Goal: Task Accomplishment & Management: Manage account settings

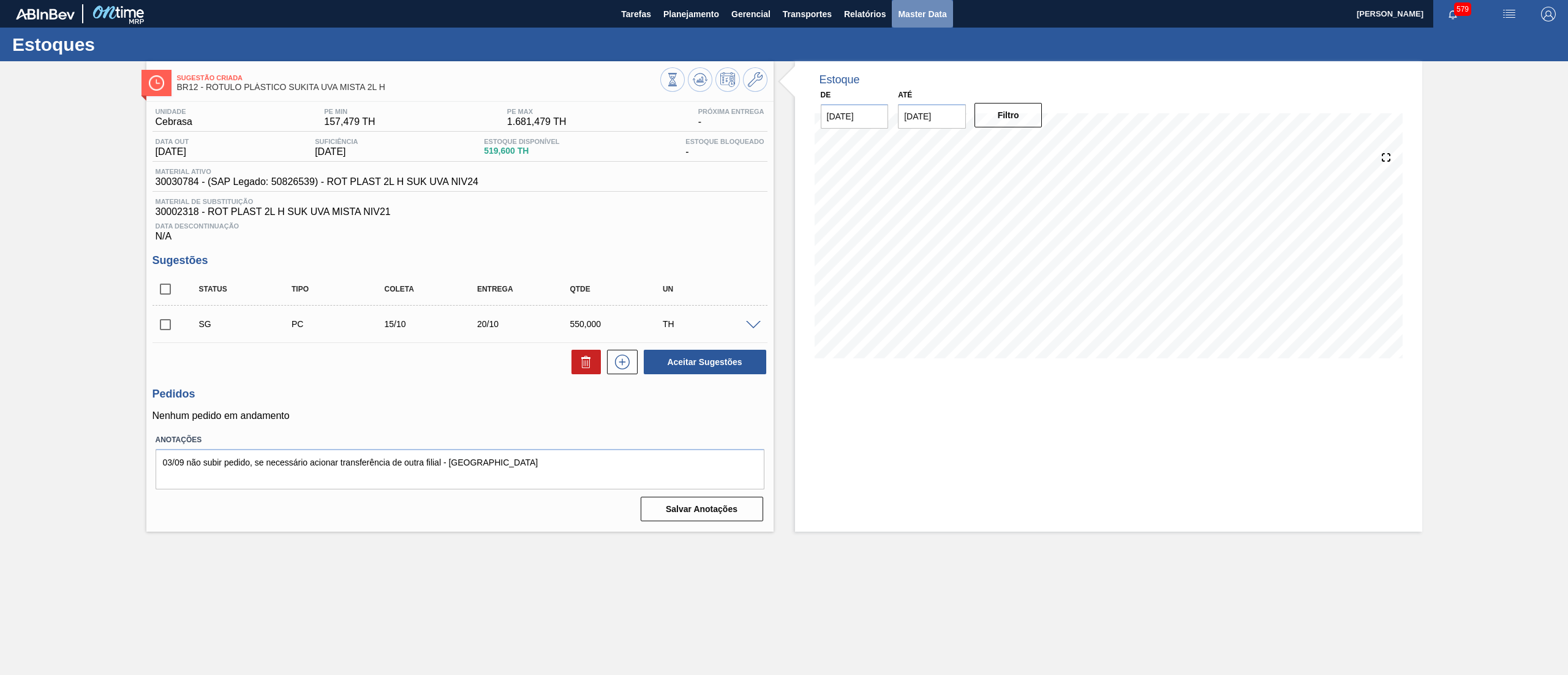
click at [937, 7] on span "Master Data" at bounding box center [922, 14] width 48 height 15
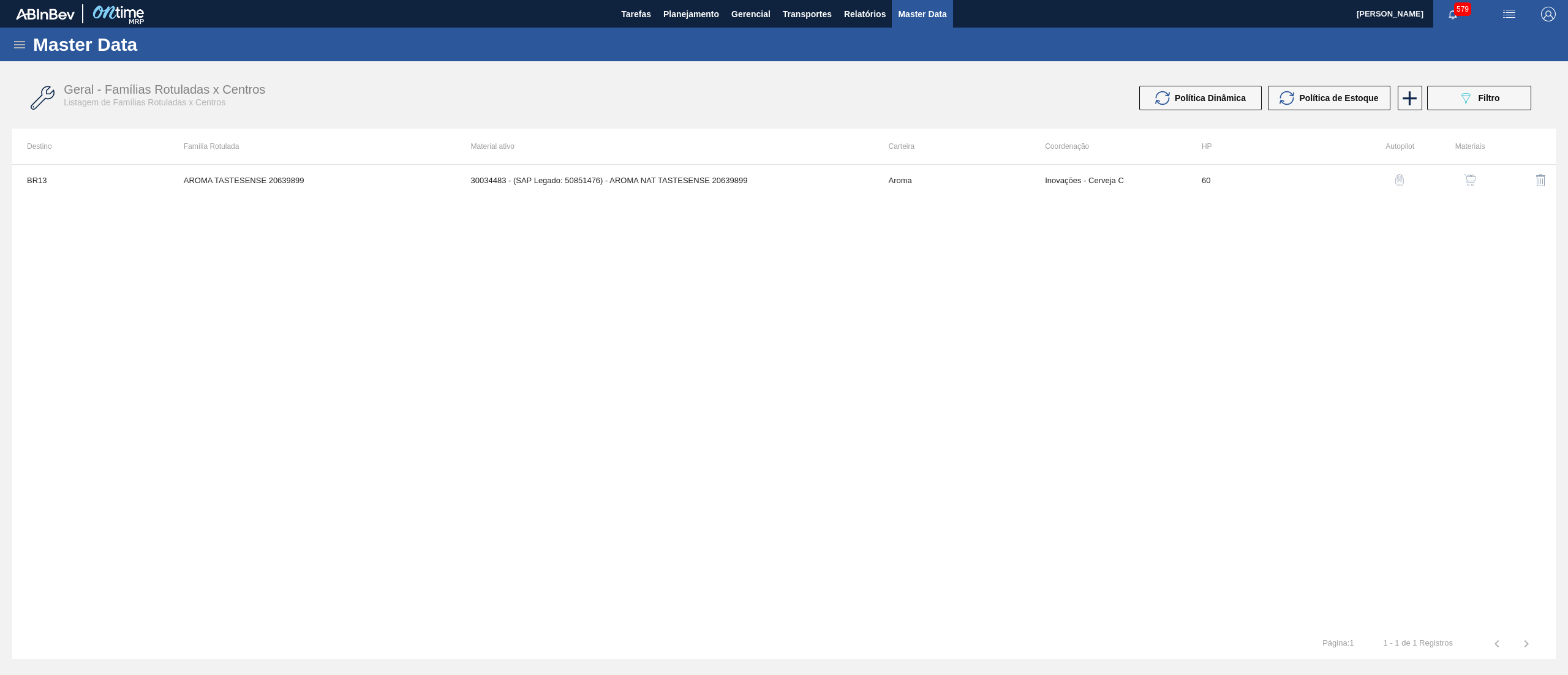
click at [22, 42] on icon at bounding box center [19, 44] width 15 height 15
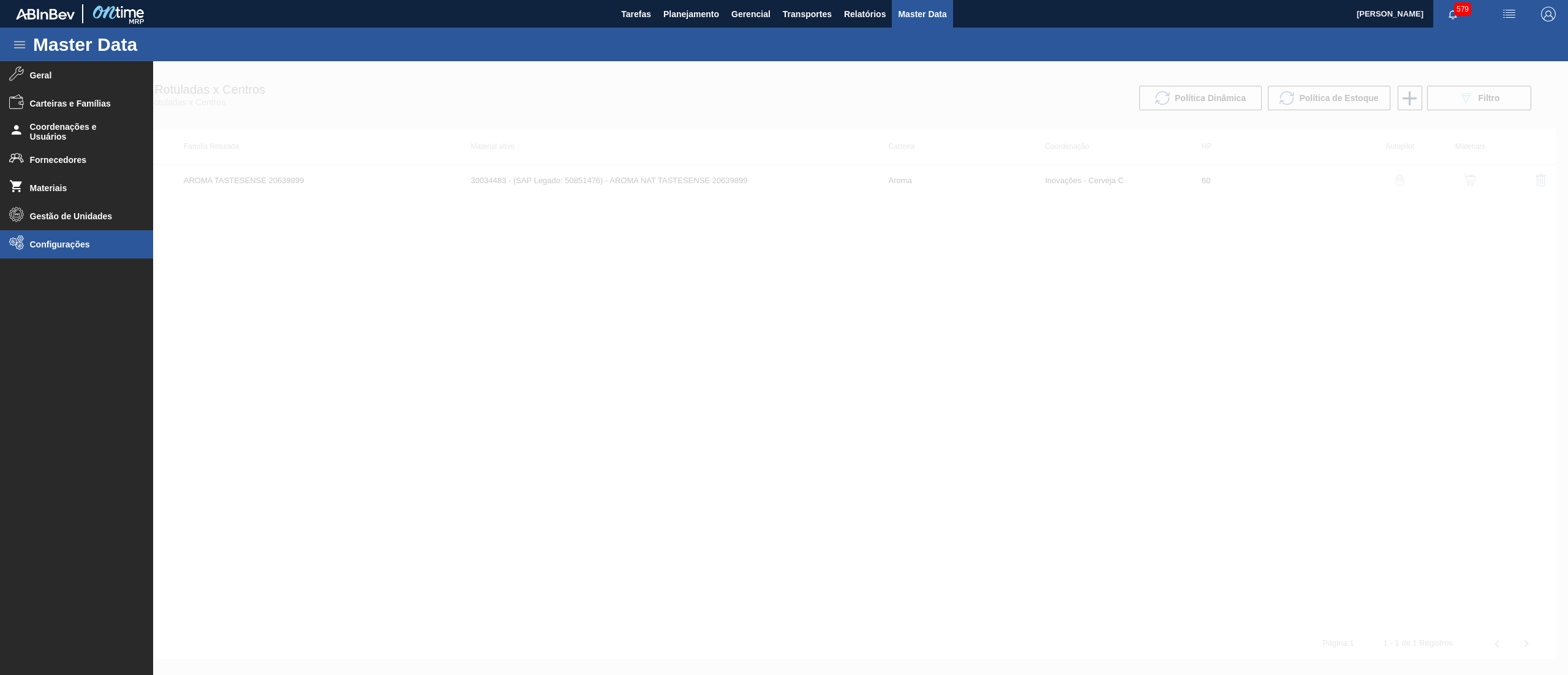
click at [34, 237] on li "Configurações" at bounding box center [77, 244] width 153 height 28
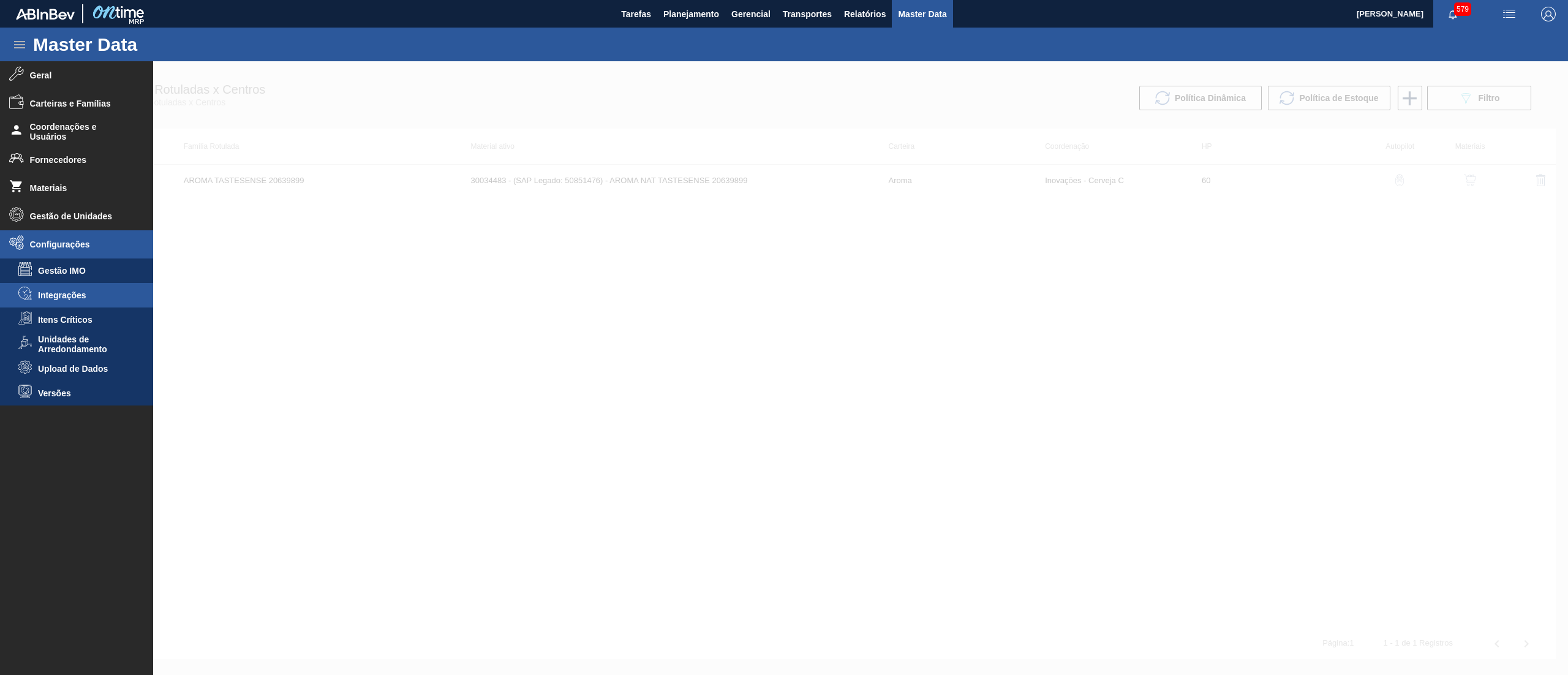
click at [71, 288] on li "Integrações" at bounding box center [77, 295] width 153 height 24
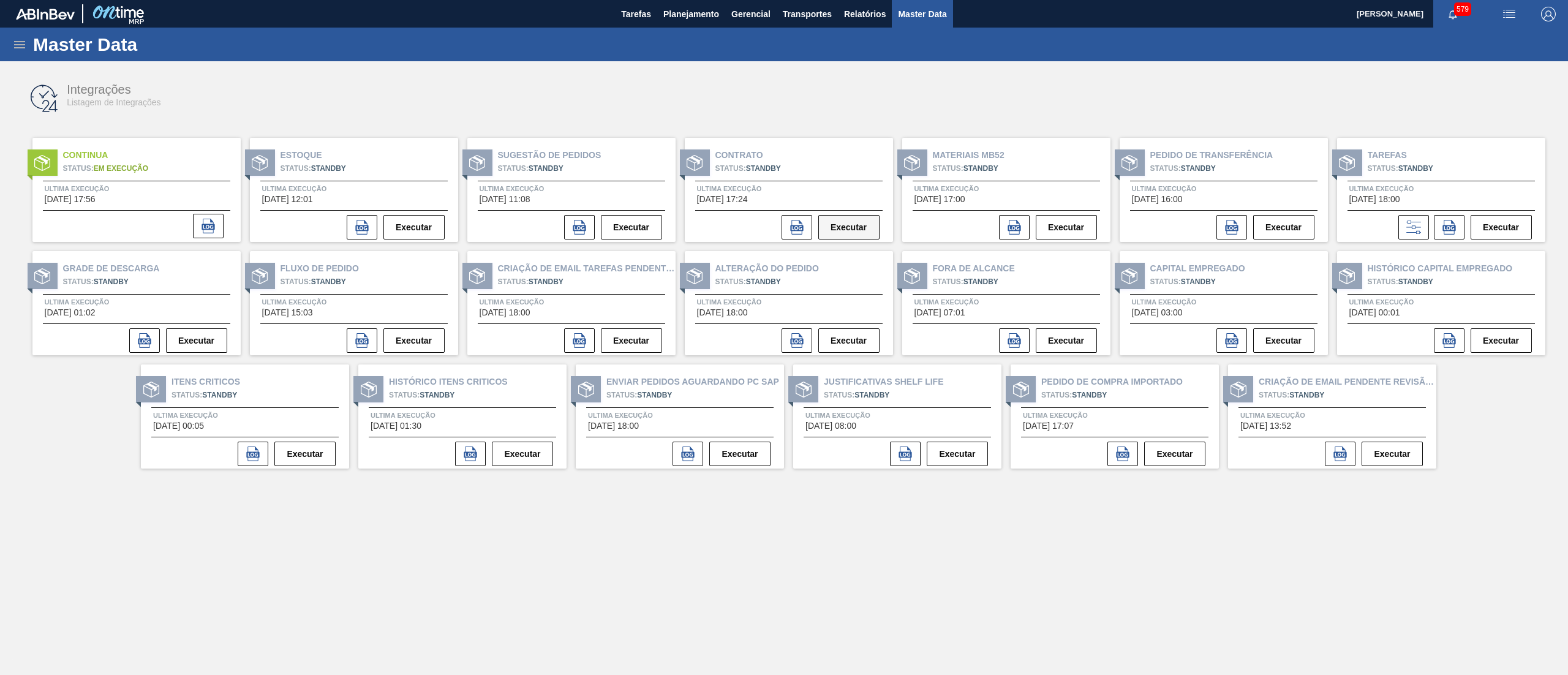
click at [848, 224] on button "Executar" at bounding box center [849, 227] width 61 height 24
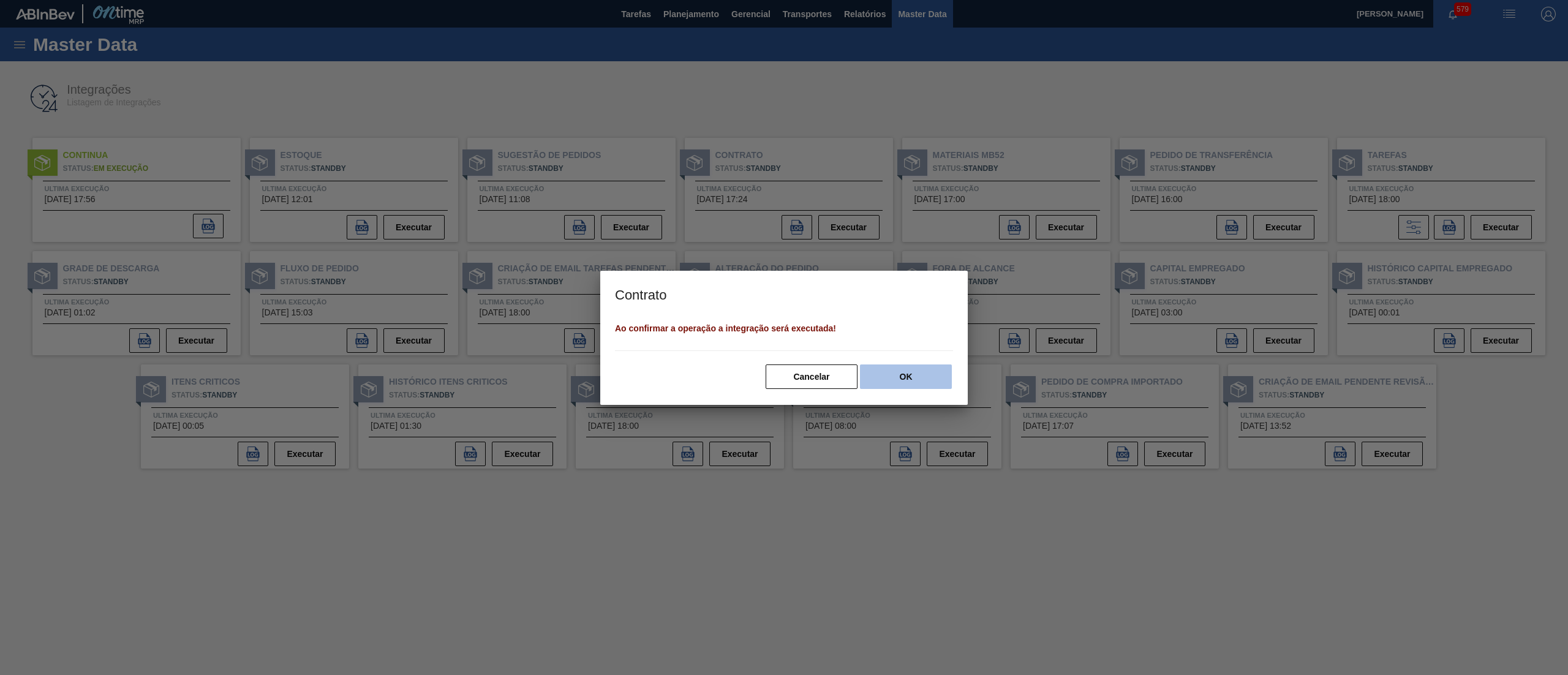
click at [897, 381] on button "OK" at bounding box center [905, 376] width 92 height 24
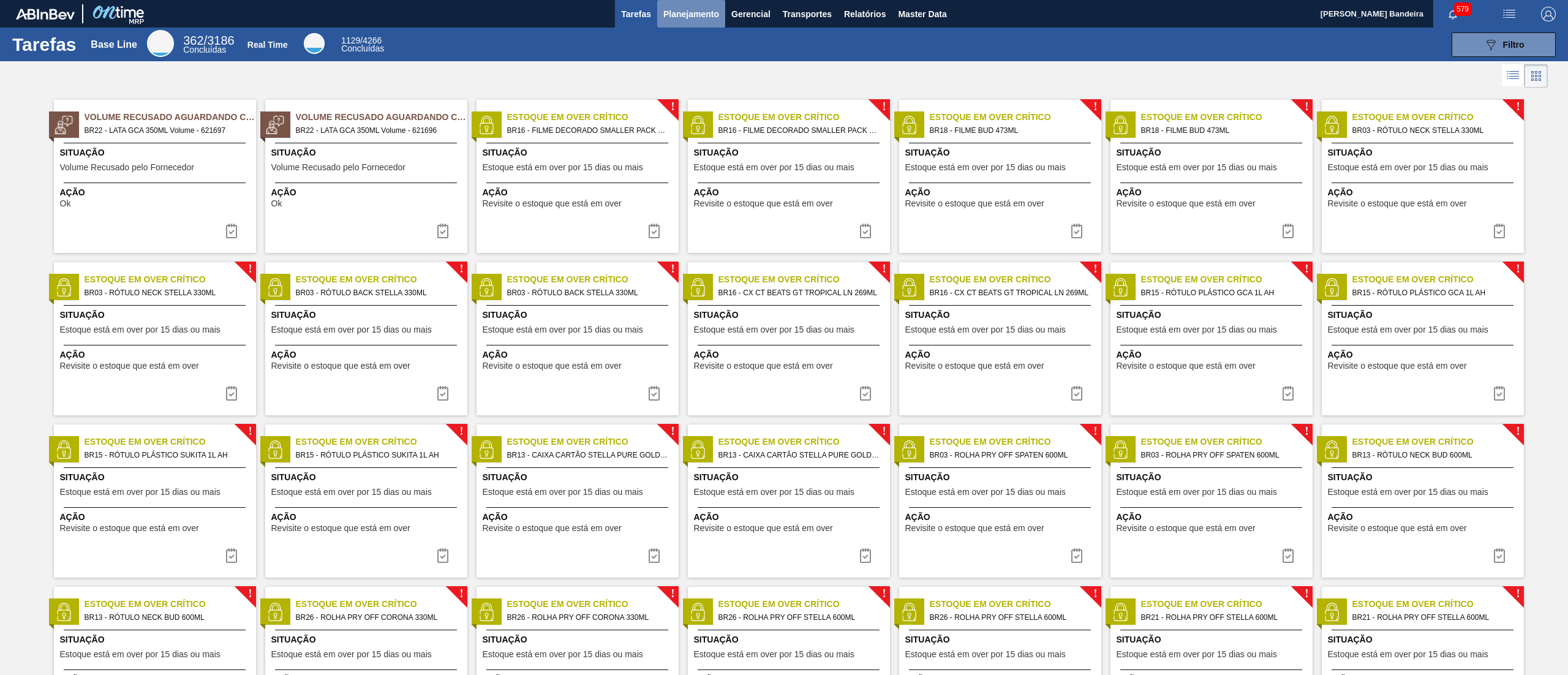
click at [697, 16] on span "Planejamento" at bounding box center [691, 14] width 55 height 15
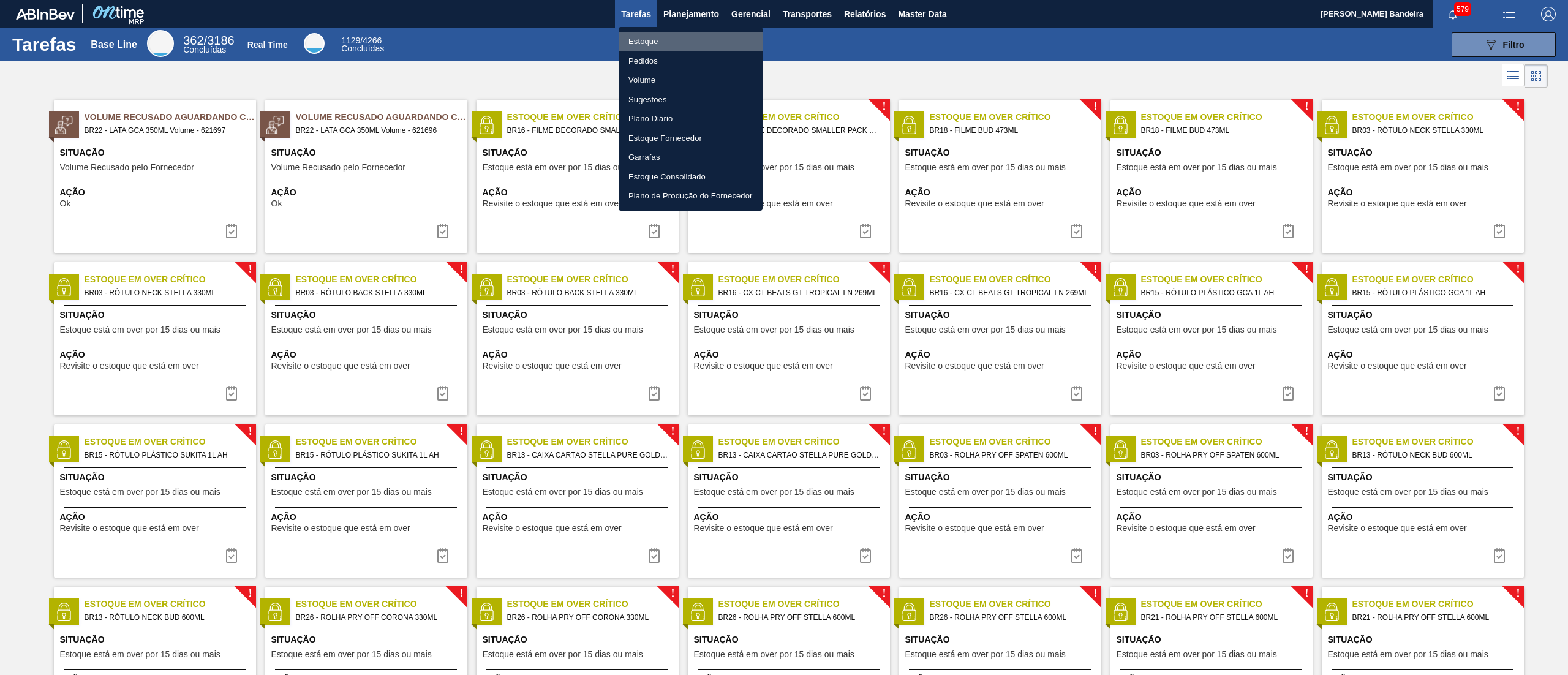
click at [702, 38] on li "Estoque" at bounding box center [691, 41] width 144 height 19
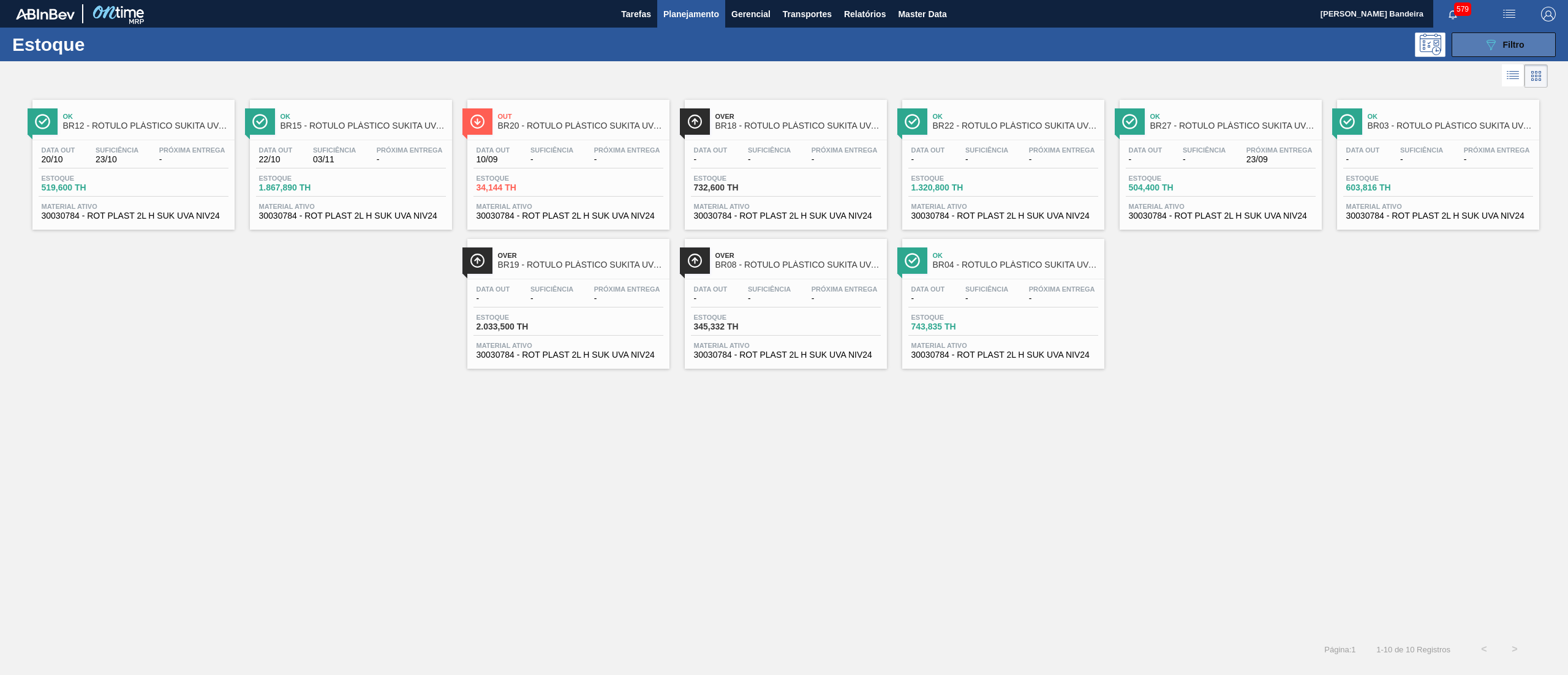
click at [1501, 41] on div "089F7B8B-B2A5-4AFE-B5C0-19BA573D28AC Filtro" at bounding box center [1503, 44] width 41 height 15
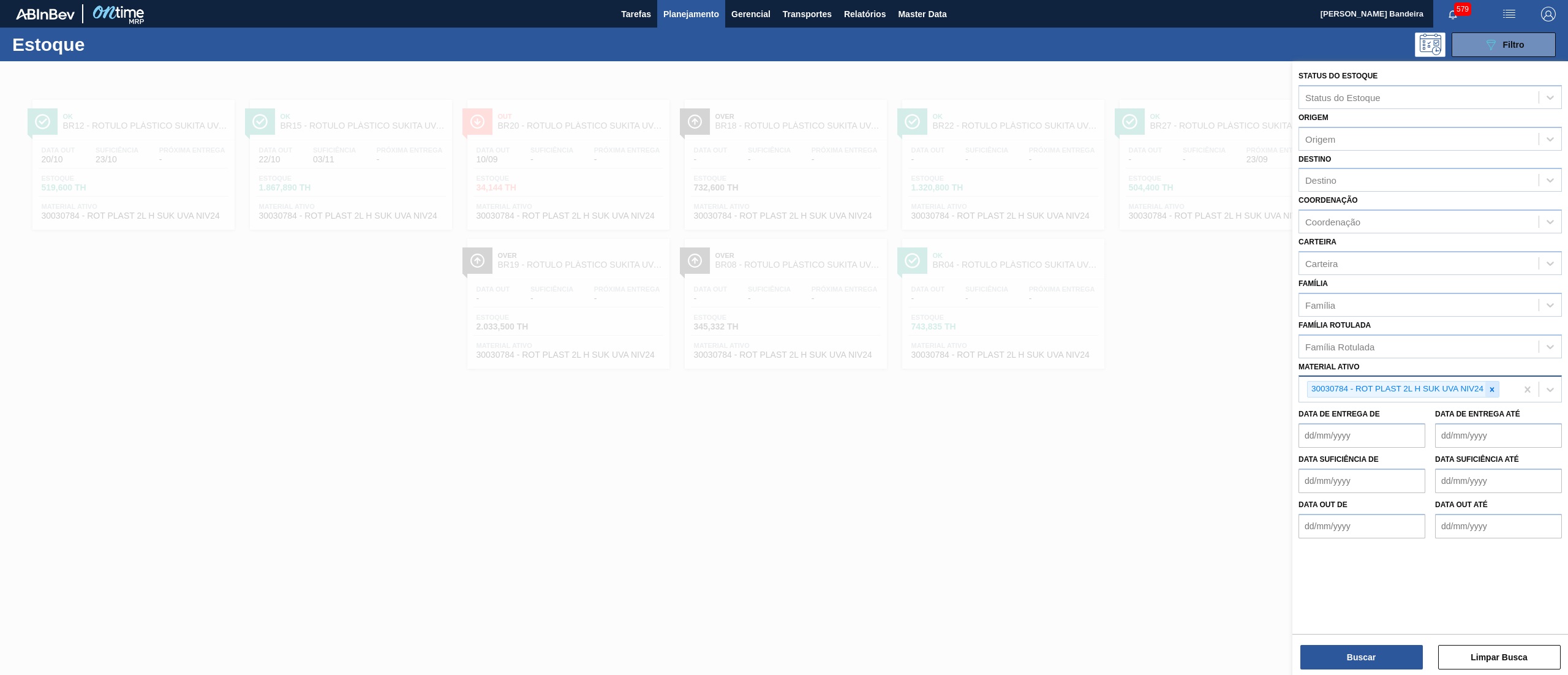
click at [1491, 387] on icon at bounding box center [1491, 389] width 5 height 5
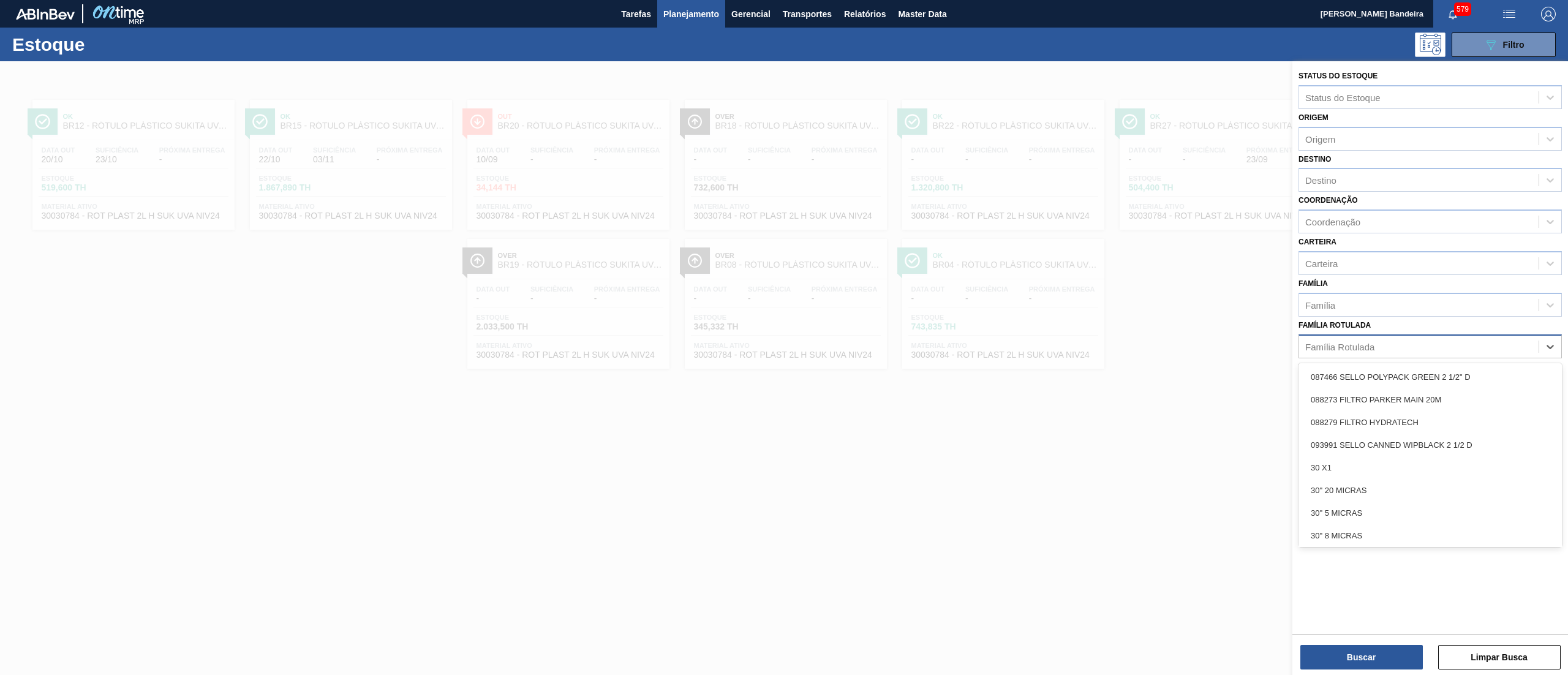
click at [1396, 348] on div "Família Rotulada" at bounding box center [1418, 346] width 239 height 18
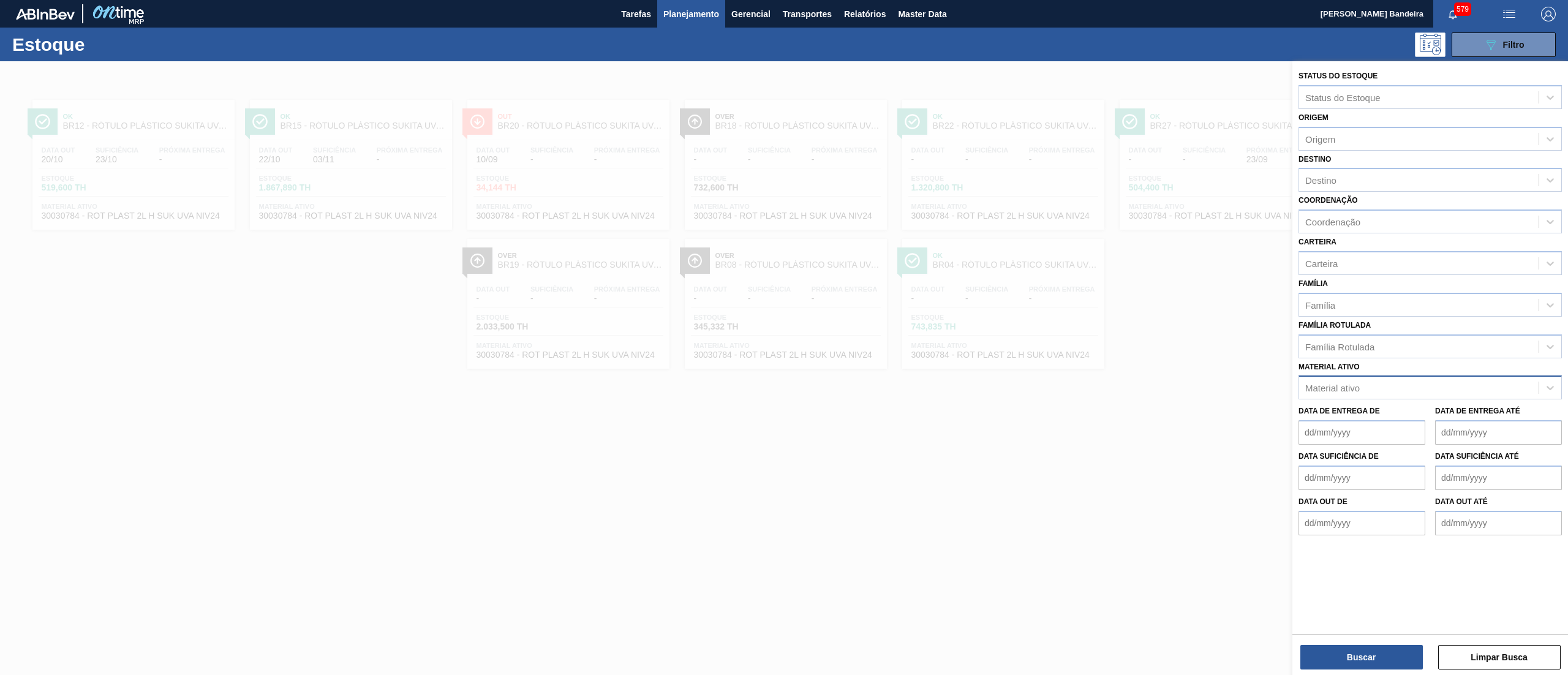
click at [1376, 330] on div "Família Rotulada Família Rotulada" at bounding box center [1429, 337] width 263 height 42
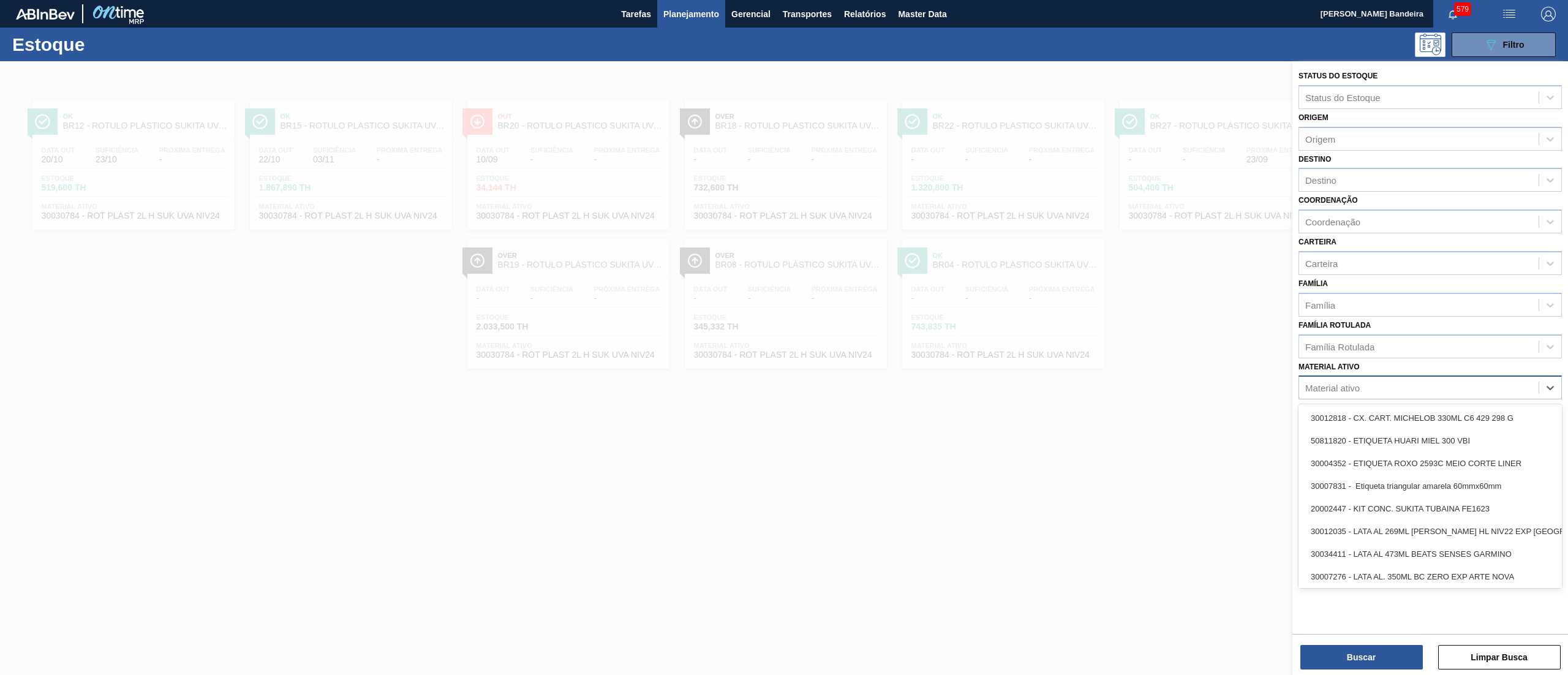
paste ativo "30036580"
type ativo "30036580"
click at [1379, 381] on div "Material ativo 30036580" at bounding box center [1418, 387] width 239 height 18
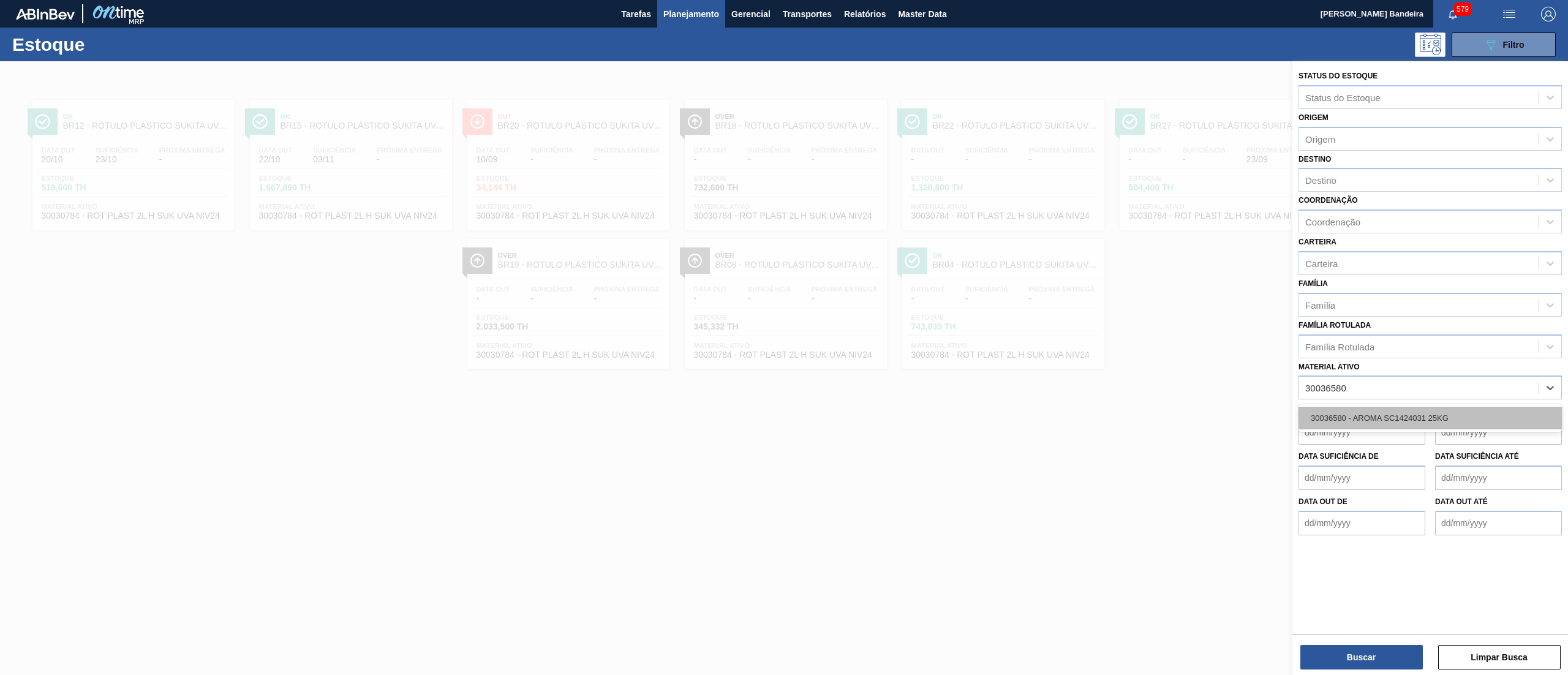
click at [1406, 420] on div "30036580 - AROMA SC1424031 25KG" at bounding box center [1429, 418] width 263 height 23
paste ativo "30036581"
type ativo "30036581"
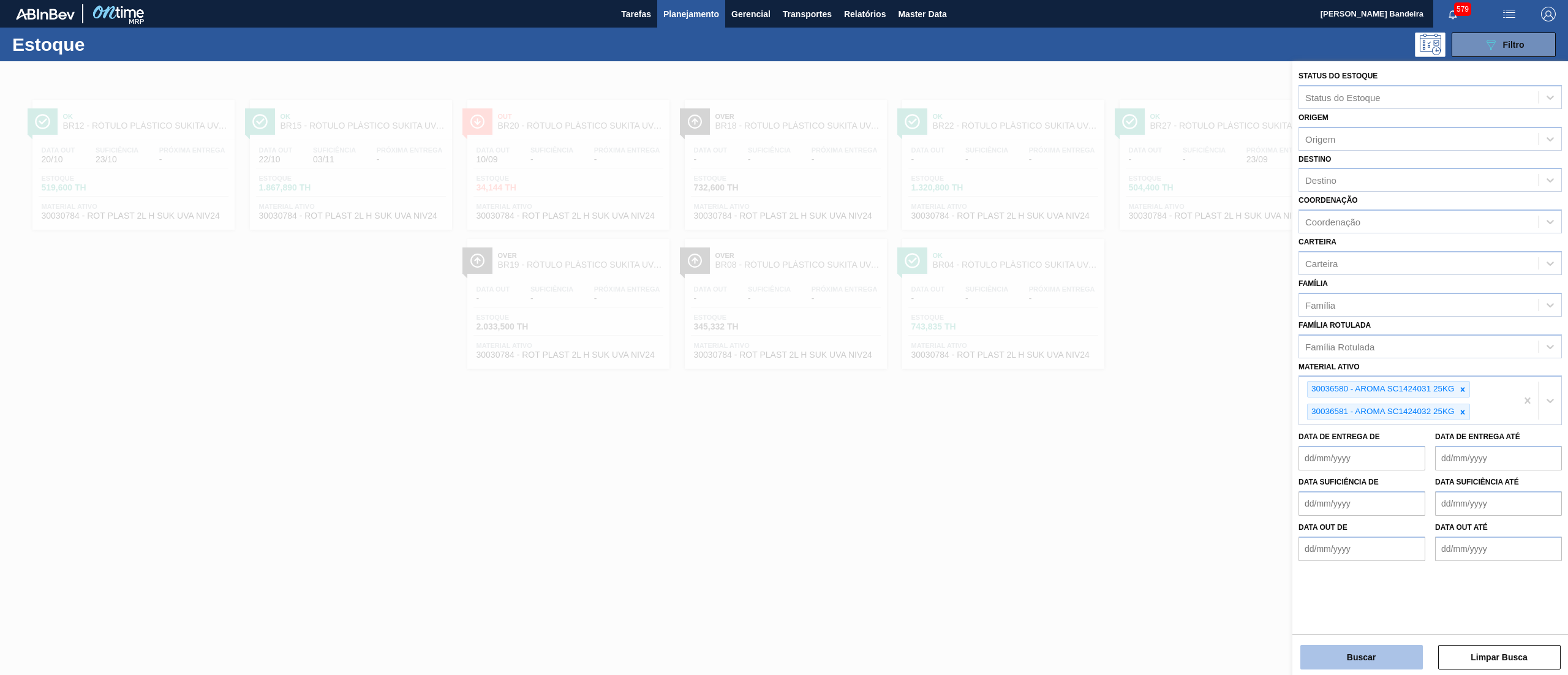
click at [1350, 650] on button "Buscar" at bounding box center [1361, 657] width 122 height 24
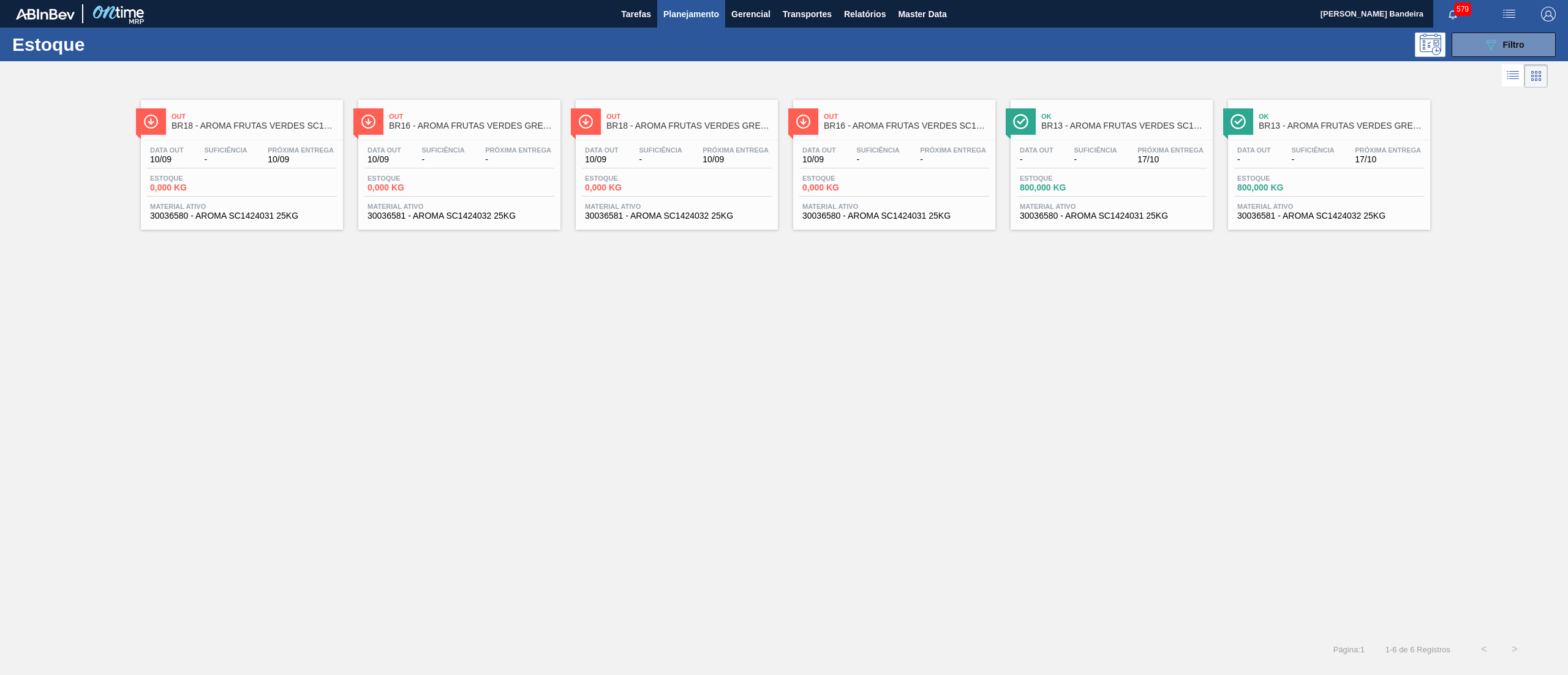
click at [292, 220] on span "30036580 - AROMA SC1424031 25KG" at bounding box center [241, 215] width 184 height 9
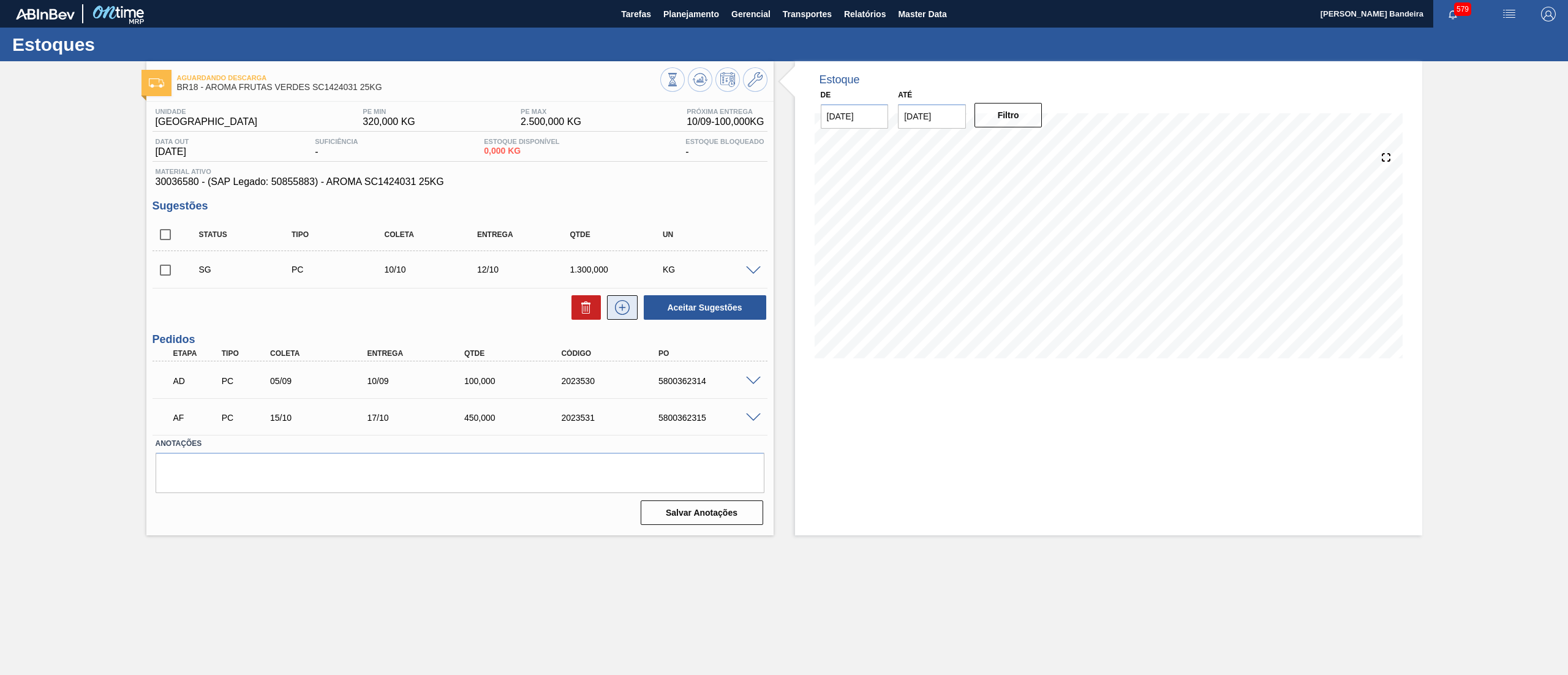
click at [625, 311] on icon at bounding box center [621, 308] width 19 height 15
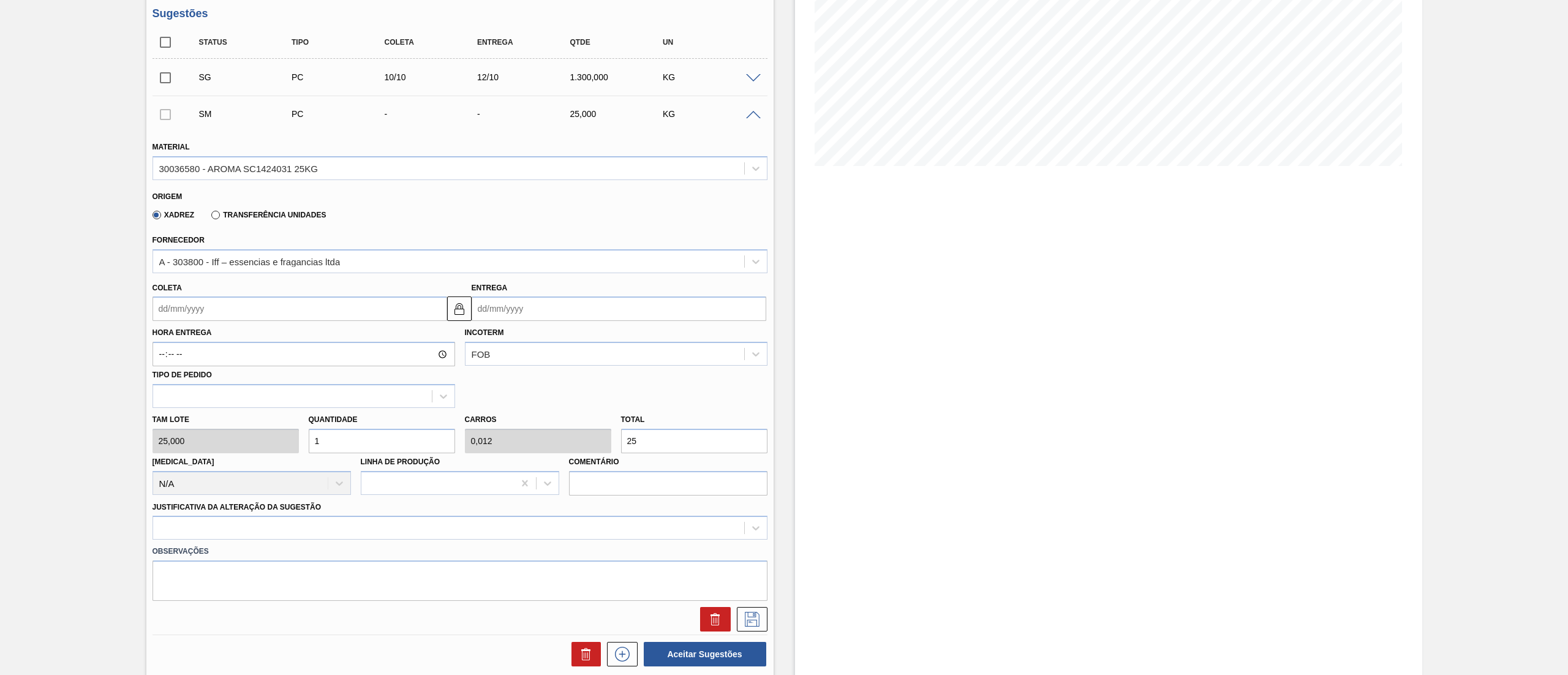
scroll to position [234, 0]
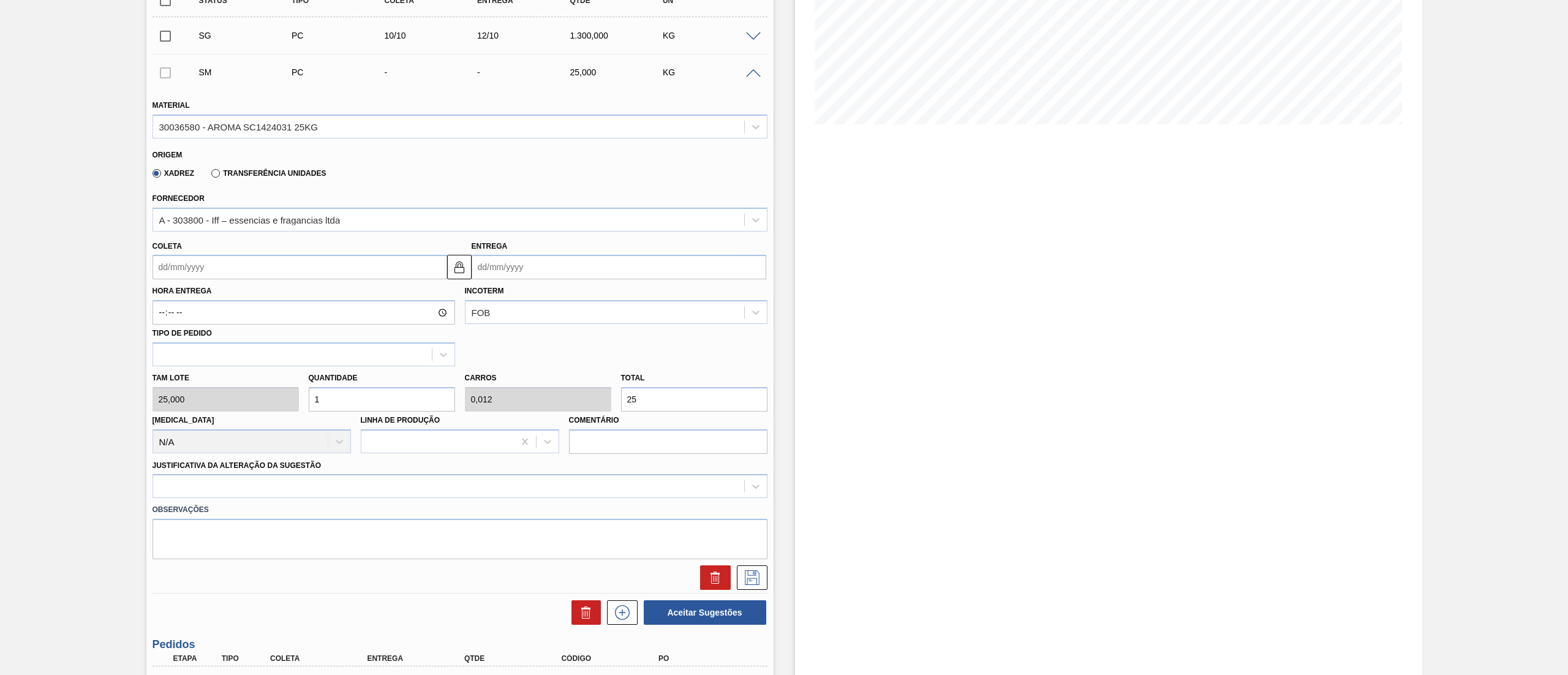
drag, startPoint x: 325, startPoint y: 406, endPoint x: 233, endPoint y: 385, distance: 94.4
click at [233, 385] on div "Tam lote 25,000 Quantidade 1 Carros 0,012 Total 25 Doca N/A Linha de Produção C…" at bounding box center [460, 410] width 625 height 88
type input "6"
type input "0,075"
type input "150"
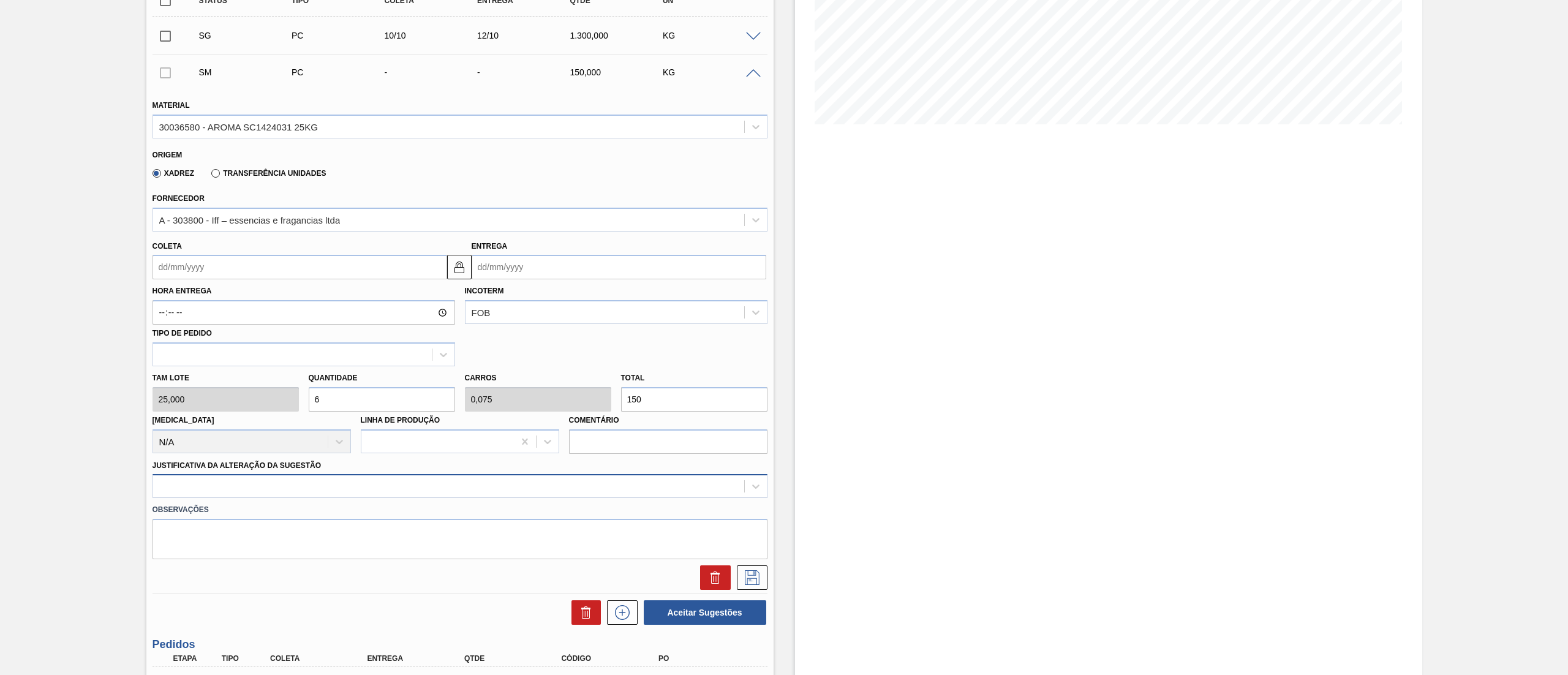
type input "6"
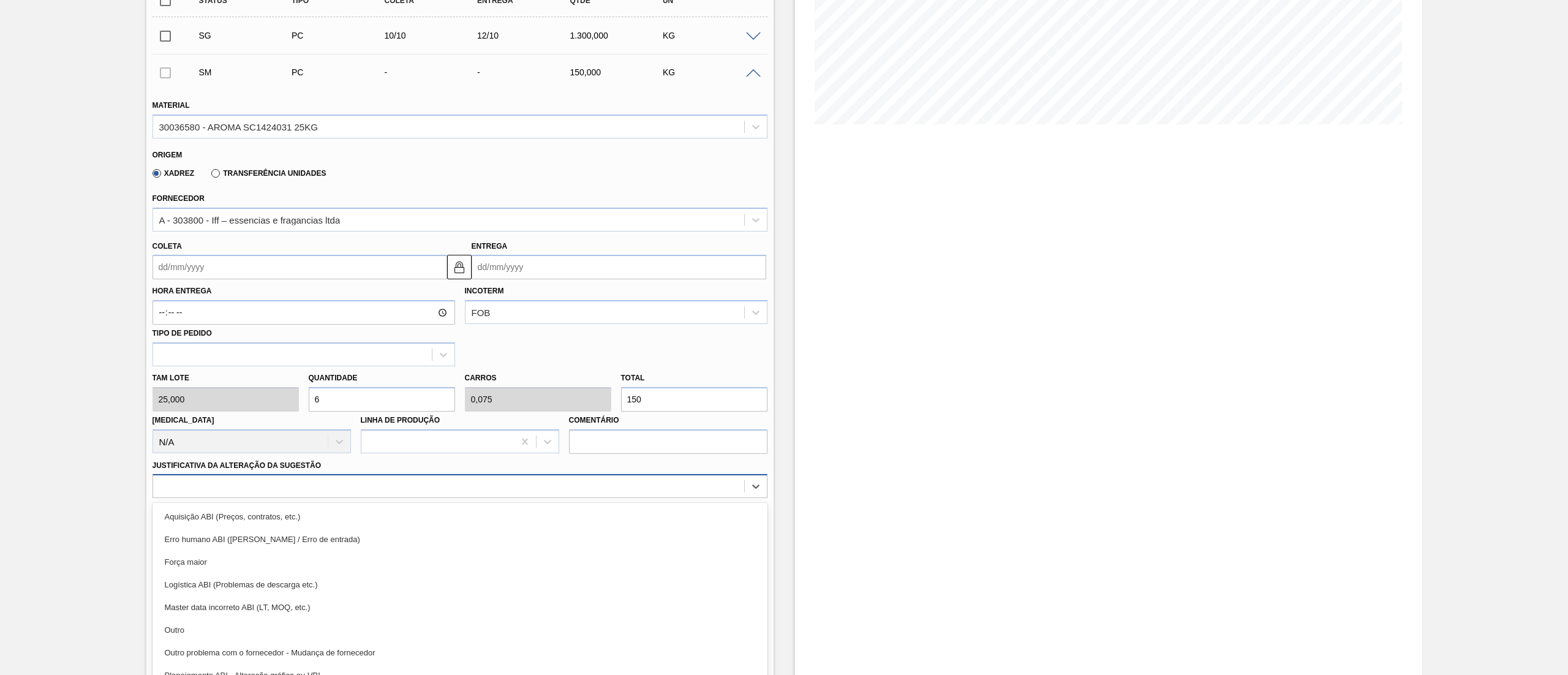
scroll to position [252, 0]
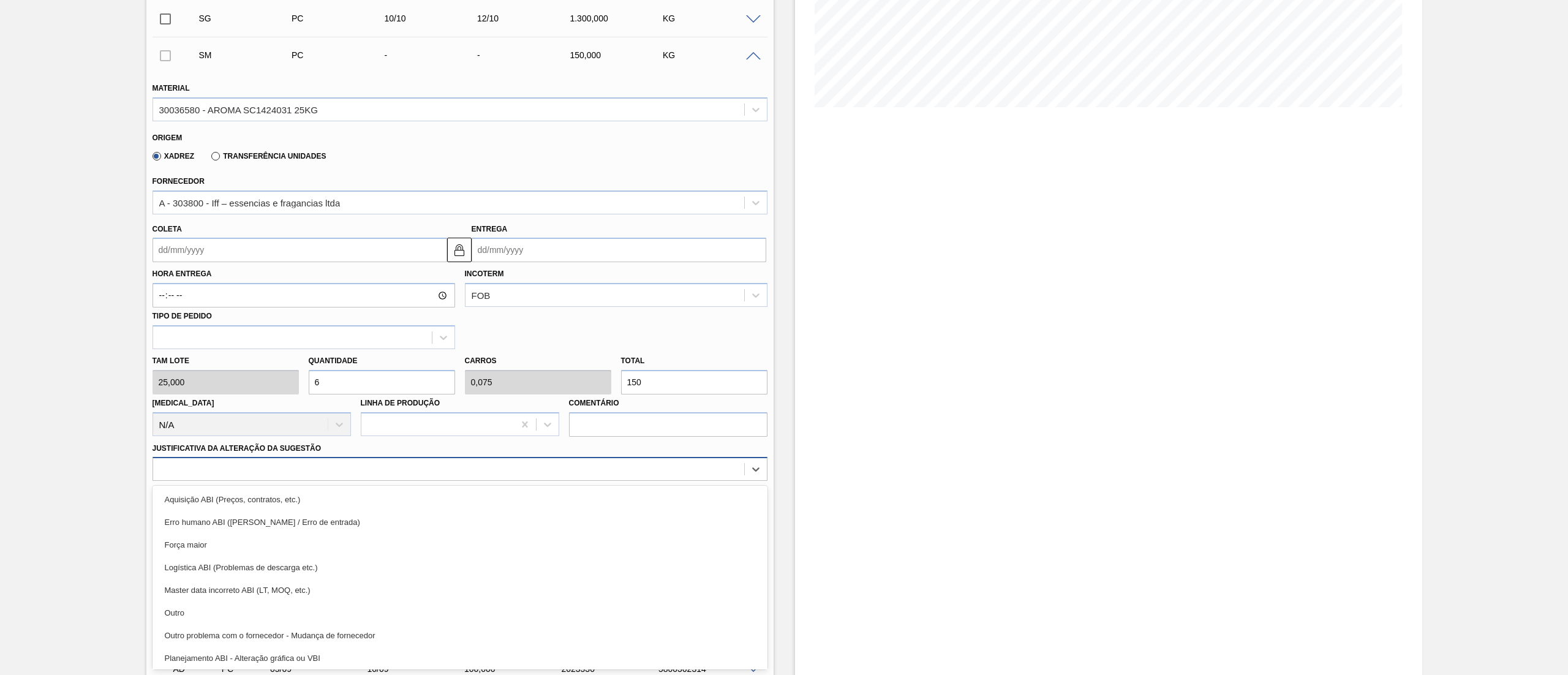
click at [236, 481] on div "option Aquisição ABI (Preços, contratos, etc.) focused, 1 of 18. 18 results ava…" at bounding box center [459, 469] width 615 height 24
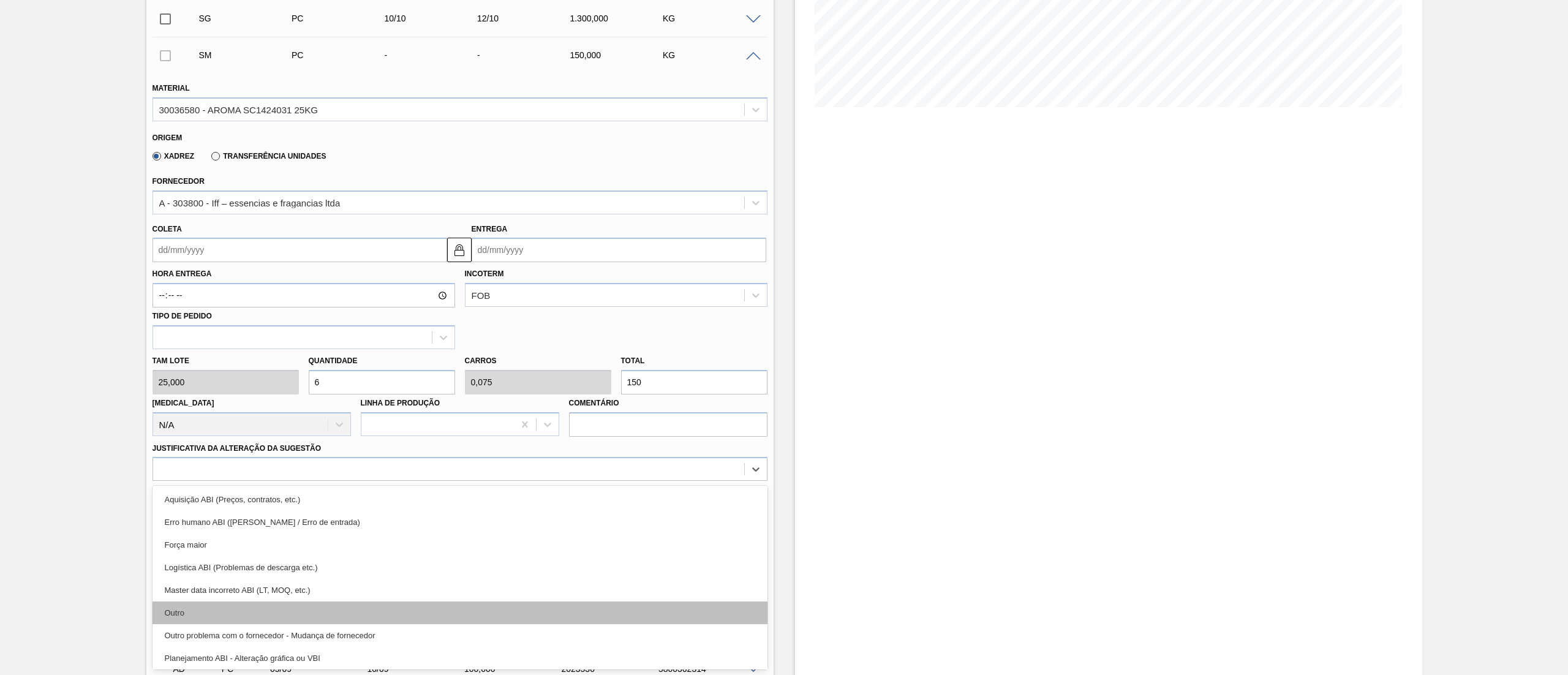
click at [241, 607] on div "Outro" at bounding box center [459, 612] width 615 height 23
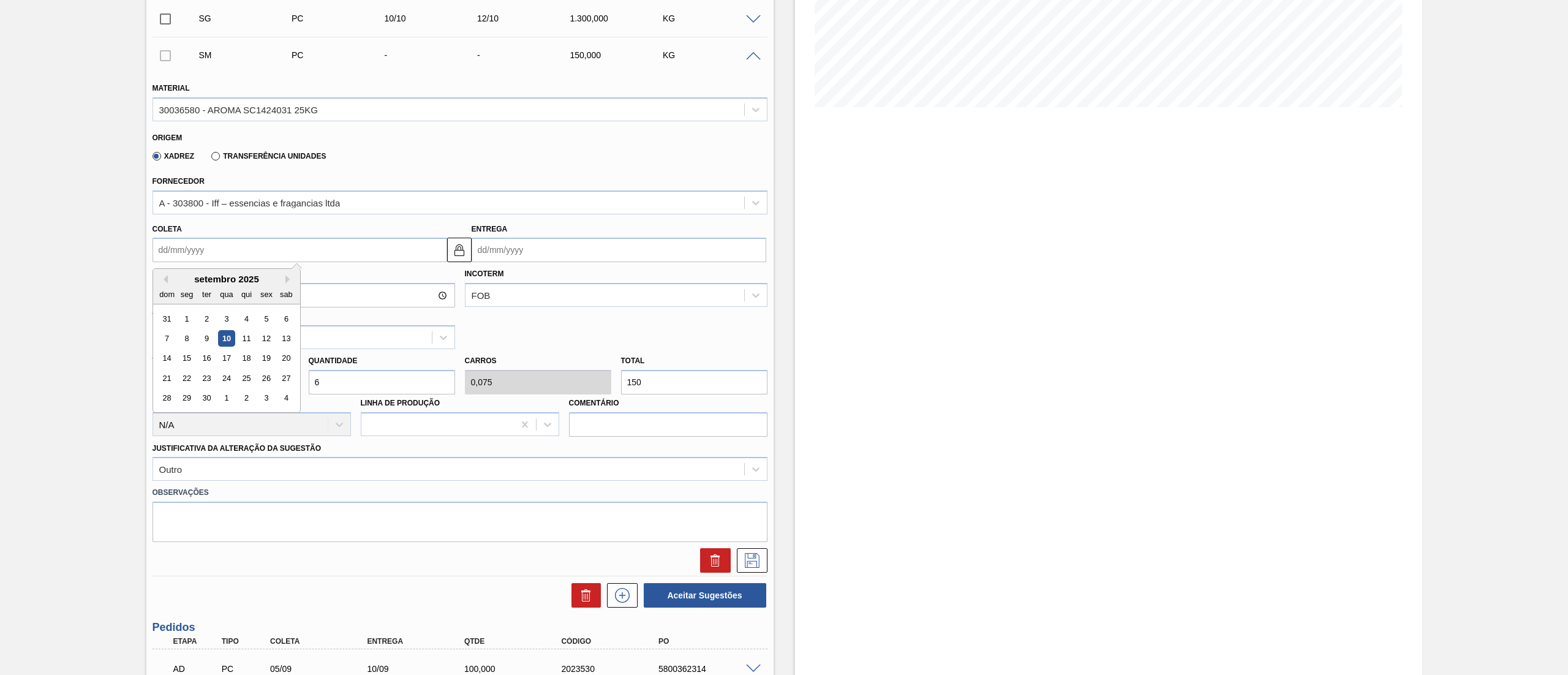
click at [239, 250] on input "Coleta" at bounding box center [300, 250] width 295 height 24
click at [288, 283] on button "Next Month" at bounding box center [289, 278] width 8 height 8
click at [286, 276] on button "Next Month" at bounding box center [289, 278] width 8 height 8
click at [191, 373] on div "17" at bounding box center [187, 378] width 17 height 17
type input "17/11/2025"
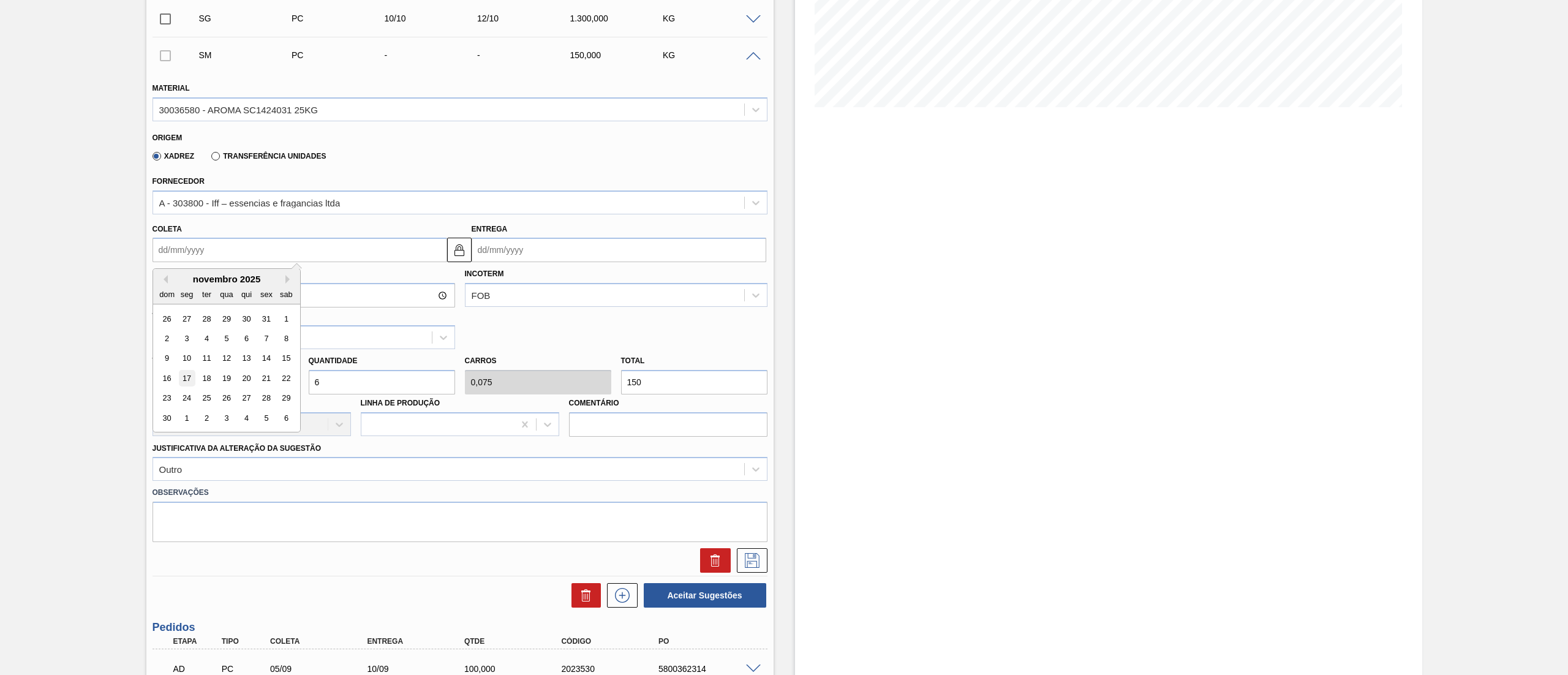
type input "19/11/2025"
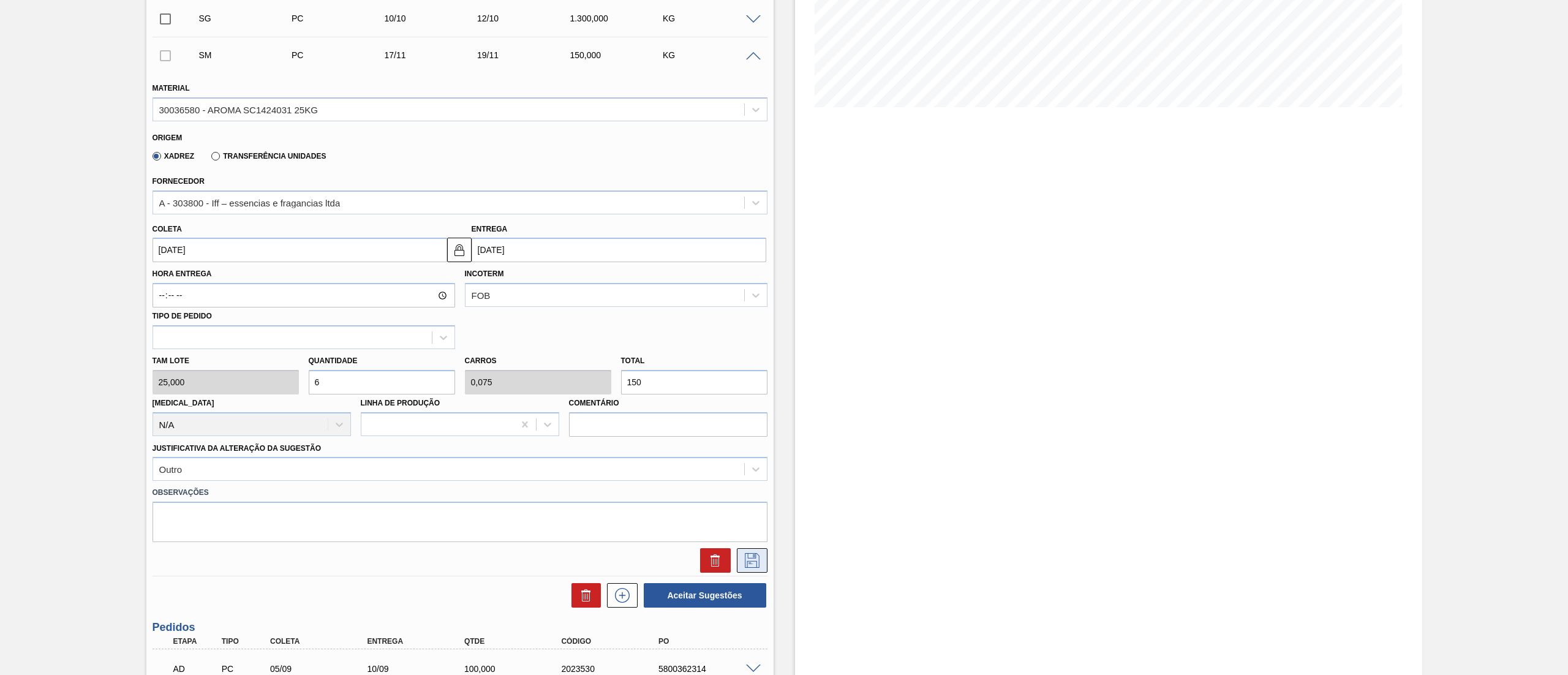
click at [746, 567] on icon at bounding box center [752, 560] width 15 height 15
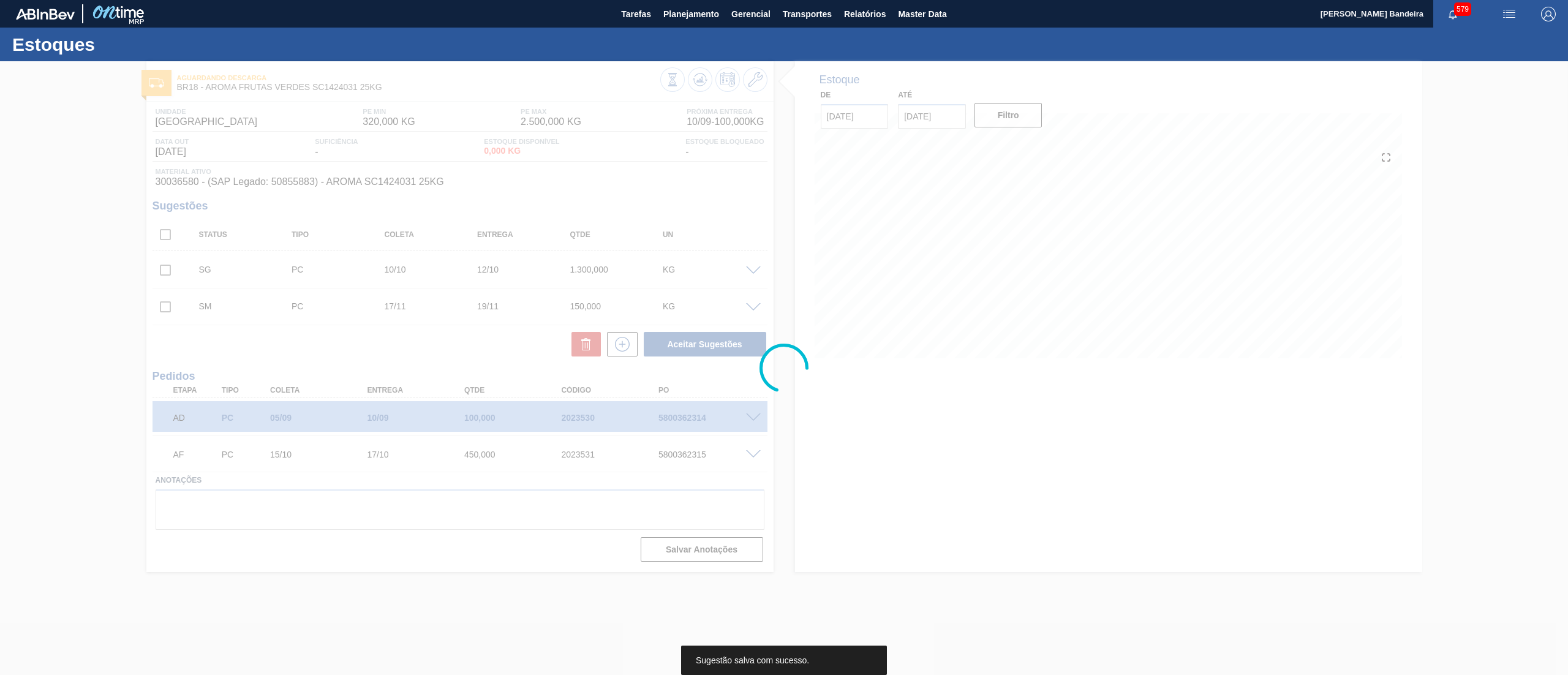
scroll to position [0, 0]
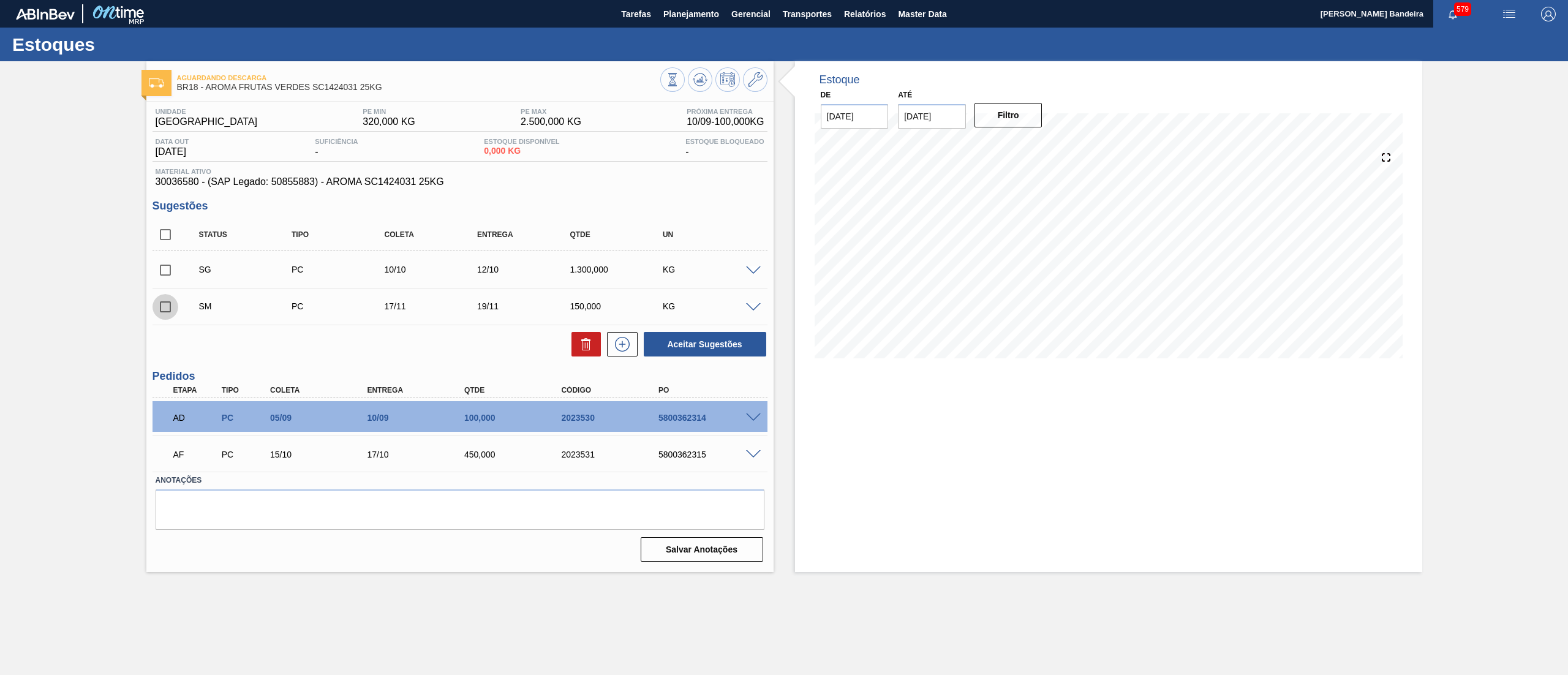
click at [167, 307] on input "checkbox" at bounding box center [165, 307] width 26 height 26
checkbox input "true"
click at [701, 339] on button "Aceitar Sugestões" at bounding box center [704, 344] width 122 height 24
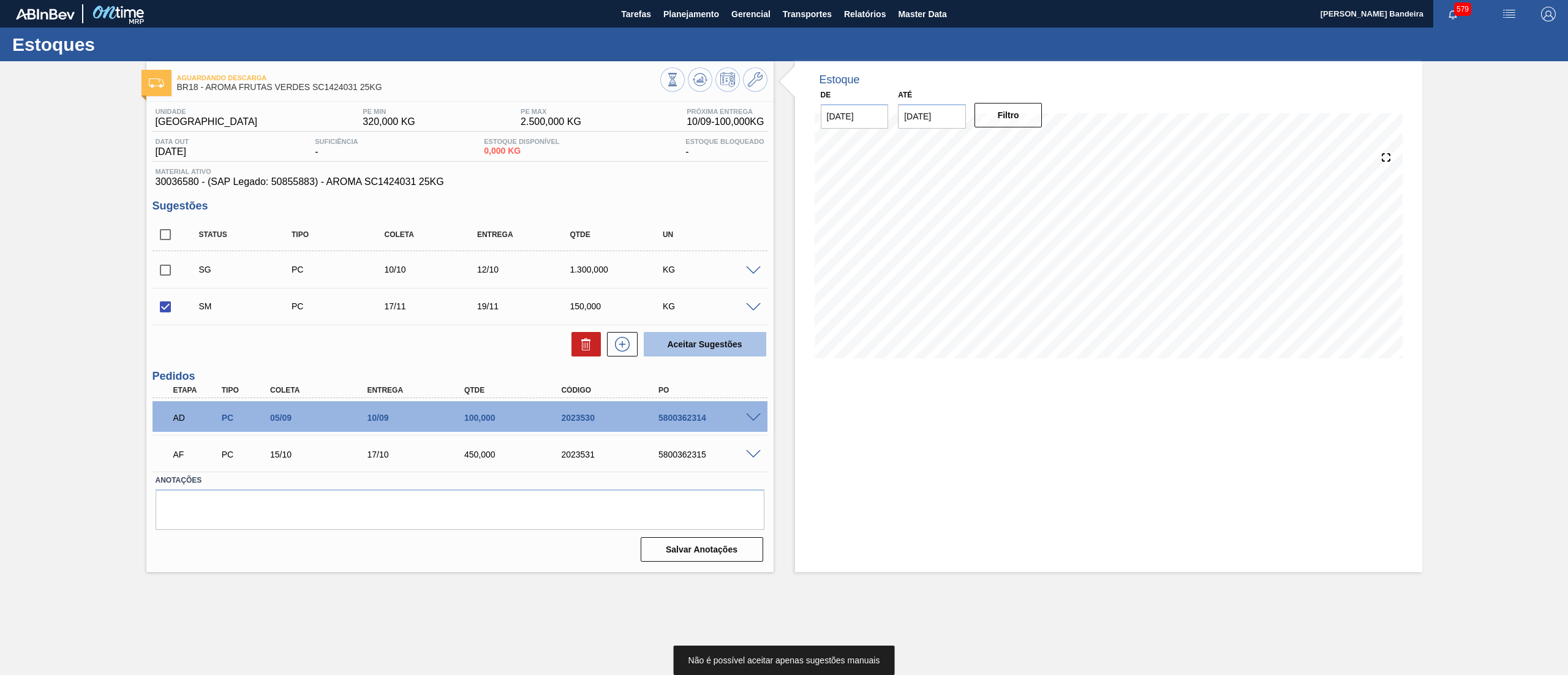
click at [701, 339] on button "Aceitar Sugestões" at bounding box center [704, 344] width 122 height 24
click at [164, 271] on input "checkbox" at bounding box center [165, 270] width 26 height 26
checkbox input "true"
click at [163, 305] on input "checkbox" at bounding box center [165, 307] width 26 height 26
checkbox input "false"
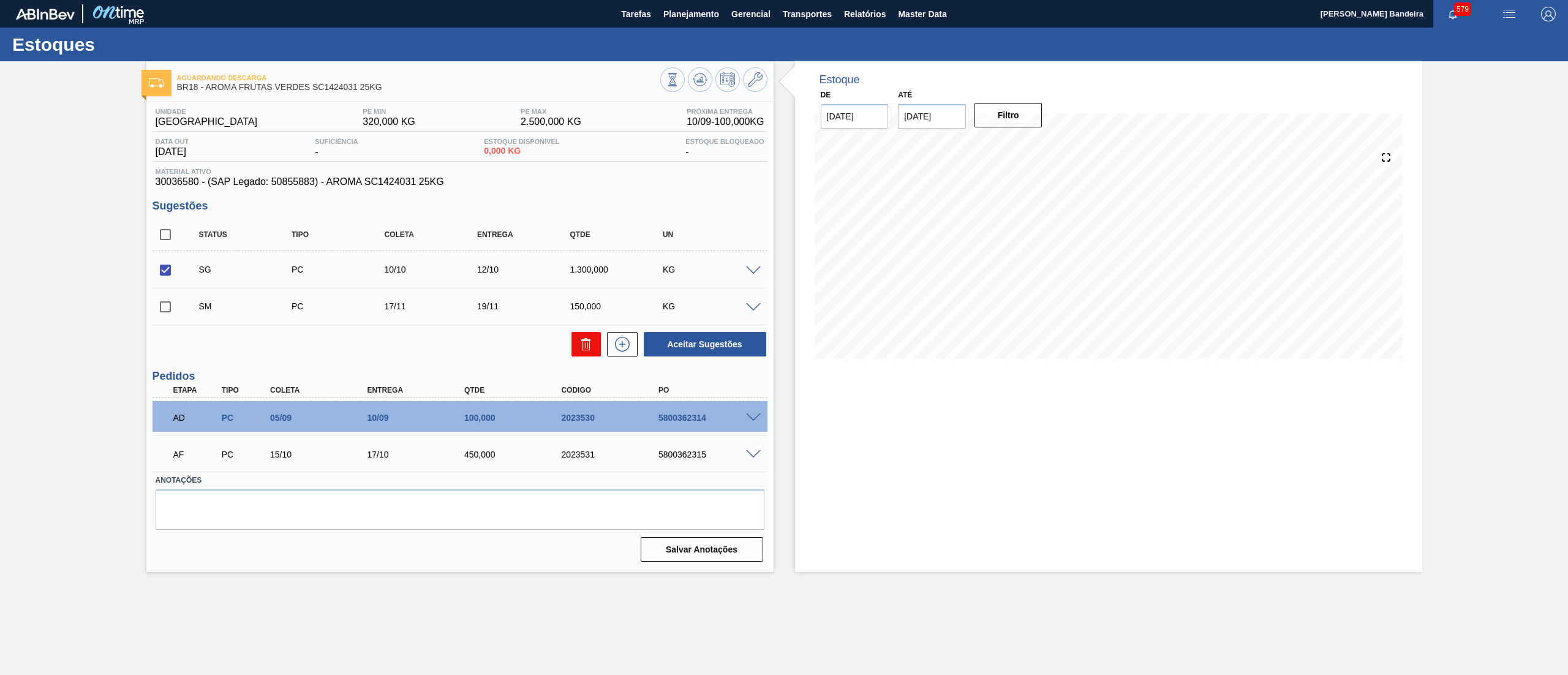
click at [576, 339] on button at bounding box center [586, 344] width 30 height 24
checkbox input "false"
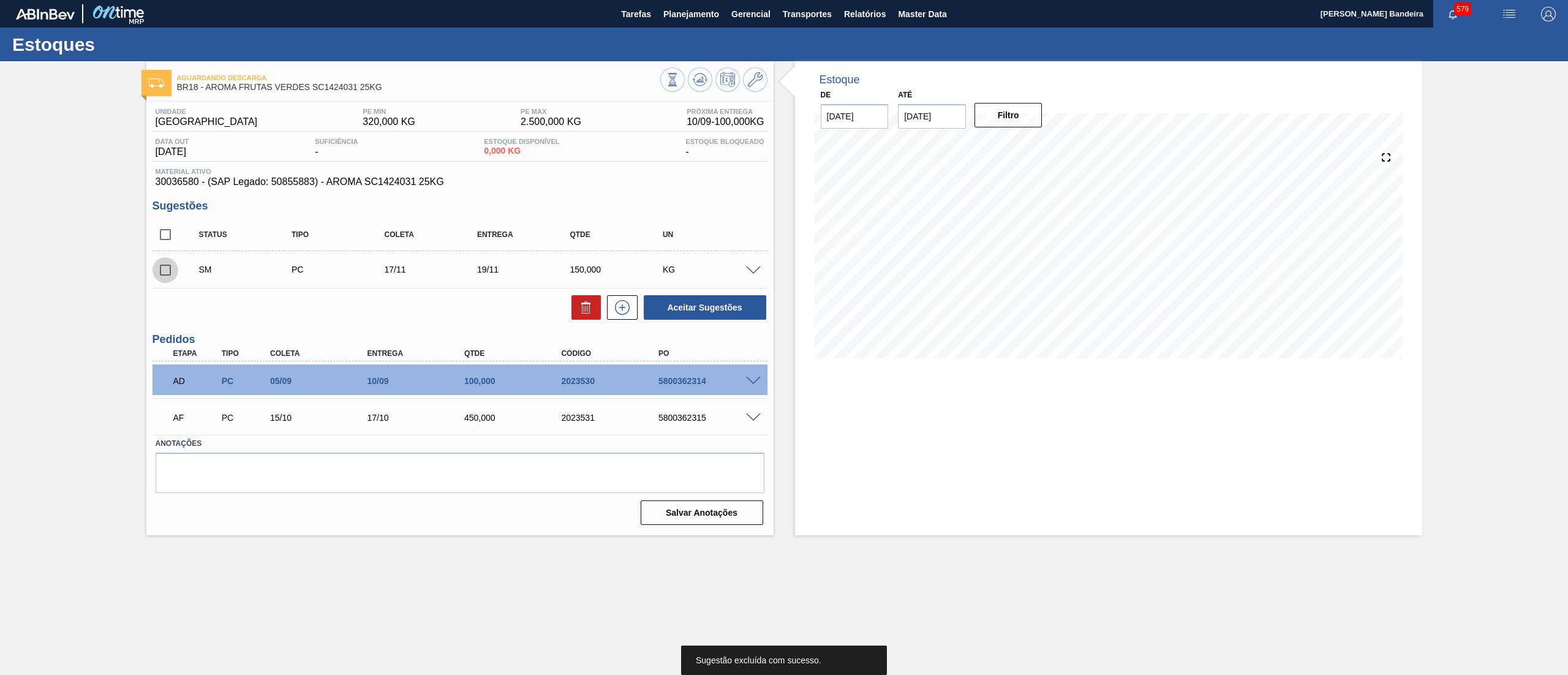
click at [167, 267] on input "checkbox" at bounding box center [165, 270] width 26 height 26
checkbox input "true"
click at [709, 308] on button "Aceitar Sugestões" at bounding box center [704, 307] width 122 height 24
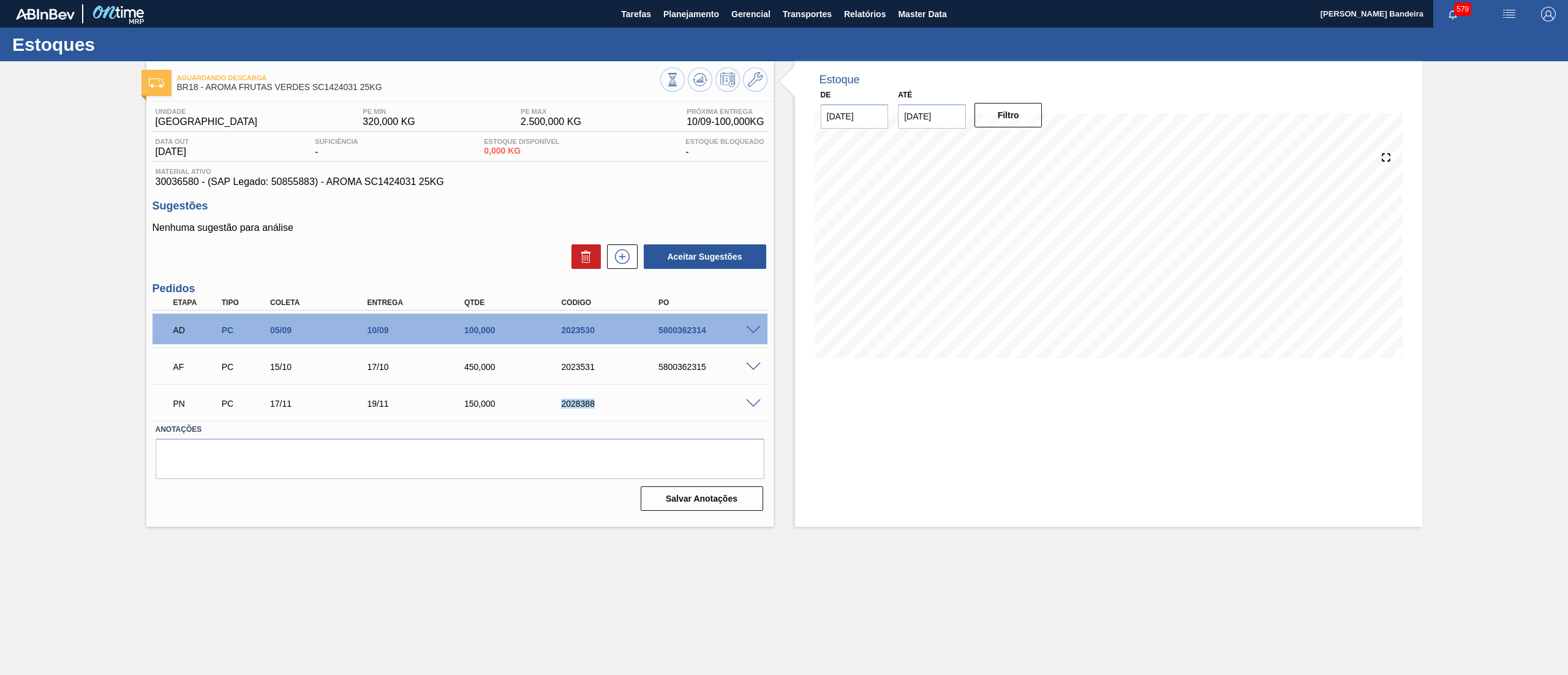
drag, startPoint x: 623, startPoint y: 409, endPoint x: 539, endPoint y: 389, distance: 86.3
click at [539, 389] on div "PN PC 17/11 19/11 150,000 2028388" at bounding box center [459, 402] width 615 height 31
copy div "2028388"
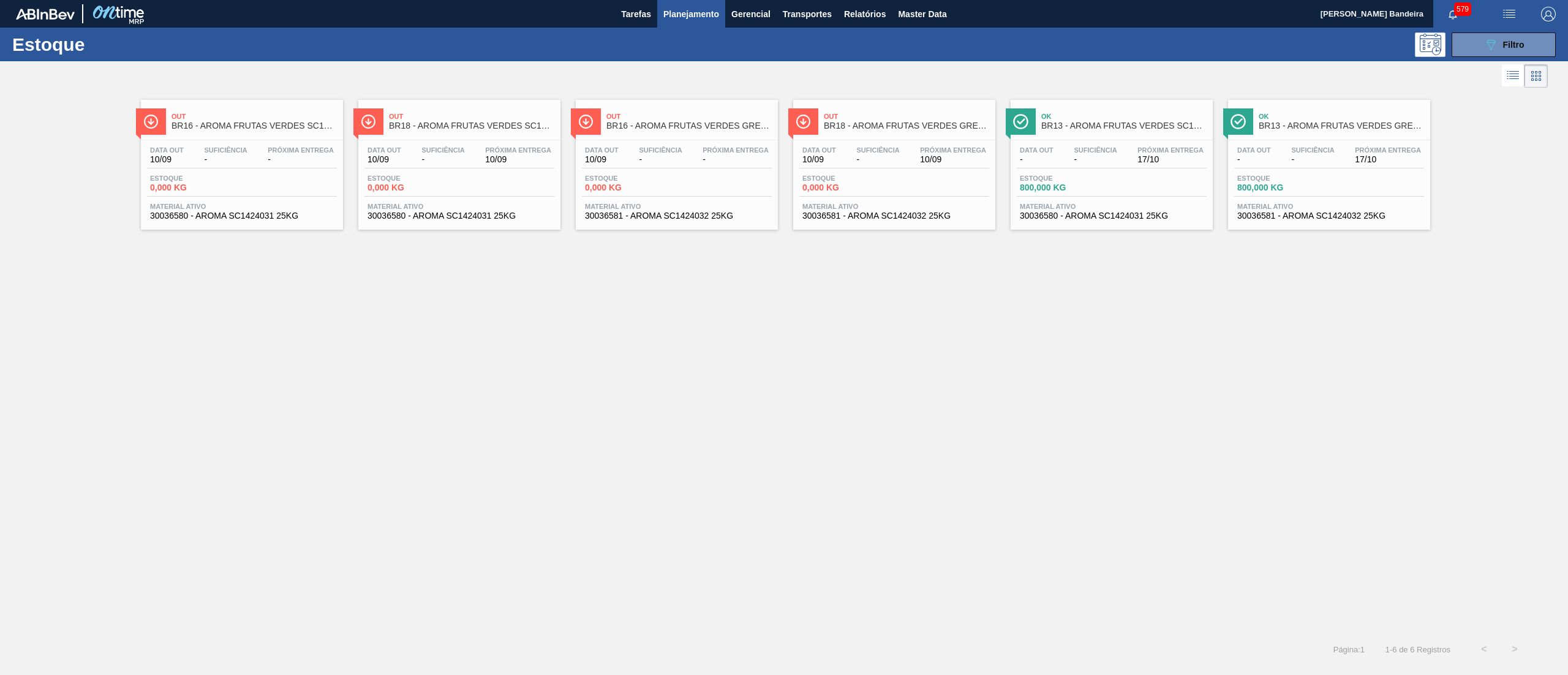
click at [884, 207] on span "Material ativo" at bounding box center [894, 206] width 184 height 7
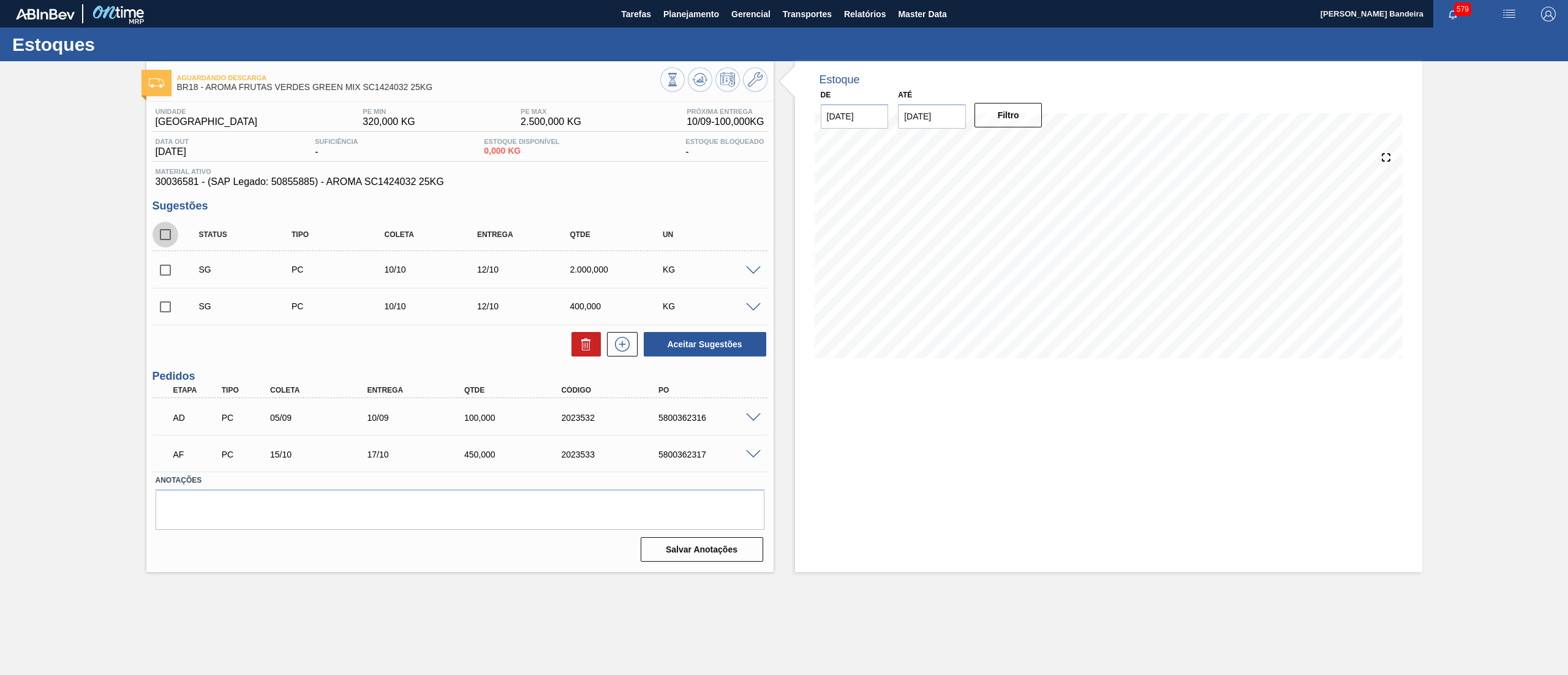
click at [160, 232] on input "checkbox" at bounding box center [165, 235] width 26 height 26
checkbox input "true"
click at [573, 342] on button at bounding box center [586, 344] width 30 height 24
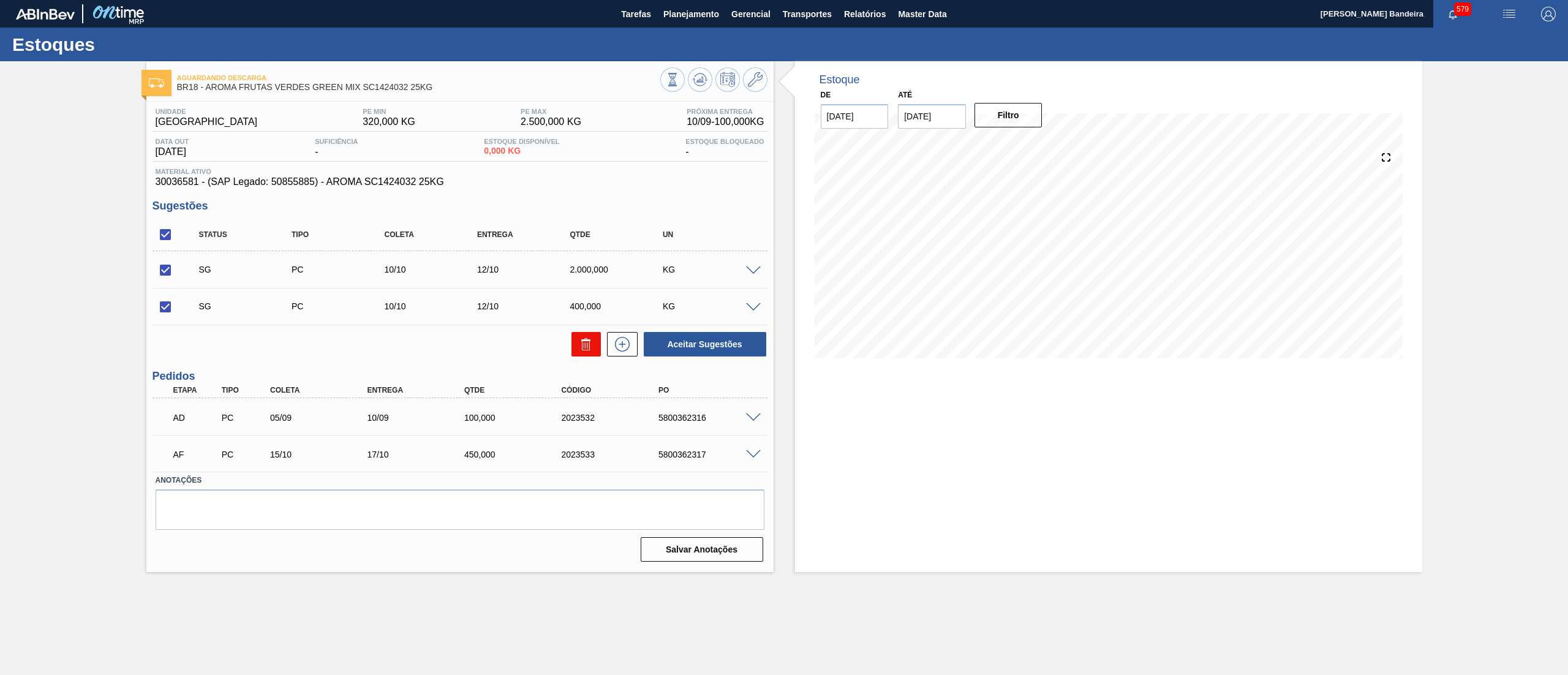
checkbox input "false"
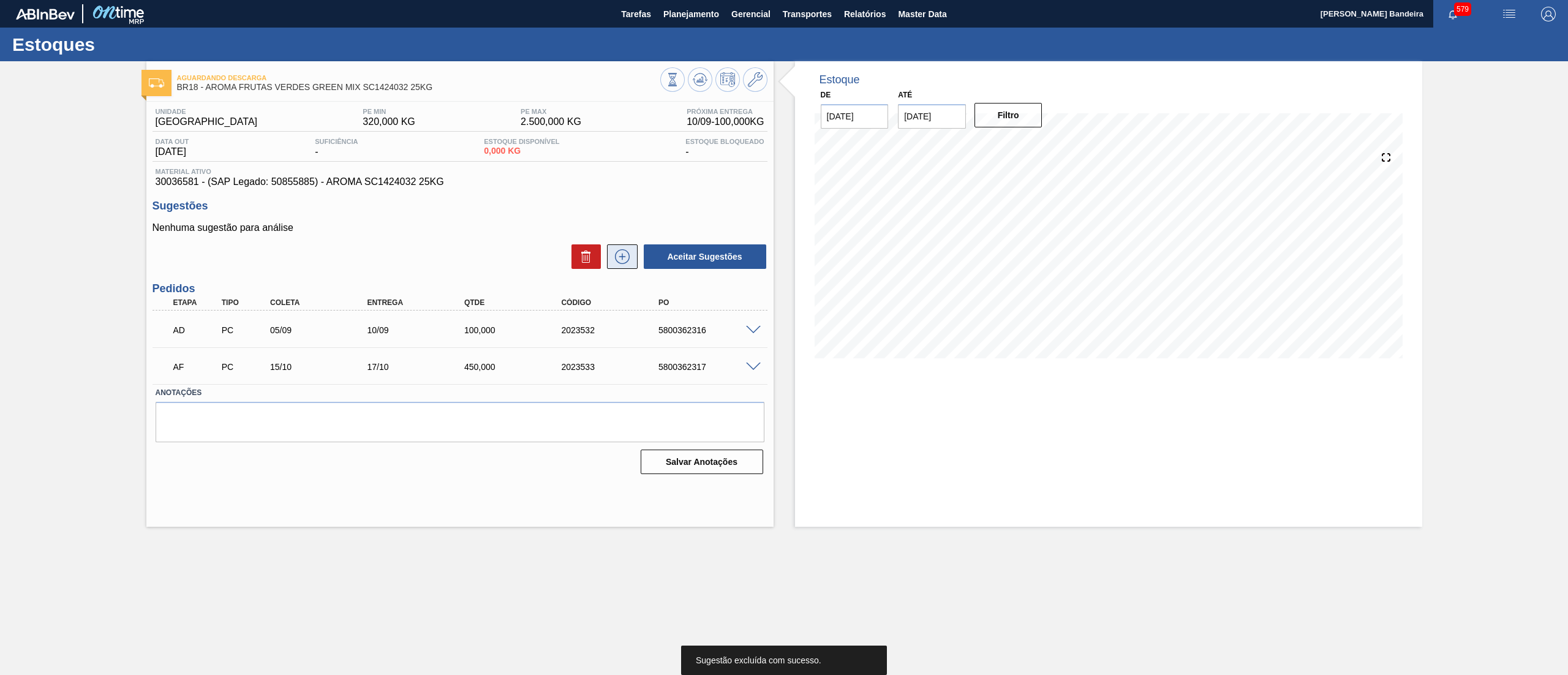
click at [623, 259] on icon at bounding box center [621, 257] width 19 height 15
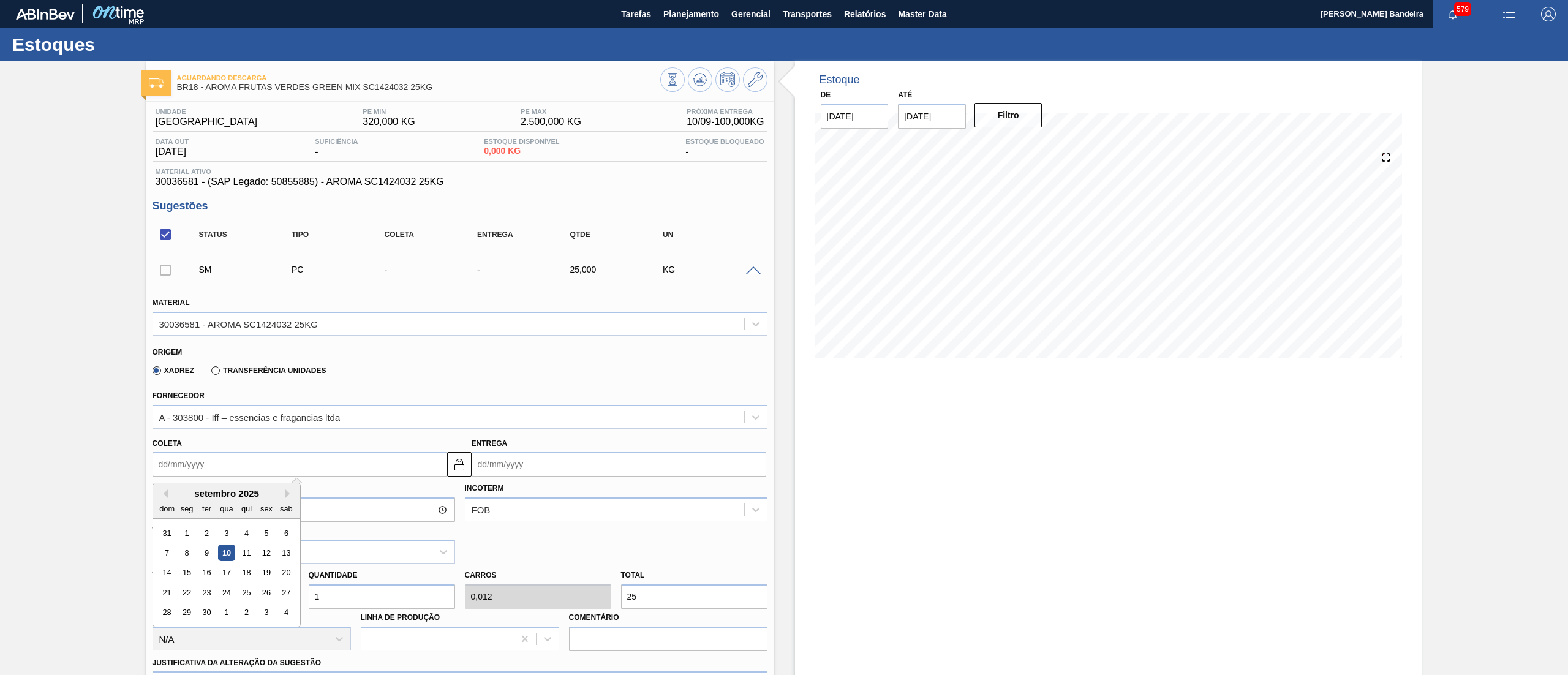
click at [248, 453] on input "Coleta" at bounding box center [300, 464] width 295 height 24
click at [286, 497] on button "Next Month" at bounding box center [289, 493] width 8 height 8
click at [180, 595] on div "17" at bounding box center [187, 593] width 17 height 17
type input "17/11/2025"
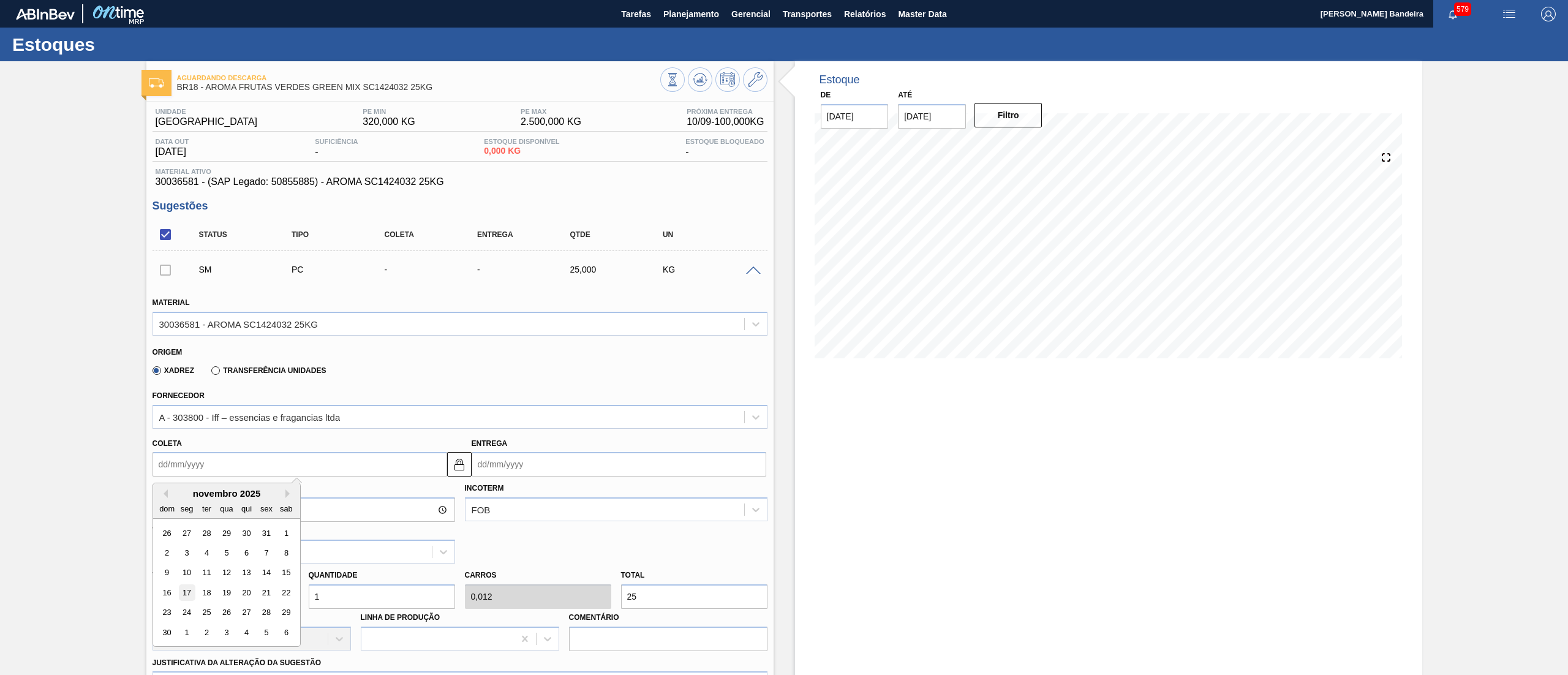
type input "19/11/2025"
drag, startPoint x: 331, startPoint y: 600, endPoint x: 170, endPoint y: 574, distance: 163.1
click at [170, 574] on div "Tam lote 25,000 Quantidade 1 Carros 0,012 Total 25 Doca N/A Linha de Produção C…" at bounding box center [460, 607] width 625 height 88
type input "7"
type input "0,087"
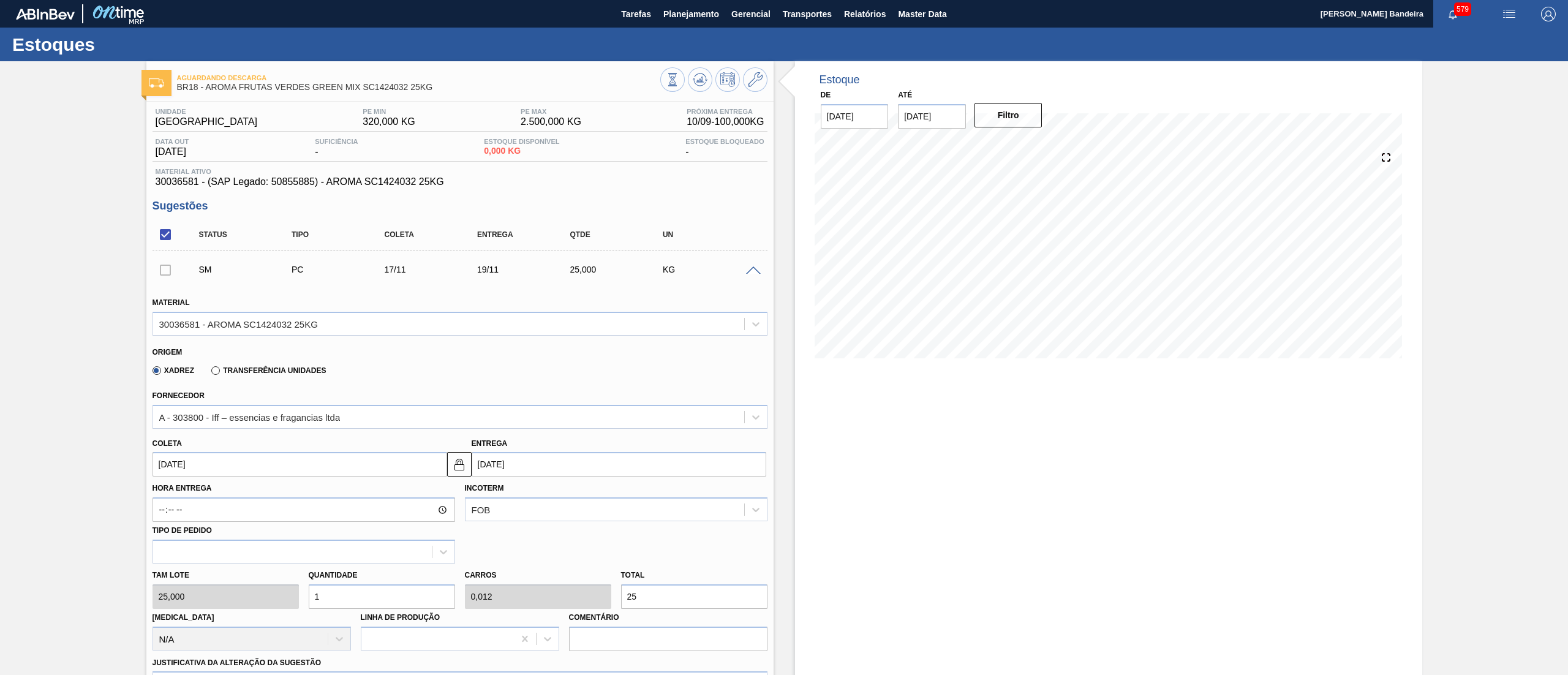
type input "175"
type input "0"
type input "6"
type input "0,075"
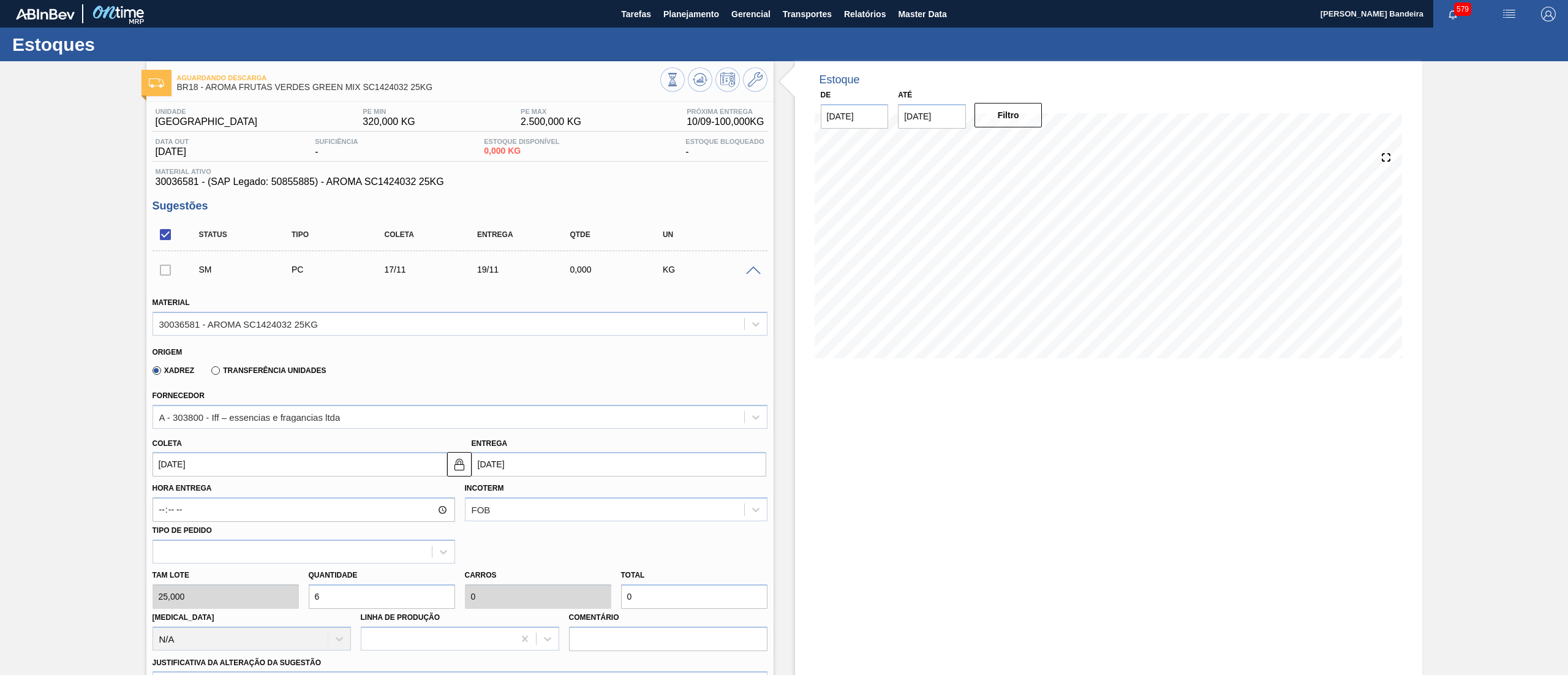
type input "150"
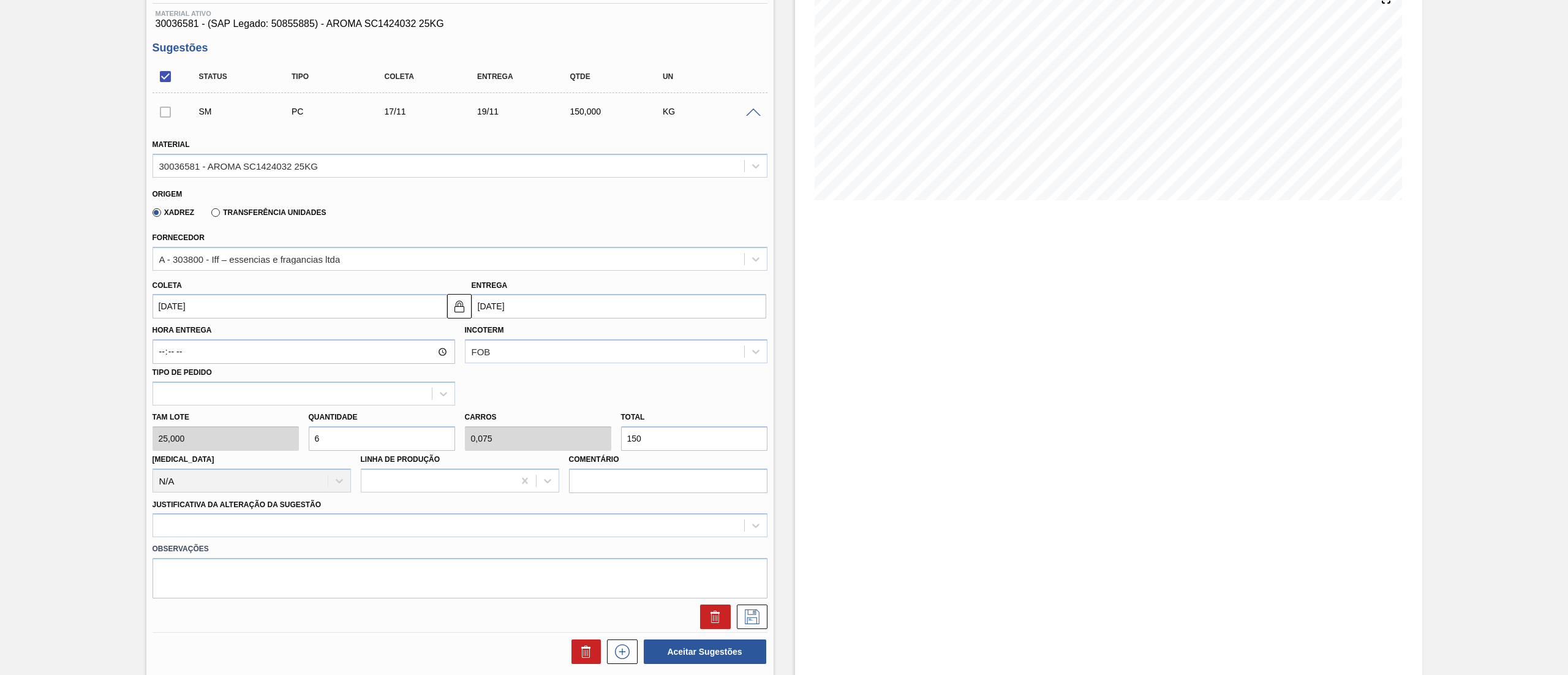
scroll to position [184, 0]
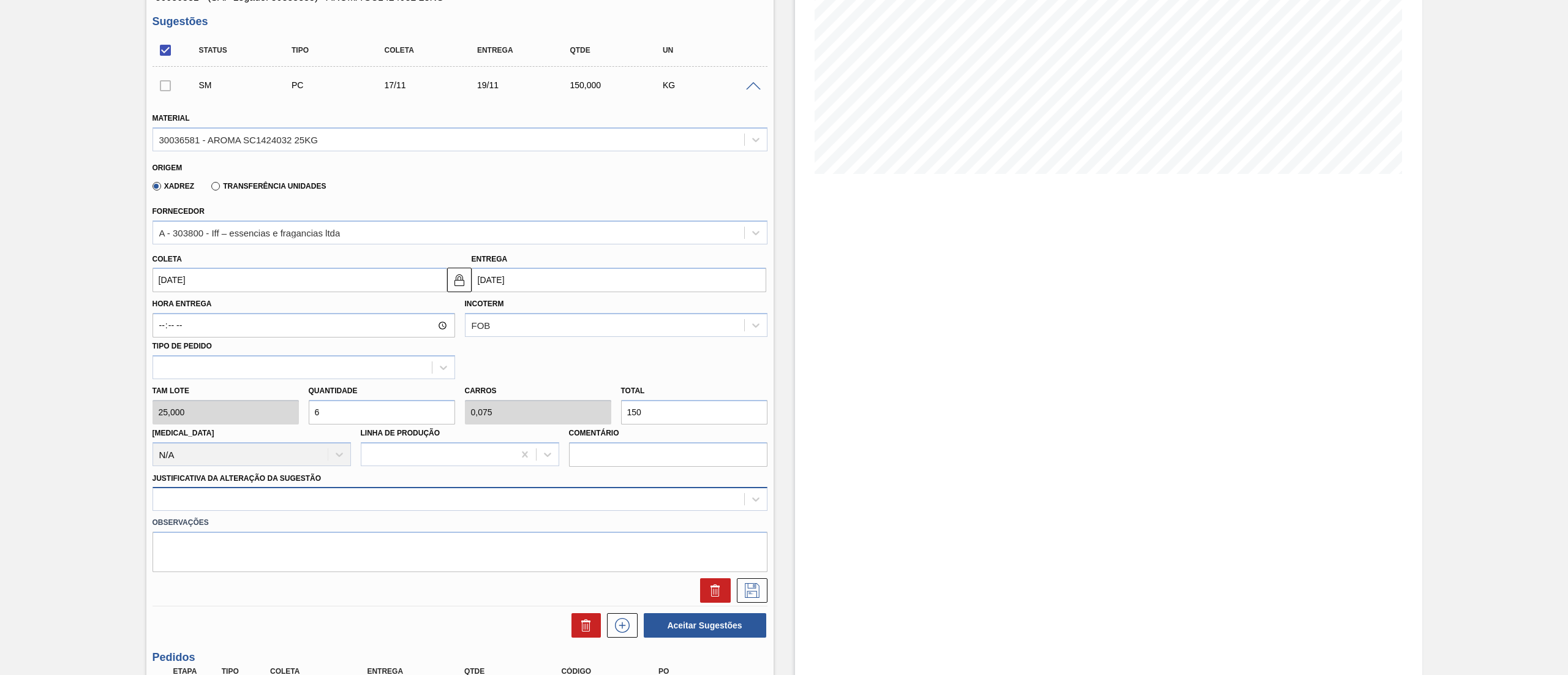
type input "6"
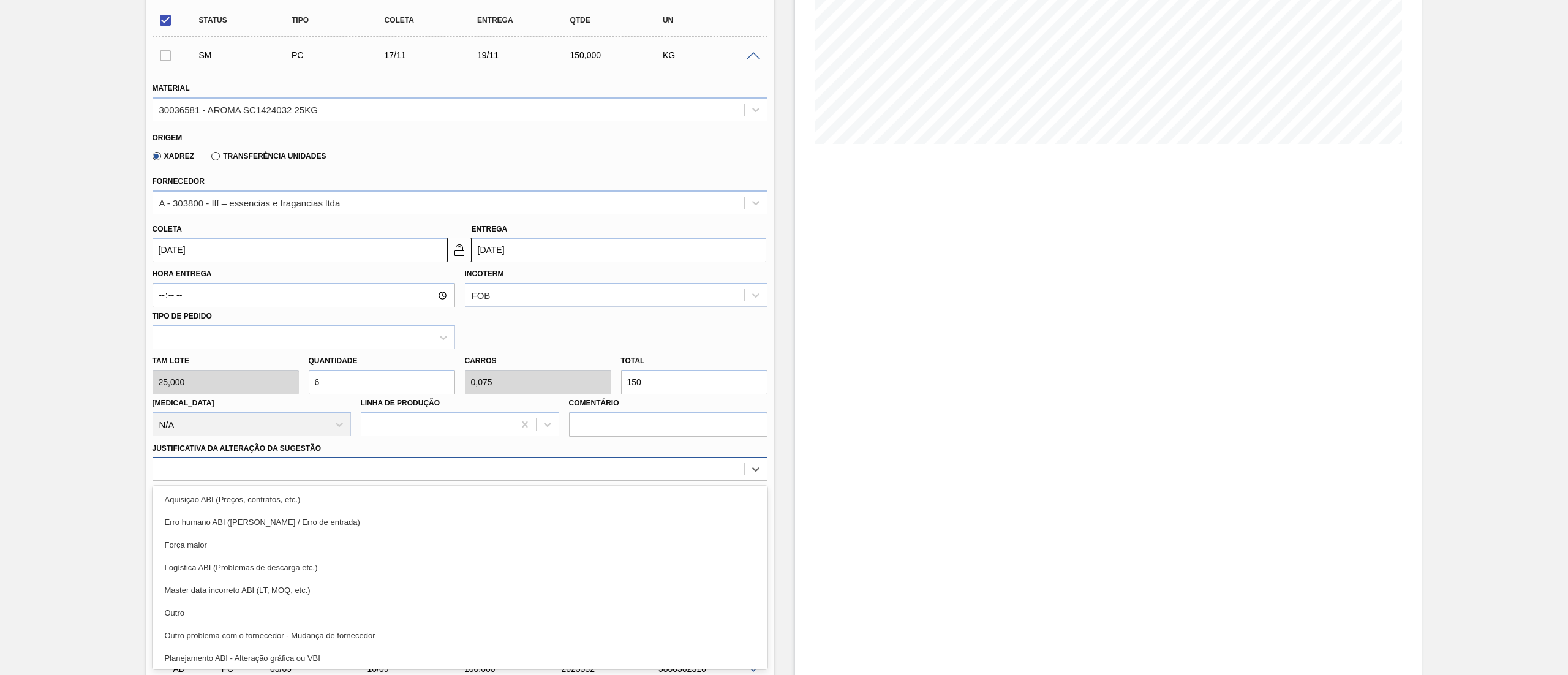
click at [175, 481] on div "option Aquisição ABI (Preços, contratos, etc.) focused, 1 of 18. 18 results ava…" at bounding box center [459, 469] width 615 height 24
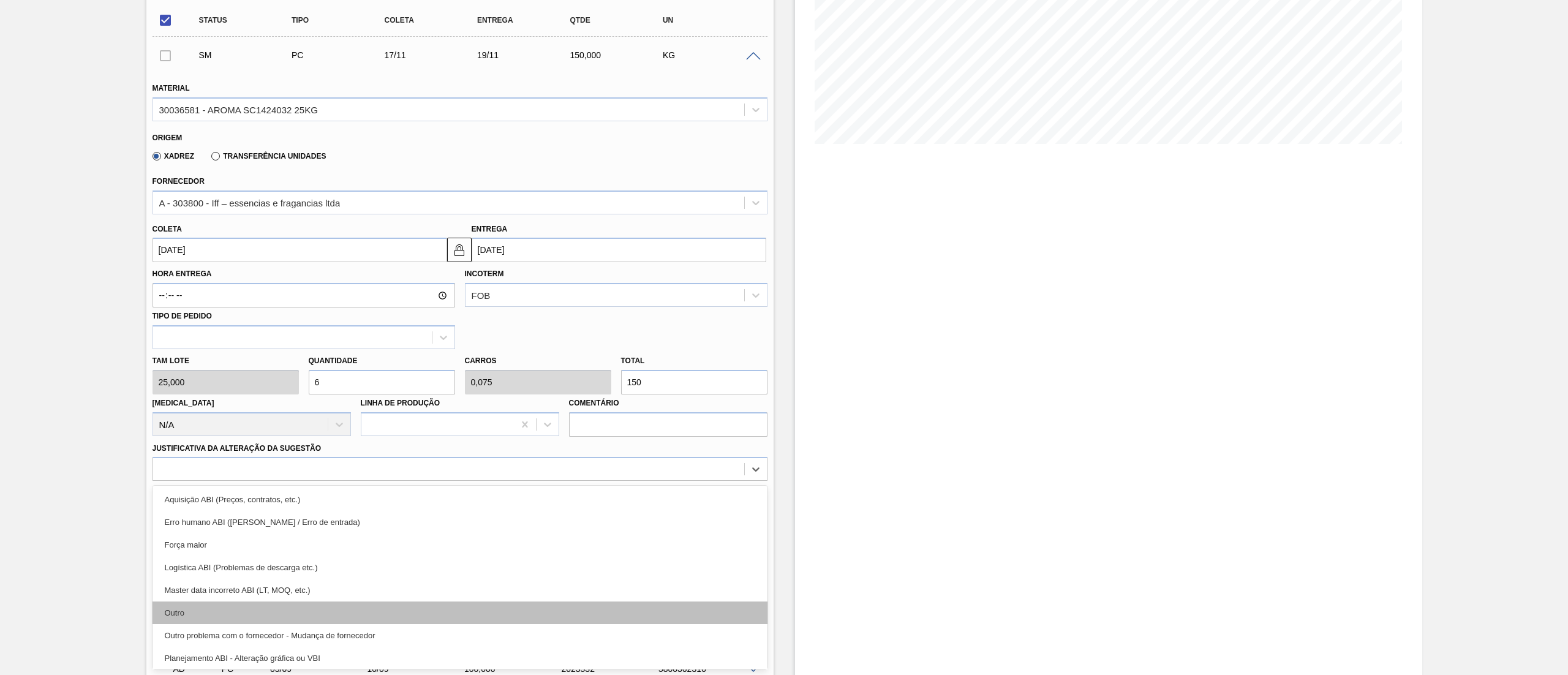
click at [221, 615] on div "Outro" at bounding box center [459, 612] width 615 height 23
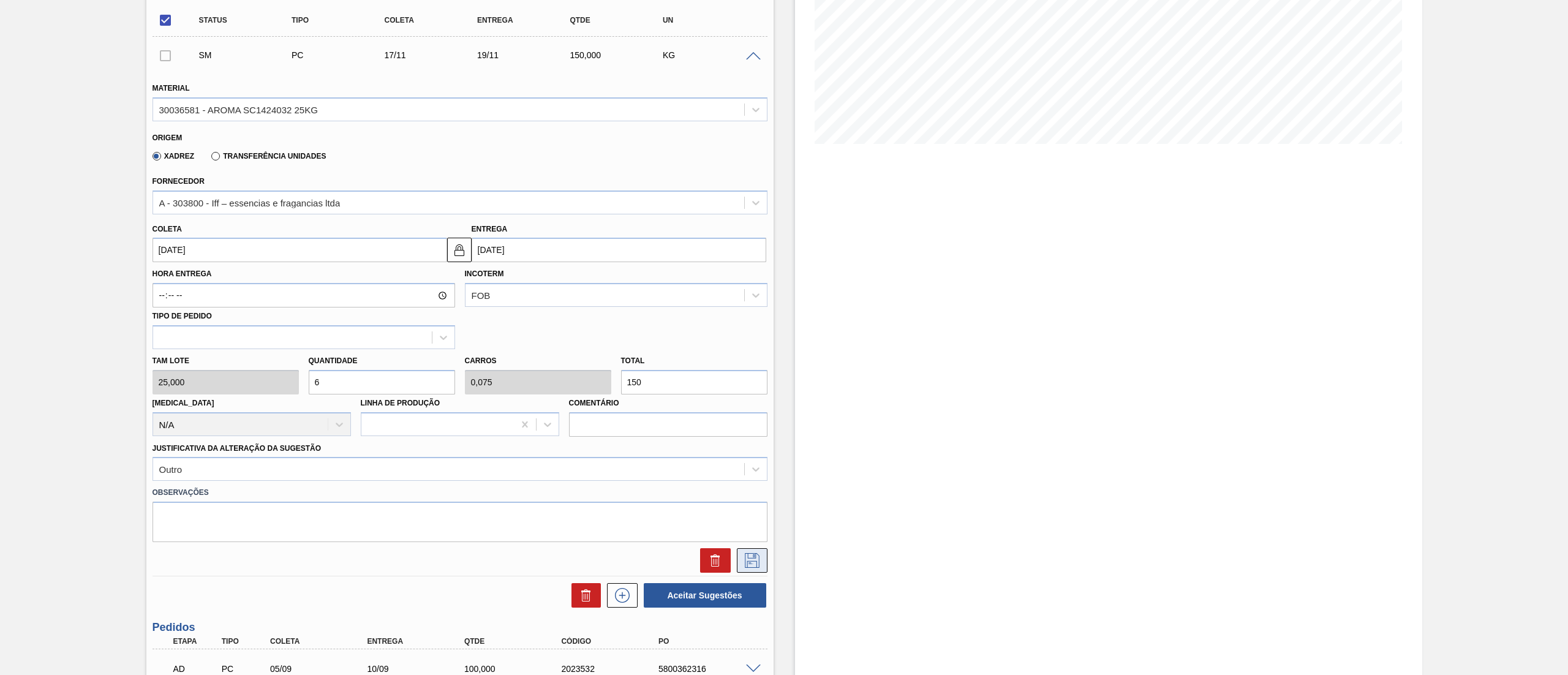
click at [742, 556] on icon at bounding box center [752, 560] width 19 height 15
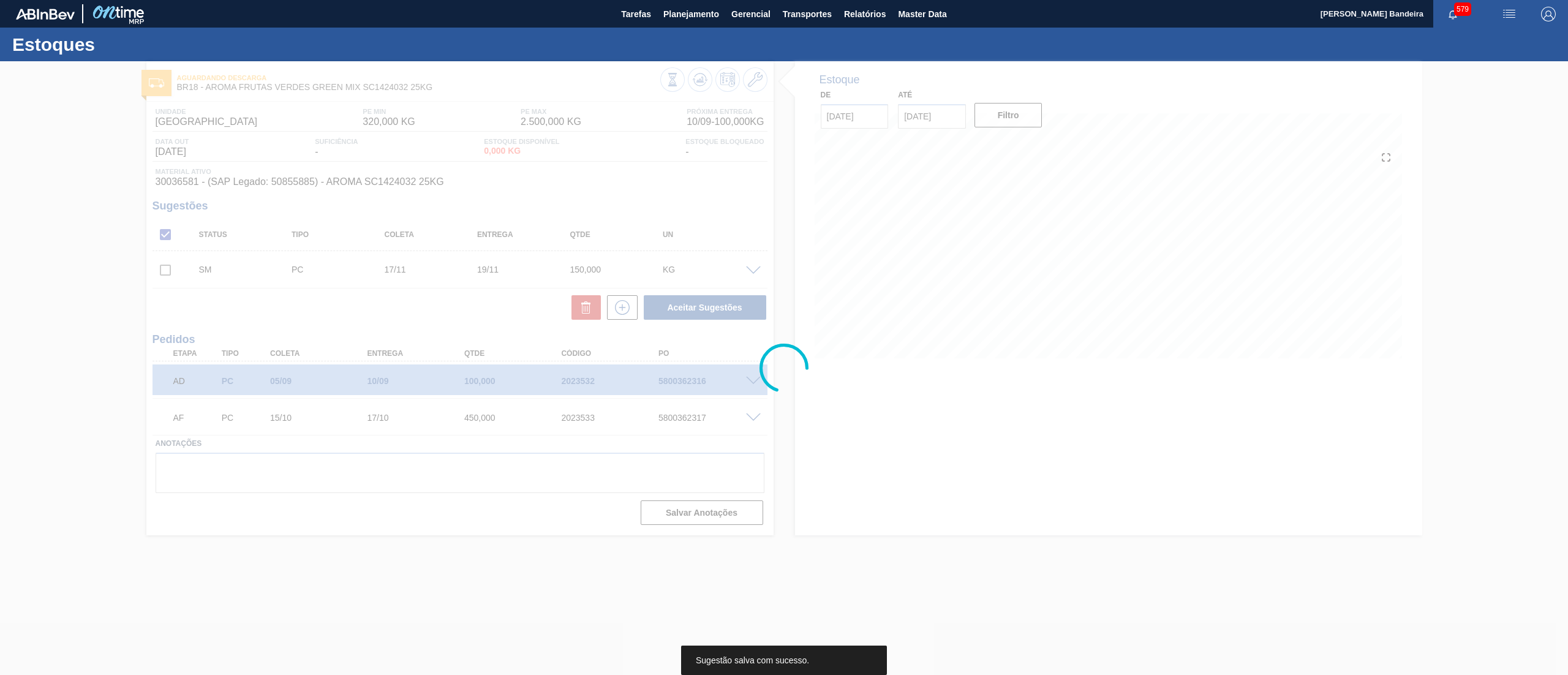
scroll to position [0, 0]
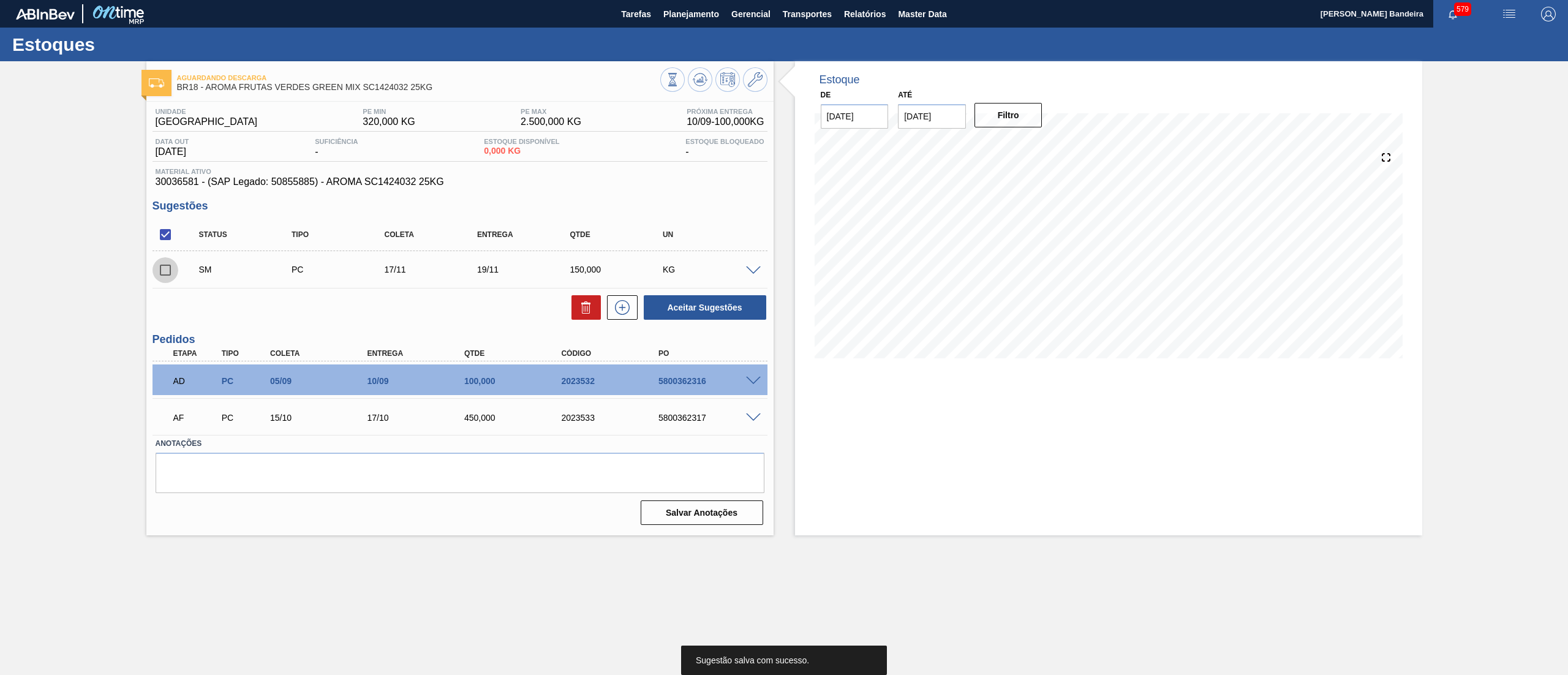
click at [163, 278] on input "checkbox" at bounding box center [165, 270] width 26 height 26
checkbox input "true"
click at [663, 318] on button "Aceitar Sugestões" at bounding box center [704, 307] width 122 height 24
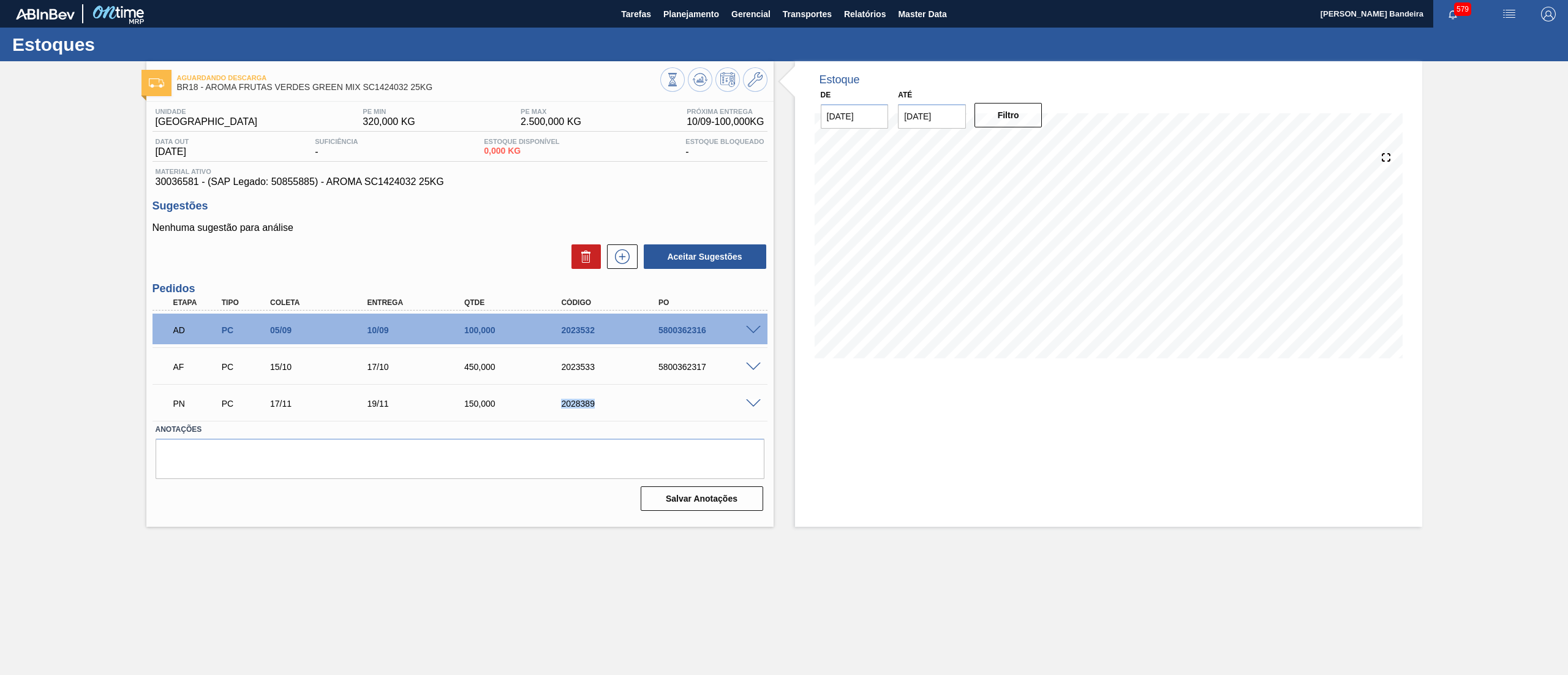
drag, startPoint x: 618, startPoint y: 407, endPoint x: 525, endPoint y: 389, distance: 94.7
click at [525, 389] on div "PN PC 17/11 19/11 150,000 2028389" at bounding box center [459, 402] width 615 height 31
copy div "2028389"
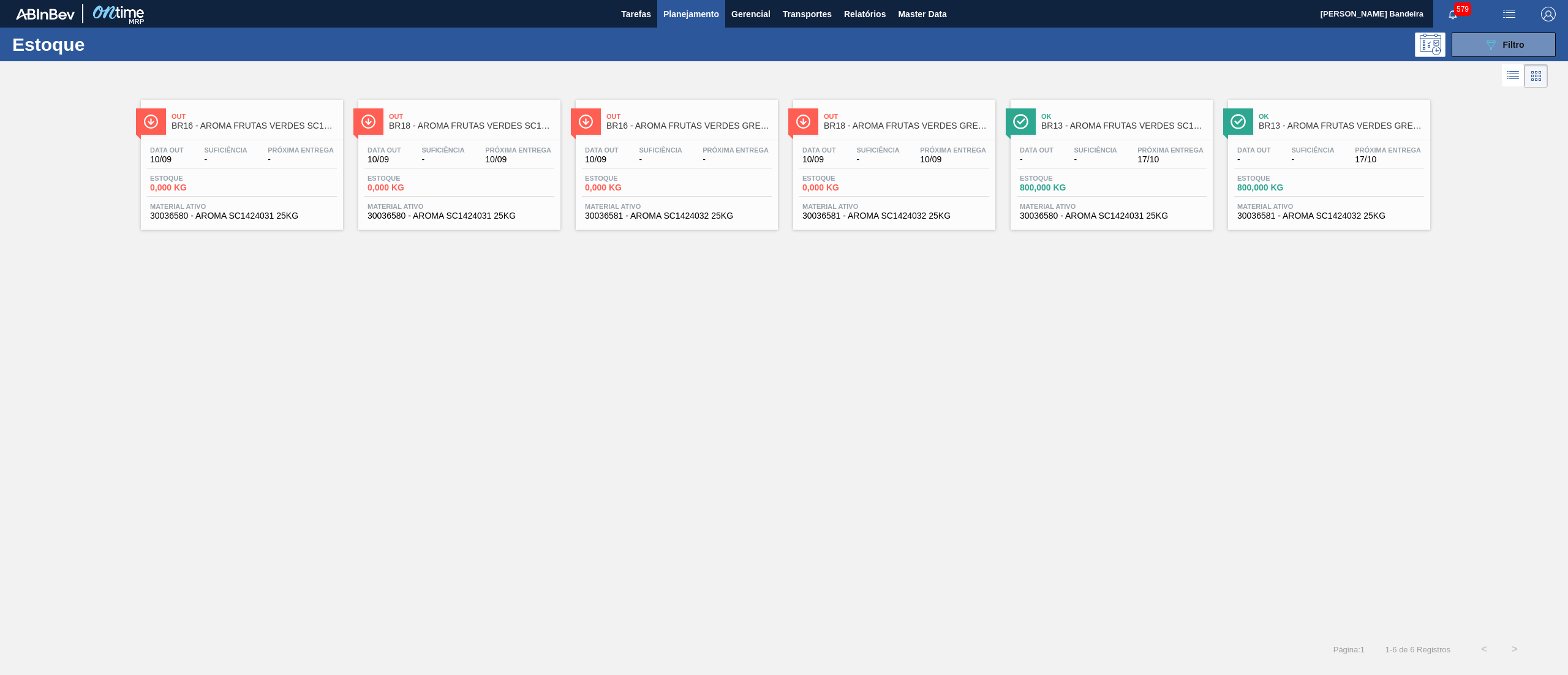
click at [1527, 30] on div "Estoque 089F7B8B-B2A5-4AFE-B5C0-19BA573D28AC Filtro" at bounding box center [784, 44] width 1568 height 33
click at [1471, 48] on button "089F7B8B-B2A5-4AFE-B5C0-19BA573D28AC Filtro" at bounding box center [1503, 44] width 104 height 24
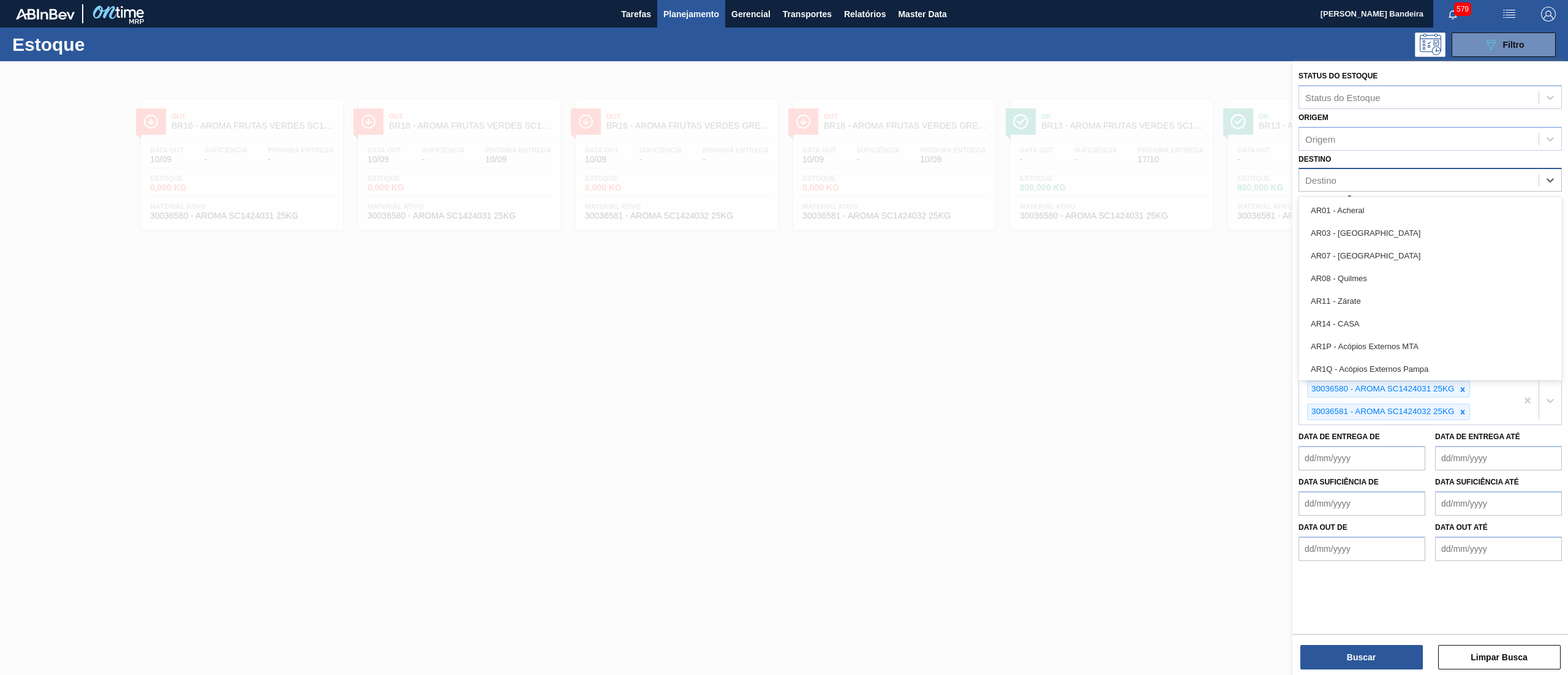
click at [1370, 178] on div "Destino" at bounding box center [1418, 179] width 239 height 18
type input "13"
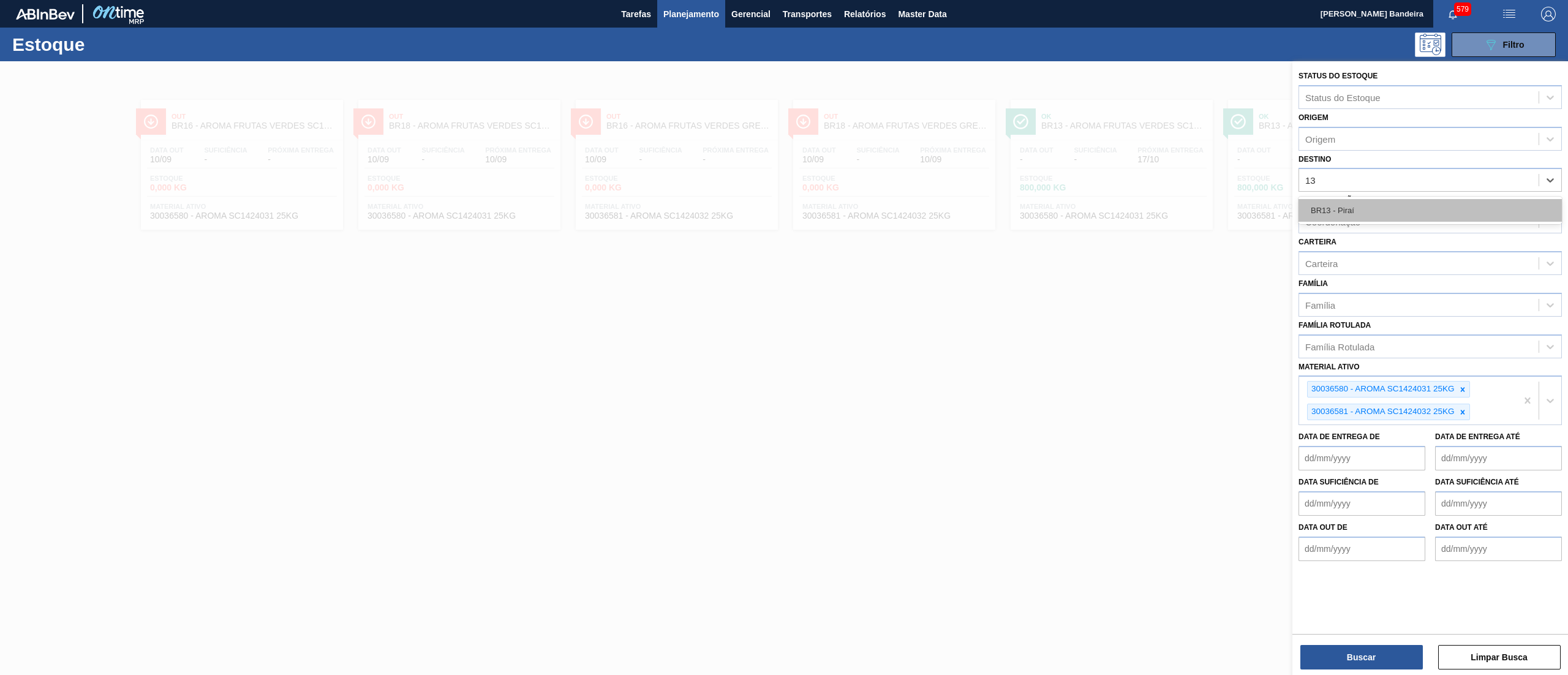
click at [1360, 206] on div "BR13 - Piraí" at bounding box center [1429, 210] width 263 height 23
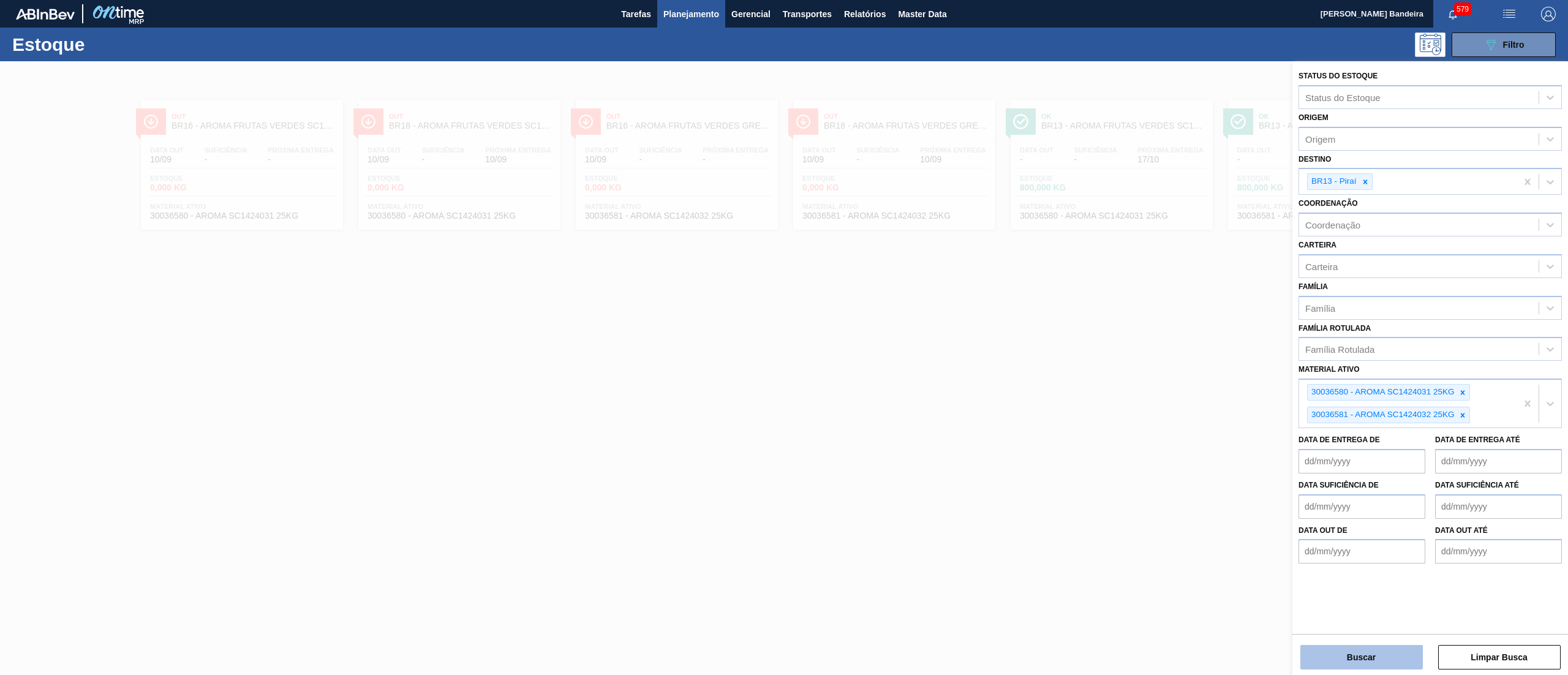
click at [1312, 659] on button "Buscar" at bounding box center [1361, 657] width 122 height 24
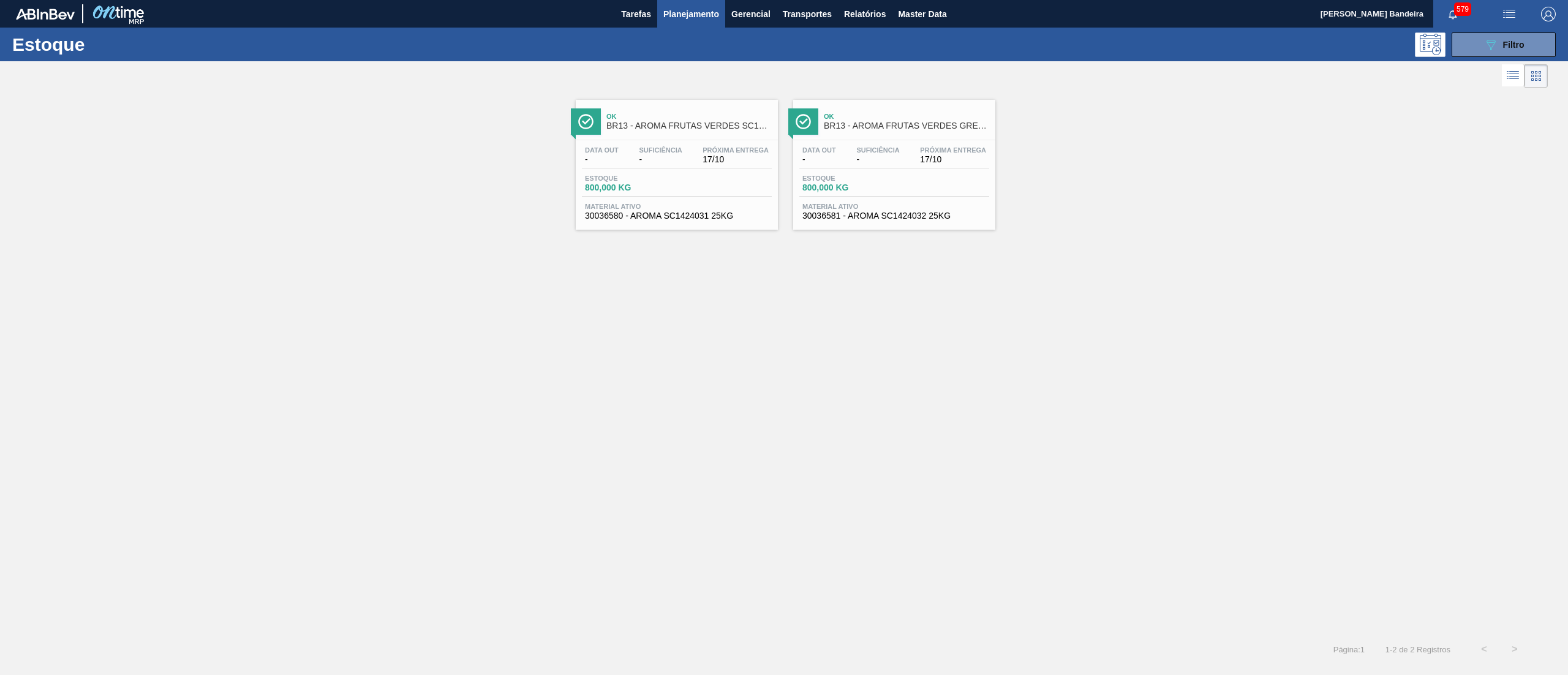
click at [718, 218] on span "30036580 - AROMA SC1424031 25KG" at bounding box center [677, 215] width 184 height 9
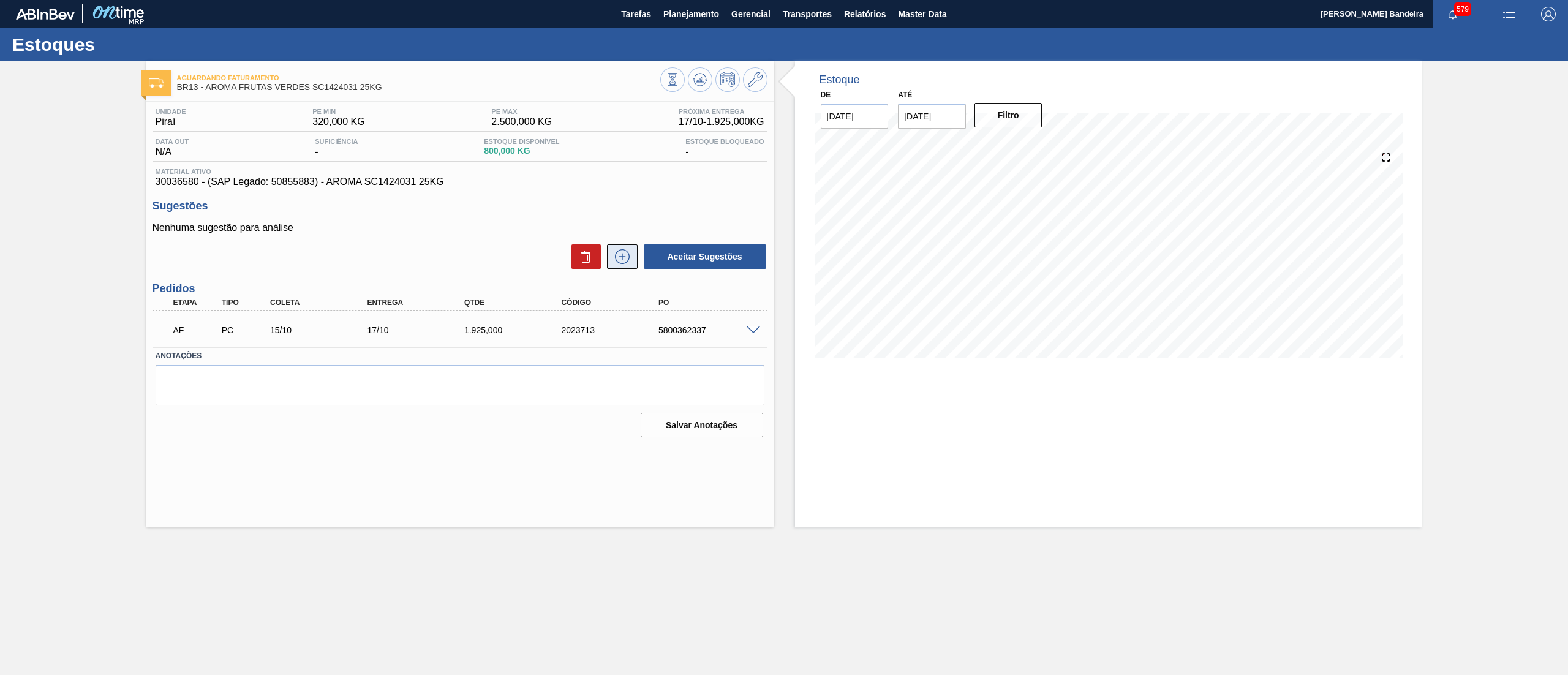
click at [625, 258] on icon at bounding box center [621, 257] width 19 height 15
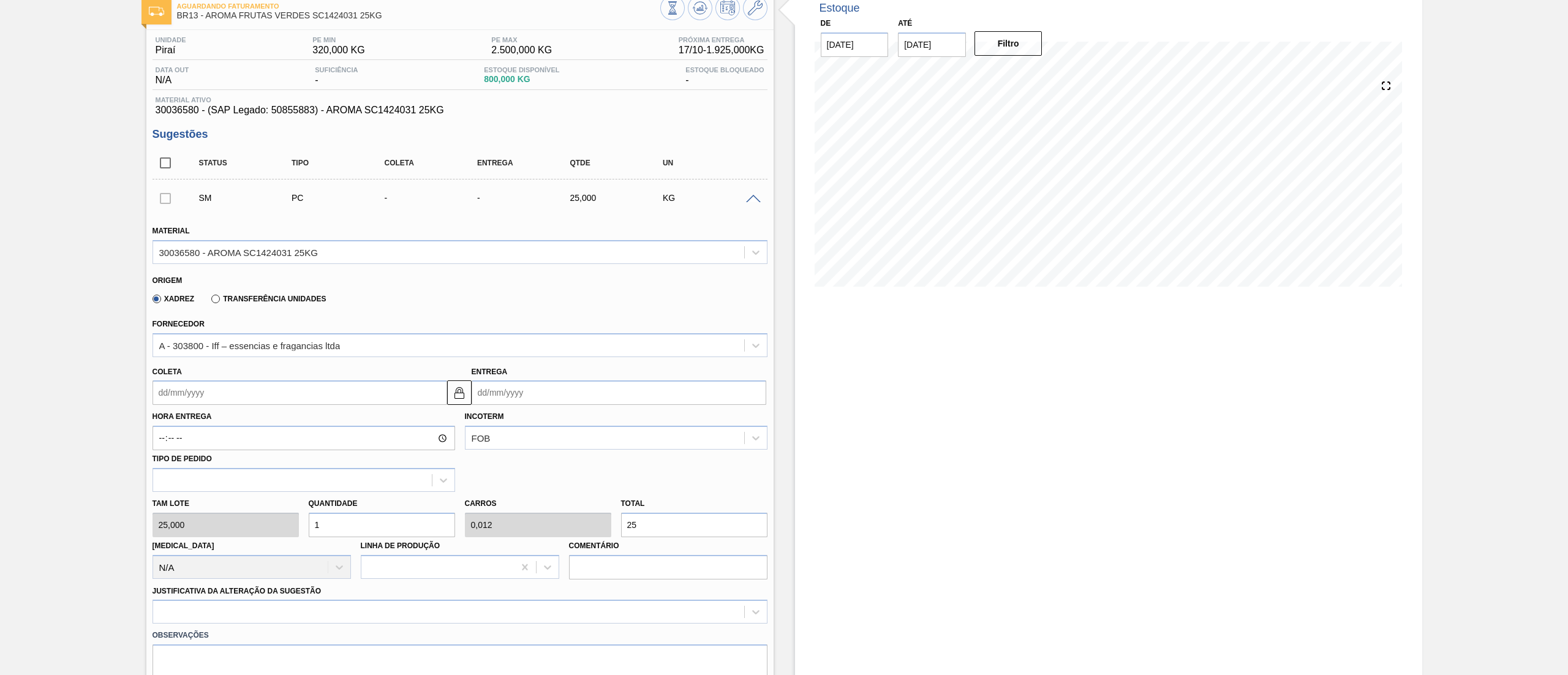
scroll to position [88, 0]
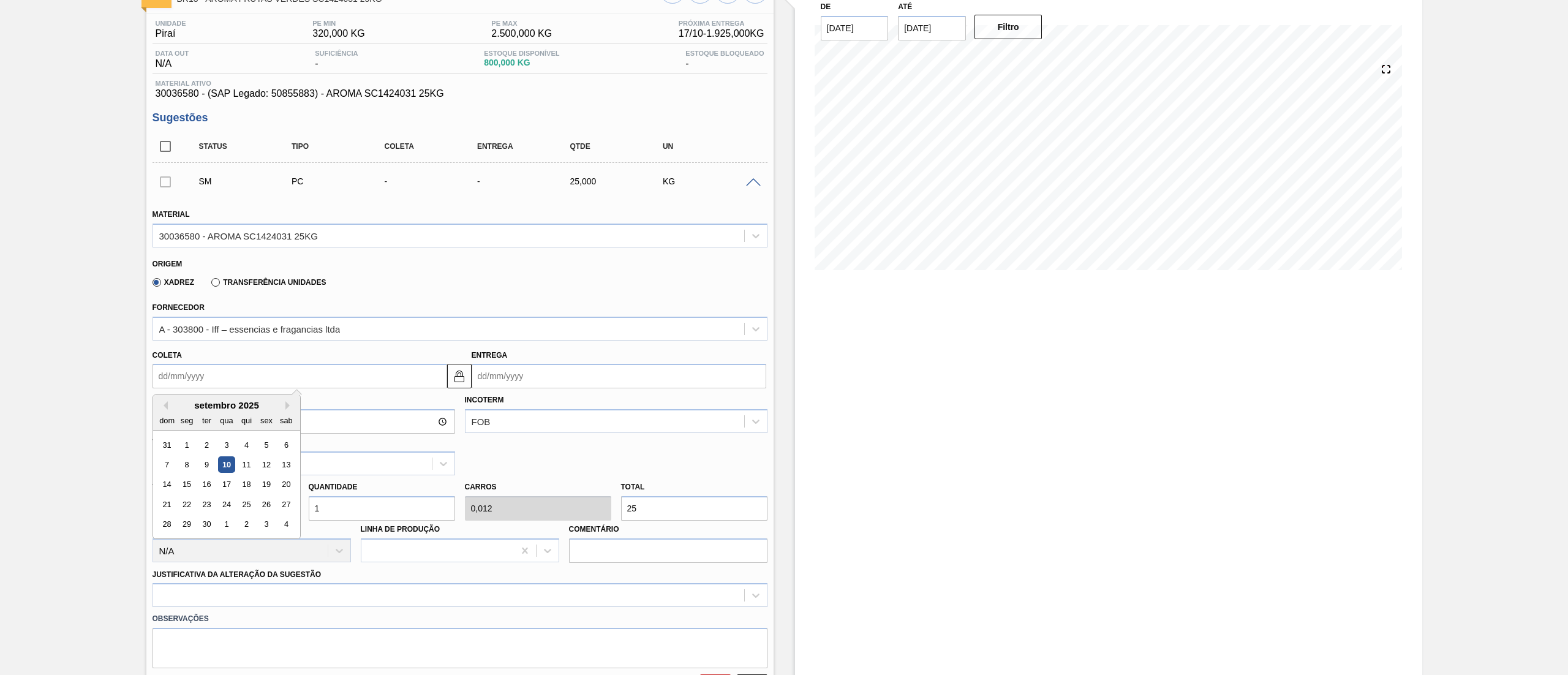
click at [214, 387] on input "Coleta" at bounding box center [300, 375] width 295 height 24
click at [289, 409] on button "Next Month" at bounding box center [289, 405] width 8 height 8
click at [190, 507] on div "17" at bounding box center [187, 504] width 17 height 17
type input "17/11/2025"
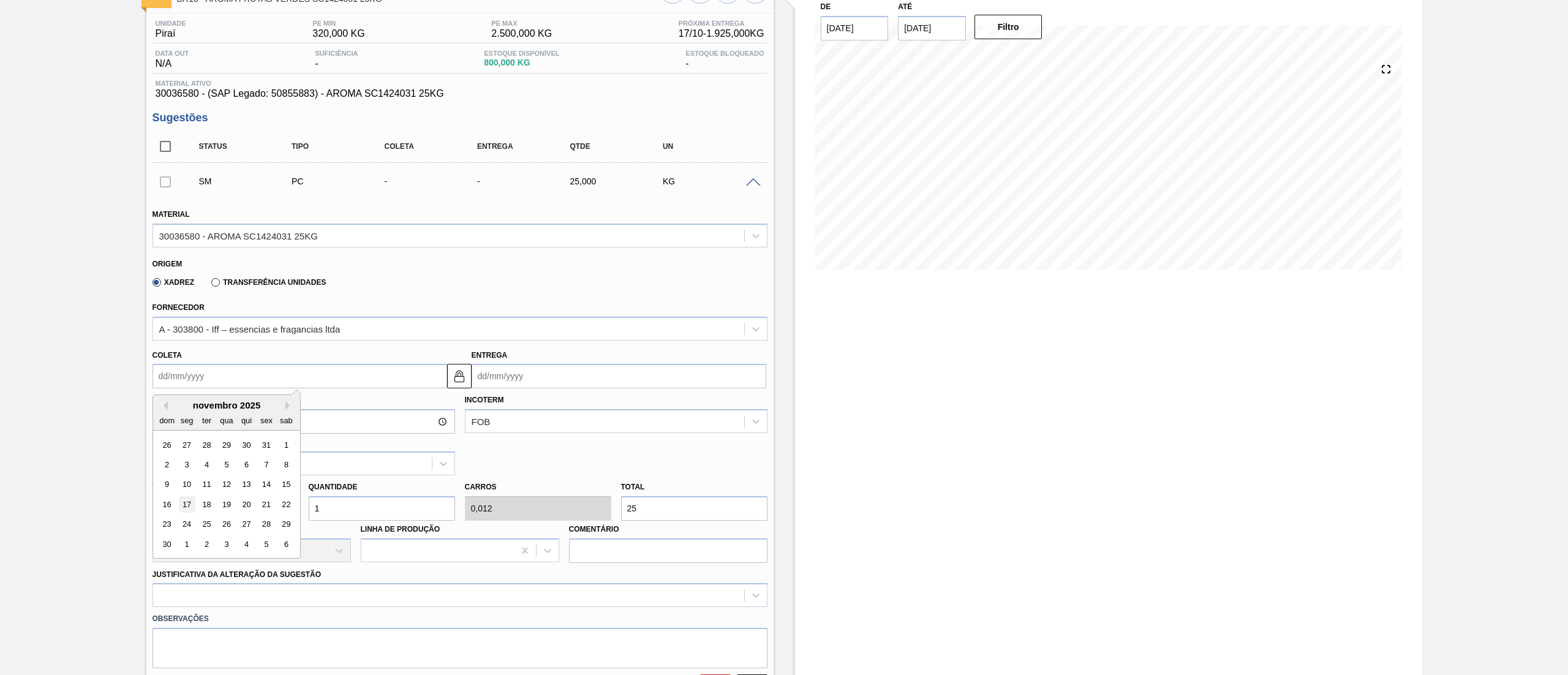
type input "19/11/2025"
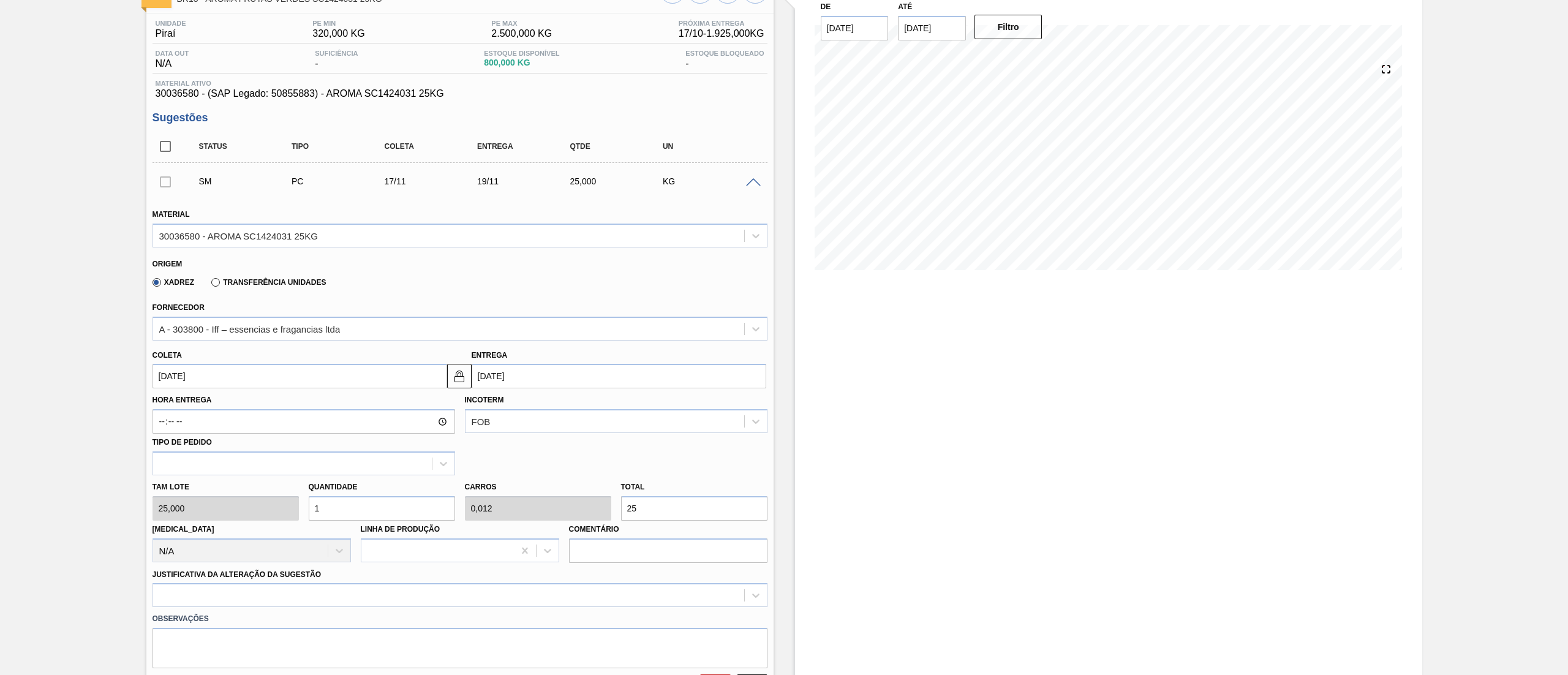
click at [277, 501] on div "Tam lote 25,000 Quantidade 1 Carros 0,012 Total 25 Doca N/A Linha de Produção C…" at bounding box center [460, 519] width 625 height 88
type input "10"
type input "0,125"
type input "250"
type input "10"
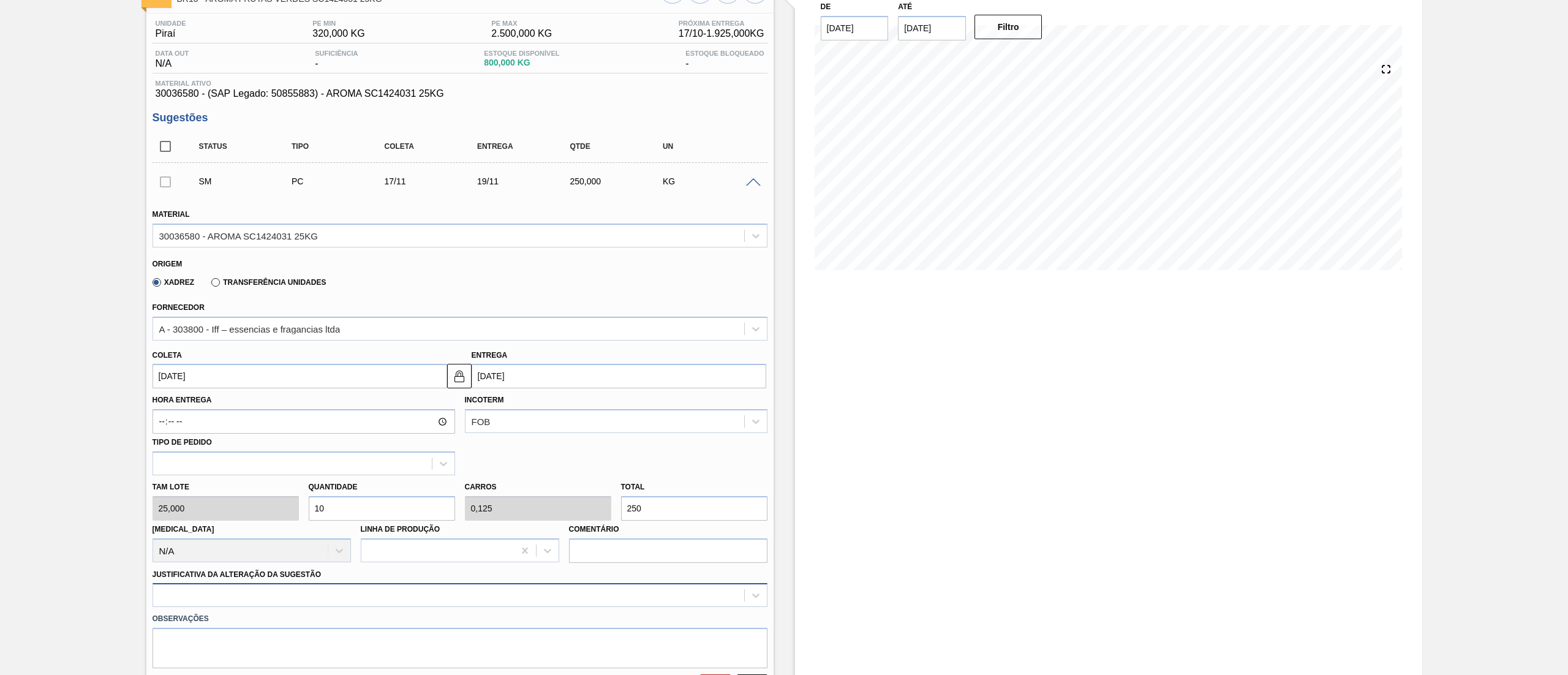
scroll to position [215, 0]
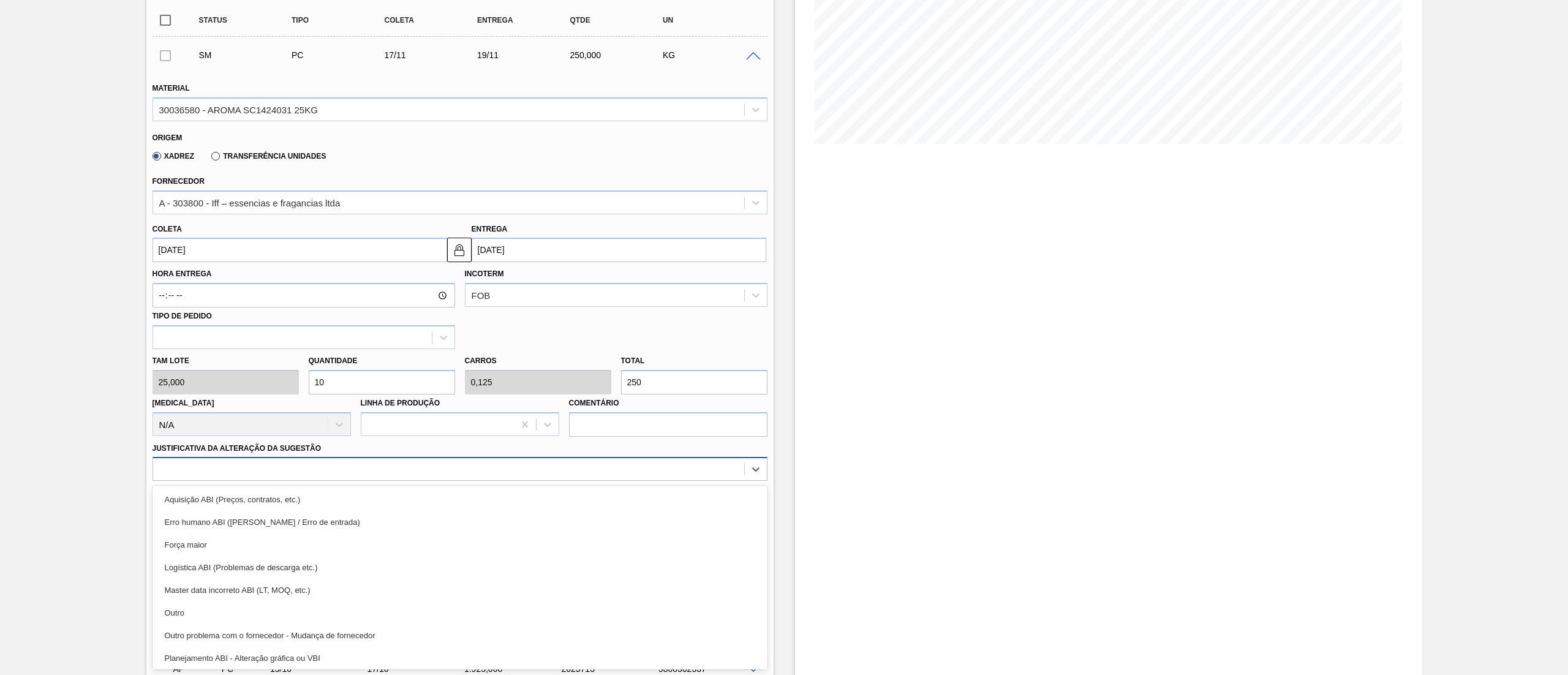
click at [255, 481] on div "option Master data incorreto ABI (LT, MOQ, etc.) focused, 5 of 18. 18 results a…" at bounding box center [459, 469] width 615 height 24
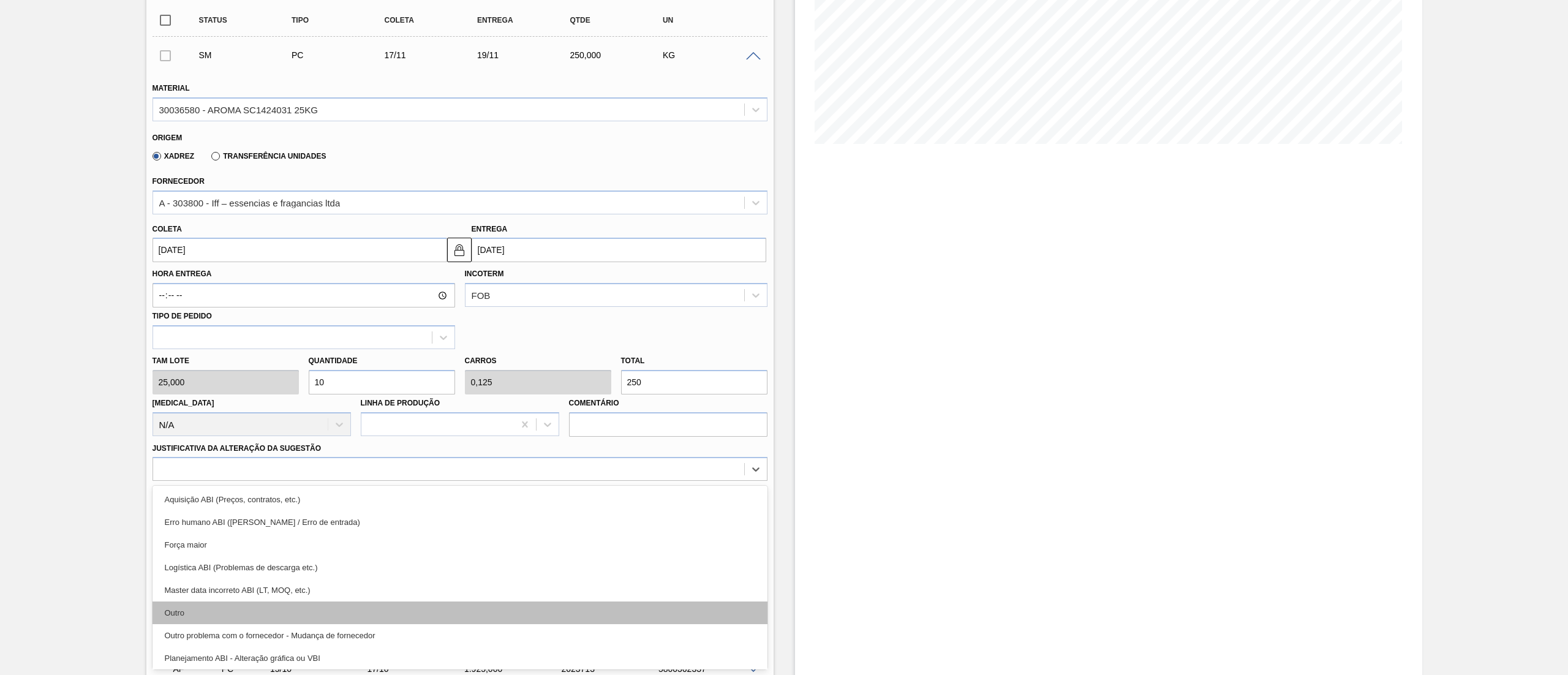
click at [273, 610] on div "Outro" at bounding box center [459, 612] width 615 height 23
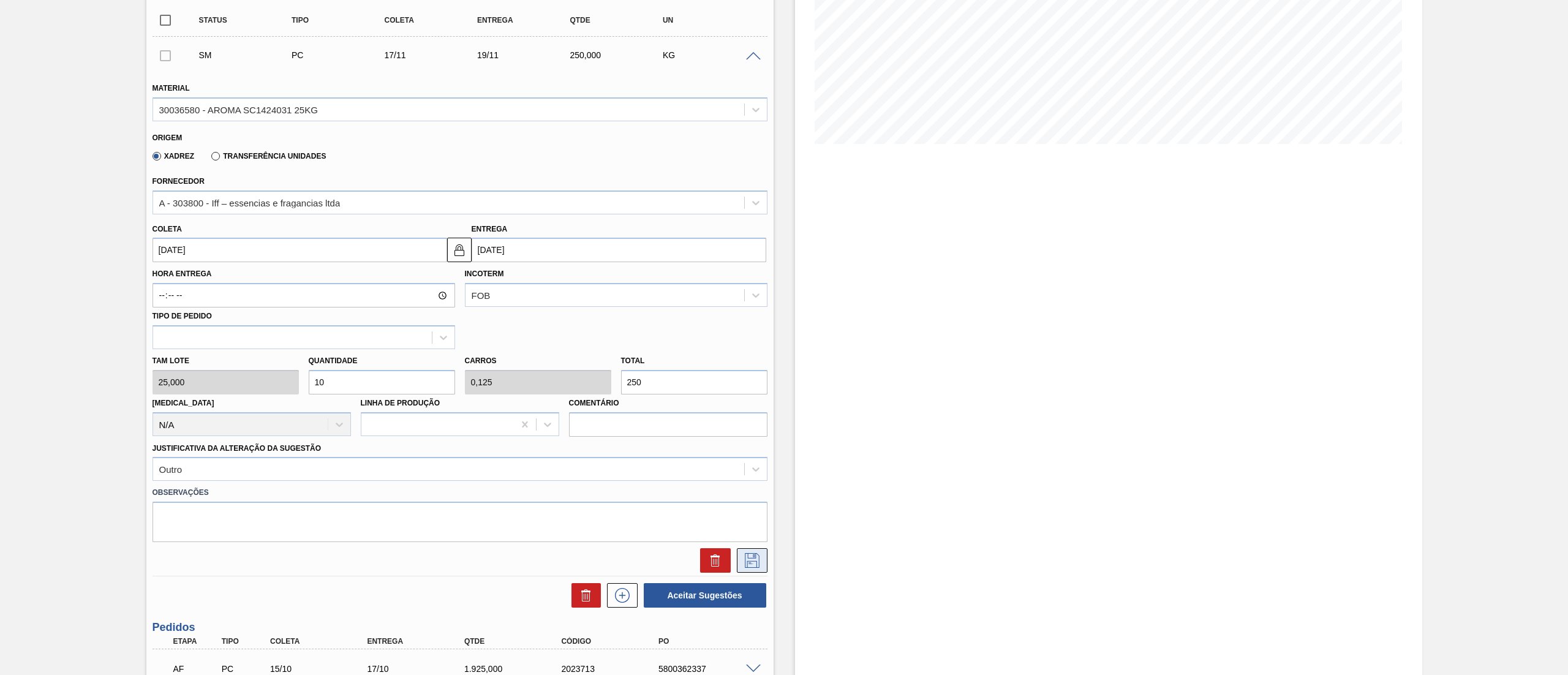
click at [751, 556] on icon at bounding box center [752, 560] width 19 height 15
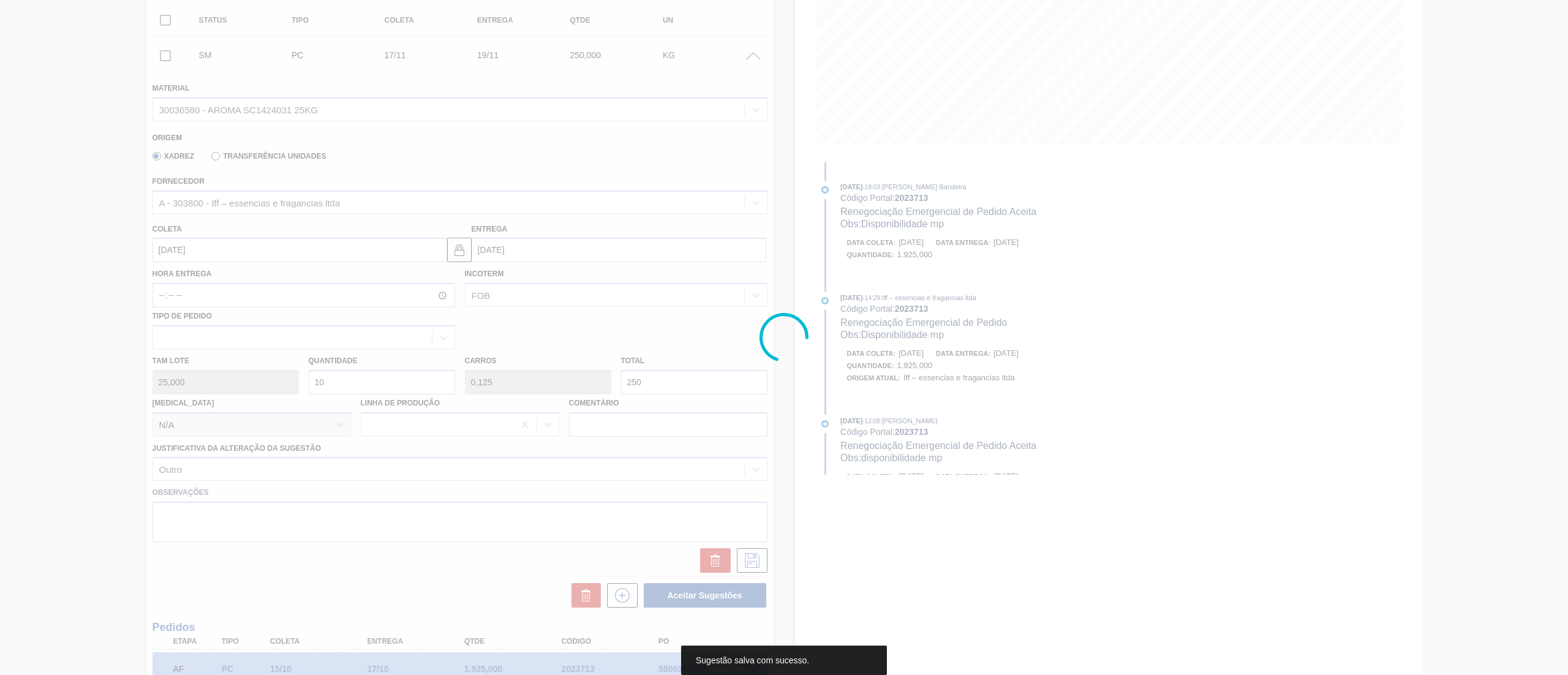
scroll to position [0, 0]
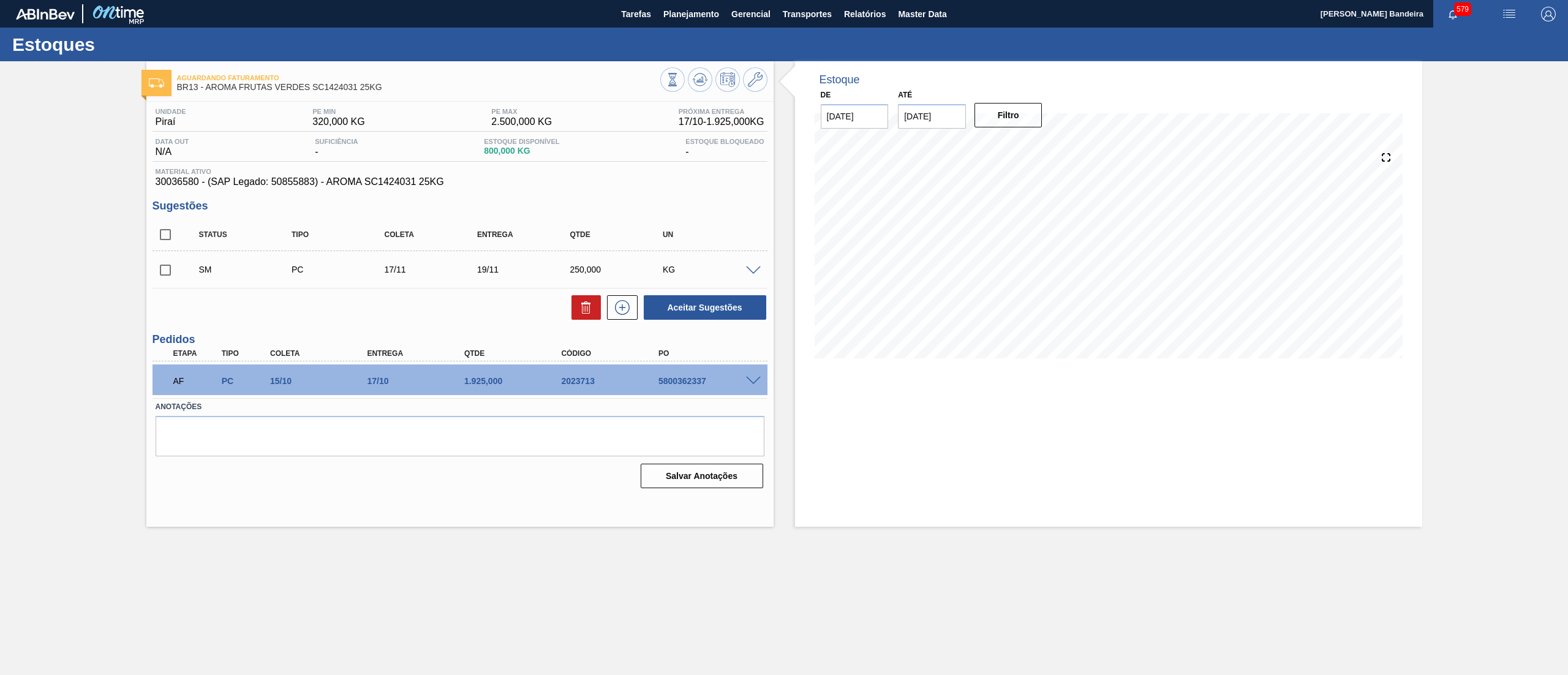
click at [170, 271] on input "checkbox" at bounding box center [165, 270] width 26 height 26
click at [680, 299] on button "Aceitar Sugestões" at bounding box center [704, 307] width 122 height 24
checkbox input "false"
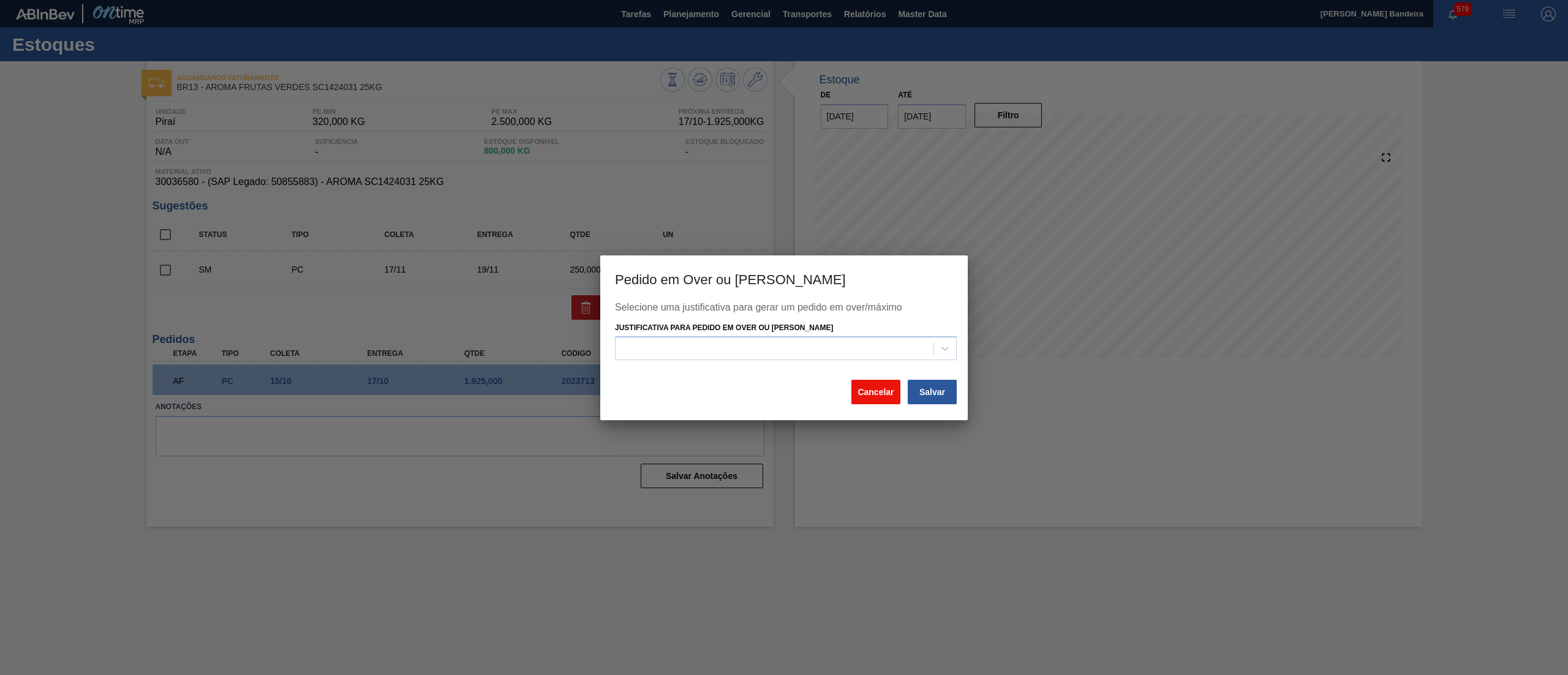
click at [880, 403] on button "Cancelar" at bounding box center [876, 392] width 49 height 24
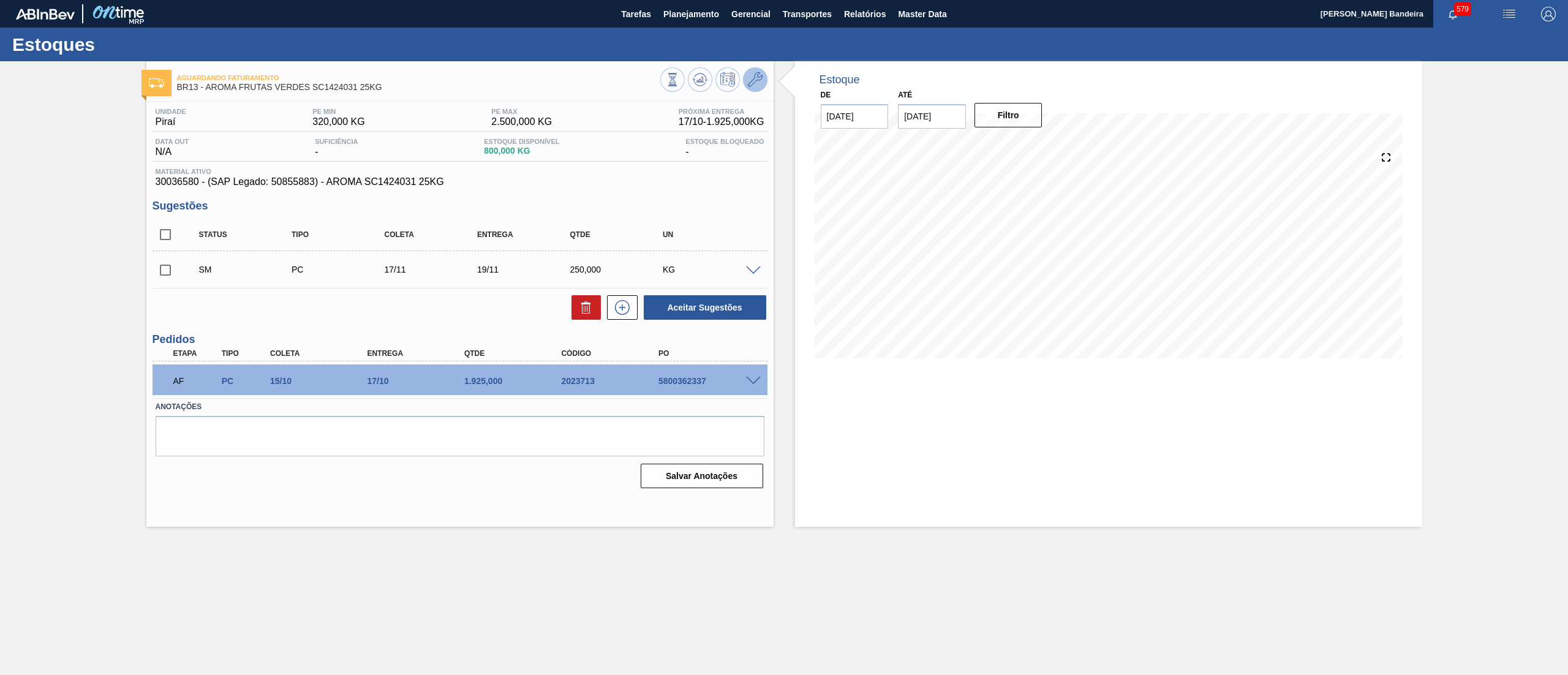
click at [757, 87] on span at bounding box center [755, 80] width 15 height 15
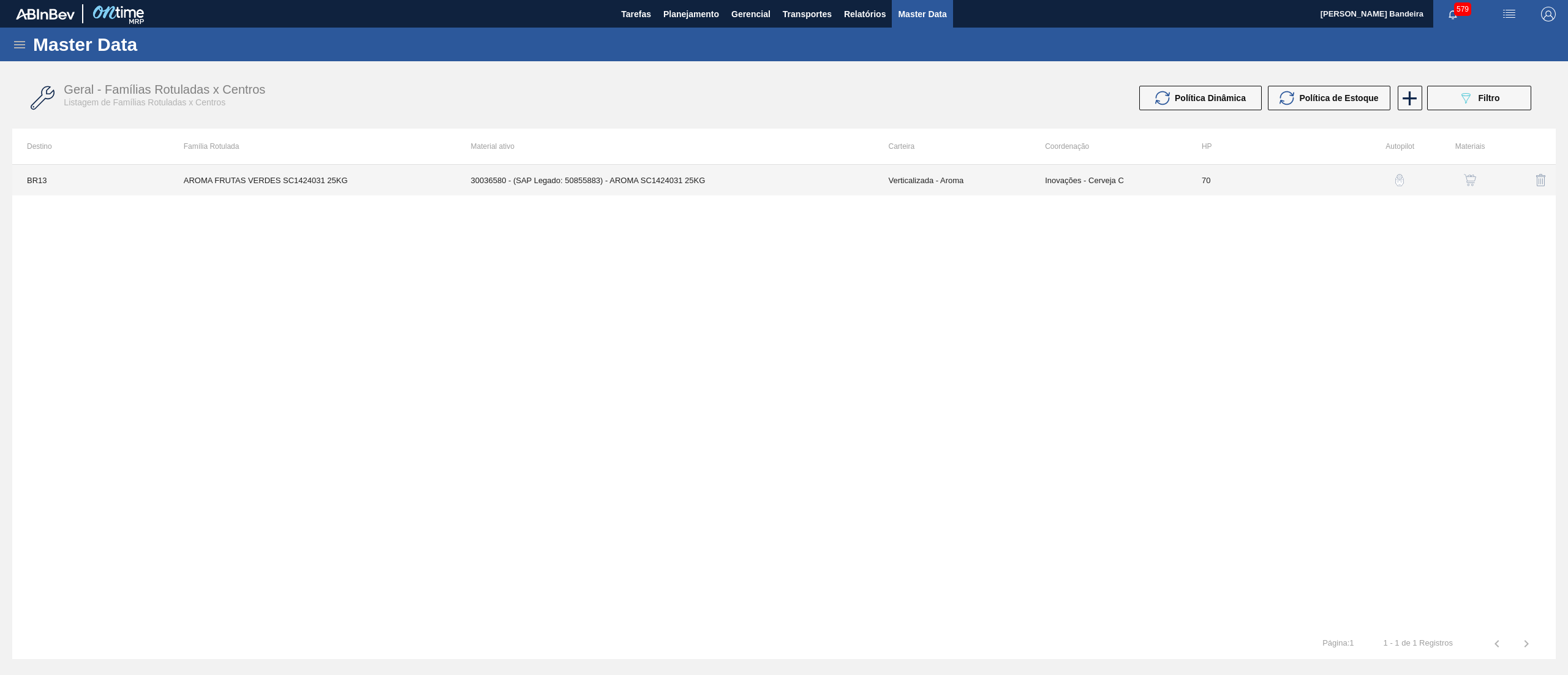
click at [831, 190] on td "30036580 - (SAP Legado: 50855883) - AROMA SC1424031 25KG" at bounding box center [665, 179] width 418 height 31
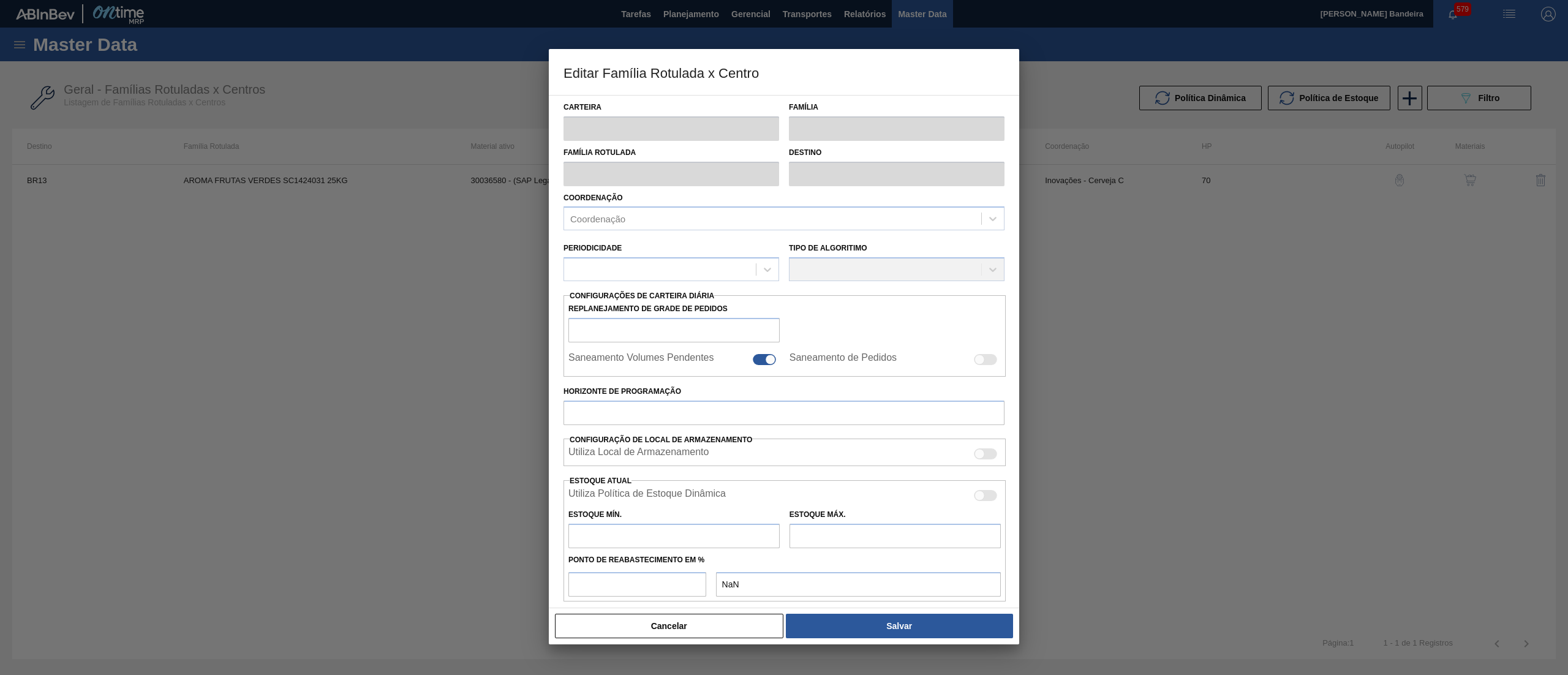
type input "Verticalizada - Aroma"
type input "Aroma"
type input "AROMA FRUTAS VERDES SC1424031 25KG"
type input "BR13 - Piraí"
type input "70"
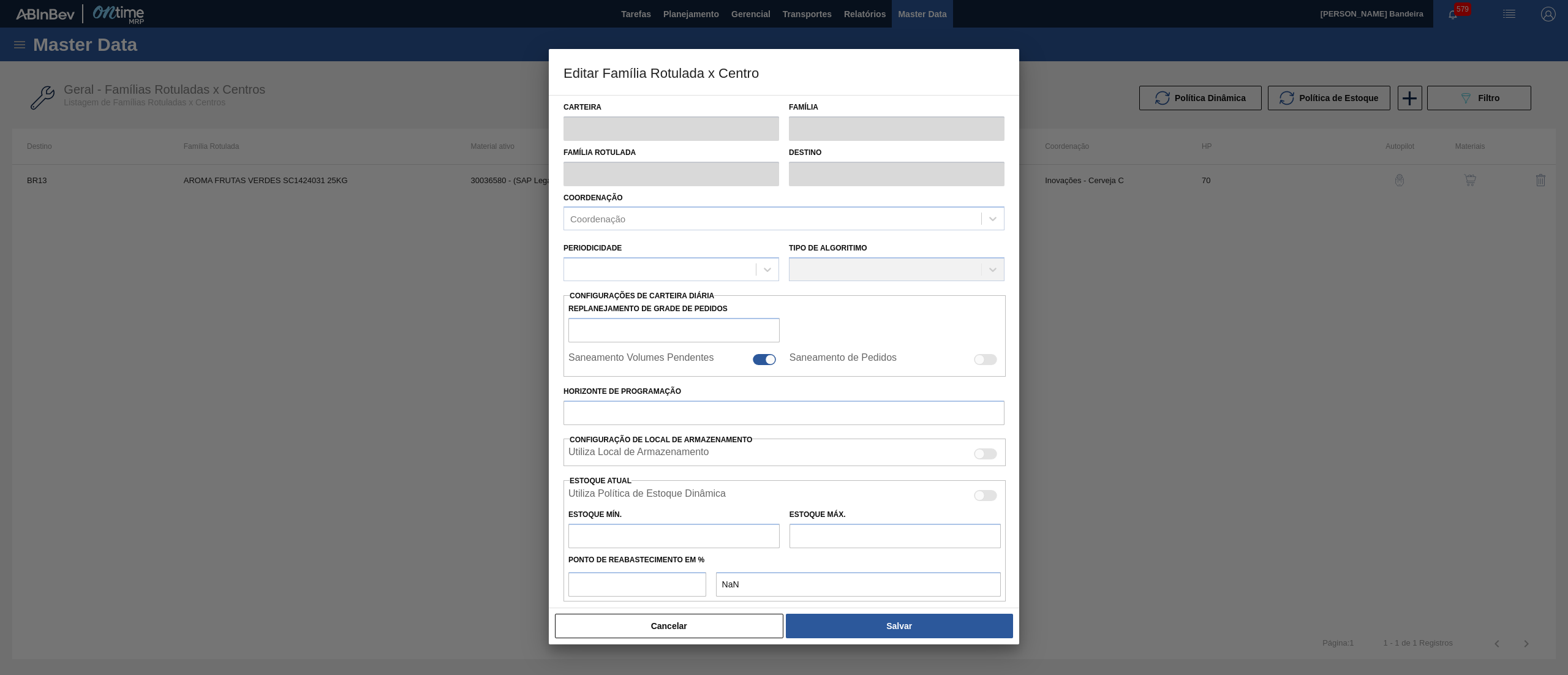
type input "320"
type input "2.500"
type input "50"
type input "1.410,000"
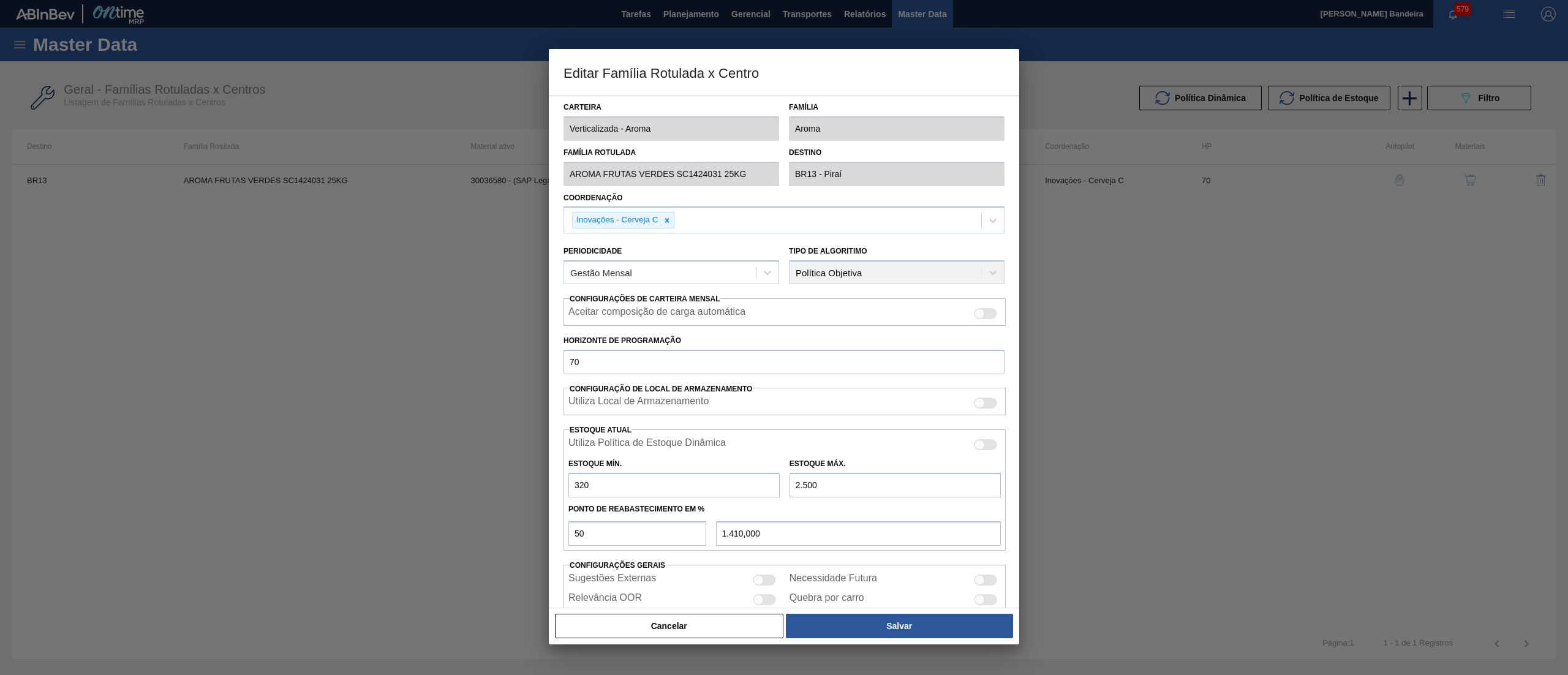
drag, startPoint x: 820, startPoint y: 492, endPoint x: 670, endPoint y: 472, distance: 151.3
click at [670, 472] on div "Estoque Mín. 320 Estoque Máx. 2.500" at bounding box center [784, 474] width 442 height 45
type input "1"
type input "160,500"
type input "19"
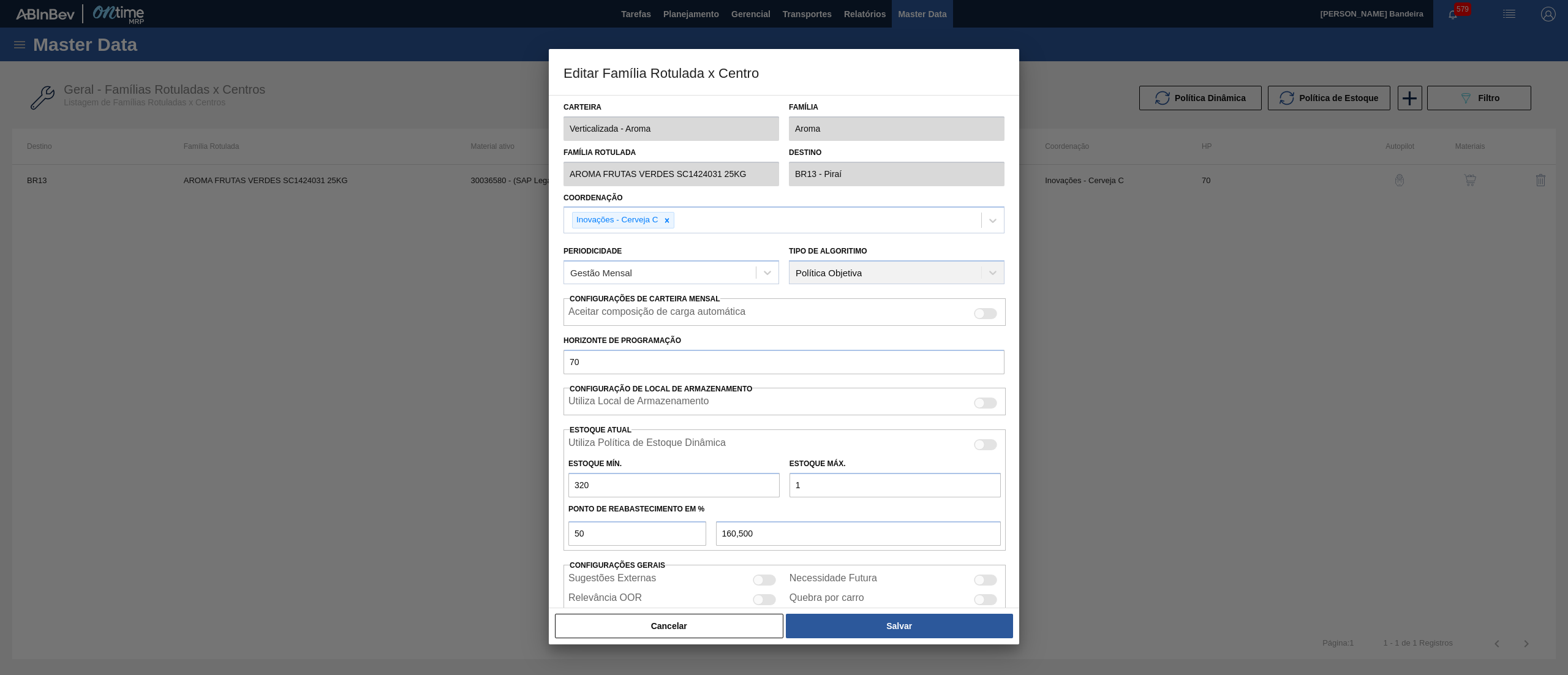
type input "169,500"
type input "197"
type input "258,500"
type input "1.970"
type input "1.145,000"
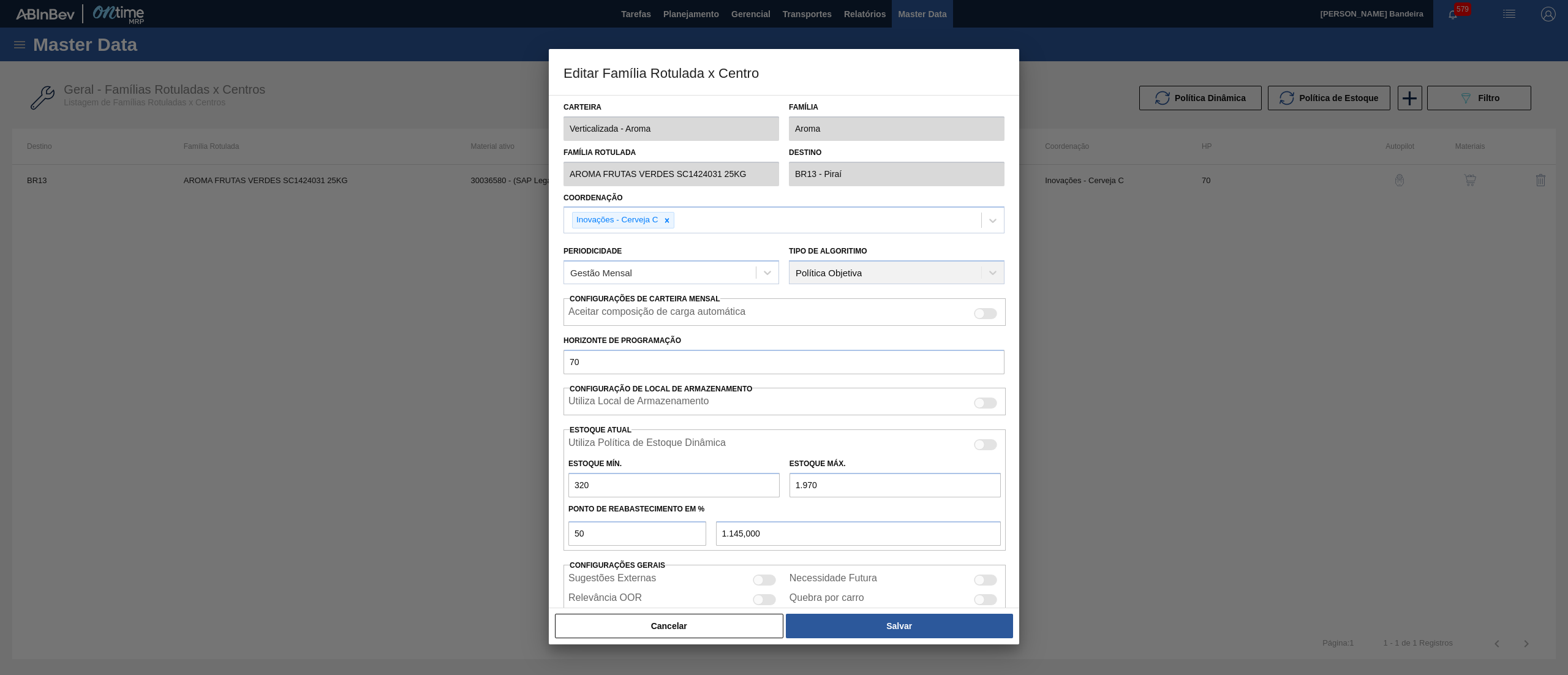
click at [799, 483] on input "1.970" at bounding box center [895, 485] width 211 height 24
type input "970"
type input "645,000"
type input "9.702"
type input "5.011,000"
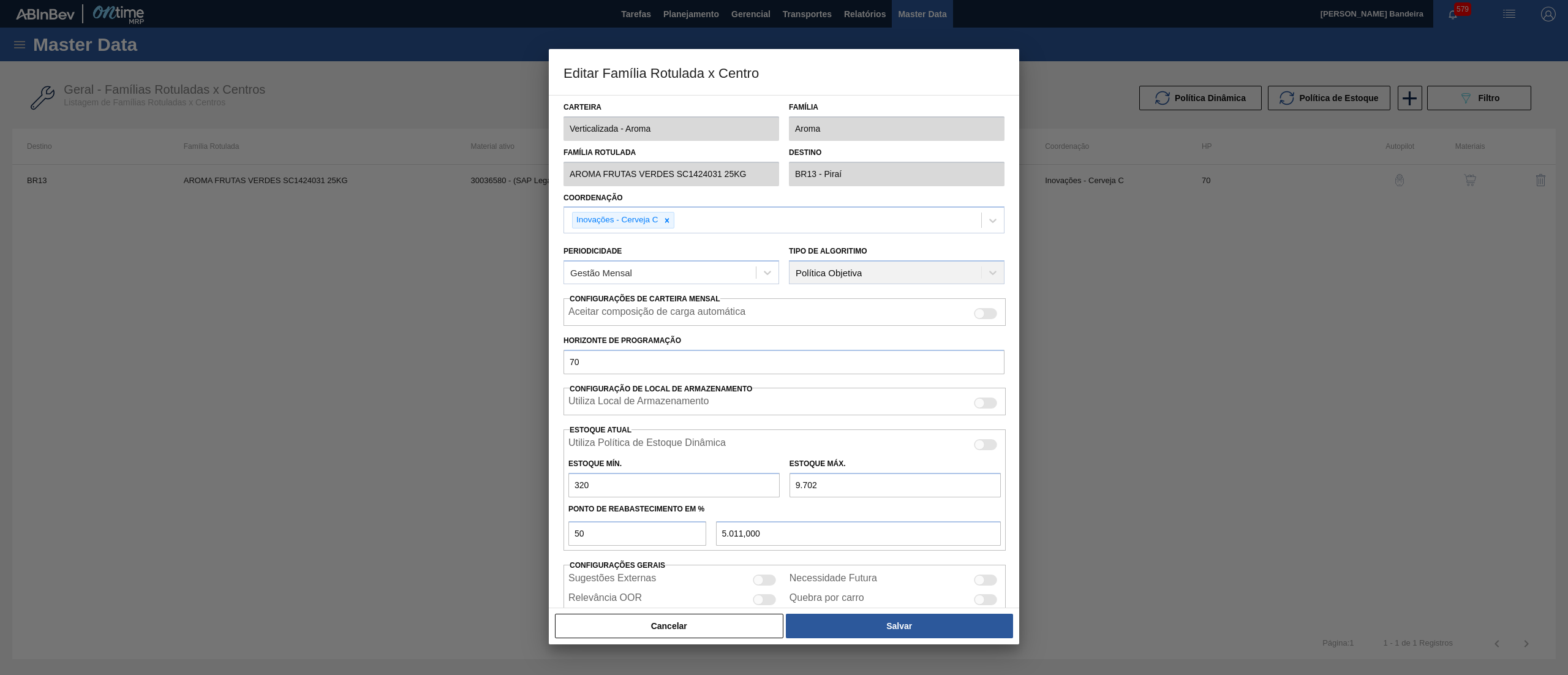
drag, startPoint x: 839, startPoint y: 485, endPoint x: 601, endPoint y: 452, distance: 240.3
click at [601, 452] on div "Utiliza Política de Estoque Dinâmica Estoque Mín. 320 Estoque Máx. 9.702 Ponto …" at bounding box center [784, 489] width 442 height 121
type input "3"
type input "161,500"
type input "32"
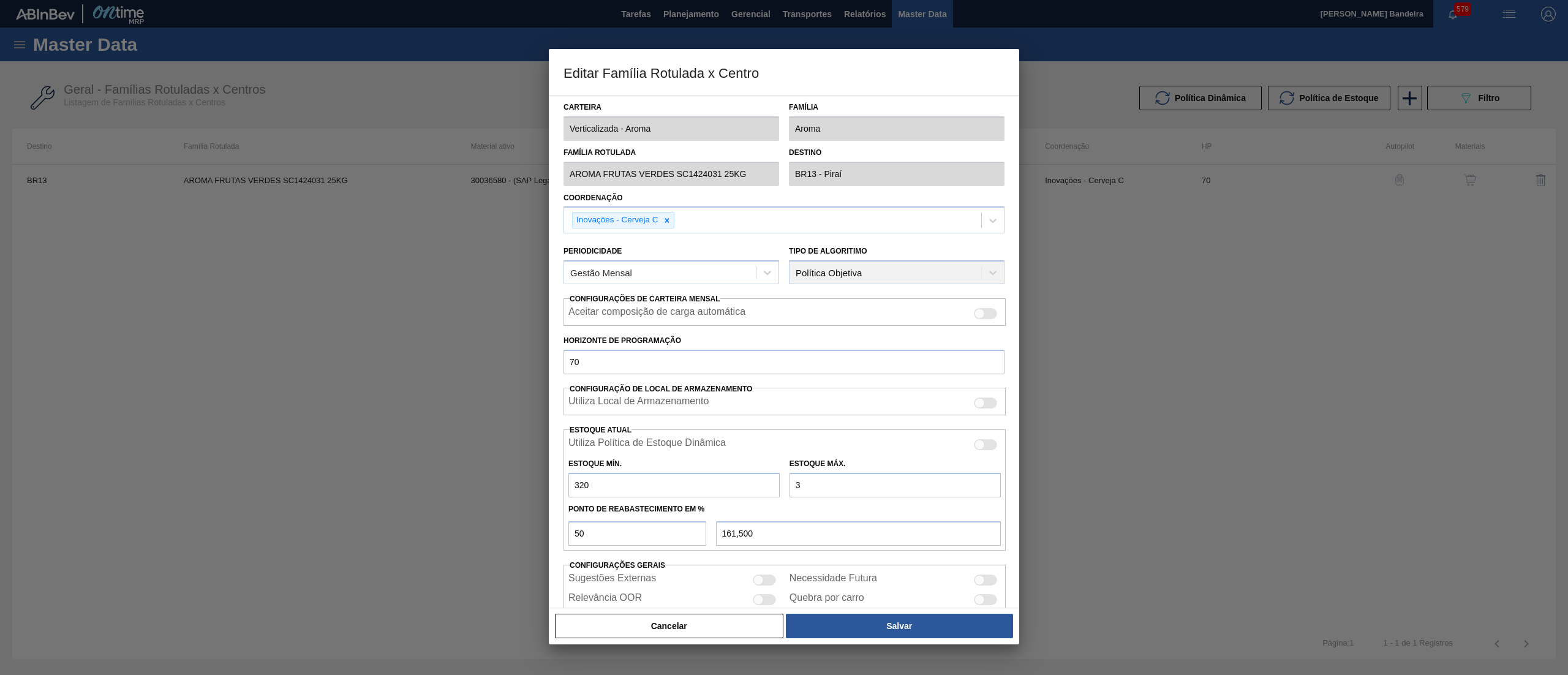
type input "176,000"
type input "320"
type input "320,000"
type input "3.200"
type input "1.760,000"
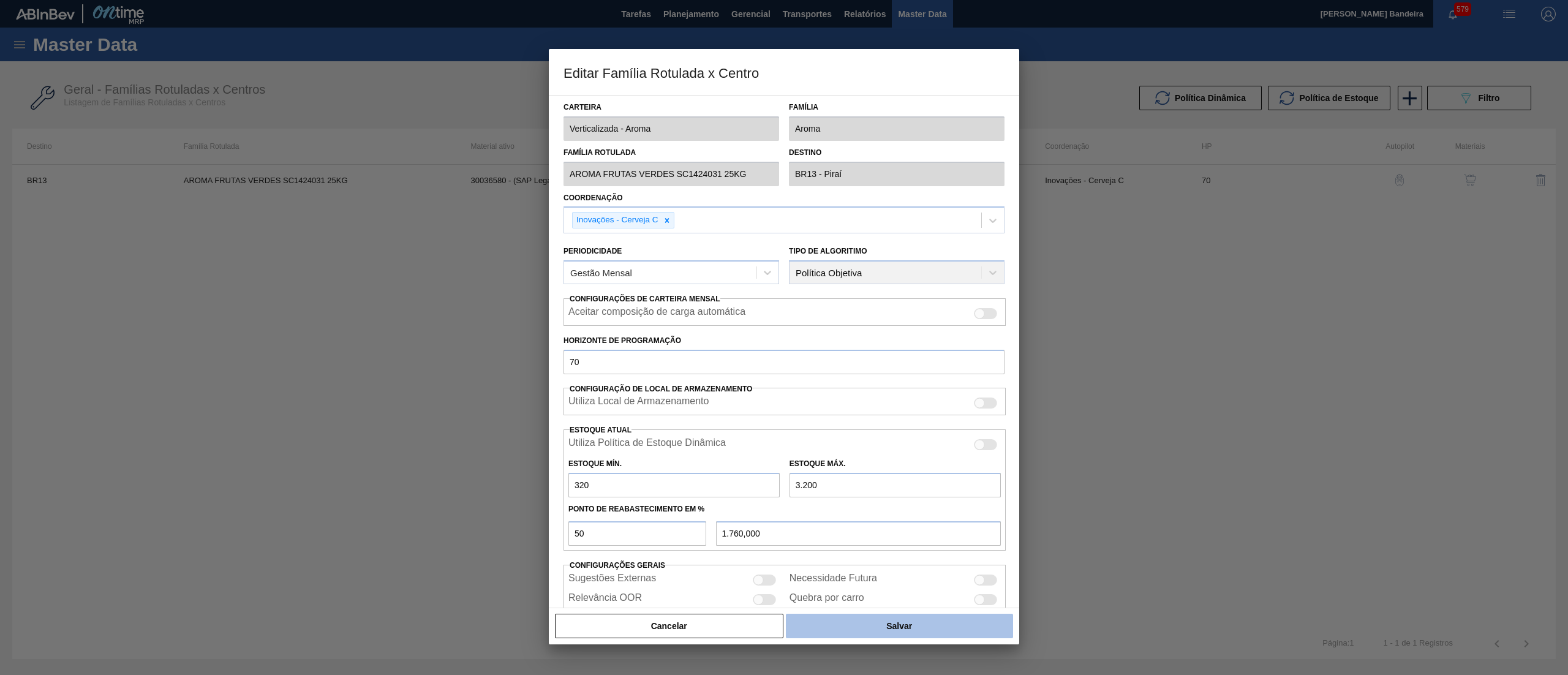
type input "3.200"
click at [820, 627] on button "Salvar" at bounding box center [900, 626] width 227 height 24
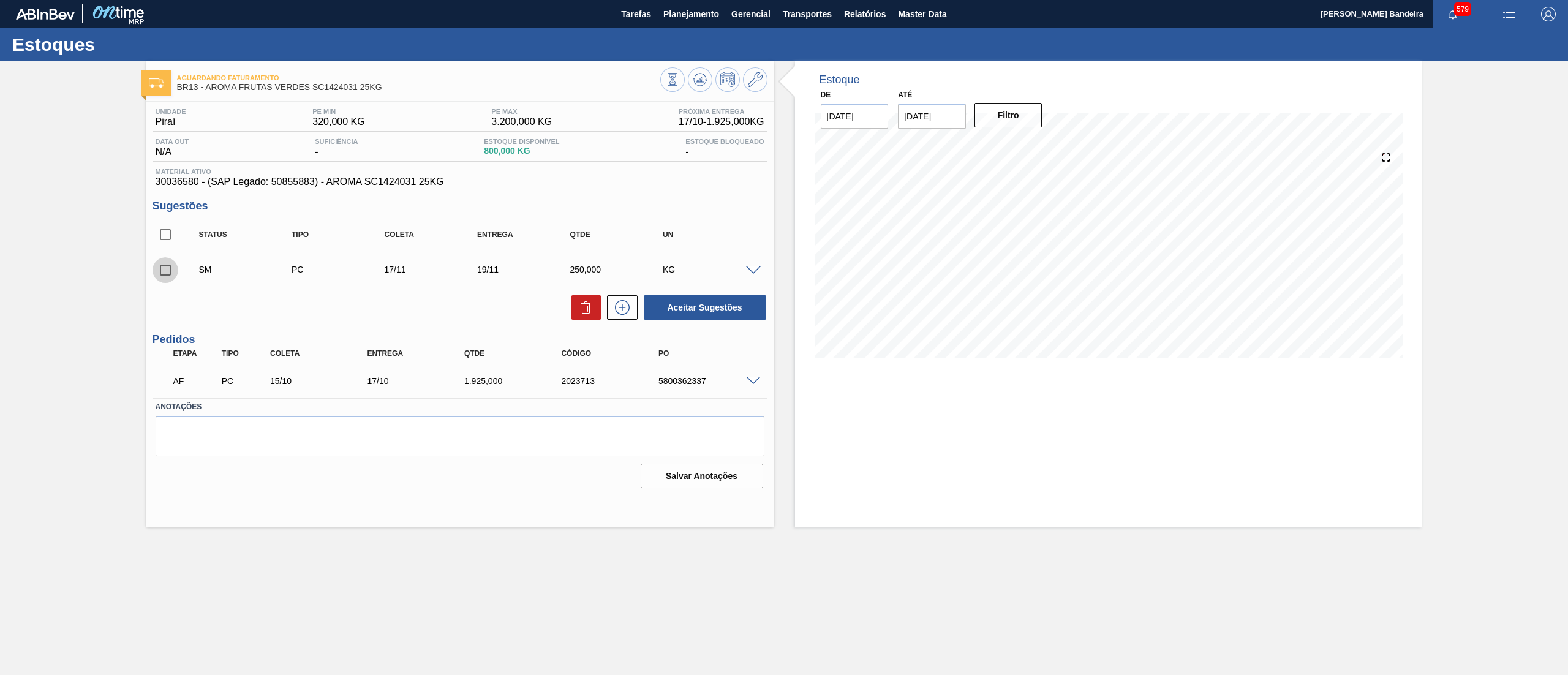
click at [160, 264] on input "checkbox" at bounding box center [165, 270] width 26 height 26
click at [674, 316] on button "Aceitar Sugestões" at bounding box center [704, 307] width 122 height 24
checkbox input "false"
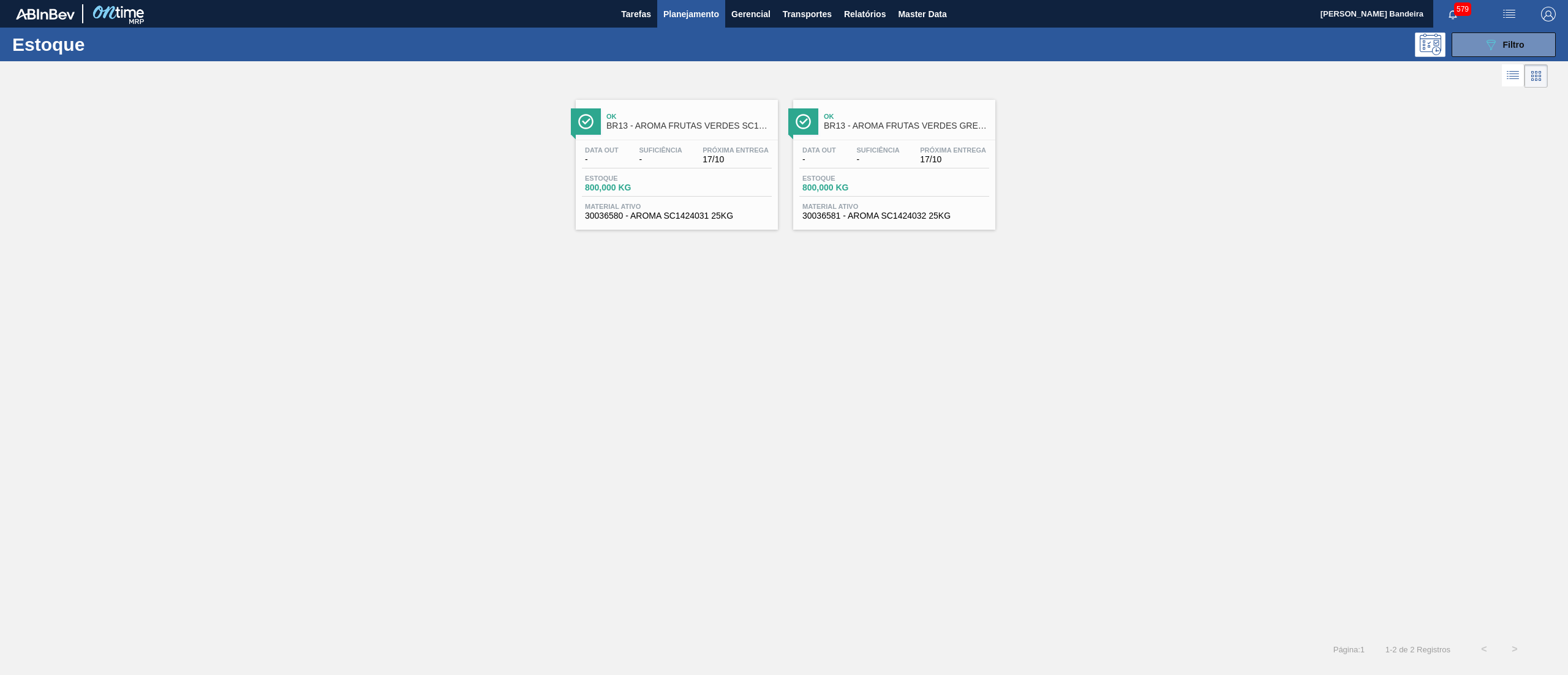
click at [671, 213] on span "30036580 - AROMA SC1424031 25KG" at bounding box center [677, 215] width 184 height 9
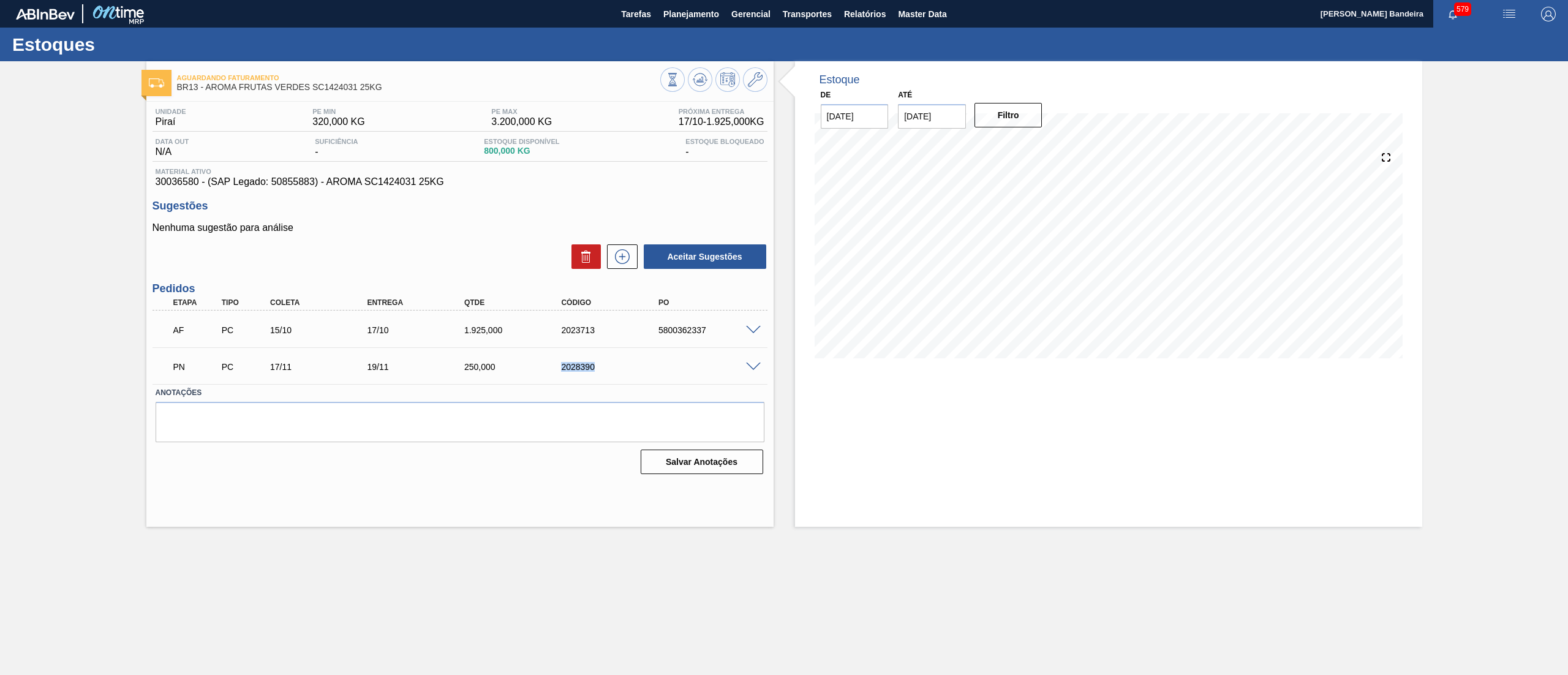
drag, startPoint x: 625, startPoint y: 364, endPoint x: 530, endPoint y: 360, distance: 95.1
click at [530, 360] on div "PN PC 17/11 19/11 250,000 2028390" at bounding box center [457, 365] width 582 height 24
copy div "2028390"
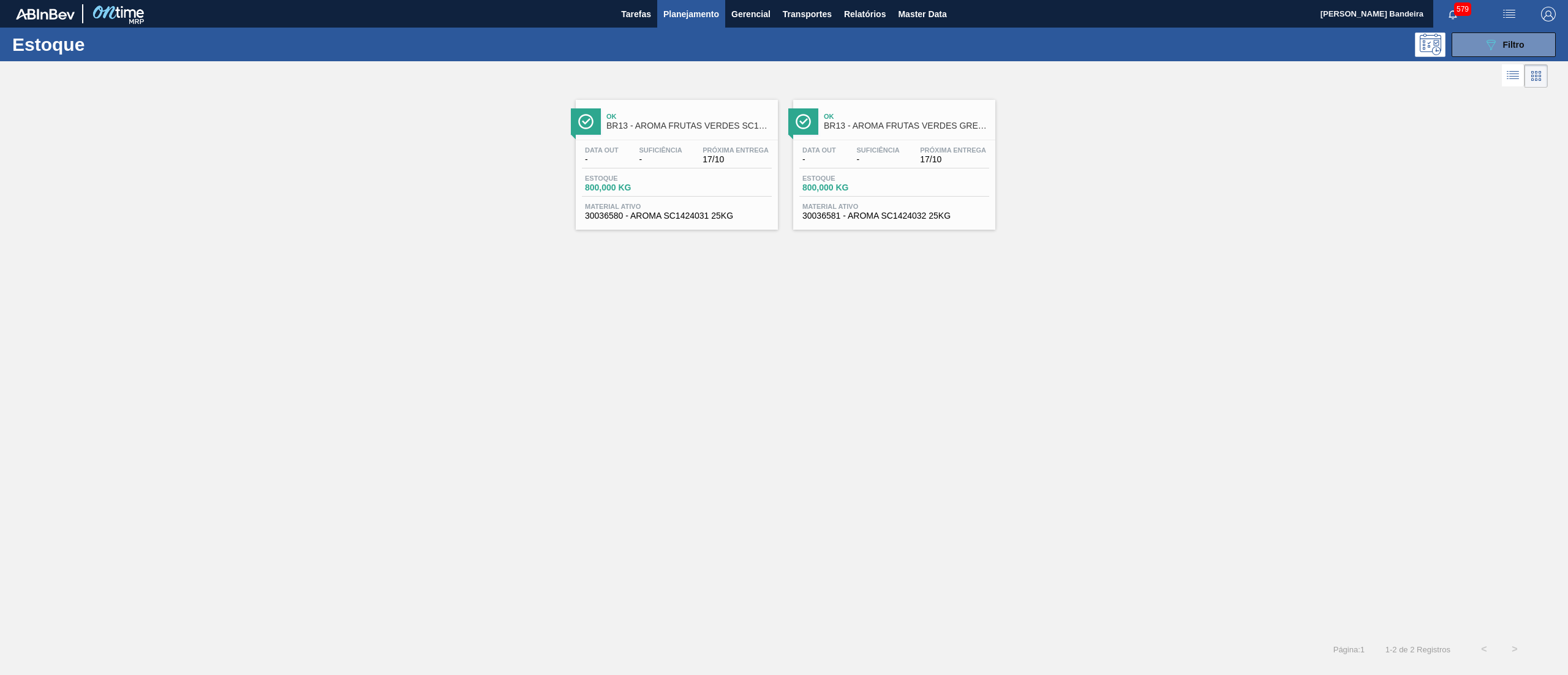
click at [895, 159] on span "-" at bounding box center [877, 160] width 43 height 9
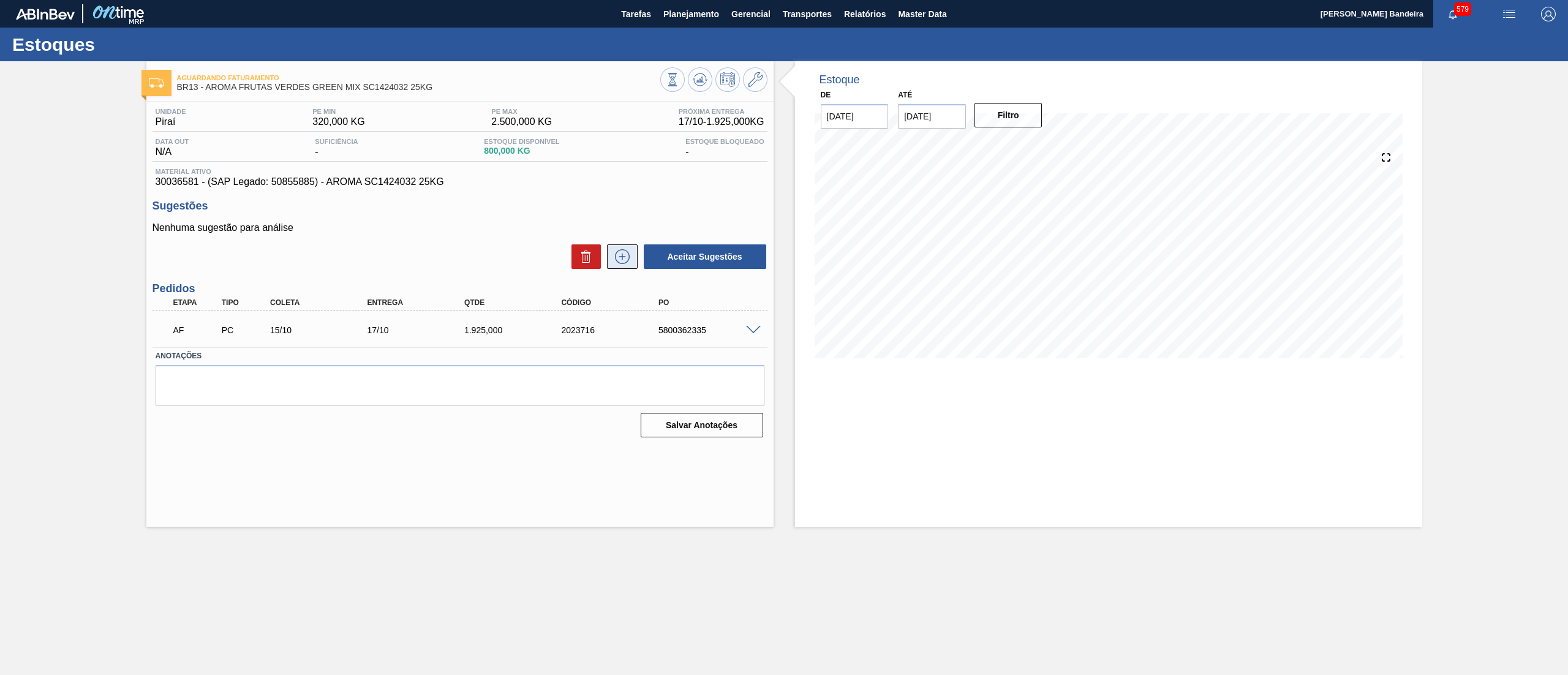
click at [627, 259] on icon at bounding box center [621, 257] width 19 height 15
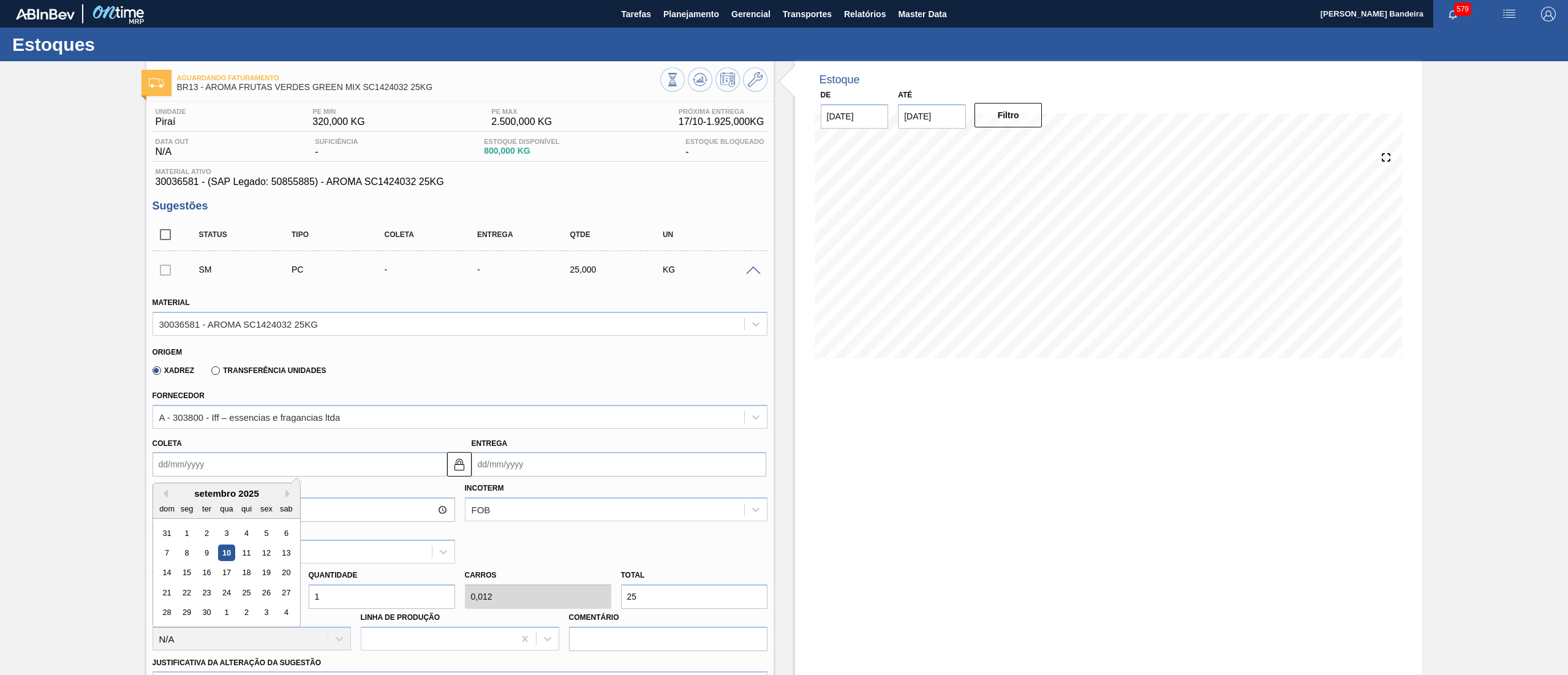
click at [384, 460] on input "Coleta" at bounding box center [300, 464] width 295 height 24
click at [290, 497] on button "Next Month" at bounding box center [289, 493] width 8 height 8
click at [190, 588] on div "17" at bounding box center [187, 593] width 17 height 17
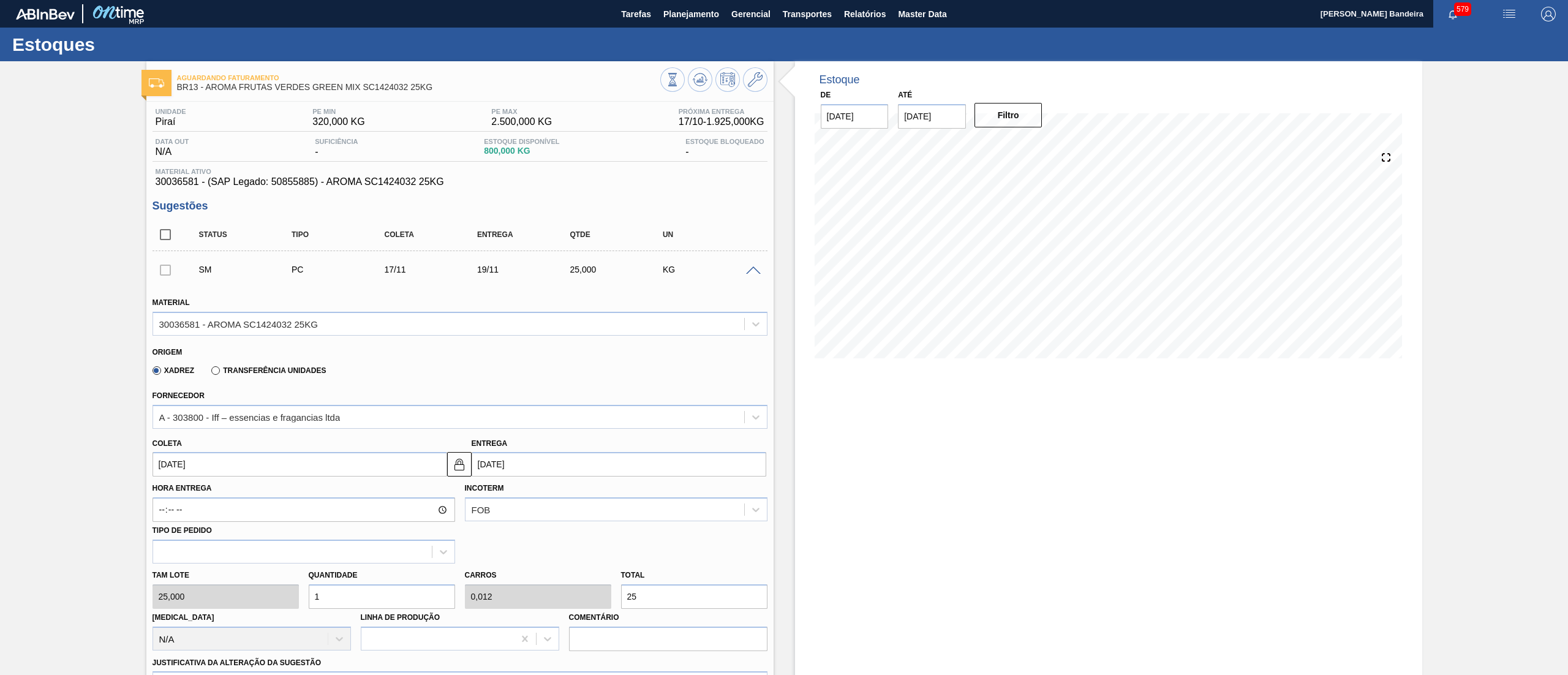
type input "17/11/2025"
type input "19/11/2025"
click at [275, 595] on div "Tam lote 25,000 Quantidade 1 Carros 0,012 Total 25 Doca N/A Linha de Produção C…" at bounding box center [460, 607] width 625 height 88
type input "2"
type input "0,025"
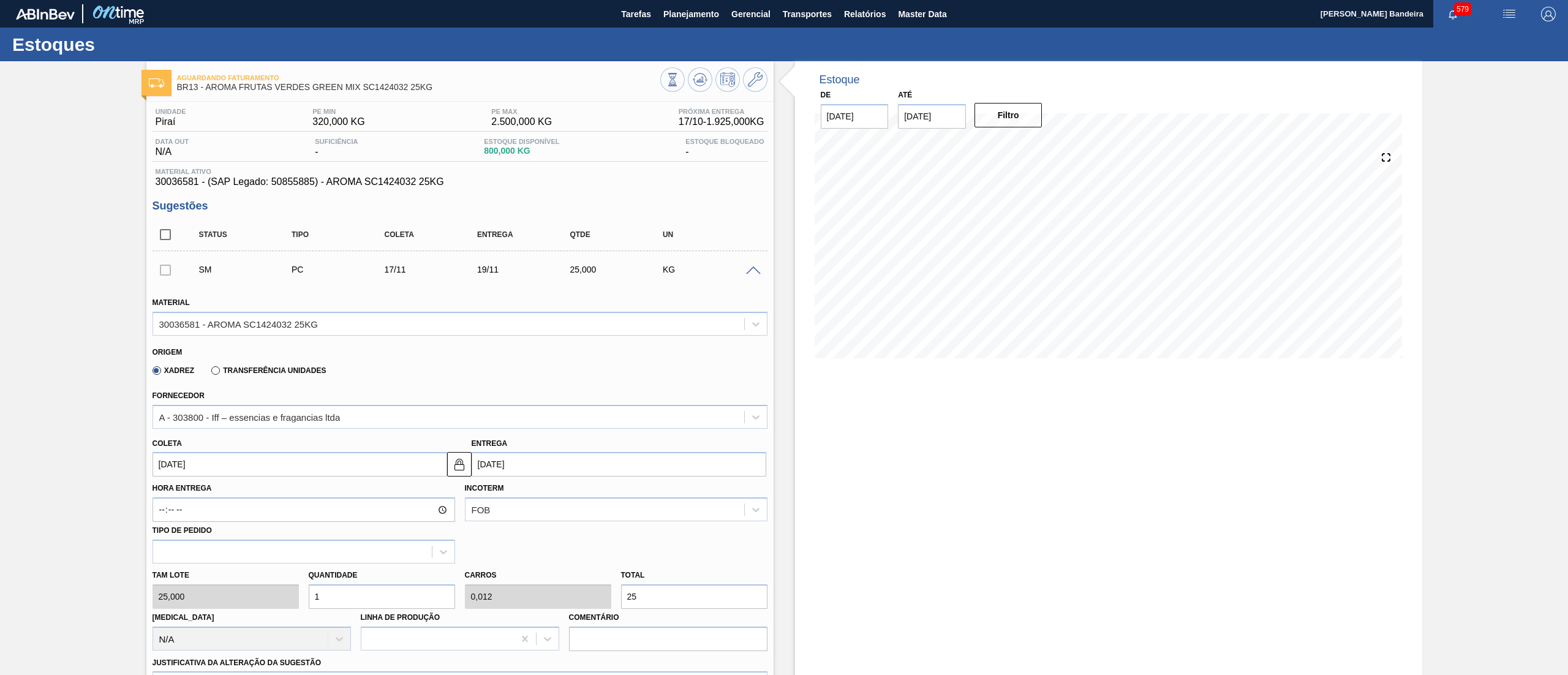
type input "50"
type input "25"
type input "0,313"
type input "625"
type input "2"
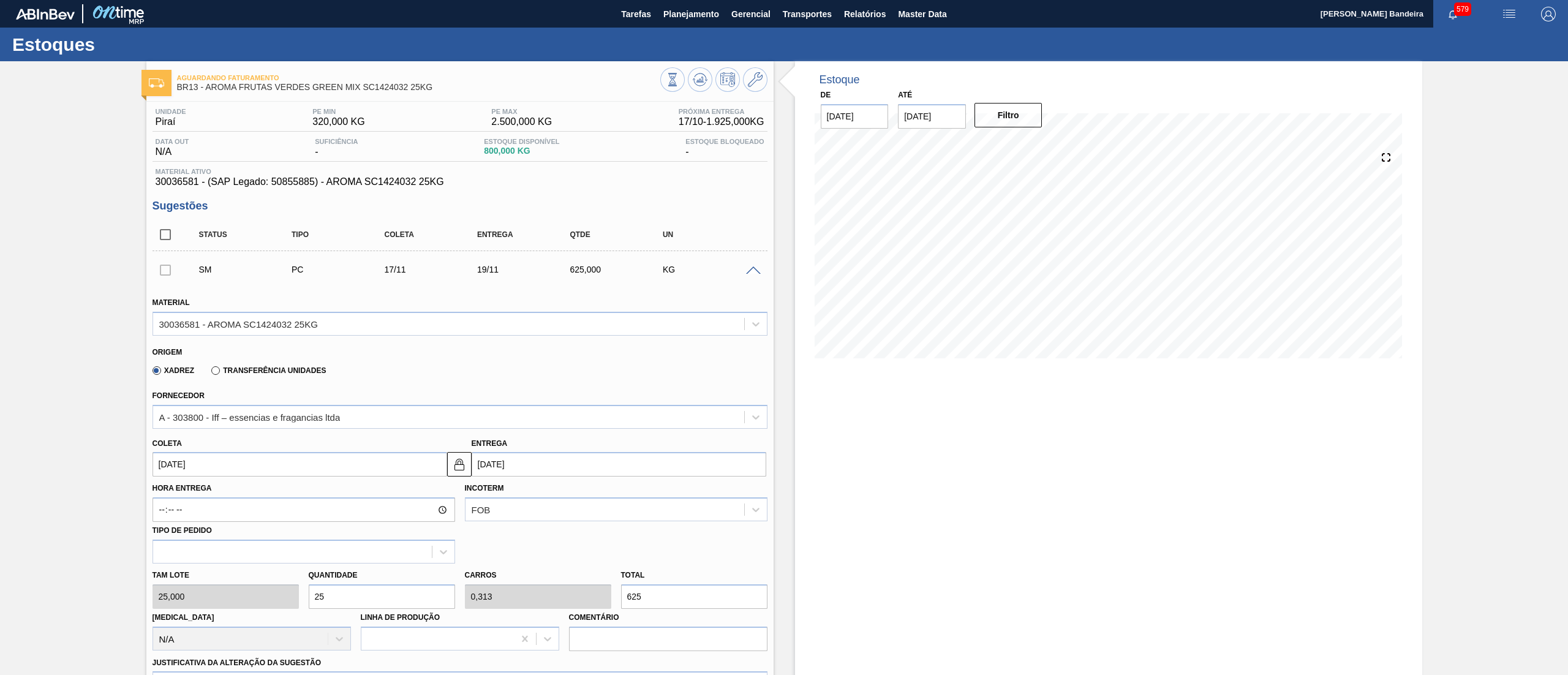
type input "0,025"
type input "50"
type input "0"
type input "1"
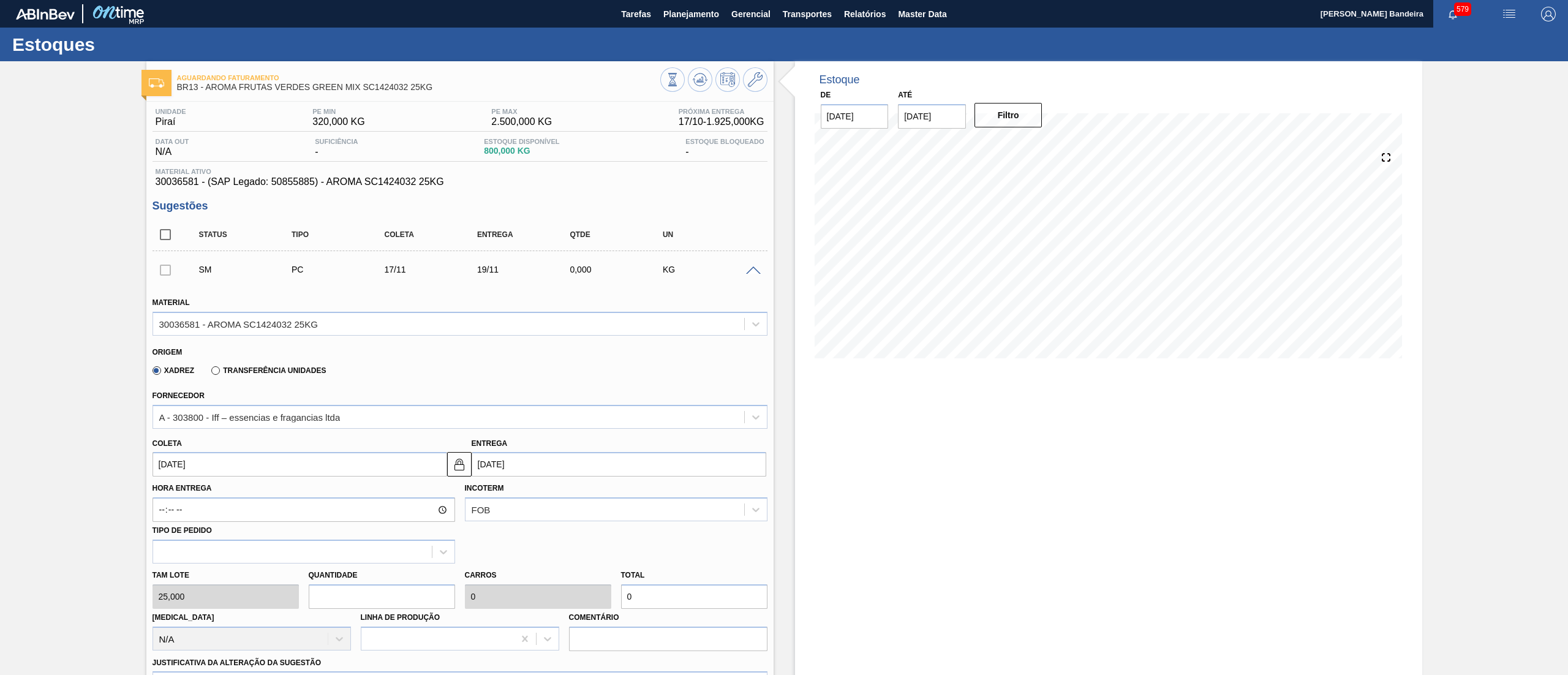
type input "0,013"
type input "25"
type input "10"
type input "0,125"
type input "250"
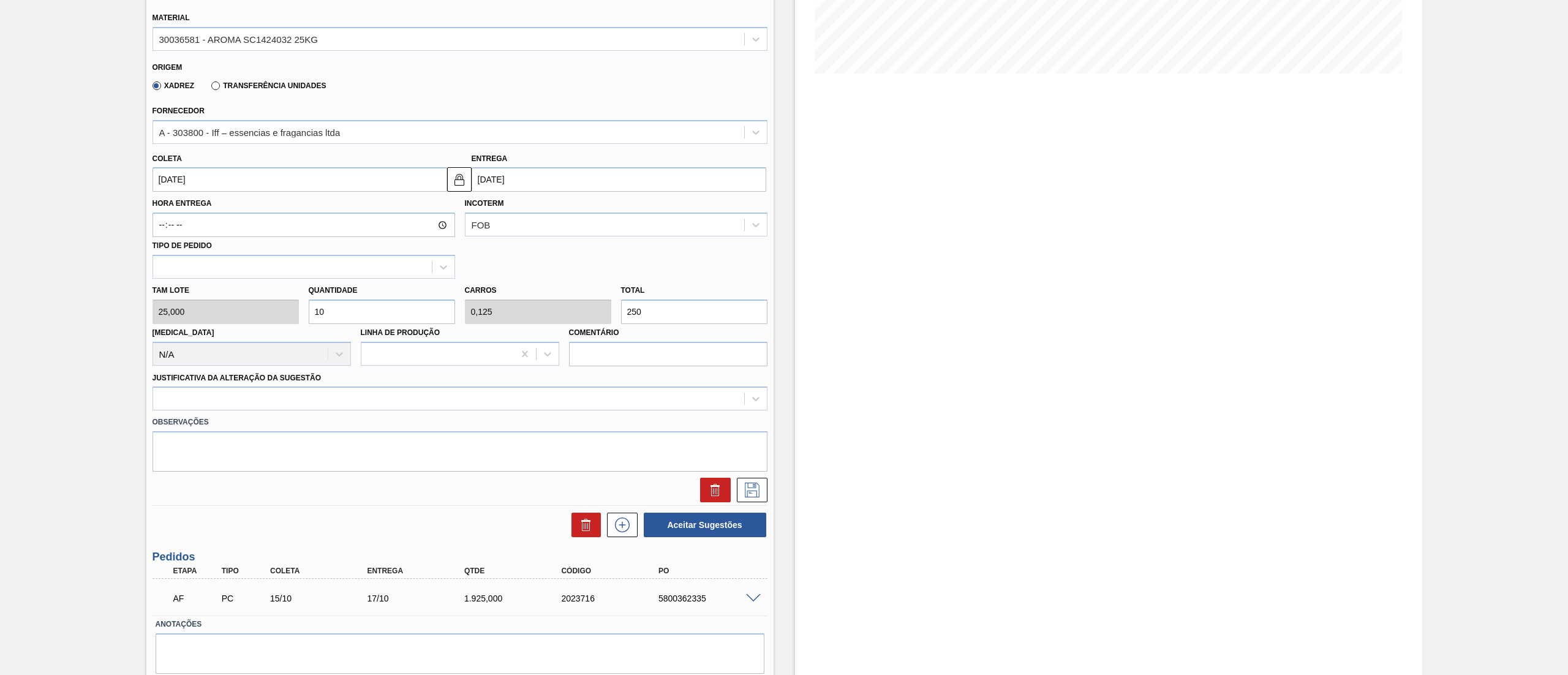
scroll to position [295, 0]
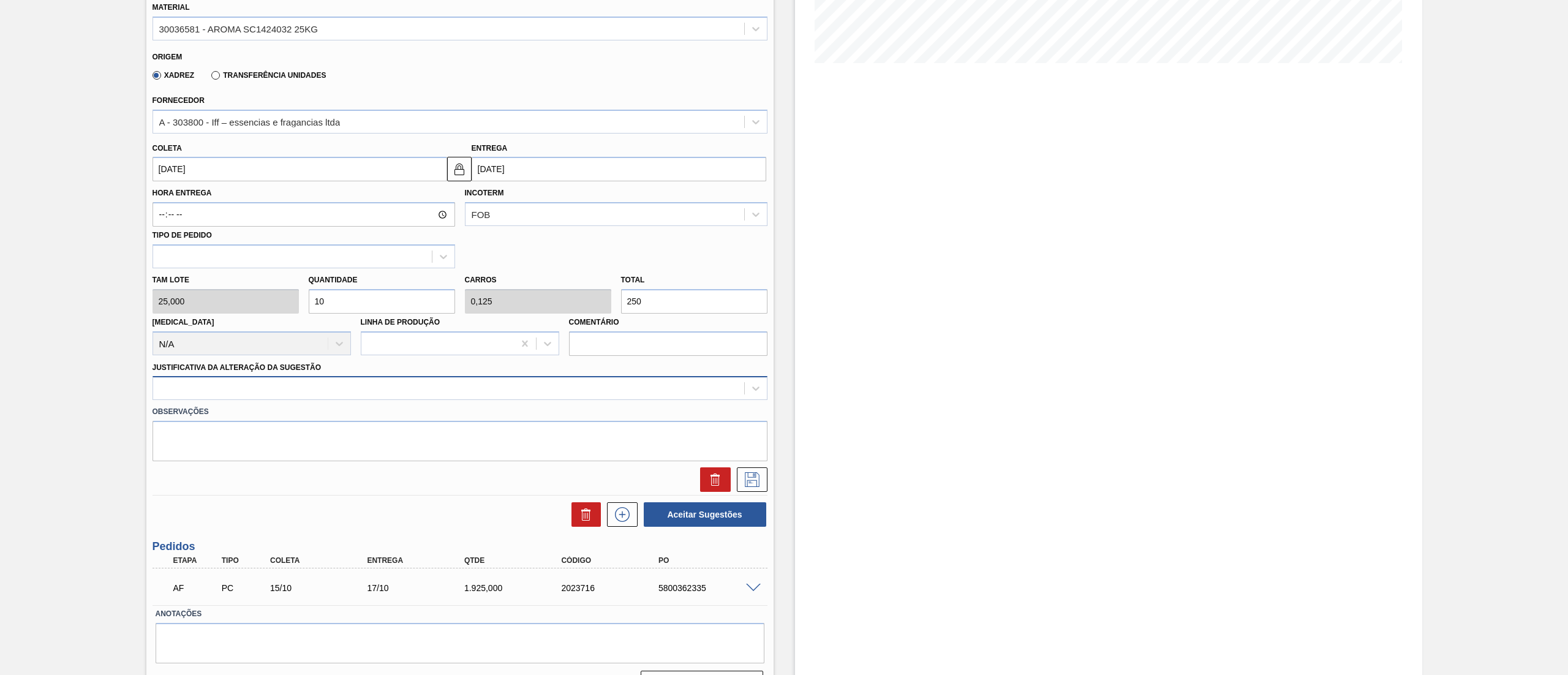
type input "10"
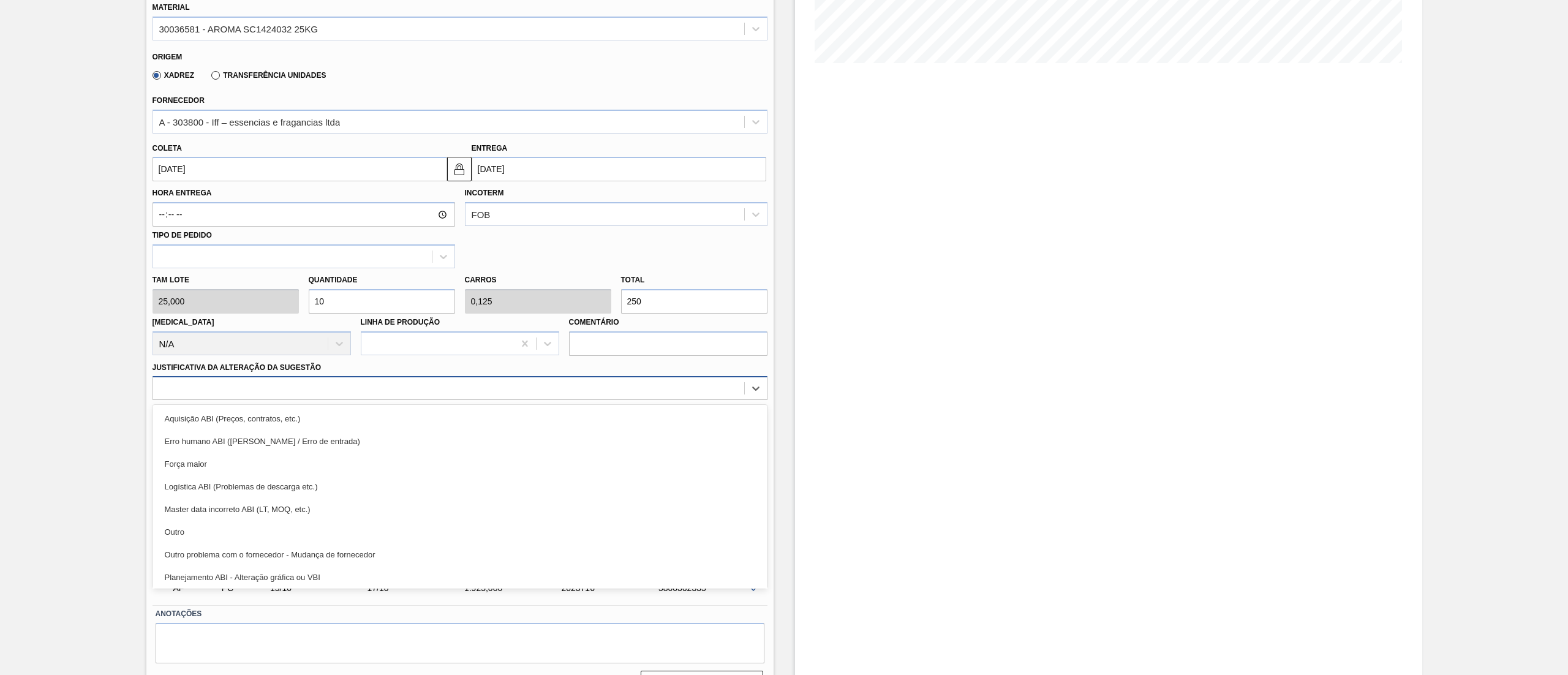
click at [203, 387] on div at bounding box center [448, 388] width 591 height 18
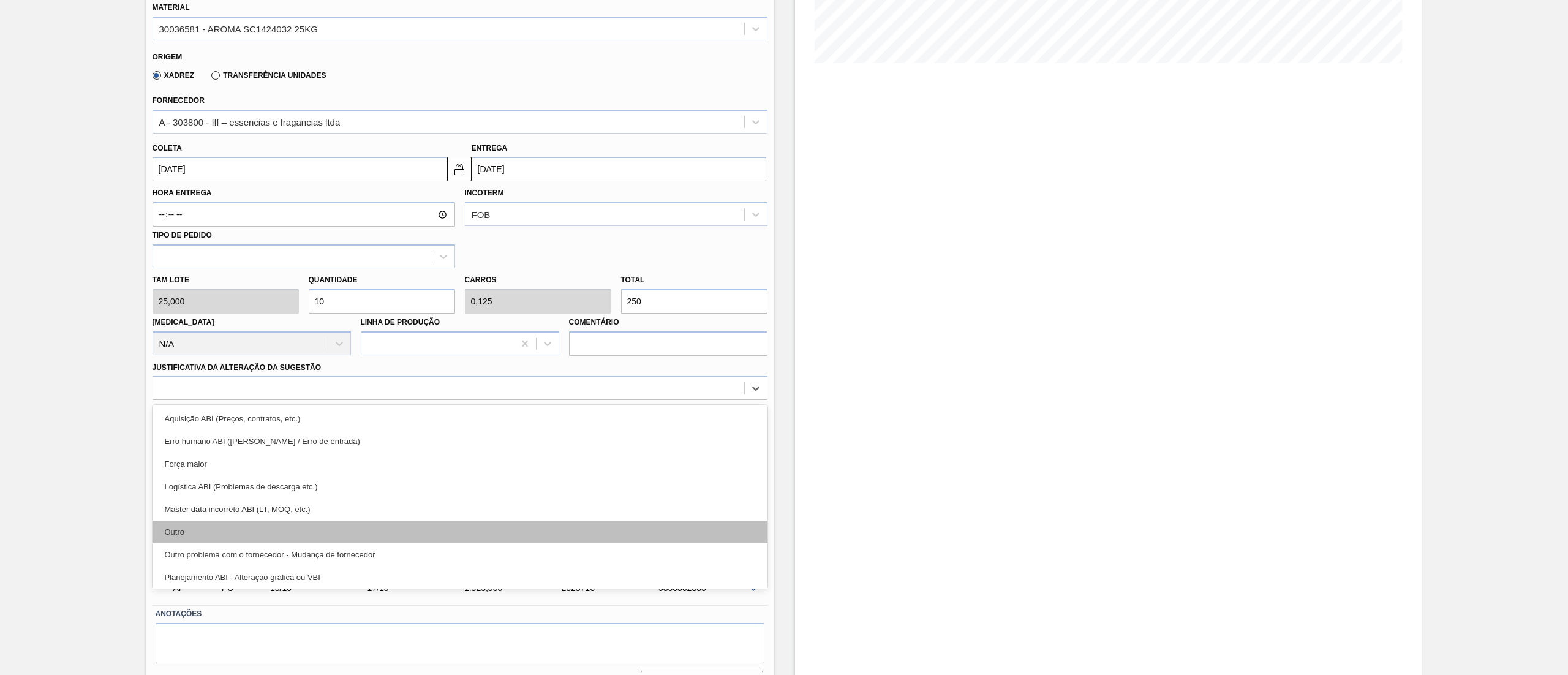
click at [248, 531] on div "Outro" at bounding box center [459, 532] width 615 height 23
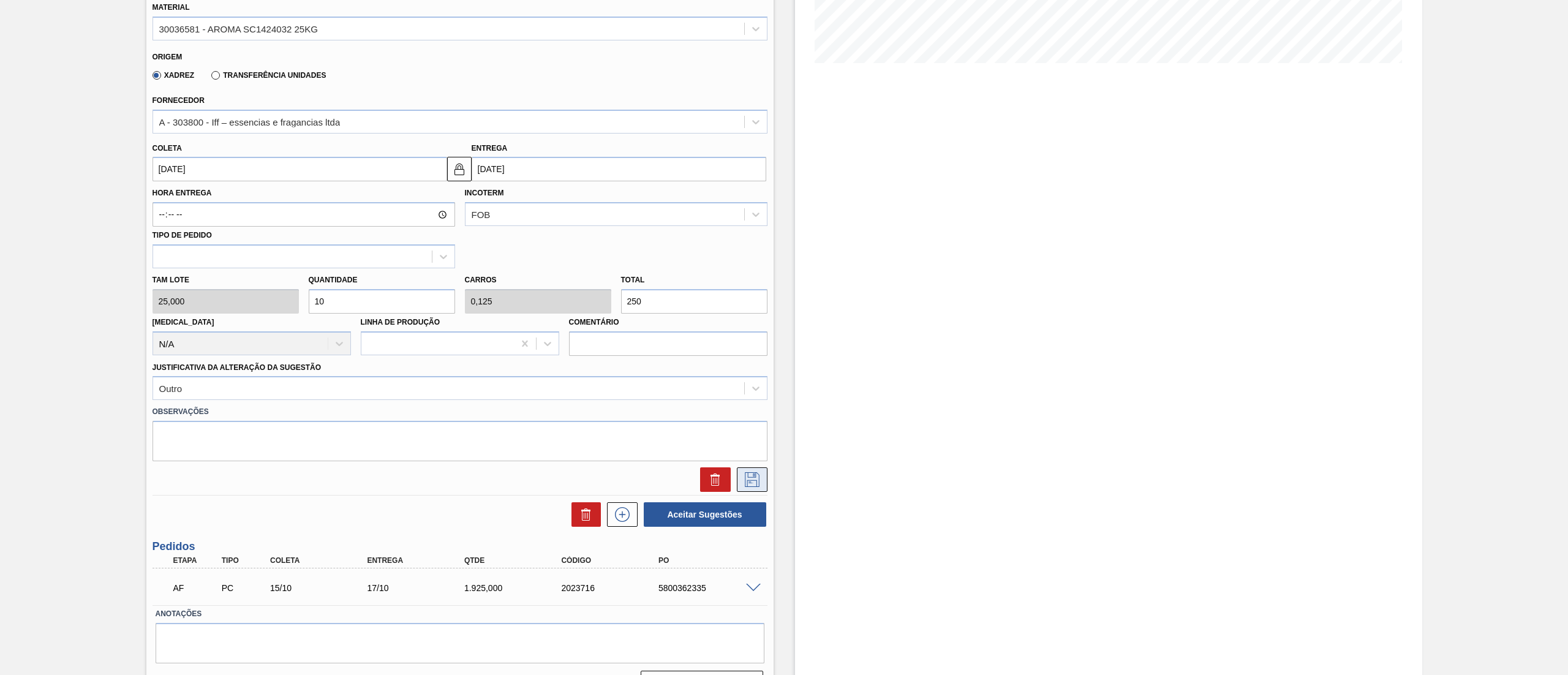
click at [750, 477] on icon at bounding box center [752, 480] width 15 height 15
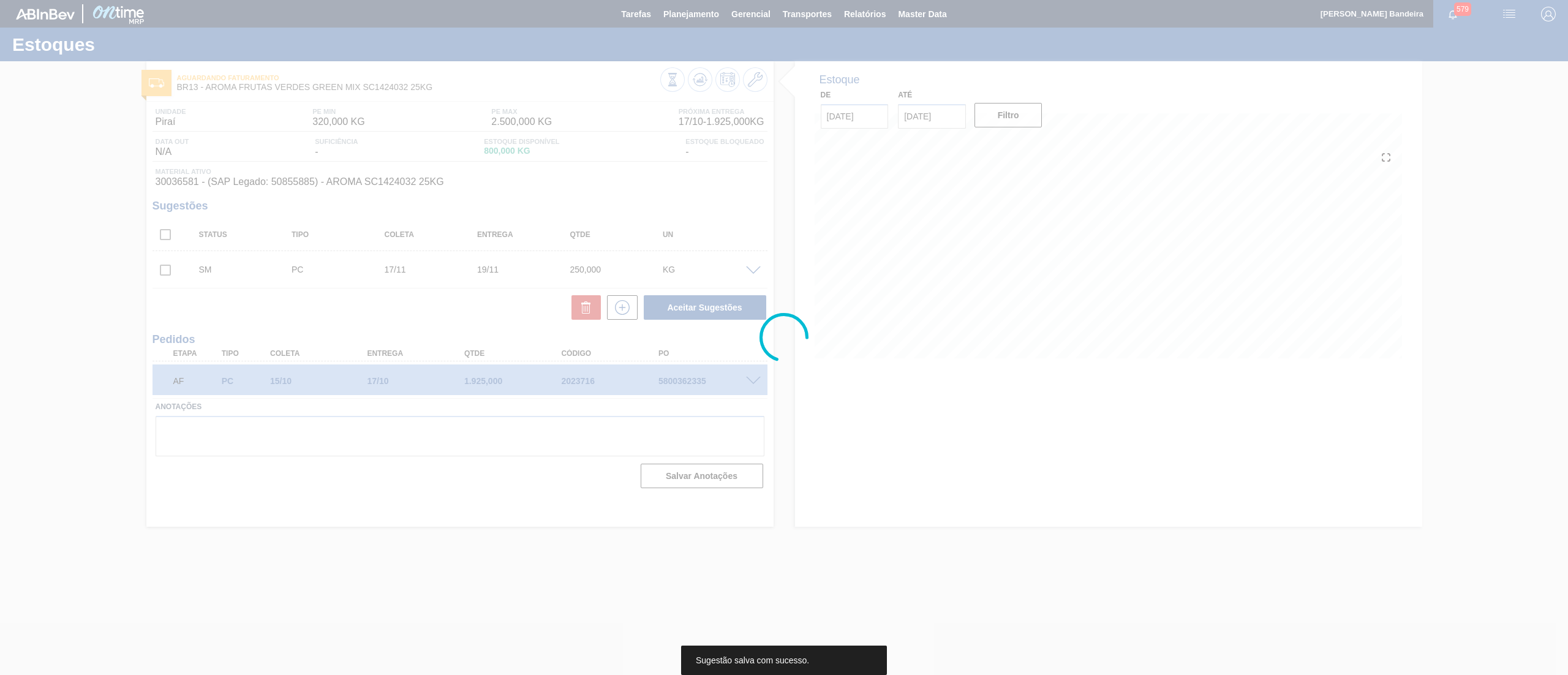
scroll to position [0, 0]
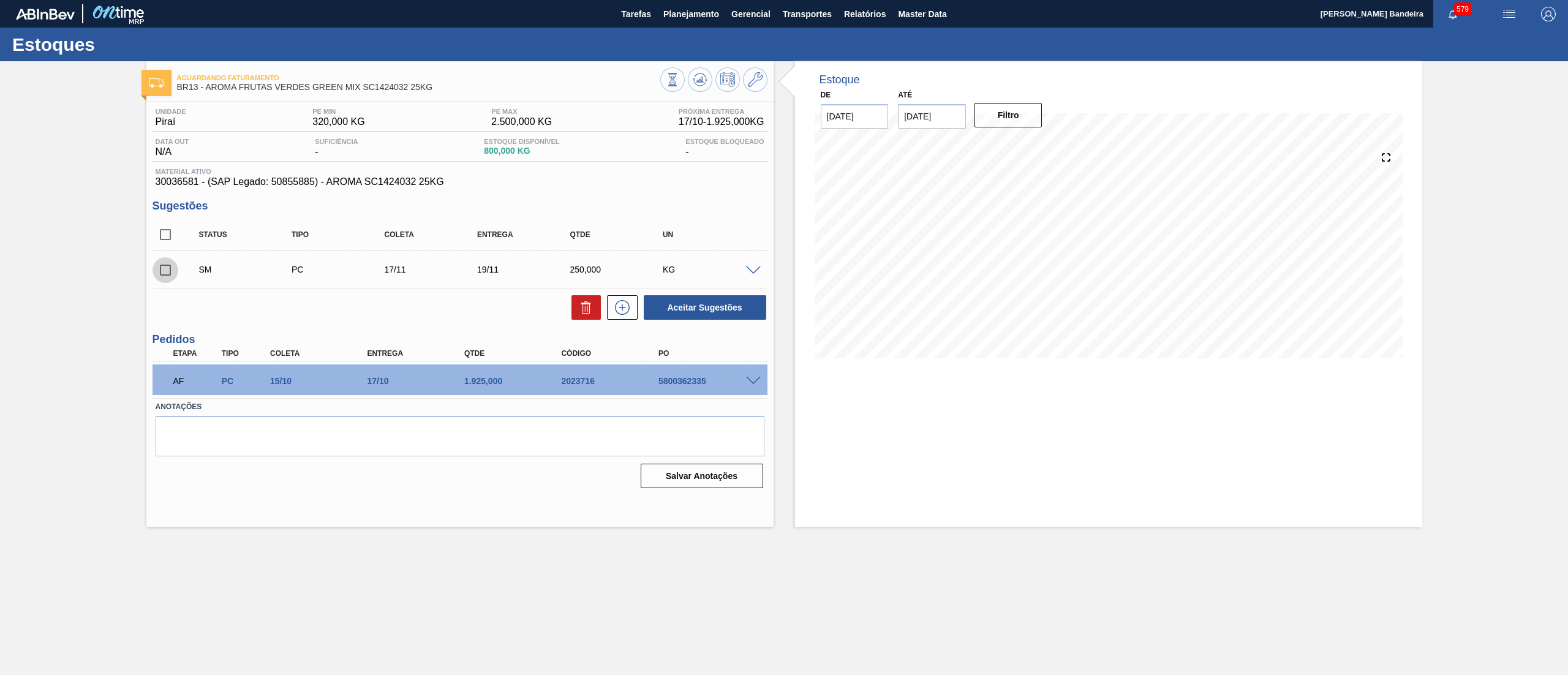
click at [166, 273] on input "checkbox" at bounding box center [165, 270] width 26 height 26
click at [676, 311] on button "Aceitar Sugestões" at bounding box center [704, 307] width 122 height 24
checkbox input "false"
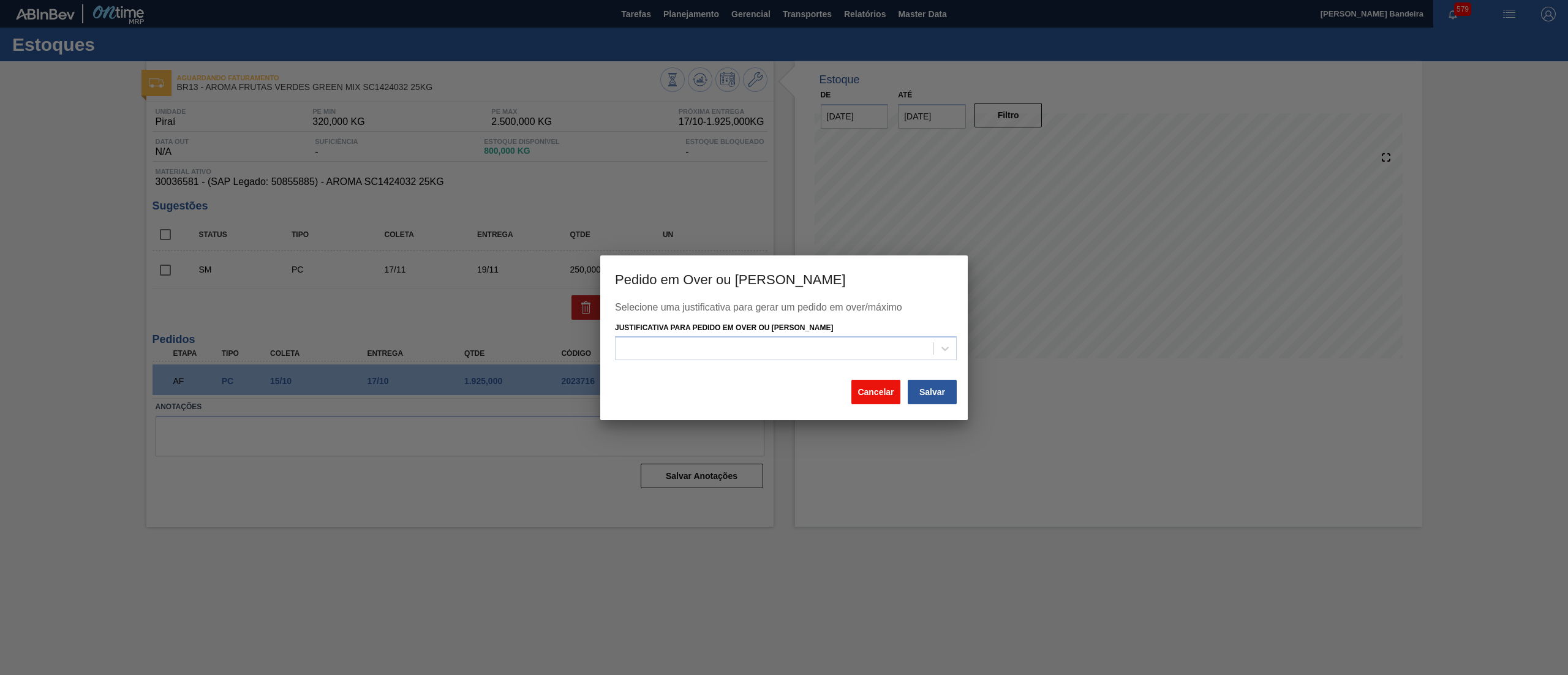
click at [865, 387] on button "Cancelar" at bounding box center [876, 392] width 49 height 24
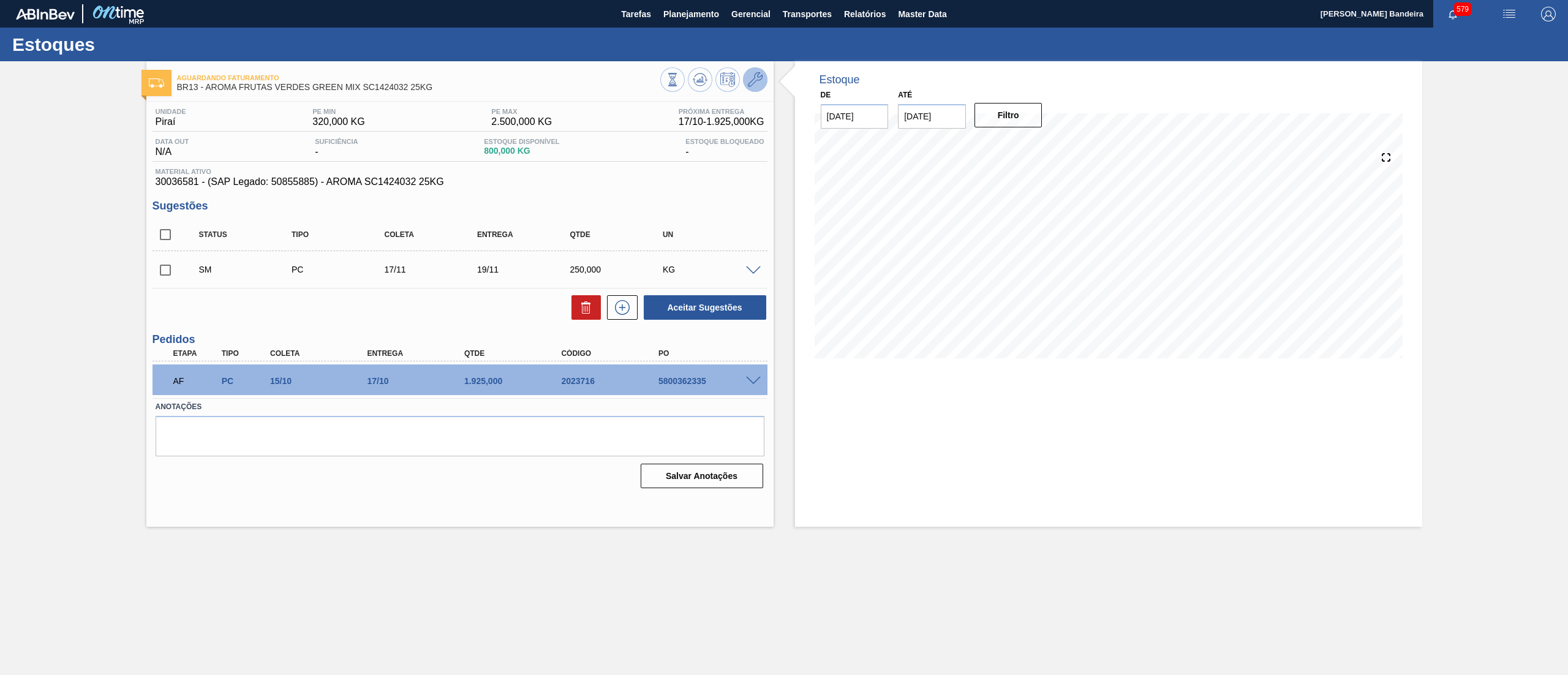
click at [757, 79] on icon at bounding box center [755, 80] width 15 height 15
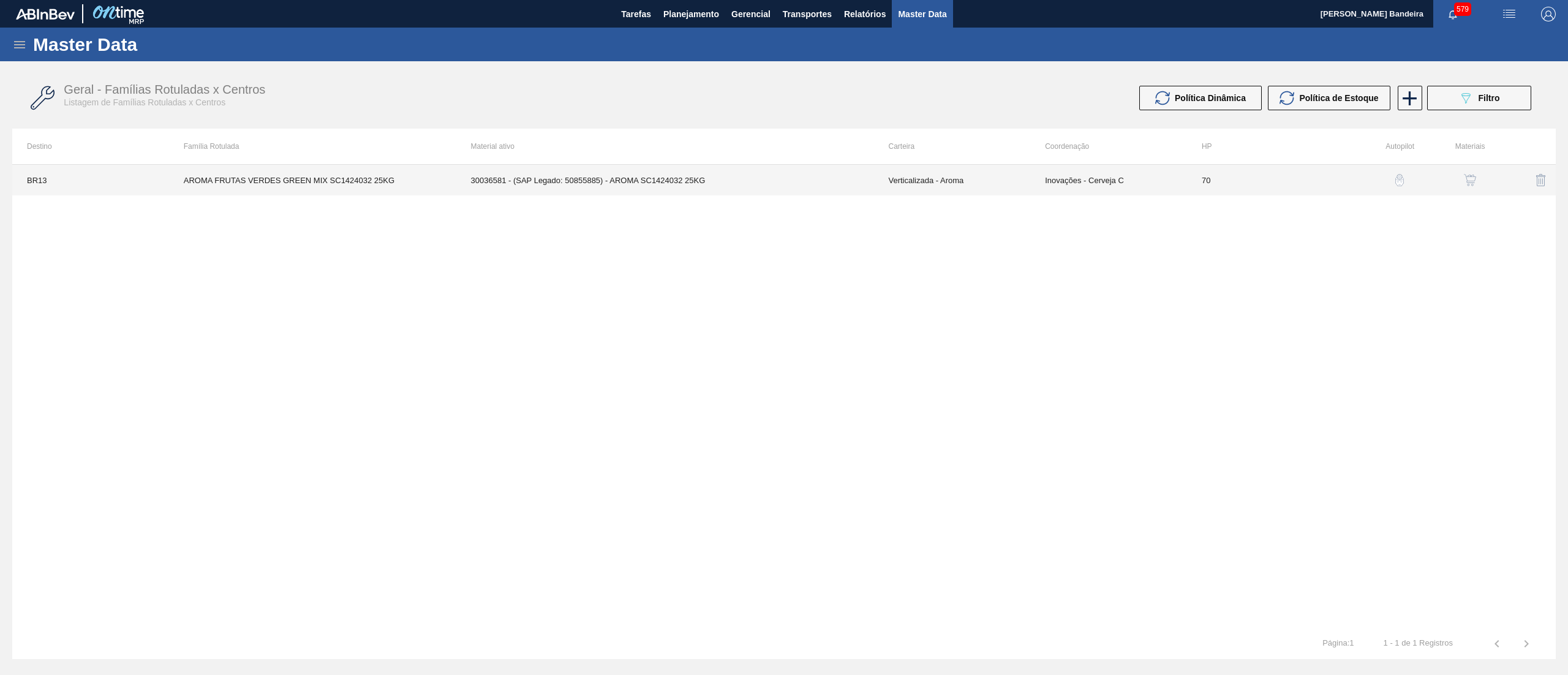
click at [819, 184] on td "30036581 - (SAP Legado: 50855885) - AROMA SC1424032 25KG" at bounding box center [665, 179] width 418 height 31
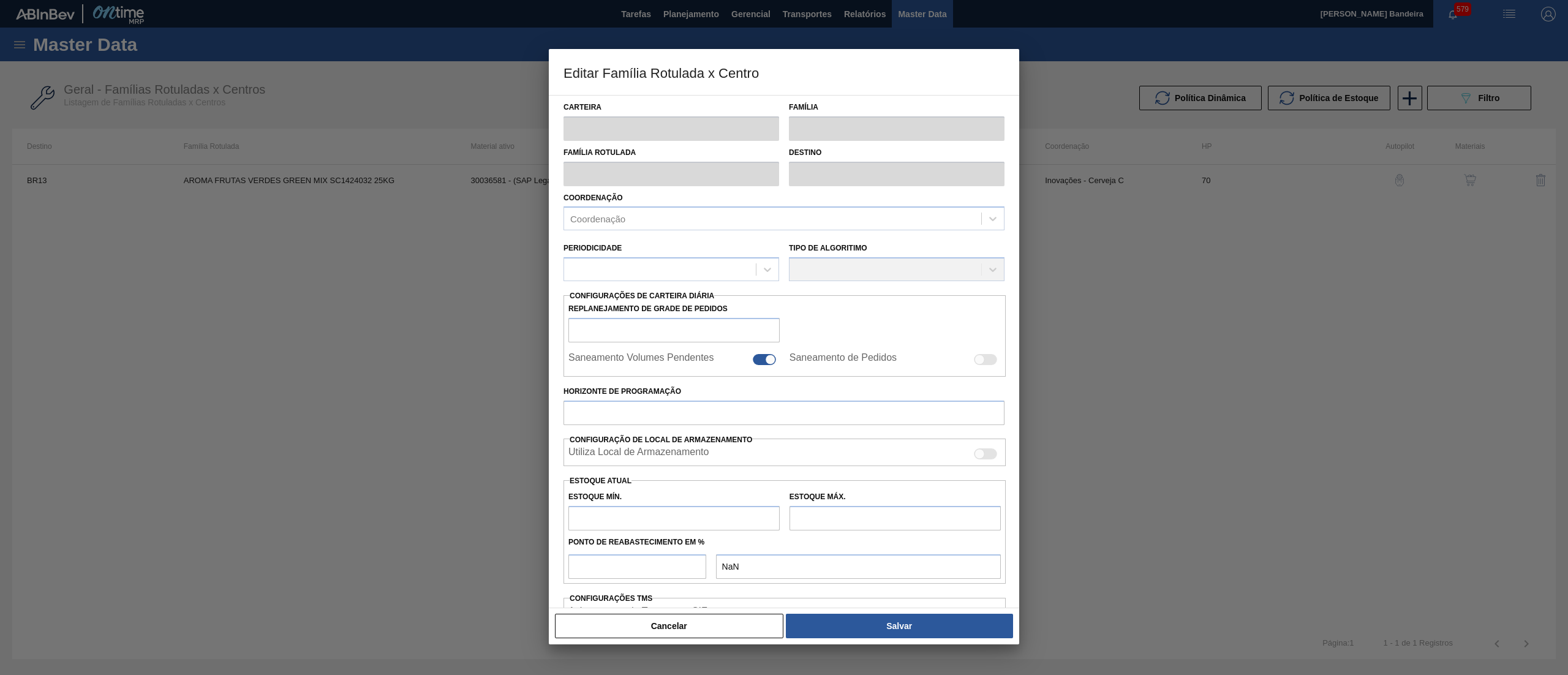
type input "Verticalizada - Aroma"
type input "Aroma"
type input "AROMA FRUTAS VERDES GREEN MIX SC1424032 25KG"
type input "BR13 - Piraí"
type input "70"
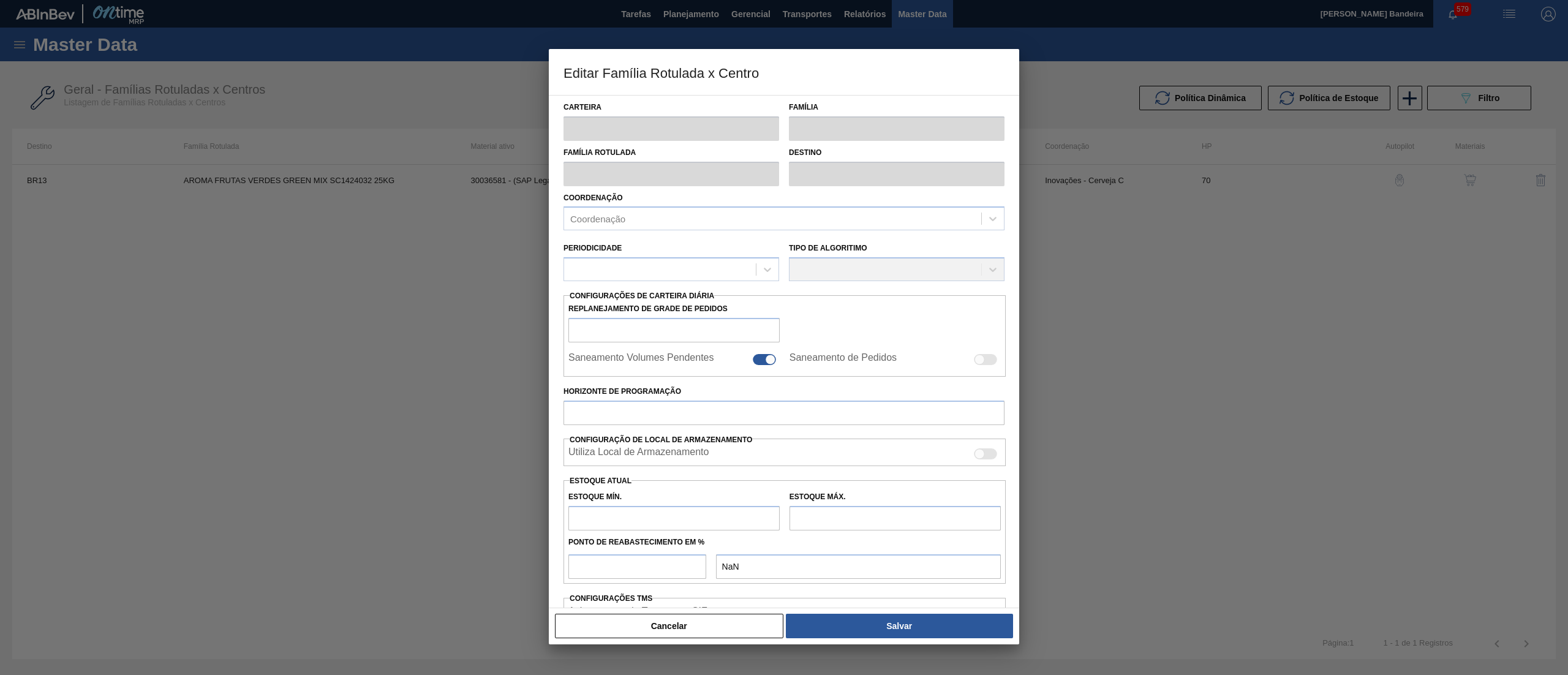
type input "320"
type input "2.500"
type input "50"
type input "1.410,000"
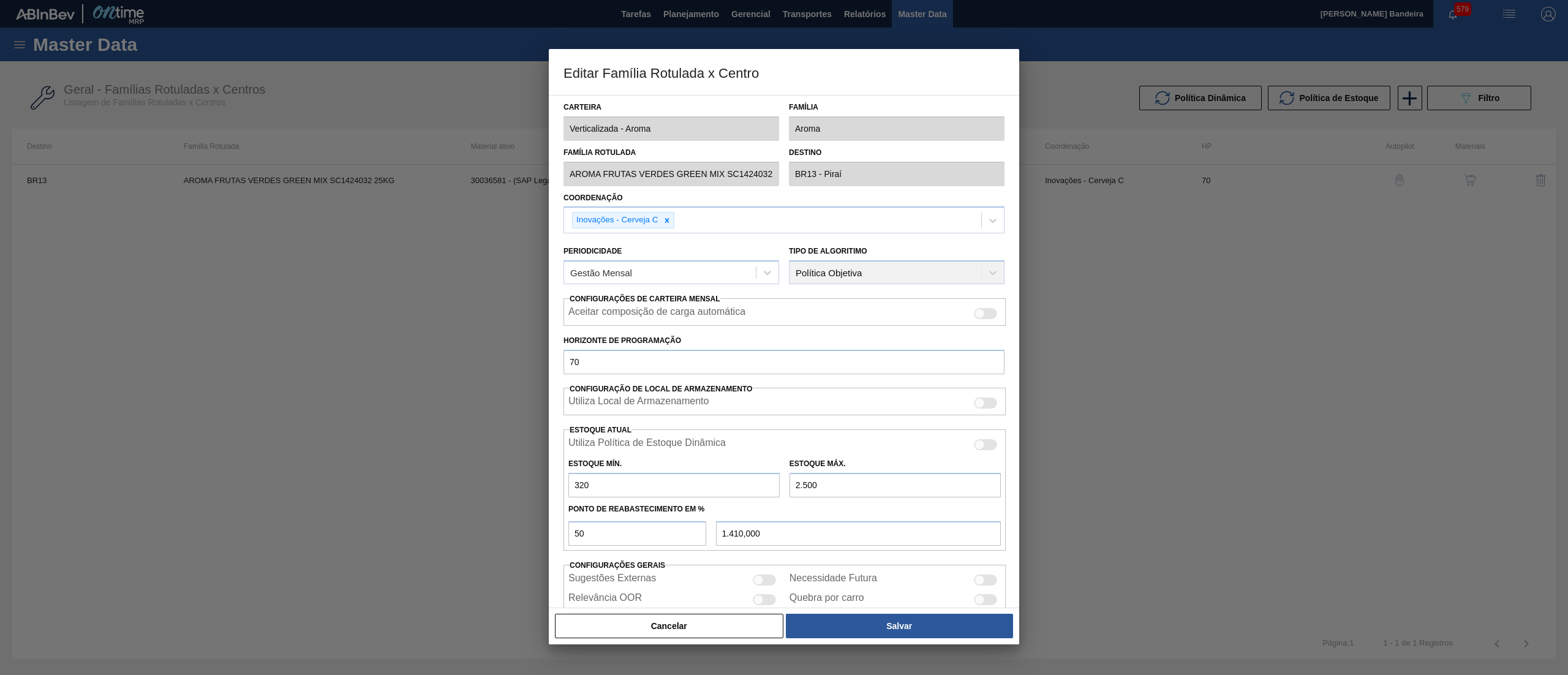
drag, startPoint x: 860, startPoint y: 485, endPoint x: 600, endPoint y: 484, distance: 260.0
click at [600, 484] on div "Estoque Mín. 320 Estoque Máx. 2.500" at bounding box center [784, 474] width 442 height 45
type input "3"
type input "161,500"
type input "32"
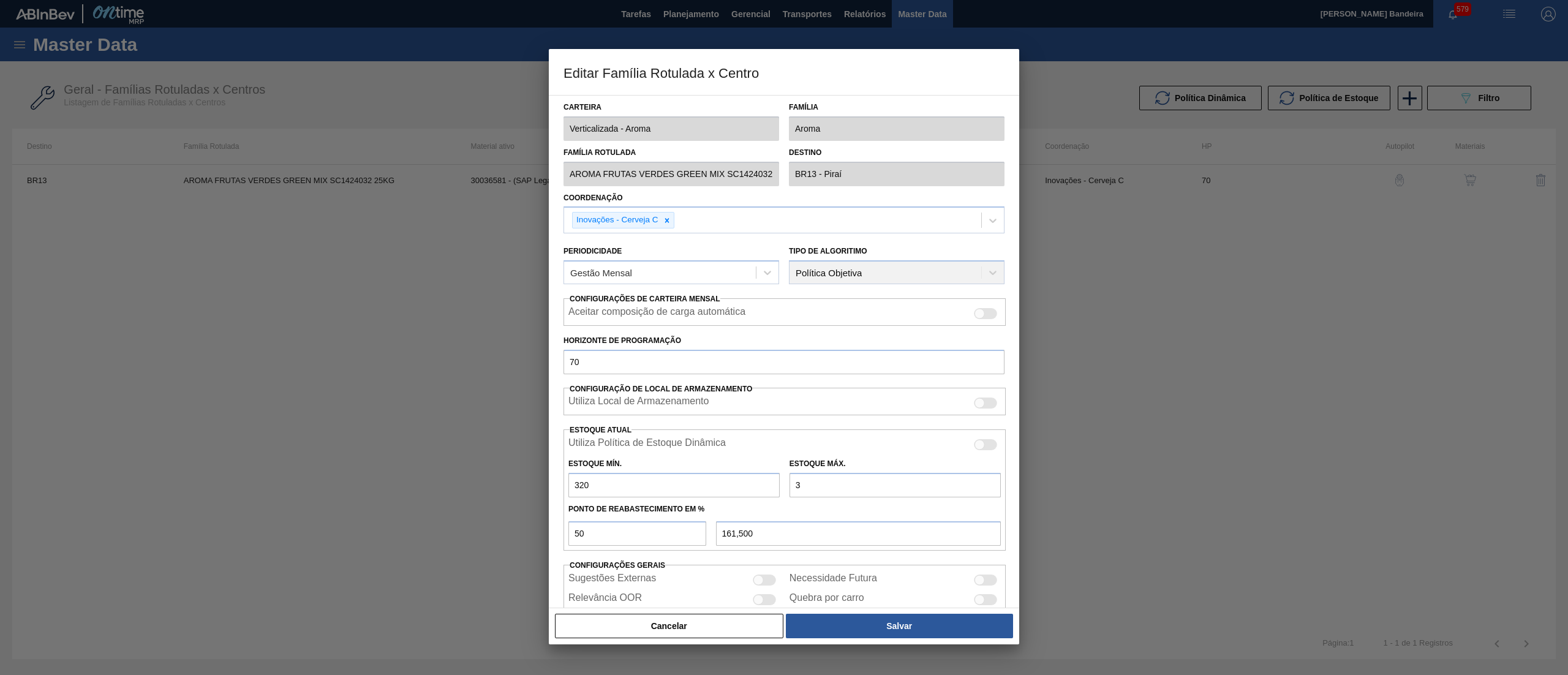
type input "176,000"
type input "320"
type input "320,000"
type input "3.200"
type input "1.760,000"
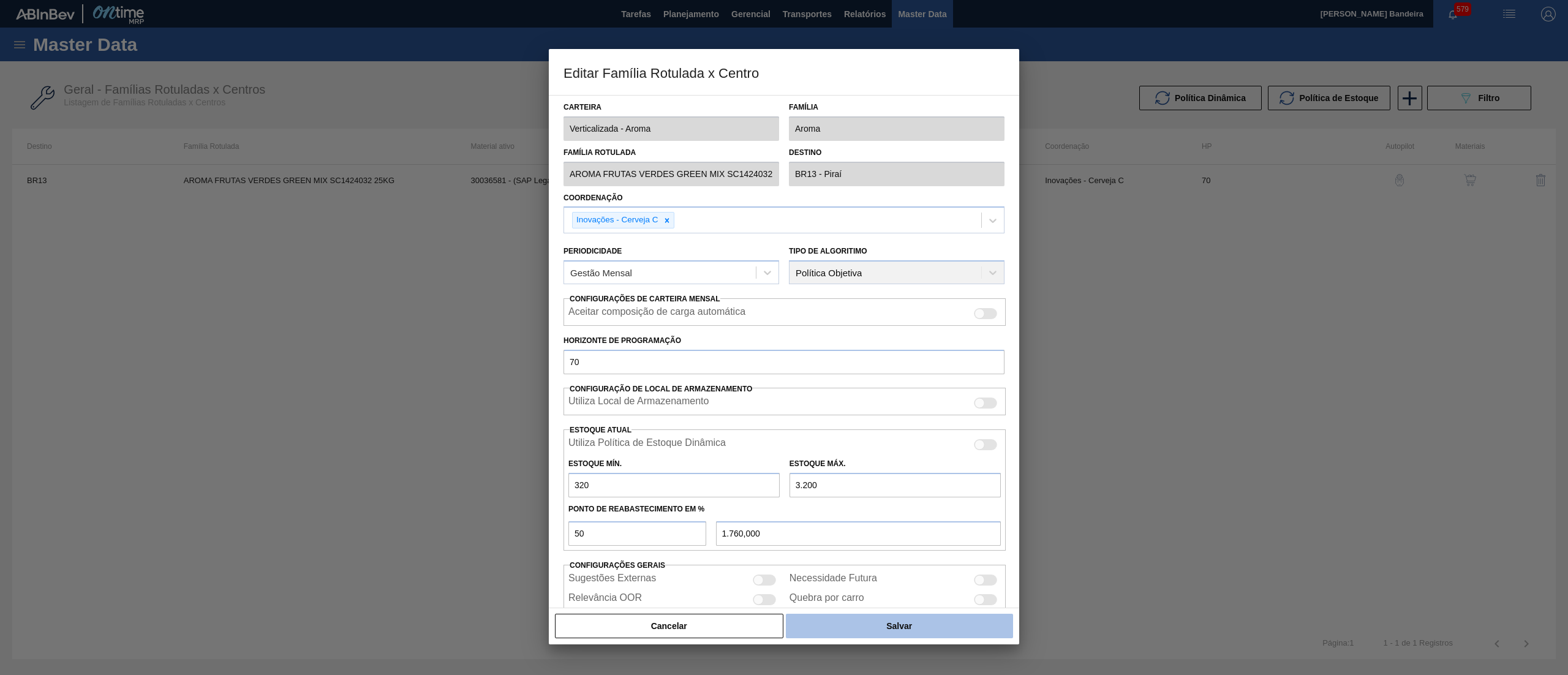
type input "3.200"
click at [850, 634] on button "Salvar" at bounding box center [900, 626] width 227 height 24
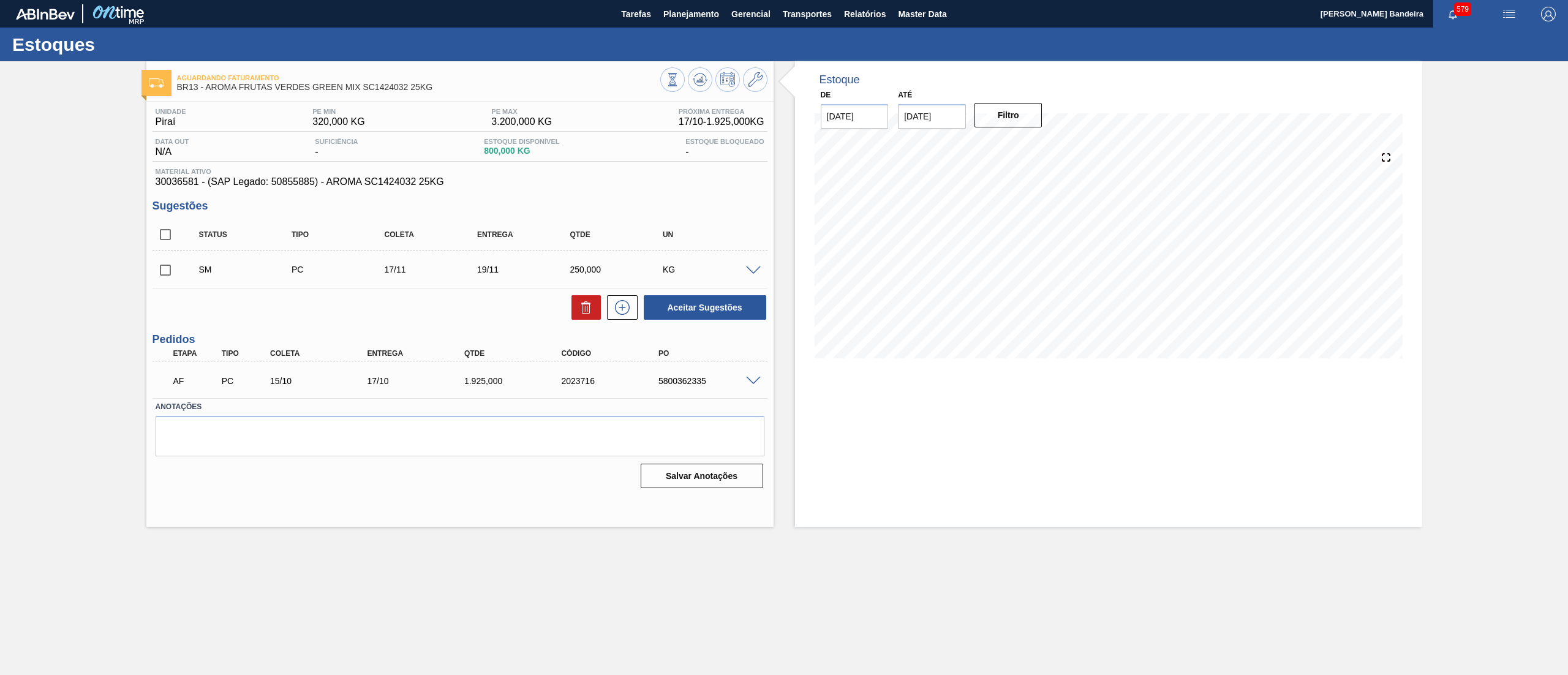
click at [164, 269] on input "checkbox" at bounding box center [165, 270] width 26 height 26
click at [661, 311] on button "Aceitar Sugestões" at bounding box center [704, 307] width 122 height 24
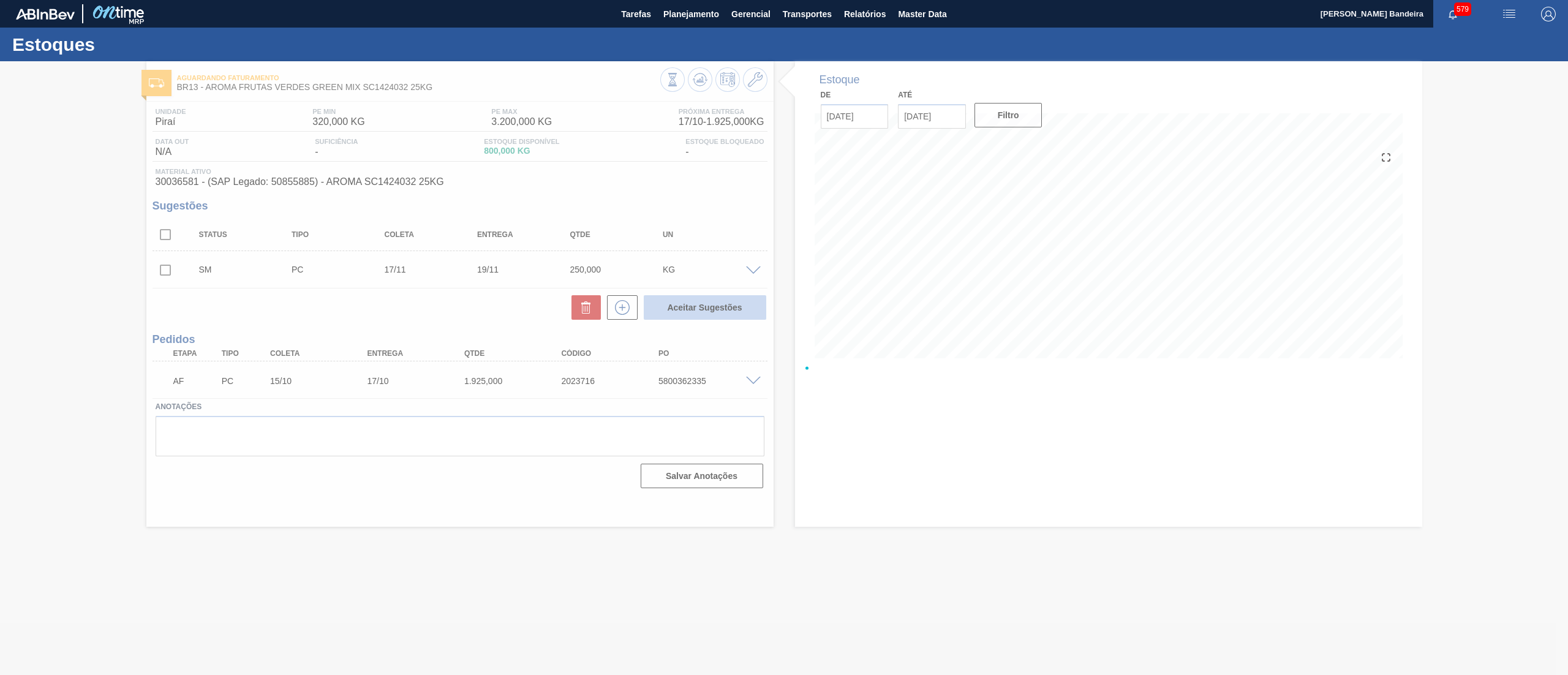
checkbox input "false"
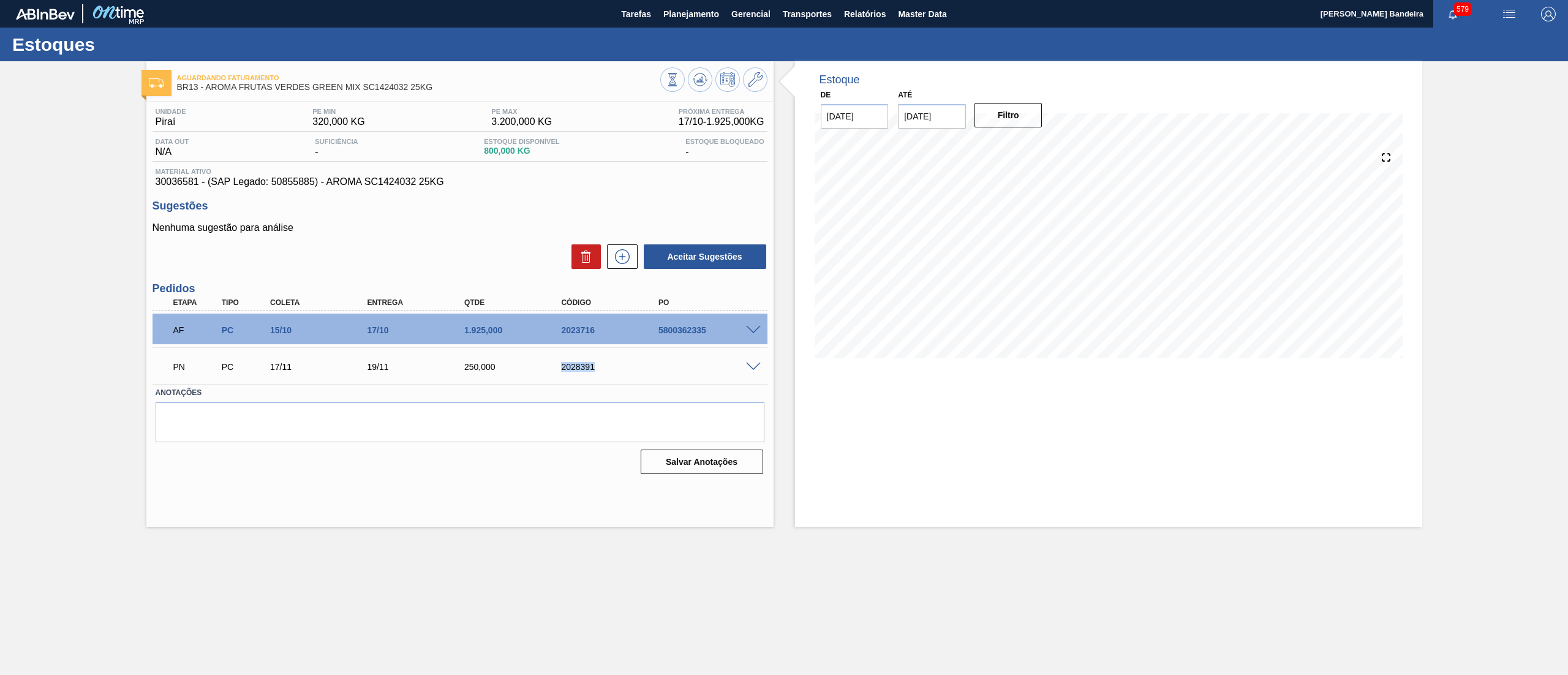
drag, startPoint x: 613, startPoint y: 365, endPoint x: 532, endPoint y: 360, distance: 81.2
click at [532, 360] on div "PN PC 17/11 19/11 250,000 2028391" at bounding box center [457, 365] width 582 height 24
copy div "2028391"
click at [708, 14] on span "Planejamento" at bounding box center [691, 14] width 55 height 15
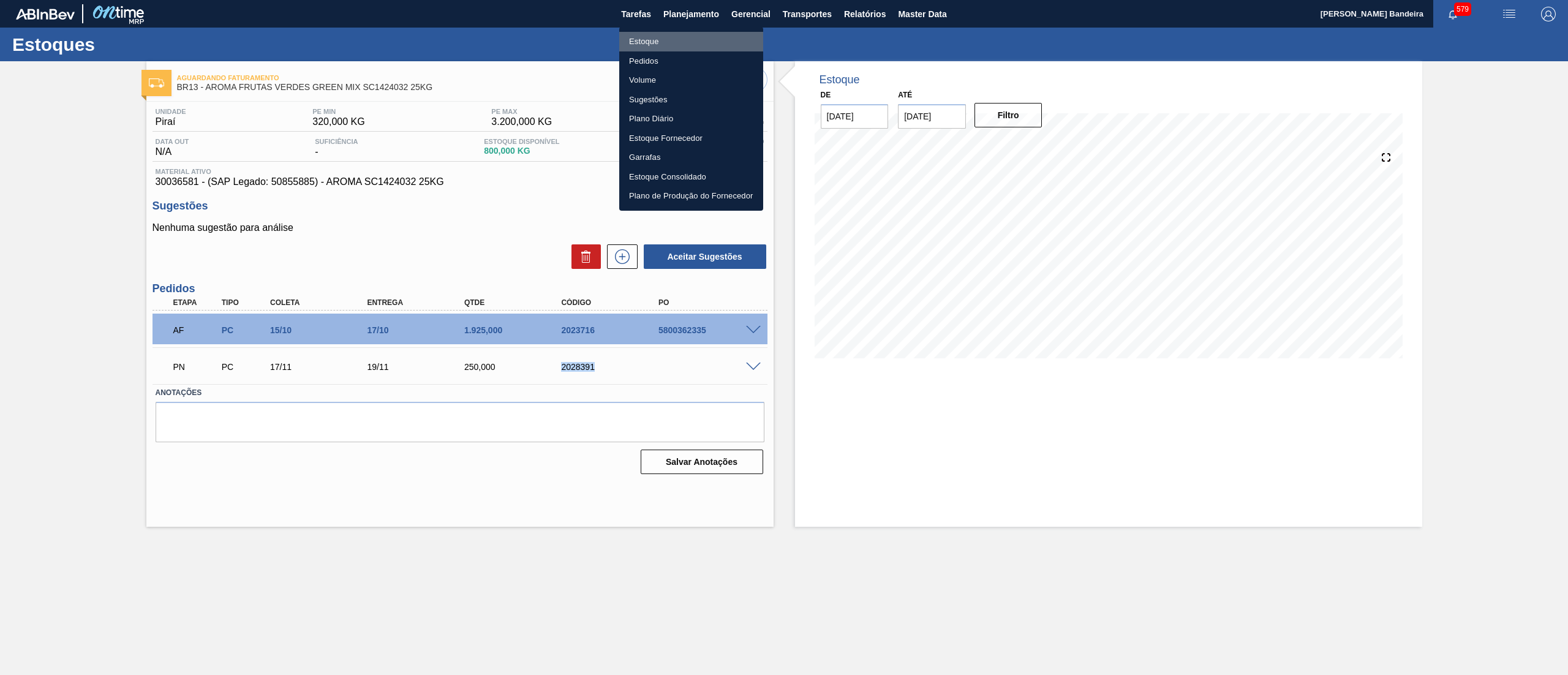
click at [669, 38] on li "Estoque" at bounding box center [692, 41] width 144 height 19
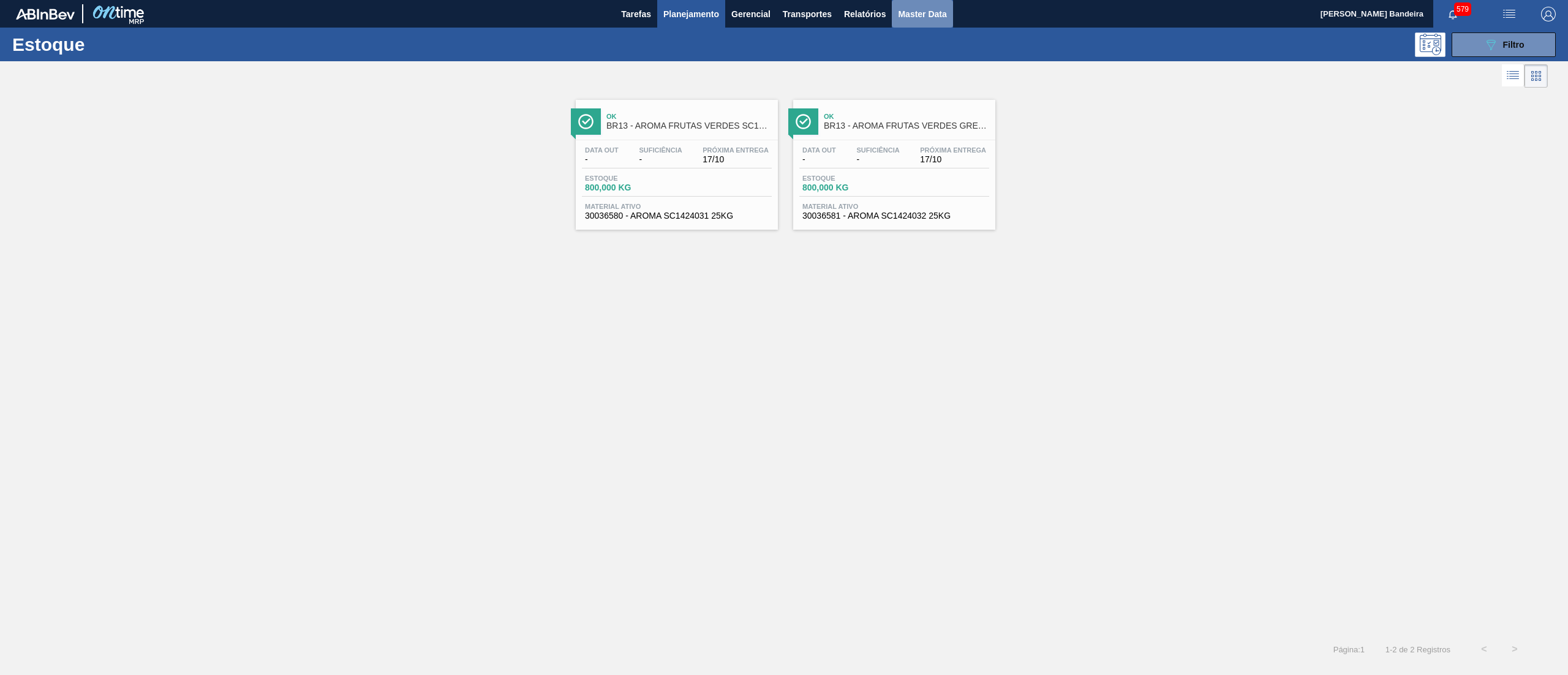
click at [917, 26] on button "Master Data" at bounding box center [922, 14] width 61 height 28
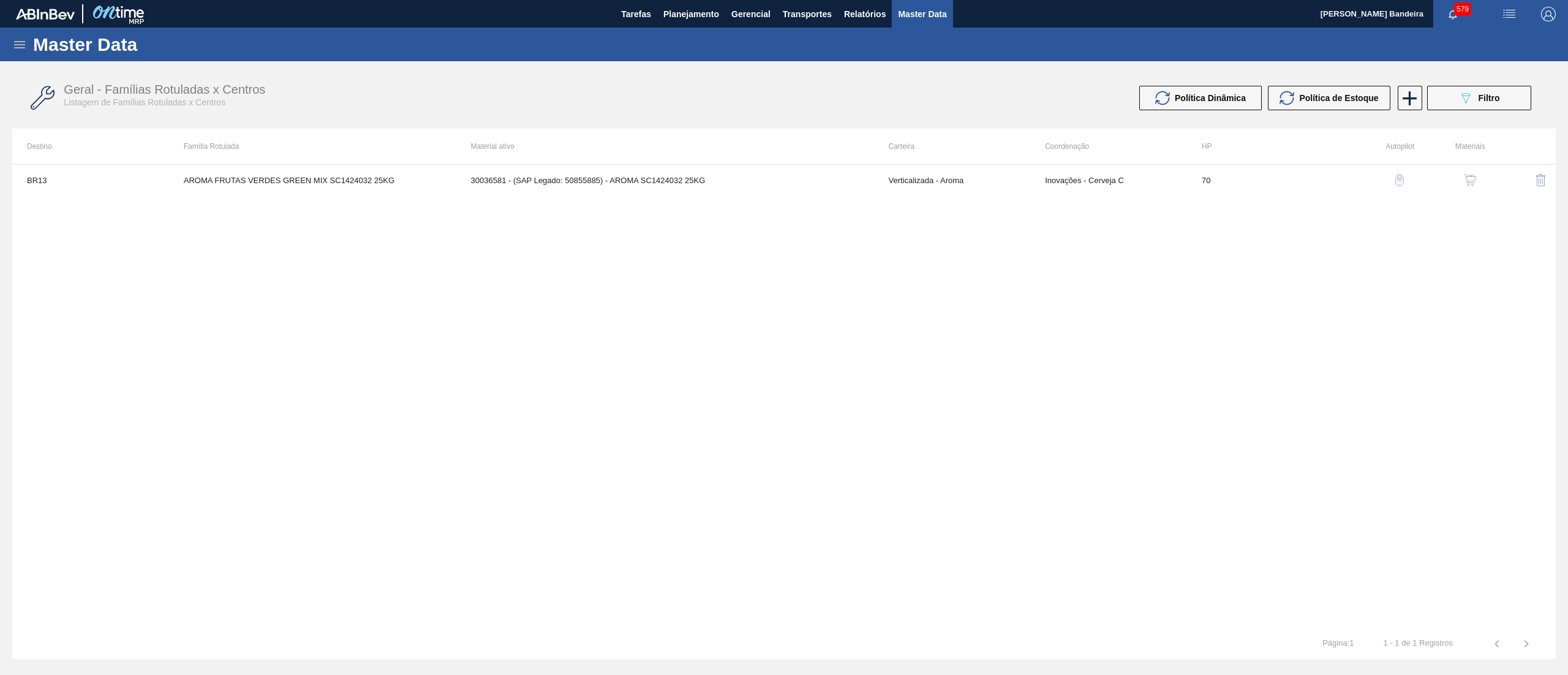
click at [18, 39] on icon at bounding box center [19, 44] width 15 height 15
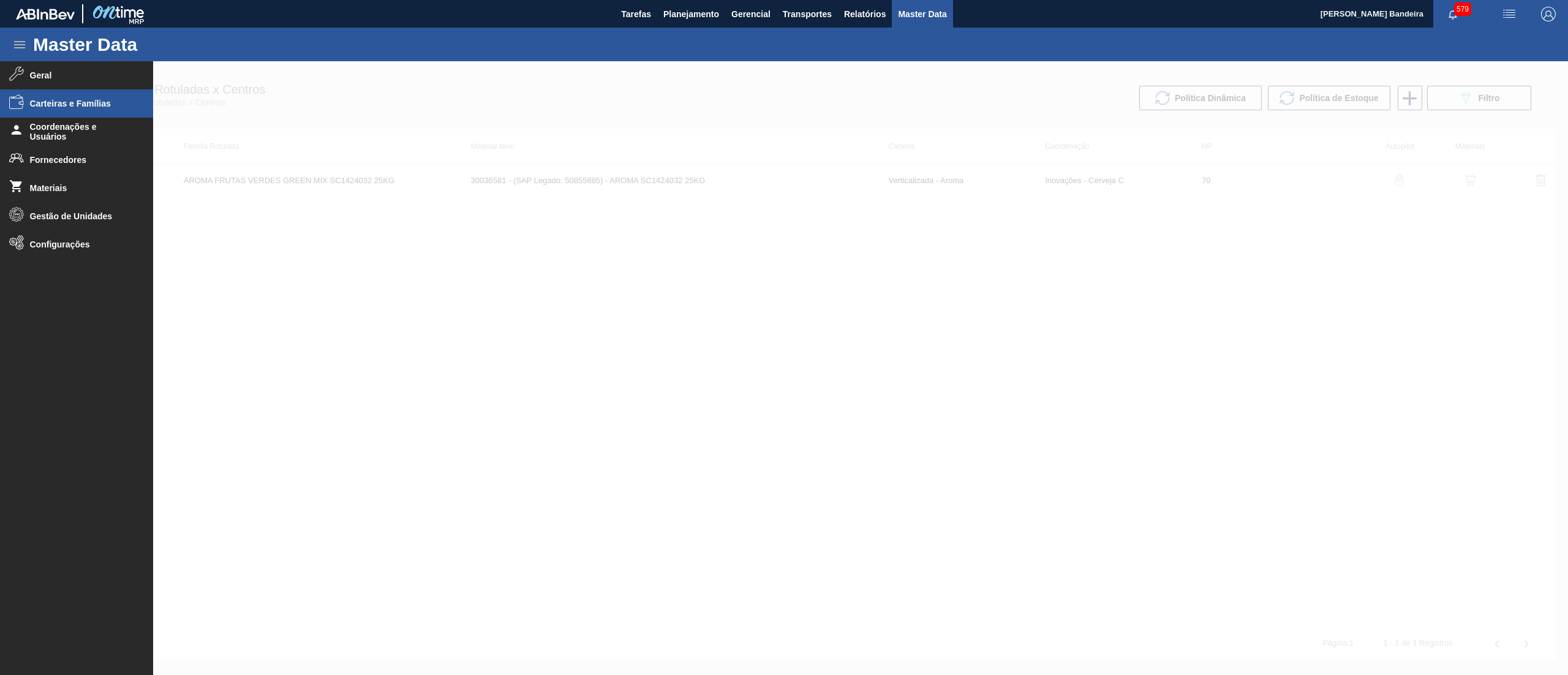
click at [57, 114] on li "Carteiras e Famílias" at bounding box center [77, 104] width 153 height 28
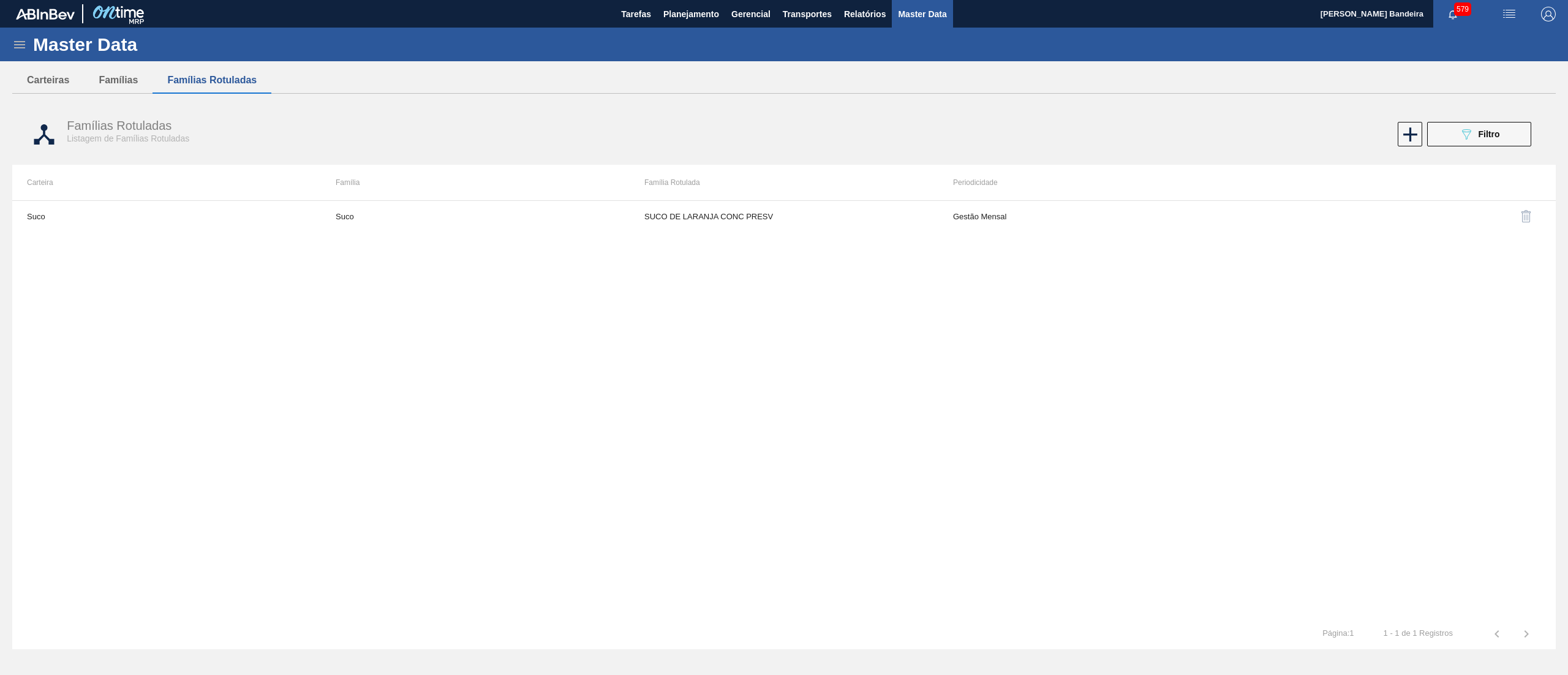
click at [18, 46] on icon at bounding box center [19, 44] width 15 height 15
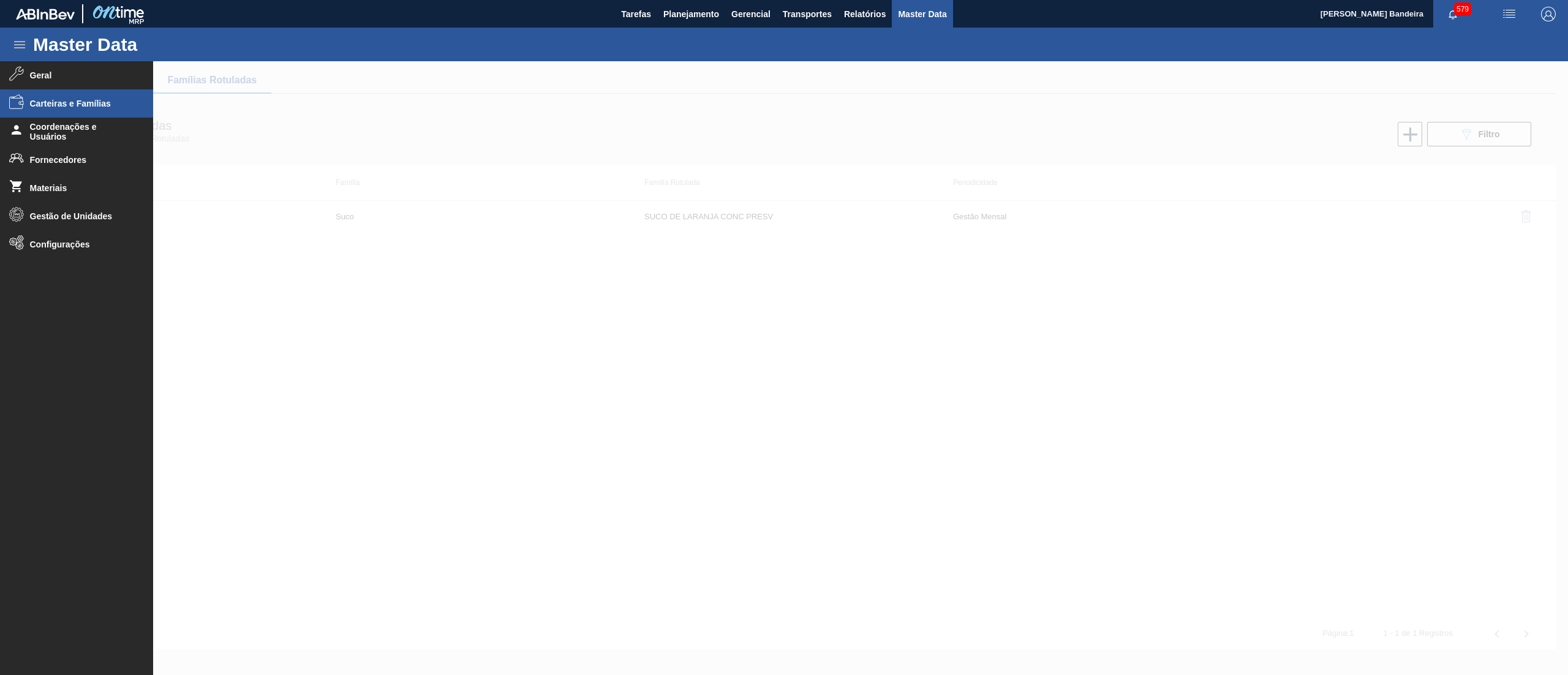
click at [414, 365] on div at bounding box center [784, 368] width 1568 height 614
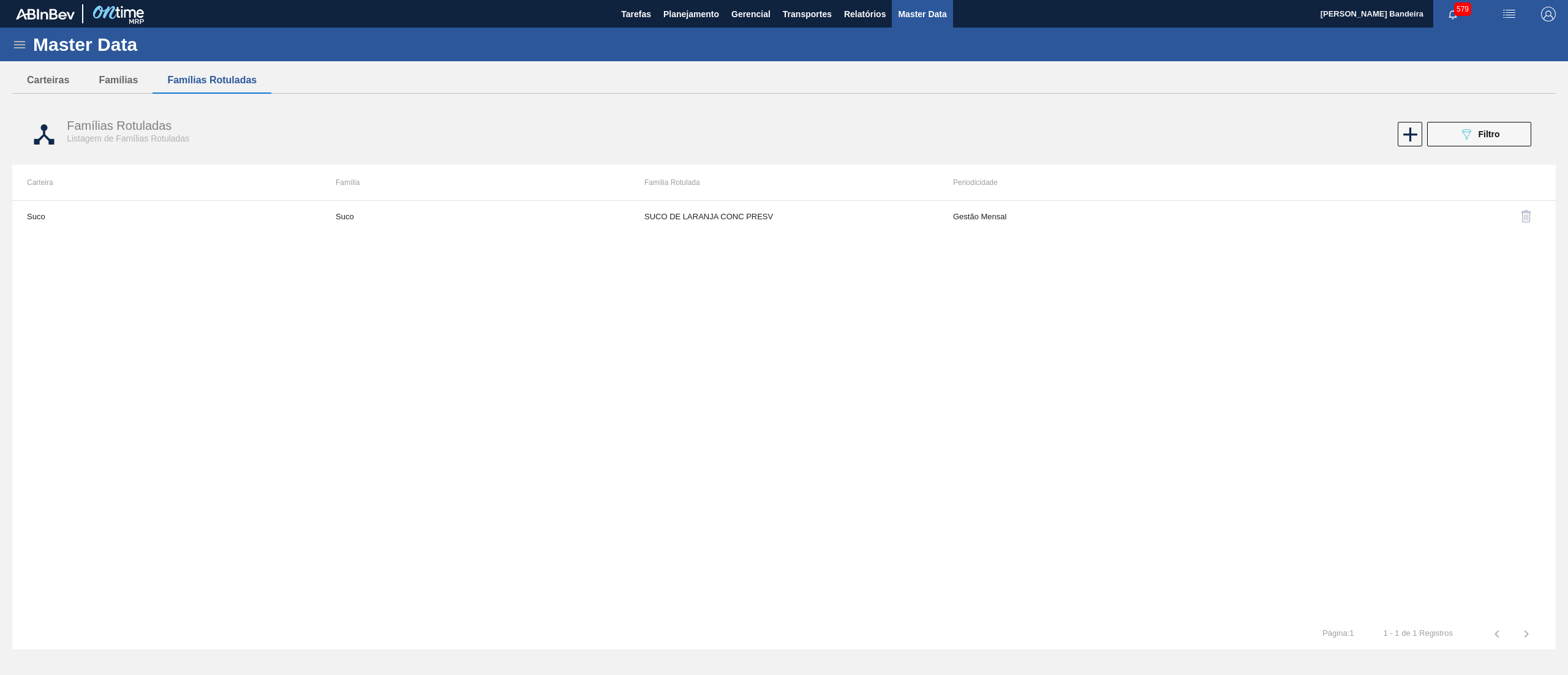
click at [23, 44] on icon at bounding box center [19, 44] width 11 height 7
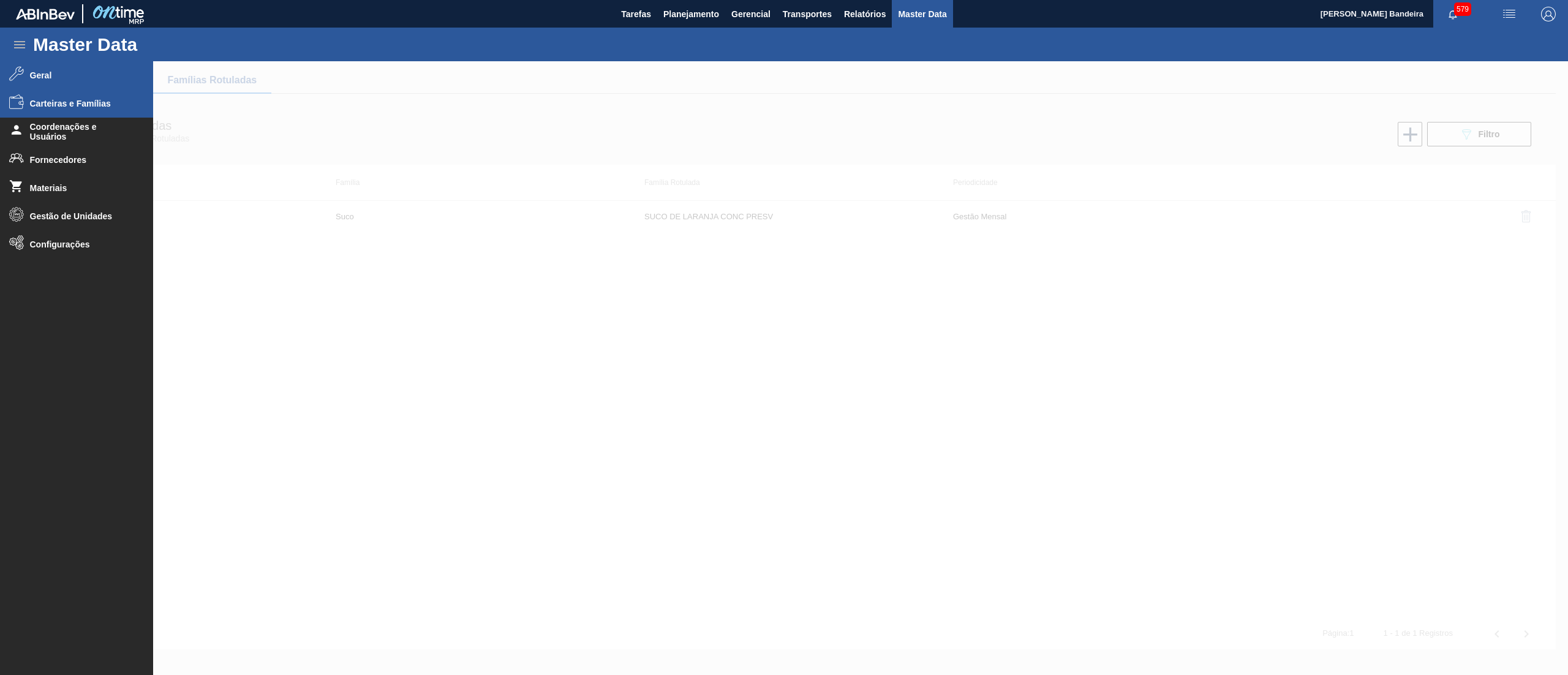
click at [64, 79] on span "Geral" at bounding box center [80, 75] width 101 height 10
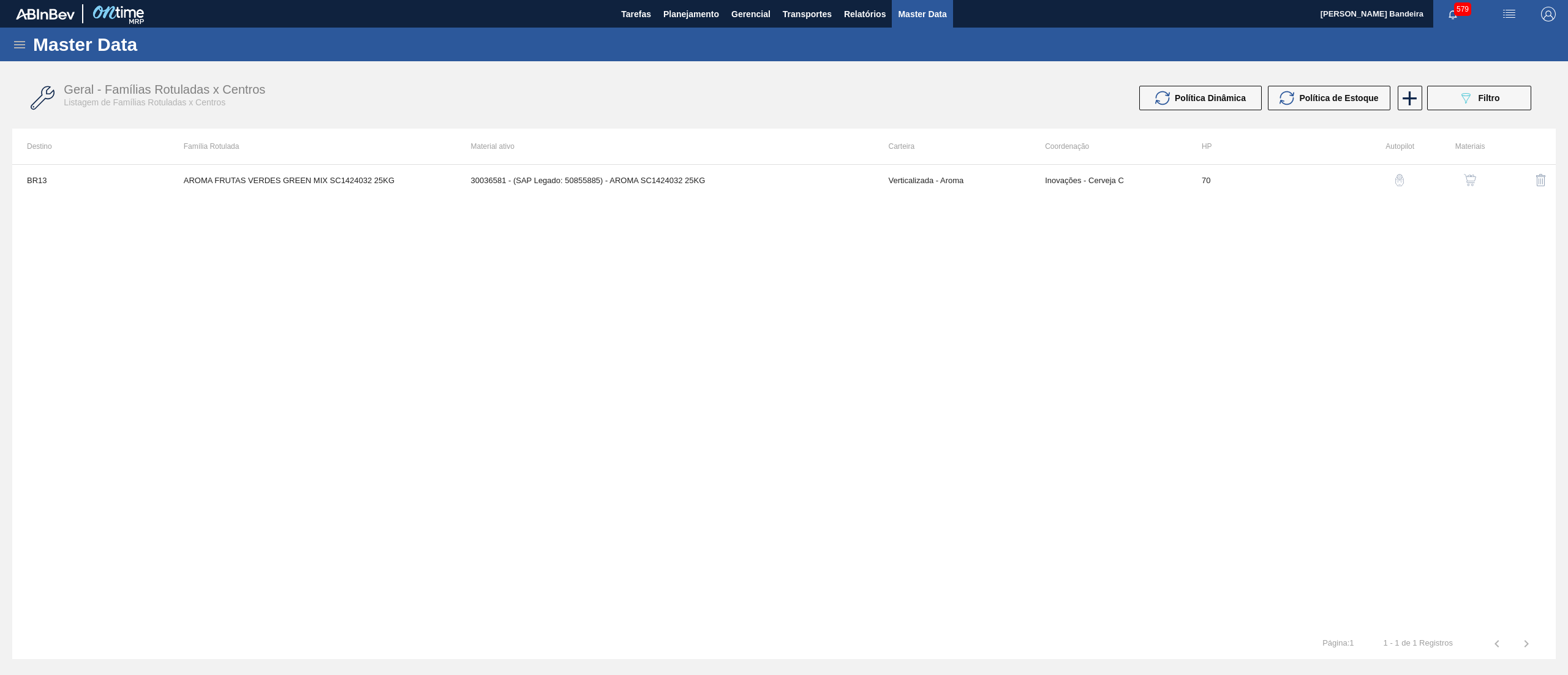
click at [18, 41] on icon at bounding box center [19, 44] width 15 height 15
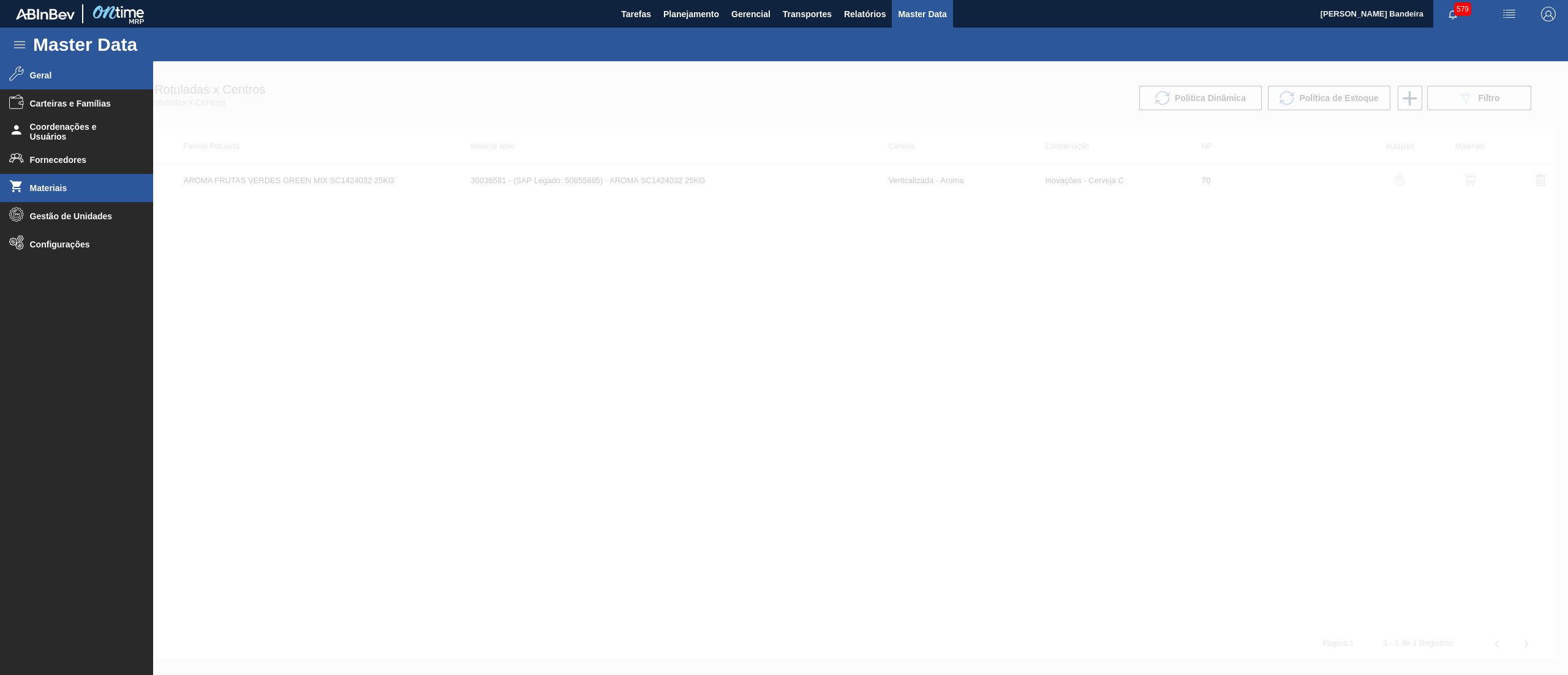
click at [63, 178] on li "Materiais" at bounding box center [77, 188] width 153 height 28
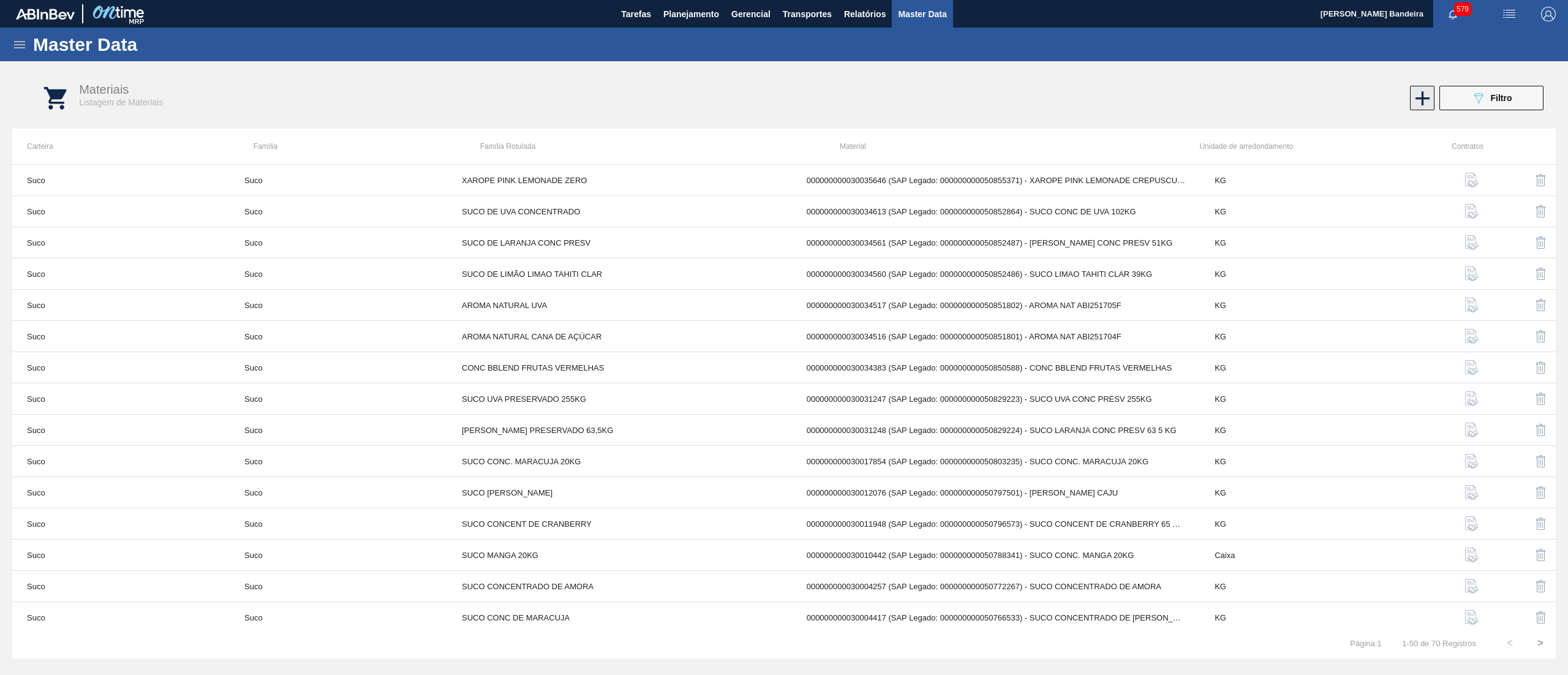
click at [1421, 93] on icon at bounding box center [1422, 98] width 24 height 24
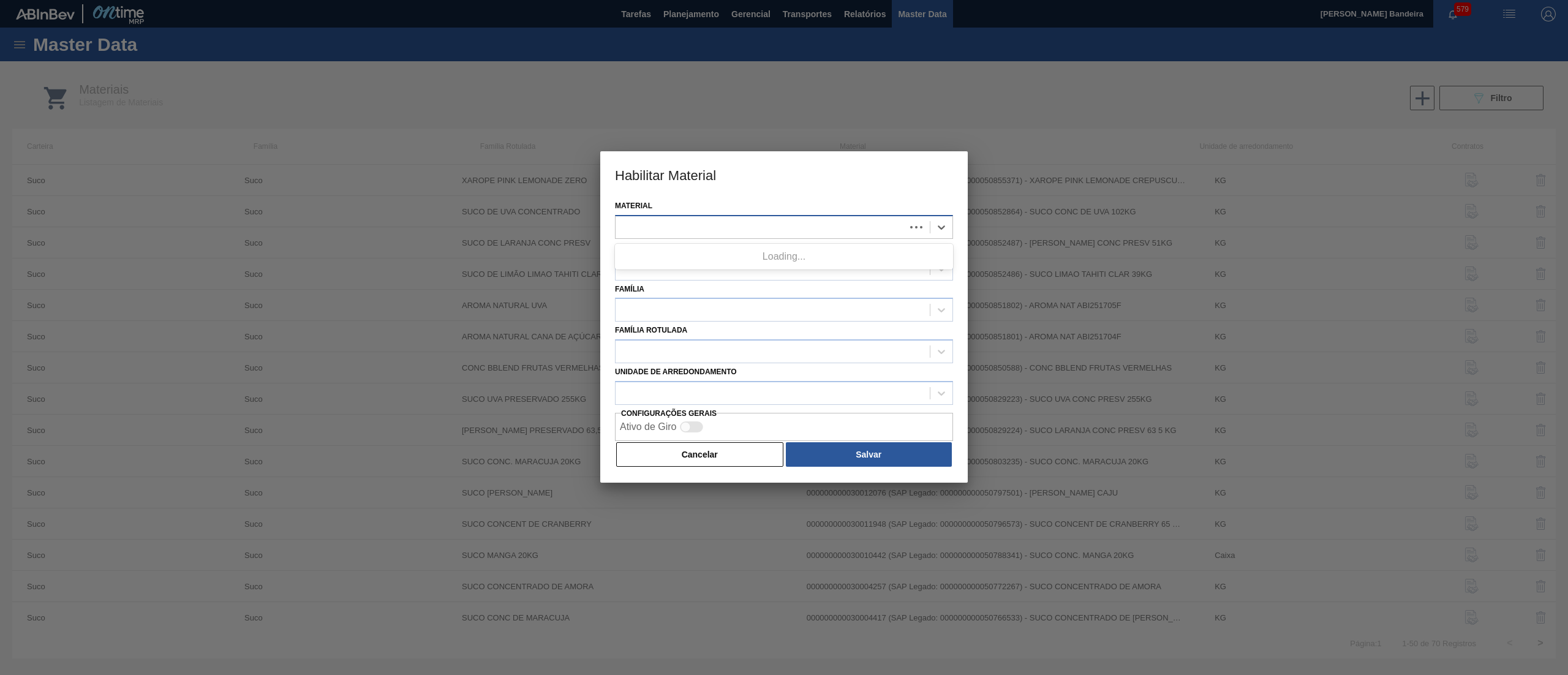
click at [671, 222] on div at bounding box center [760, 227] width 289 height 18
paste input "30034806"
type input "30034806"
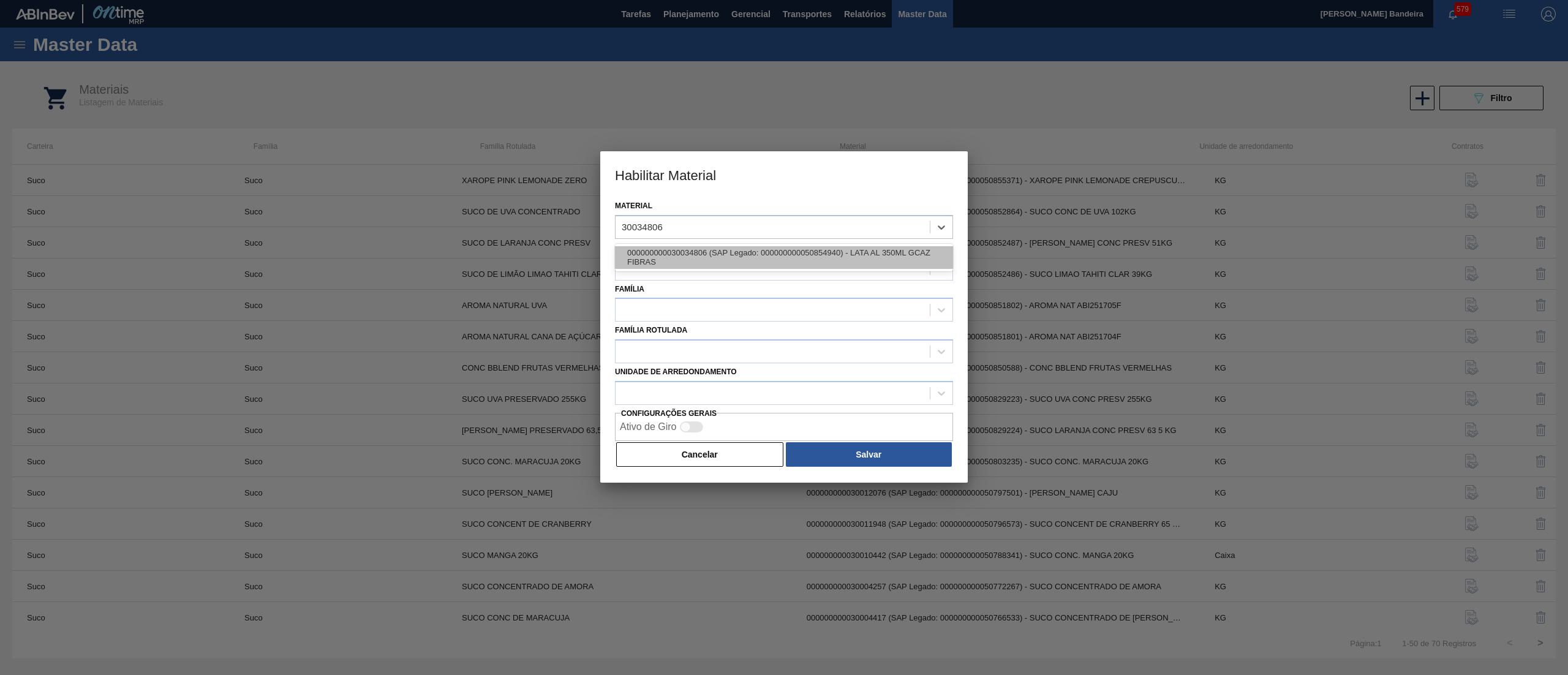
click at [699, 252] on div "000000000030034806 (SAP Legado: 000000000050854940) - LATA AL 350ML GCAZ FIBRAS" at bounding box center [784, 257] width 338 height 23
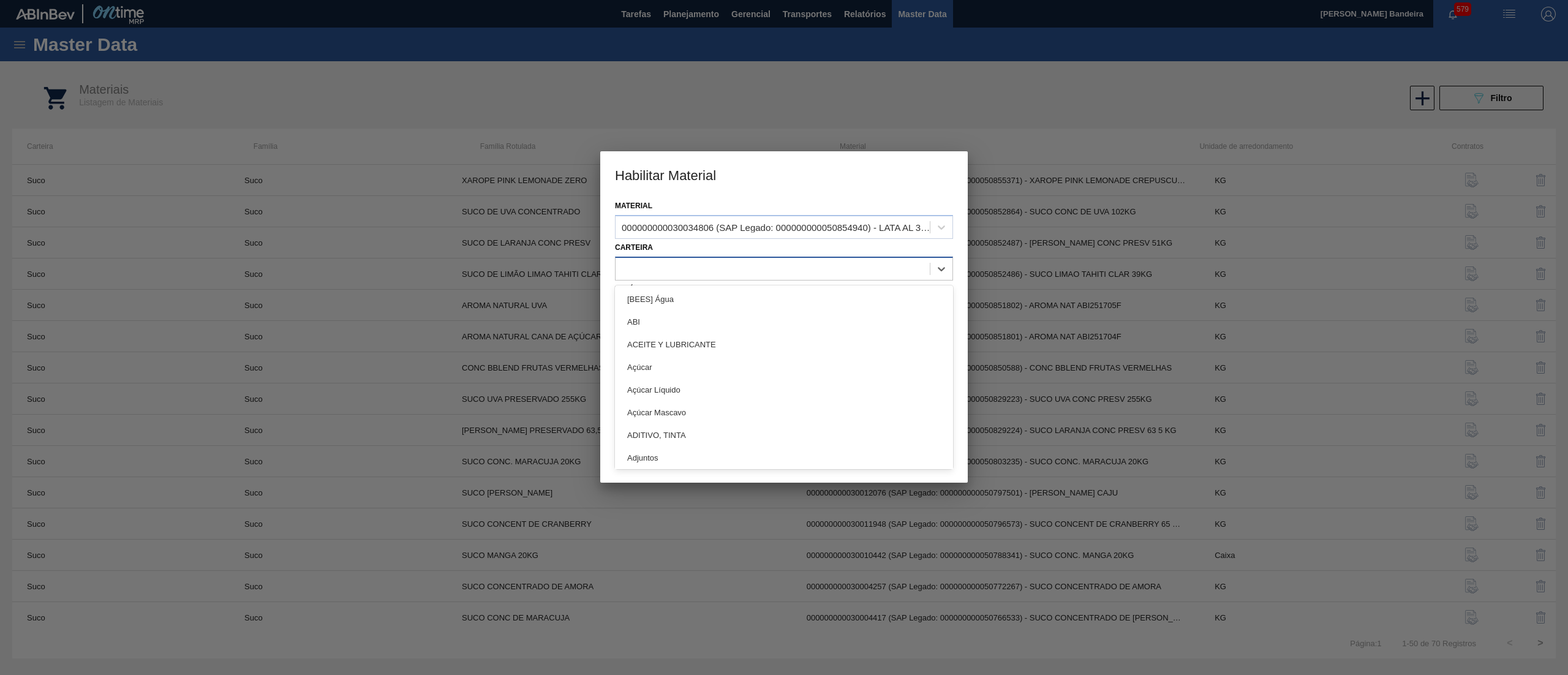
click at [728, 272] on div at bounding box center [773, 268] width 314 height 18
type input "lata"
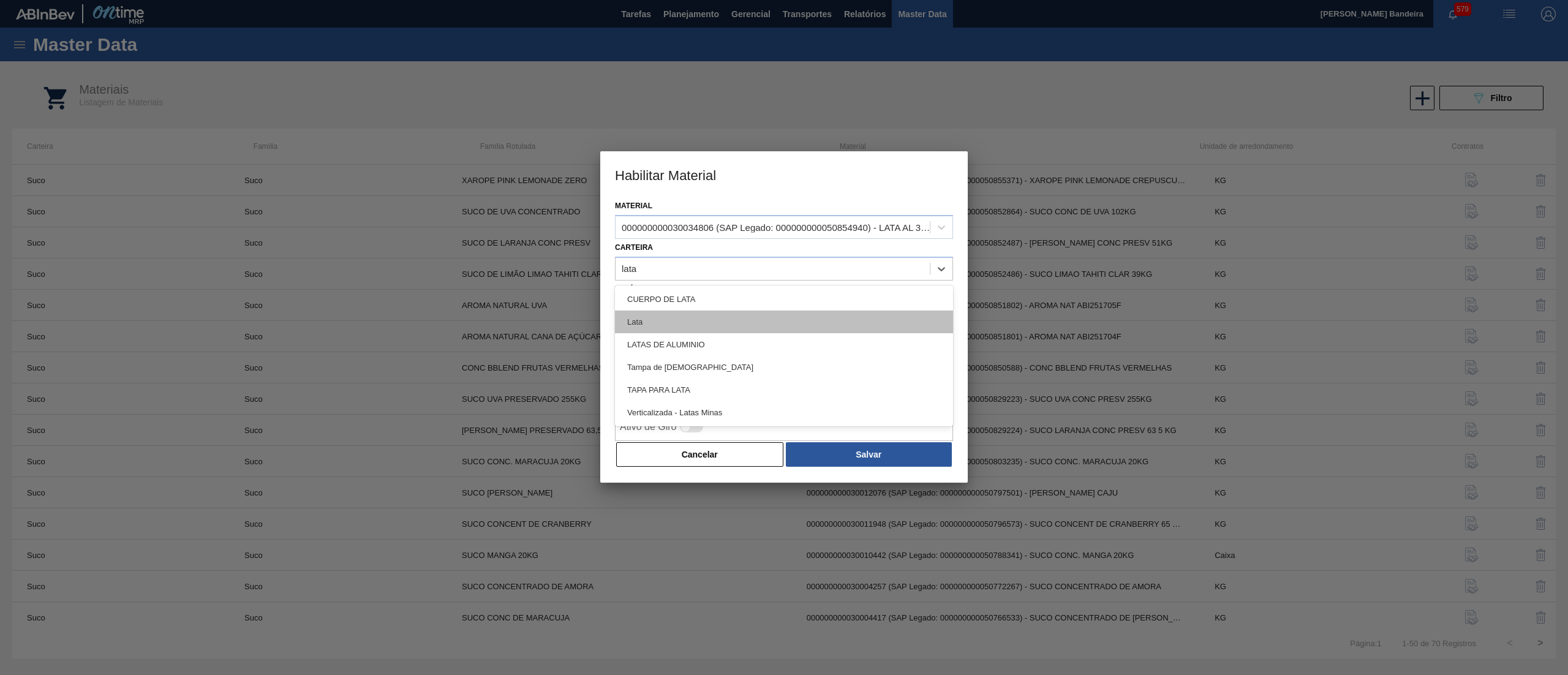
click at [693, 314] on div "Lata" at bounding box center [784, 322] width 338 height 23
click at [708, 306] on div at bounding box center [773, 310] width 314 height 18
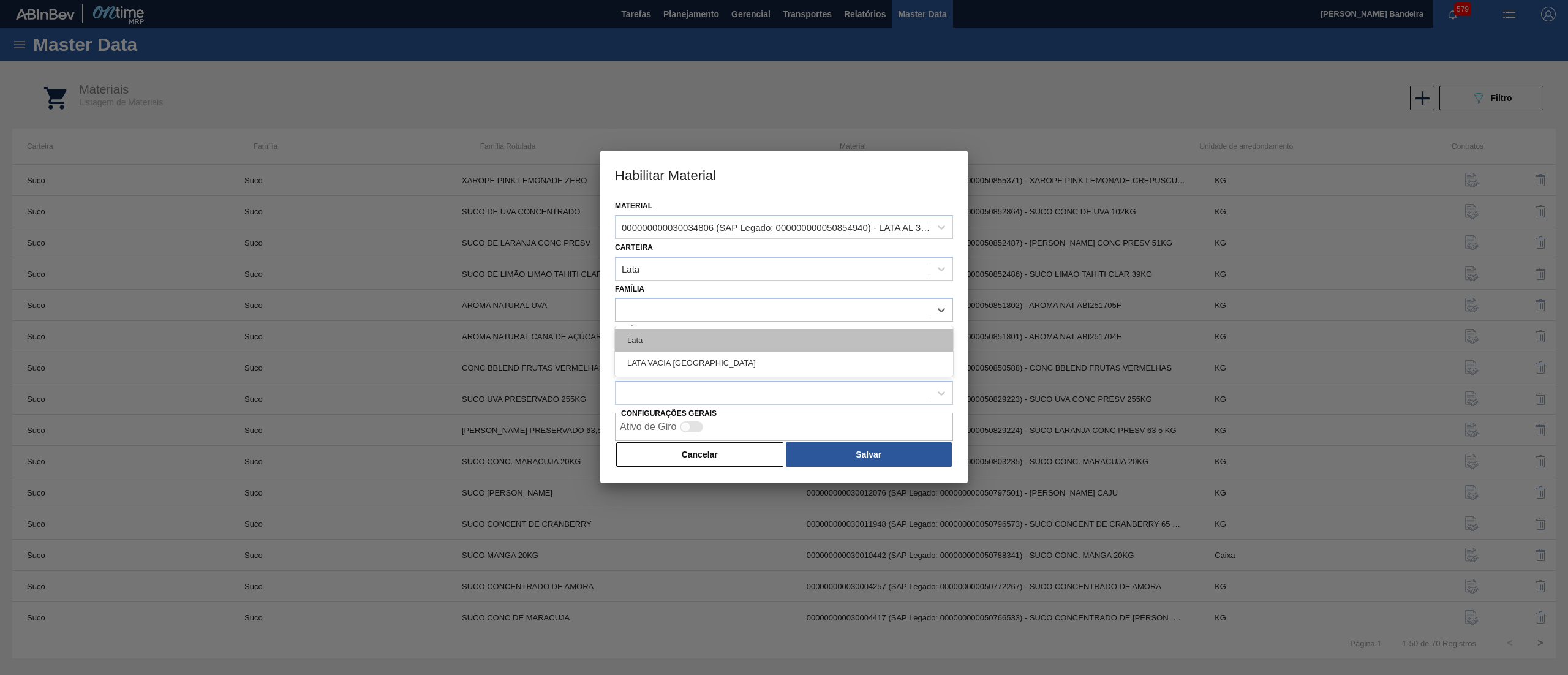
click at [721, 337] on div "Lata" at bounding box center [784, 340] width 338 height 23
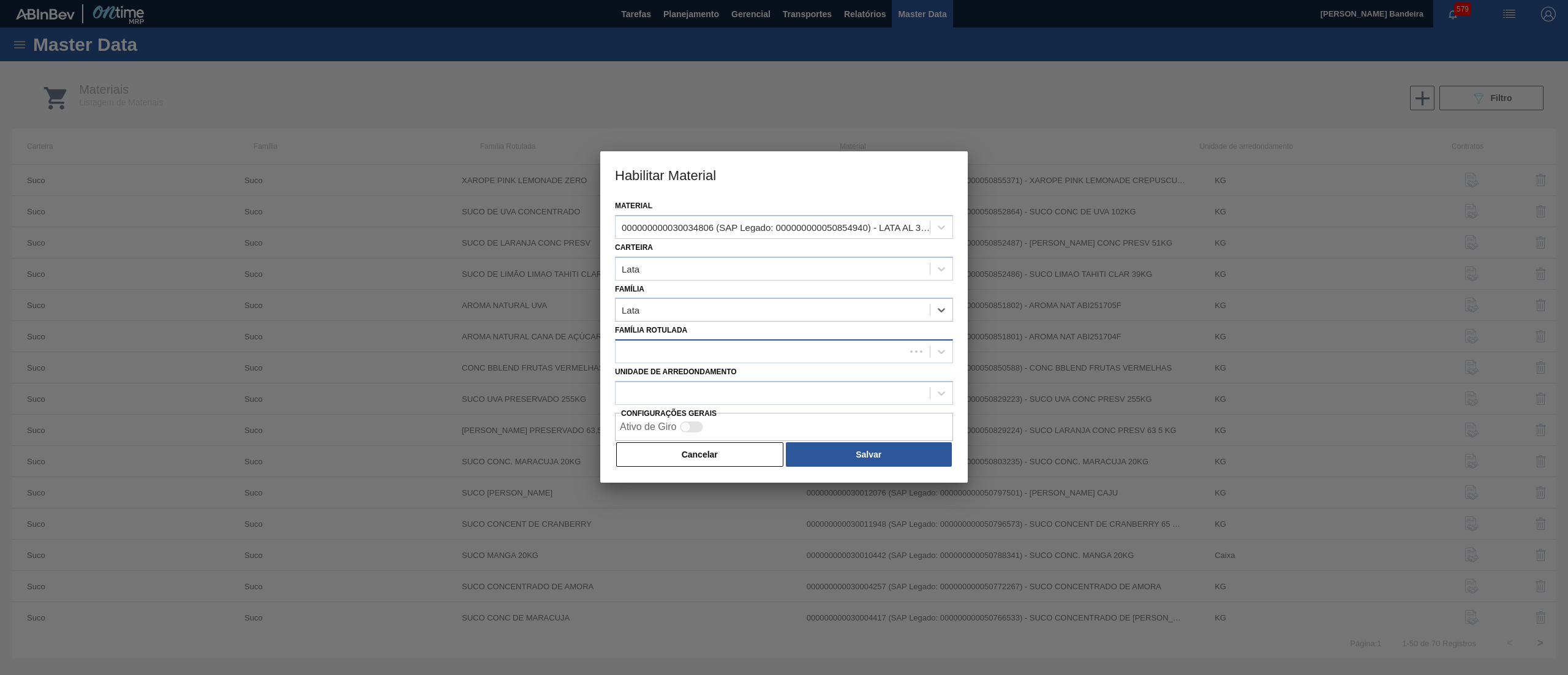
click at [732, 350] on div at bounding box center [760, 351] width 289 height 18
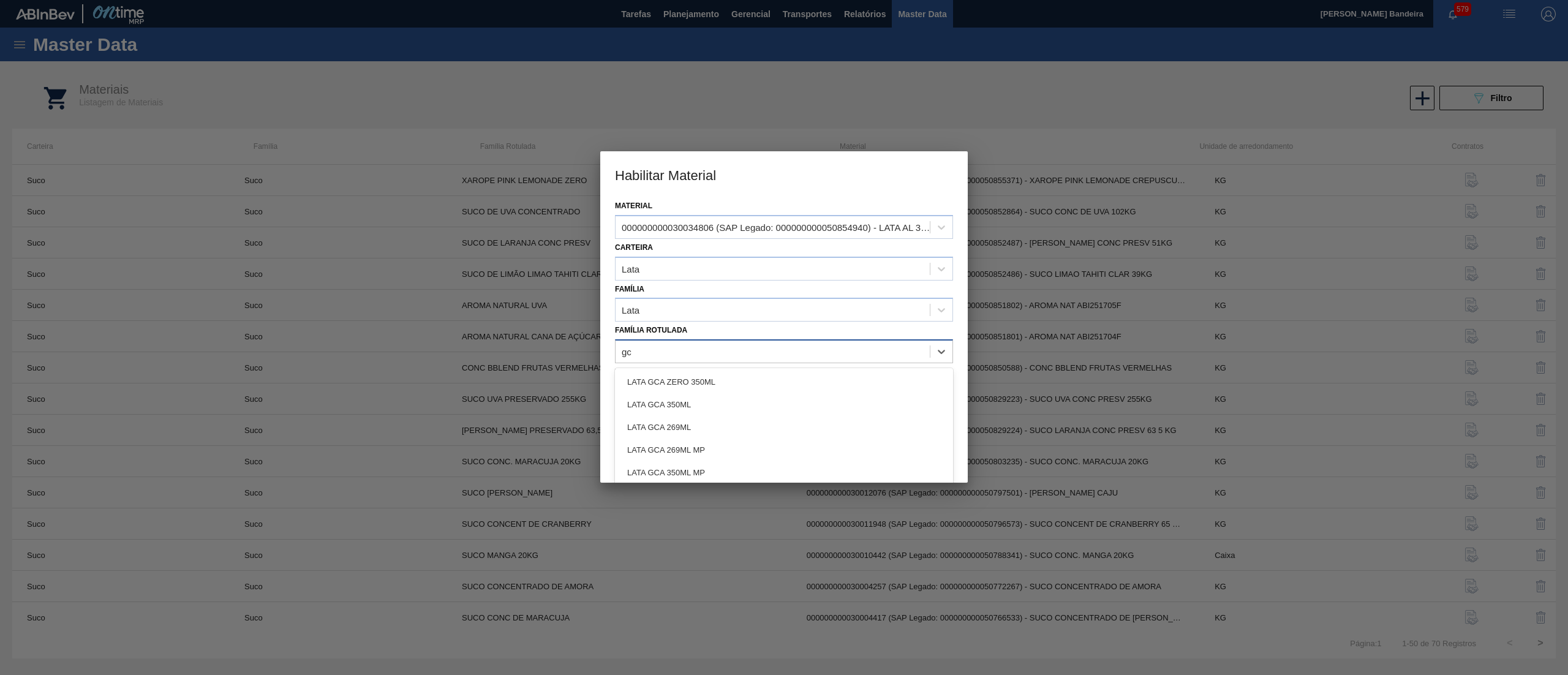
type Rotulada "gca"
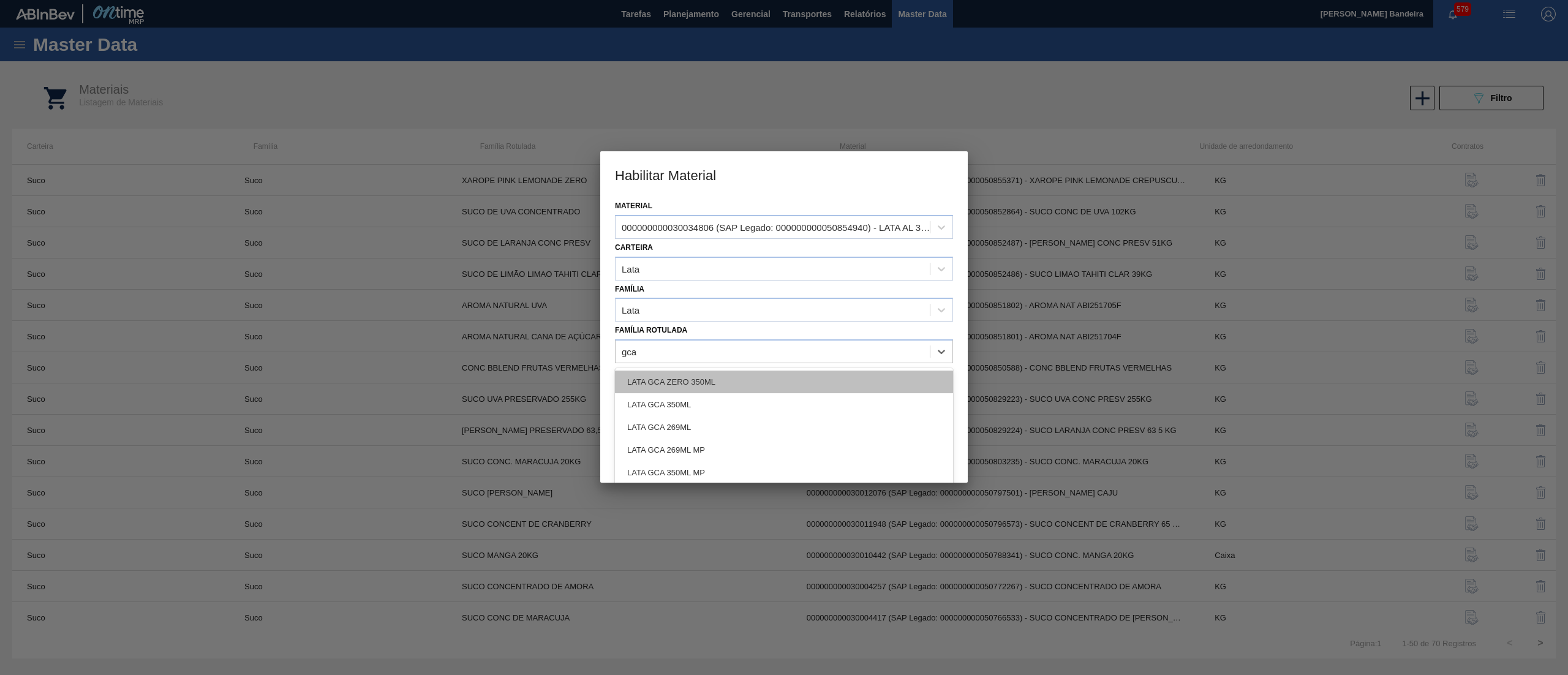
click at [766, 382] on div "LATA GCA ZERO 350ML" at bounding box center [784, 382] width 338 height 23
click at [759, 384] on div at bounding box center [773, 392] width 314 height 18
type arredondamento "pal"
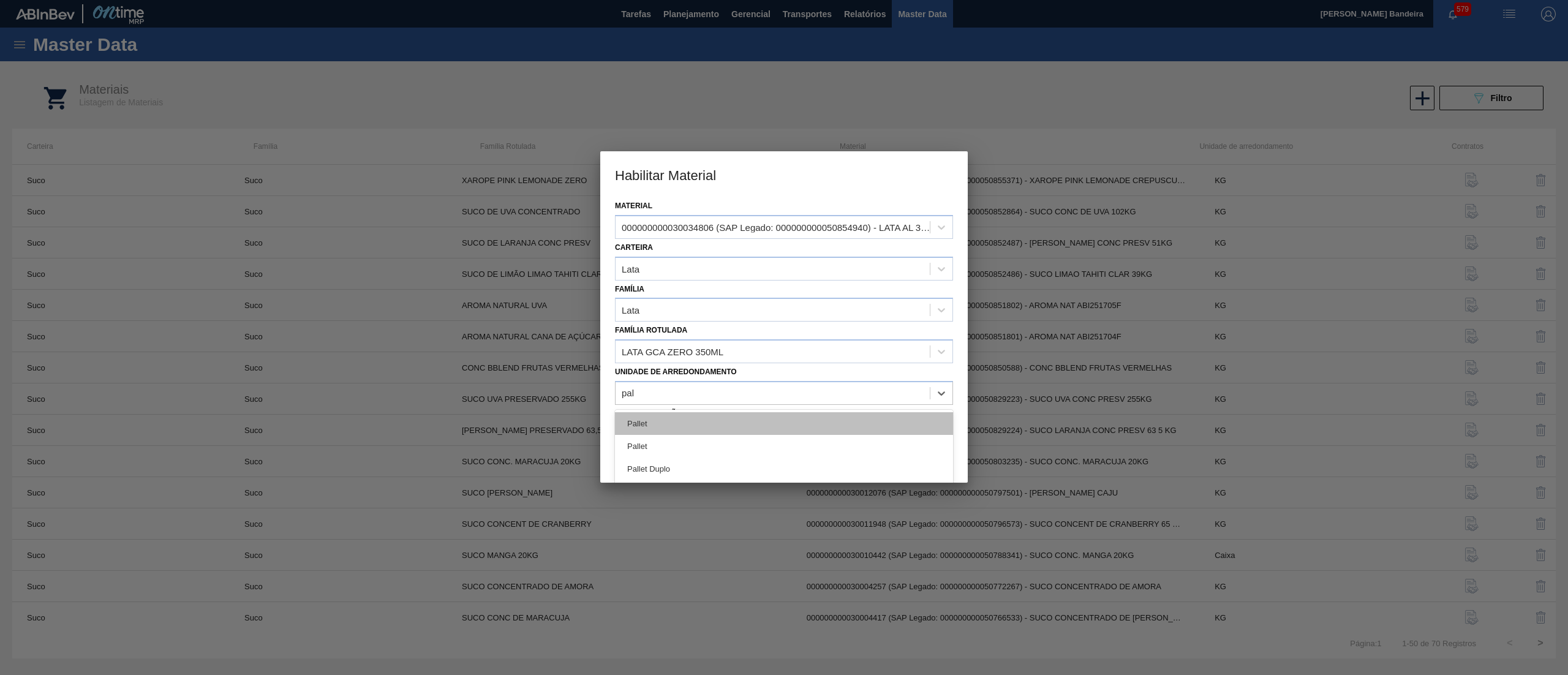
click at [723, 422] on div "Pallet" at bounding box center [784, 423] width 338 height 23
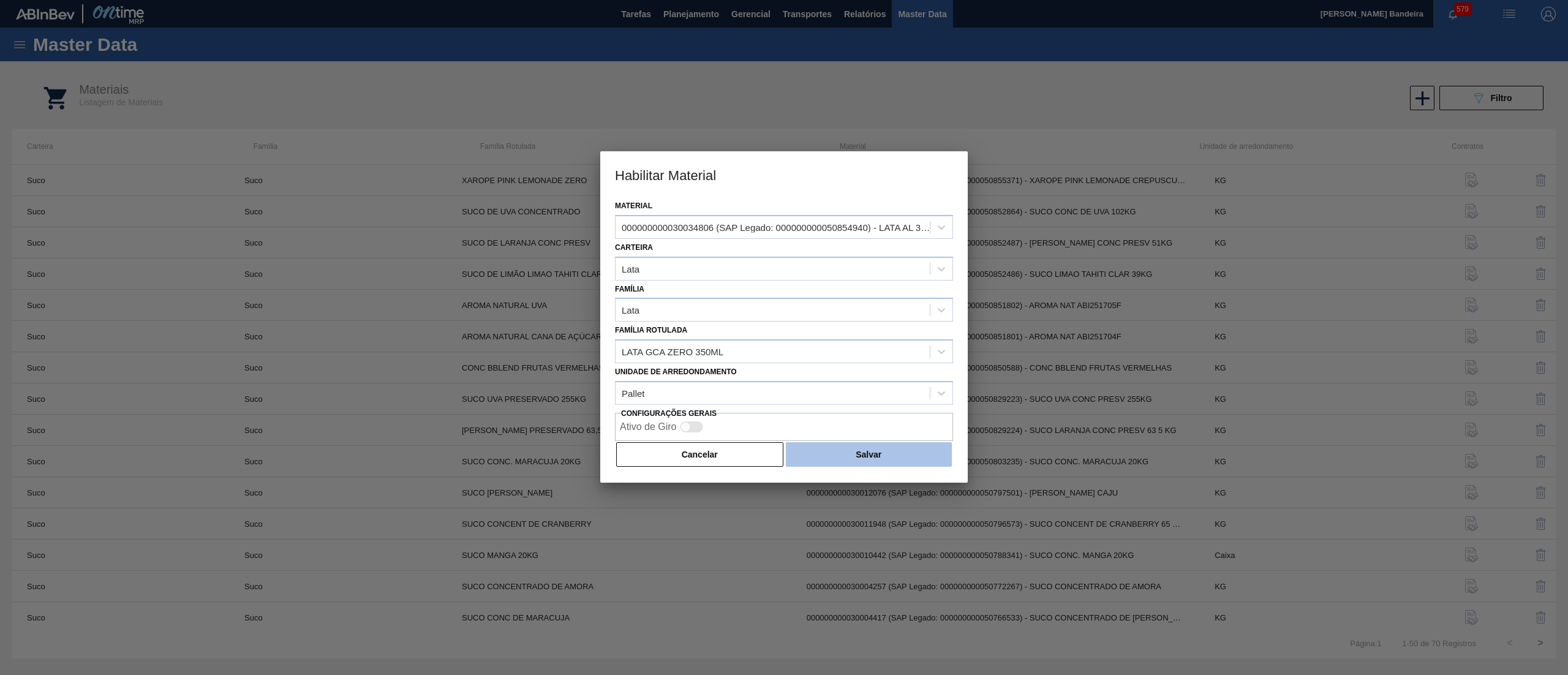
click at [839, 465] on button "Salvar" at bounding box center [868, 454] width 165 height 24
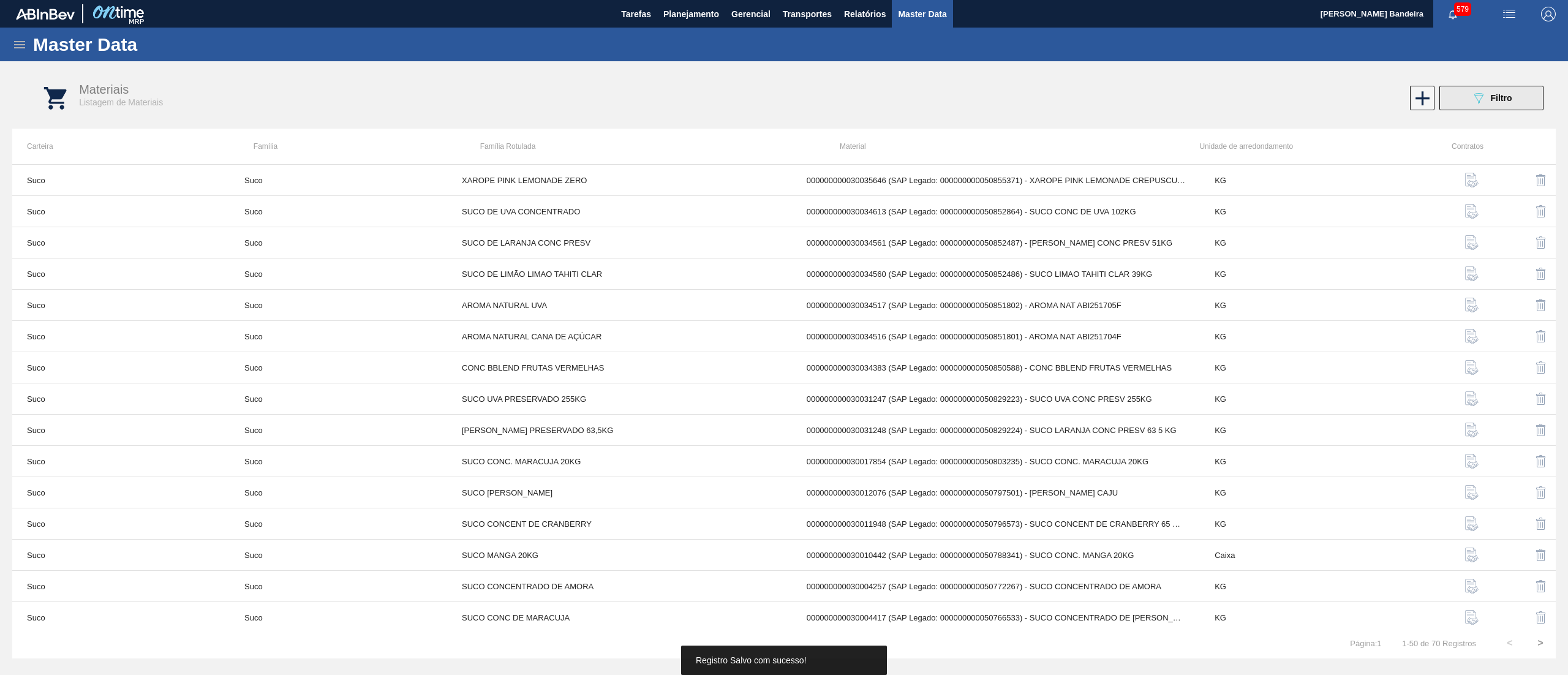
click at [1515, 97] on button "089F7B8B-B2A5-4AFE-B5C0-19BA573D28AC Filtro" at bounding box center [1490, 98] width 104 height 24
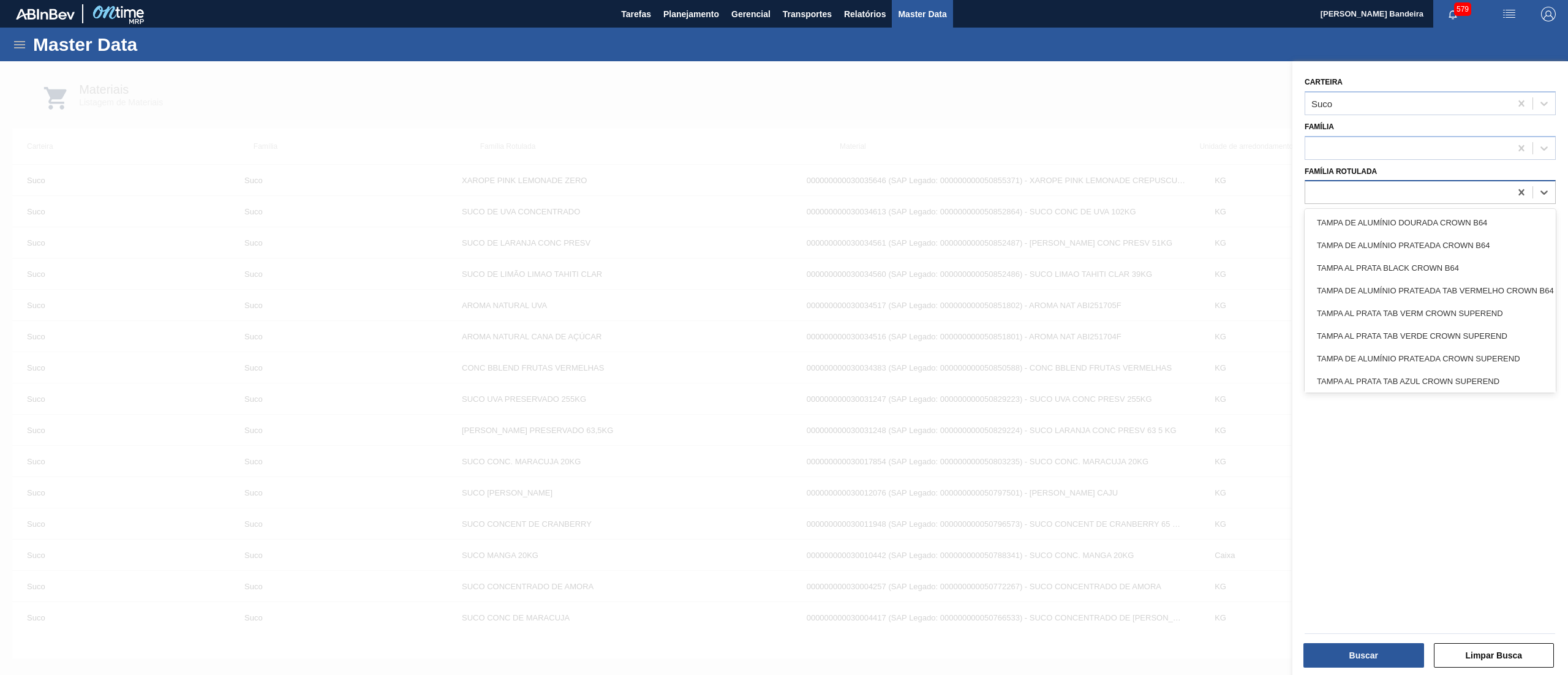
click at [1406, 180] on div at bounding box center [1430, 192] width 251 height 24
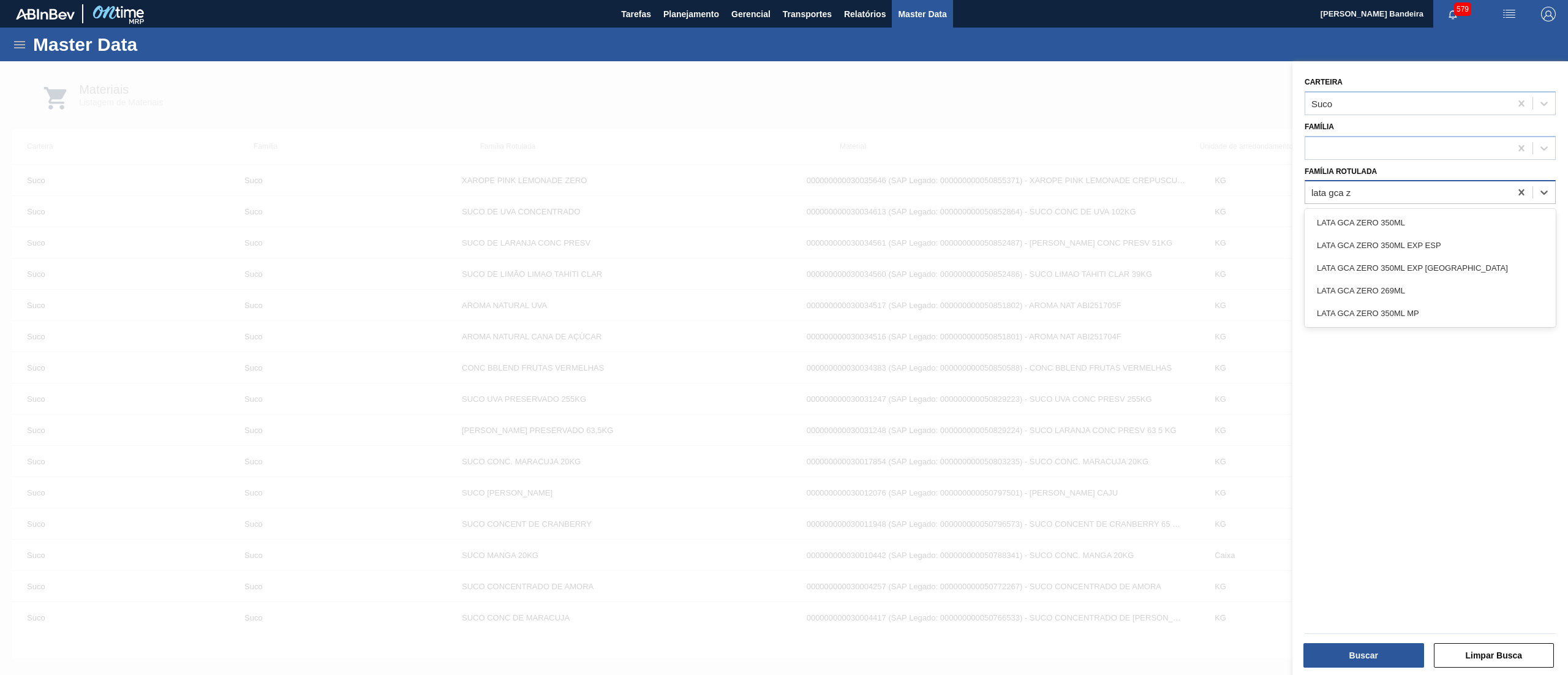
type Rotulada "lata gca ze"
click at [1407, 220] on div "LATA GCA ZERO 350ML" at bounding box center [1430, 222] width 251 height 23
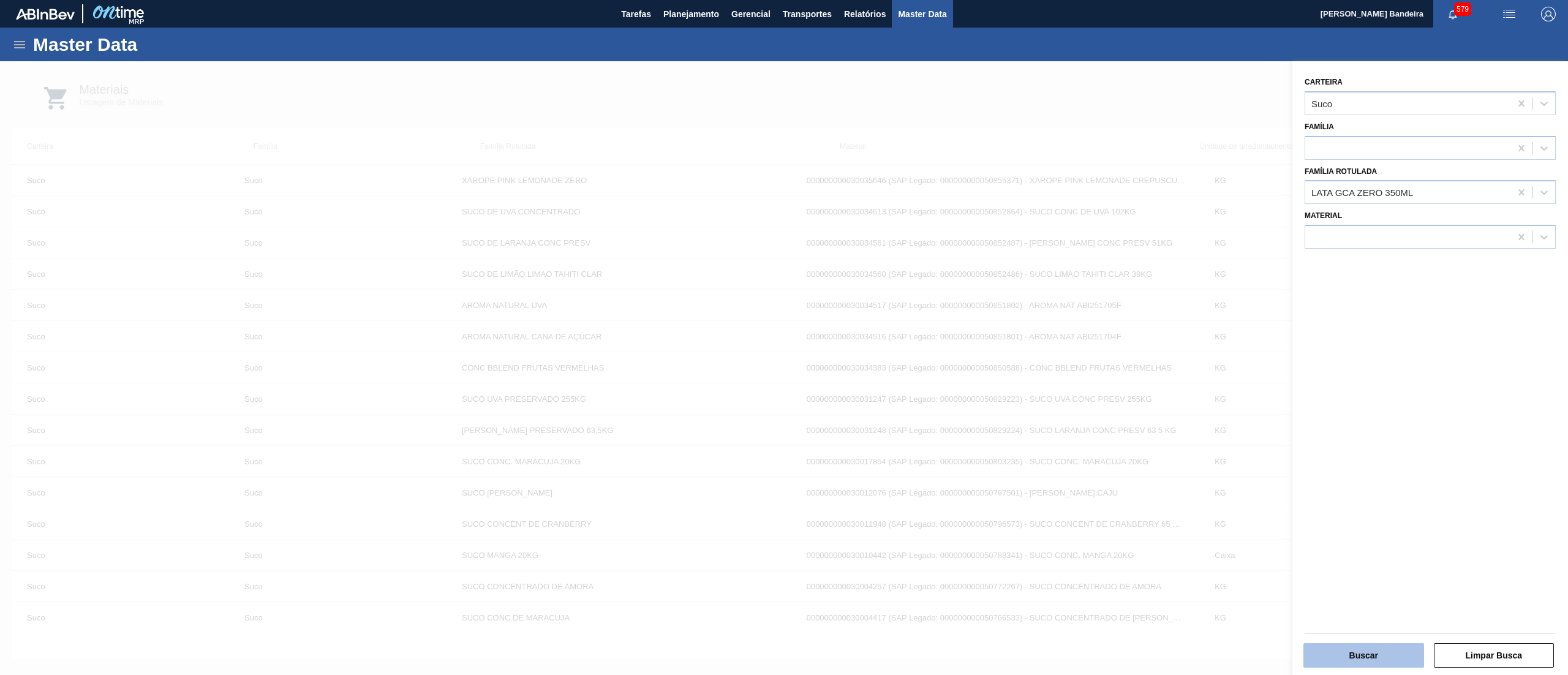
click at [1350, 643] on button "Buscar" at bounding box center [1363, 655] width 120 height 24
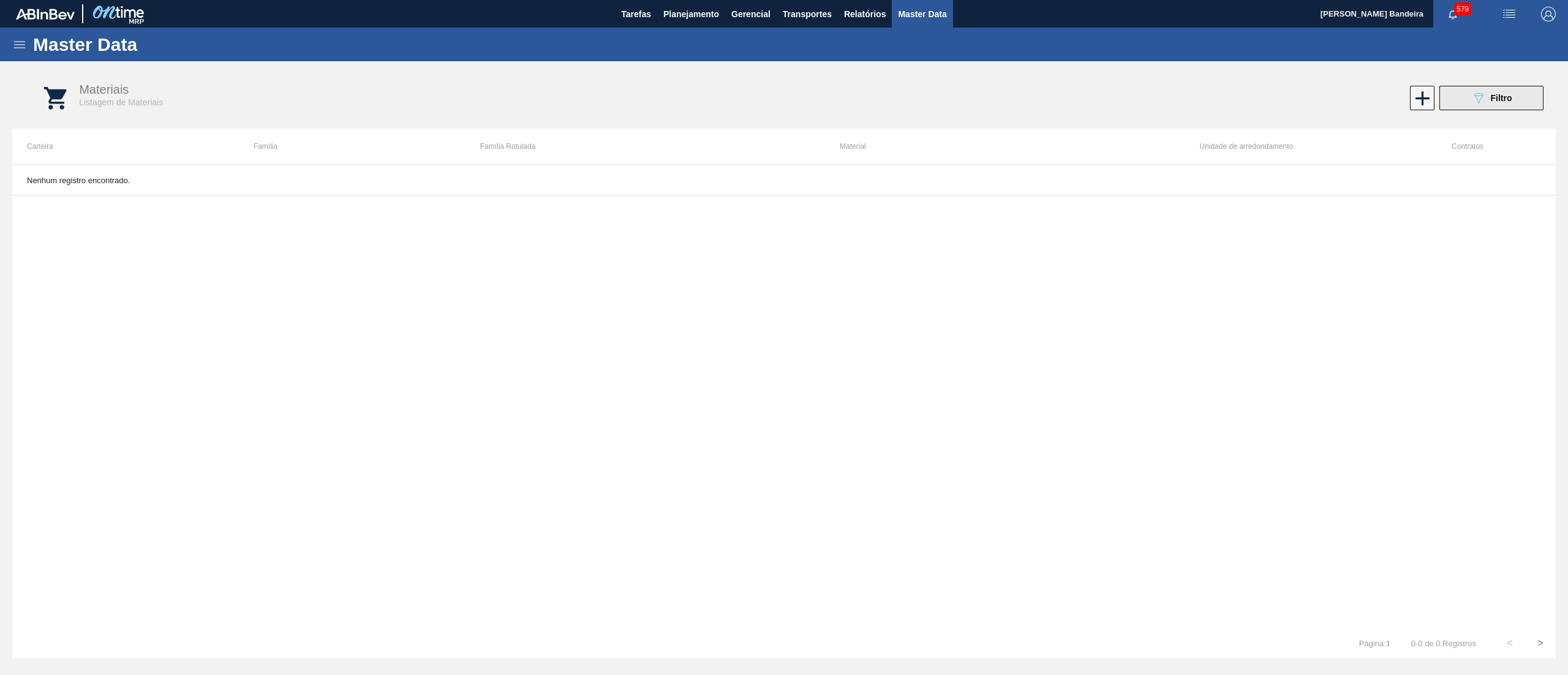
click at [1488, 88] on button "089F7B8B-B2A5-4AFE-B5C0-19BA573D28AC Filtro" at bounding box center [1490, 98] width 104 height 24
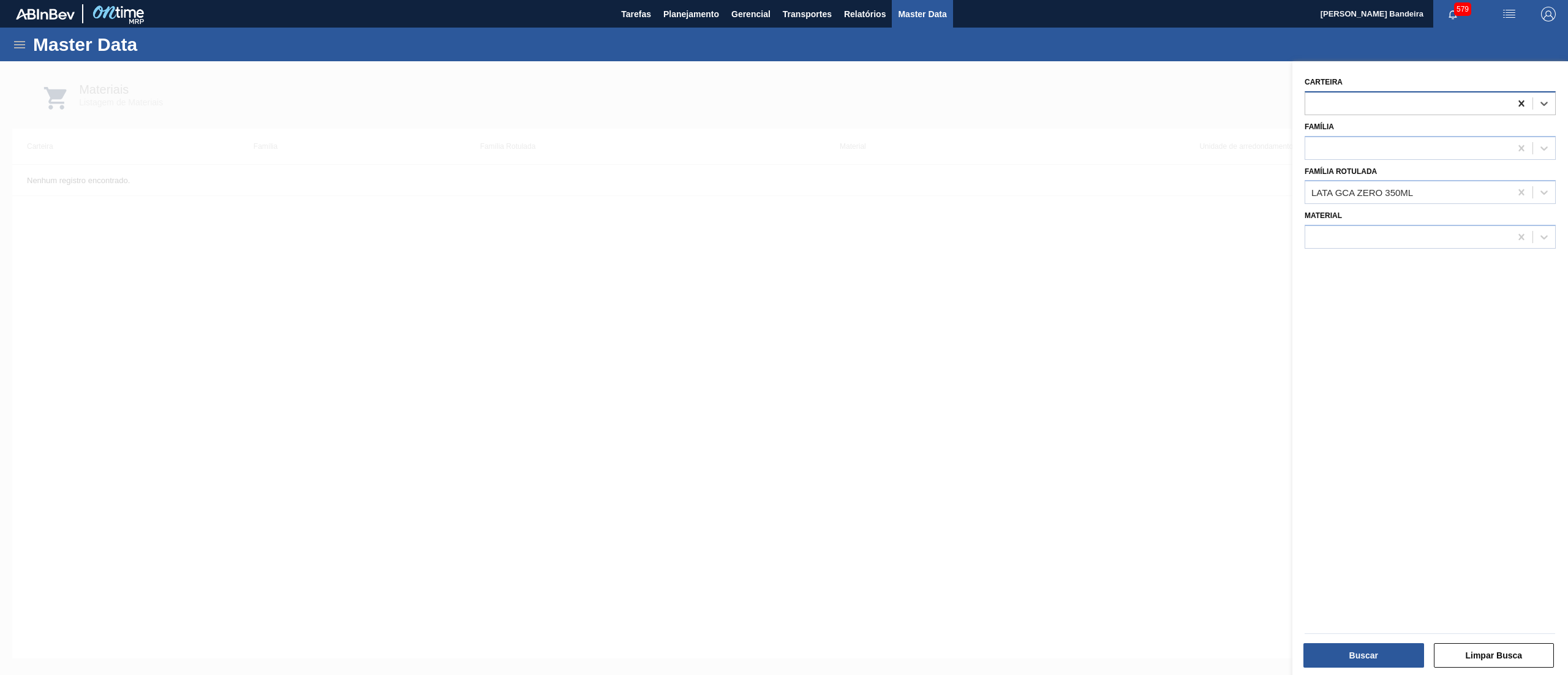
click at [1521, 101] on icon at bounding box center [1521, 104] width 6 height 6
click at [1370, 645] on button "Buscar" at bounding box center [1363, 655] width 120 height 24
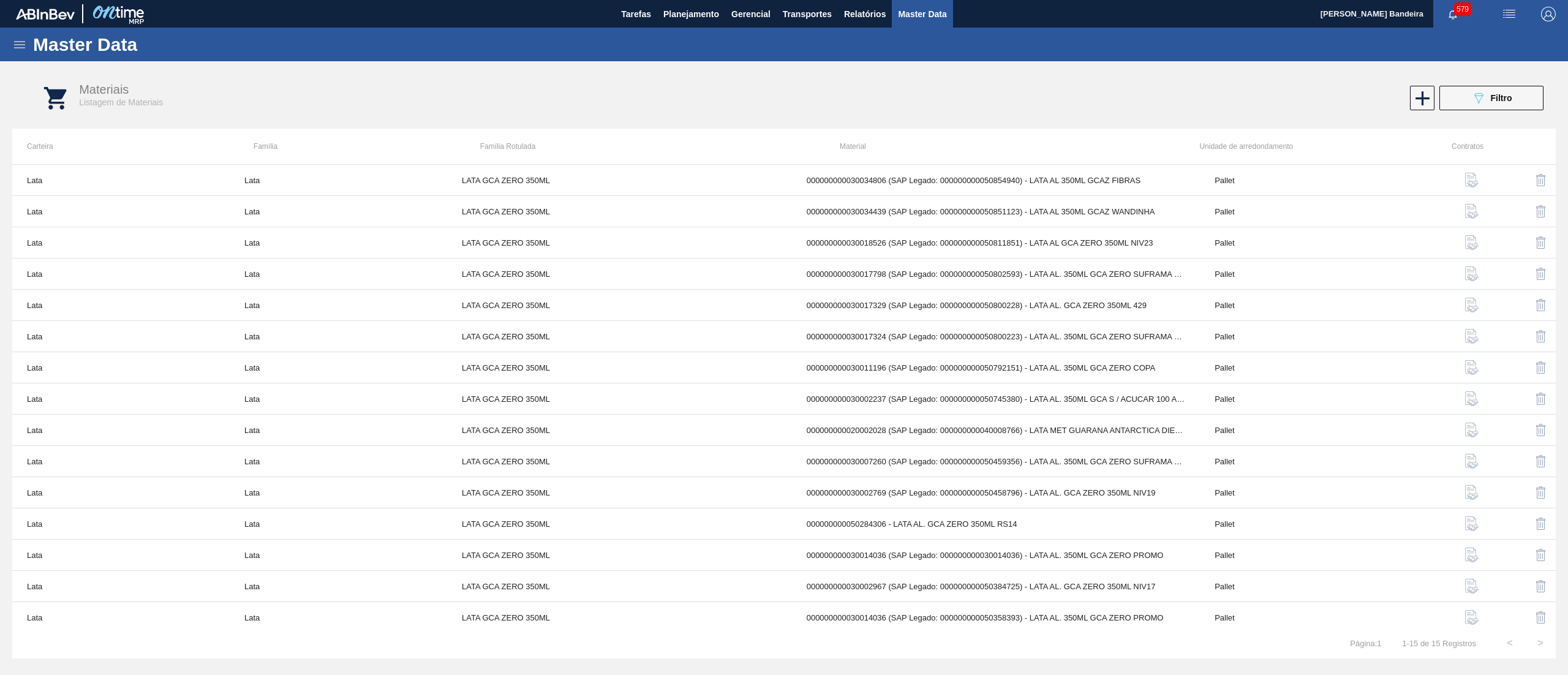
click at [23, 38] on icon at bounding box center [19, 44] width 15 height 15
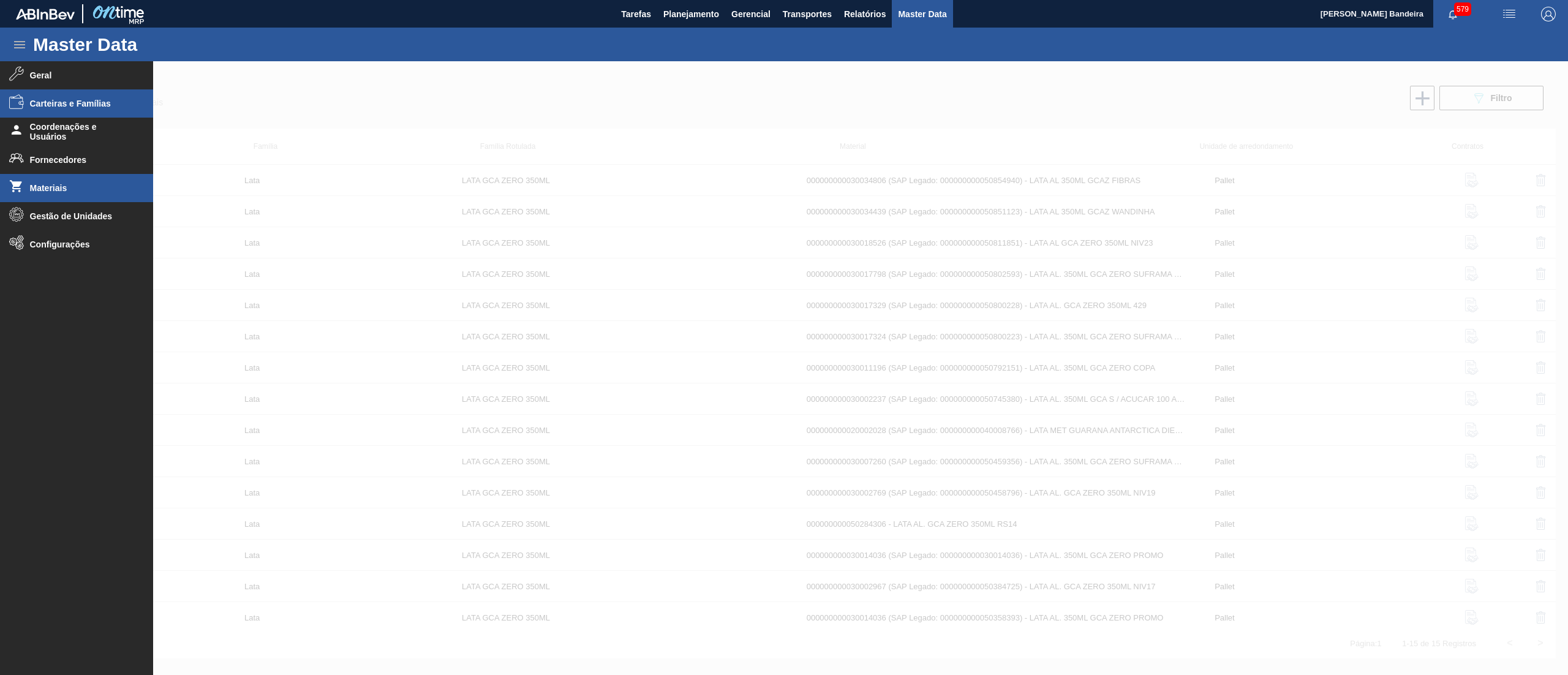
click at [63, 99] on span "Carteiras e Famílias" at bounding box center [80, 104] width 101 height 10
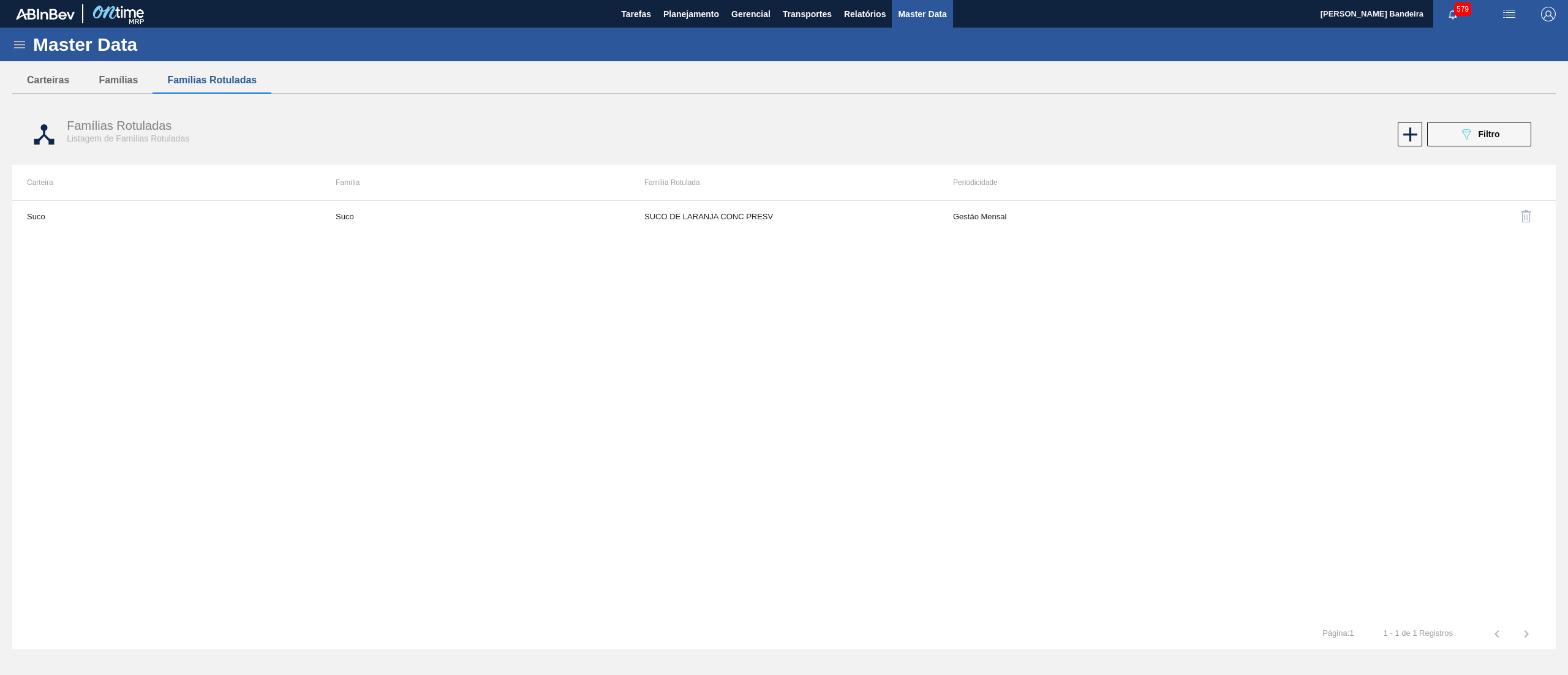
click at [13, 46] on icon at bounding box center [19, 44] width 15 height 15
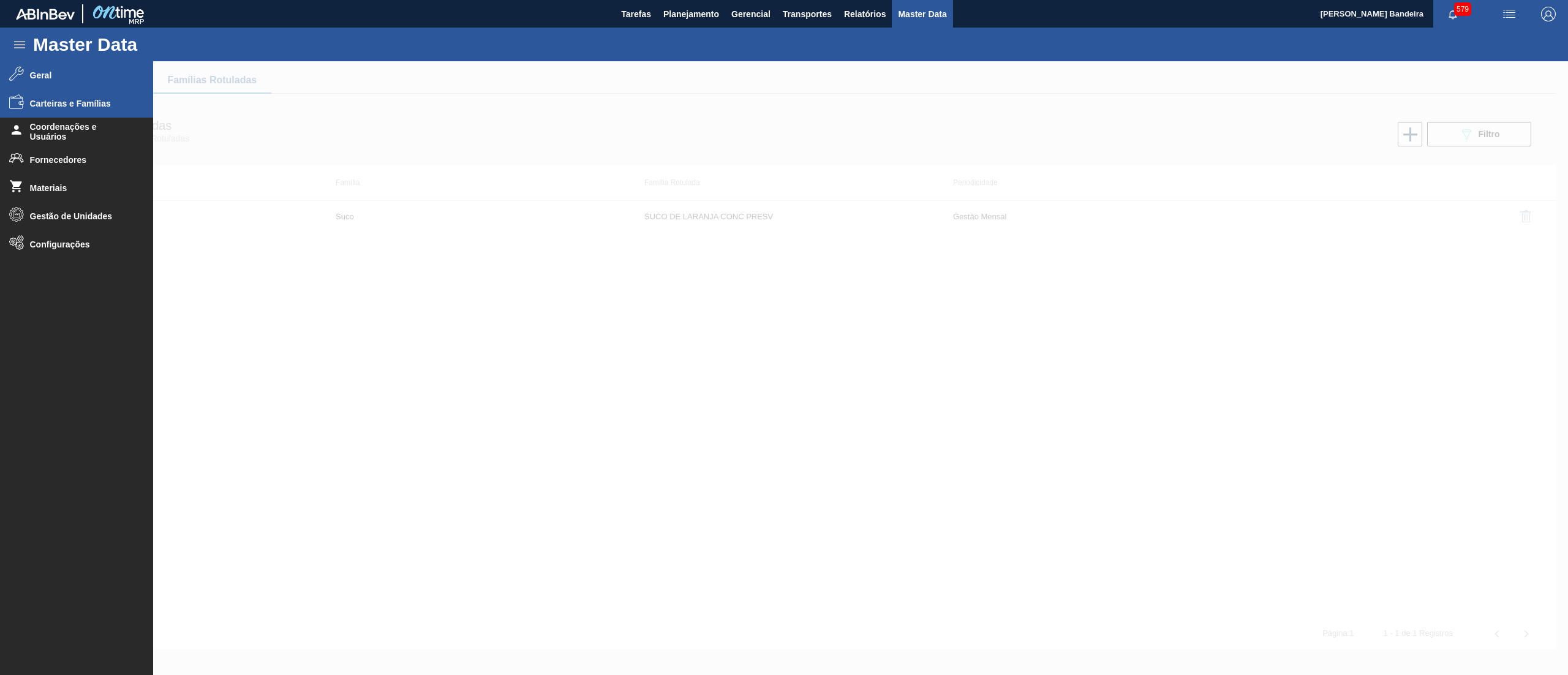
click at [42, 70] on span "Geral" at bounding box center [80, 75] width 101 height 10
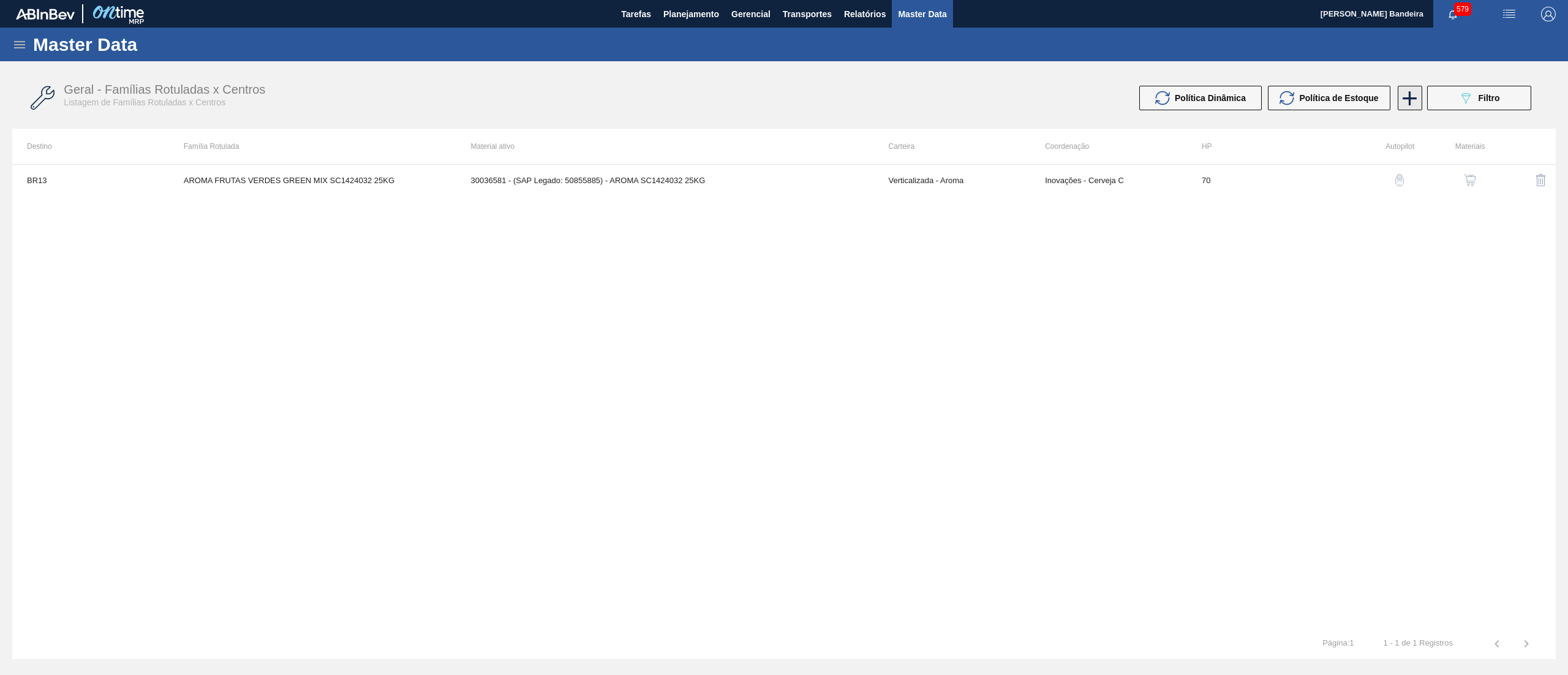
click at [1403, 97] on icon at bounding box center [1409, 98] width 24 height 24
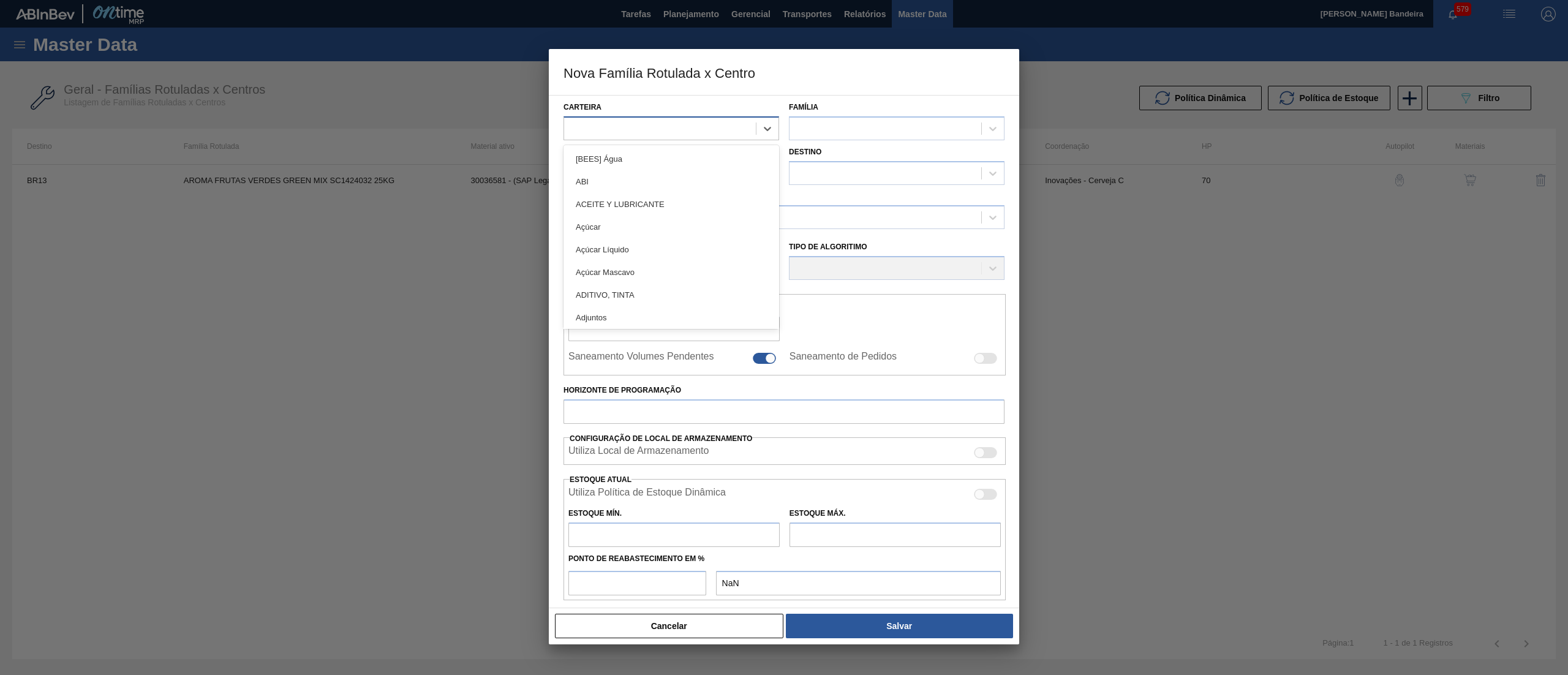
click at [695, 127] on div at bounding box center [659, 128] width 191 height 18
type input "lata"
click at [661, 180] on div "Lata" at bounding box center [670, 181] width 215 height 23
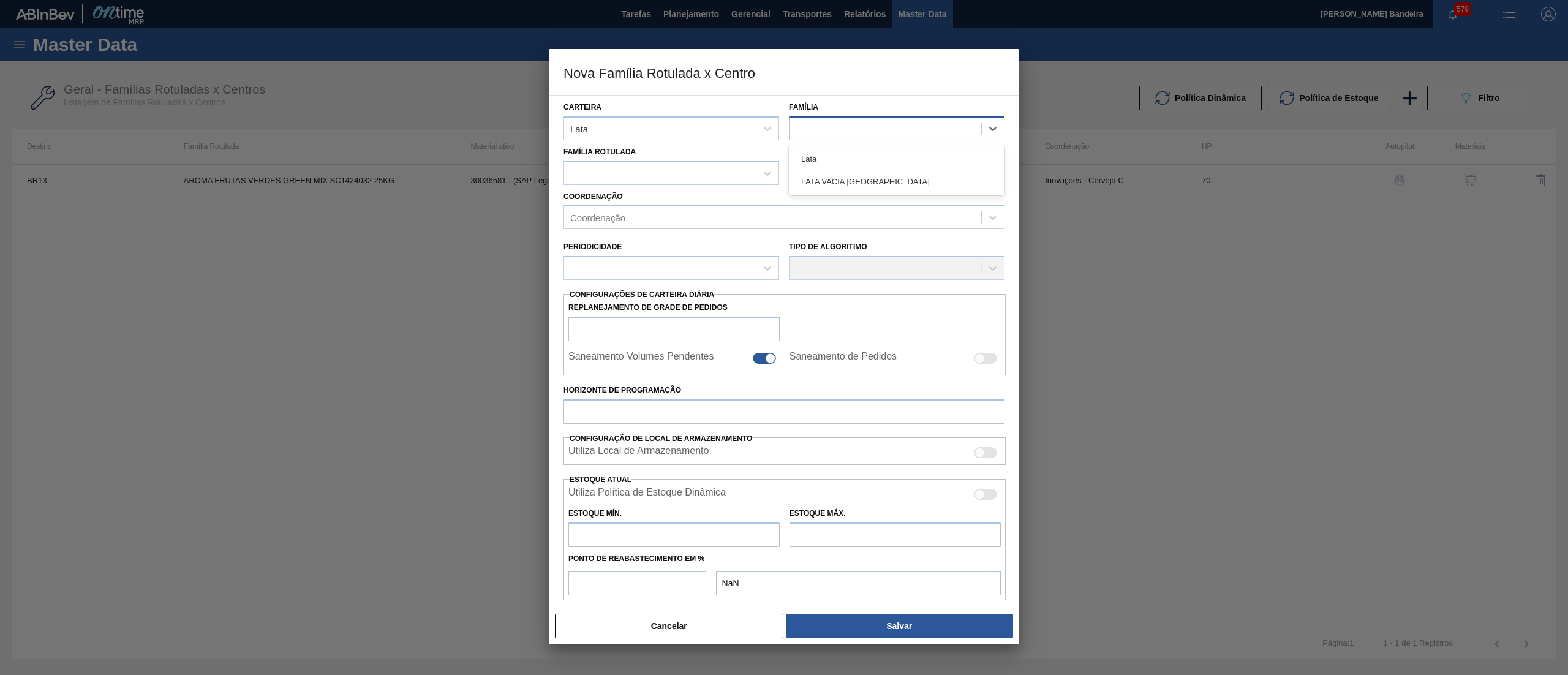
click at [833, 134] on div at bounding box center [885, 128] width 191 height 18
click at [840, 153] on div "Lata" at bounding box center [896, 159] width 215 height 23
click at [680, 178] on div at bounding box center [659, 172] width 191 height 18
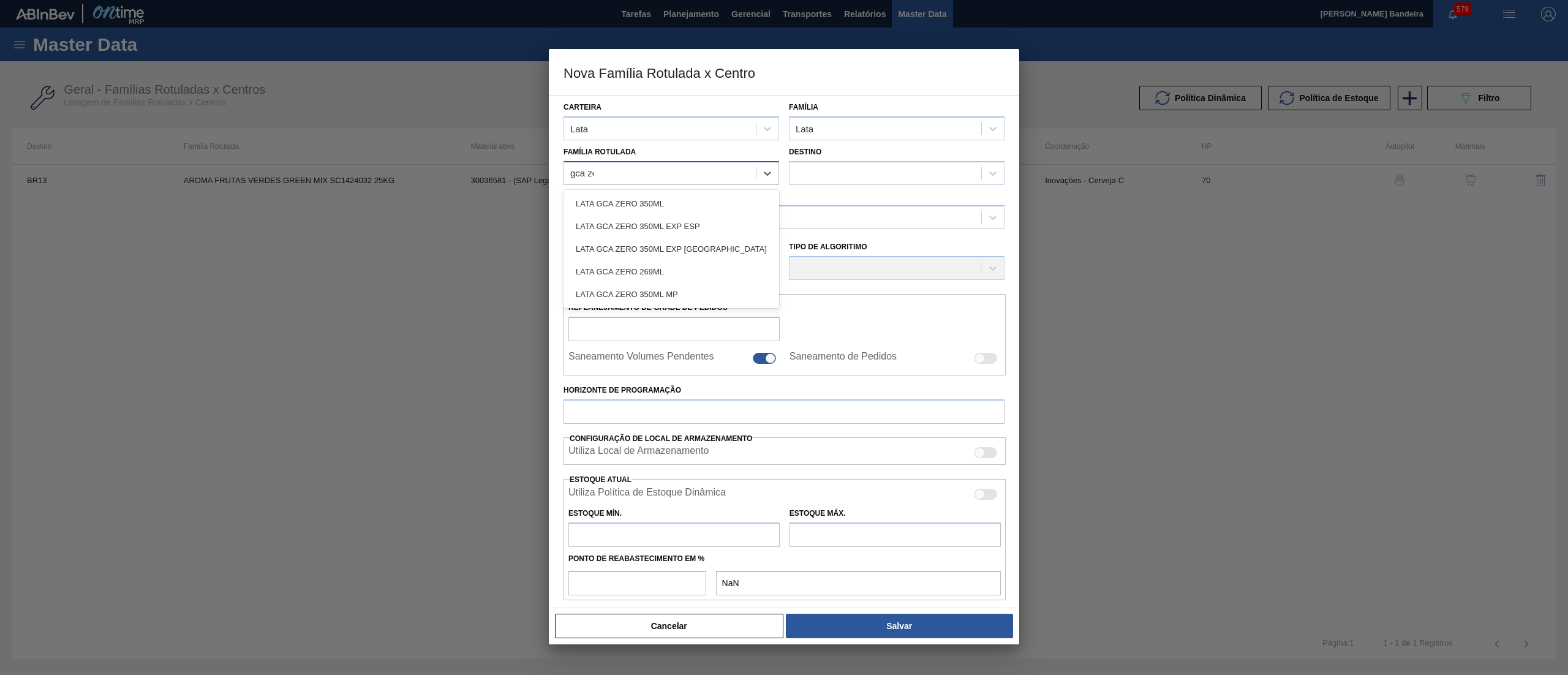
type Rotulada "gca zer"
click at [683, 204] on div "LATA GCA ZERO 350ML" at bounding box center [670, 203] width 215 height 23
click at [855, 180] on div at bounding box center [885, 172] width 191 height 18
type input "50"
click at [855, 180] on div at bounding box center [885, 172] width 191 height 18
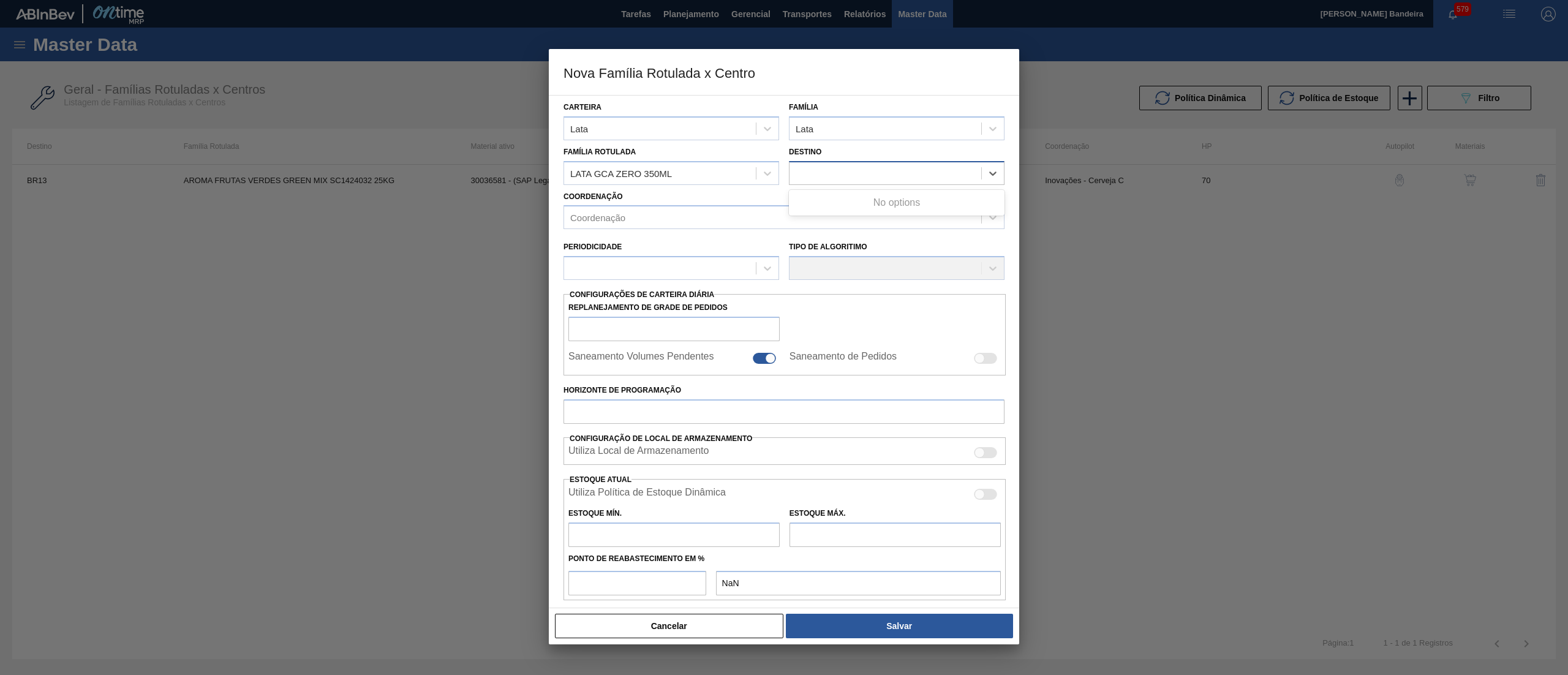
click at [855, 180] on div at bounding box center [885, 172] width 191 height 18
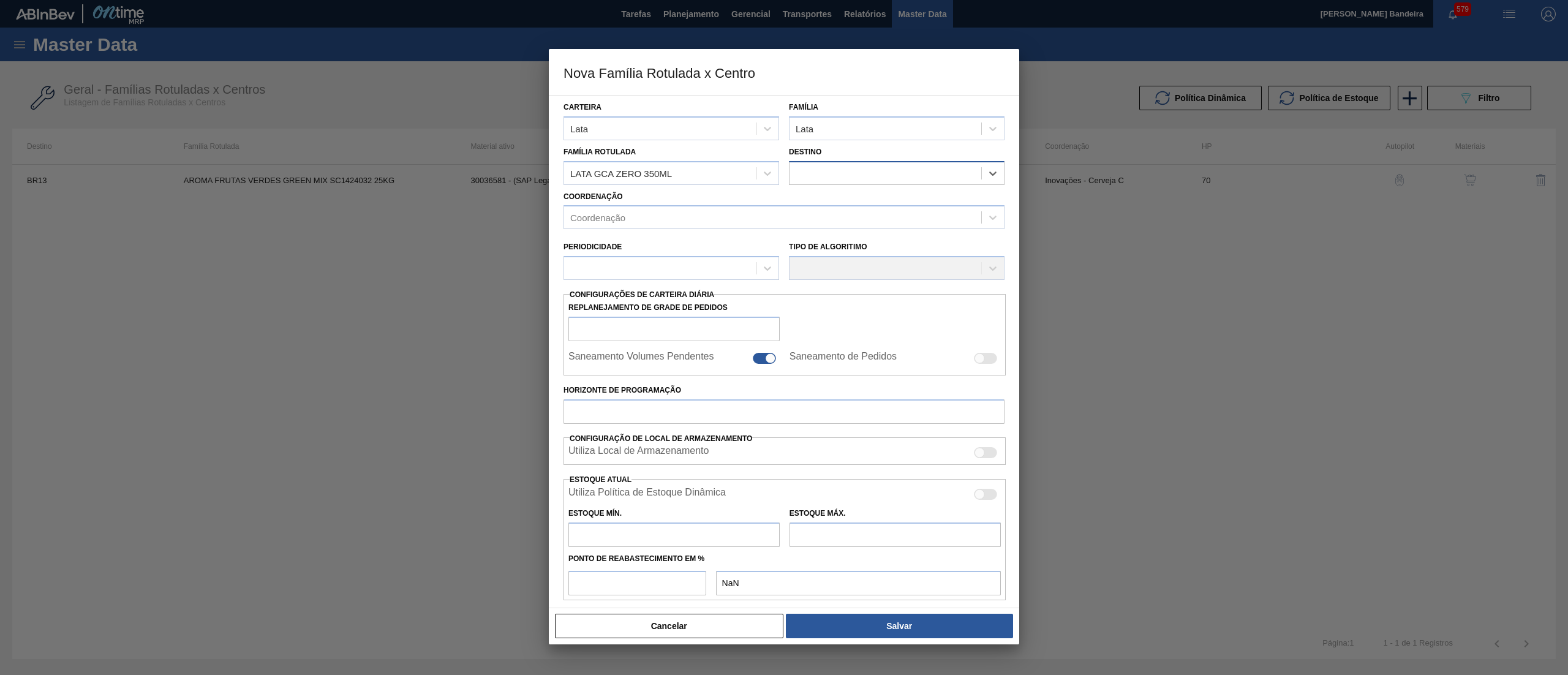
drag, startPoint x: 855, startPoint y: 180, endPoint x: 894, endPoint y: 173, distance: 39.6
click at [894, 173] on div at bounding box center [885, 172] width 191 height 18
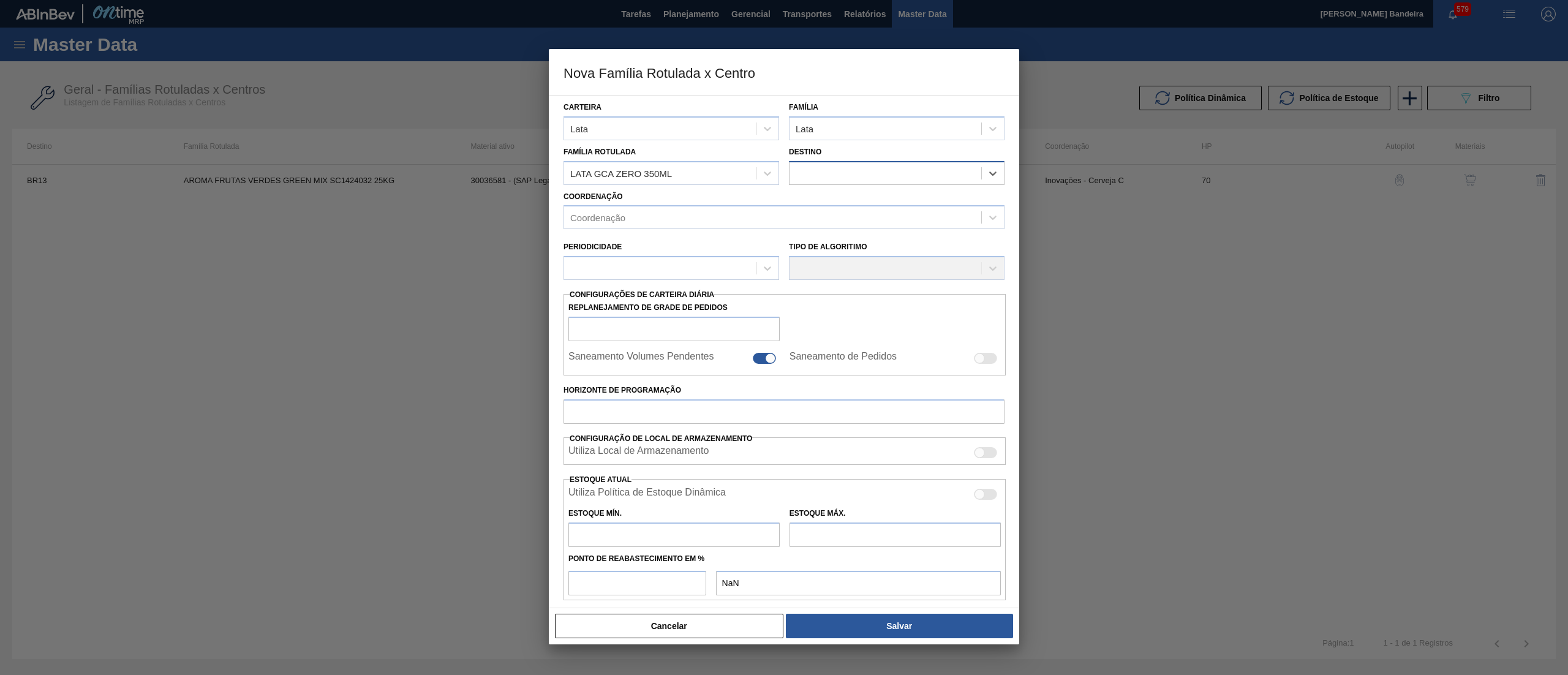
click at [894, 173] on div at bounding box center [885, 172] width 191 height 18
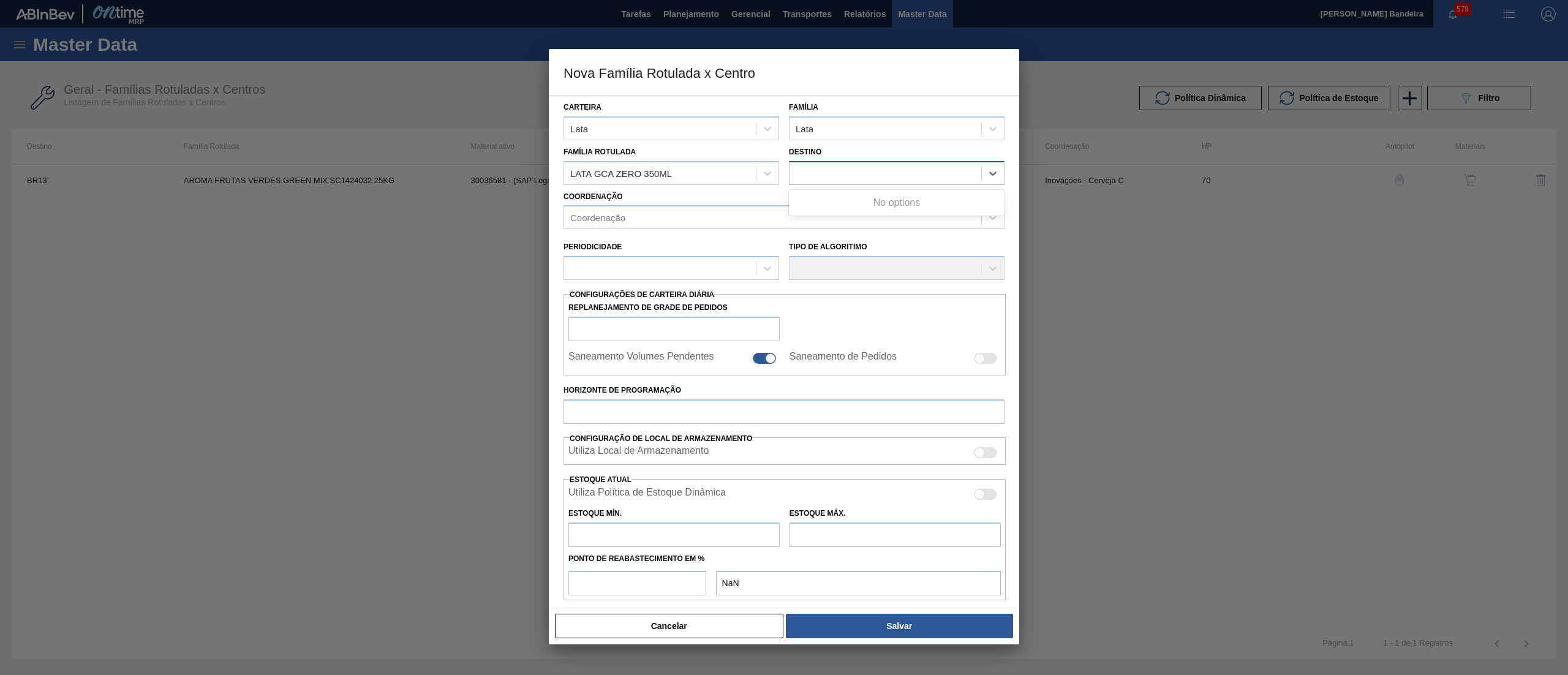
click at [894, 173] on div at bounding box center [885, 172] width 191 height 18
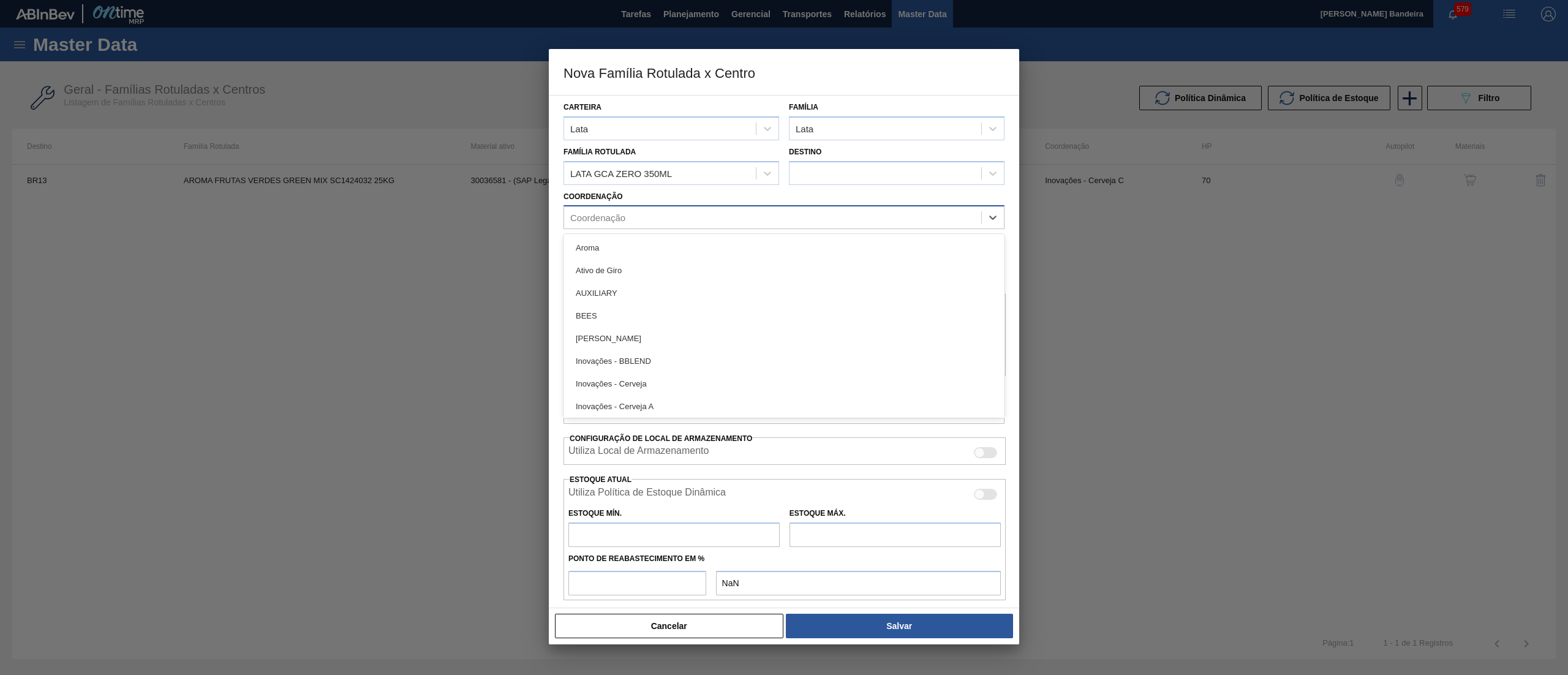
click at [701, 220] on div "Coordenação" at bounding box center [772, 217] width 417 height 18
type input "re"
checkbox input "false"
type input "ref"
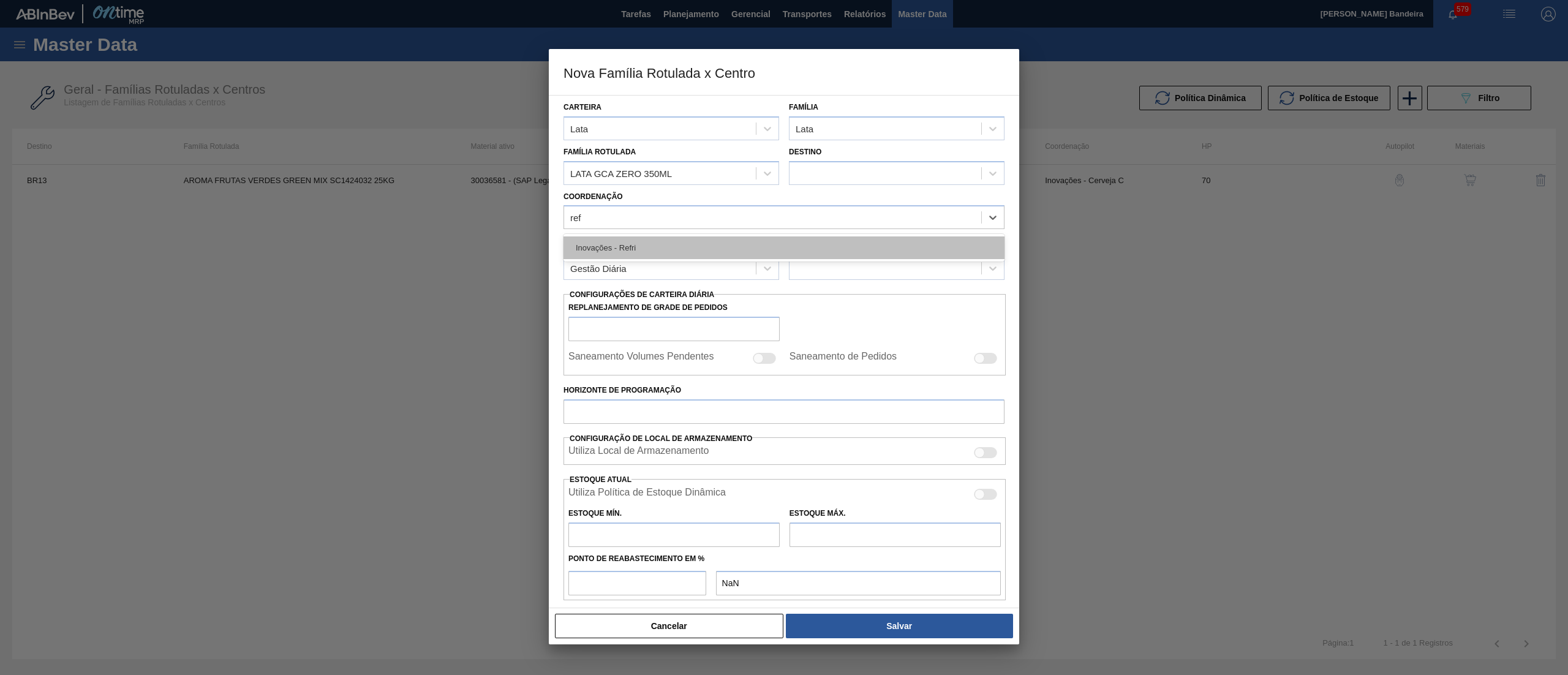
click at [708, 247] on div "Inovações - Refri" at bounding box center [783, 248] width 441 height 23
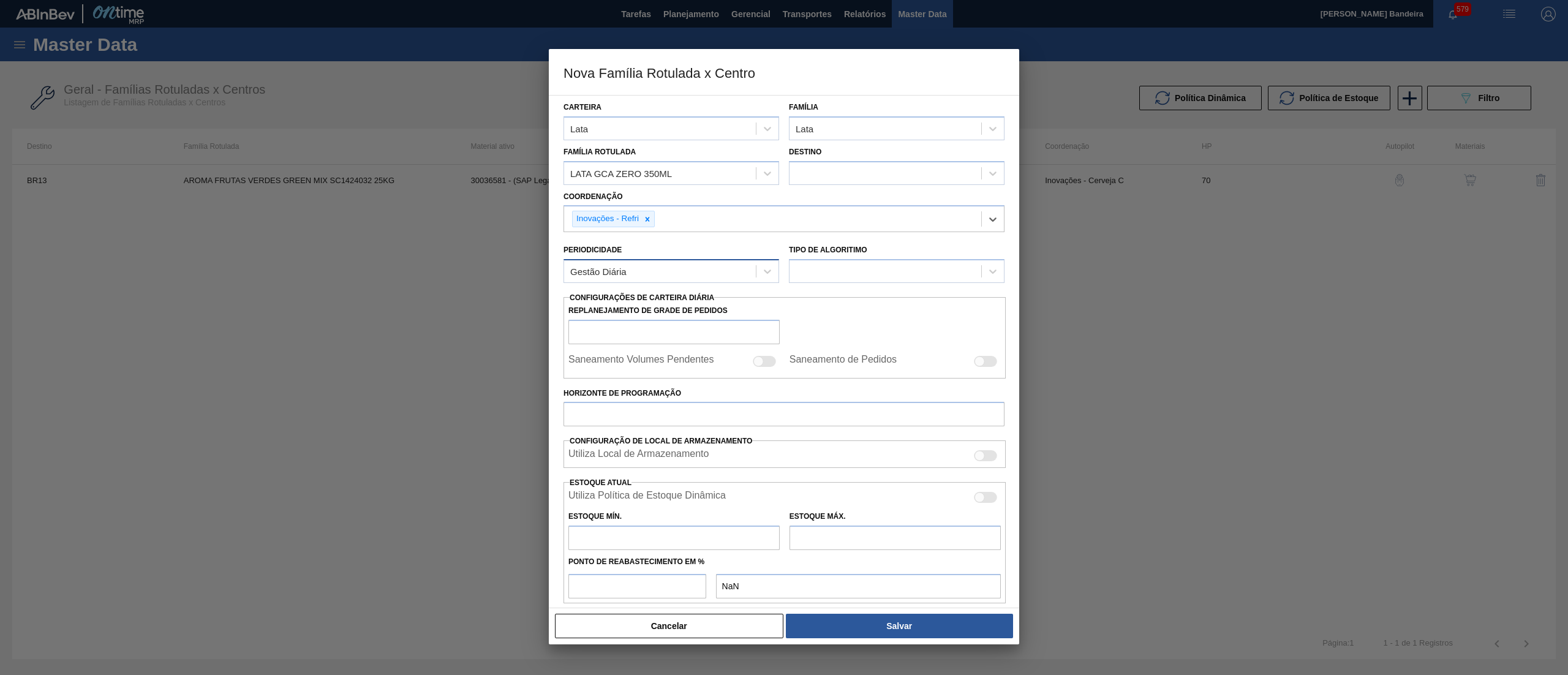
click at [750, 266] on div "Gestão Diária" at bounding box center [659, 271] width 191 height 18
click at [680, 317] on div "Gestão Diária" at bounding box center [670, 324] width 215 height 23
checkbox input "true"
click at [833, 269] on div at bounding box center [885, 271] width 191 height 18
click at [848, 293] on div "Política Objetiva" at bounding box center [896, 301] width 215 height 23
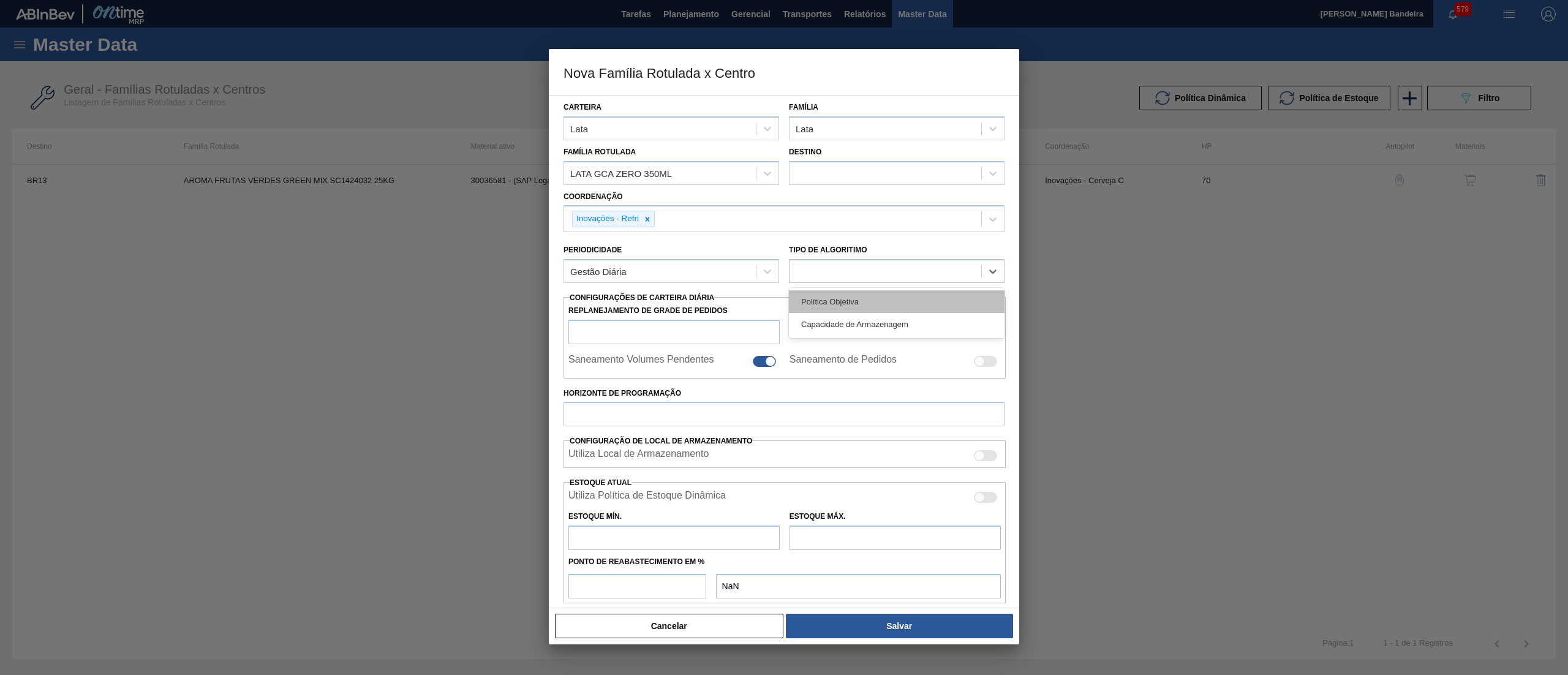
type input "0"
type input "100"
type input "0,000"
click at [758, 360] on div at bounding box center [764, 362] width 23 height 11
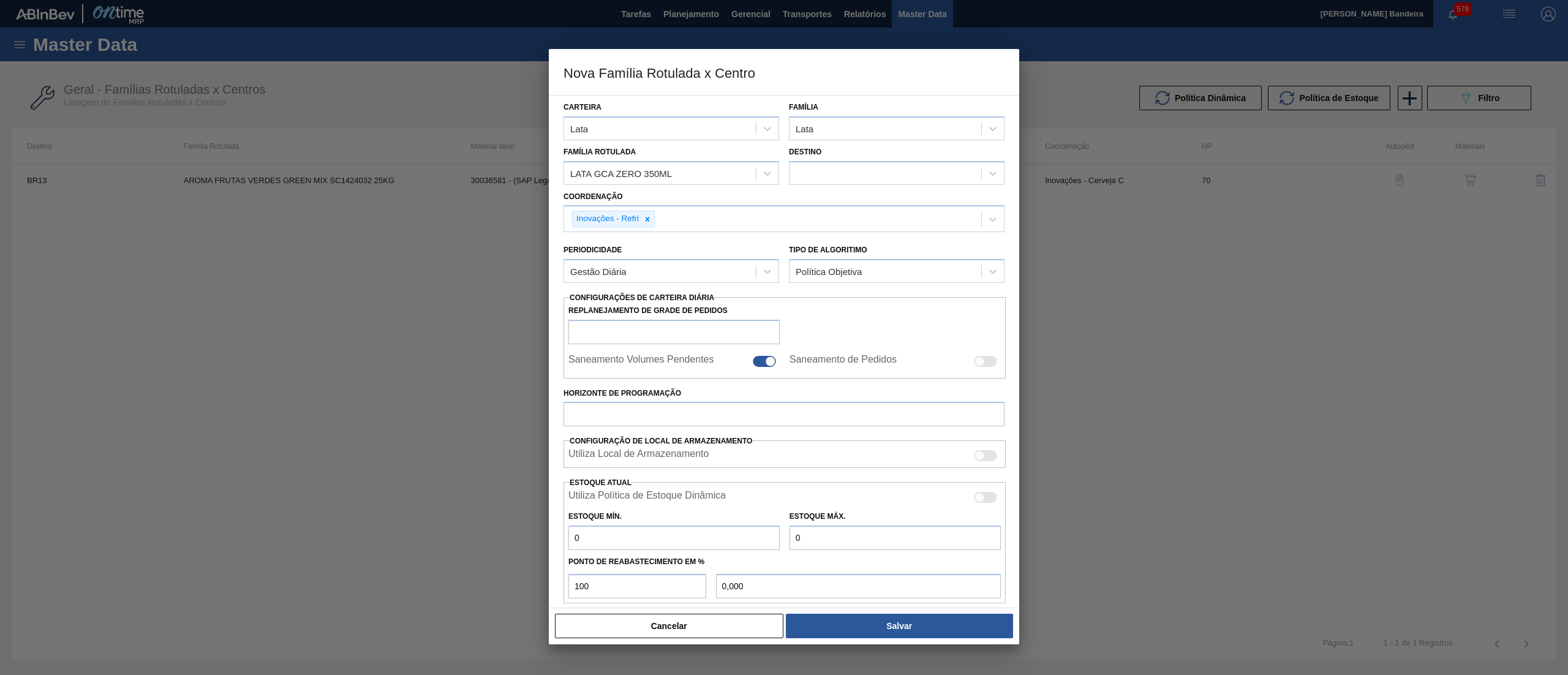
checkbox input "false"
click at [801, 420] on input "Horizonte de Programação" at bounding box center [783, 413] width 441 height 24
type input "15"
click at [910, 167] on div at bounding box center [885, 172] width 191 height 18
type input "50"
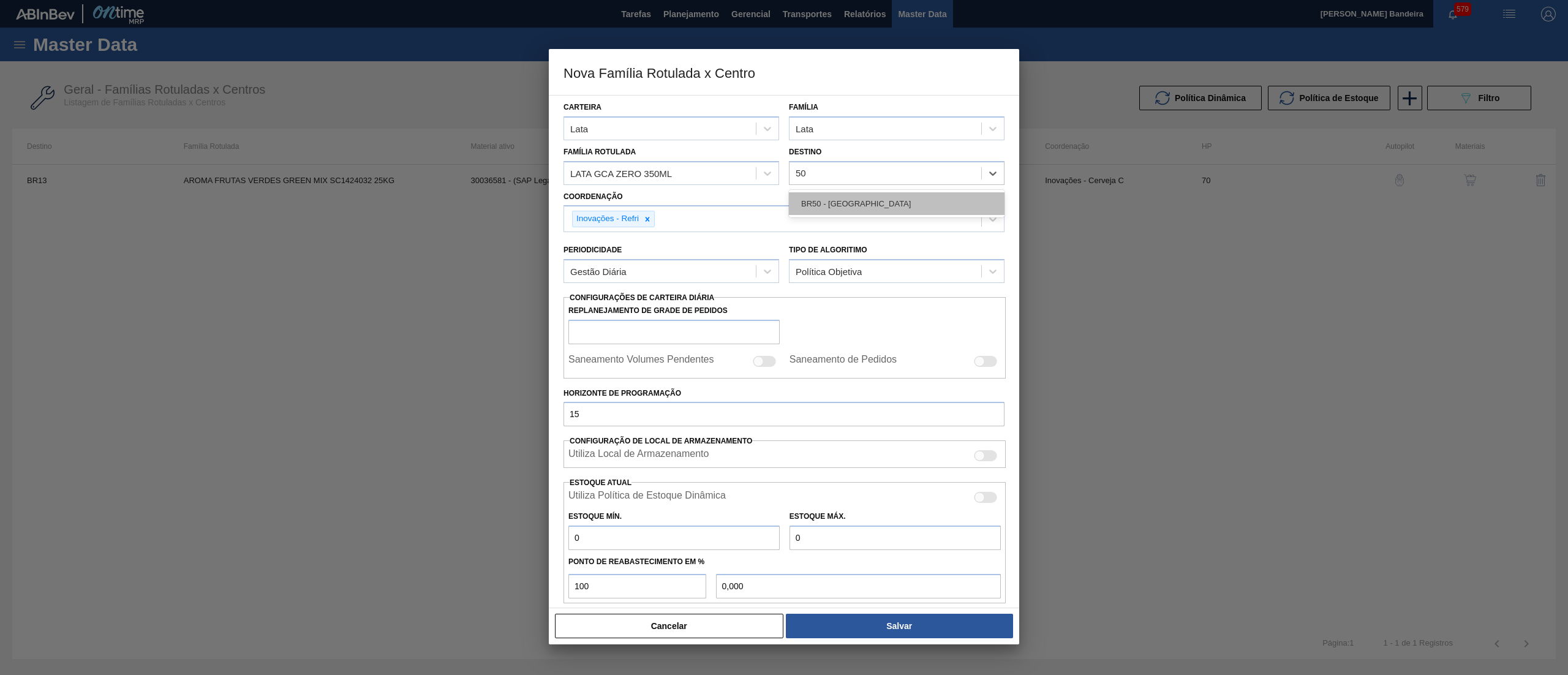
click at [897, 208] on div "BR50 - Centro Tecnológico" at bounding box center [896, 203] width 215 height 23
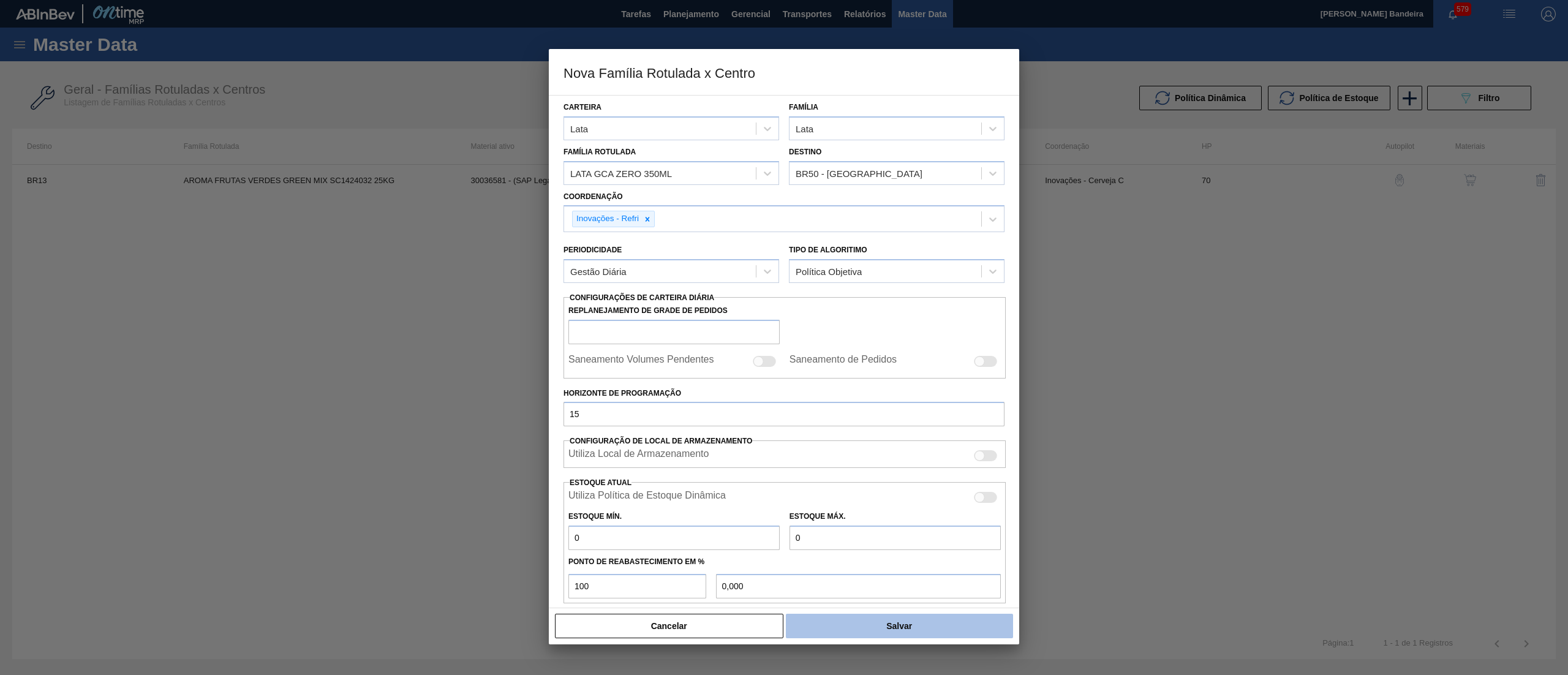
click at [830, 616] on button "Salvar" at bounding box center [900, 626] width 227 height 24
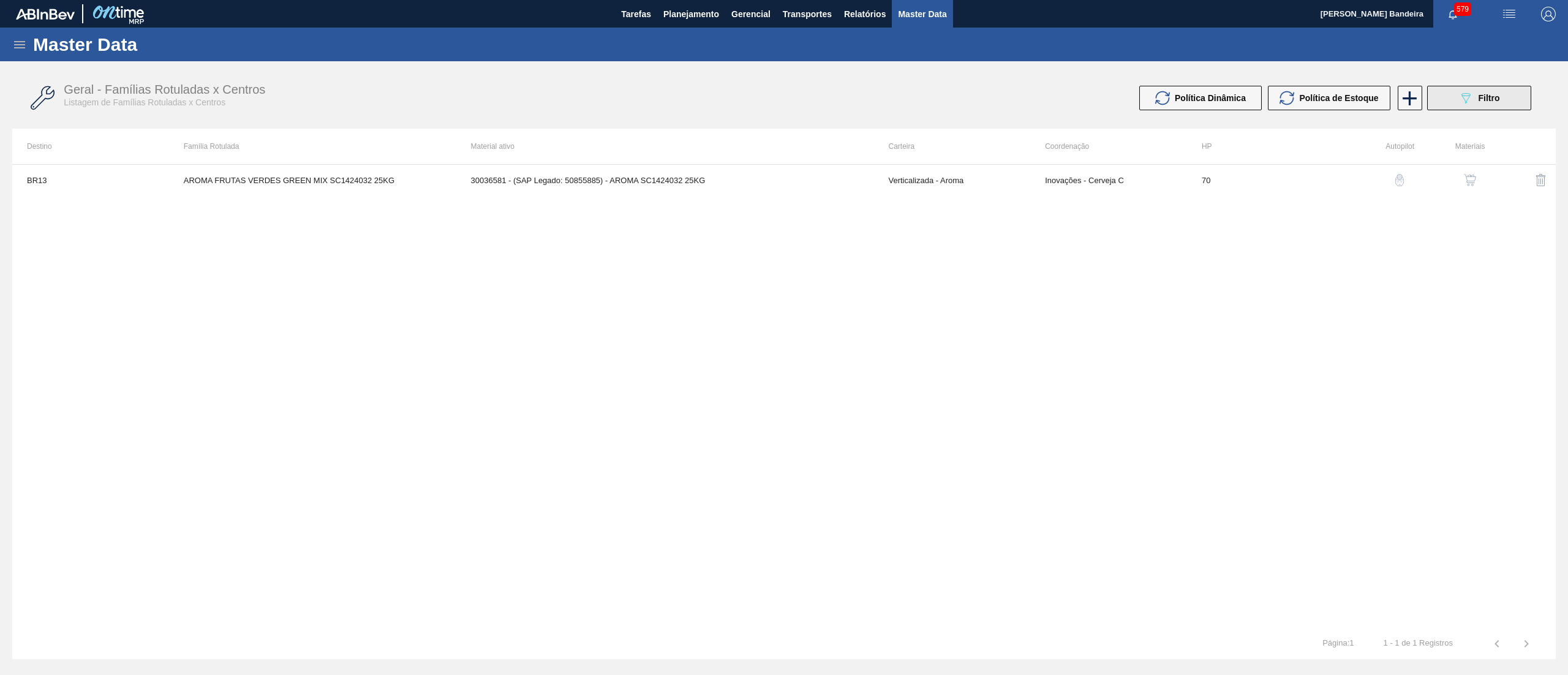
click at [1485, 104] on div "089F7B8B-B2A5-4AFE-B5C0-19BA573D28AC Filtro" at bounding box center [1478, 98] width 41 height 15
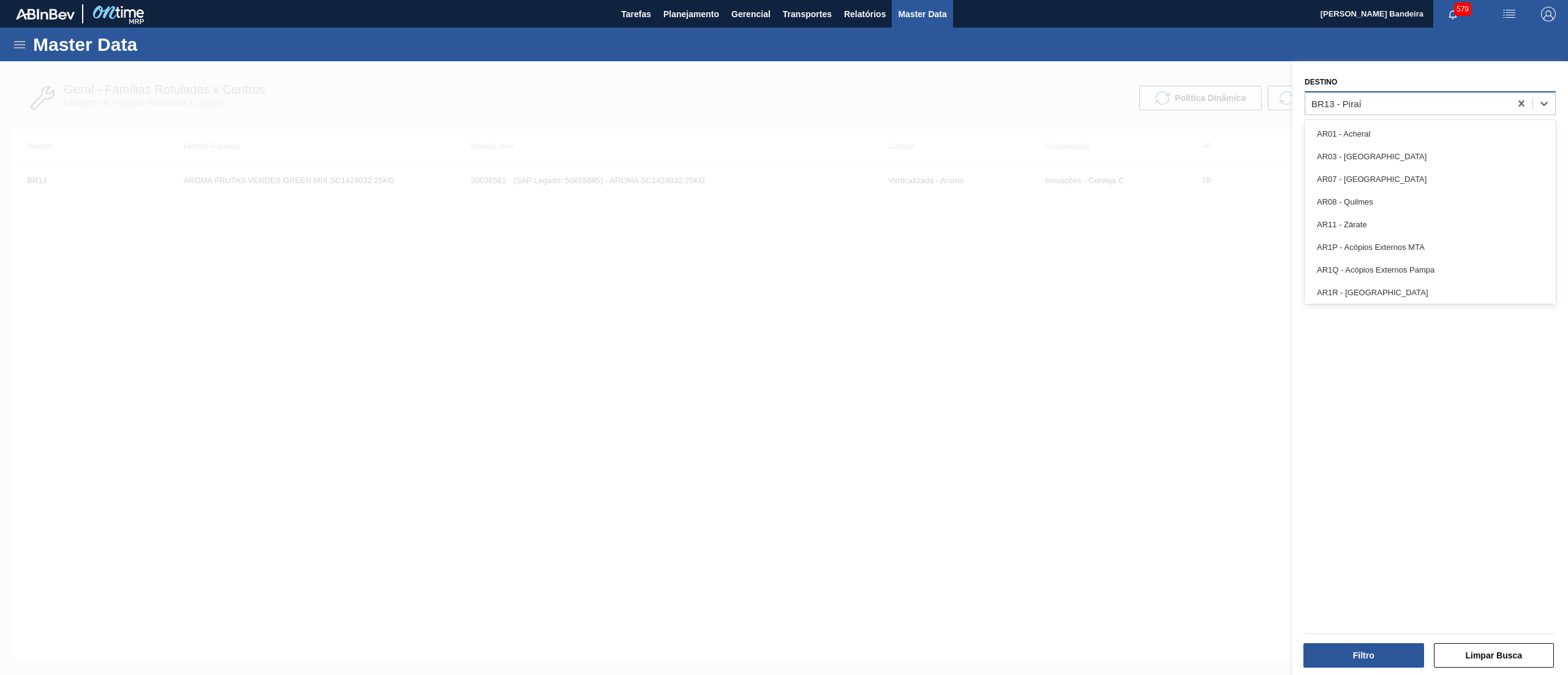
click at [1480, 103] on div "BR13 - Piraí" at bounding box center [1407, 103] width 205 height 18
type input "50"
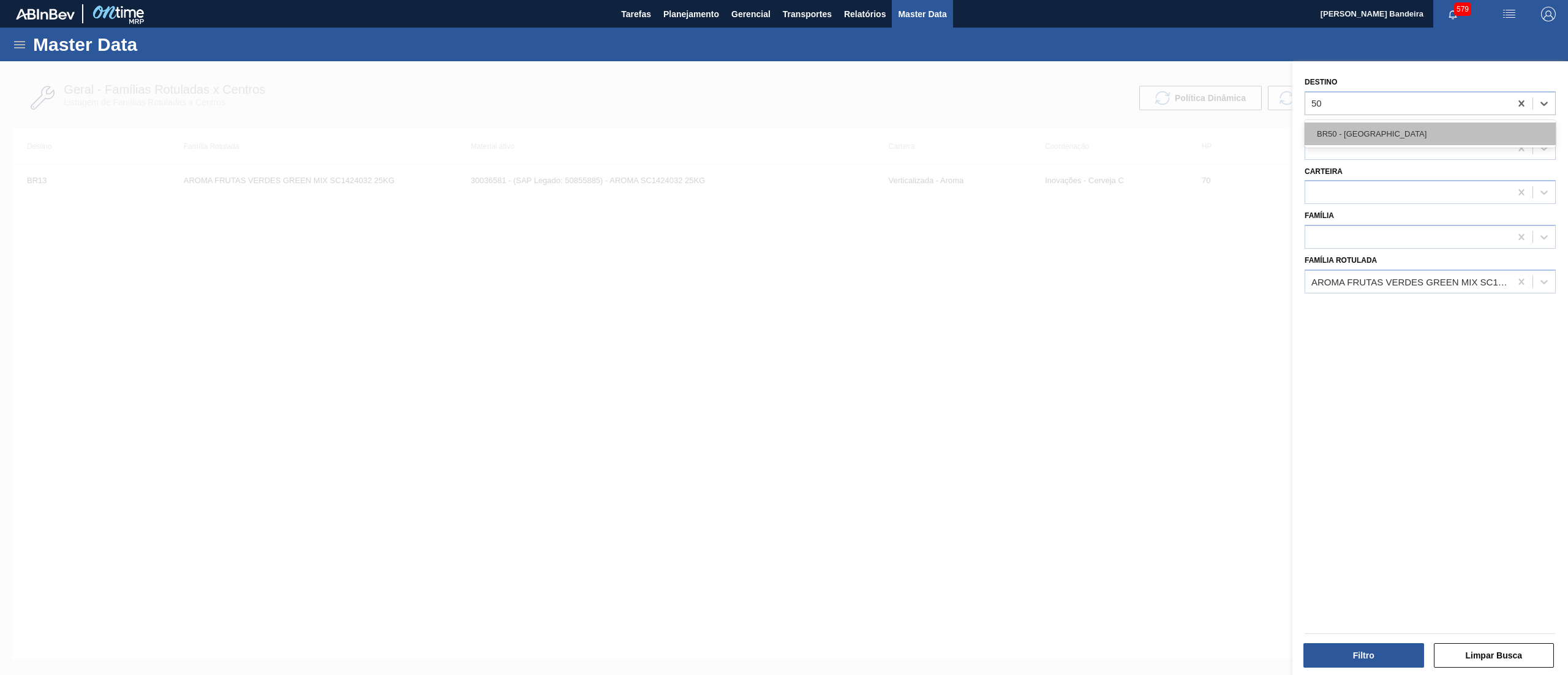
click at [1468, 124] on div "BR50 - Centro Tecnológico" at bounding box center [1430, 133] width 251 height 23
click at [1515, 284] on icon at bounding box center [1521, 281] width 12 height 12
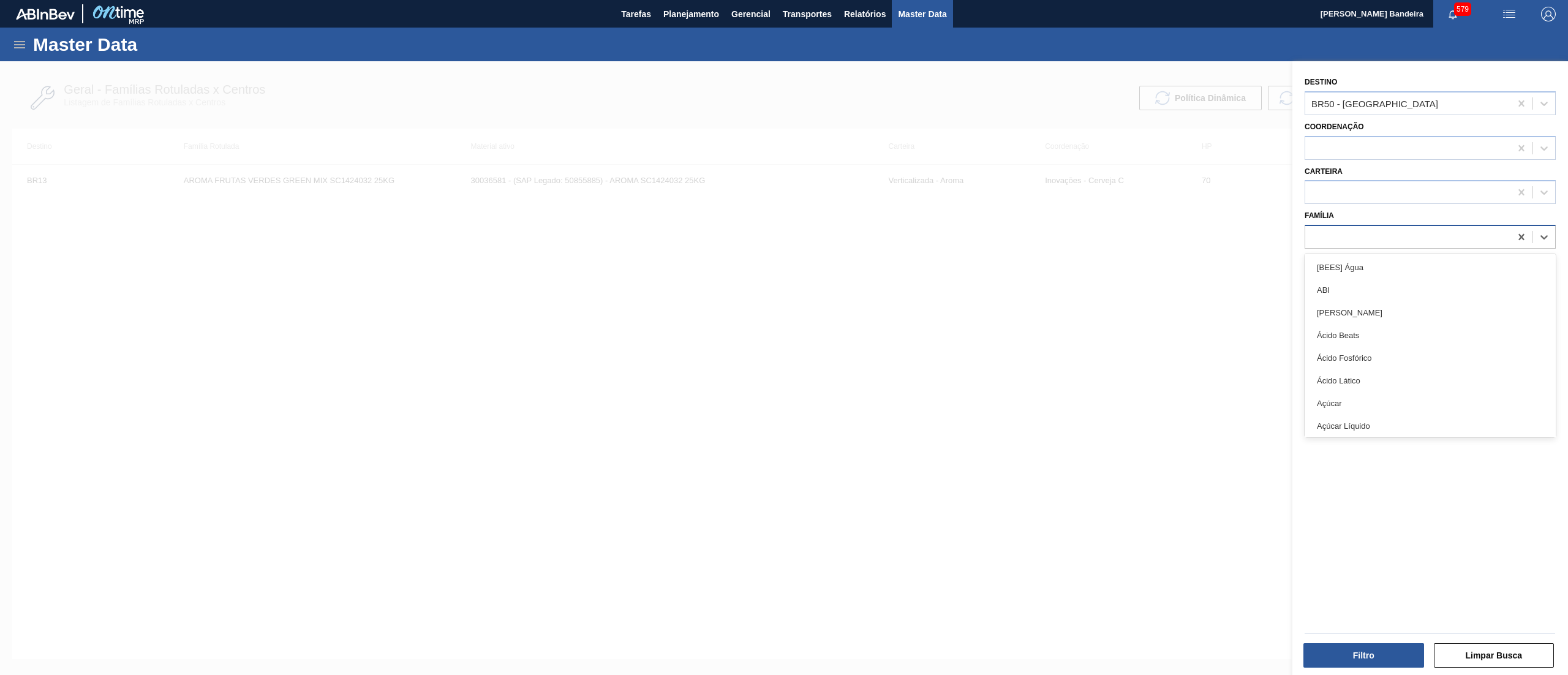
click at [1468, 239] on div at bounding box center [1407, 237] width 205 height 18
type input "lata"
click at [1396, 262] on div "Lata" at bounding box center [1430, 267] width 251 height 23
click at [1340, 644] on button "Filtro" at bounding box center [1363, 655] width 120 height 24
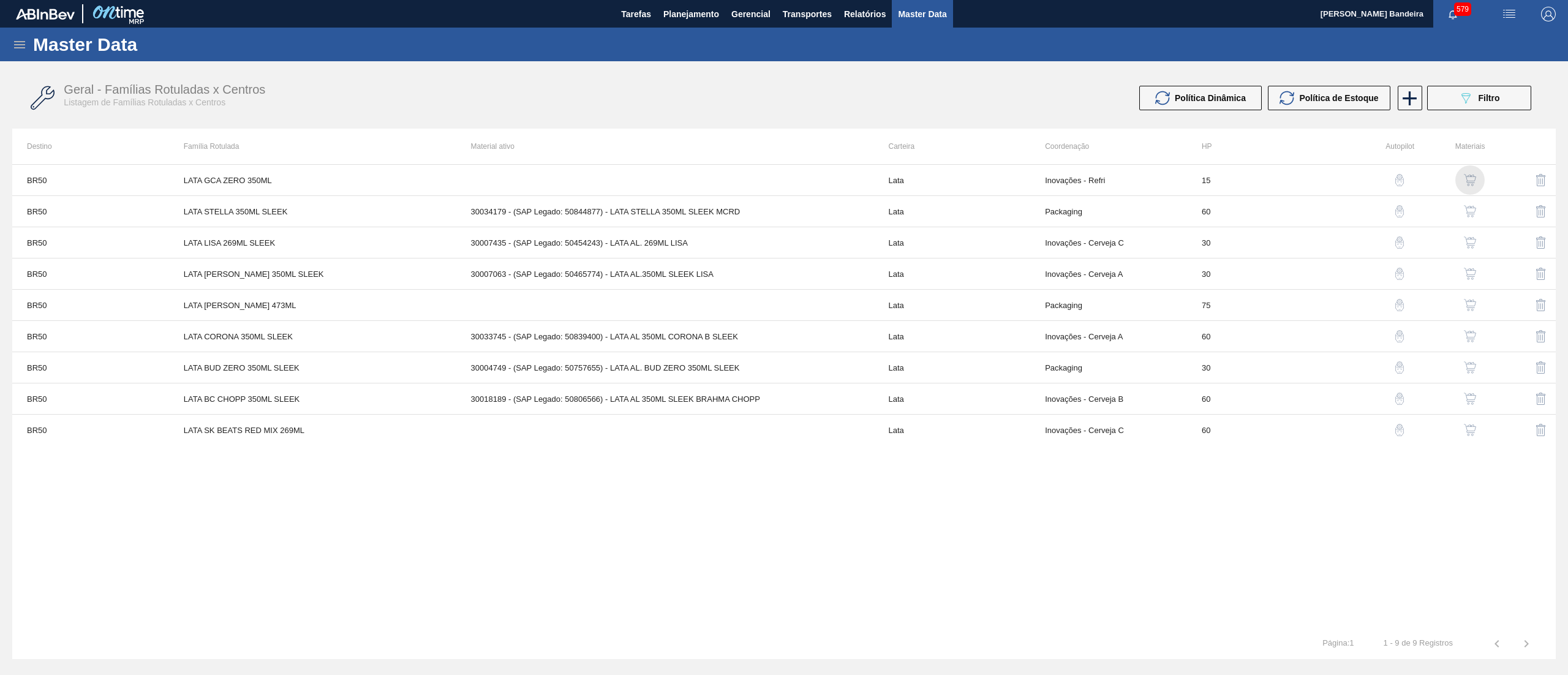
click at [1468, 178] on img "button" at bounding box center [1469, 179] width 12 height 12
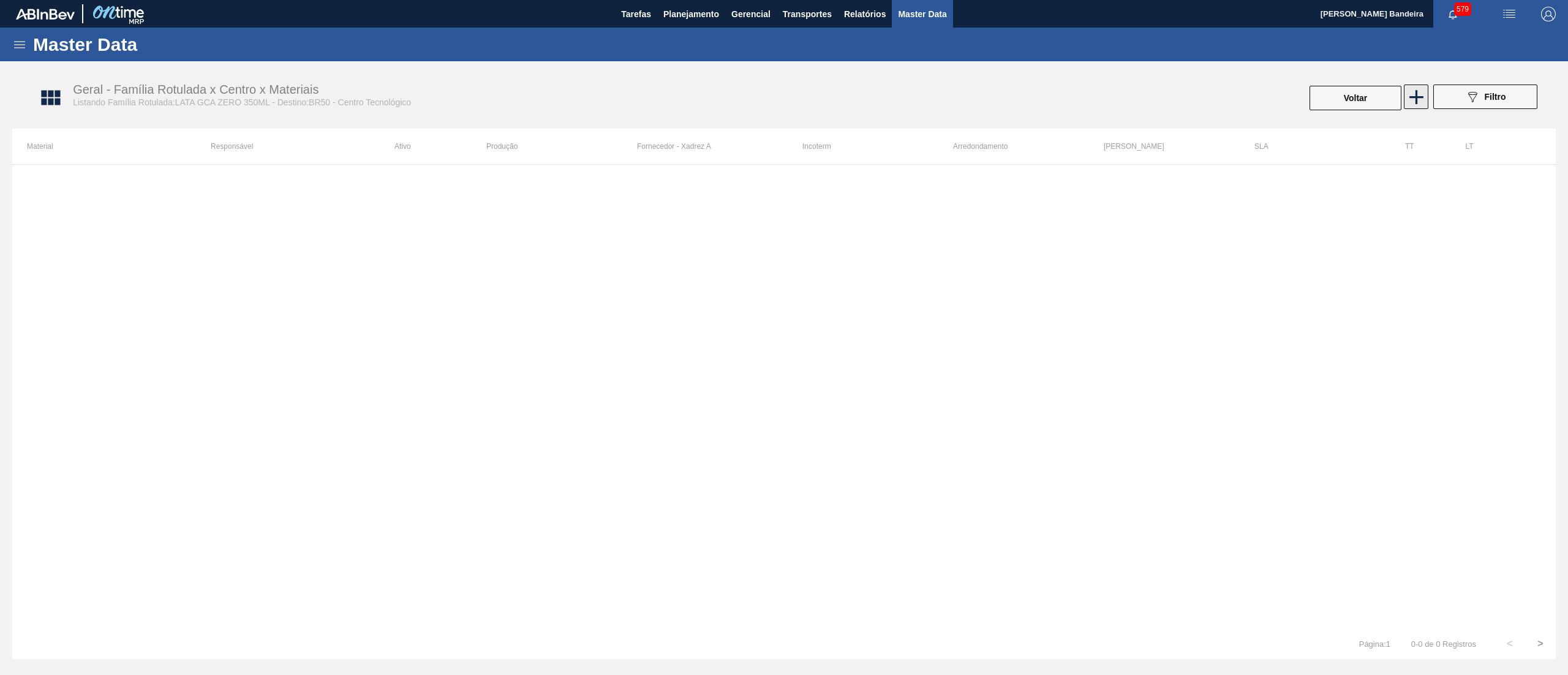
click at [1410, 100] on icon at bounding box center [1416, 97] width 24 height 24
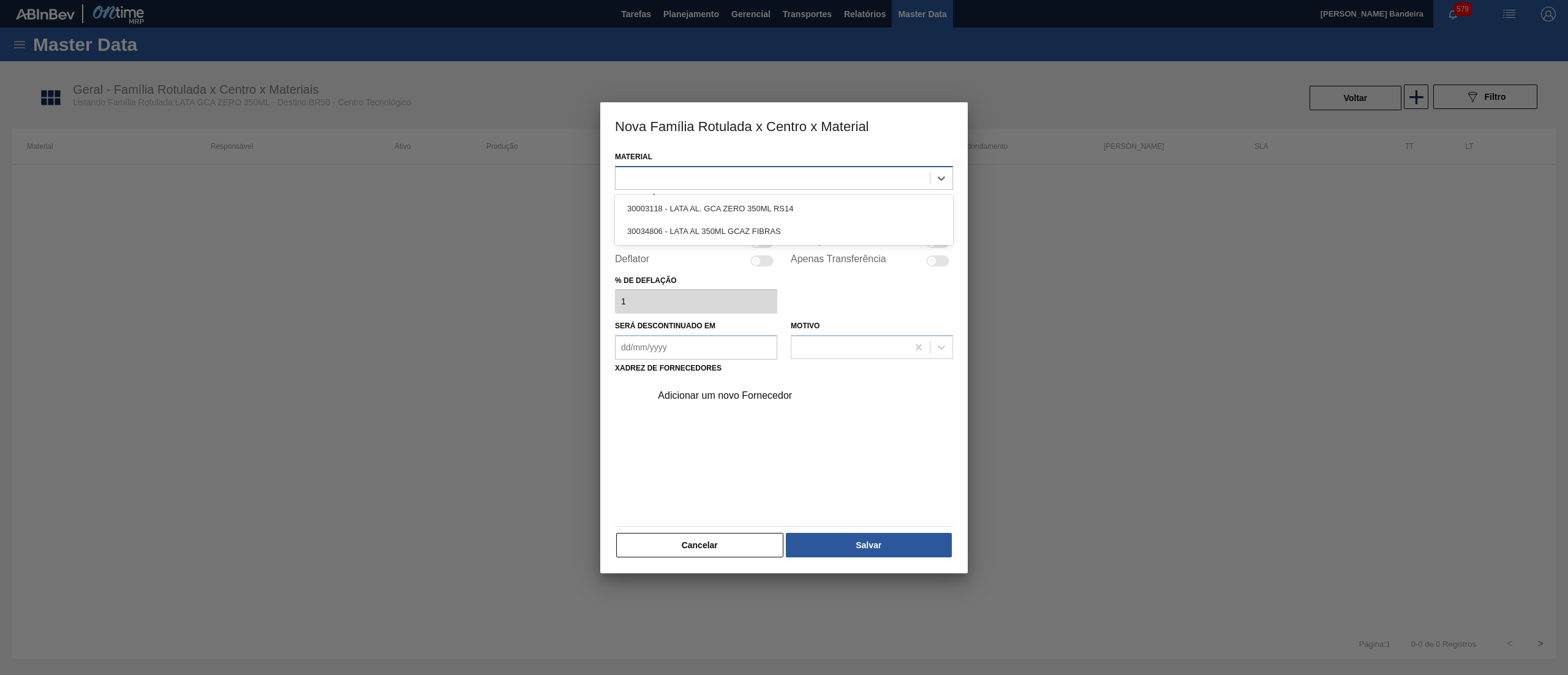
click at [762, 184] on div at bounding box center [773, 178] width 314 height 18
click at [788, 227] on div "30034806 - LATA AL 350ML GCAZ FIBRAS" at bounding box center [784, 231] width 338 height 23
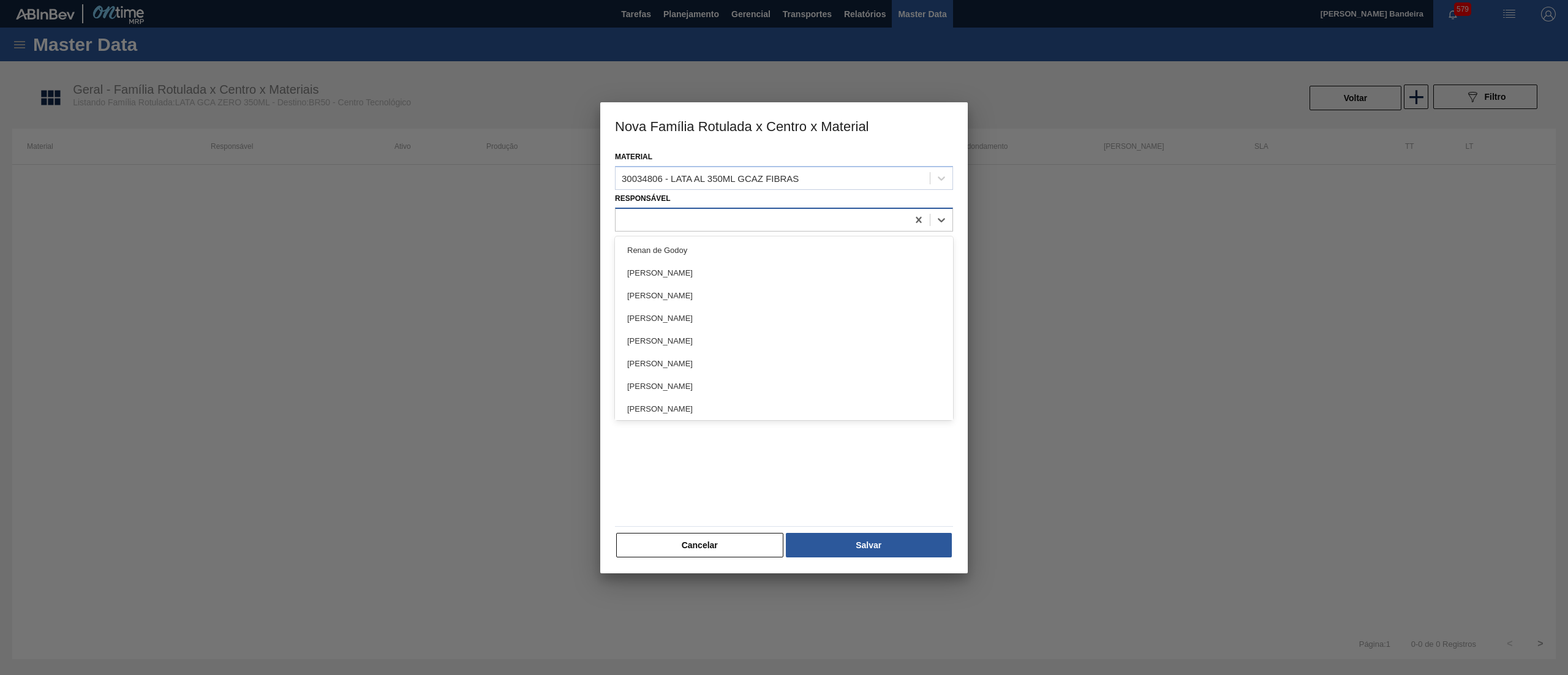
click at [770, 217] on div at bounding box center [762, 219] width 292 height 18
type input "let"
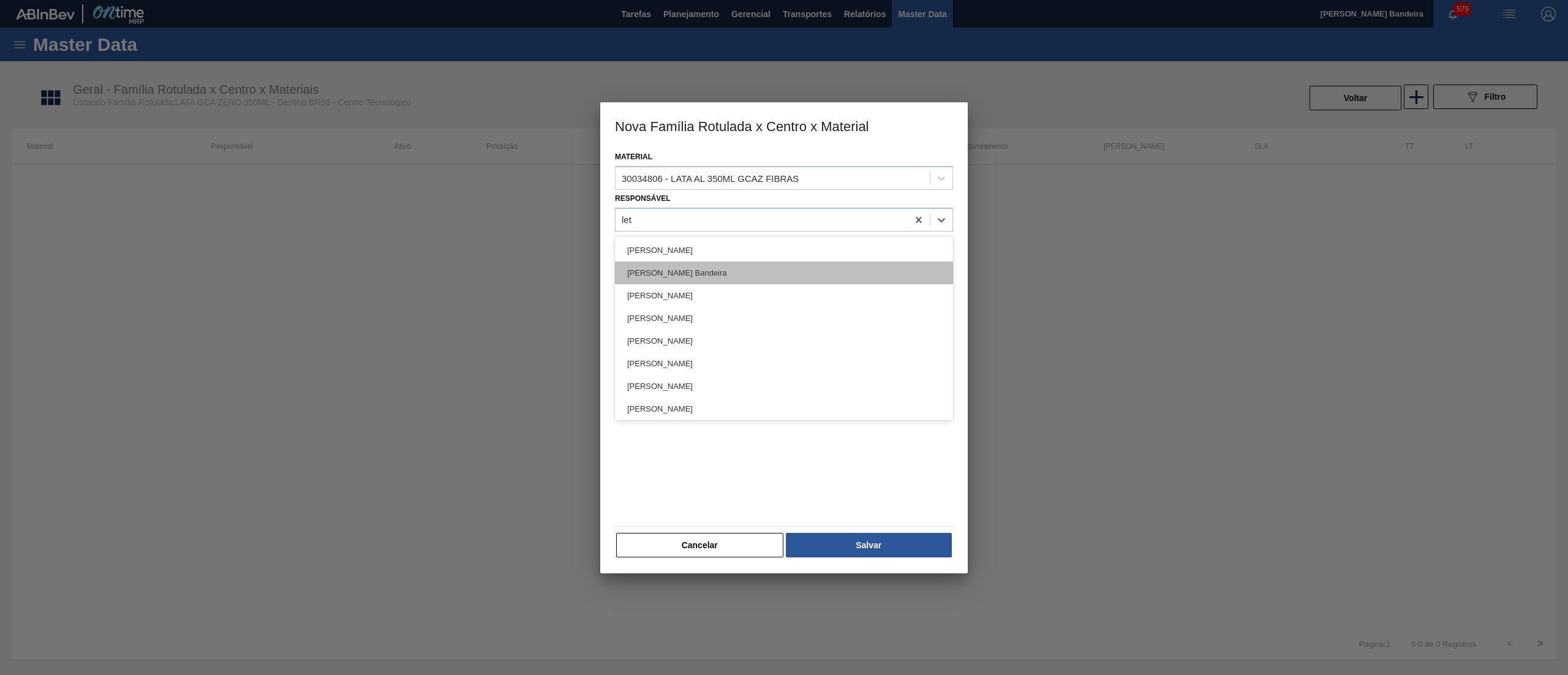
click at [739, 262] on div "[PERSON_NAME]" at bounding box center [784, 273] width 338 height 23
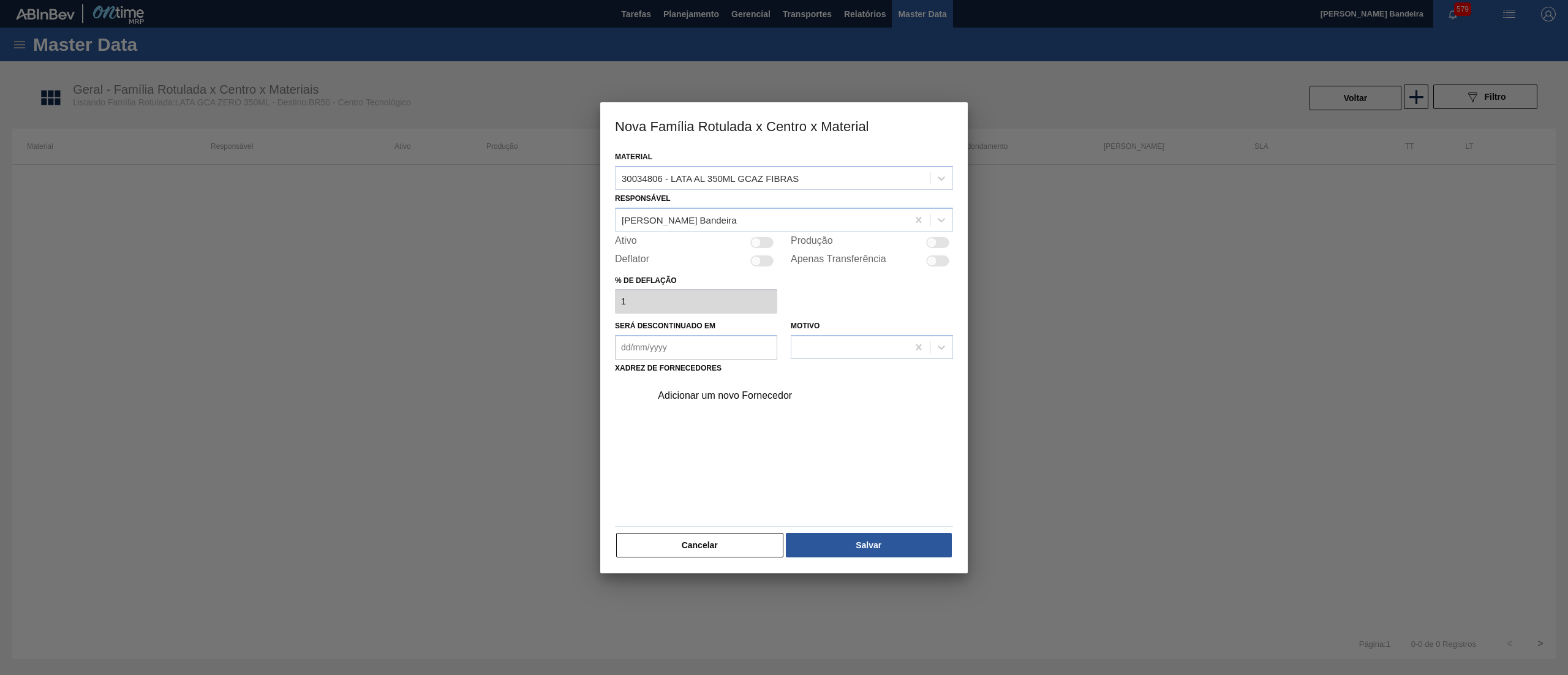
click at [763, 248] on div "Ativo" at bounding box center [696, 242] width 163 height 15
click at [766, 245] on div at bounding box center [761, 242] width 23 height 11
checkbox input "true"
click at [729, 391] on div "Adicionar um novo Fornecedor" at bounding box center [778, 396] width 240 height 11
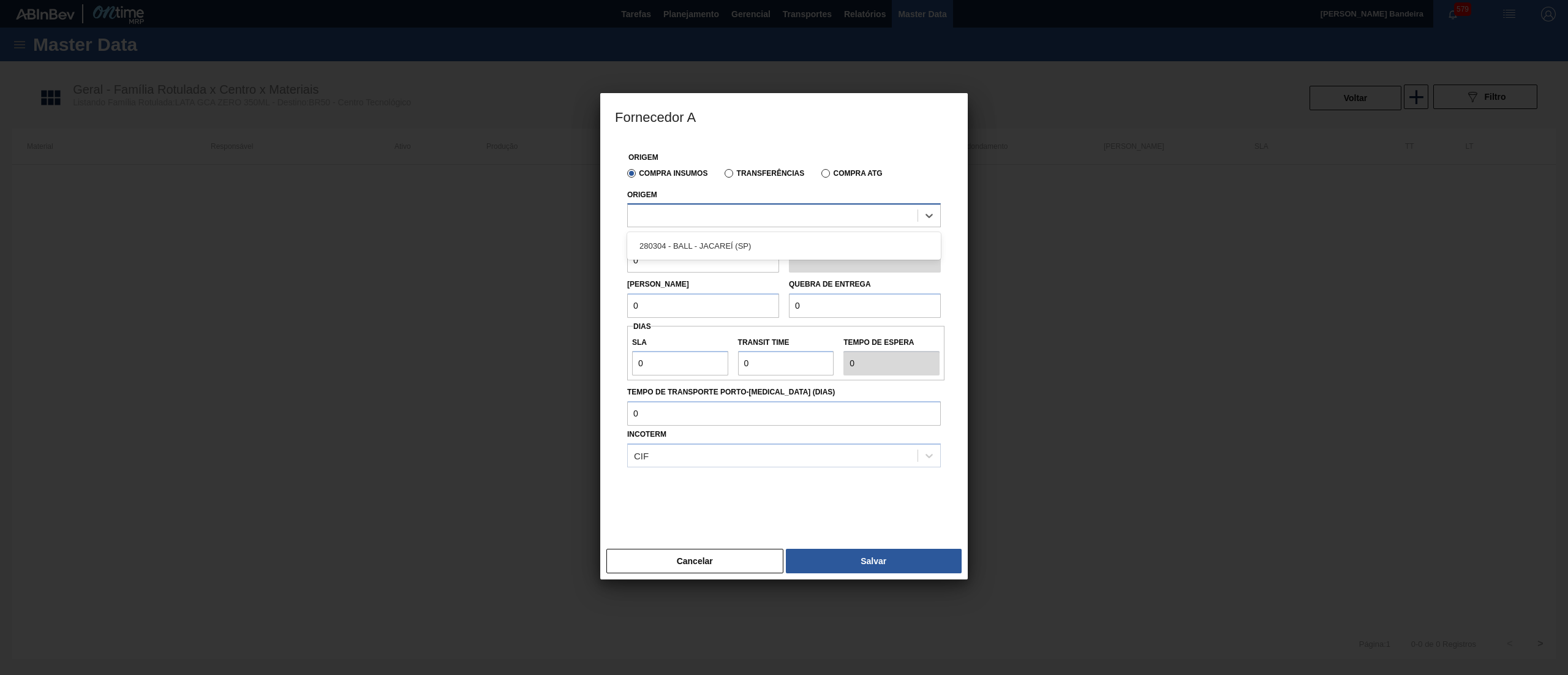
click at [769, 222] on div at bounding box center [772, 215] width 289 height 18
click at [773, 240] on div "280304 - BALL - JACAREÍ (SP)" at bounding box center [783, 246] width 313 height 23
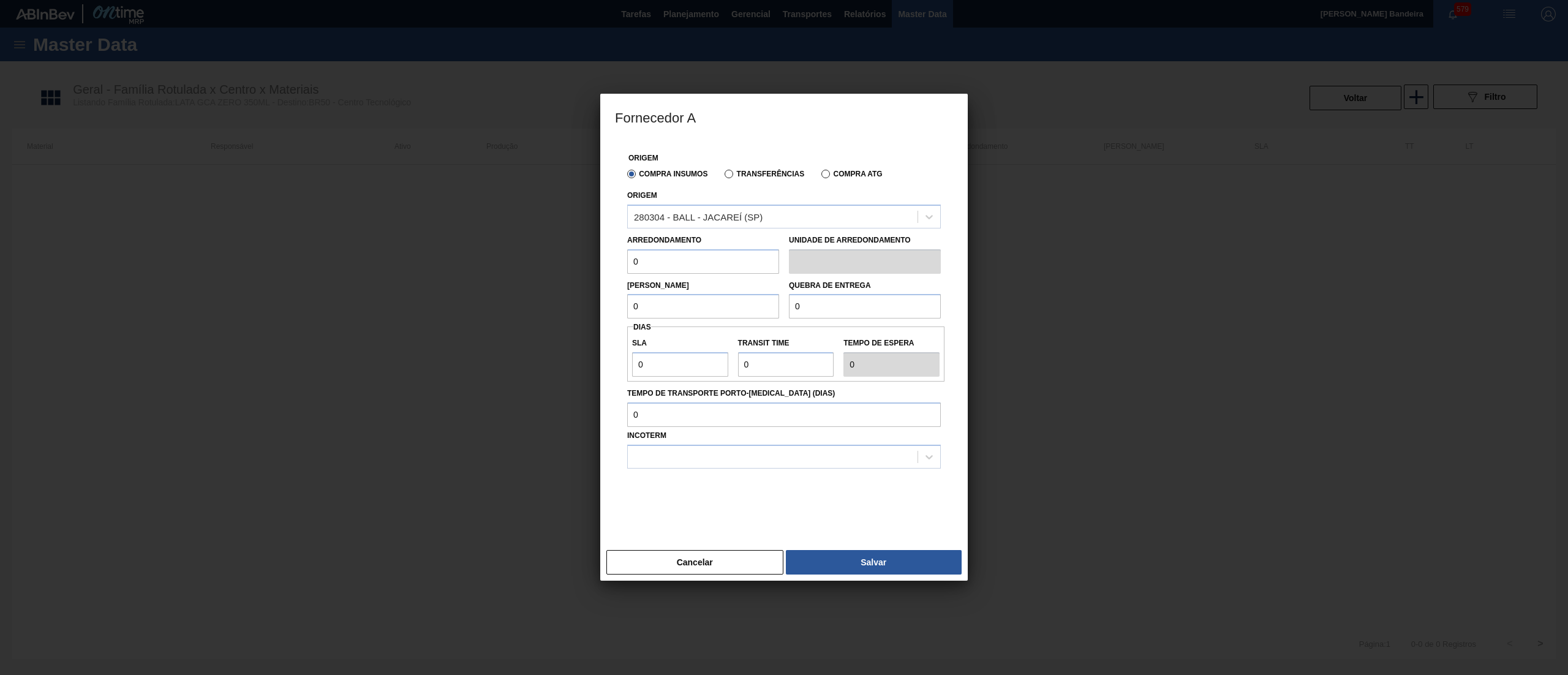
drag, startPoint x: 674, startPoint y: 261, endPoint x: 480, endPoint y: 272, distance: 194.3
click at [480, 272] on div "Fornecedor A Origem Compra Insumos Transferências Compra ATG Origem 280304 - BA…" at bounding box center [784, 338] width 1568 height 675
type input "8,169"
drag, startPoint x: 674, startPoint y: 264, endPoint x: 469, endPoint y: 258, distance: 205.1
click at [469, 258] on div "Fornecedor A Origem Compra Insumos Transferências Compra ATG Origem 280304 - BA…" at bounding box center [784, 338] width 1568 height 675
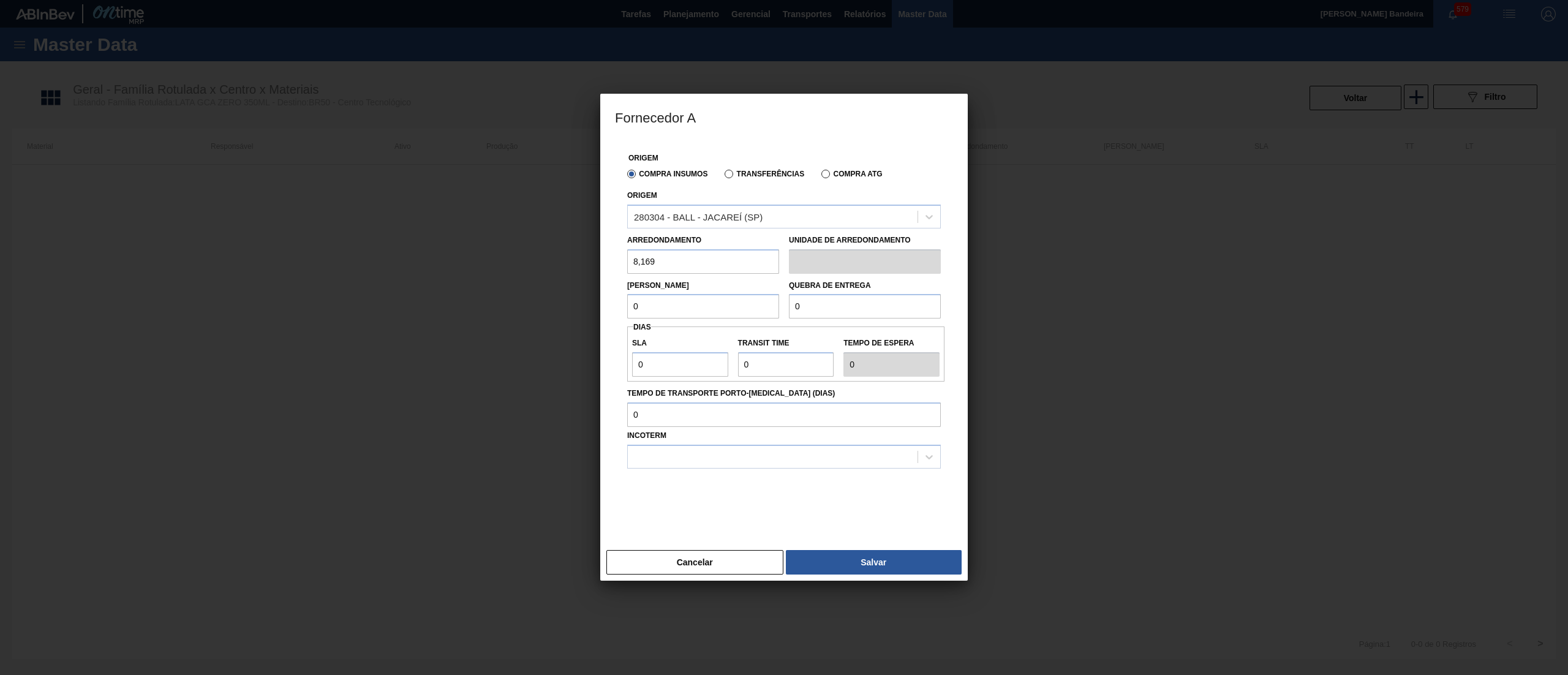
drag, startPoint x: 660, startPoint y: 315, endPoint x: 574, endPoint y: 299, distance: 87.5
click at [574, 299] on div "Fornecedor A Origem Compra Insumos Transferências Compra ATG Origem 280304 - BA…" at bounding box center [784, 338] width 1568 height 675
paste input "8,169"
type input "8,169"
drag, startPoint x: 855, startPoint y: 301, endPoint x: 731, endPoint y: 278, distance: 126.1
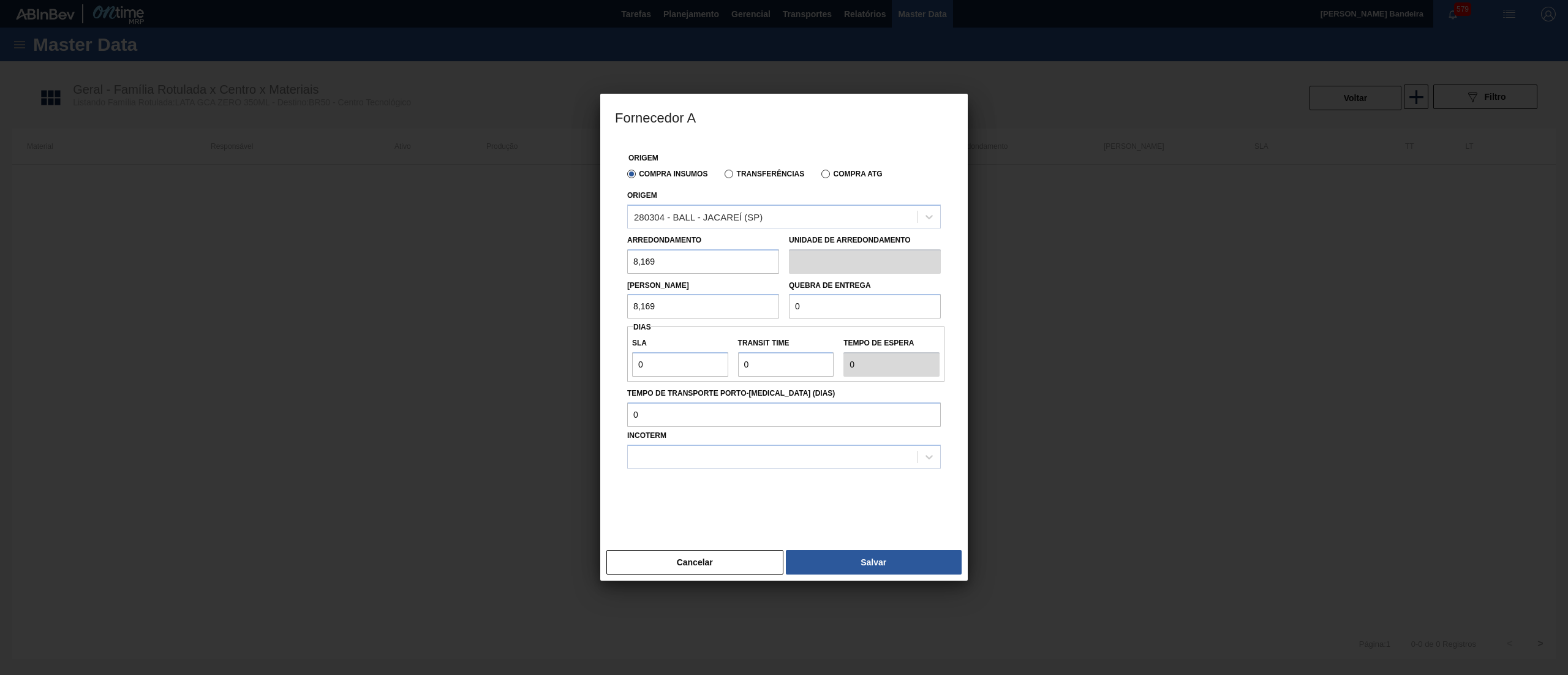
click at [731, 278] on div "Lote Mínimo 8,169 Quebra de entrega 0" at bounding box center [784, 296] width 324 height 45
type input "211,225"
click at [701, 408] on input "Tempo de Transporte Porto-Doca (dias)" at bounding box center [783, 414] width 313 height 24
drag, startPoint x: 665, startPoint y: 367, endPoint x: 567, endPoint y: 360, distance: 98.2
click at [567, 360] on div "Fornecedor A Origem Compra Insumos Transferências Compra ATG Origem 280304 - BA…" at bounding box center [784, 338] width 1568 height 675
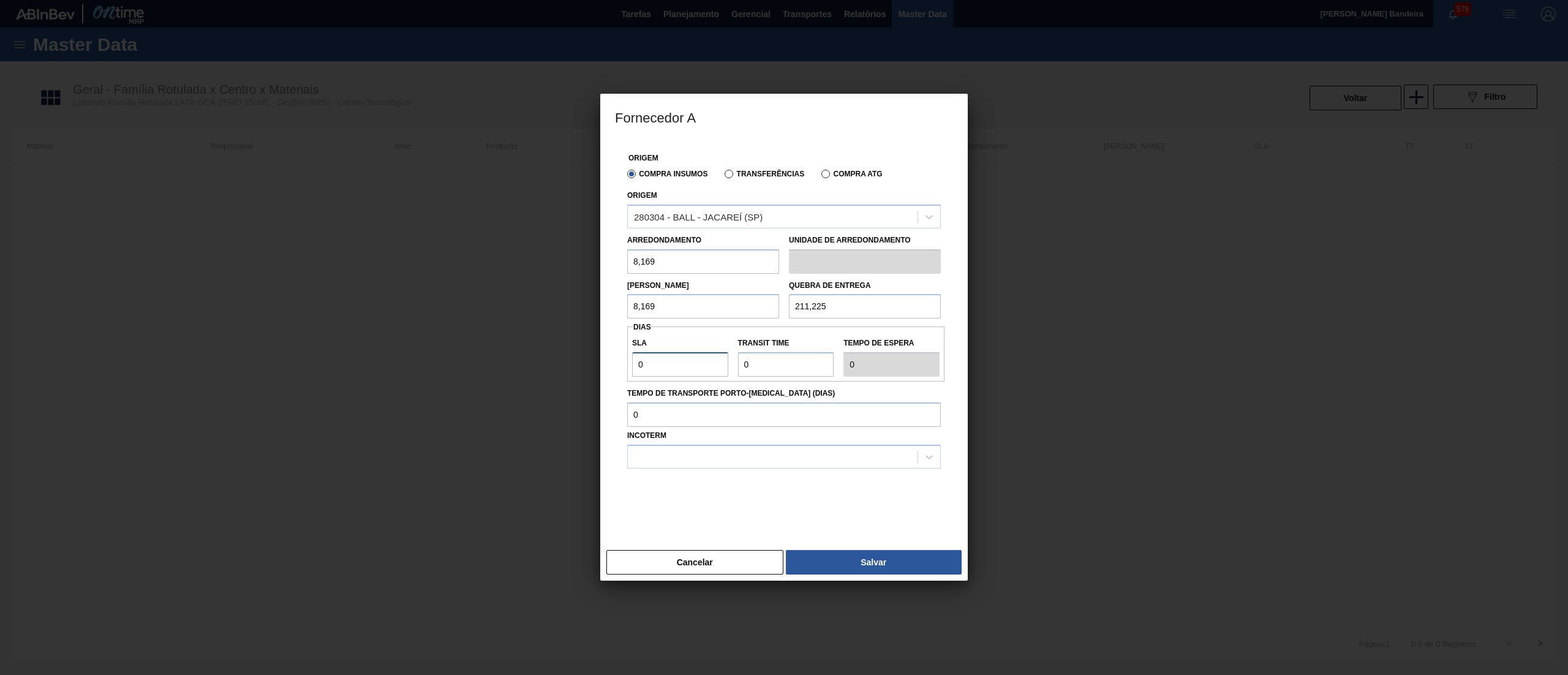
type input "1"
drag, startPoint x: 763, startPoint y: 370, endPoint x: 645, endPoint y: 351, distance: 119.5
click at [645, 351] on div "SLA 1 Transit Time Tempo de espera 1" at bounding box center [785, 353] width 317 height 45
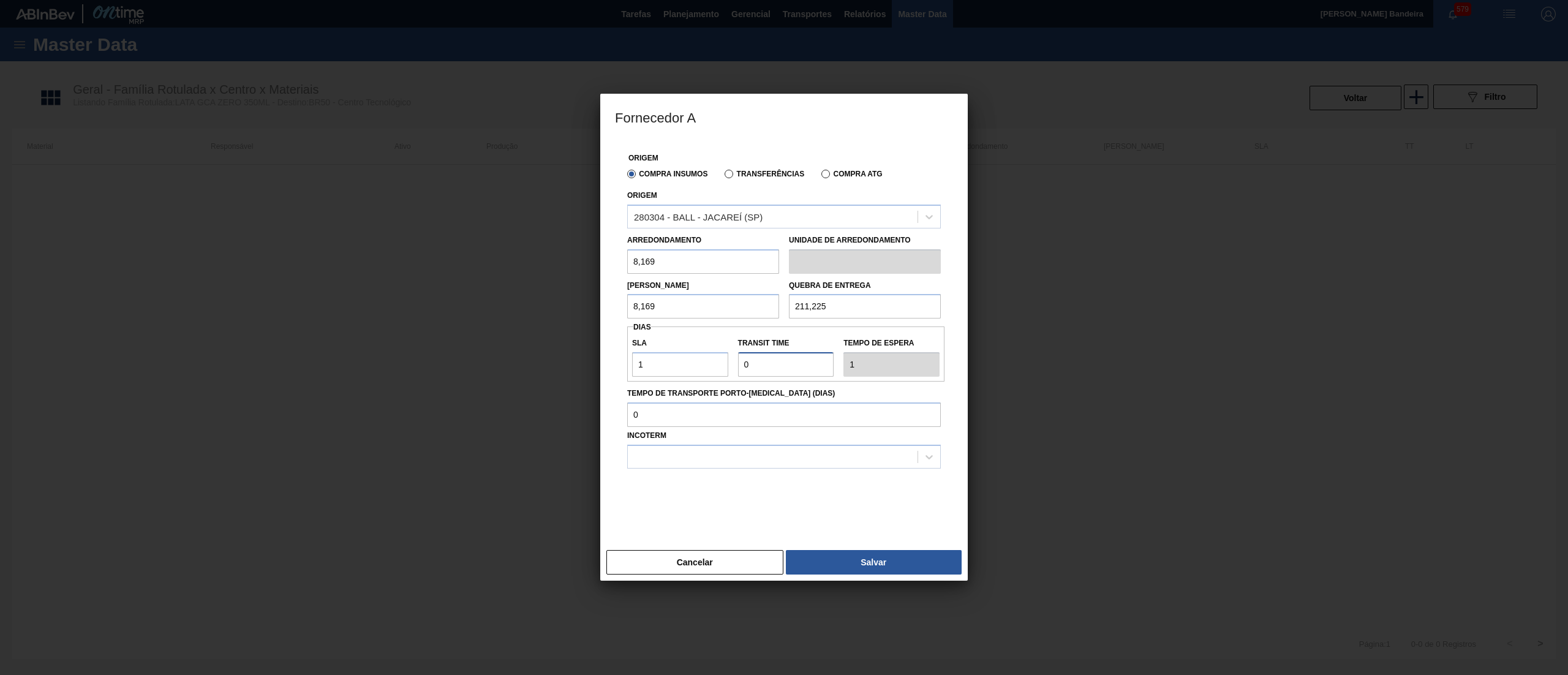
type input "1"
type input "2"
type input "1"
click at [665, 420] on input "Tempo de Transporte Porto-Doca (dias)" at bounding box center [783, 414] width 313 height 24
click at [679, 463] on div at bounding box center [772, 456] width 289 height 18
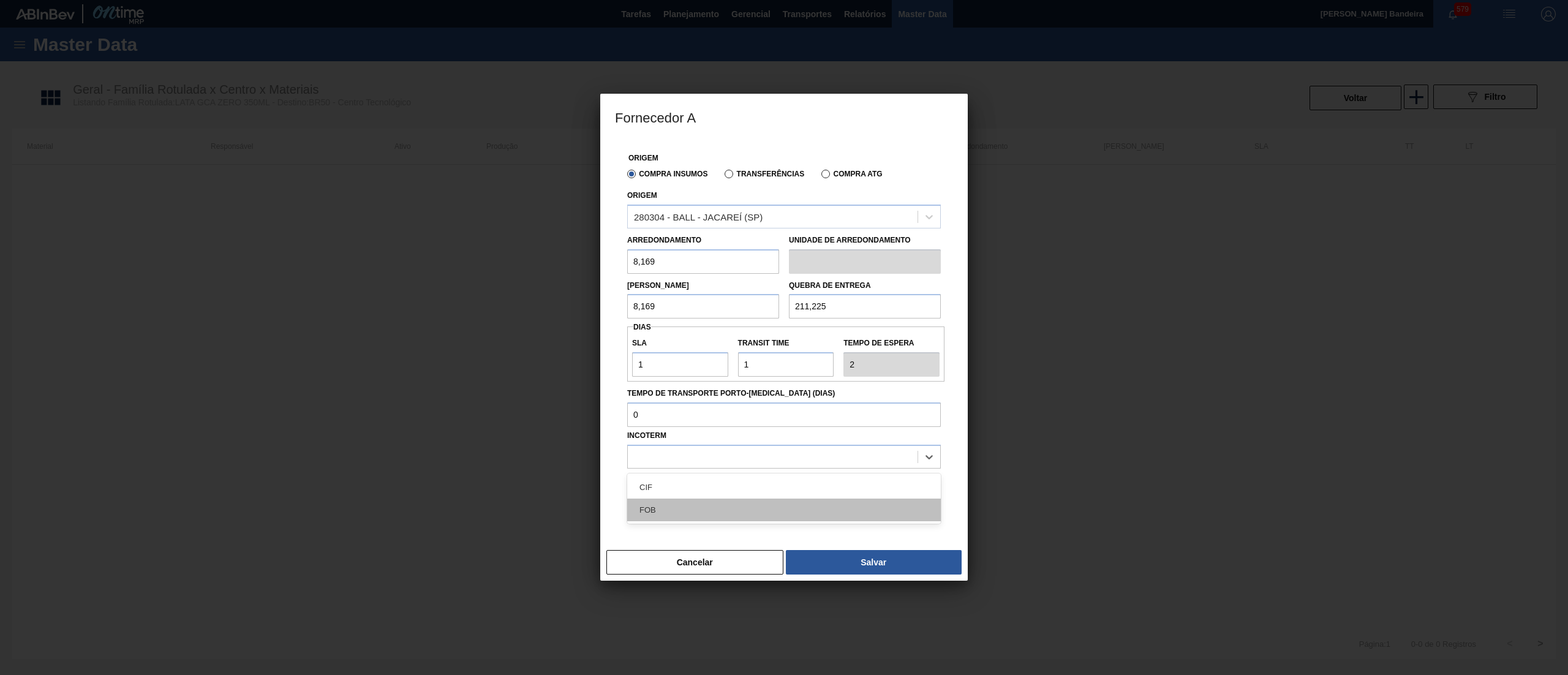
click at [690, 509] on div "FOB" at bounding box center [783, 509] width 313 height 23
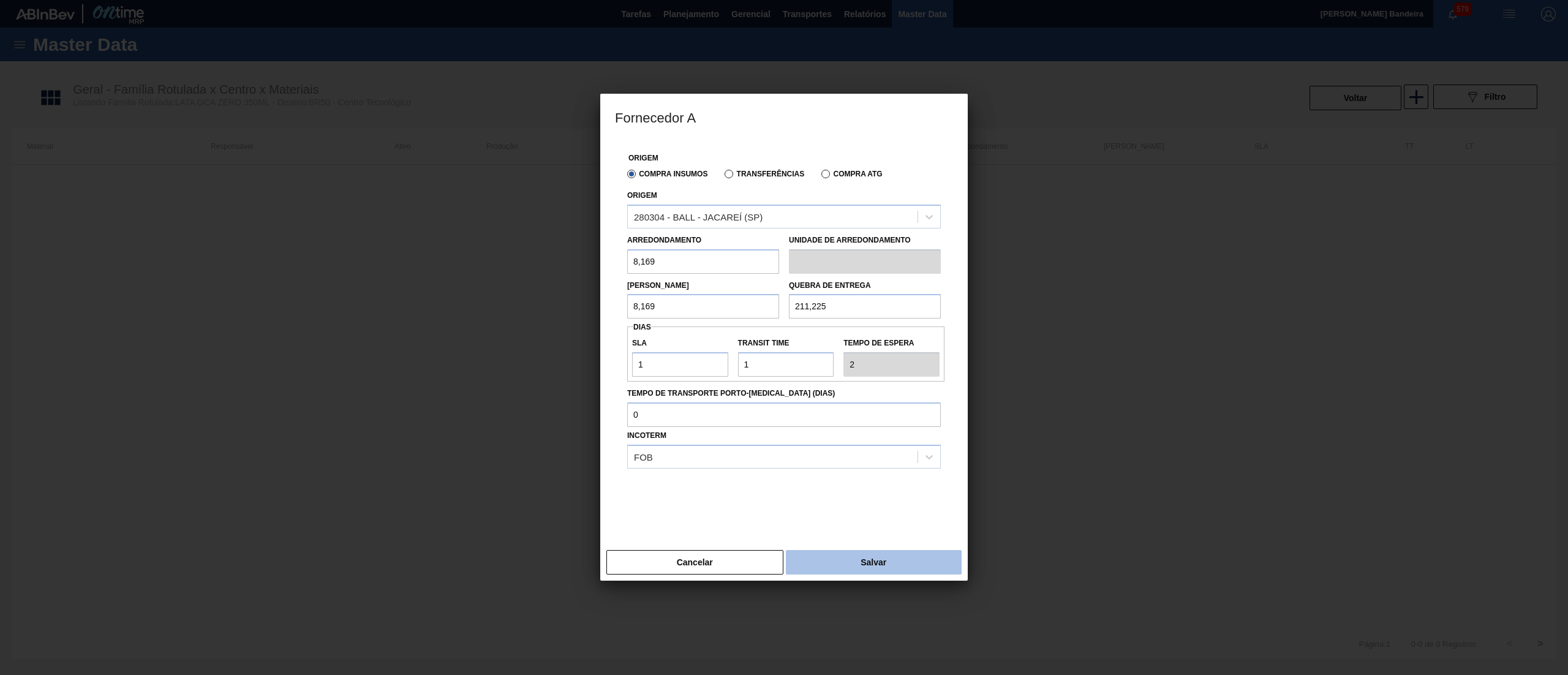
click at [820, 555] on button "Salvar" at bounding box center [874, 562] width 176 height 24
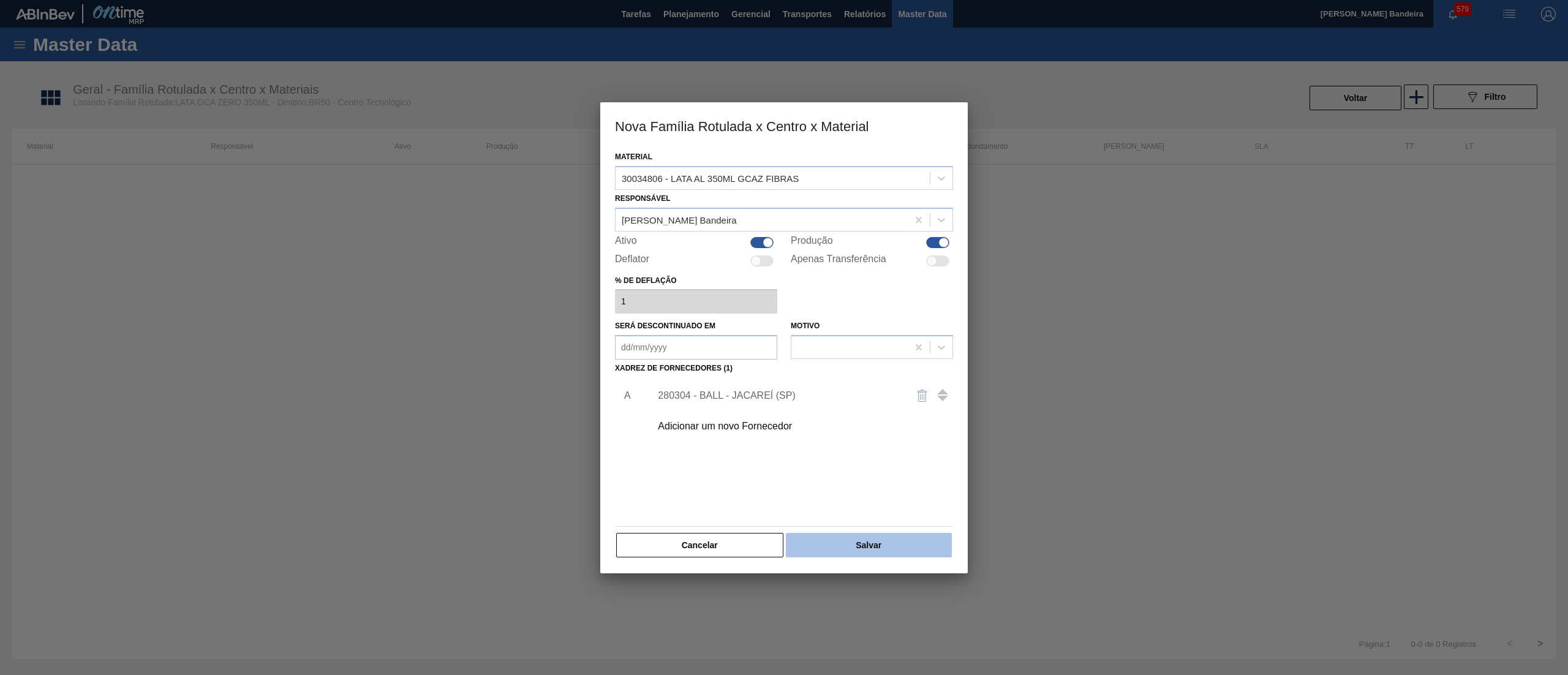
click at [890, 548] on button "Salvar" at bounding box center [868, 545] width 165 height 24
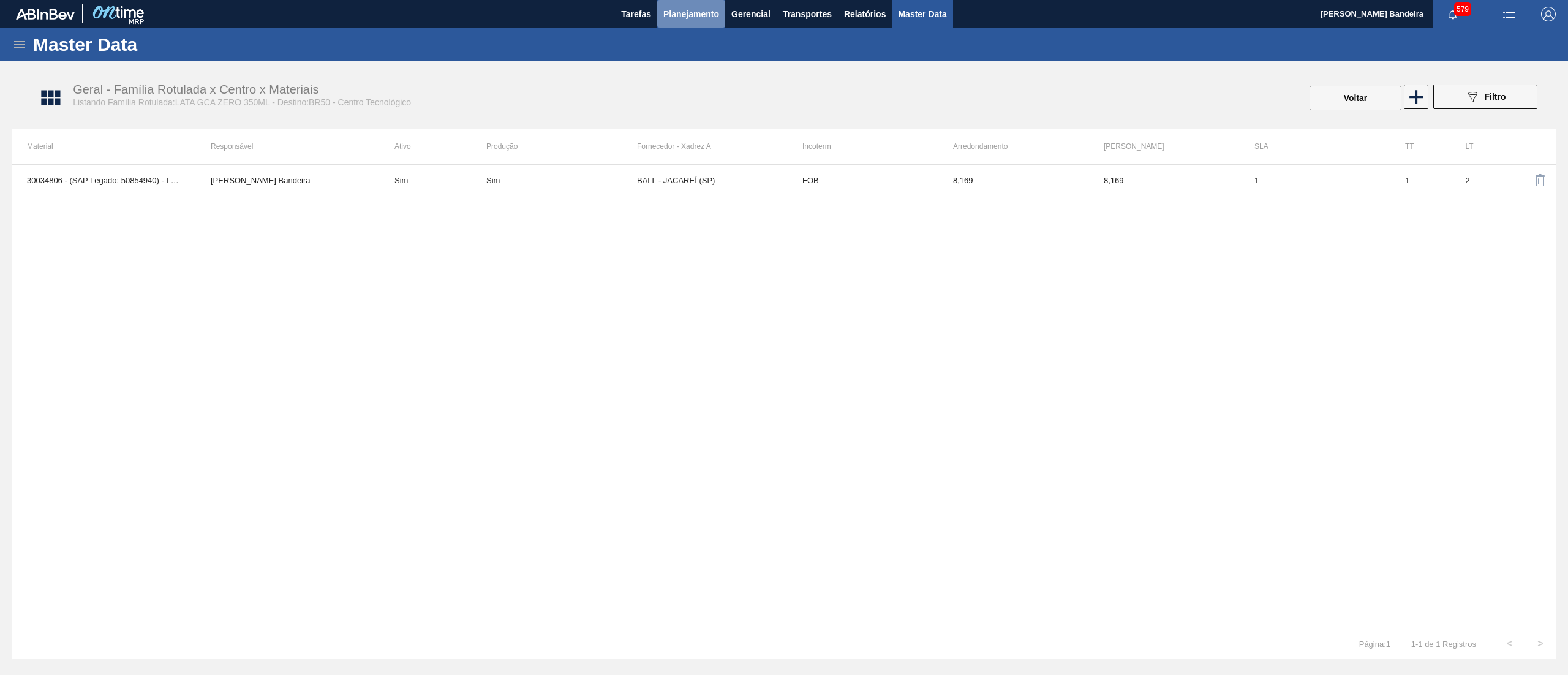
click at [693, 15] on span "Planejamento" at bounding box center [691, 14] width 55 height 15
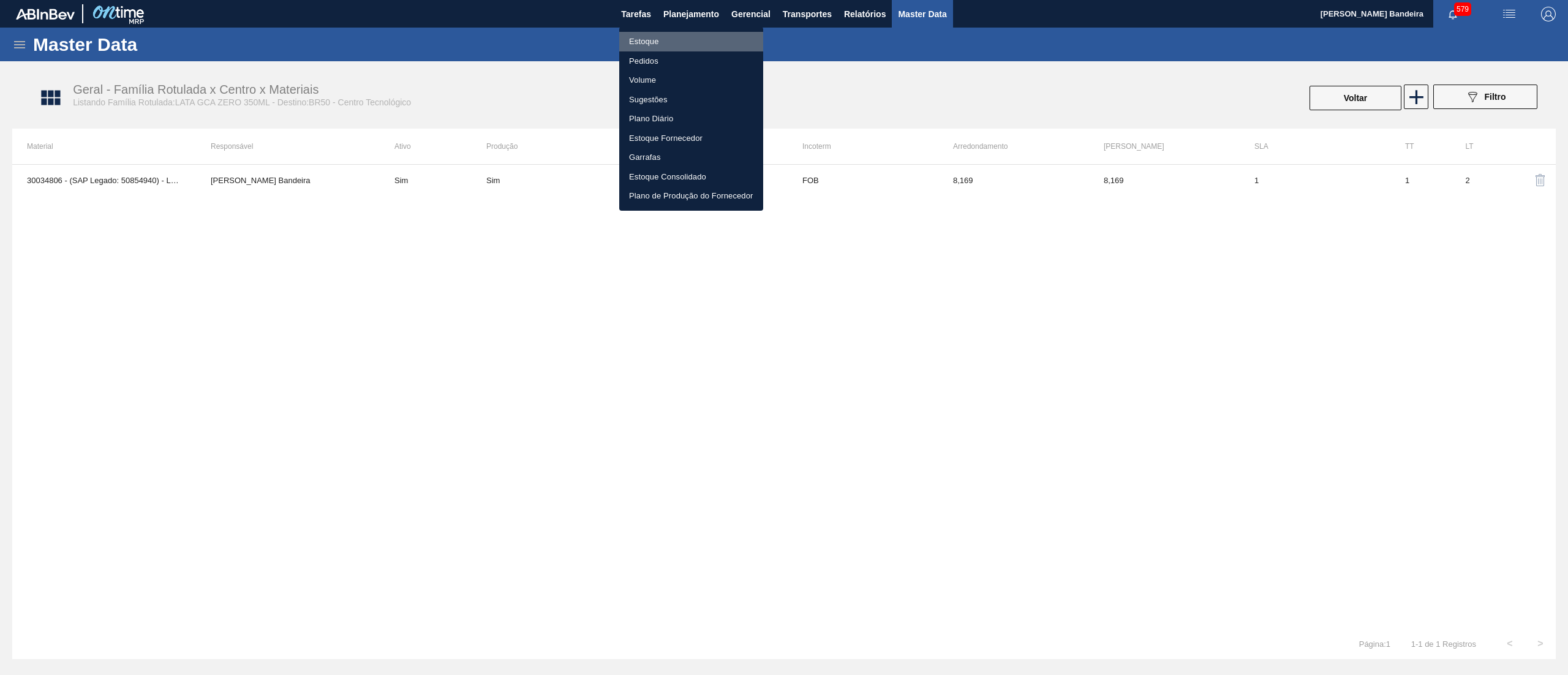
click at [693, 35] on li "Estoque" at bounding box center [692, 41] width 144 height 19
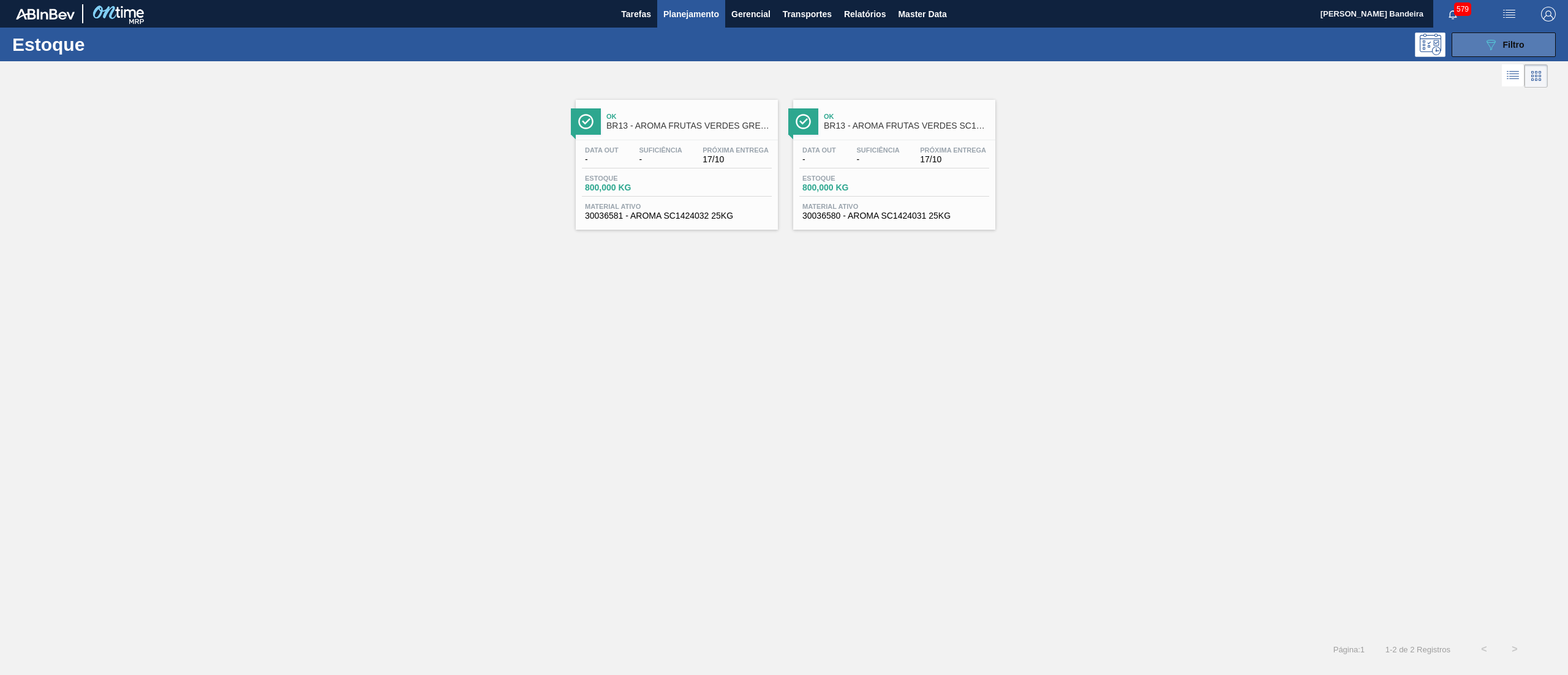
click at [1489, 46] on icon "089F7B8B-B2A5-4AFE-B5C0-19BA573D28AC" at bounding box center [1490, 44] width 15 height 15
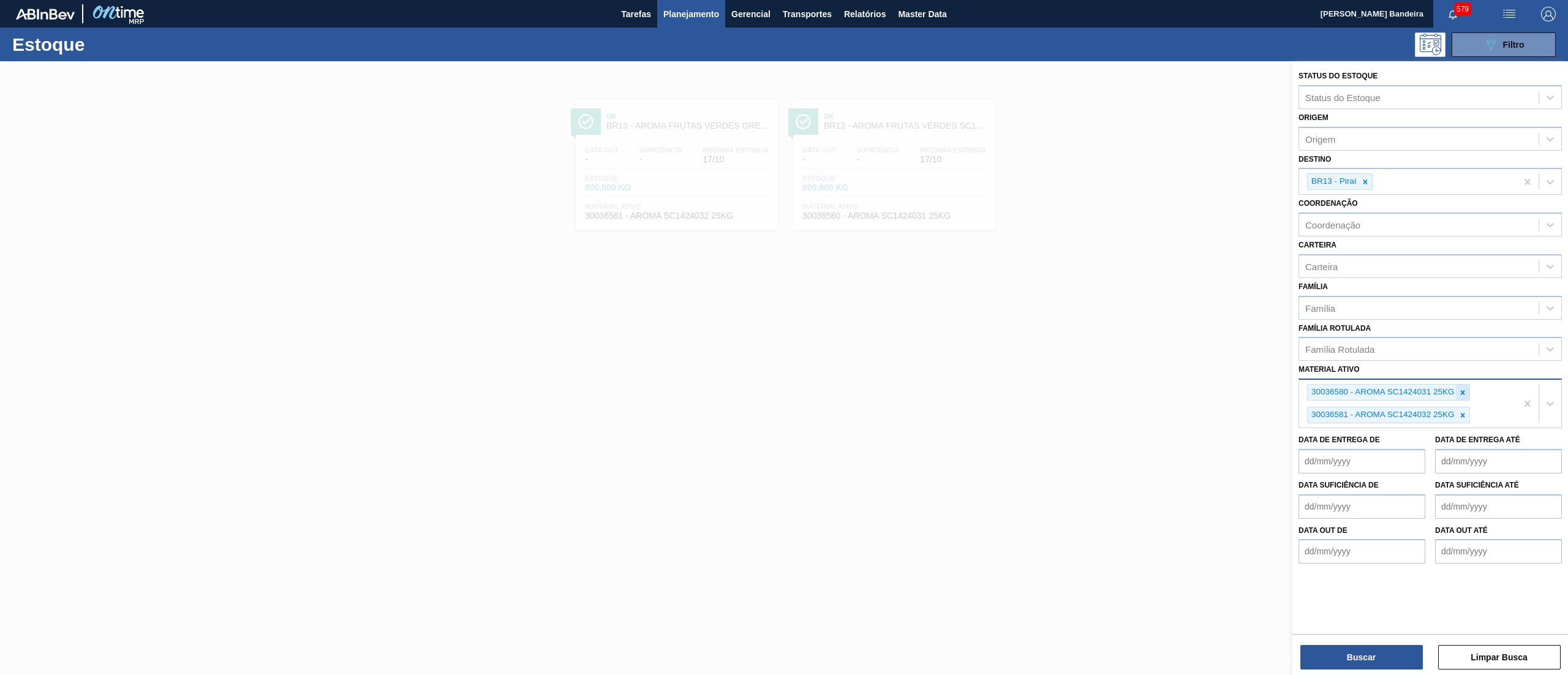
click at [1468, 391] on div at bounding box center [1462, 392] width 14 height 16
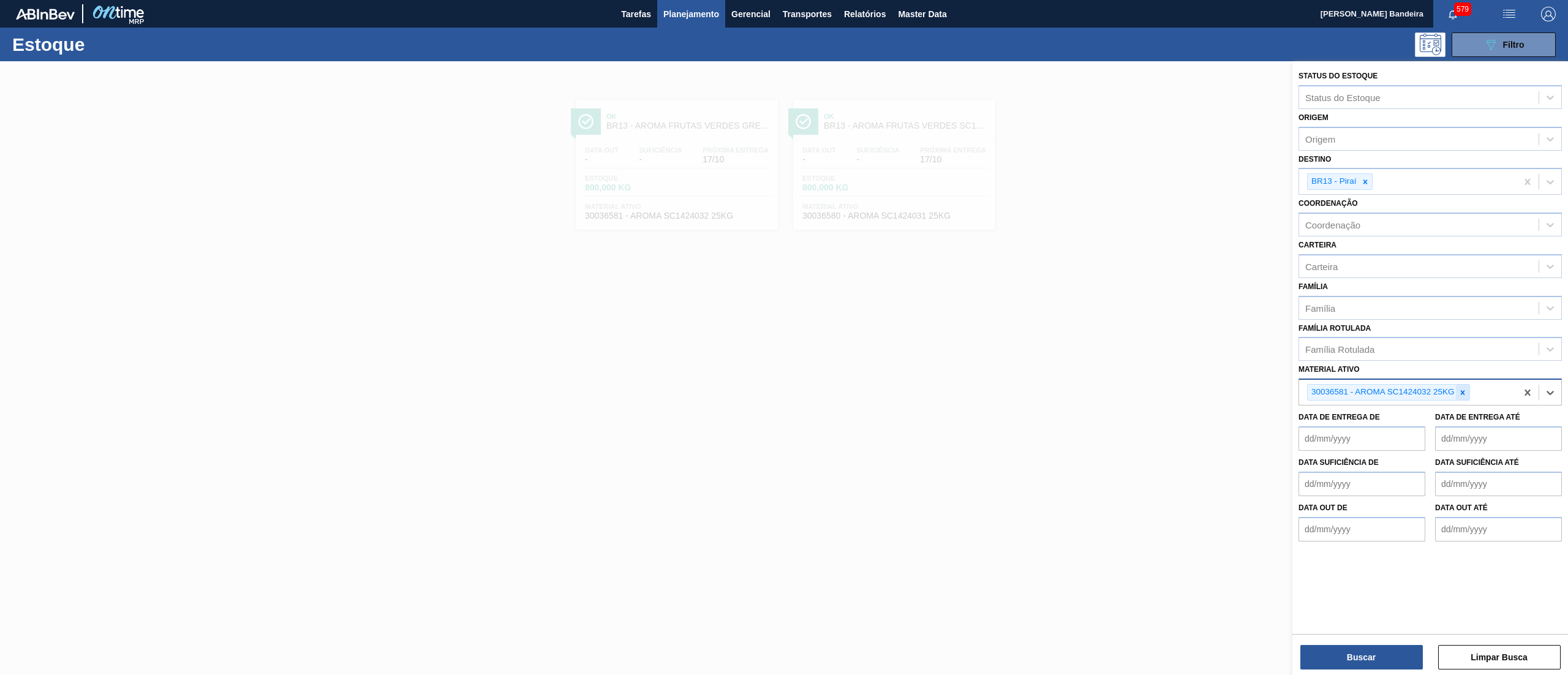
click at [1463, 389] on icon at bounding box center [1462, 392] width 8 height 8
click at [1365, 178] on icon at bounding box center [1365, 181] width 8 height 8
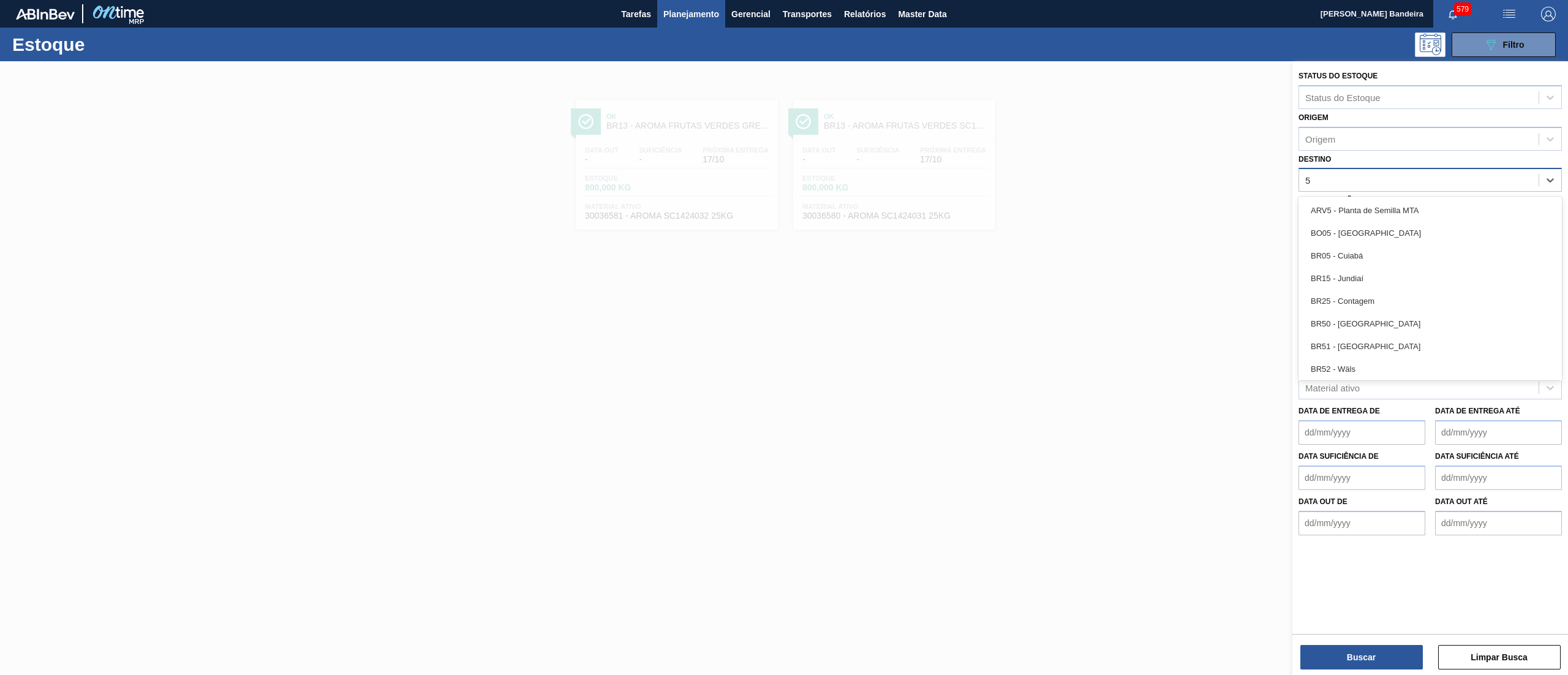
type input "50"
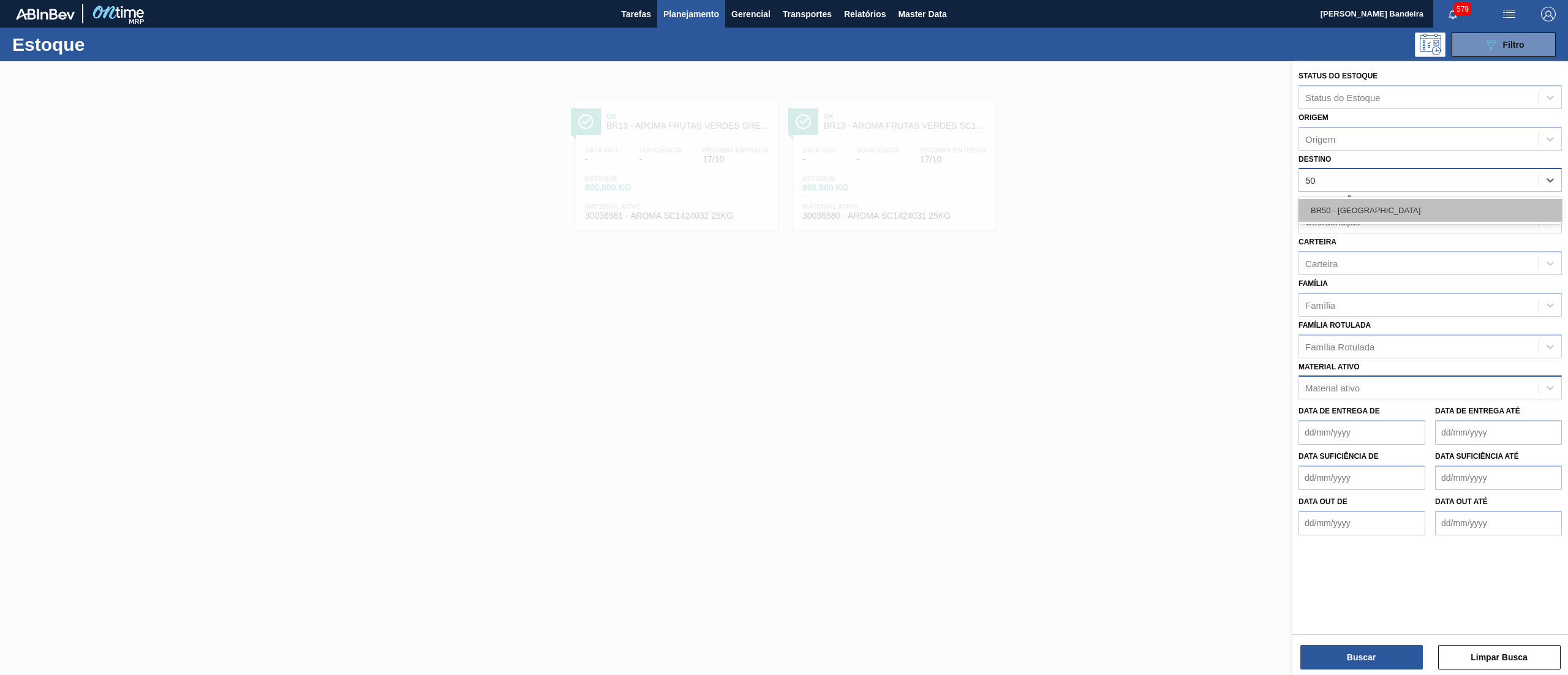
click at [1375, 205] on div "BR50 - Centro Tecnológico" at bounding box center [1429, 210] width 263 height 23
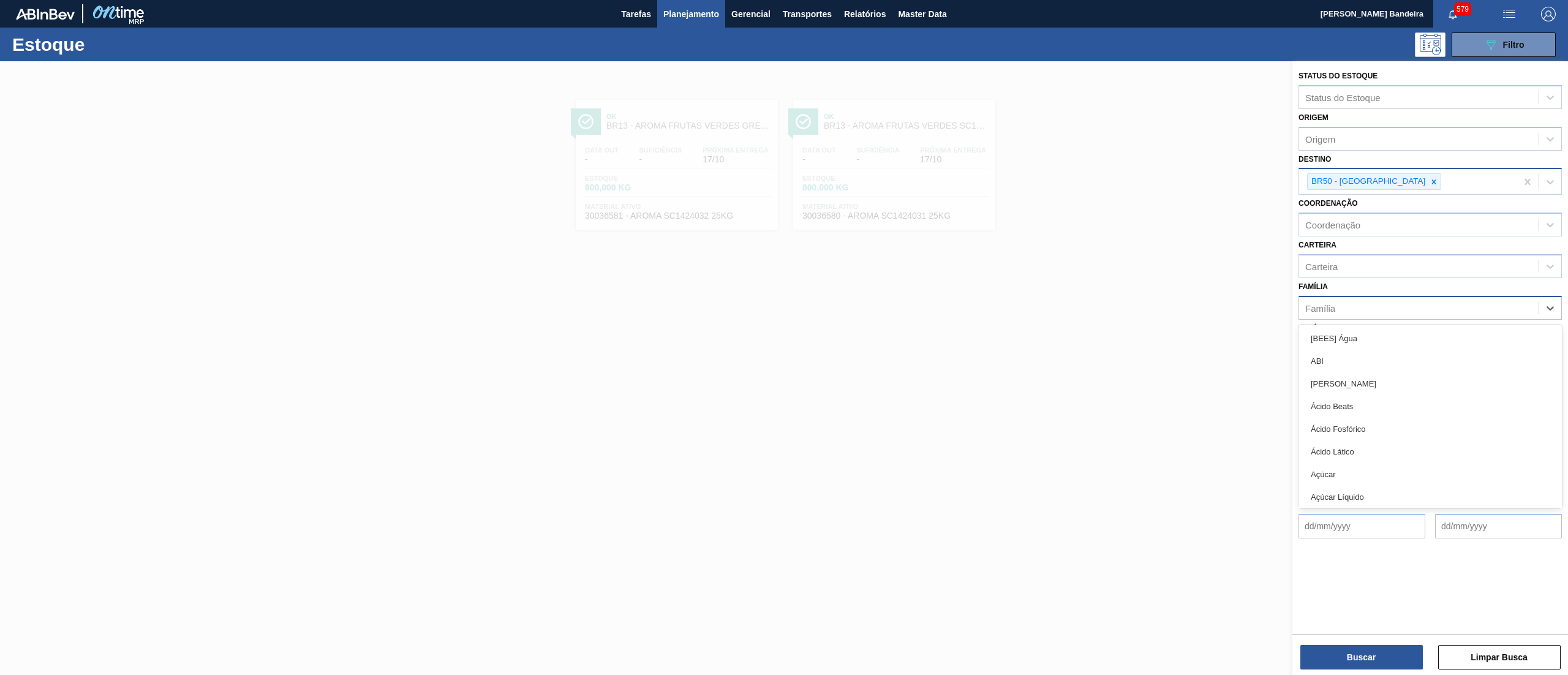
click at [1385, 302] on div "Família" at bounding box center [1418, 307] width 239 height 18
type input "lata"
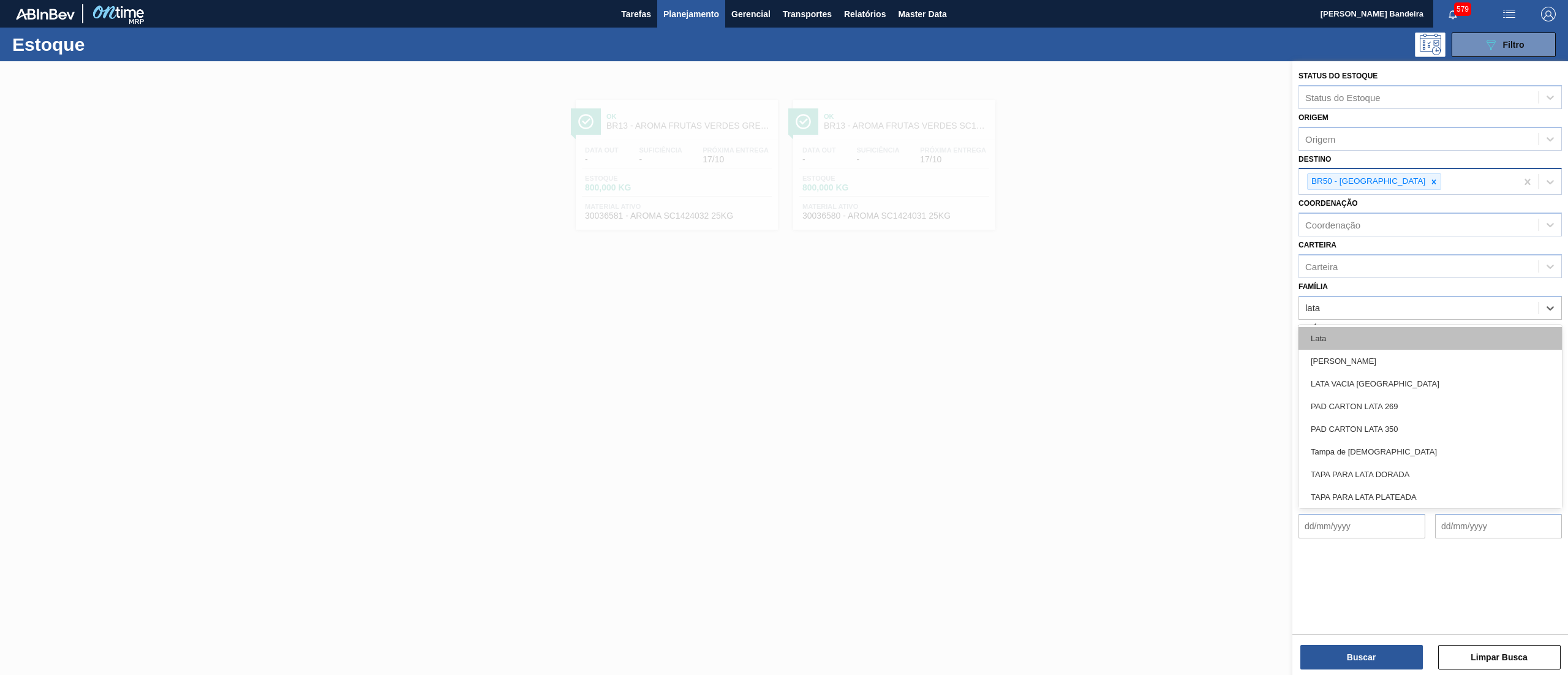
click at [1376, 330] on div "Lata" at bounding box center [1429, 338] width 263 height 23
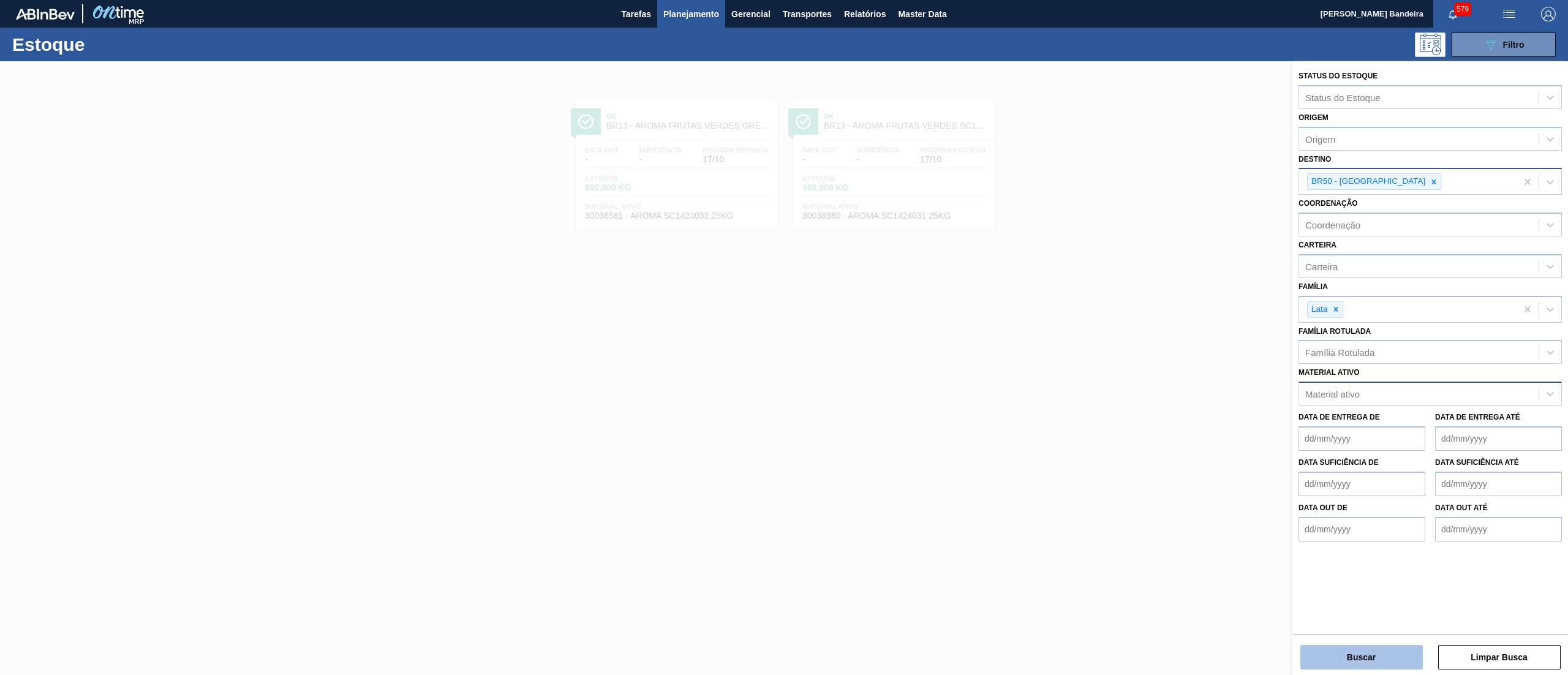
click at [1326, 656] on button "Buscar" at bounding box center [1361, 657] width 122 height 24
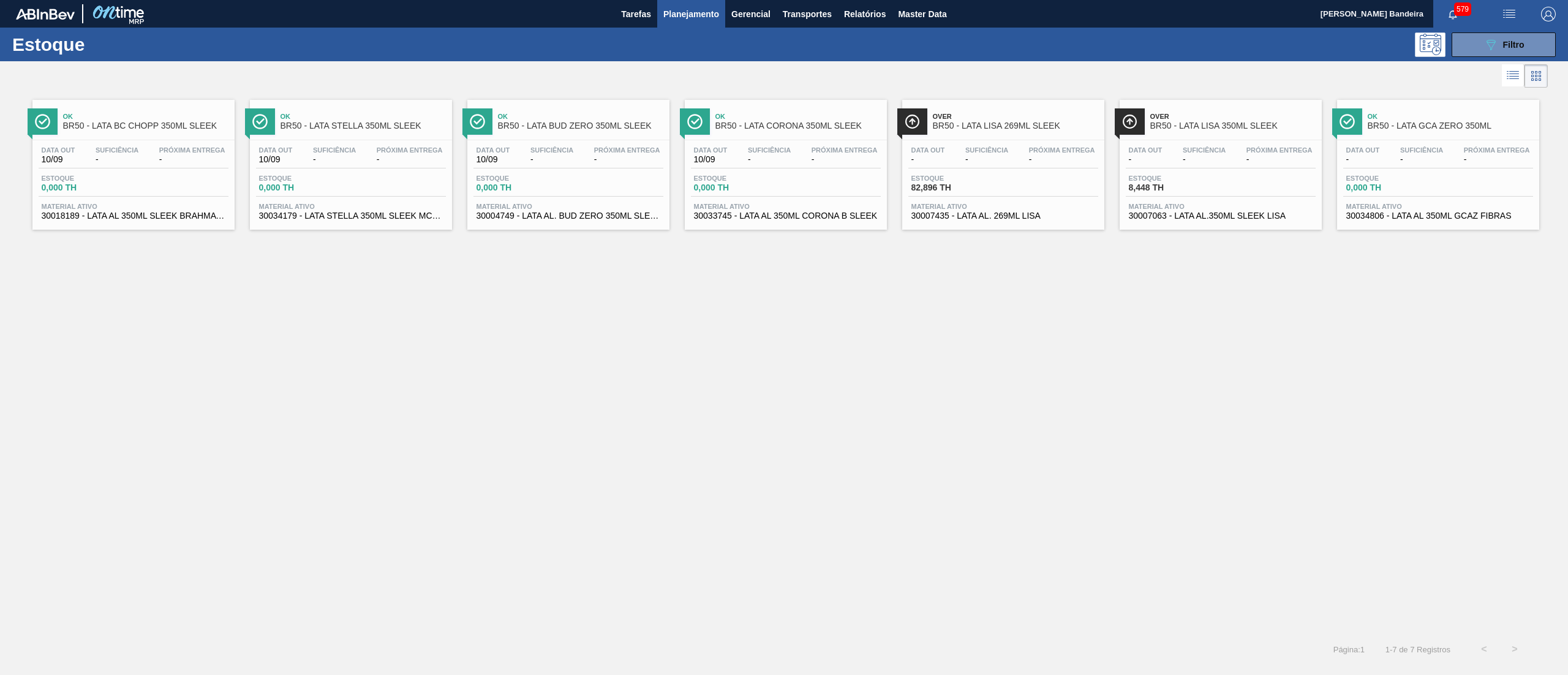
click at [1416, 173] on div "Data out - Suficiência - Próxima Entrega - Estoque 0,000 TH Material ativo 3003…" at bounding box center [1438, 182] width 202 height 83
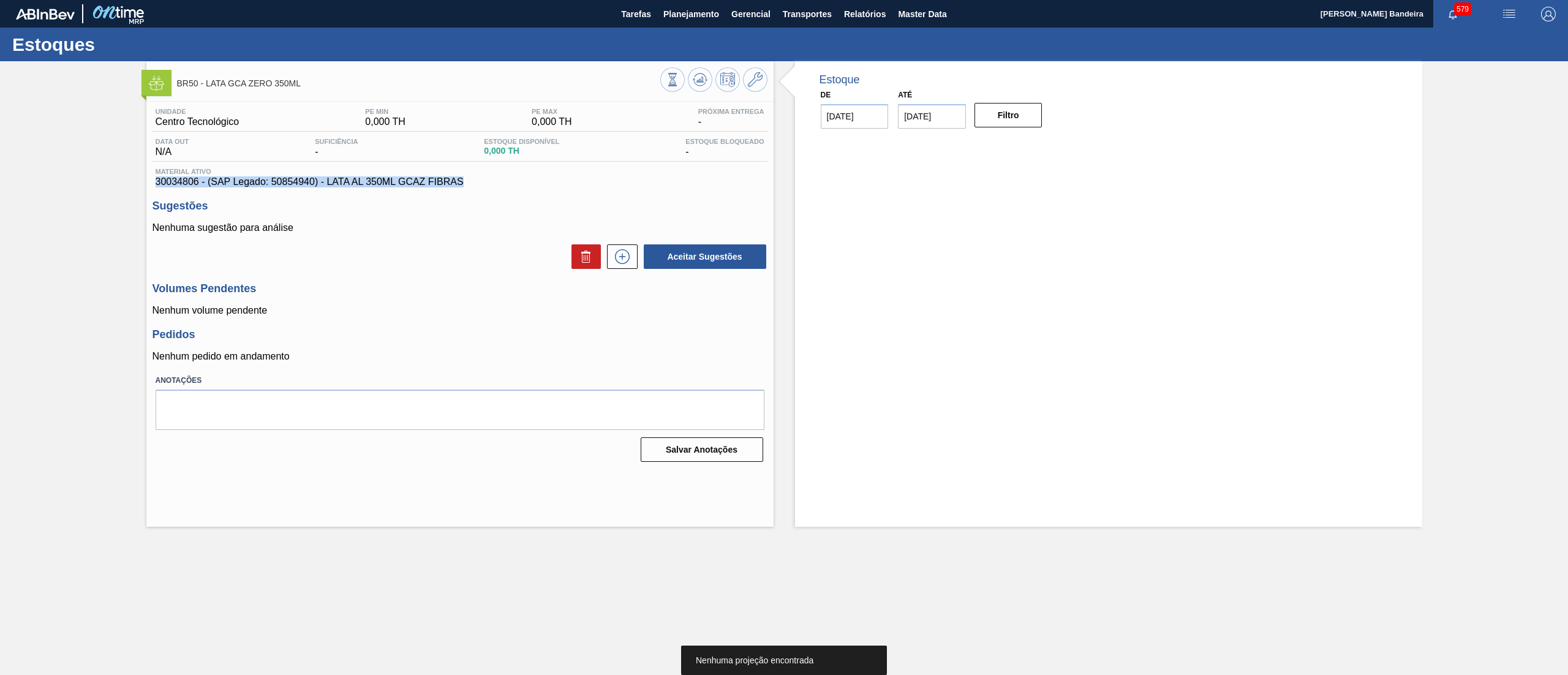
drag, startPoint x: 465, startPoint y: 181, endPoint x: 157, endPoint y: 184, distance: 308.0
click at [157, 184] on span "30034806 - (SAP Legado: 50854940) - LATA AL 350ML GCAZ FIBRAS" at bounding box center [459, 182] width 608 height 11
copy span "30034806 - (SAP Legado: 50854940) - LATA AL 350ML GCAZ FIBRAS"
click at [752, 82] on icon at bounding box center [755, 80] width 15 height 15
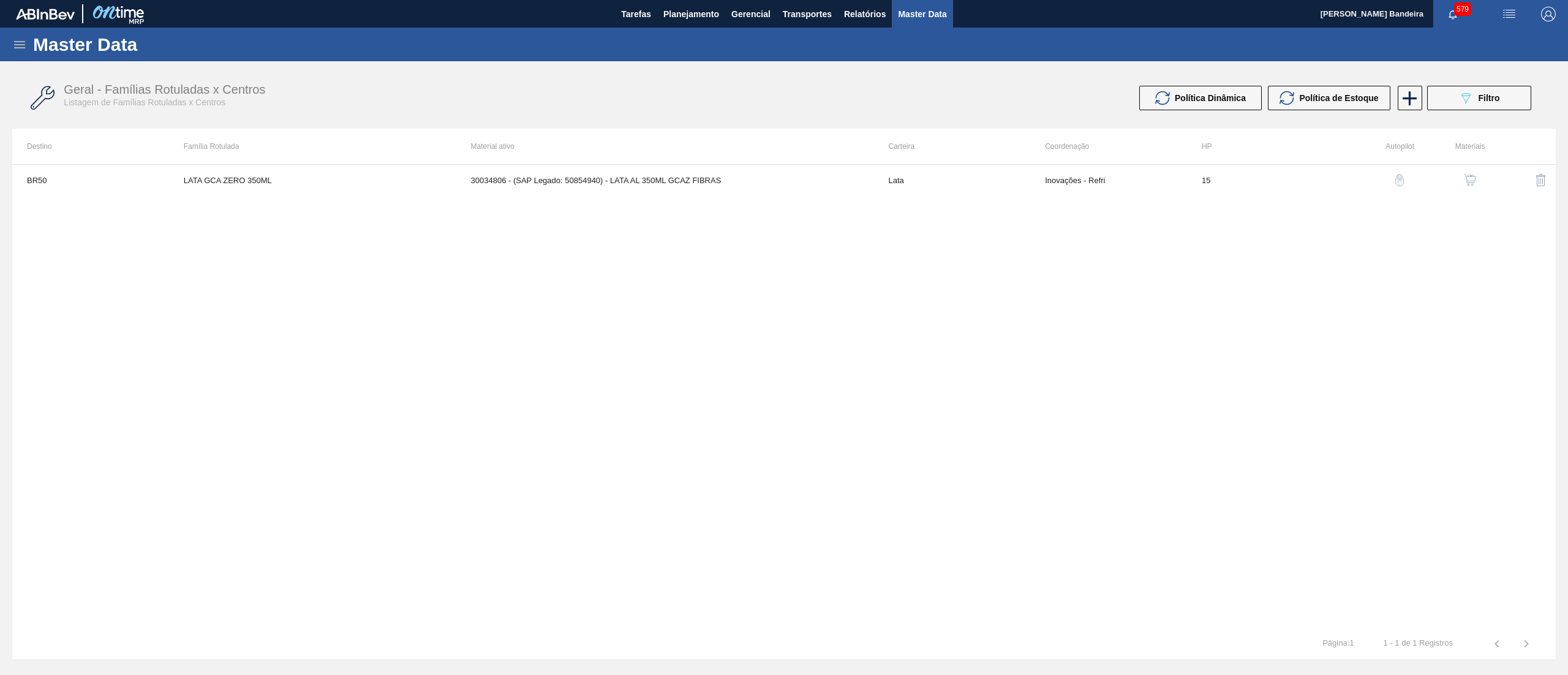
click at [1464, 173] on button "button" at bounding box center [1470, 180] width 30 height 30
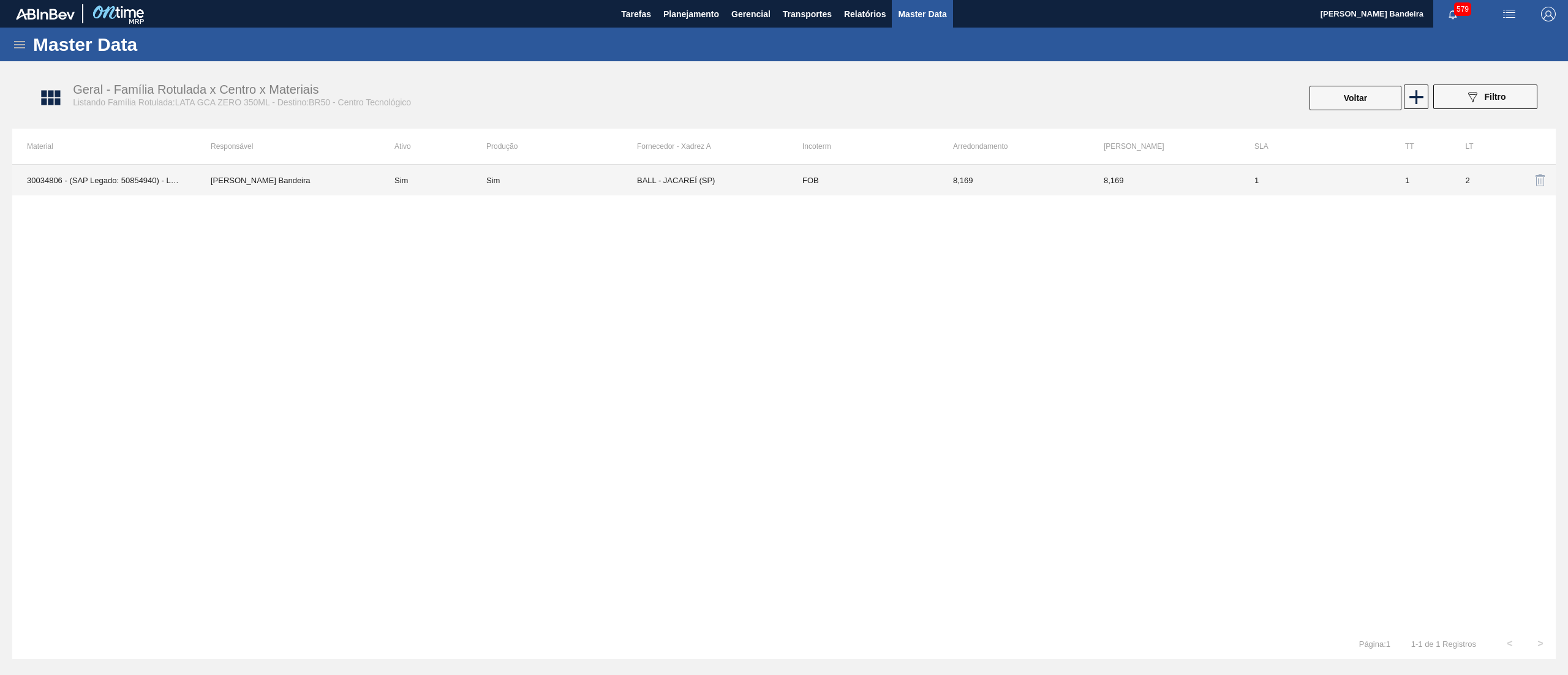
click at [741, 191] on td "BALL - JACAREÍ (SP)" at bounding box center [712, 179] width 151 height 31
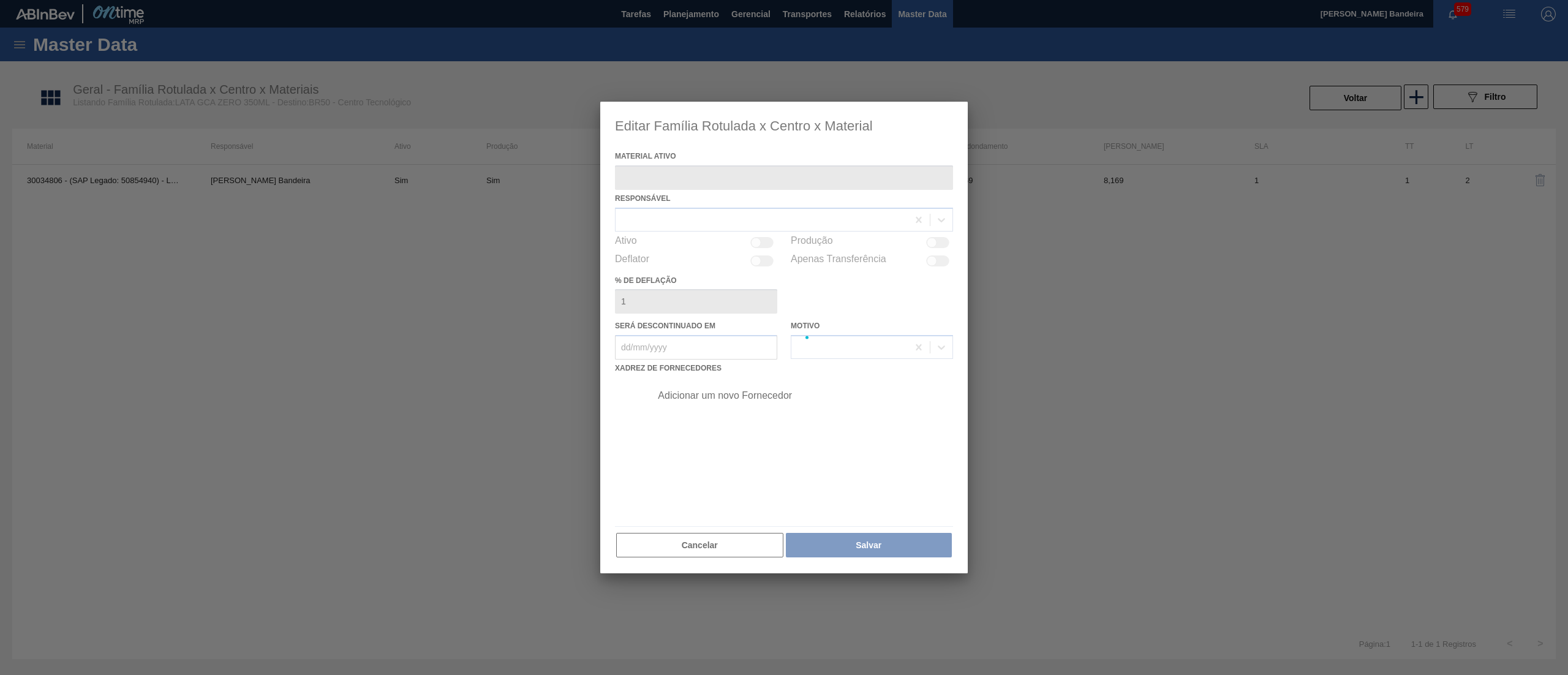
type ativo "30034806 - (SAP Legado: 50854940) - LATA AL 350ML GCAZ FIBRAS"
checkbox input "true"
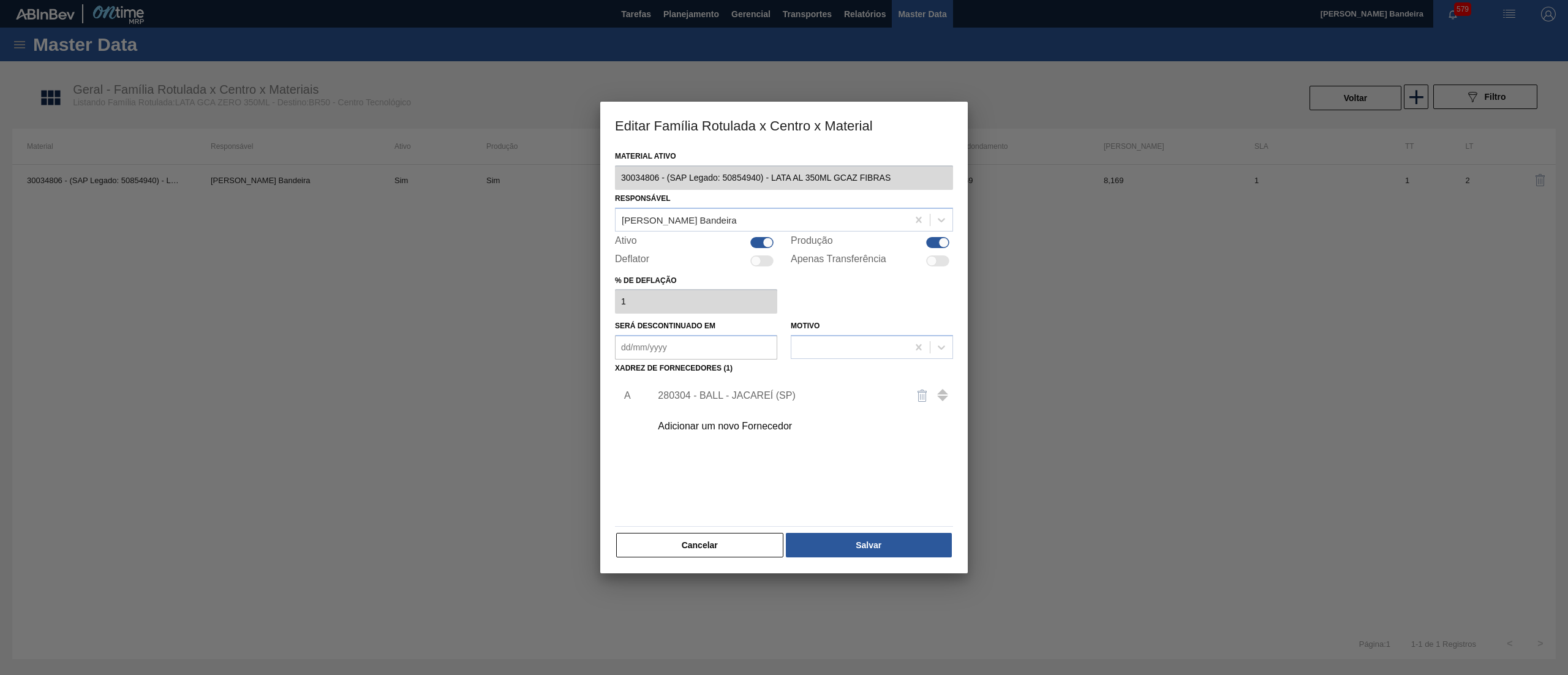
click at [792, 387] on div "280304 - BALL - JACAREÍ (SP)" at bounding box center [798, 395] width 309 height 31
click at [790, 395] on div "280304 - BALL - JACAREÍ (SP)" at bounding box center [778, 396] width 240 height 11
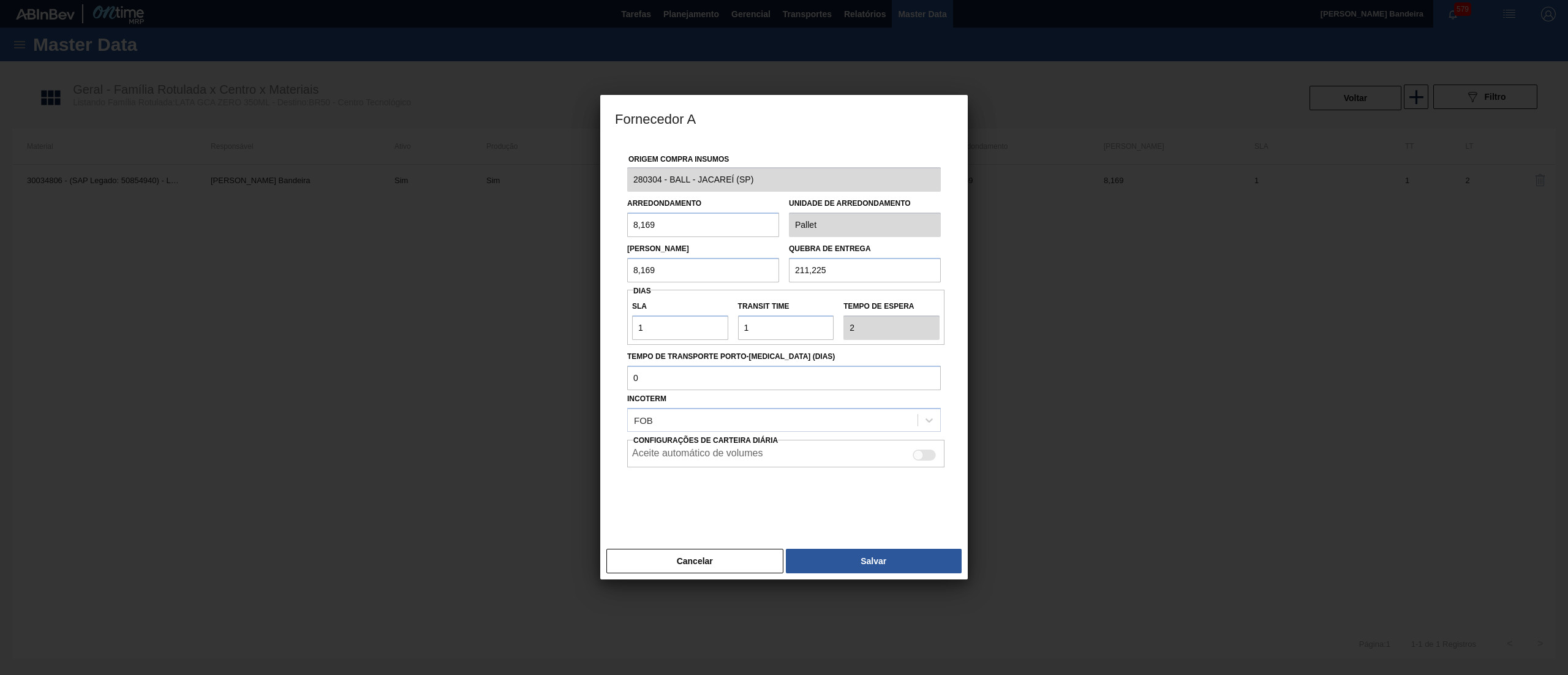
click at [620, 169] on div "Origem Compra Insumos 280304 - BALL - JACAREÍ (SP) Arredondamento 8,169 Unidade…" at bounding box center [784, 334] width 338 height 387
click at [728, 558] on button "Cancelar" at bounding box center [694, 560] width 177 height 24
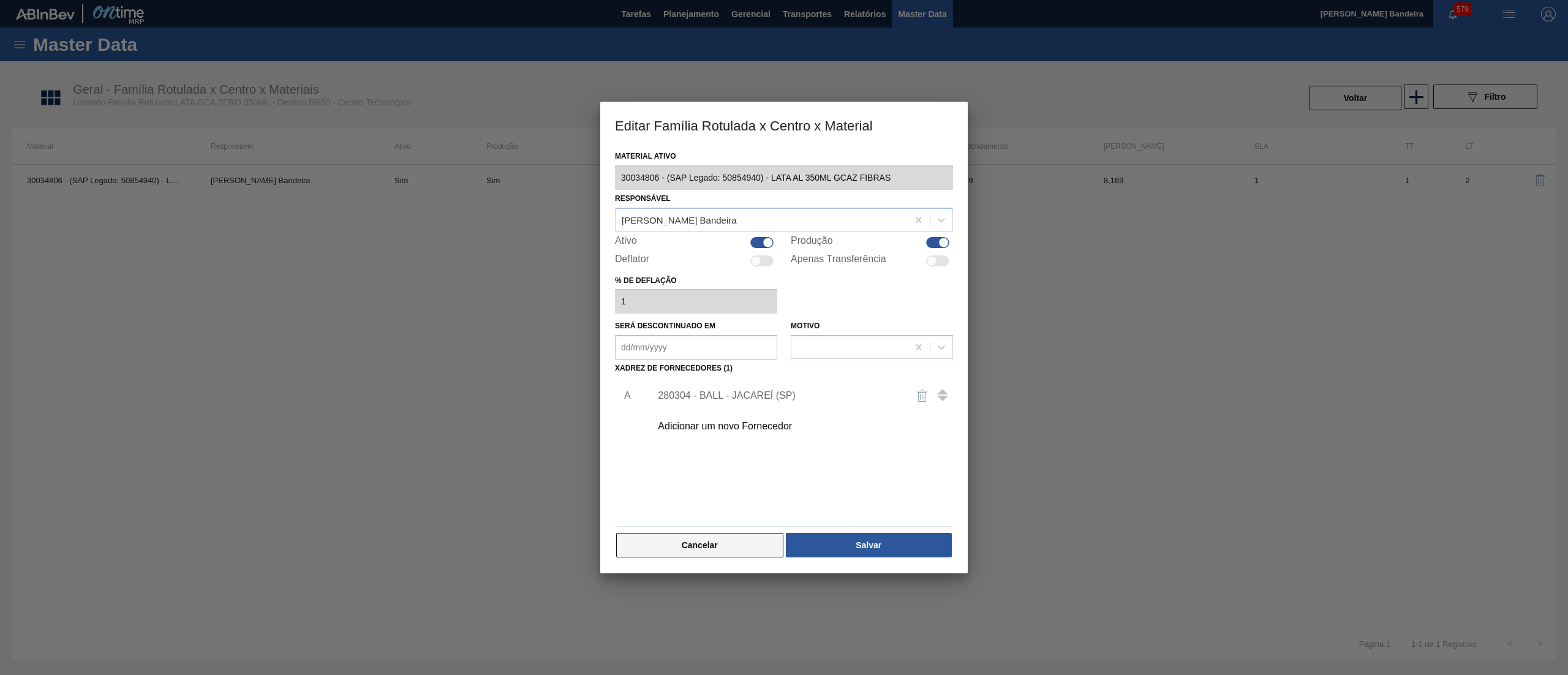
click at [740, 539] on button "Cancelar" at bounding box center [699, 545] width 167 height 24
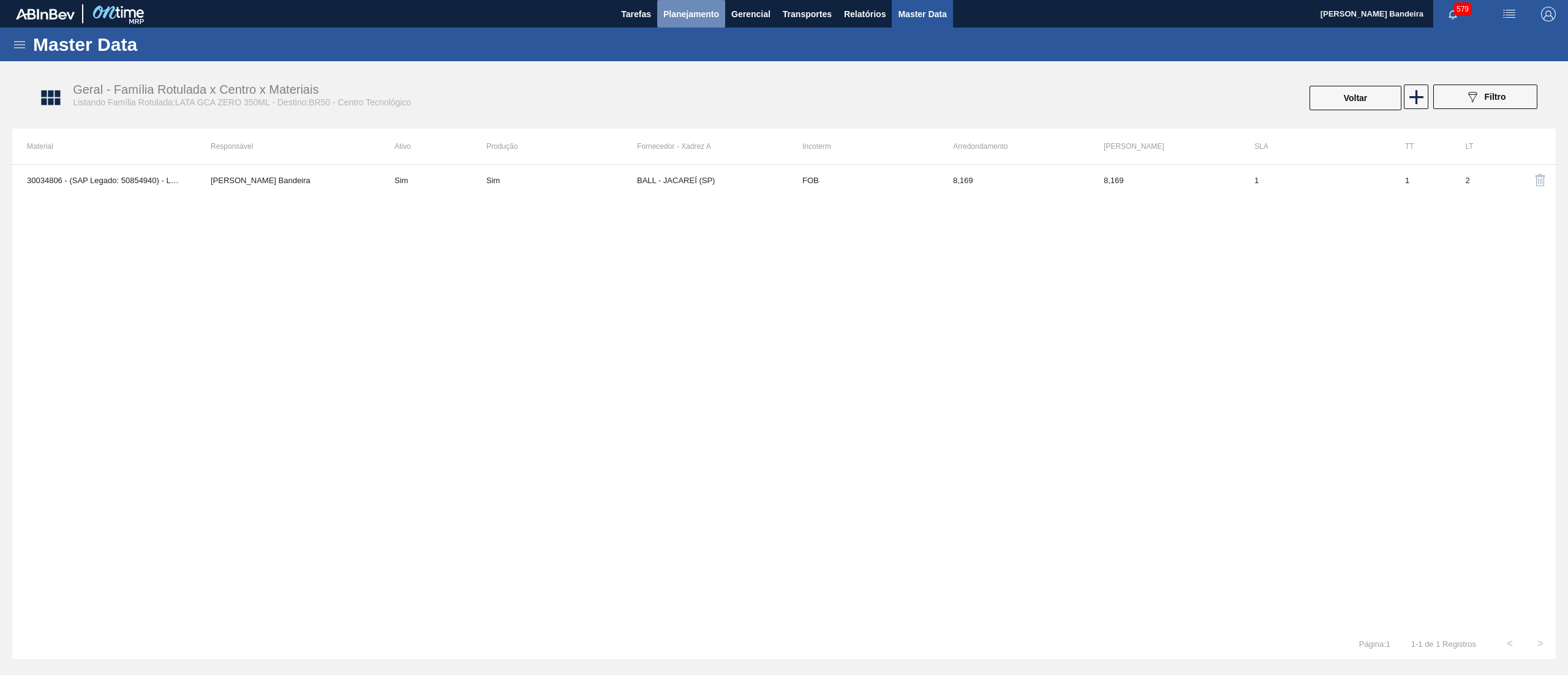
click at [687, 5] on button "Planejamento" at bounding box center [692, 14] width 68 height 28
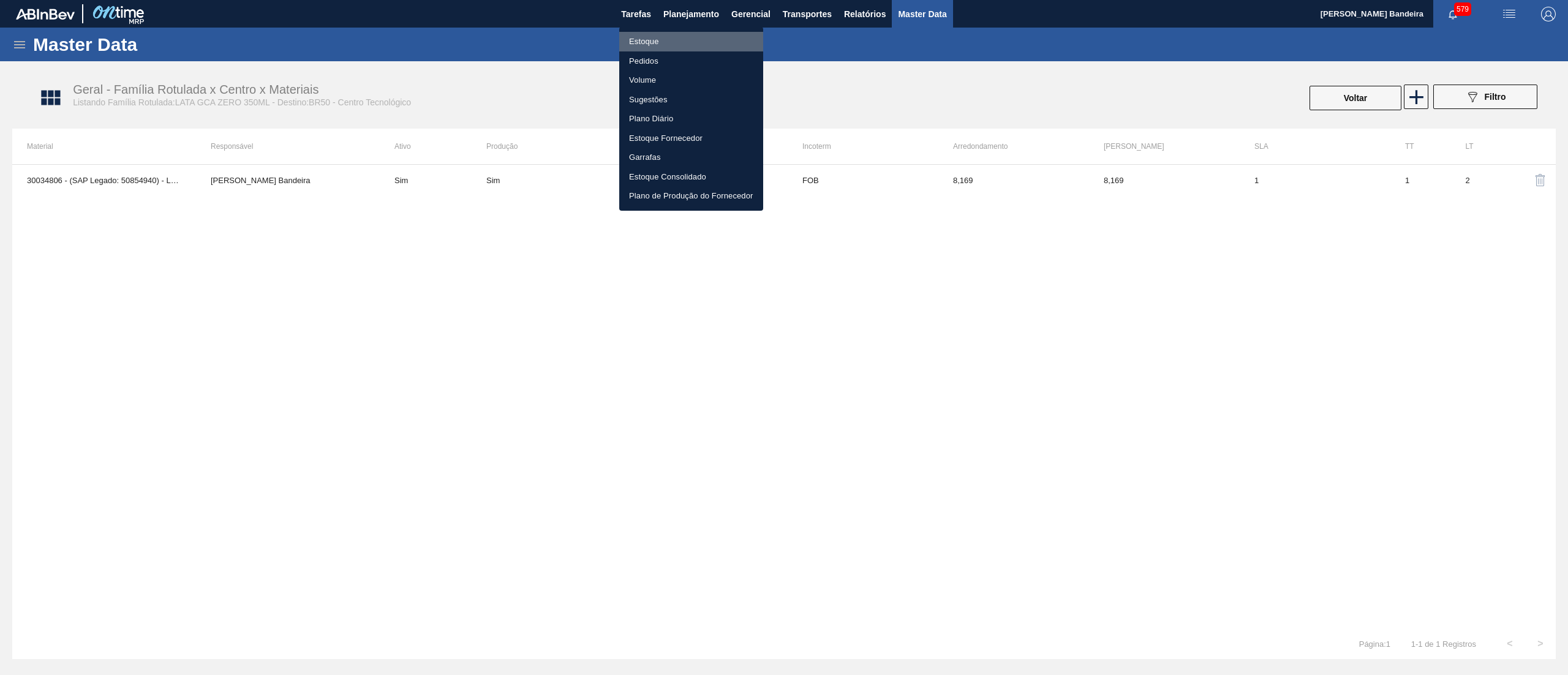
click at [694, 35] on li "Estoque" at bounding box center [692, 41] width 144 height 19
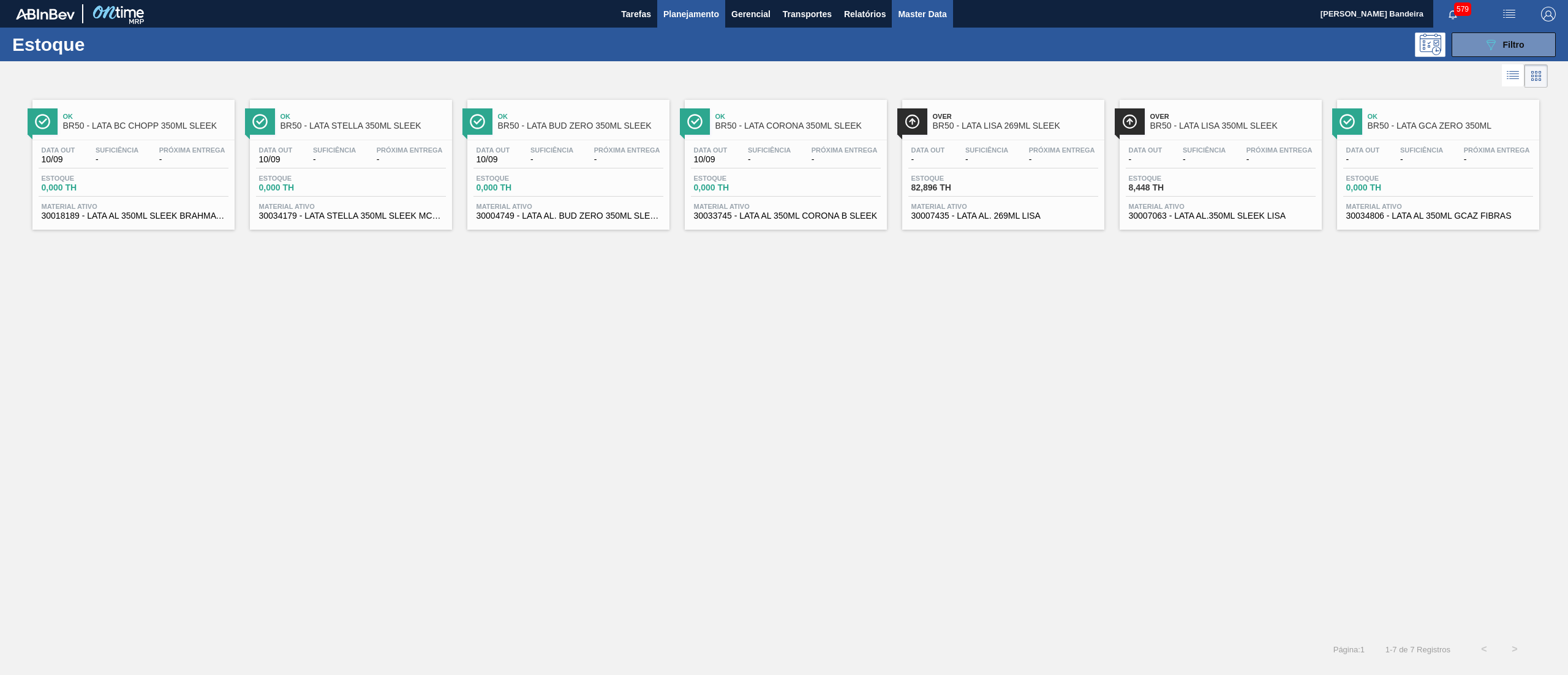
click at [920, 18] on span "Master Data" at bounding box center [922, 14] width 48 height 15
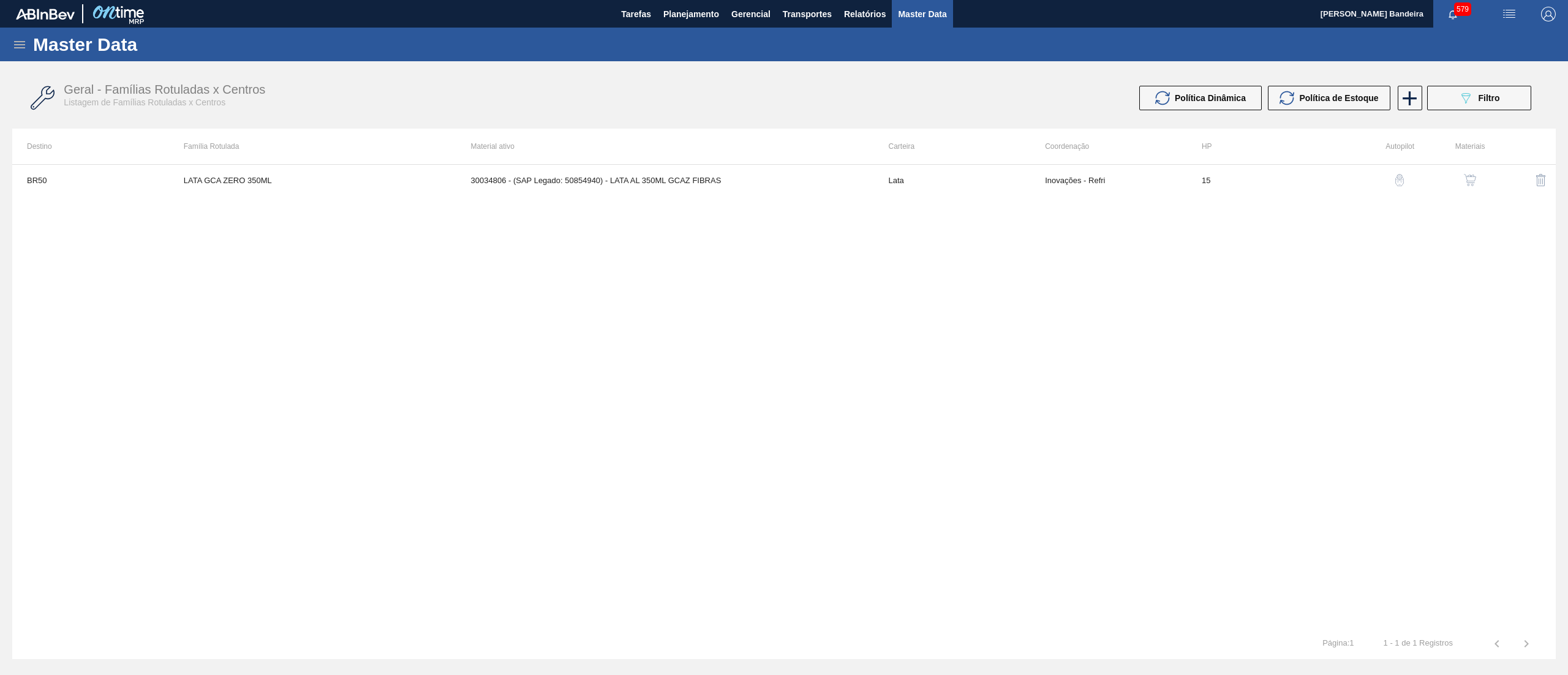
click at [22, 43] on icon at bounding box center [19, 44] width 15 height 15
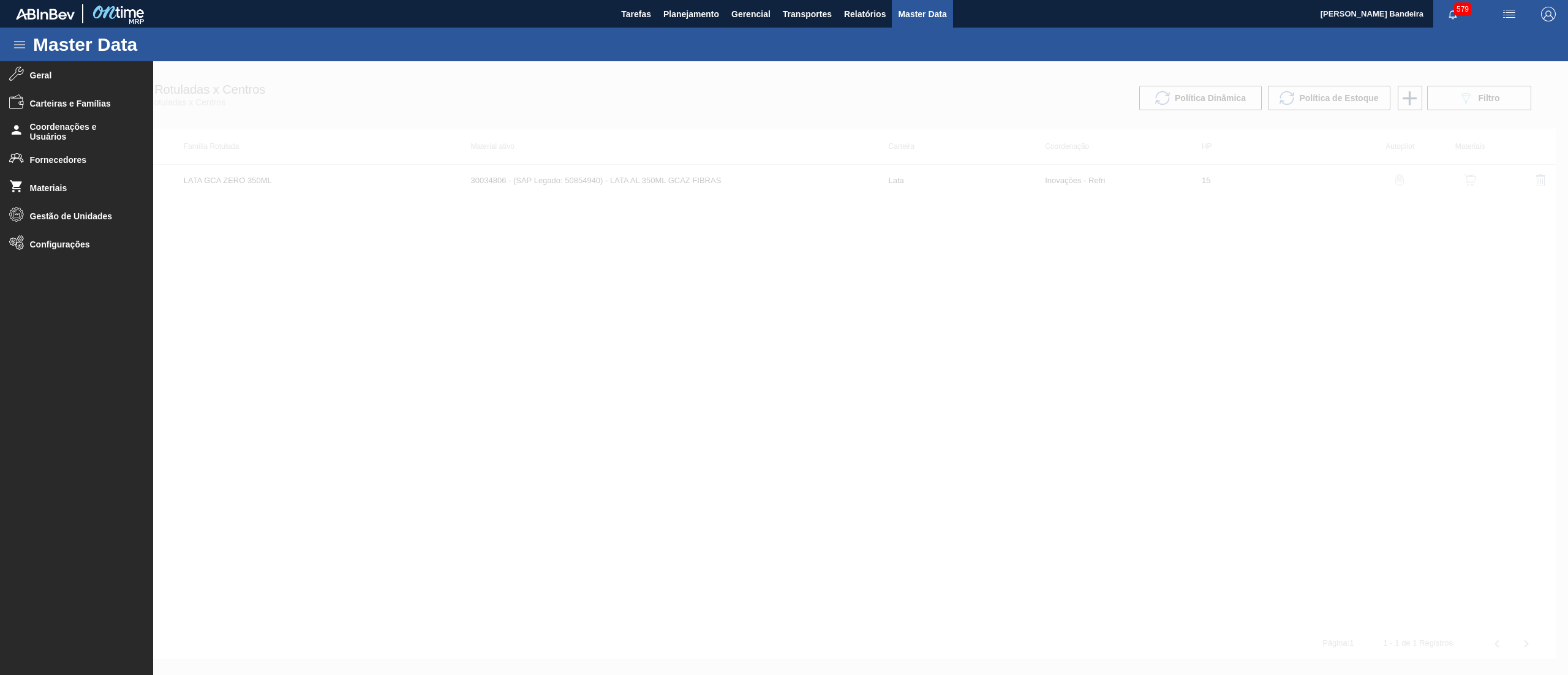
click at [612, 395] on div at bounding box center [784, 368] width 1568 height 614
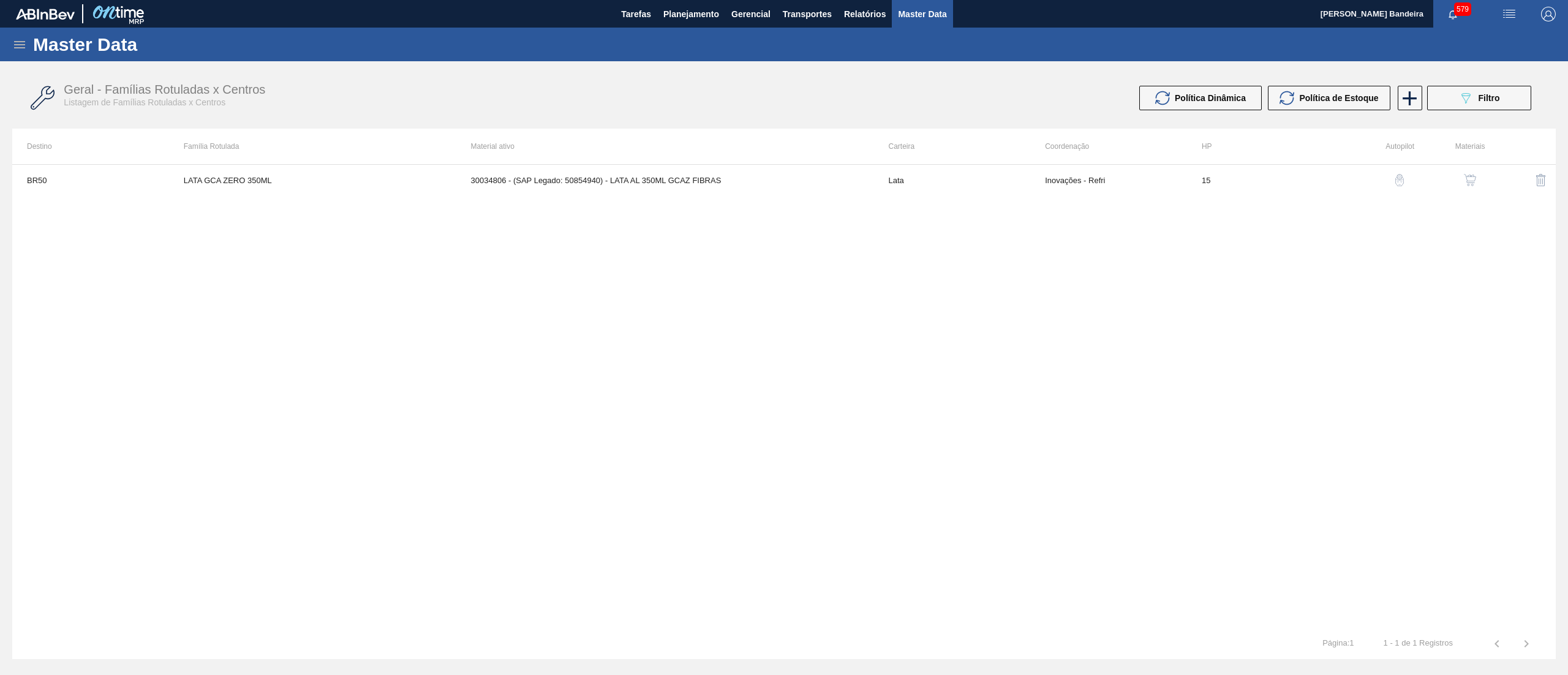
click at [23, 38] on icon at bounding box center [19, 44] width 15 height 15
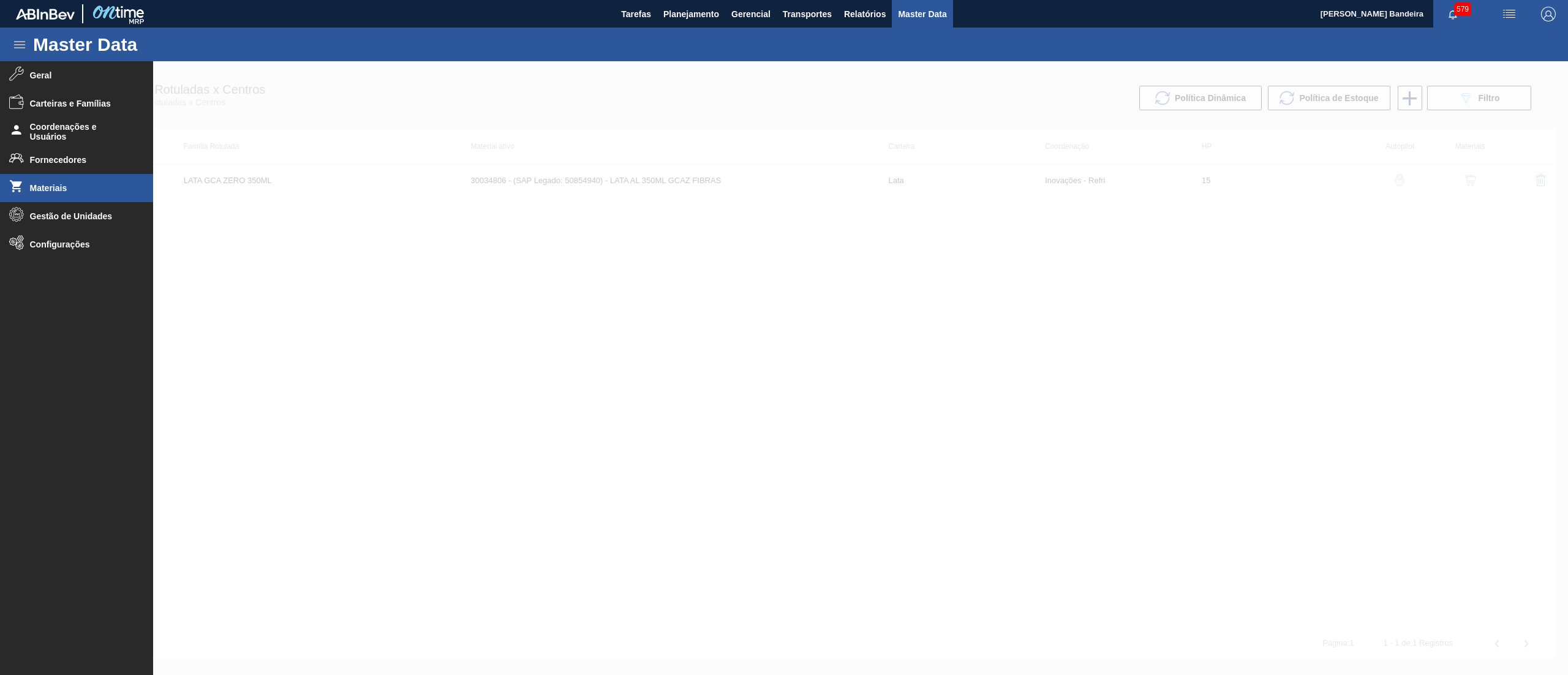
click at [80, 183] on span "Materiais" at bounding box center [80, 188] width 101 height 10
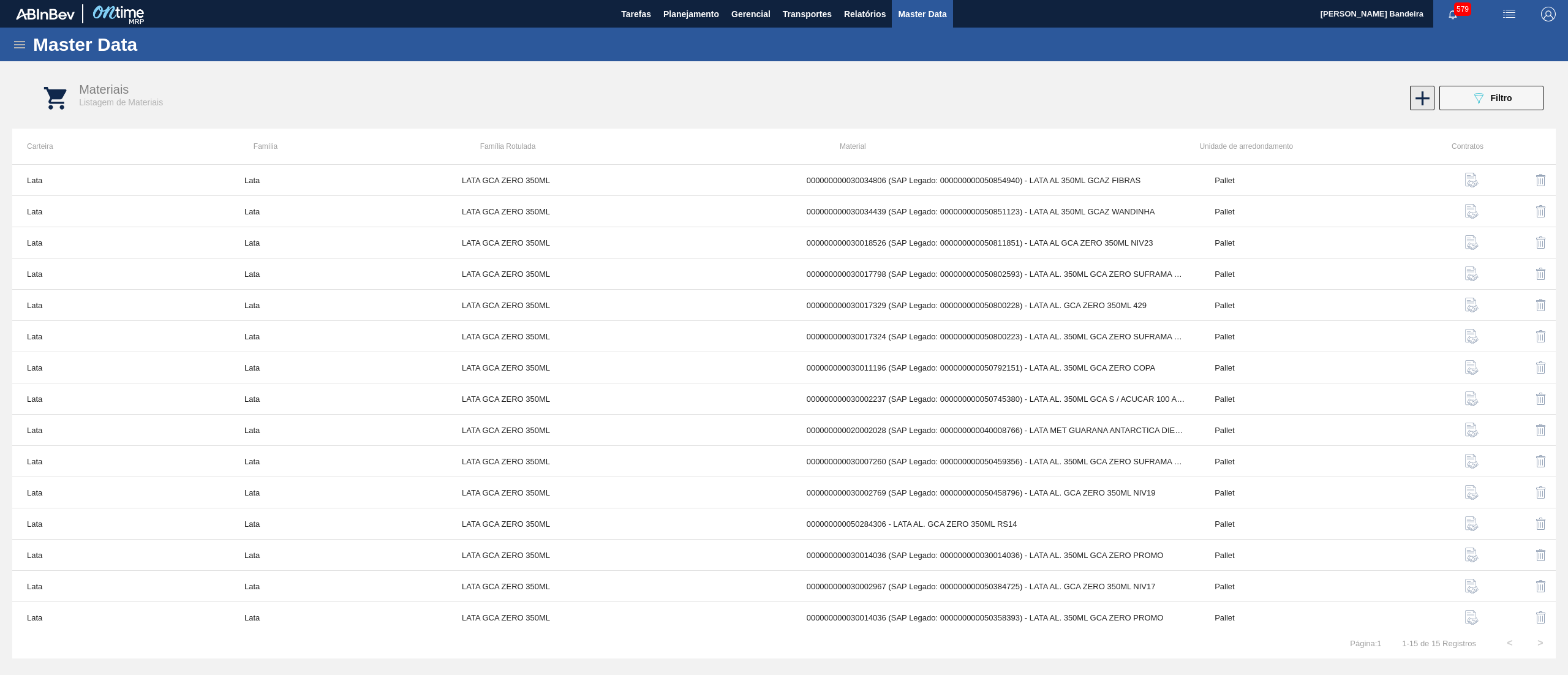
click at [1418, 90] on icon at bounding box center [1422, 98] width 24 height 24
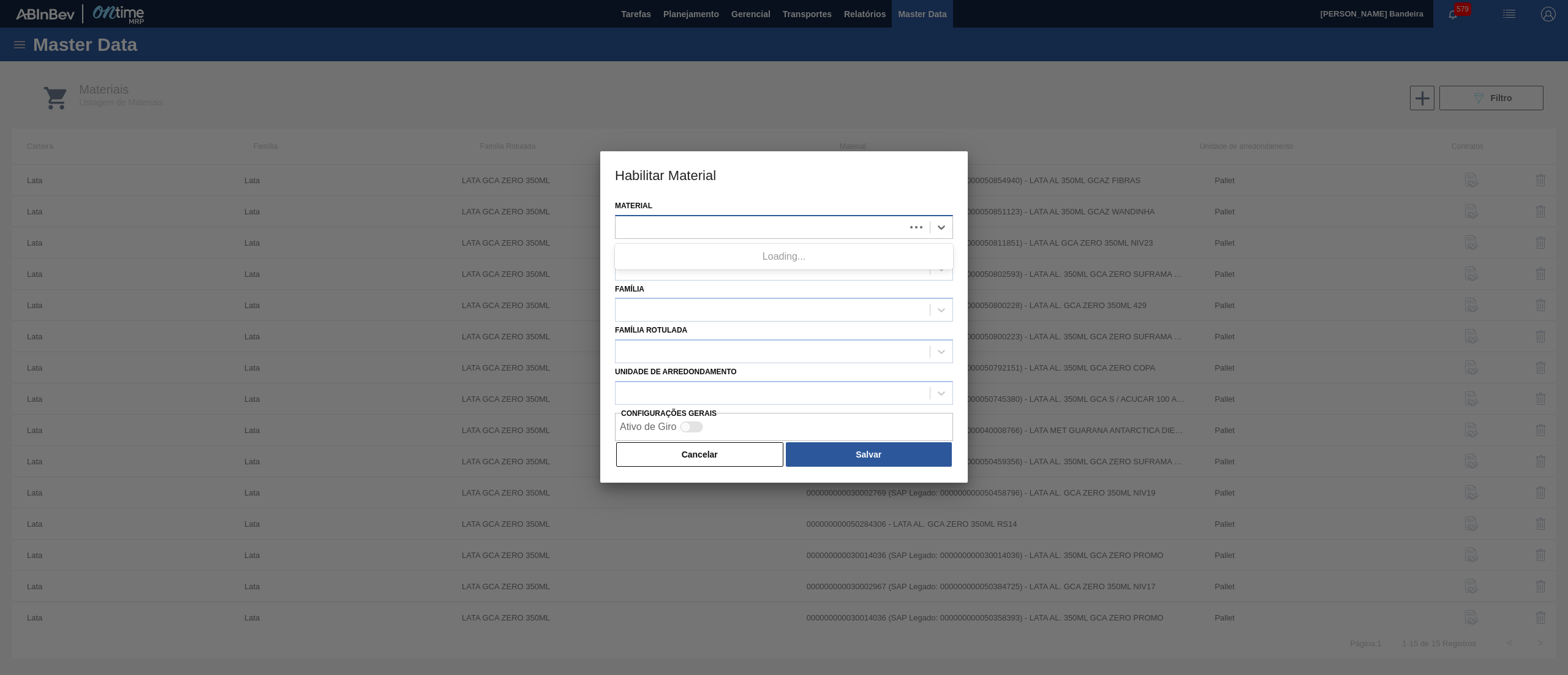
click at [855, 234] on div at bounding box center [760, 227] width 289 height 18
paste input "LATA AL 350ML GCAZ TITANS"
type input "LATA AL 350ML GCAZ TITANS"
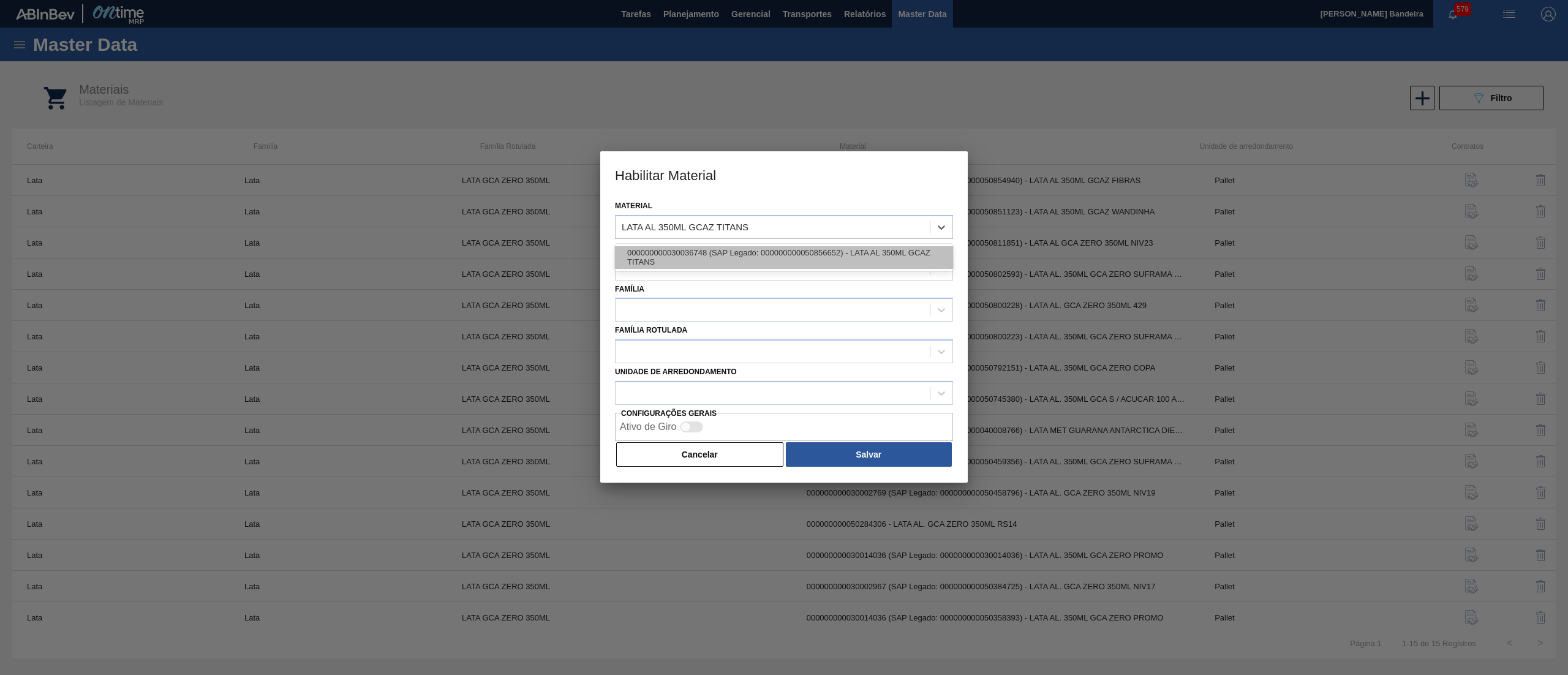
click at [866, 264] on div "000000000030036748 (SAP Legado: 000000000050856652) - LATA AL 350ML GCAZ TITANS" at bounding box center [784, 257] width 338 height 23
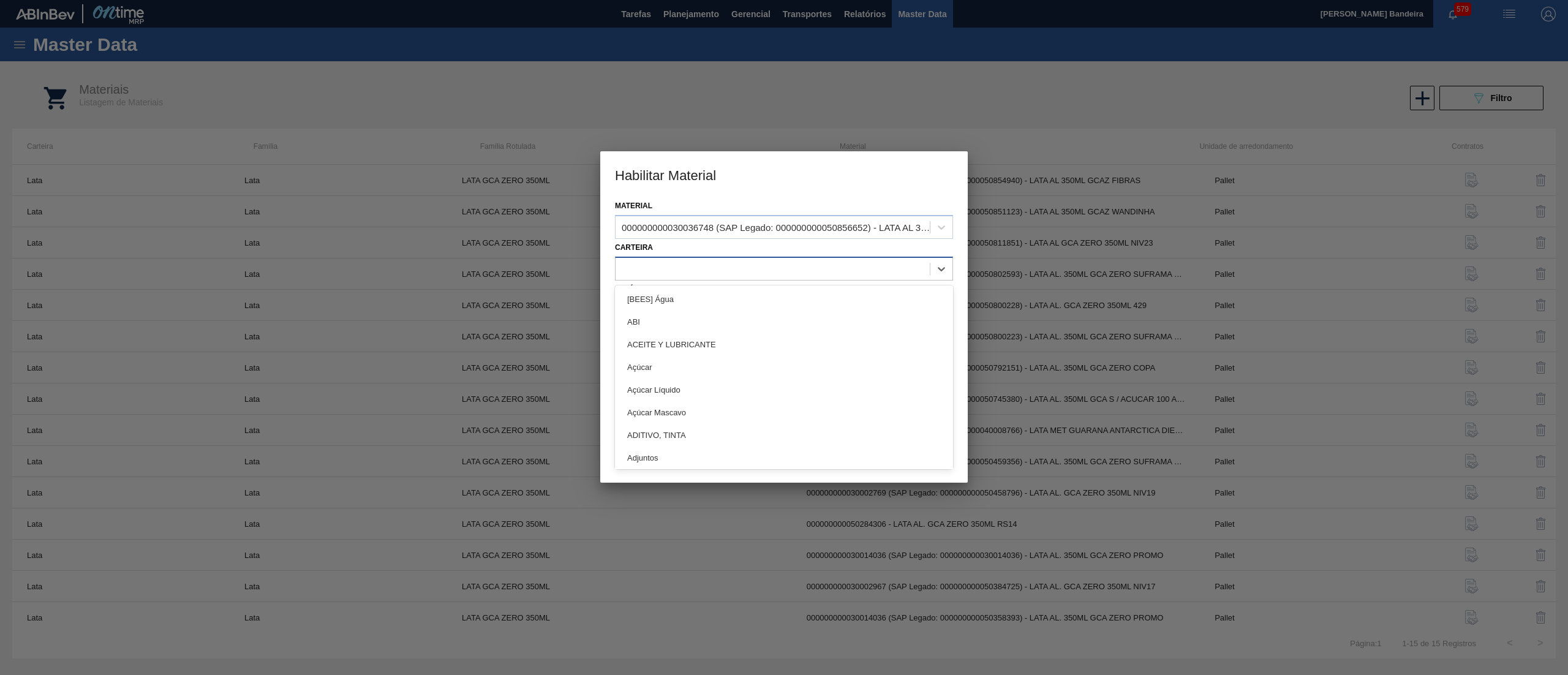
click at [855, 272] on div at bounding box center [773, 268] width 314 height 18
type input "lata"
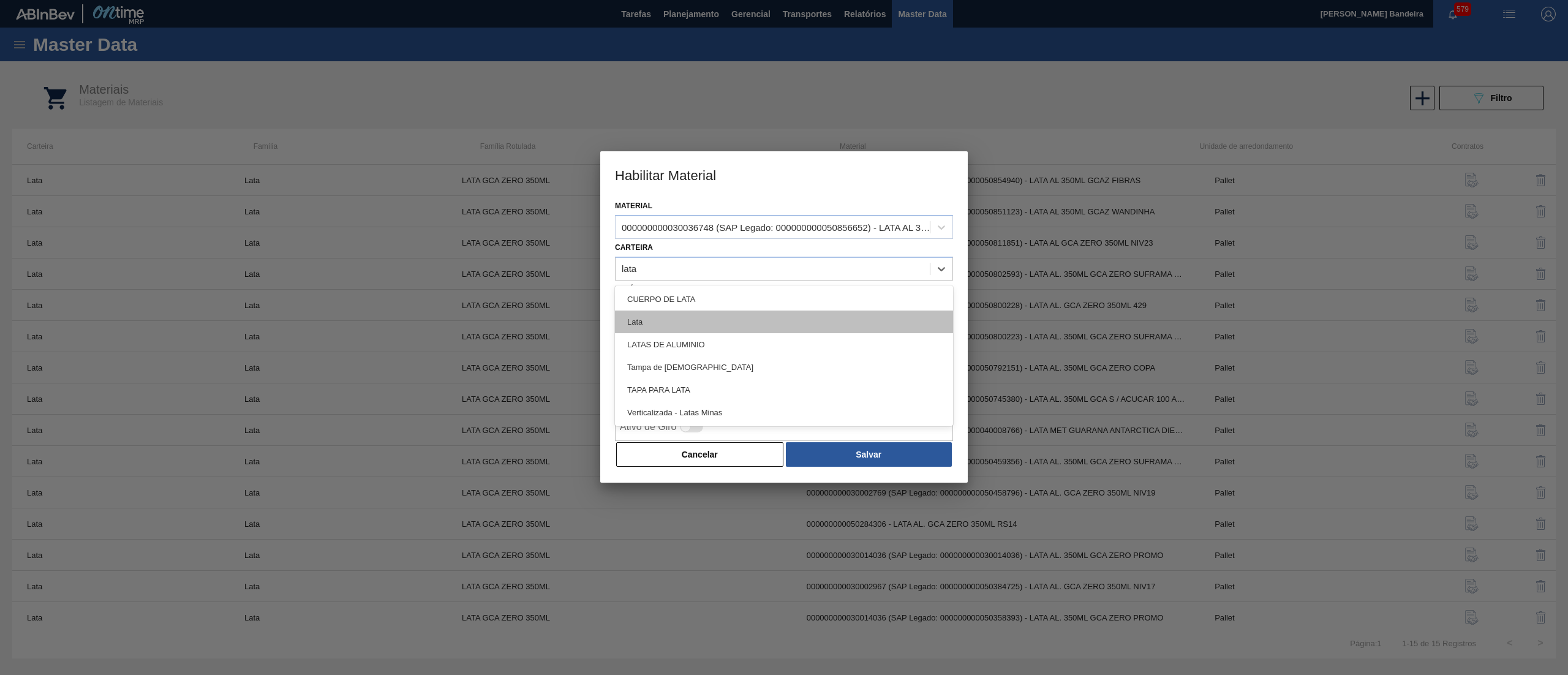
click at [748, 325] on div "Lata" at bounding box center [784, 322] width 338 height 23
click at [710, 301] on div at bounding box center [773, 310] width 314 height 18
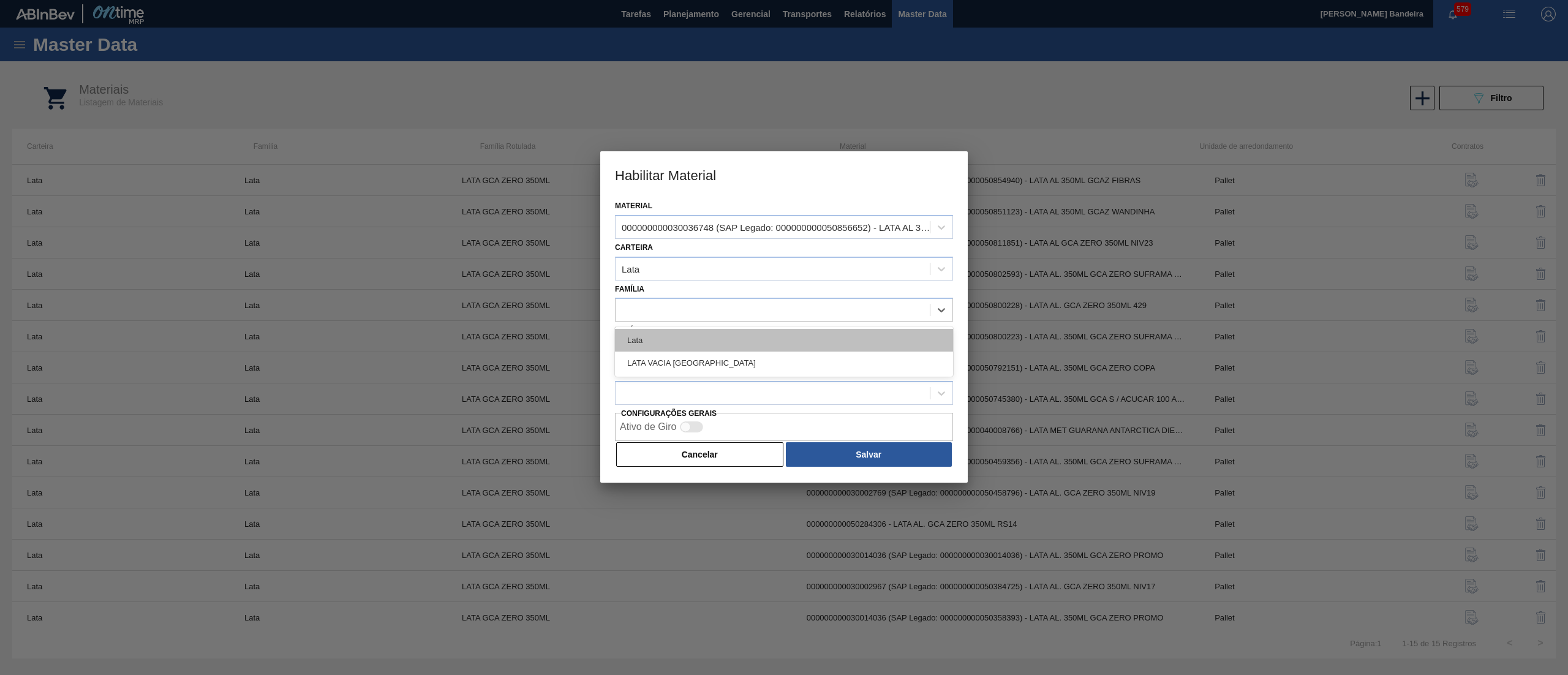
click at [684, 336] on div "Lata" at bounding box center [784, 340] width 338 height 23
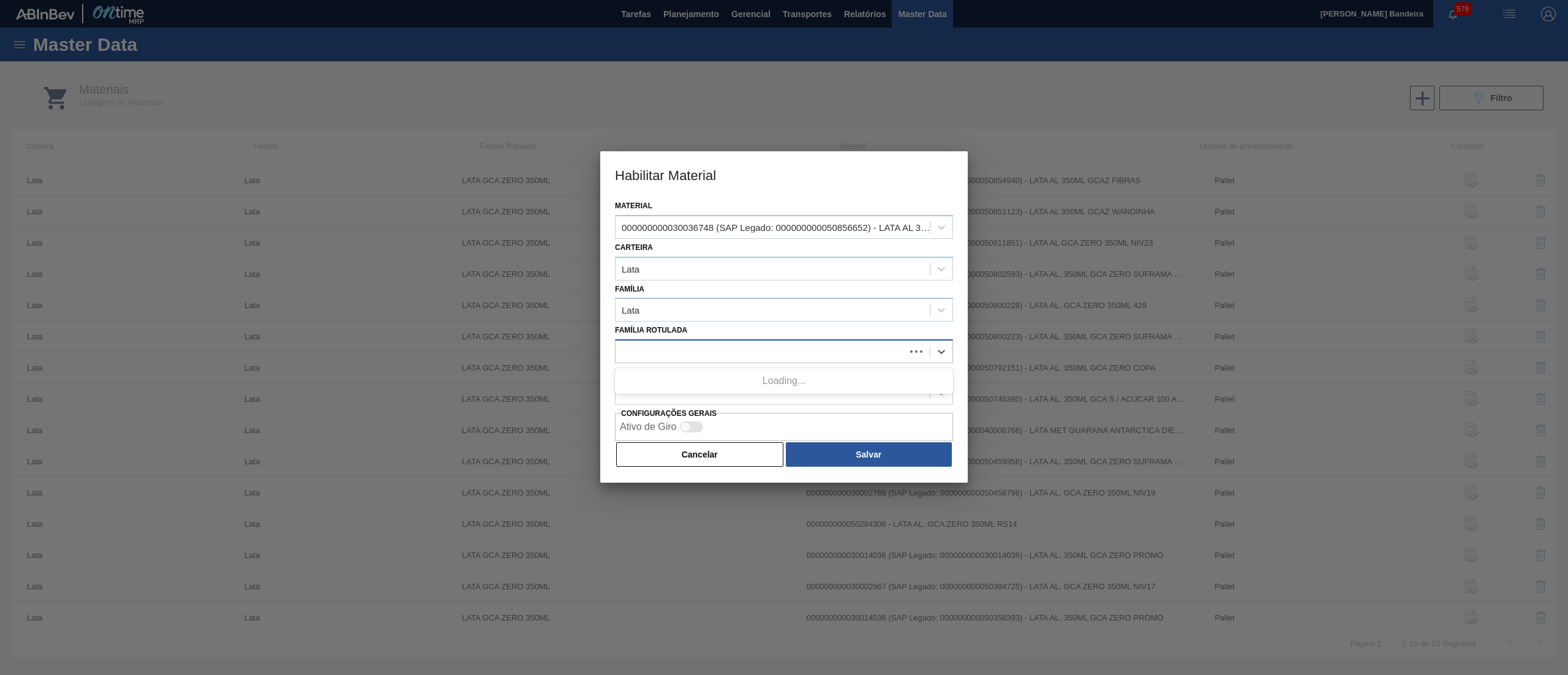
click at [697, 350] on div at bounding box center [760, 351] width 289 height 18
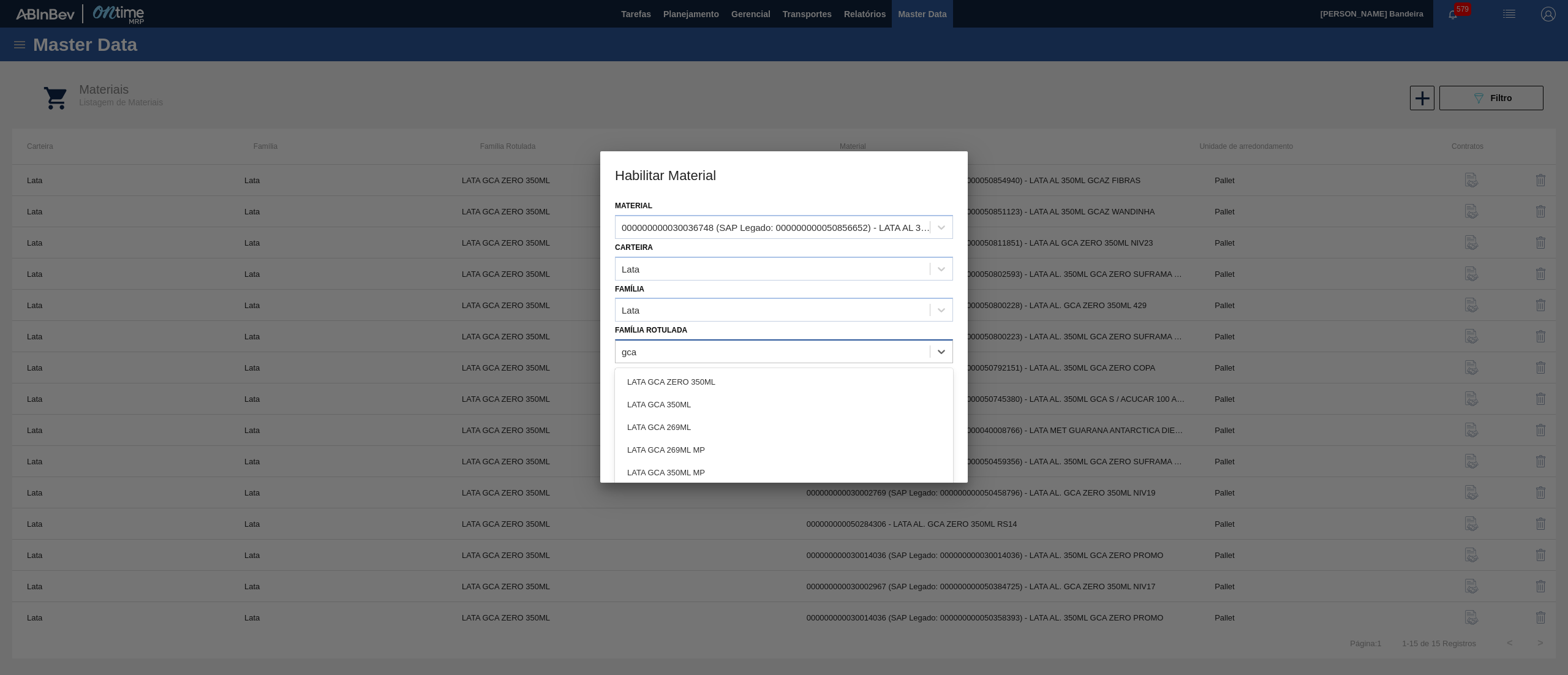
type Rotulada "gca z"
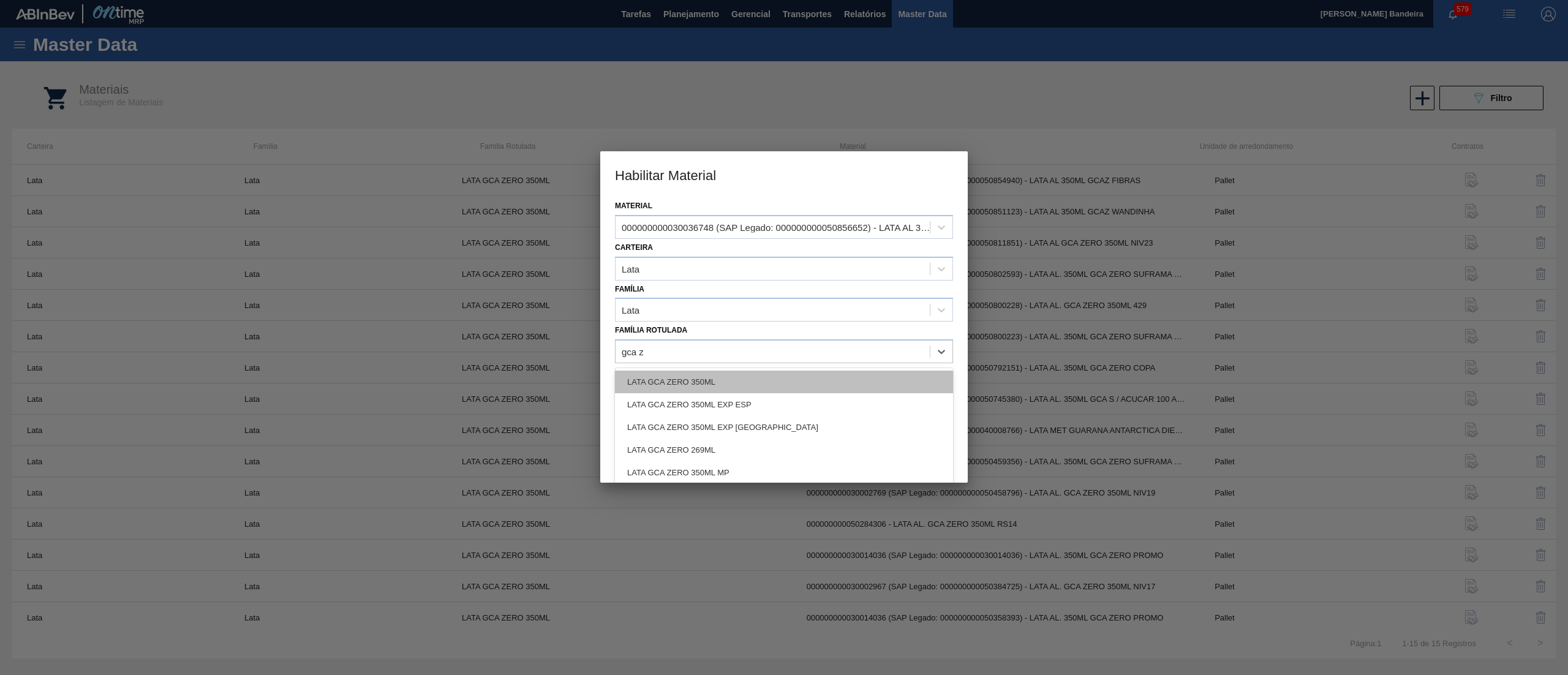
click at [716, 374] on div "LATA GCA ZERO 350ML" at bounding box center [784, 382] width 338 height 23
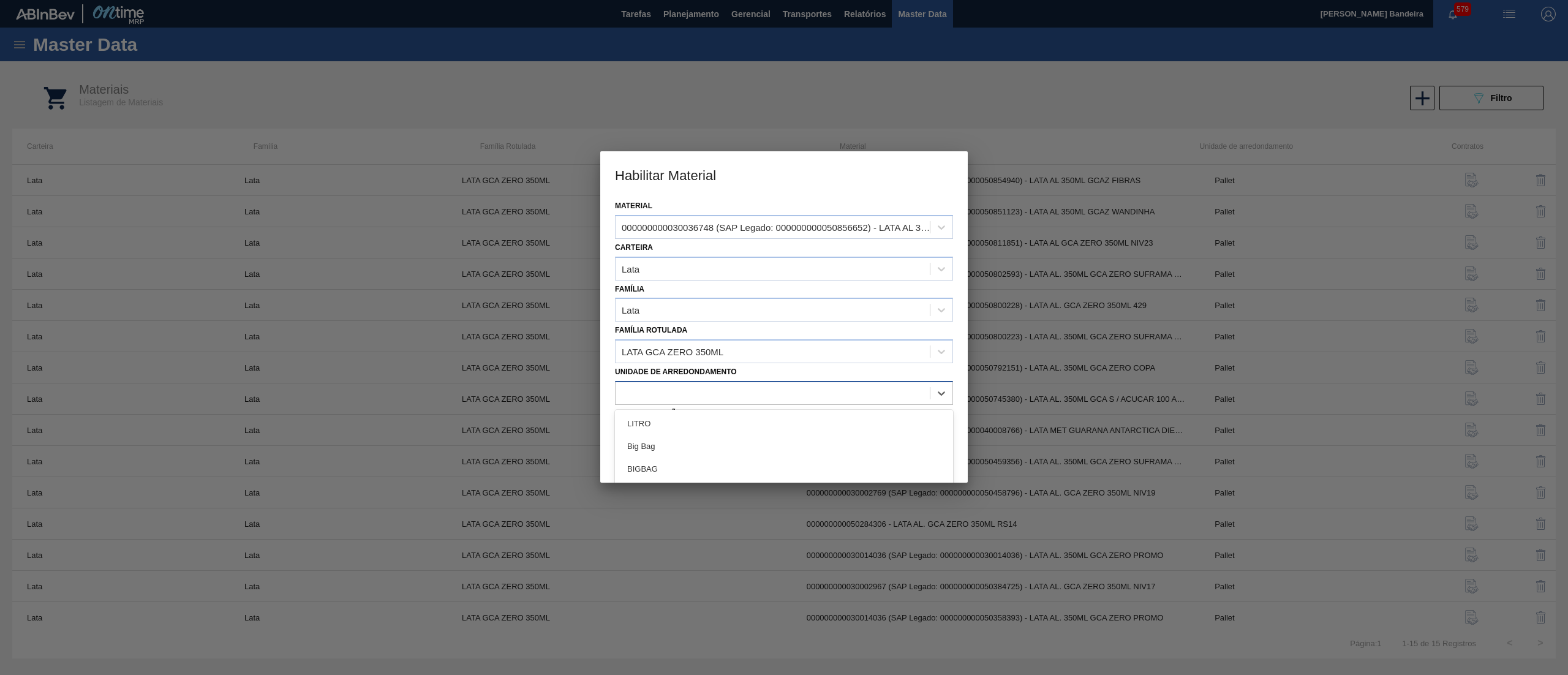
click at [737, 394] on div at bounding box center [773, 392] width 314 height 18
type arredondamento "pall"
click at [704, 429] on div "Pallet" at bounding box center [784, 423] width 338 height 23
click at [846, 445] on button "Salvar" at bounding box center [868, 454] width 165 height 24
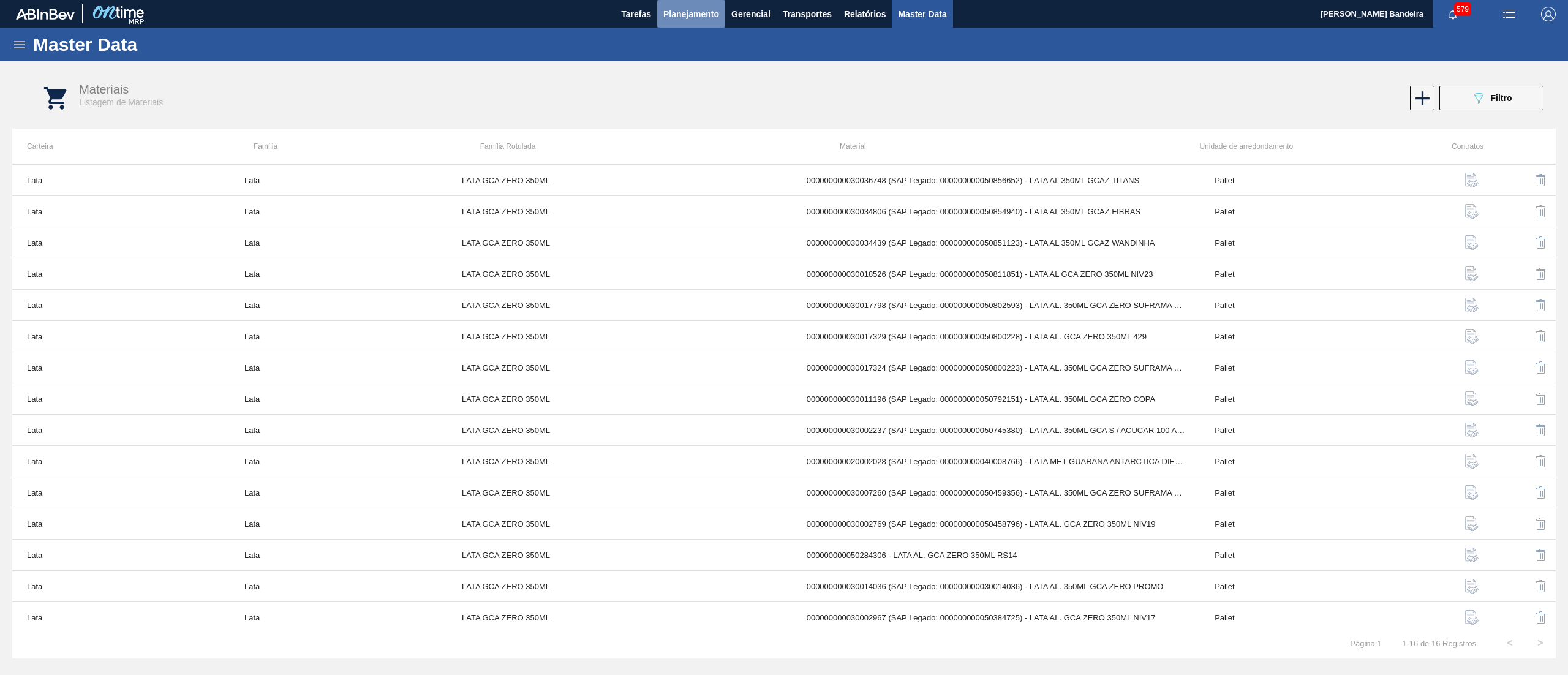
click at [690, 9] on span "Planejamento" at bounding box center [691, 14] width 55 height 15
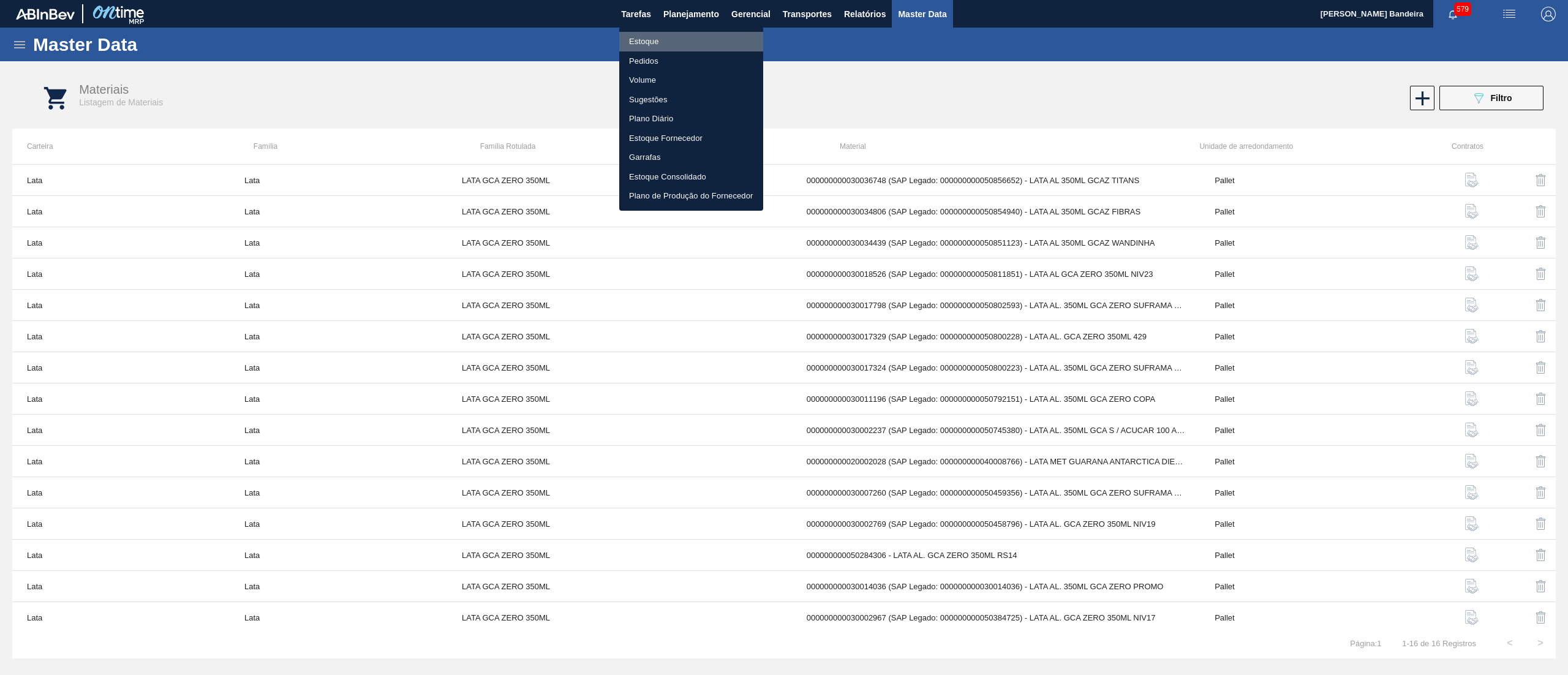
click at [694, 33] on li "Estoque" at bounding box center [692, 41] width 144 height 19
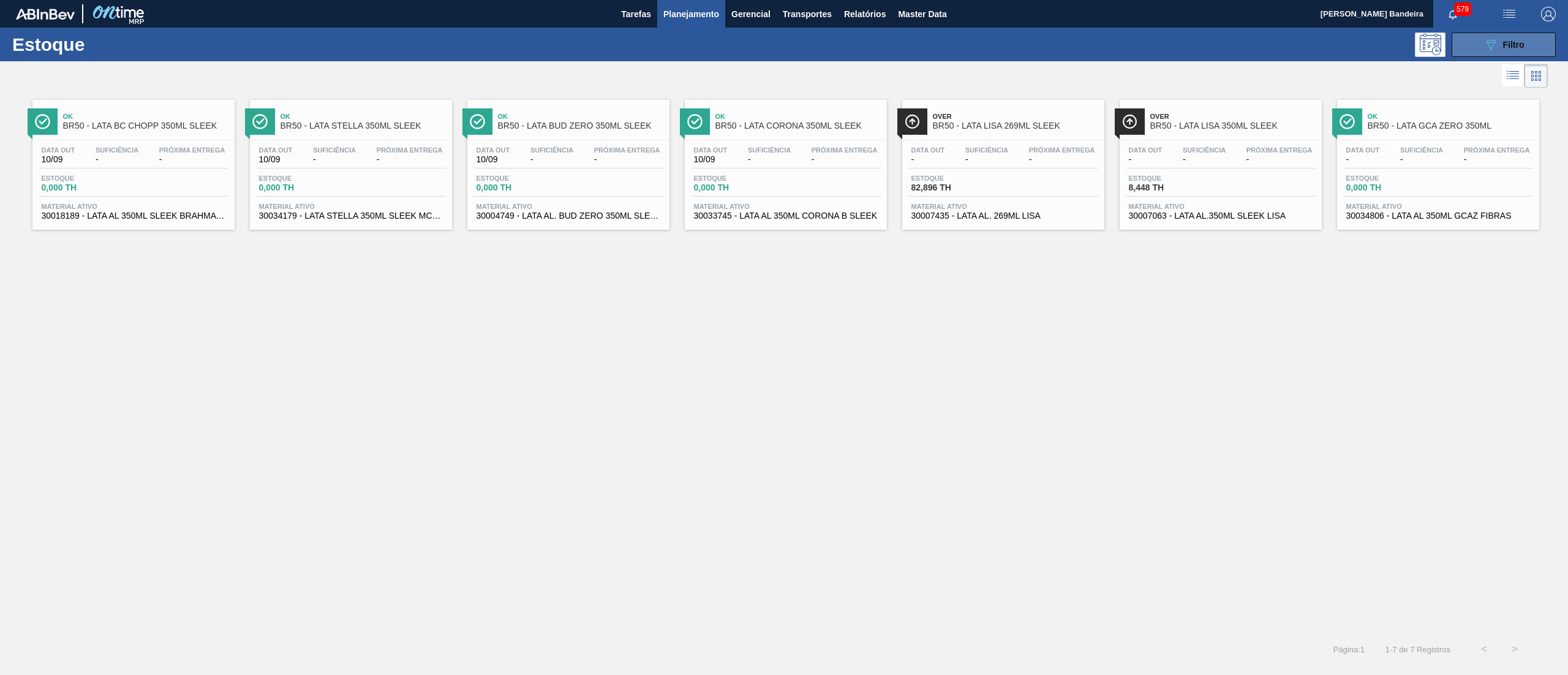
click at [1476, 36] on button "089F7B8B-B2A5-4AFE-B5C0-19BA573D28AC Filtro" at bounding box center [1503, 44] width 104 height 24
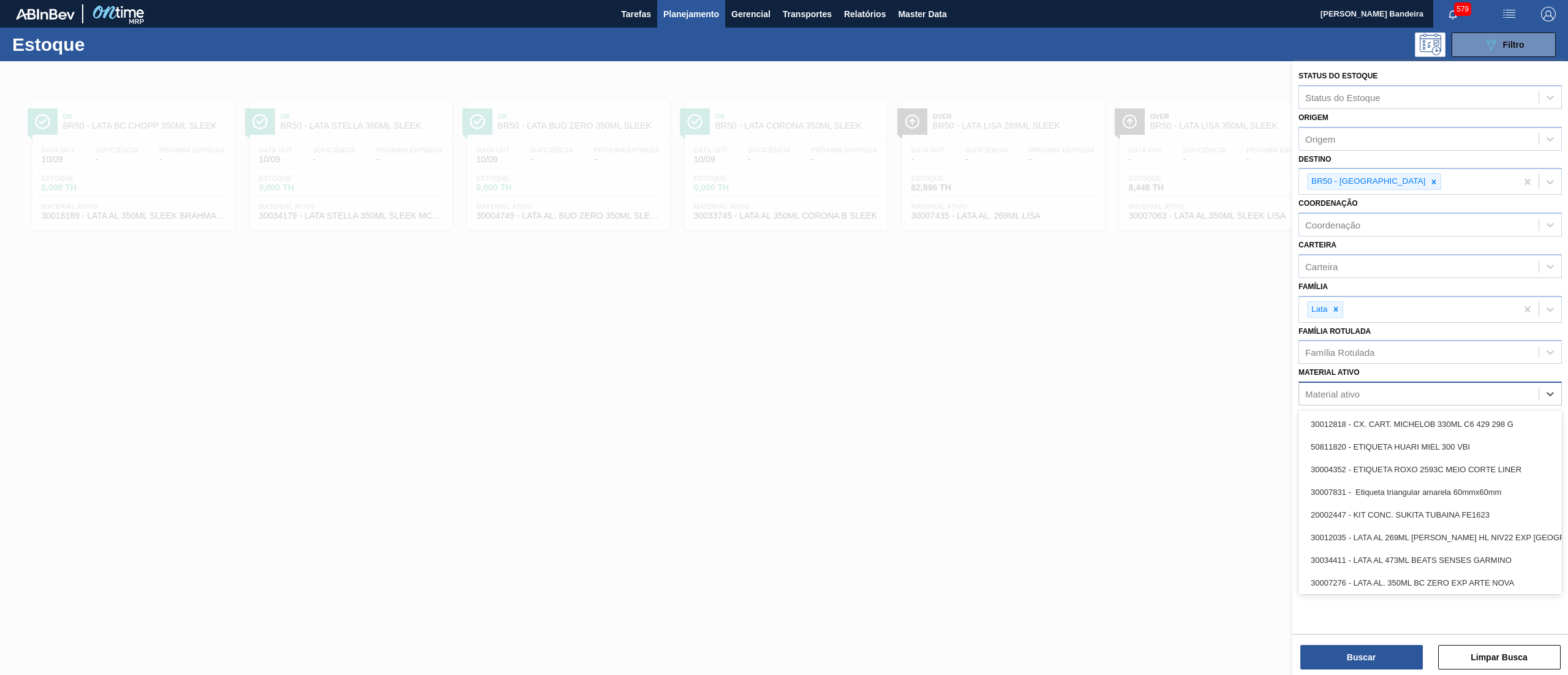
click at [1380, 386] on div "Material ativo" at bounding box center [1418, 394] width 239 height 18
paste ativo "30034772"
type ativo "30034772"
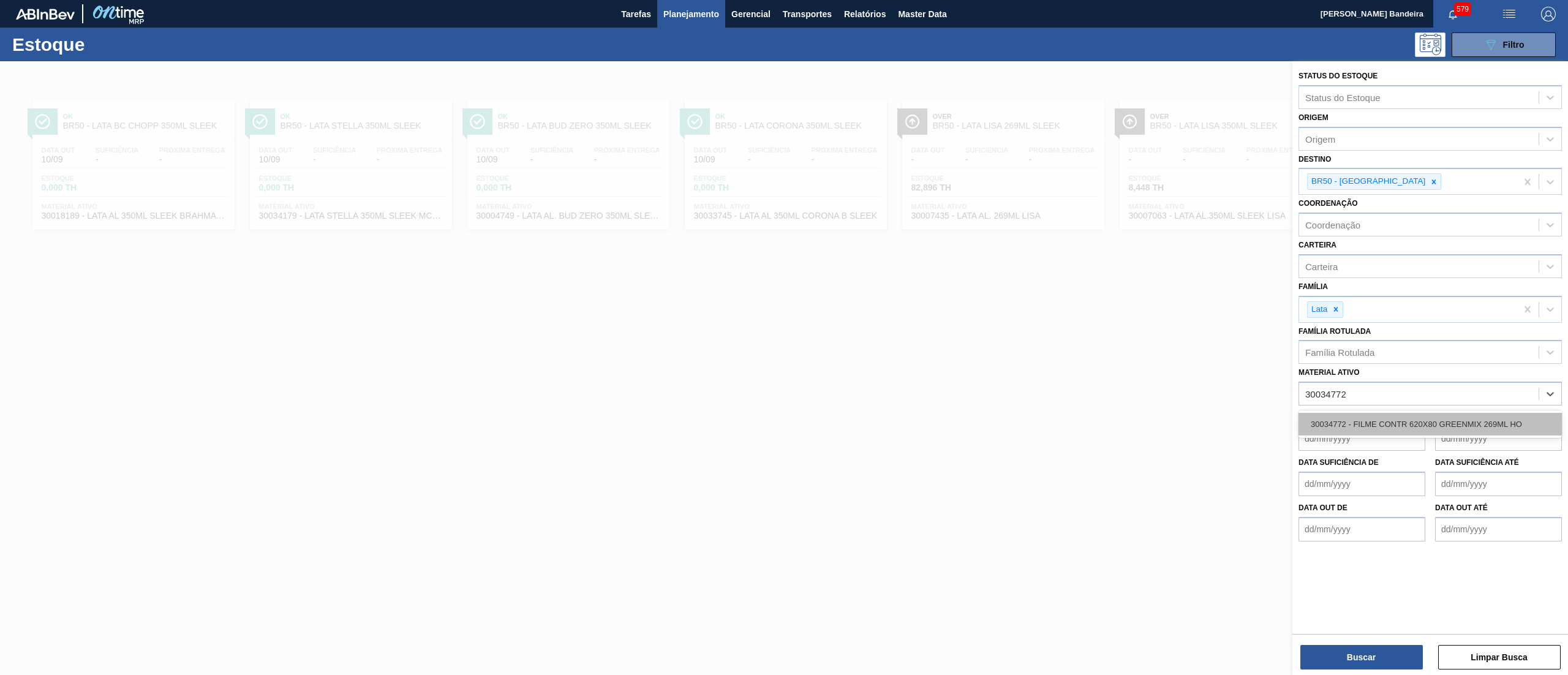
click at [1396, 423] on div "30034772 - FILME CONTR 620X80 GREENMIX 269ML HO" at bounding box center [1429, 423] width 263 height 23
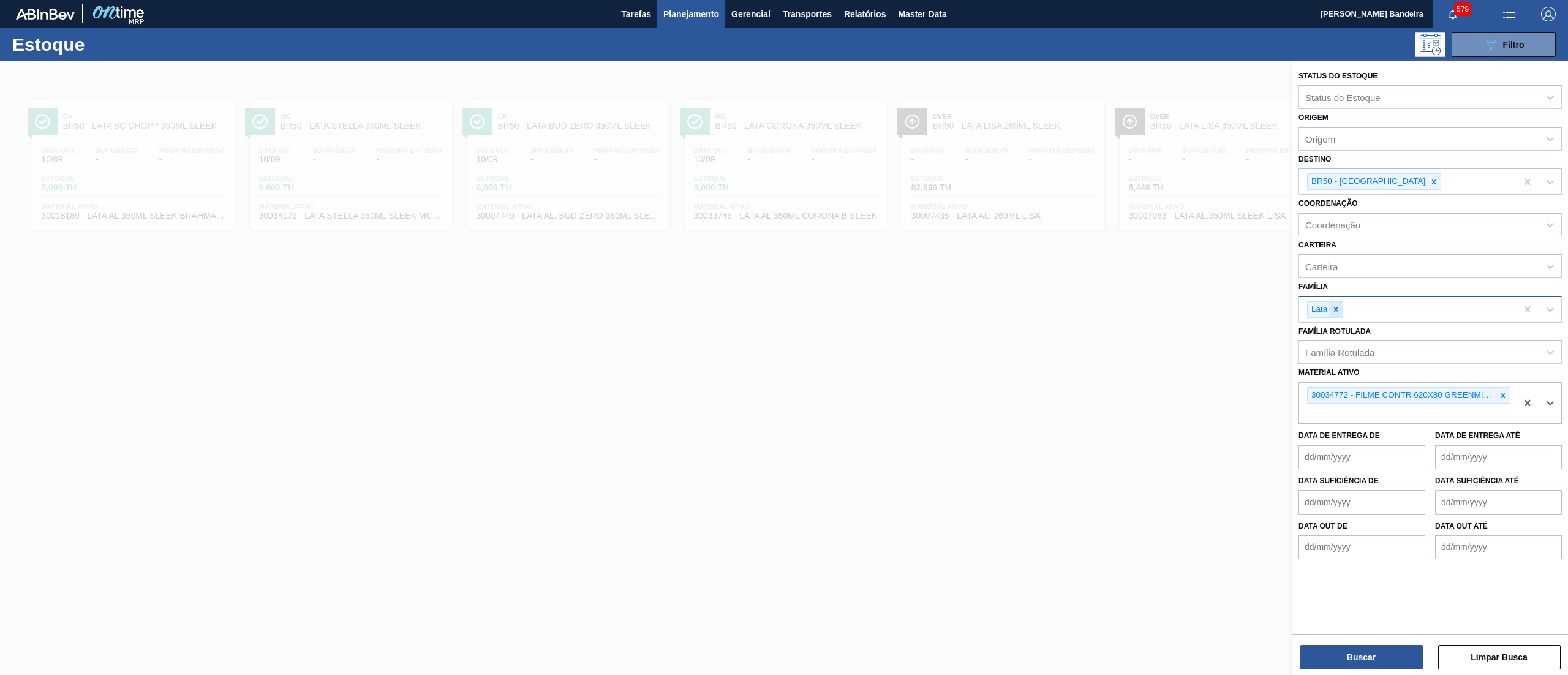
click at [1341, 305] on div at bounding box center [1335, 310] width 14 height 16
click at [1429, 183] on icon at bounding box center [1433, 181] width 8 height 8
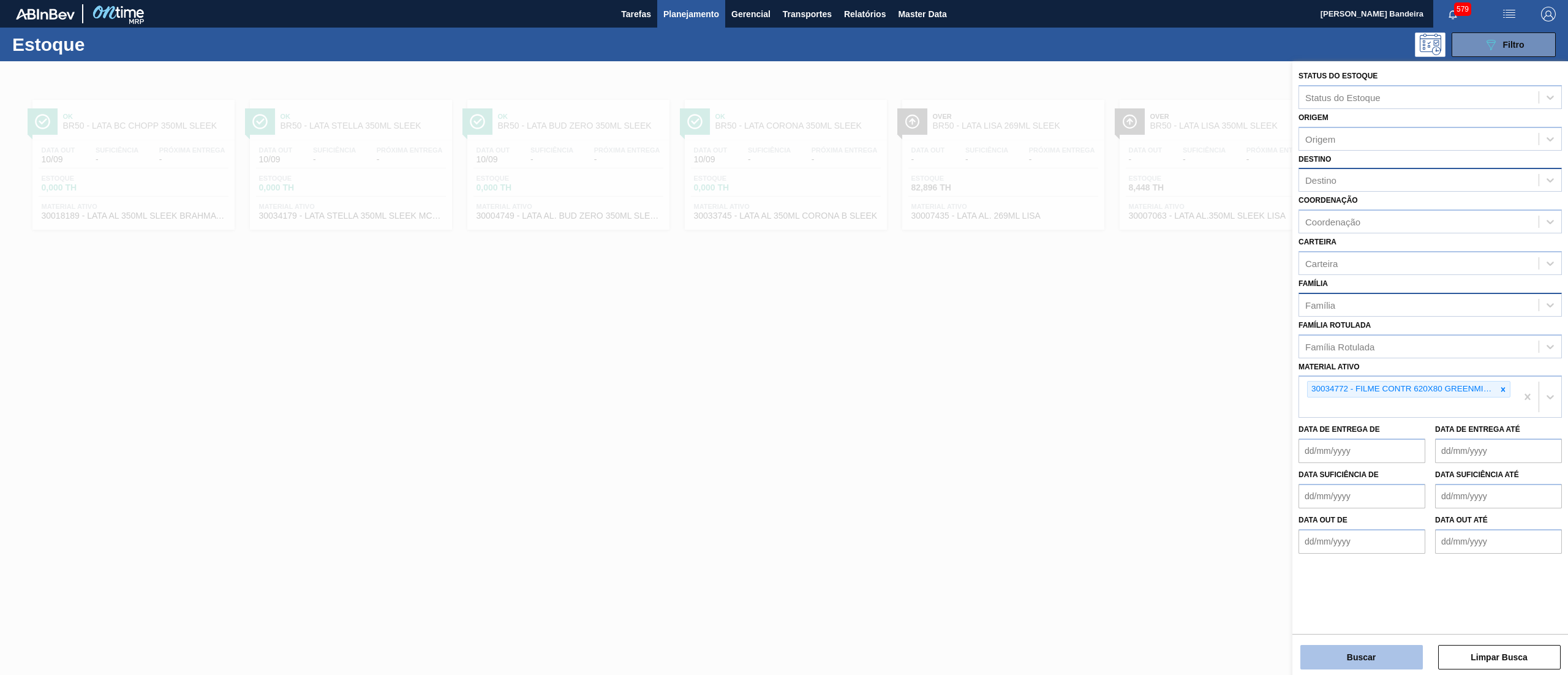
click at [1316, 661] on button "Buscar" at bounding box center [1361, 657] width 122 height 24
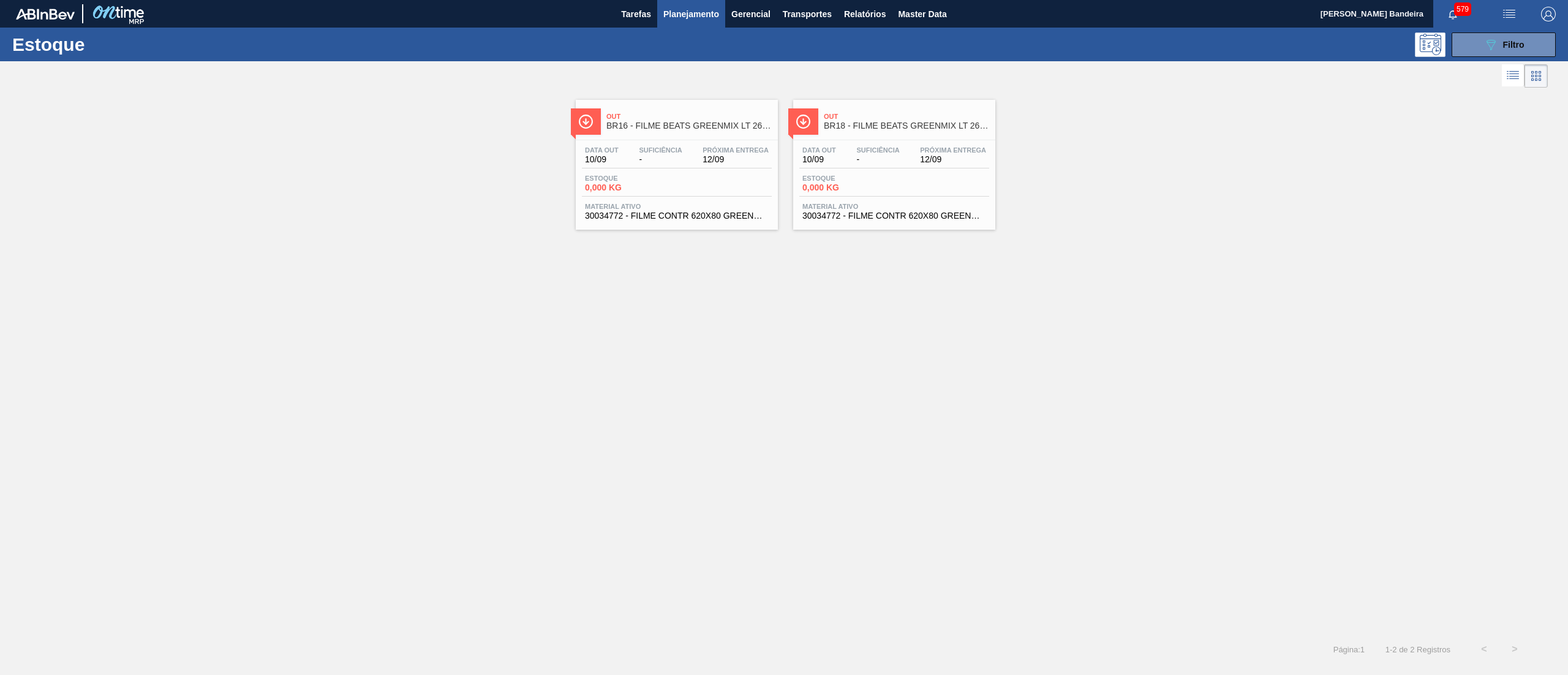
click at [681, 169] on div "Data out 10/09 Suficiência - Próxima Entrega 12/09 Estoque 0,000 KG Material at…" at bounding box center [677, 182] width 202 height 83
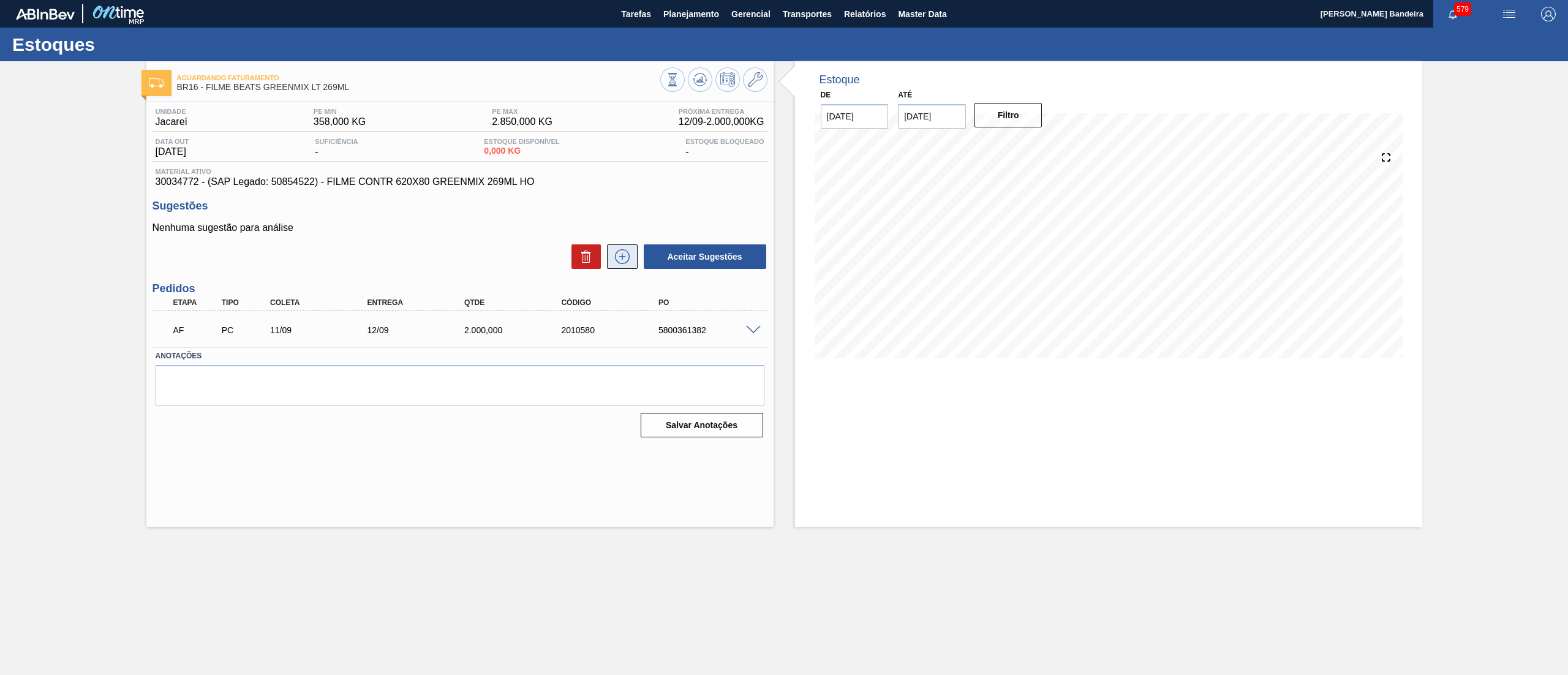
click at [618, 259] on icon at bounding box center [621, 257] width 19 height 15
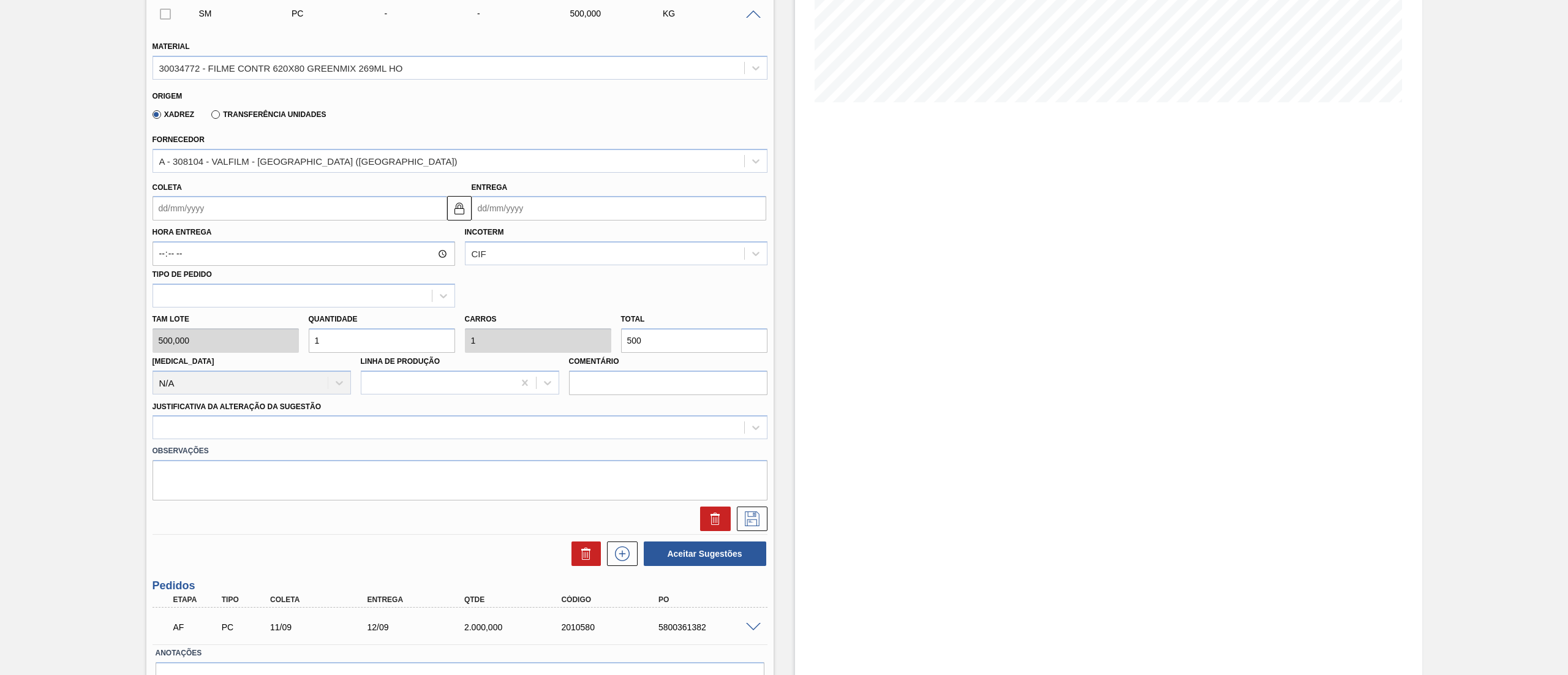
scroll to position [260, 0]
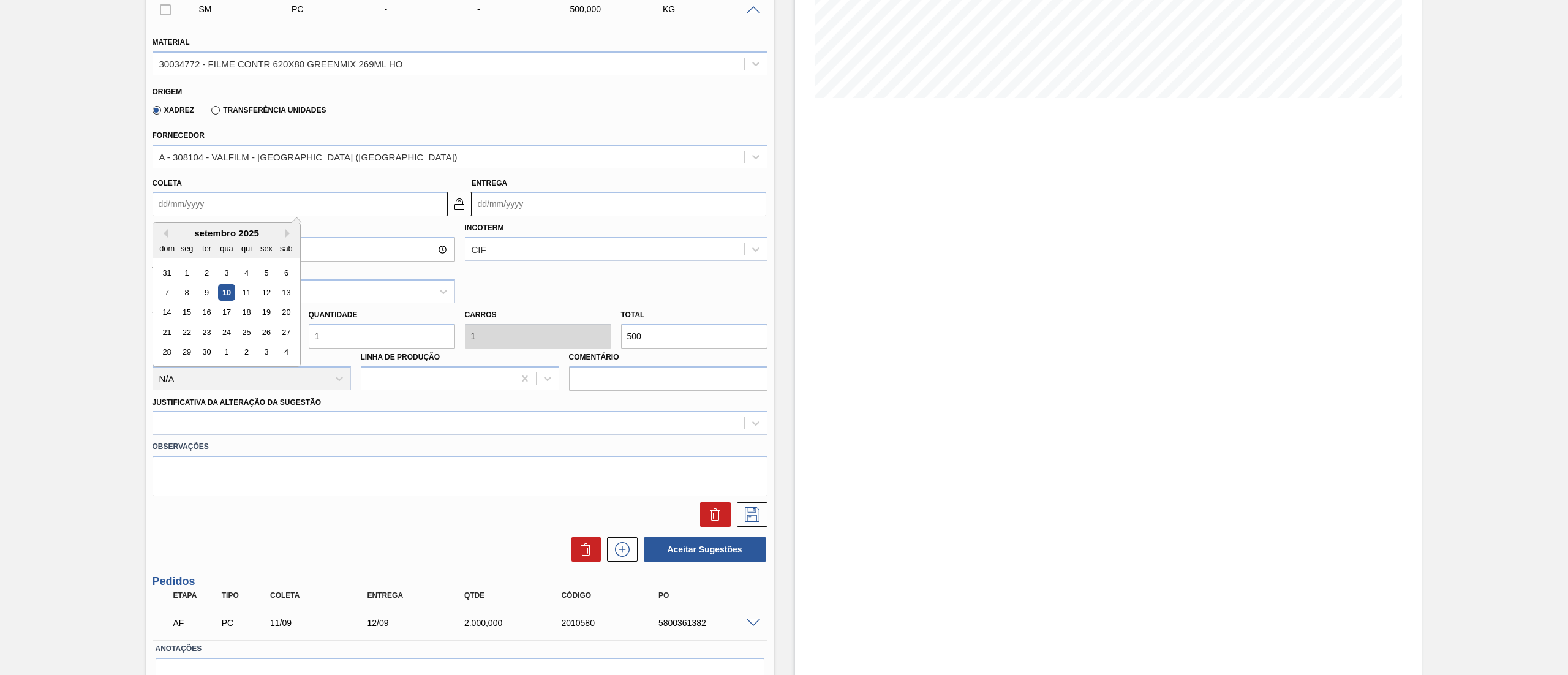
click at [304, 210] on input "Coleta" at bounding box center [300, 203] width 295 height 24
click at [284, 234] on div "setembro 2025" at bounding box center [227, 232] width 147 height 10
click at [186, 348] on div "29" at bounding box center [187, 352] width 17 height 17
type input "29/09/2025"
type input "02/10/2025"
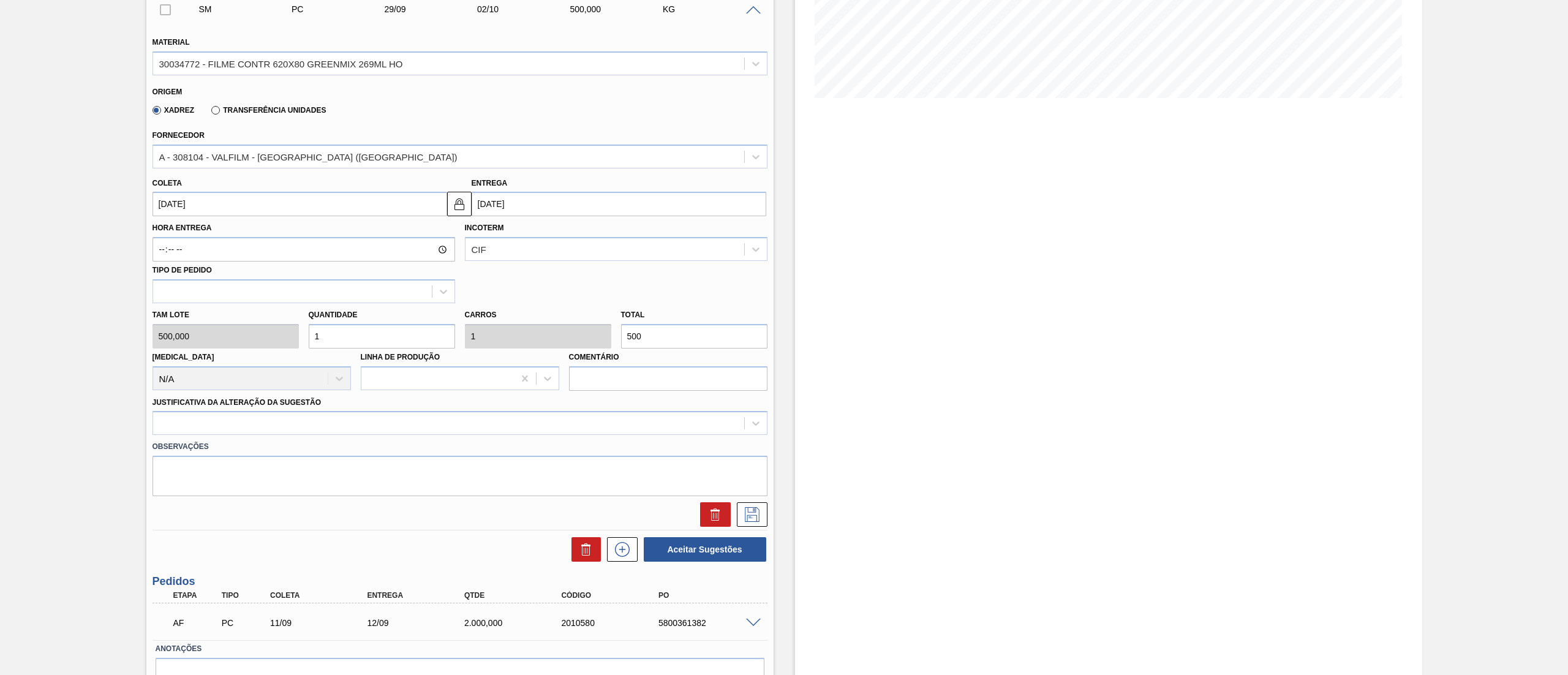
click at [249, 339] on div "Tam lote 500,000 Quantidade 1 Carros 1 Total 500 Doca N/A Linha de Produção Com…" at bounding box center [460, 347] width 625 height 88
type input "2"
type input "1.000"
type input "20"
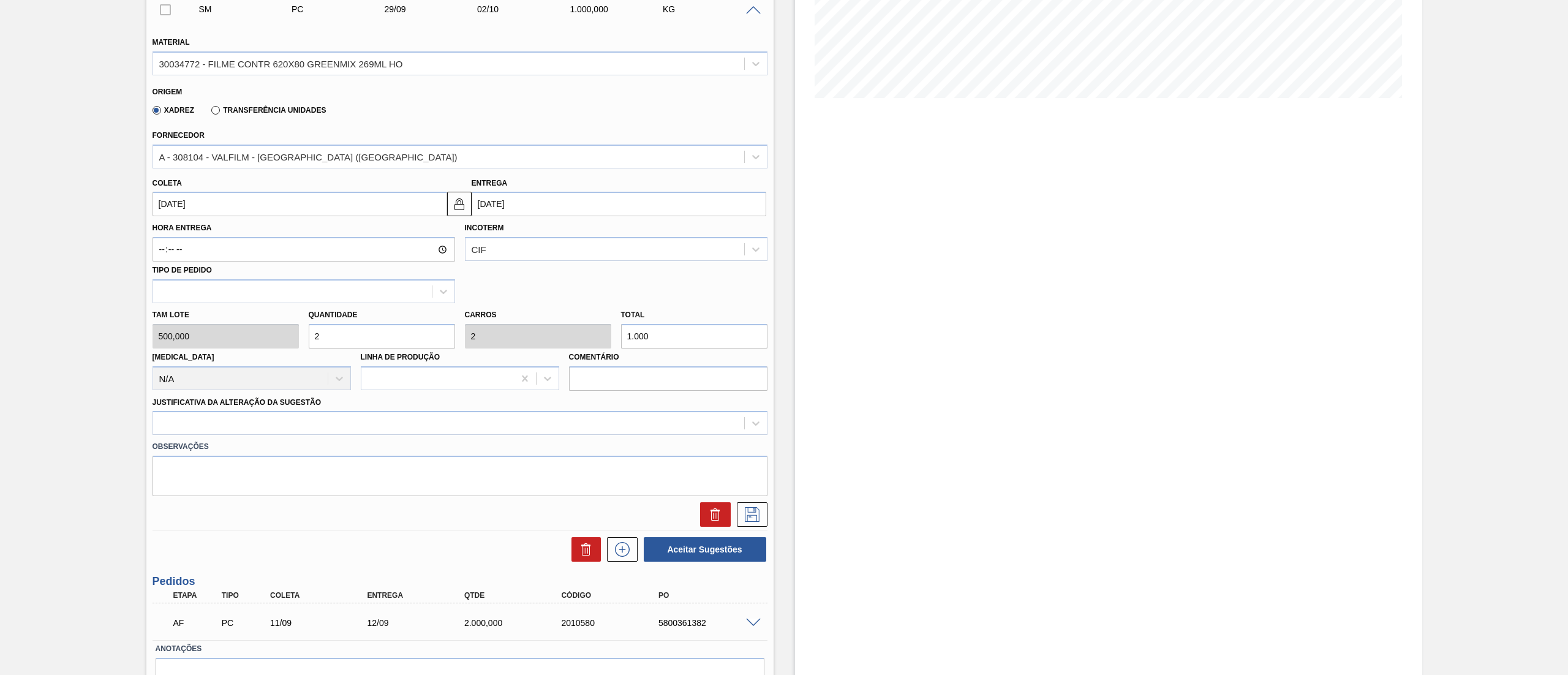
type input "20"
type input "10.000"
type input "20"
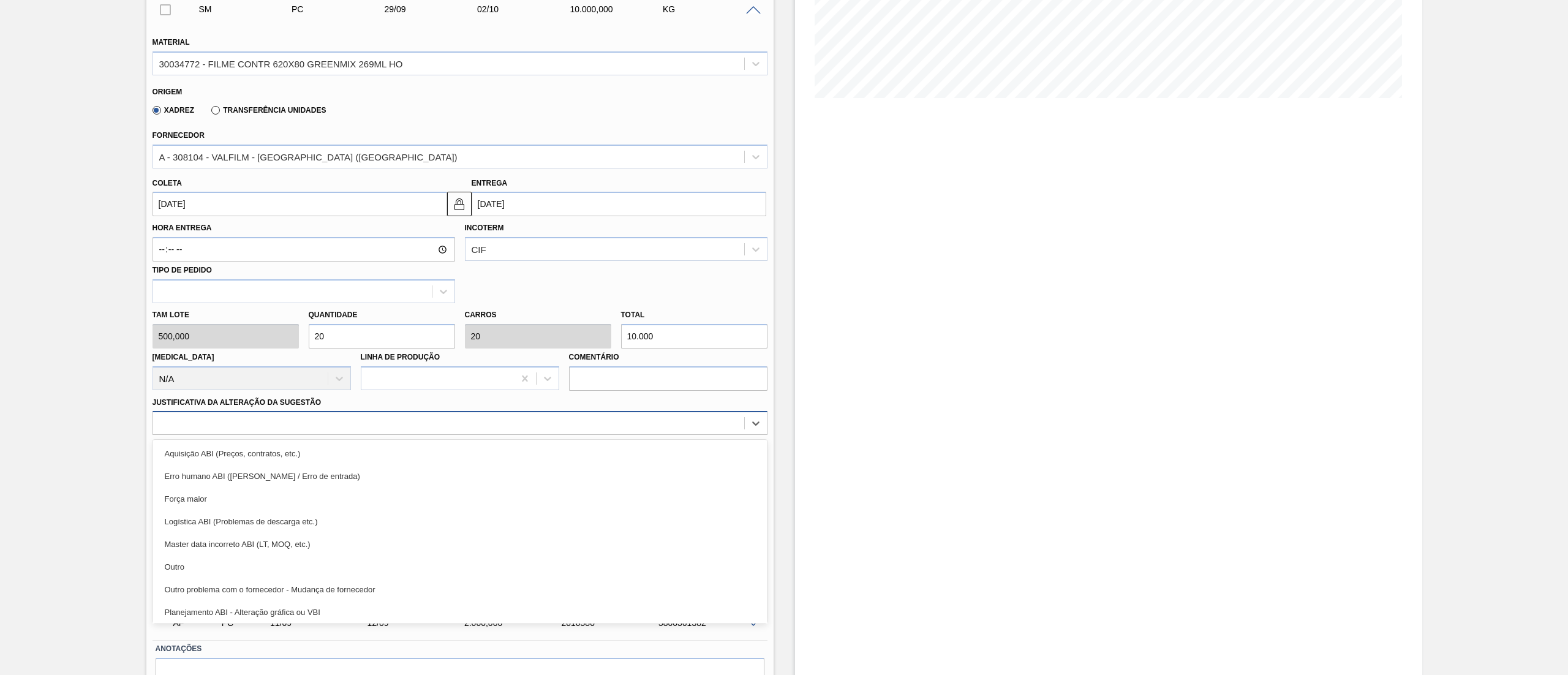
click at [275, 416] on div at bounding box center [448, 423] width 591 height 18
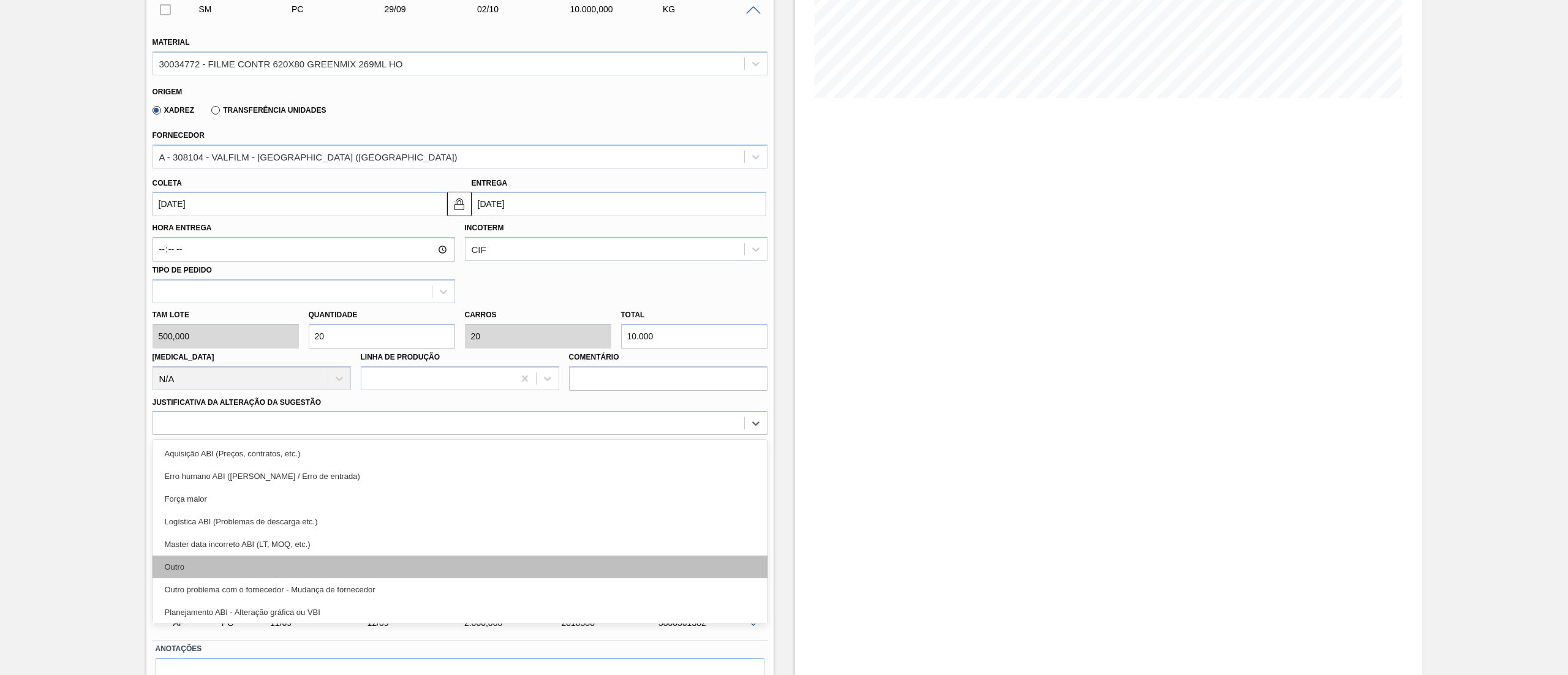
click at [302, 571] on div "Outro" at bounding box center [459, 567] width 615 height 23
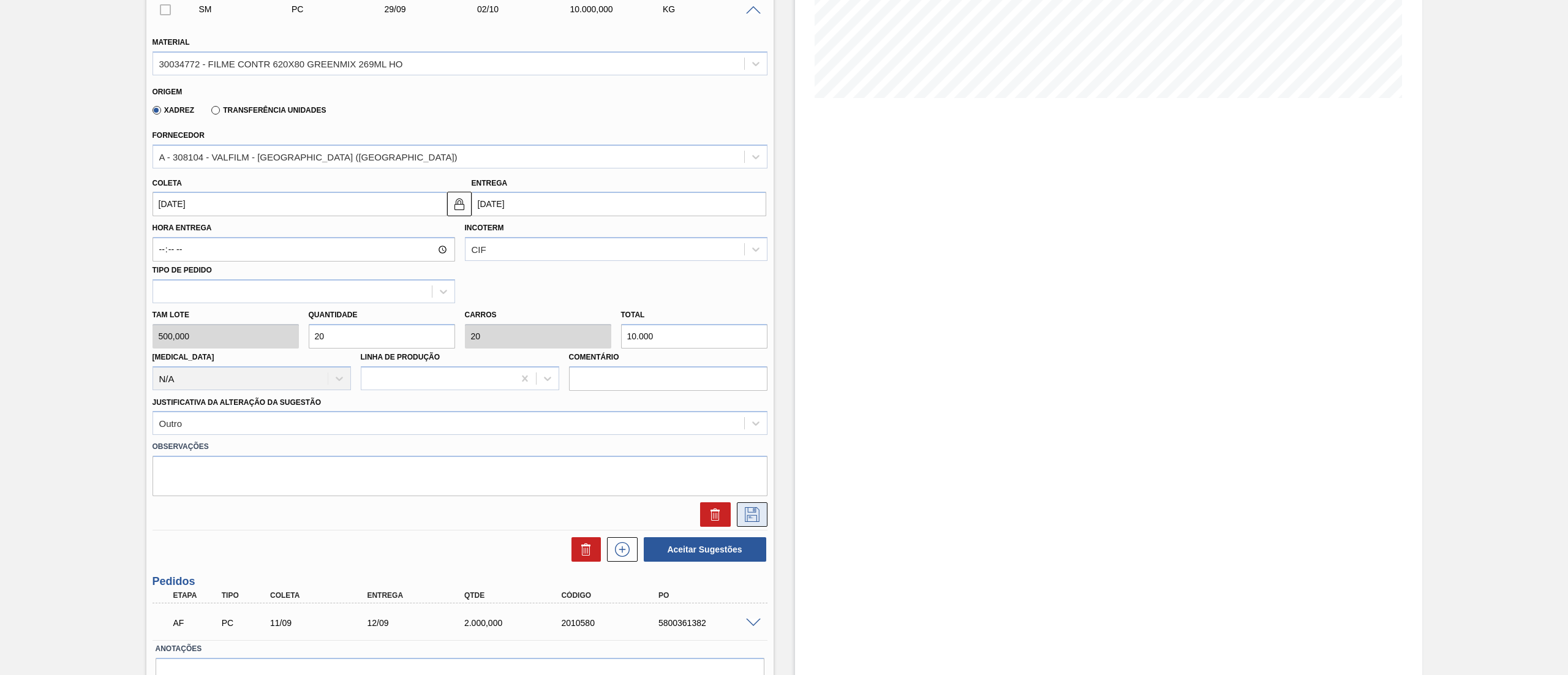
click at [751, 509] on icon at bounding box center [752, 514] width 19 height 15
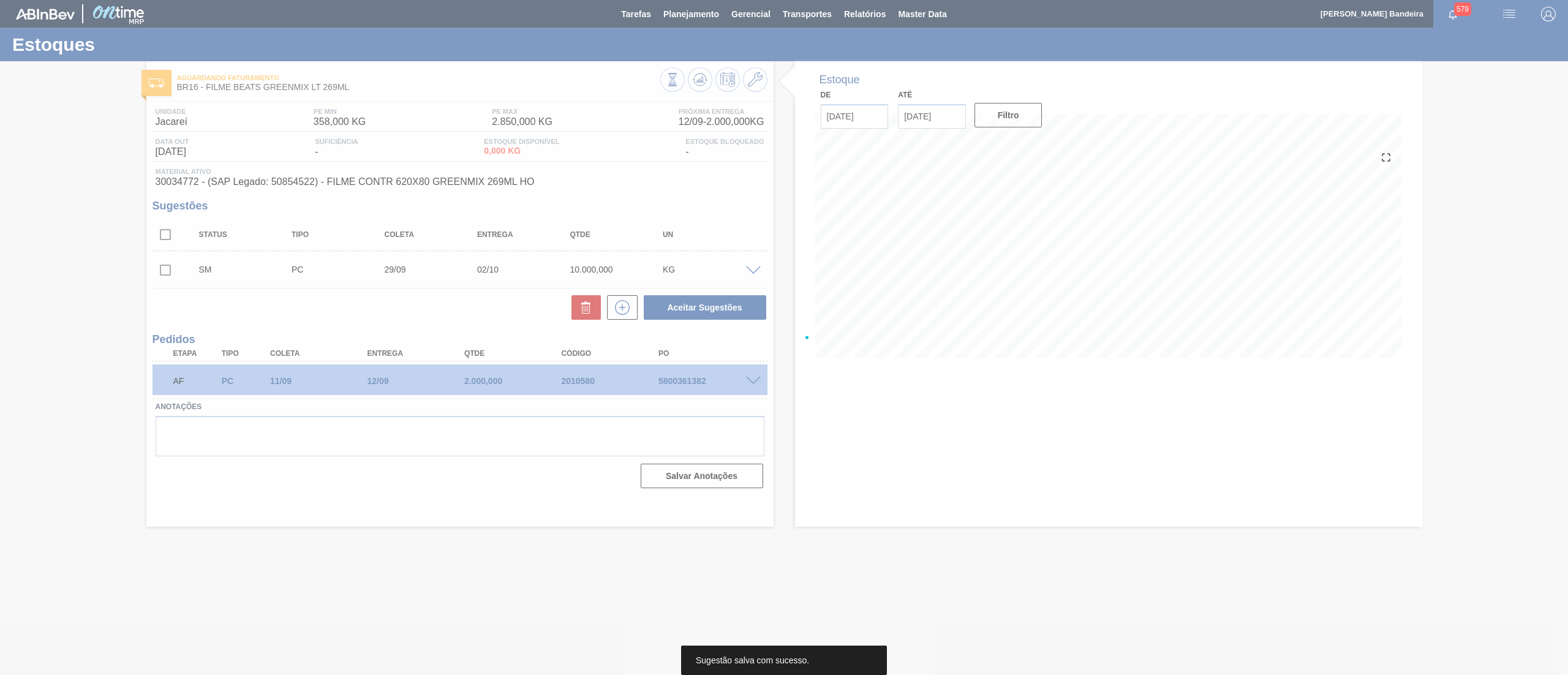
scroll to position [0, 0]
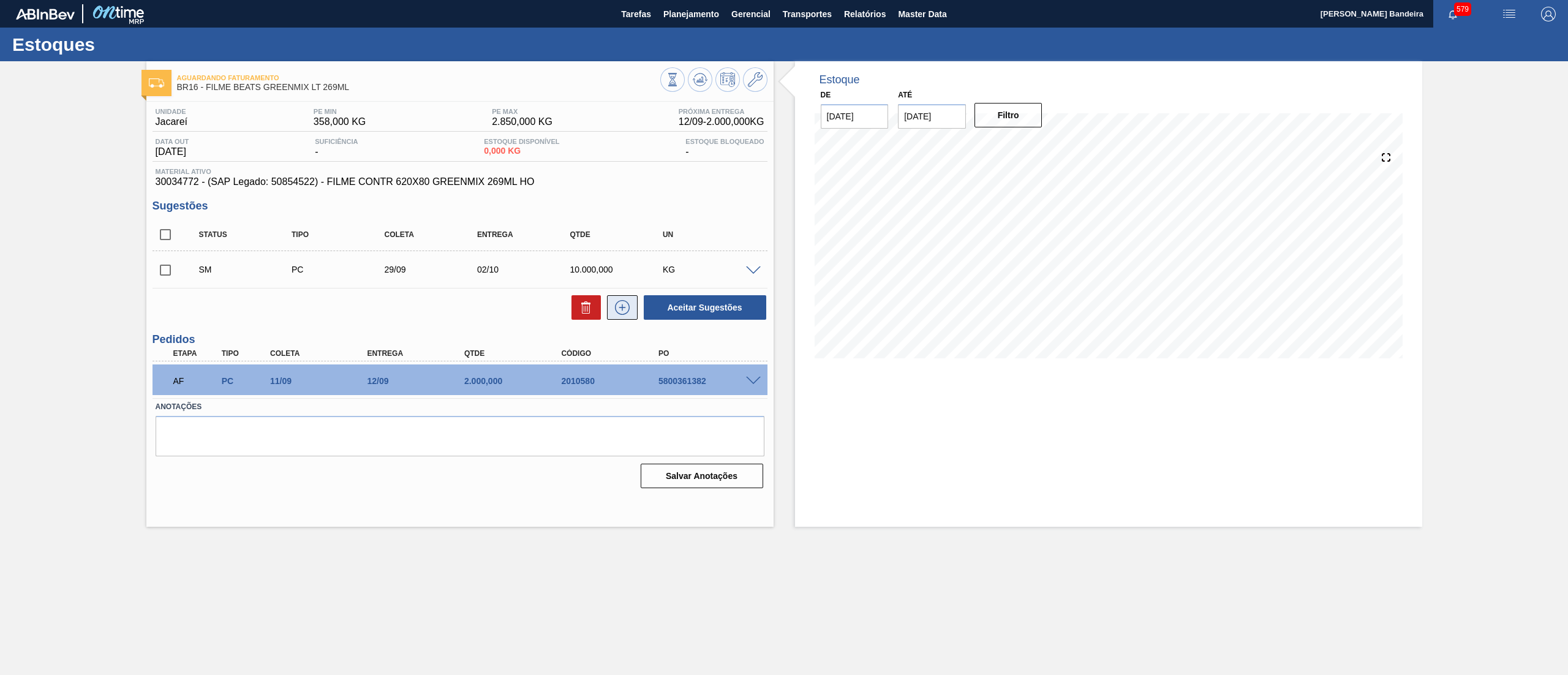
click at [625, 301] on icon at bounding box center [621, 308] width 19 height 15
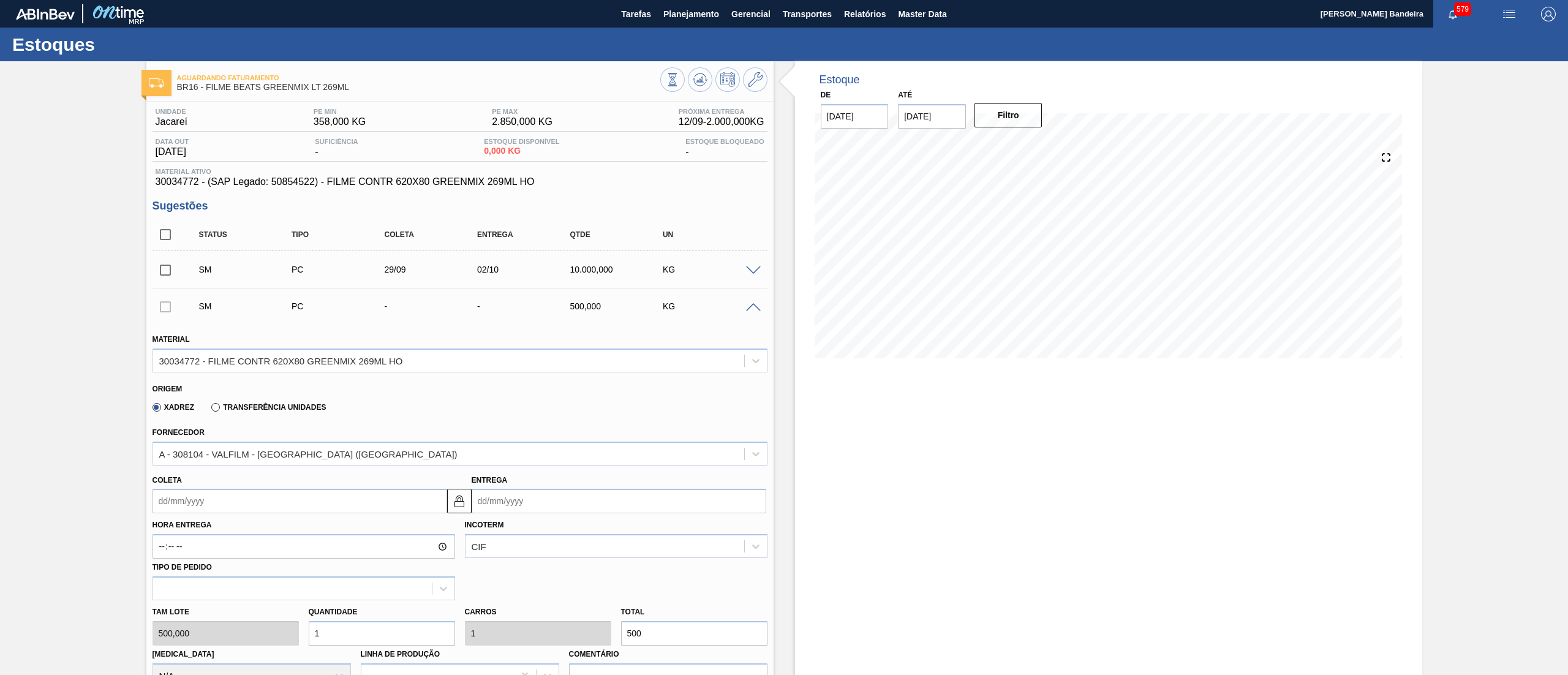
click at [322, 497] on input "Coleta" at bounding box center [300, 501] width 295 height 24
click at [289, 529] on button "Next Month" at bounding box center [289, 530] width 8 height 8
click at [265, 648] on div "31" at bounding box center [266, 649] width 17 height 17
type input "31/10/2025"
type input "03/11/2025"
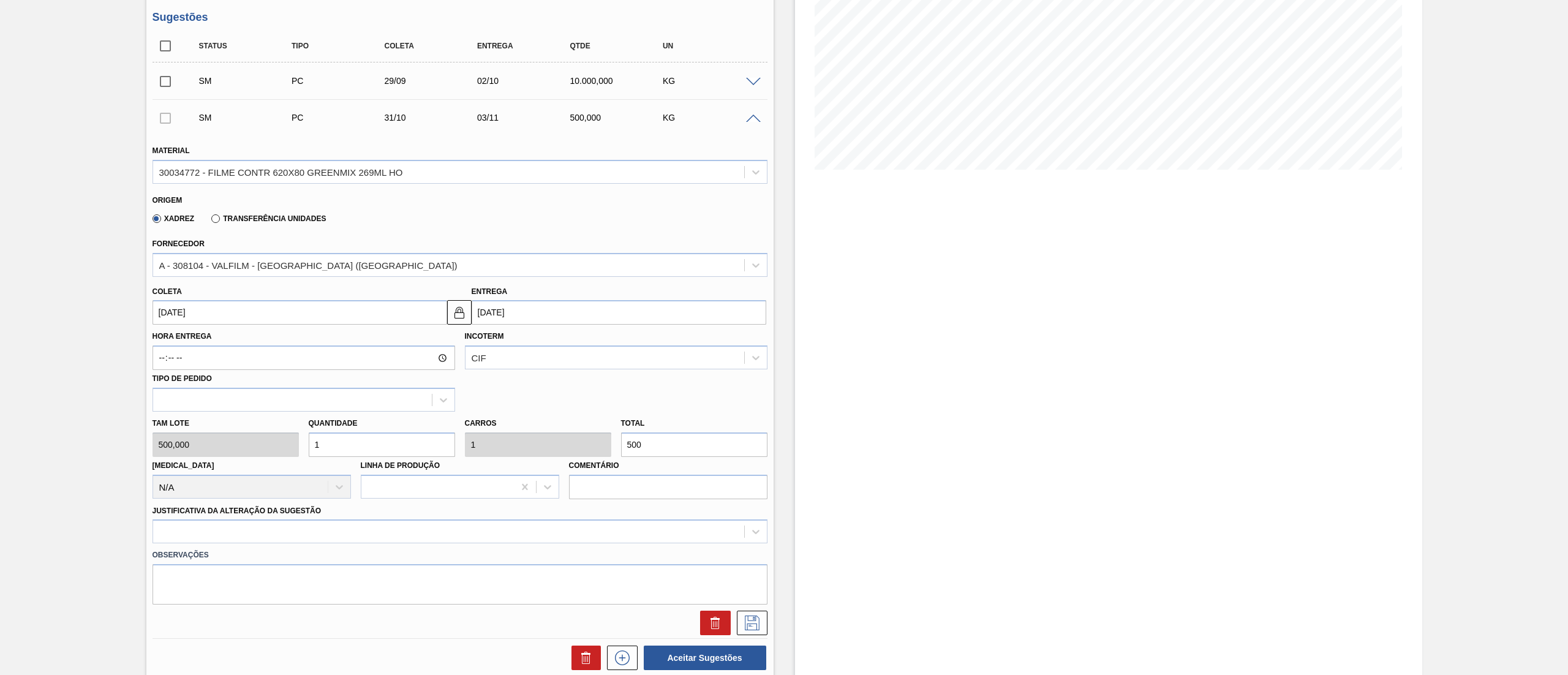
scroll to position [196, 0]
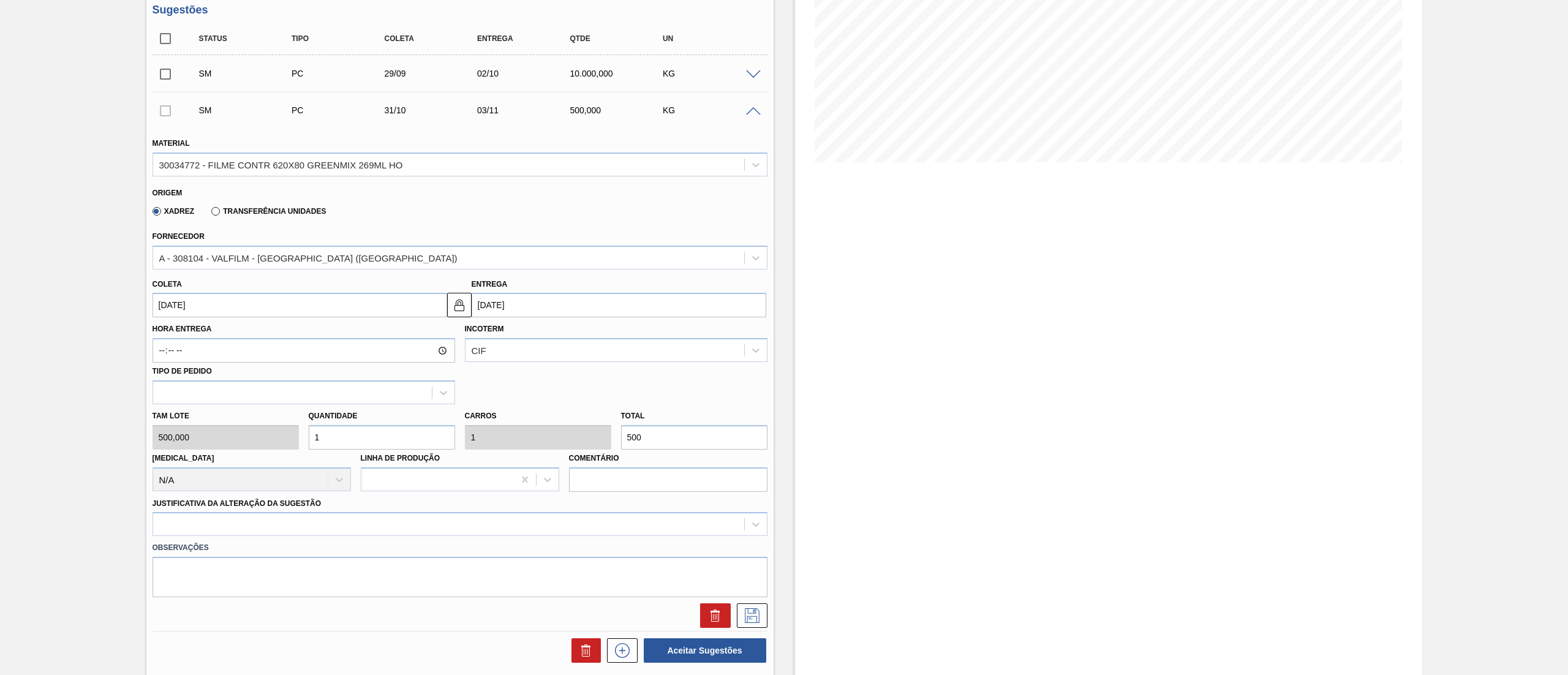
click at [270, 441] on div "Tam lote 500,000 Quantidade 1 Carros 1 Total 500 Doca N/A Linha de Produção Com…" at bounding box center [460, 448] width 625 height 88
type input "6"
type input "3.000"
type input "0"
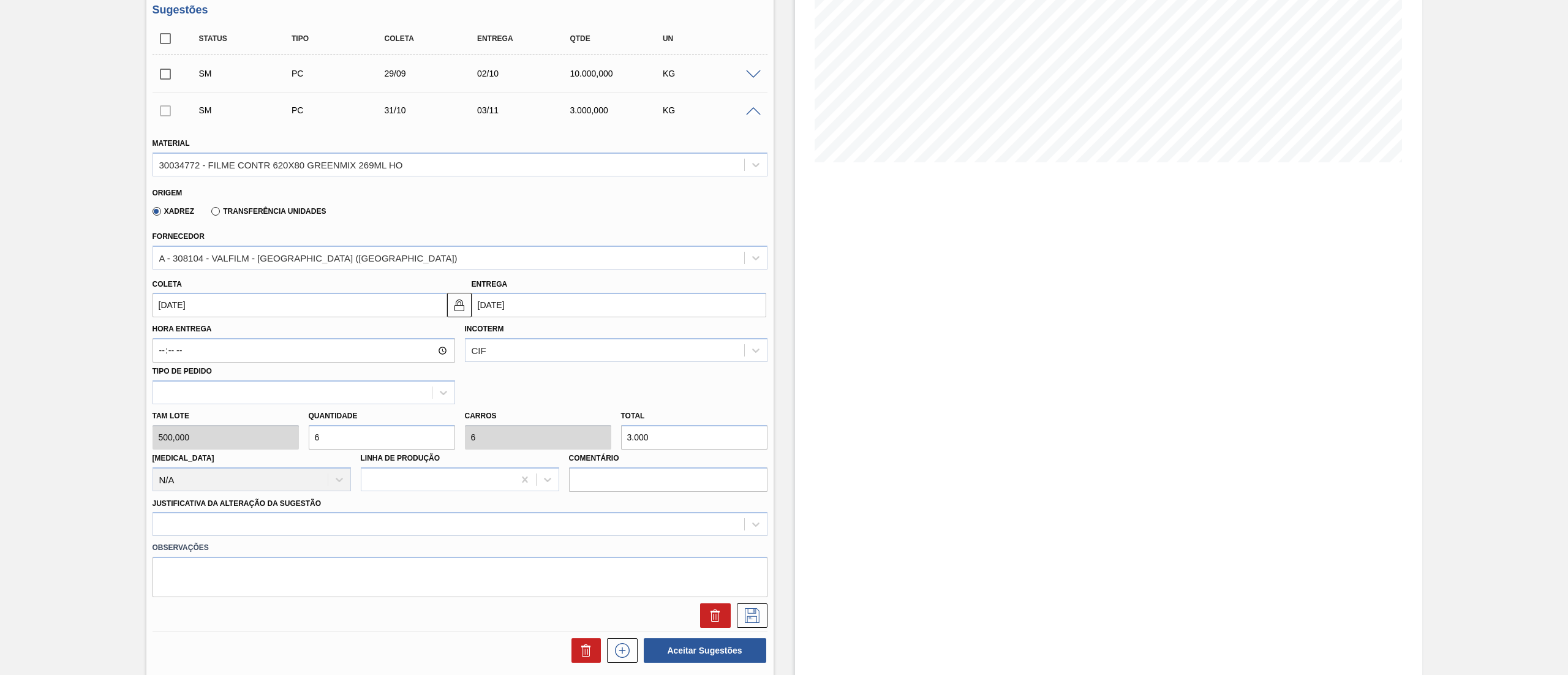
type input "0"
type input "1"
type input "500"
type input "16"
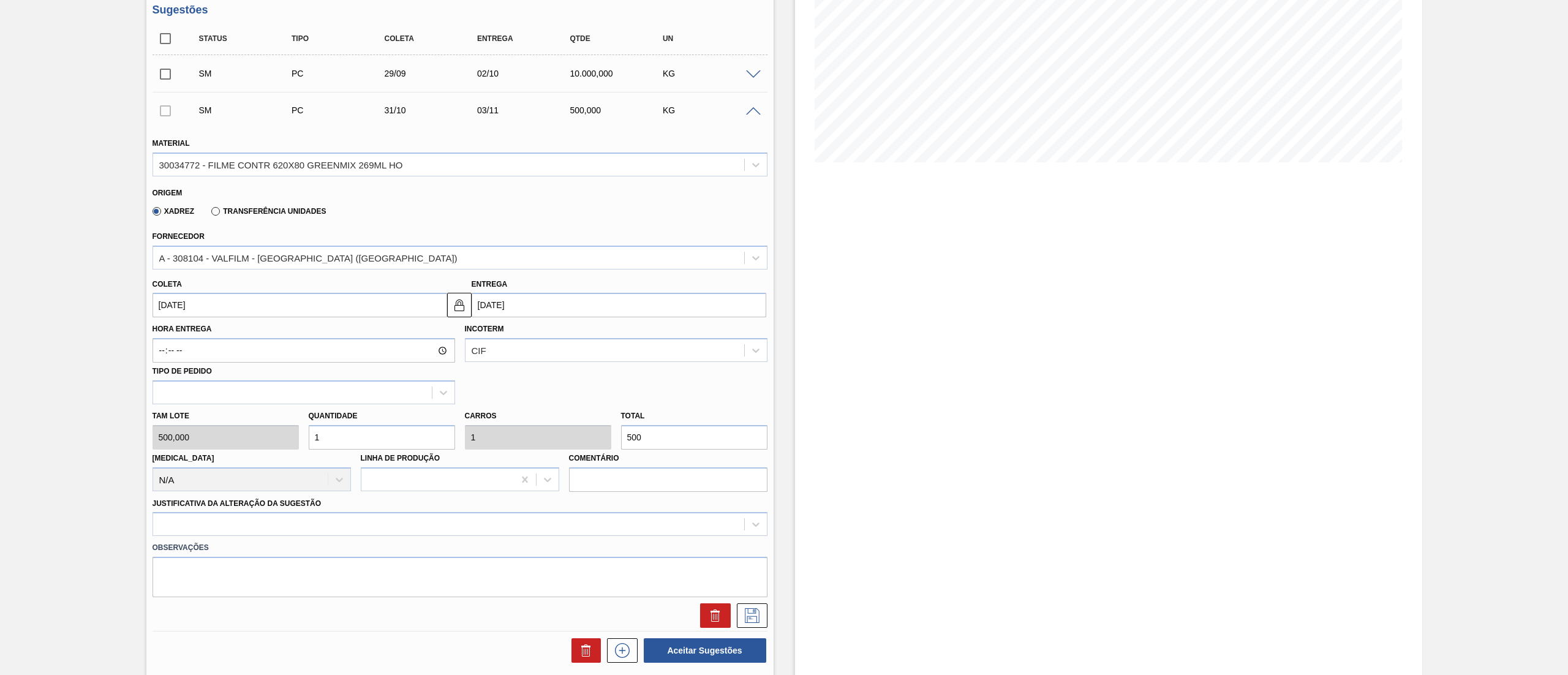
type input "16"
type input "8.000"
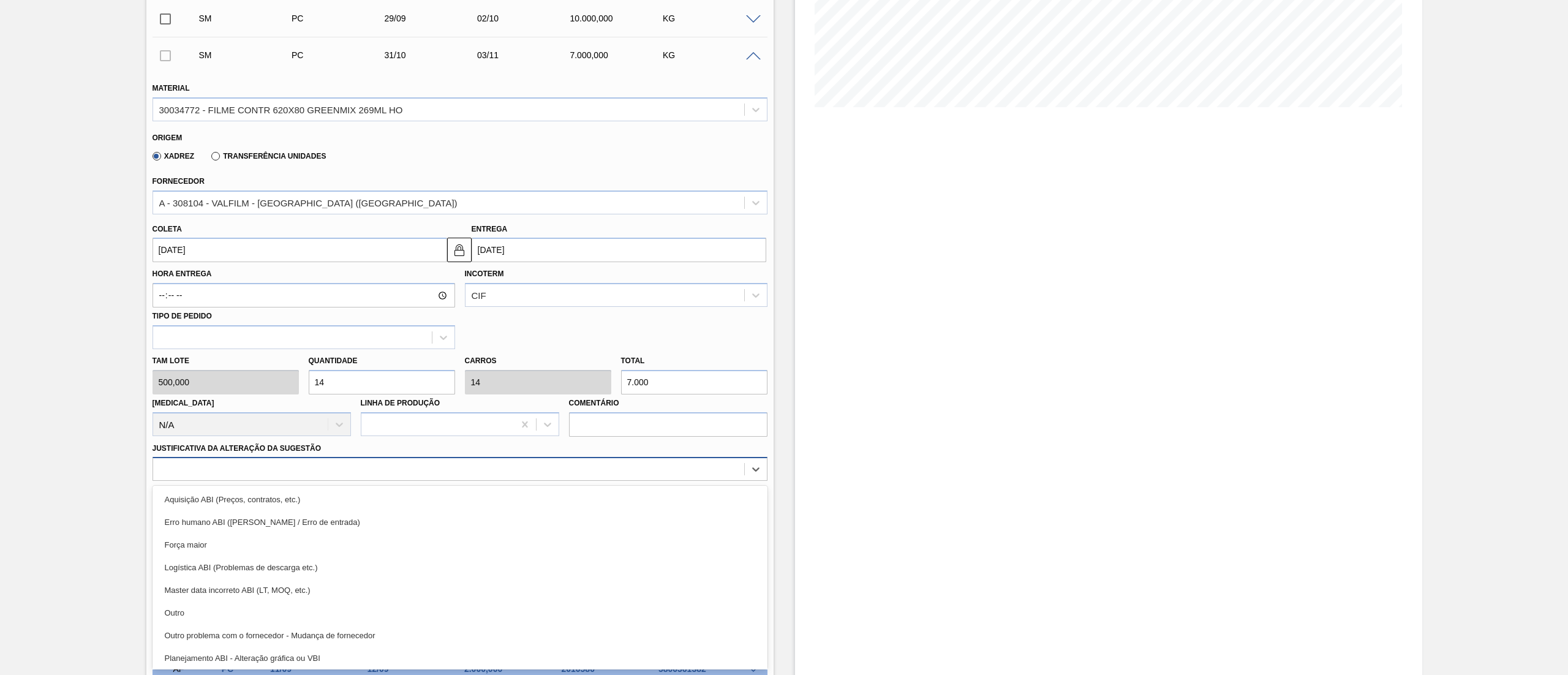
click at [268, 481] on div "option Erro humano ABI (Cálculo / Erro de entrada) focused, 2 of 18. 18 results…" at bounding box center [459, 469] width 615 height 24
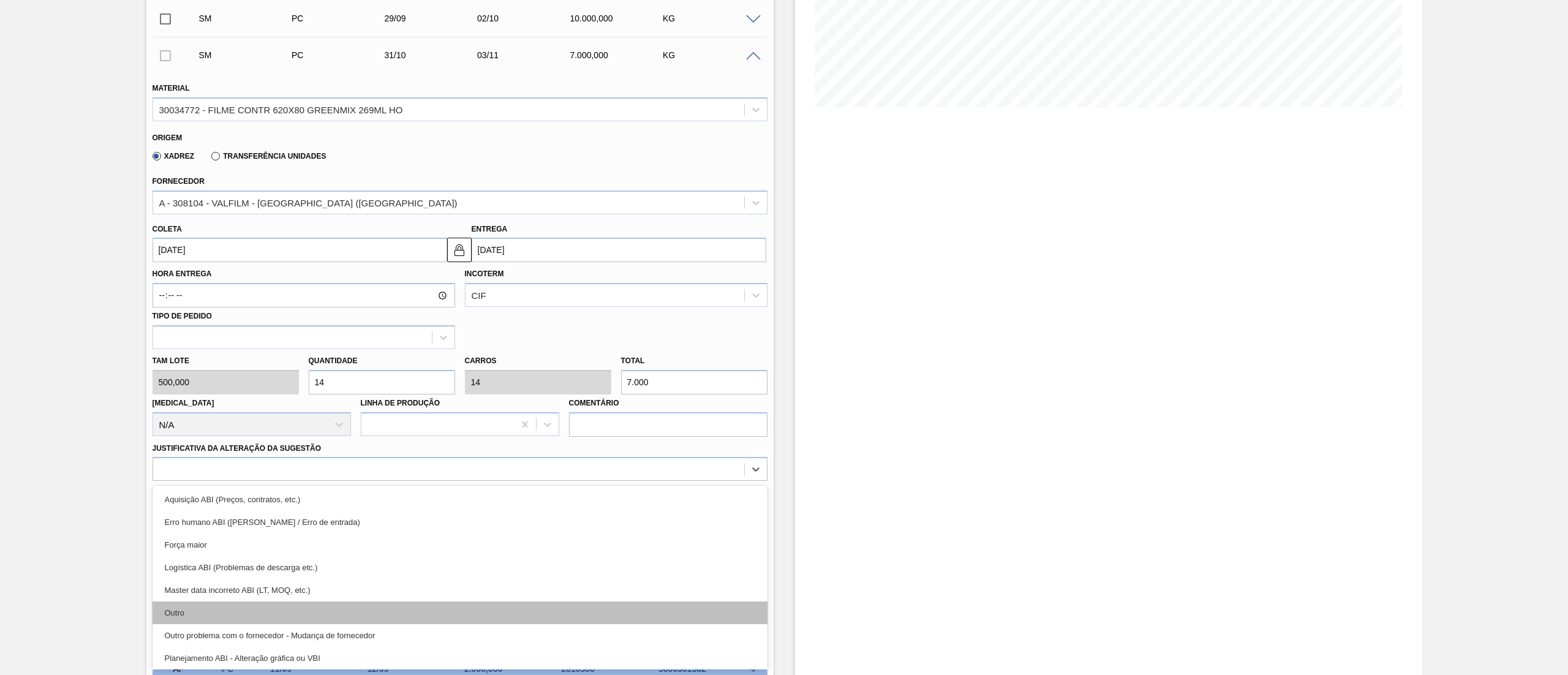
click at [278, 612] on div "Outro" at bounding box center [459, 612] width 615 height 23
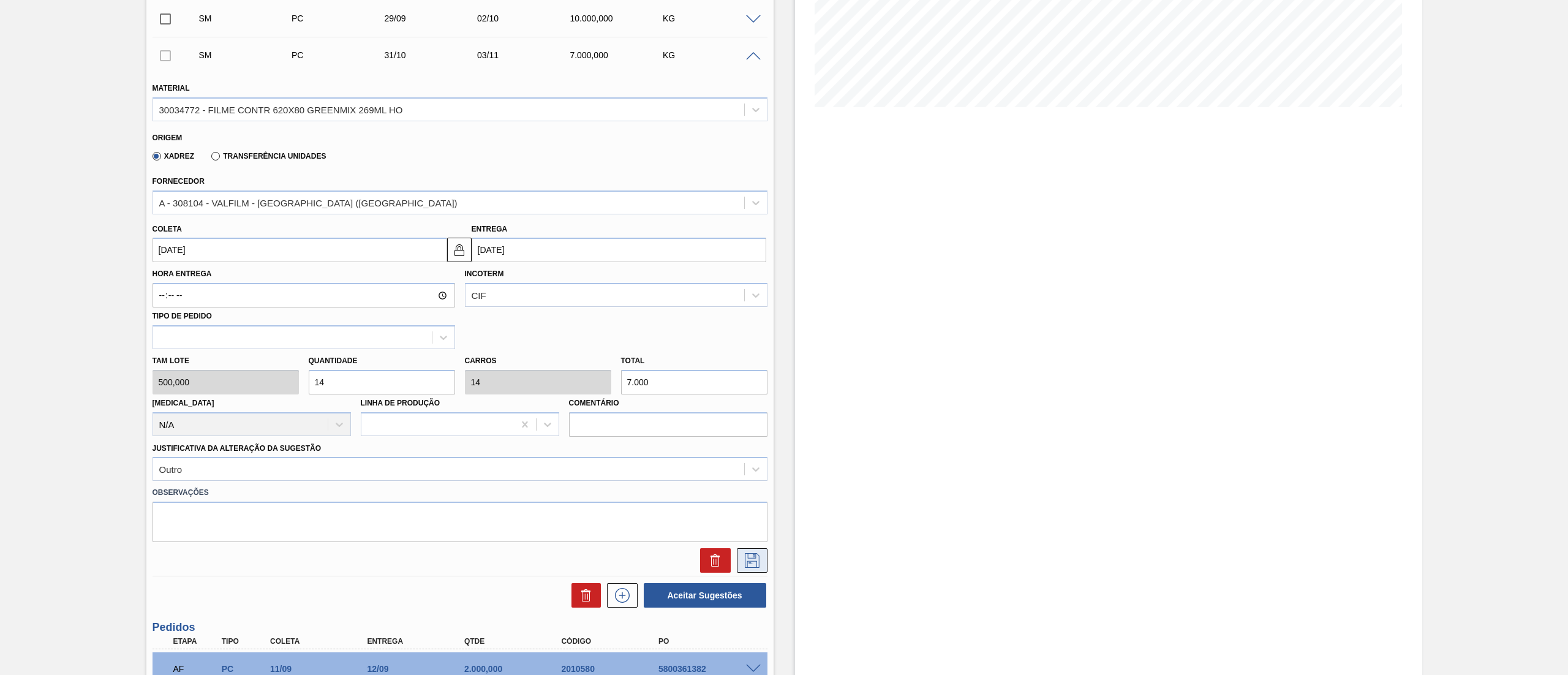
click at [748, 562] on icon at bounding box center [752, 560] width 19 height 15
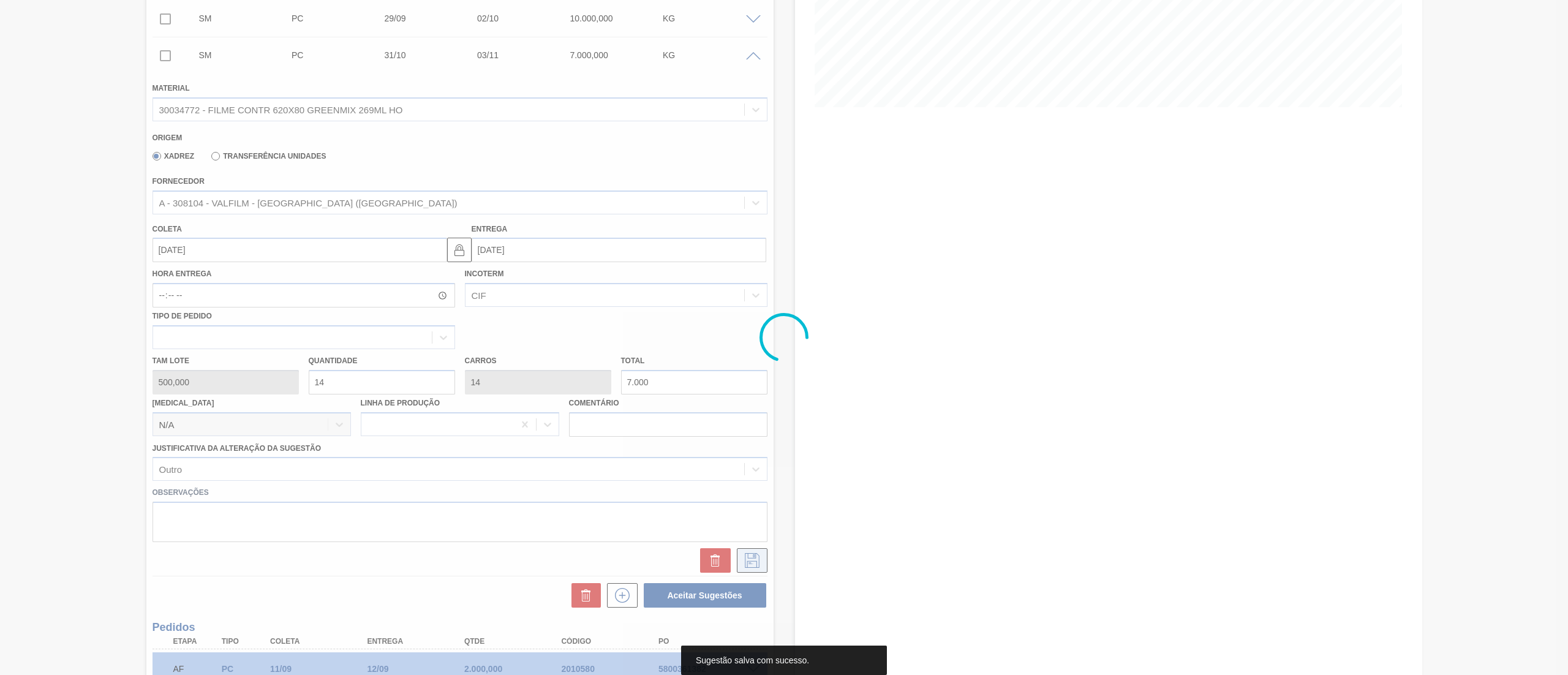
scroll to position [0, 0]
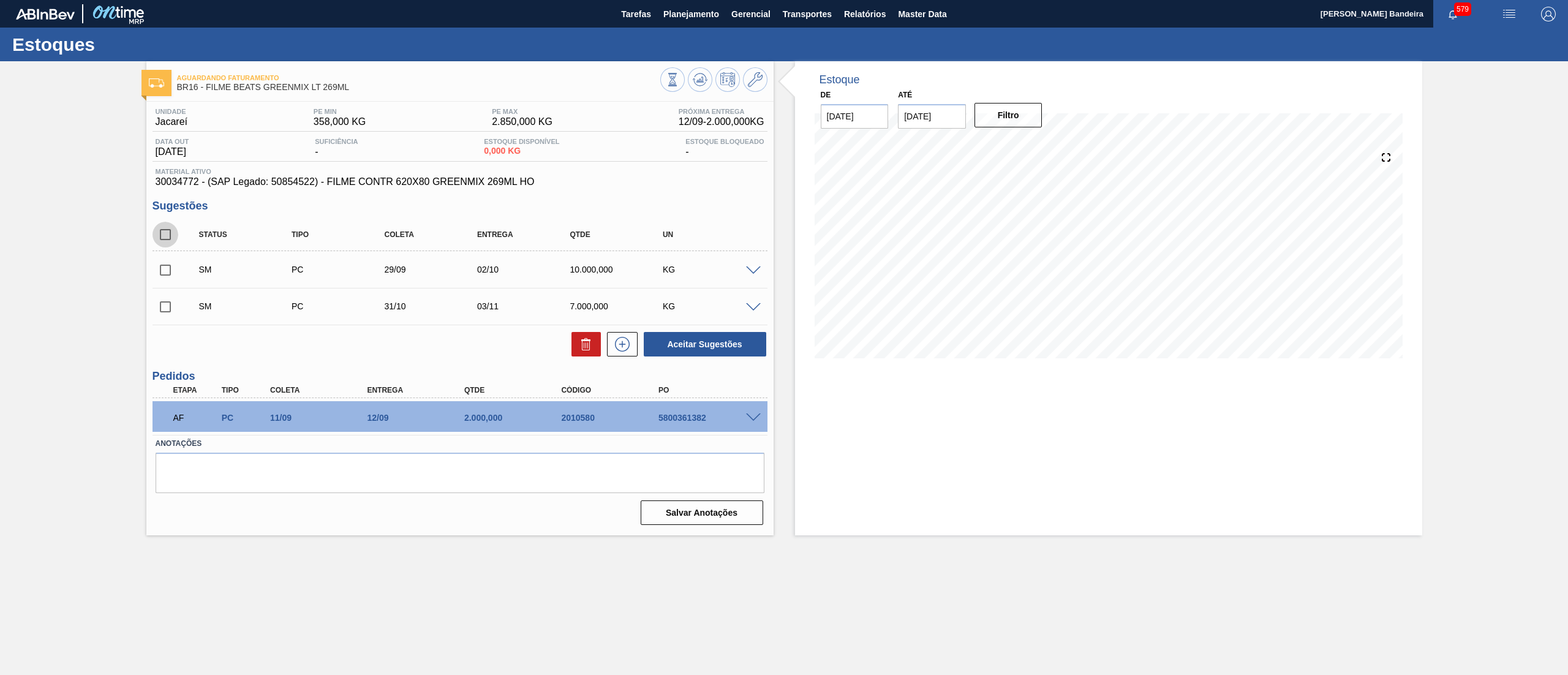
click at [170, 237] on input "checkbox" at bounding box center [165, 235] width 26 height 26
click at [688, 338] on button "Aceitar Sugestões" at bounding box center [704, 344] width 122 height 24
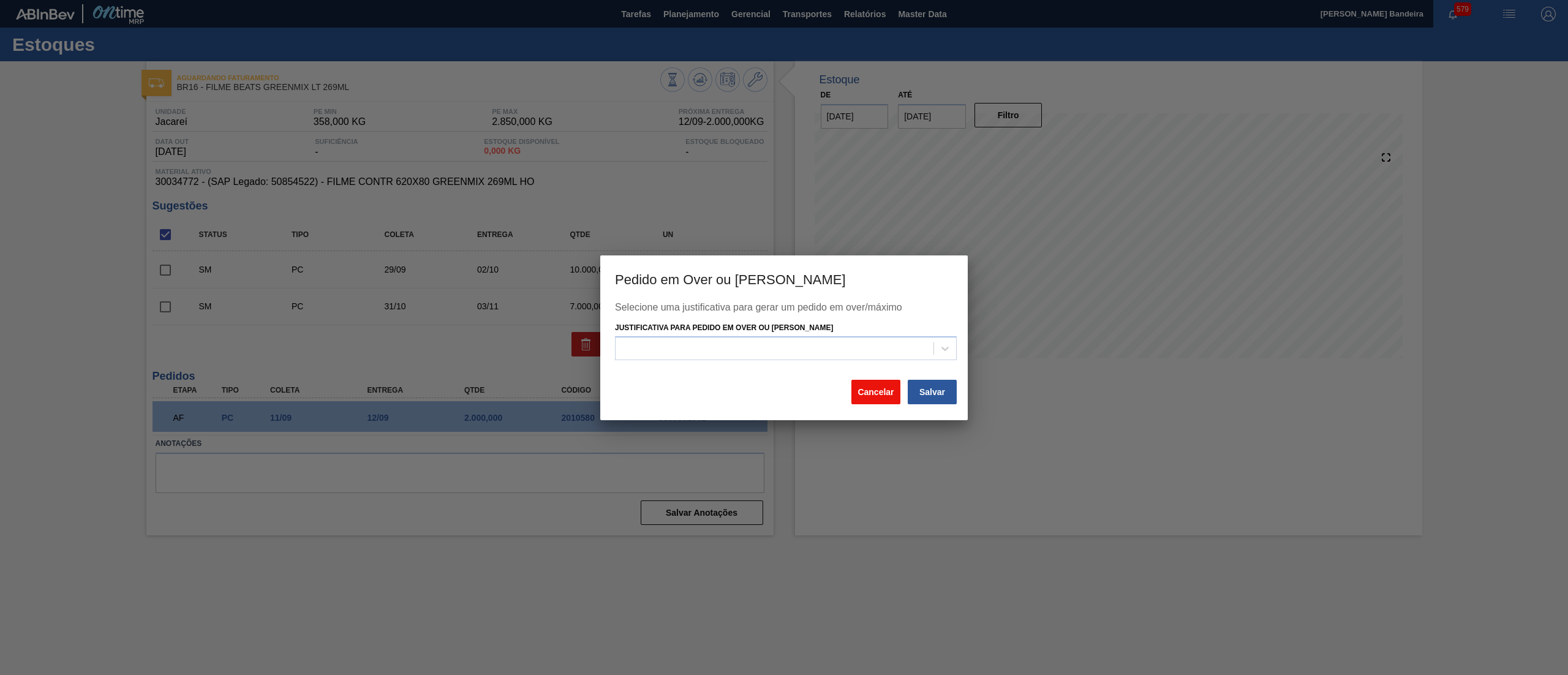
click at [864, 389] on button "Cancelar" at bounding box center [876, 392] width 49 height 24
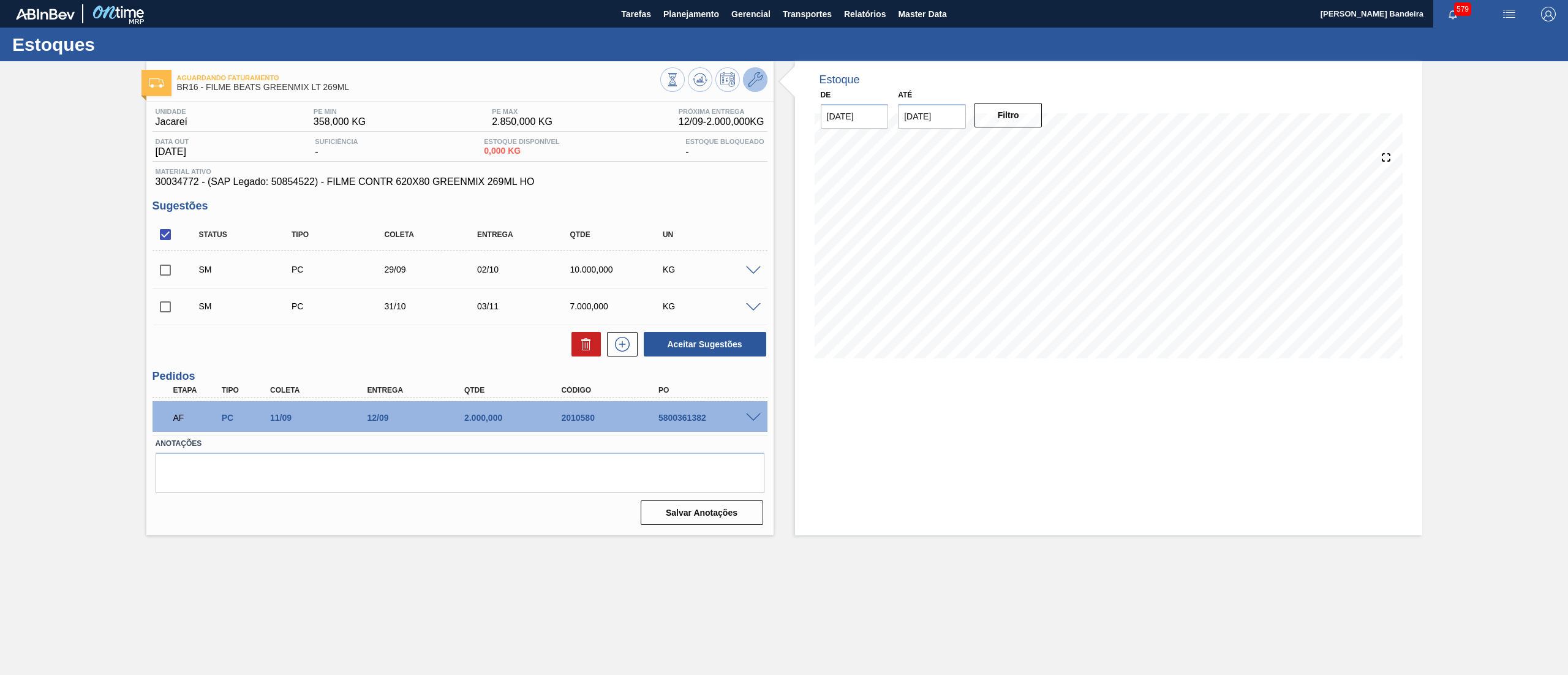
click at [755, 80] on icon at bounding box center [755, 80] width 15 height 15
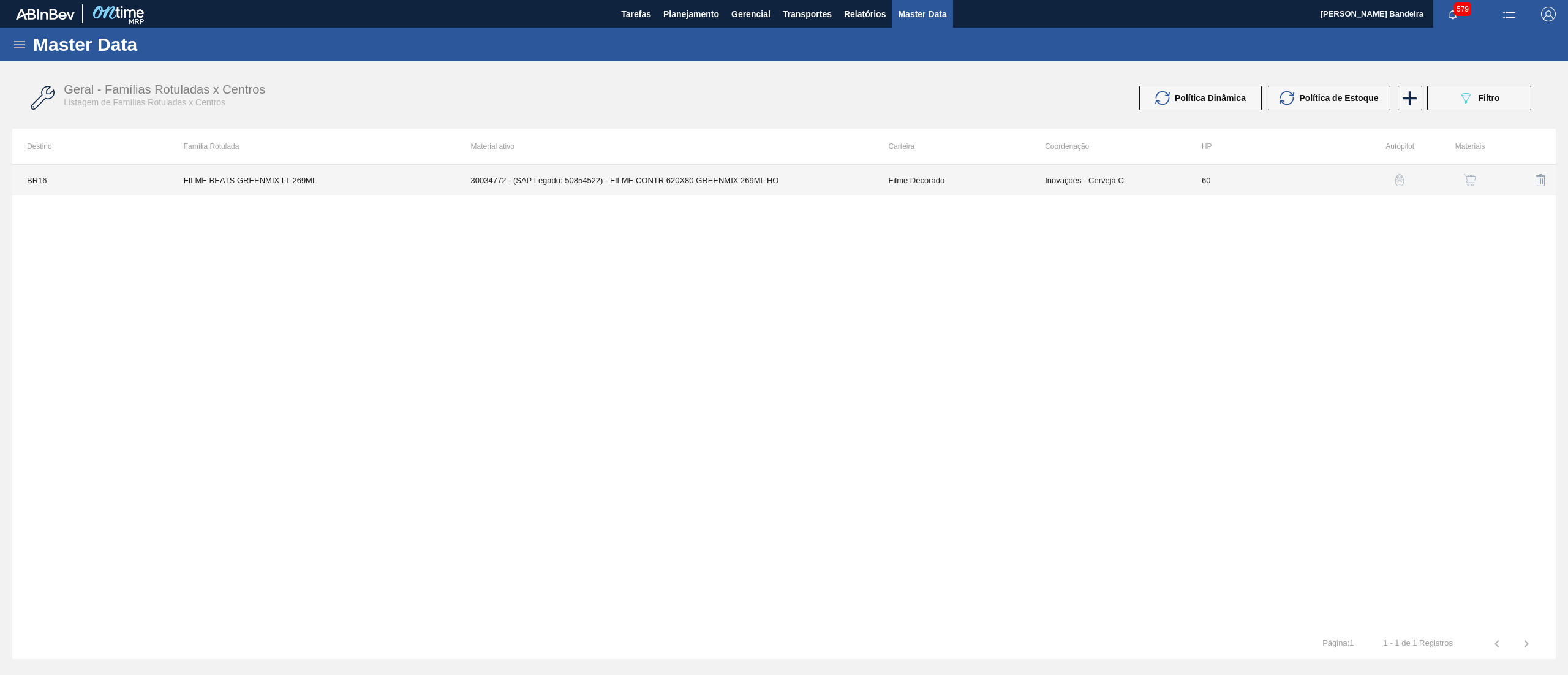
click at [863, 191] on td "30034772 - (SAP Legado: 50854522) - FILME CONTR 620X80 GREENMIX 269ML HO" at bounding box center [665, 179] width 418 height 31
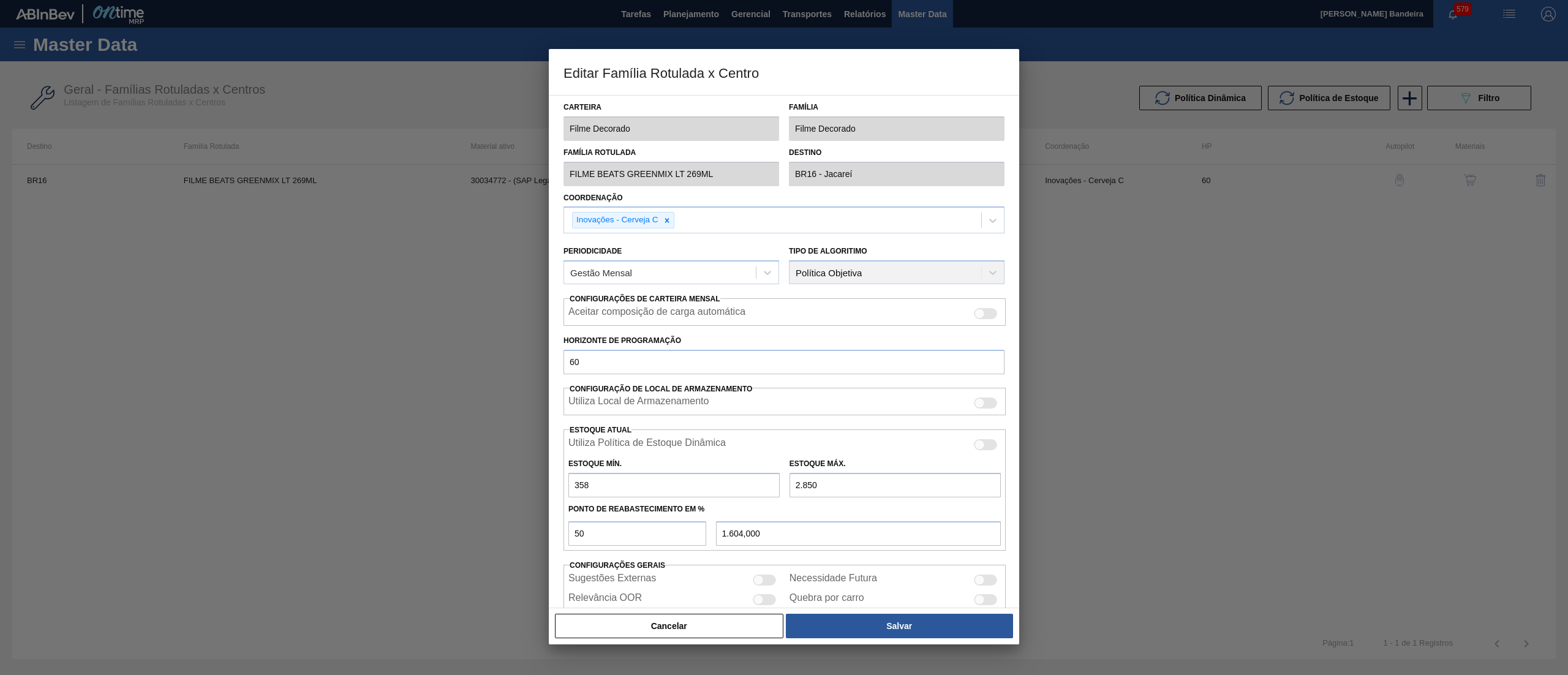
drag, startPoint x: 833, startPoint y: 492, endPoint x: 742, endPoint y: 486, distance: 91.2
click at [742, 486] on div "Estoque Mín. 358 Estoque Máx. 2.850" at bounding box center [784, 474] width 442 height 45
click at [842, 621] on button "Salvar" at bounding box center [900, 626] width 227 height 24
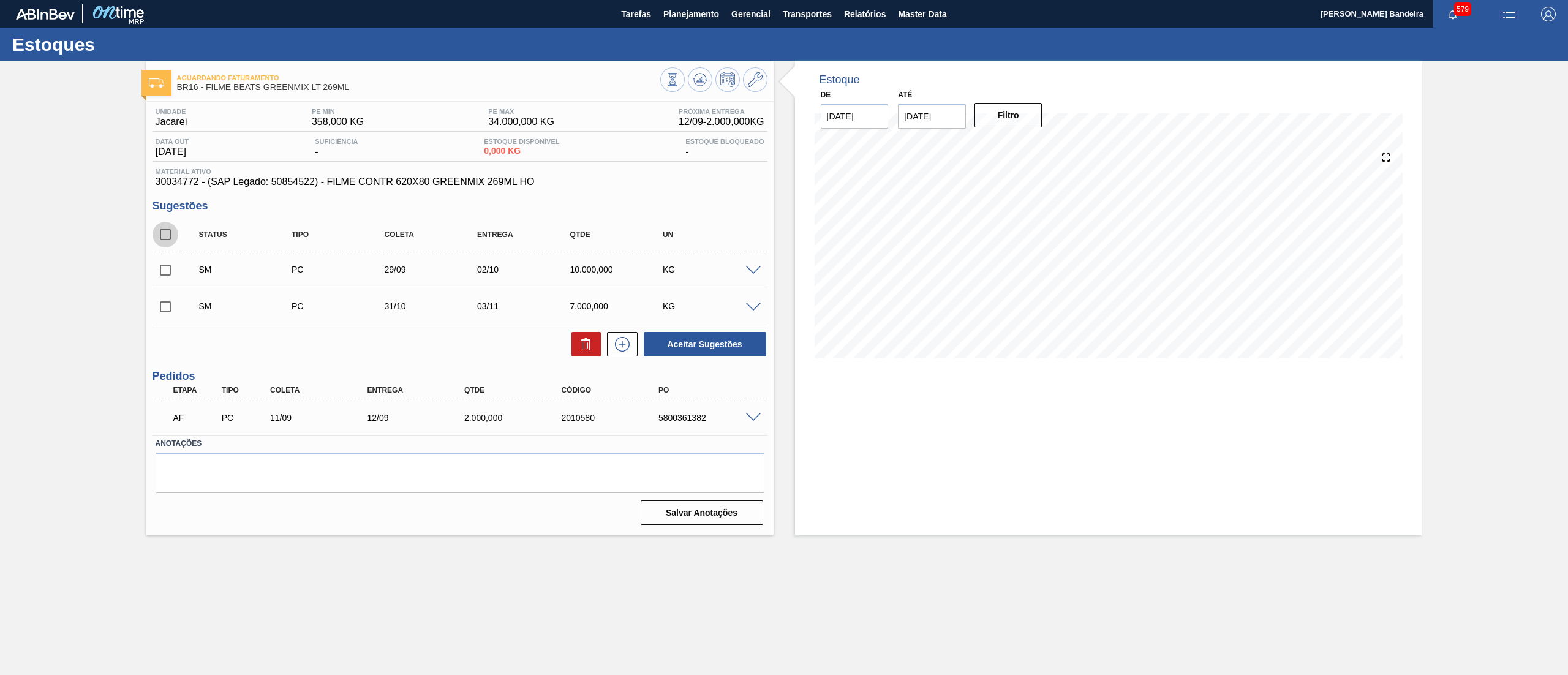
click at [165, 241] on input "checkbox" at bounding box center [165, 235] width 26 height 26
click at [675, 342] on button "Aceitar Sugestões" at bounding box center [704, 344] width 122 height 24
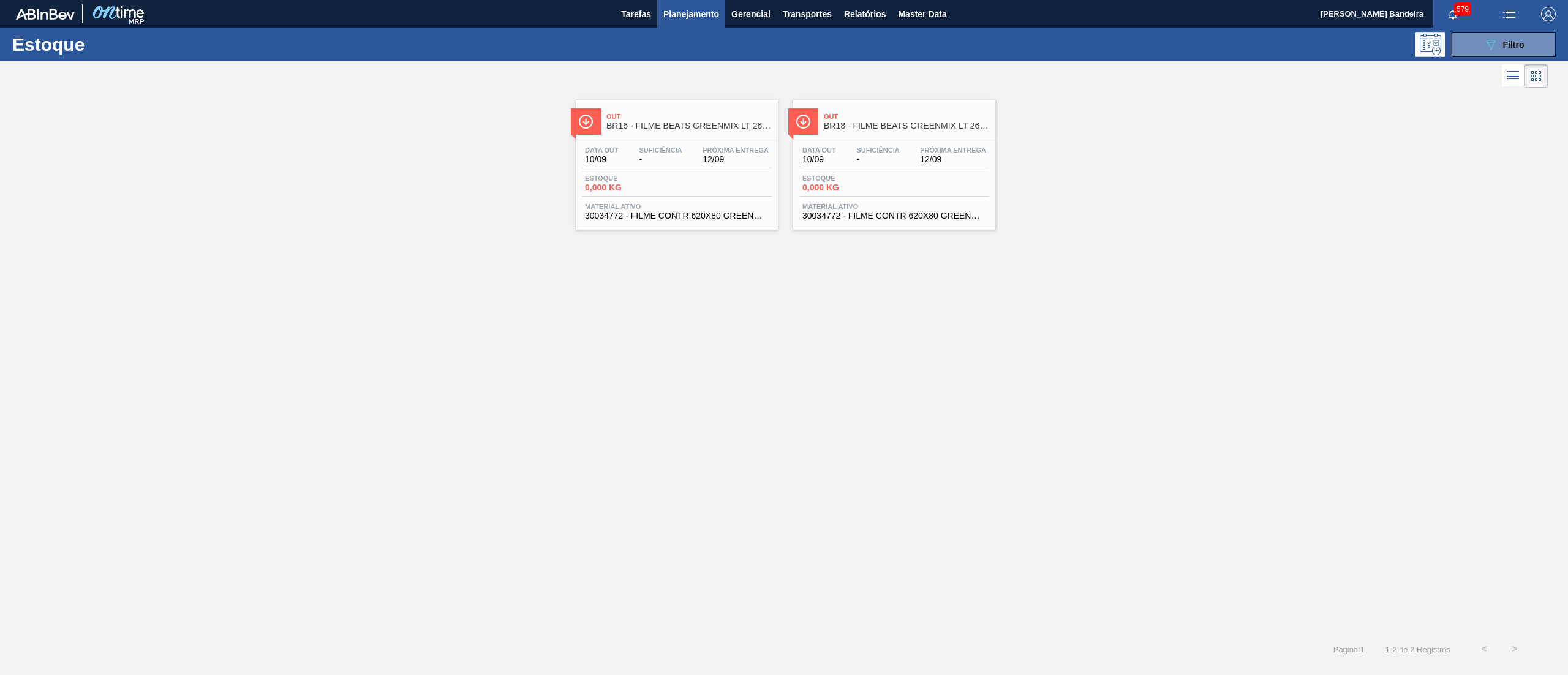
click at [904, 139] on div "Out BR18 - FILME BEATS GREENMIX LT 269ML Data out 10/09 Suficiência - Próxima E…" at bounding box center [894, 165] width 202 height 129
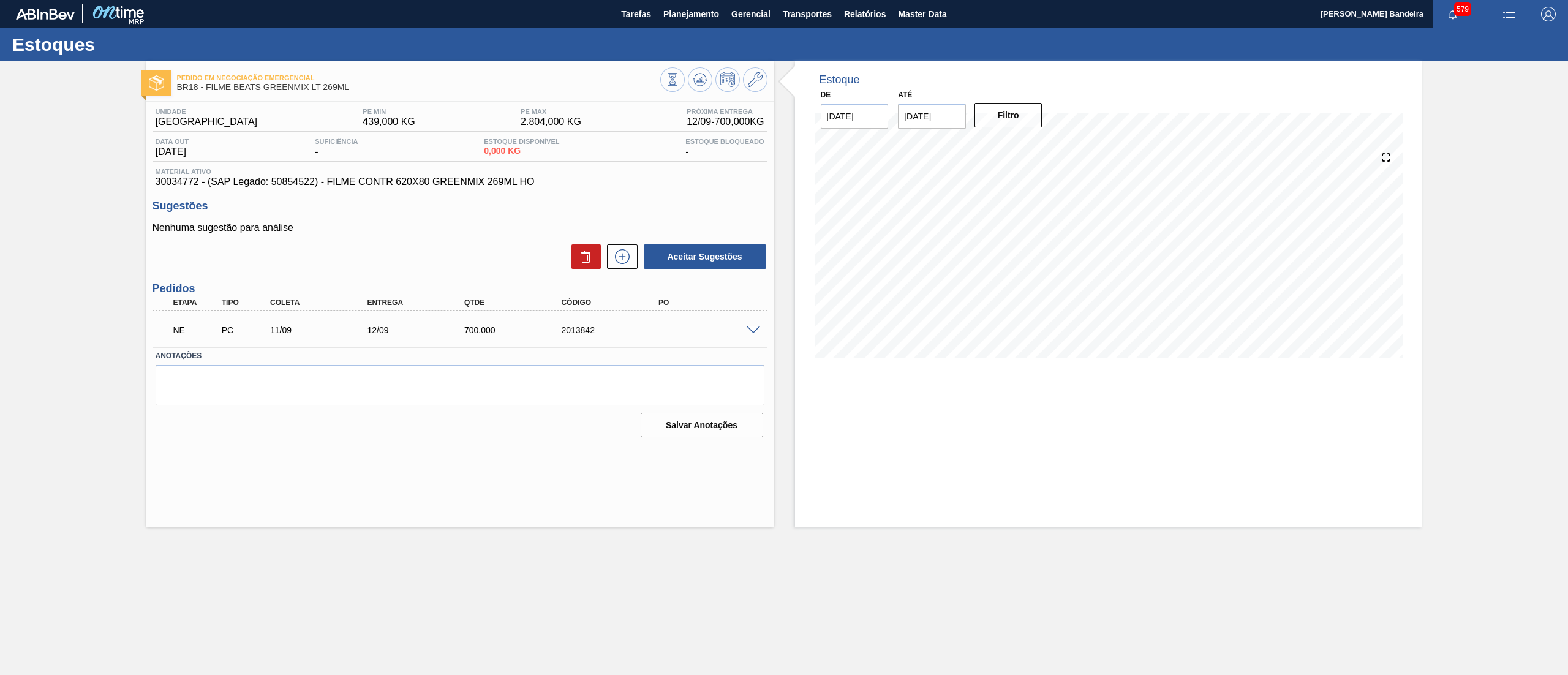
click at [757, 328] on span at bounding box center [753, 330] width 15 height 9
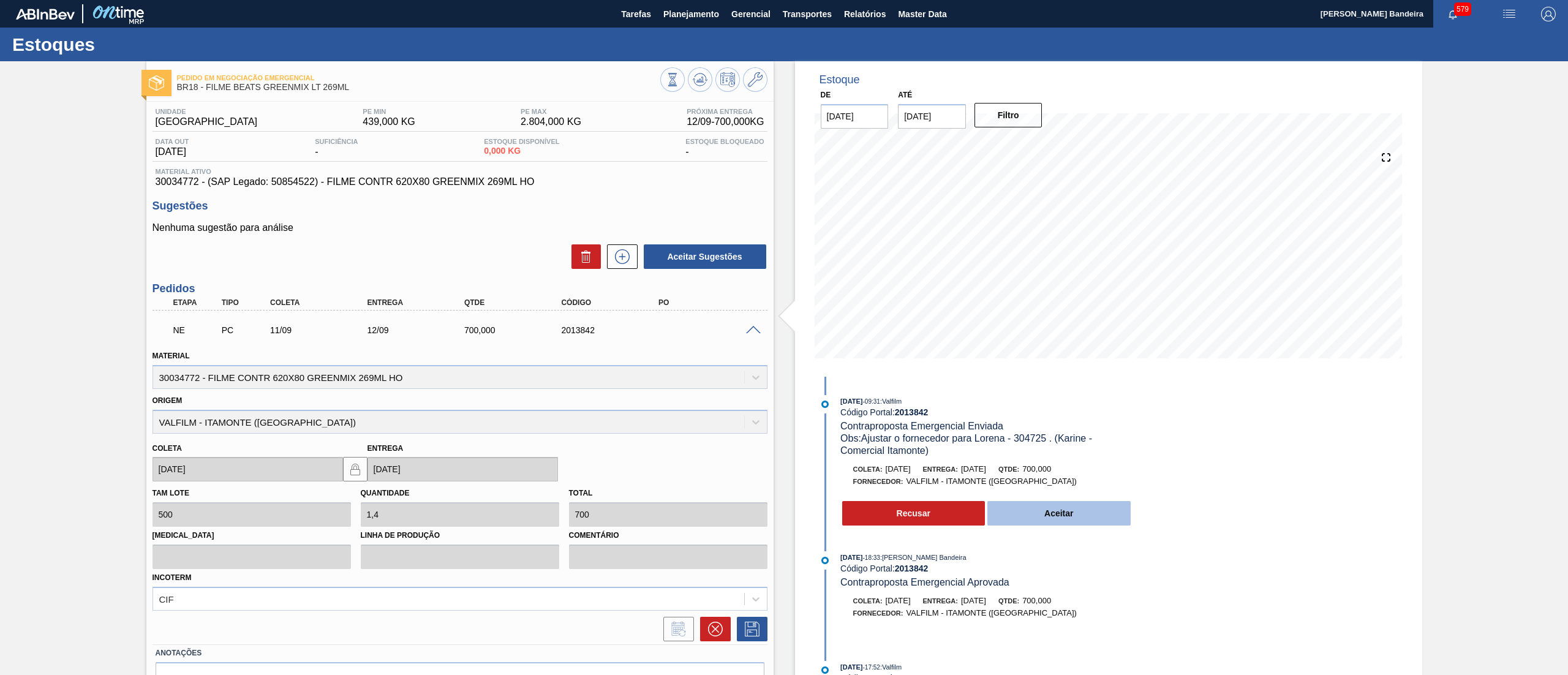
click at [1085, 509] on button "Aceitar" at bounding box center [1059, 513] width 143 height 24
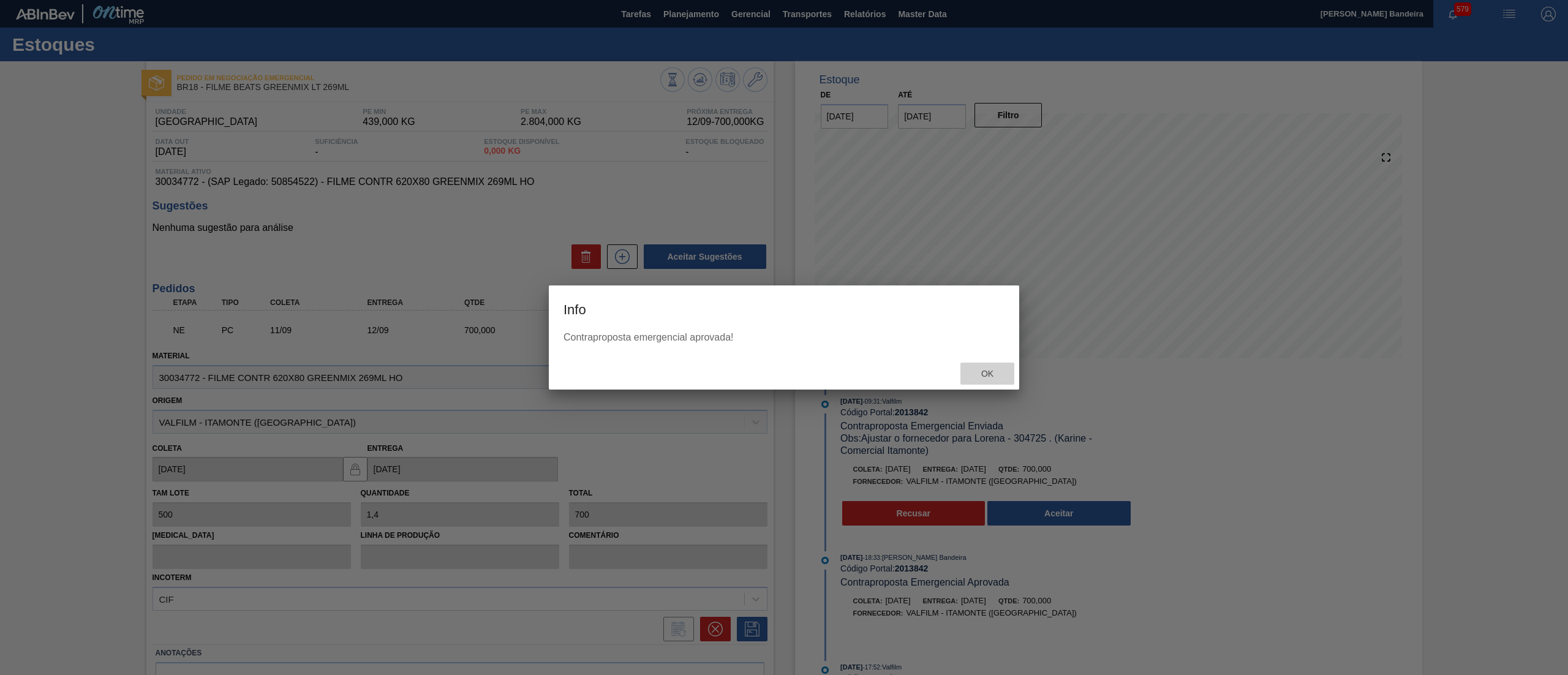
click at [980, 373] on span "Ok" at bounding box center [986, 374] width 31 height 10
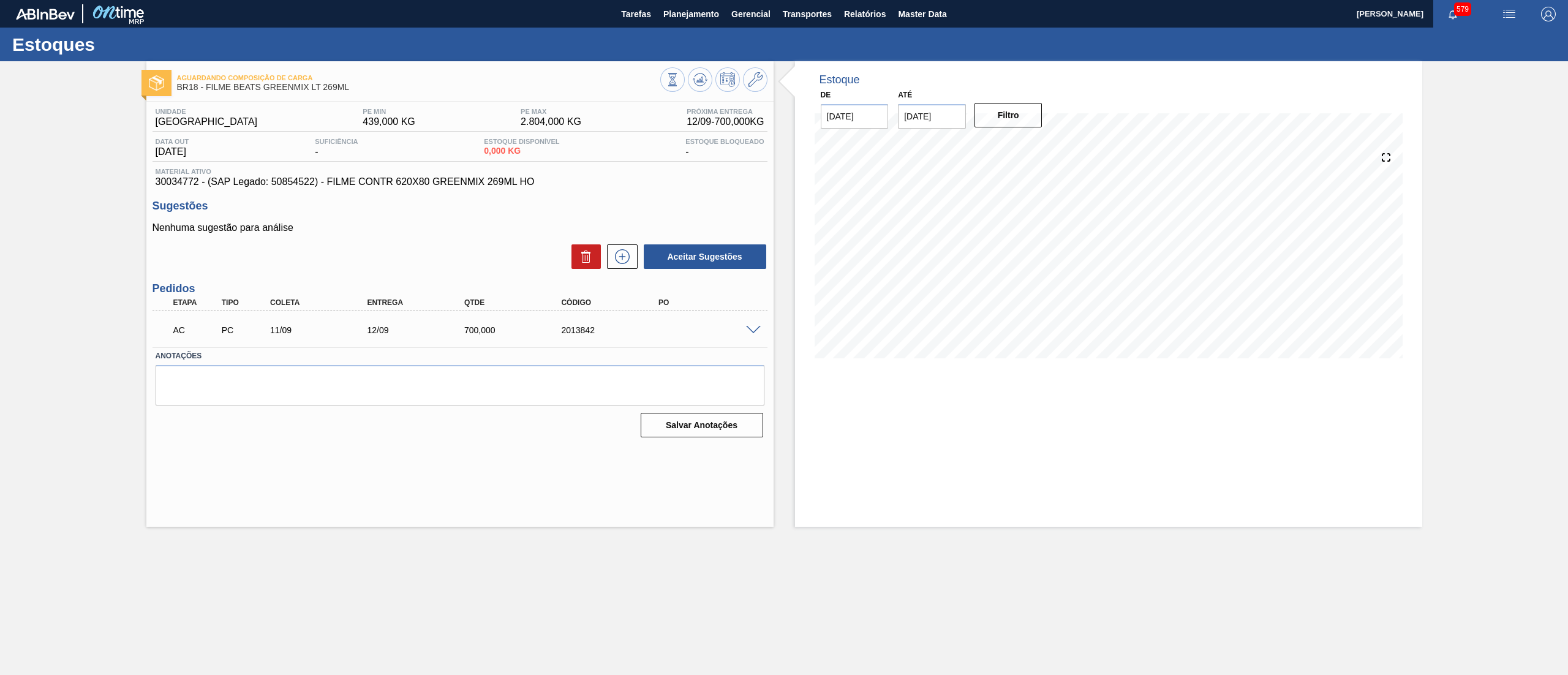
click at [754, 330] on span at bounding box center [753, 330] width 15 height 9
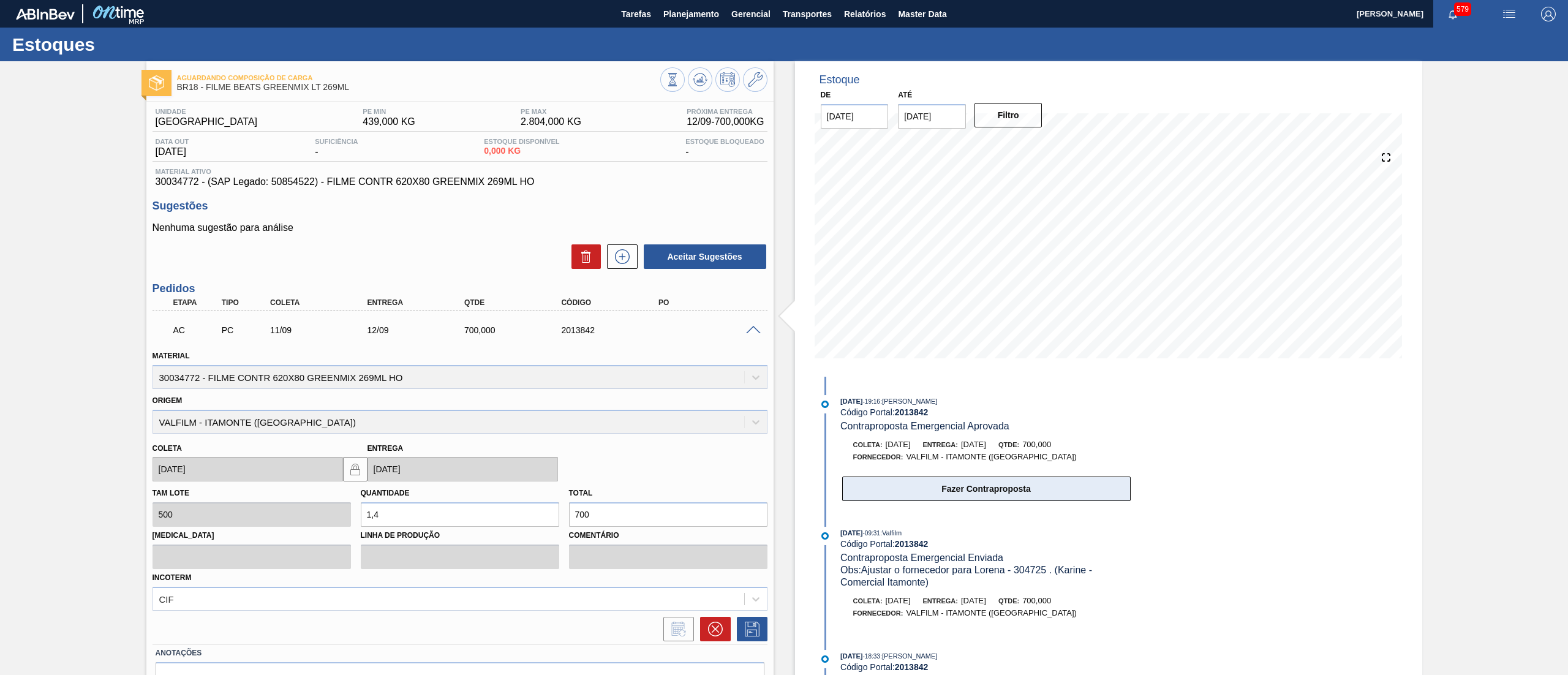
click at [906, 492] on button "Fazer Contraproposta" at bounding box center [986, 488] width 288 height 24
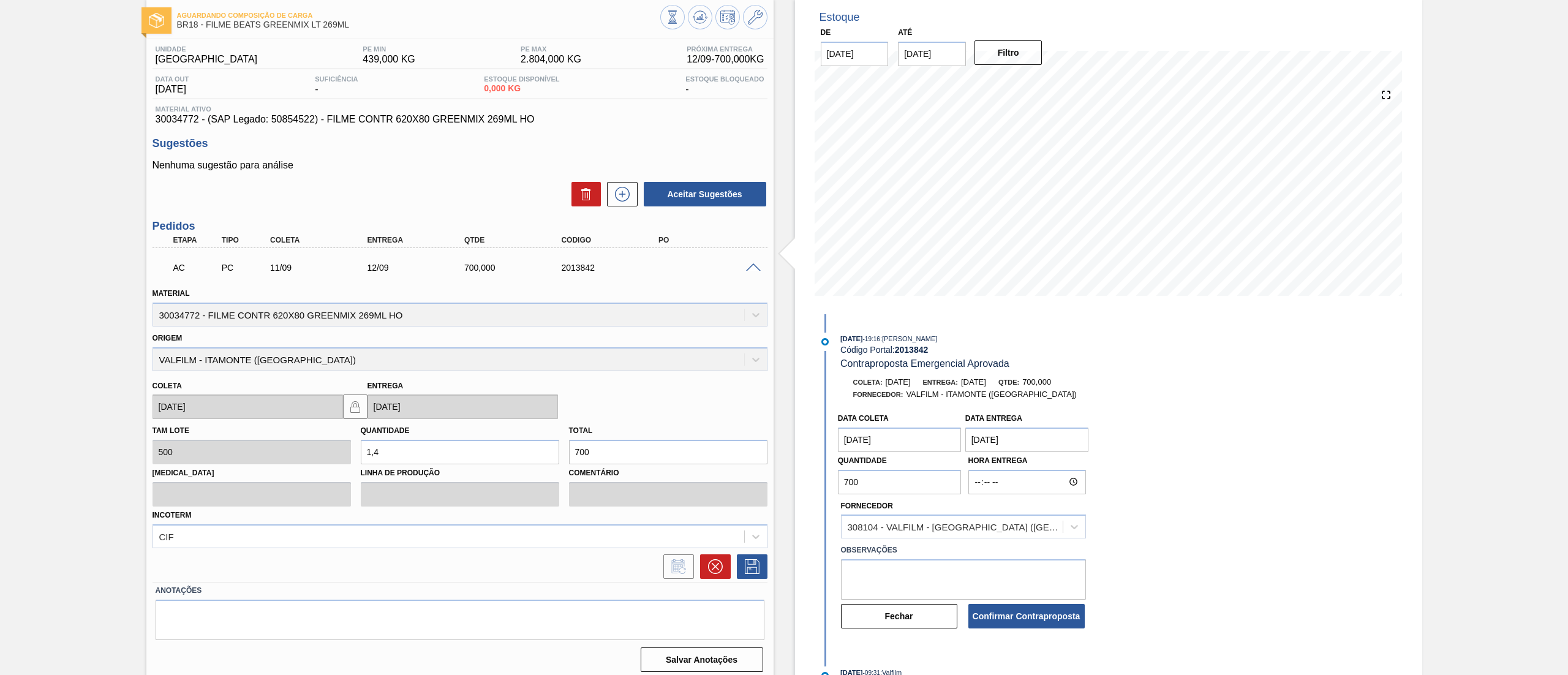
scroll to position [69, 0]
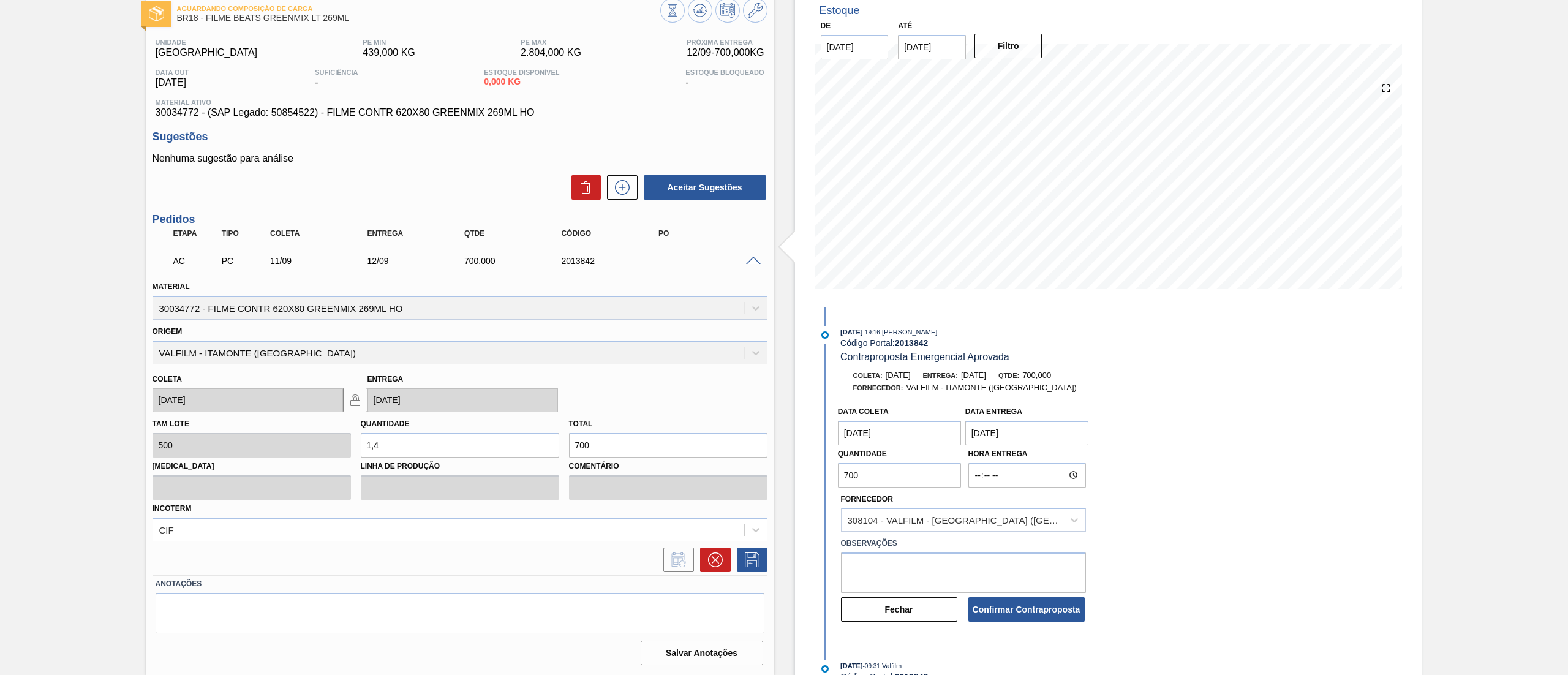
click at [667, 483] on div "Aguardando Composição de Carga BR18 - FILME BEATS GREENMIX LT 269ML Unidade Per…" at bounding box center [784, 334] width 1568 height 684
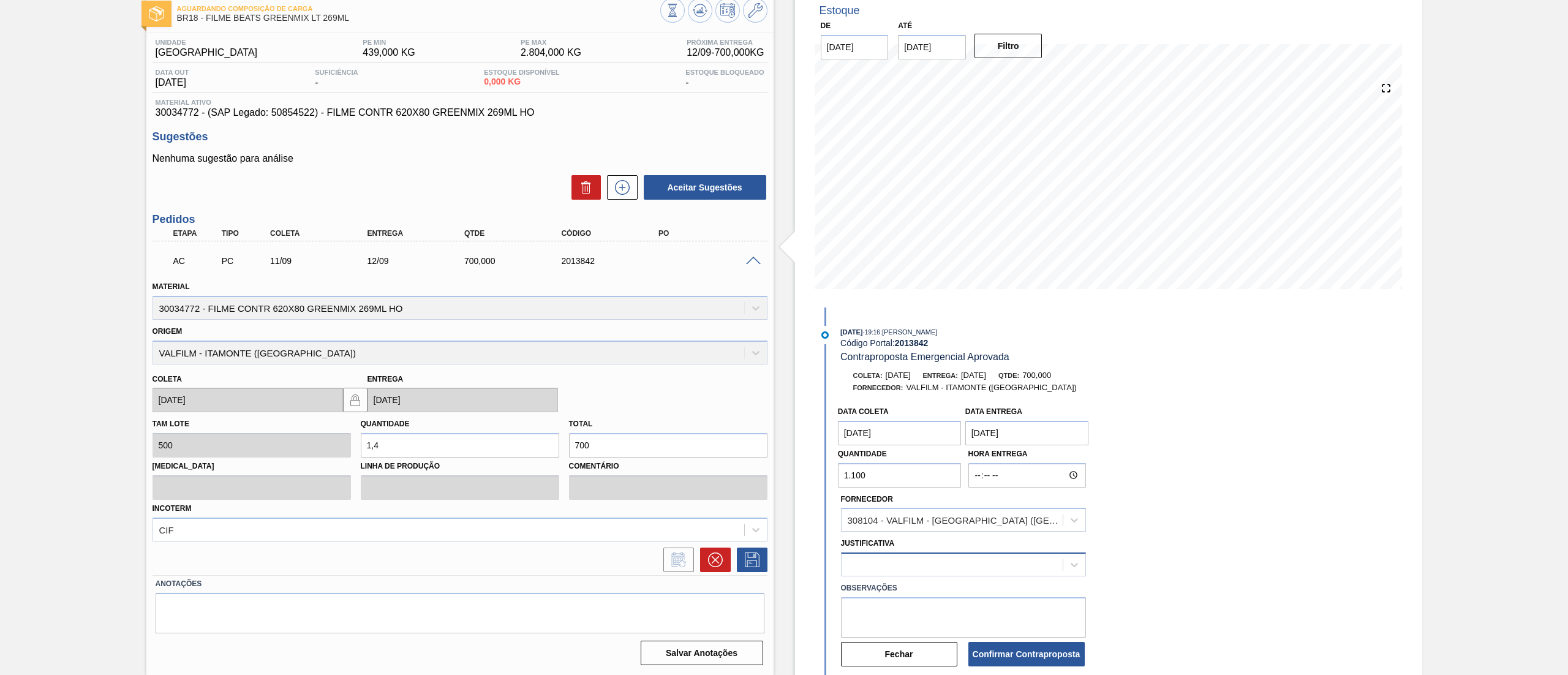
type input "1.100"
click at [969, 552] on div "Justificativa" at bounding box center [962, 555] width 245 height 42
click at [981, 565] on div at bounding box center [951, 564] width 221 height 18
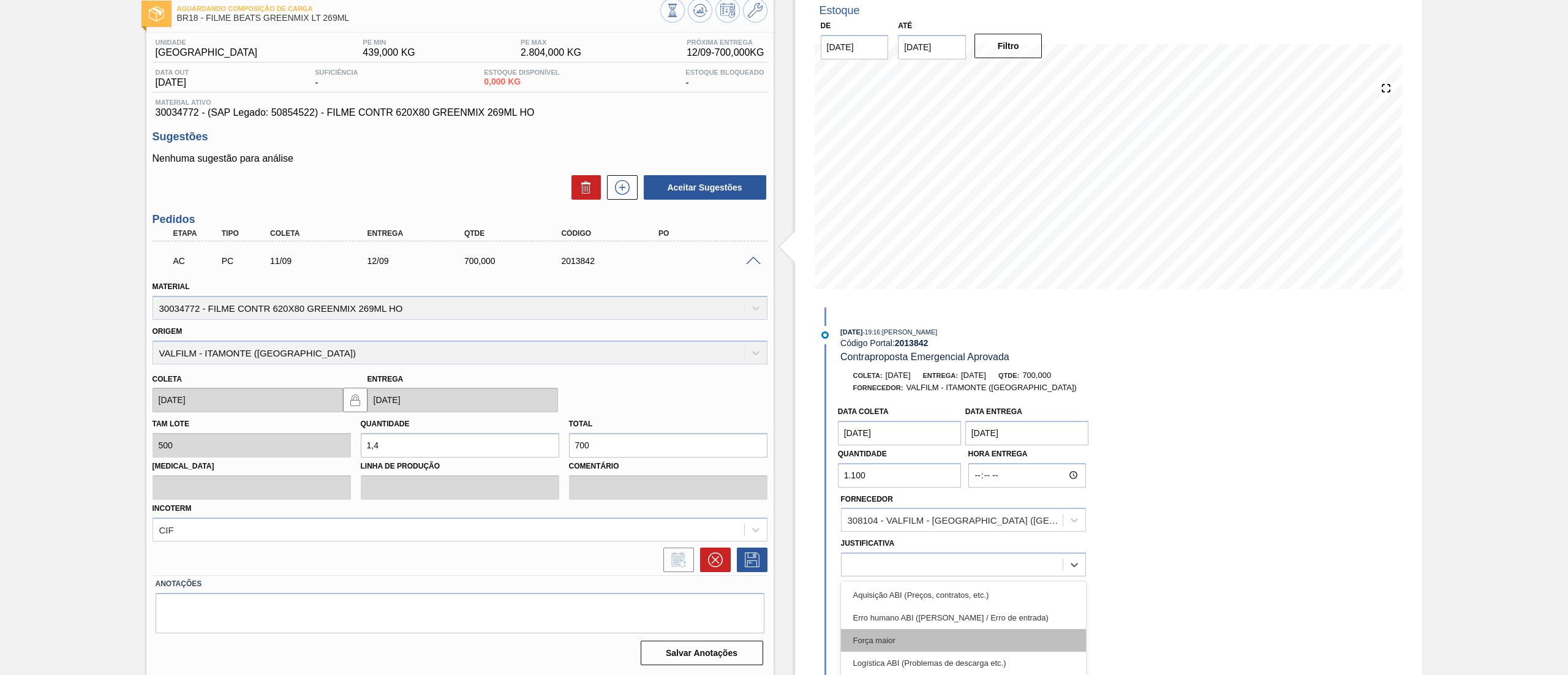
click at [985, 639] on div "Força maior" at bounding box center [962, 640] width 245 height 23
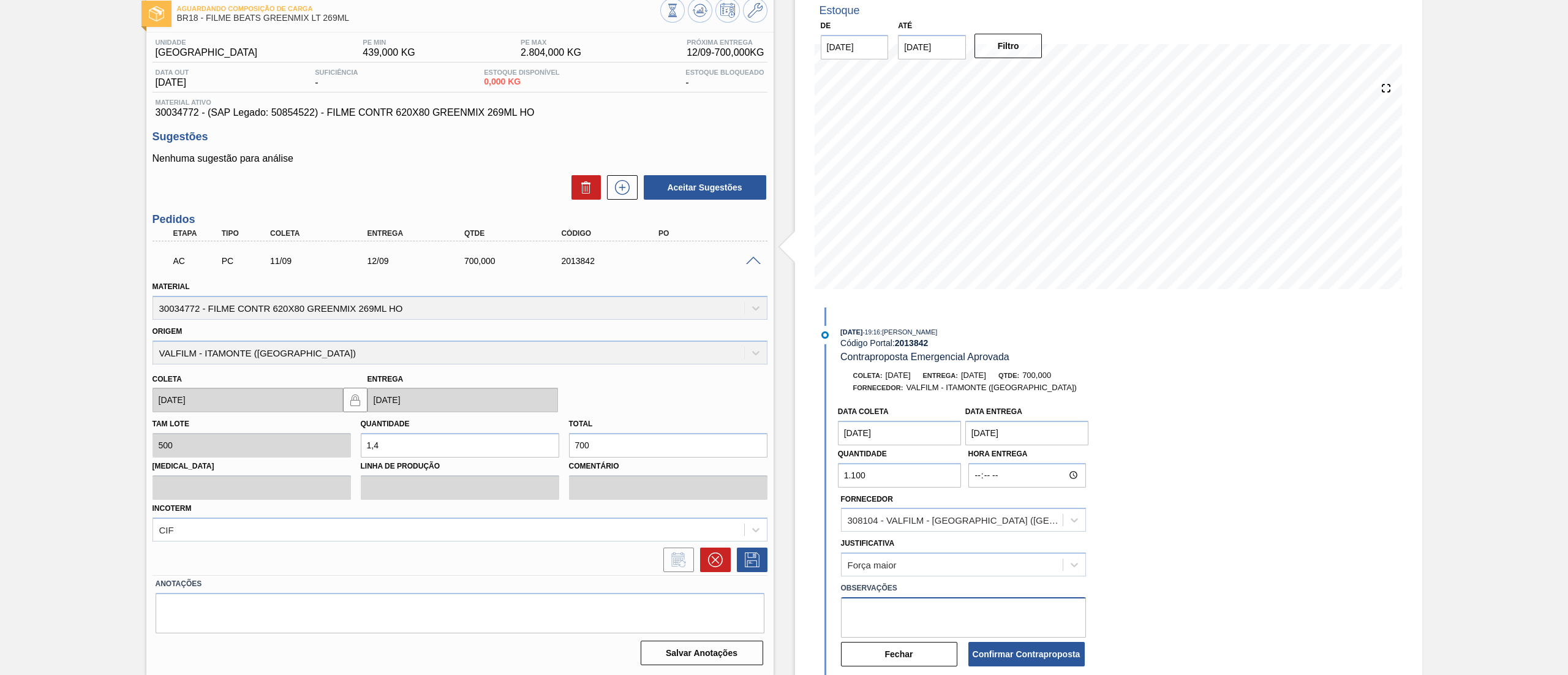
click at [986, 625] on textarea at bounding box center [962, 618] width 245 height 41
type textarea "aumento de volume"
click at [993, 654] on button "Confirmar Contraproposta" at bounding box center [1026, 654] width 116 height 24
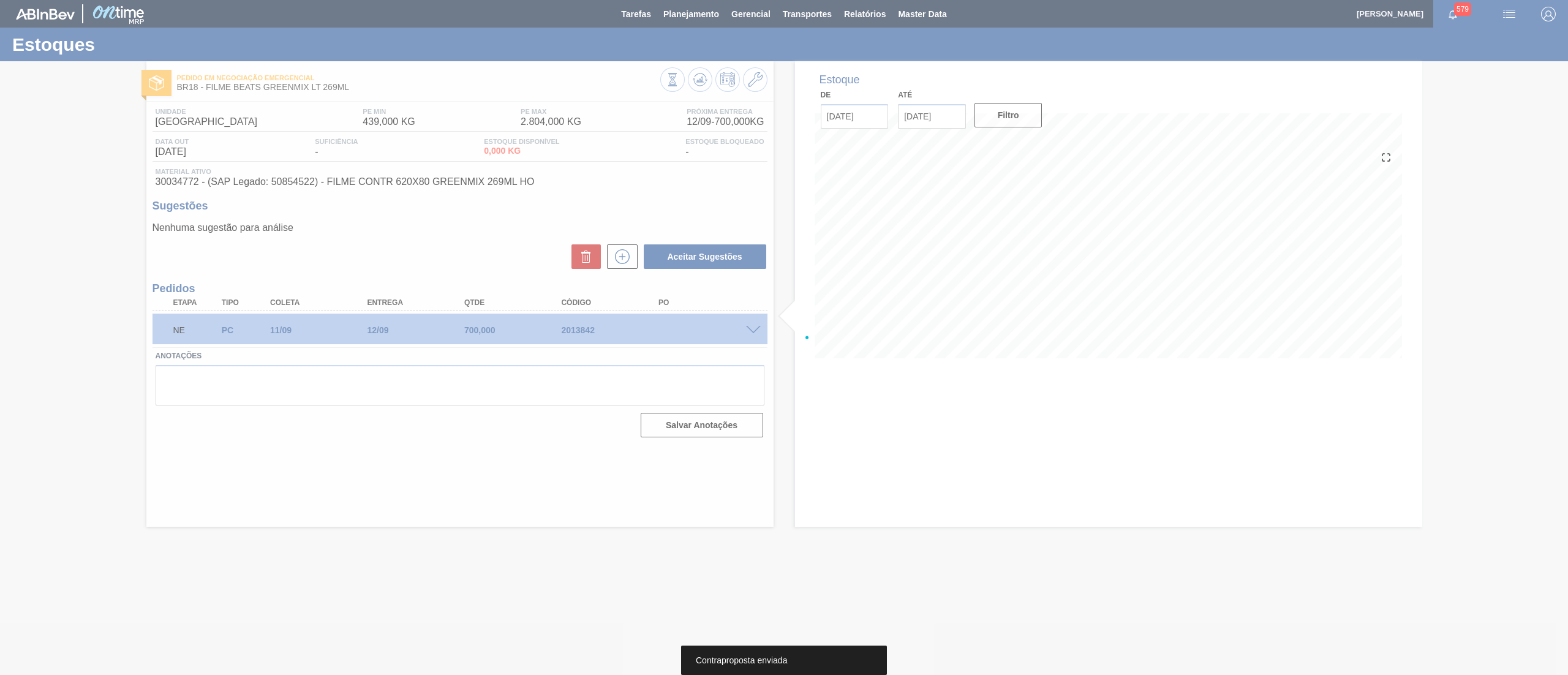
scroll to position [0, 0]
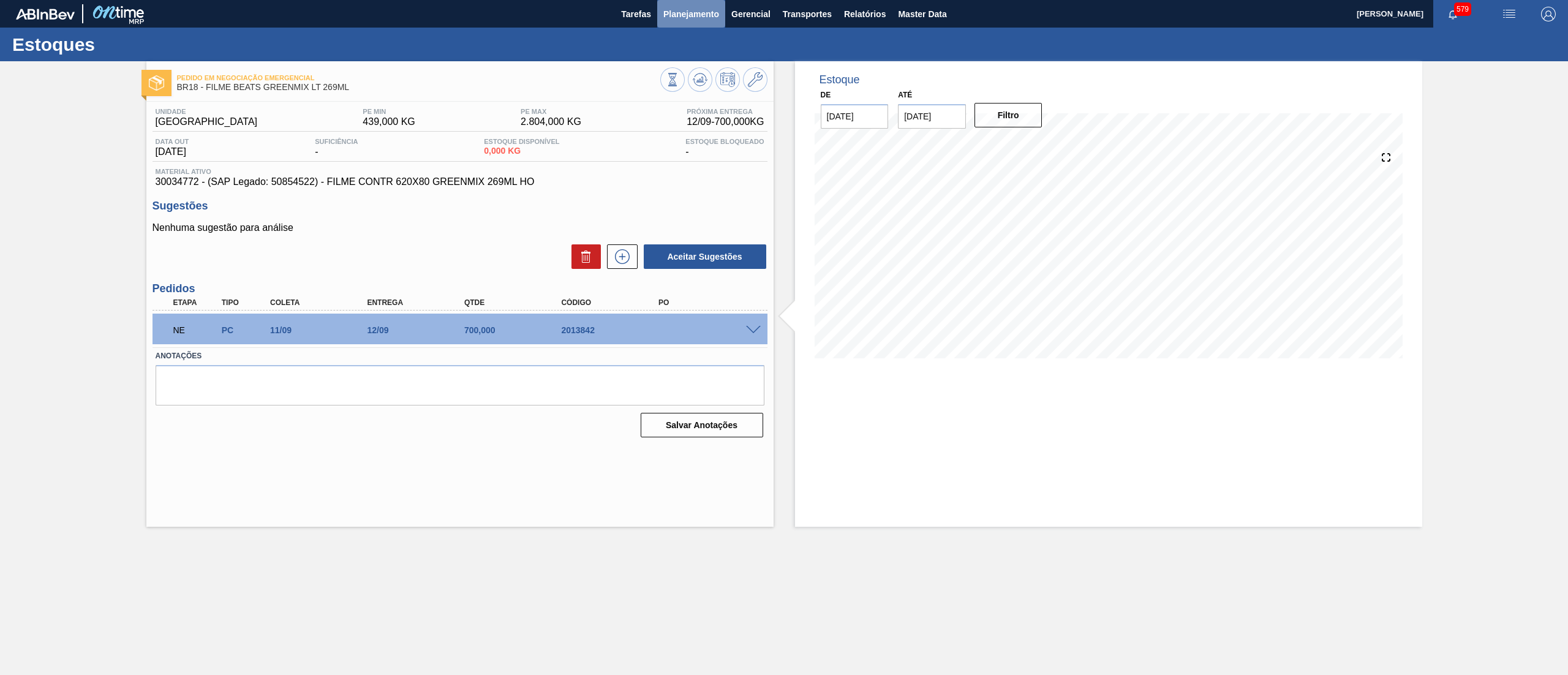
click at [684, 12] on span "Planejamento" at bounding box center [691, 14] width 55 height 15
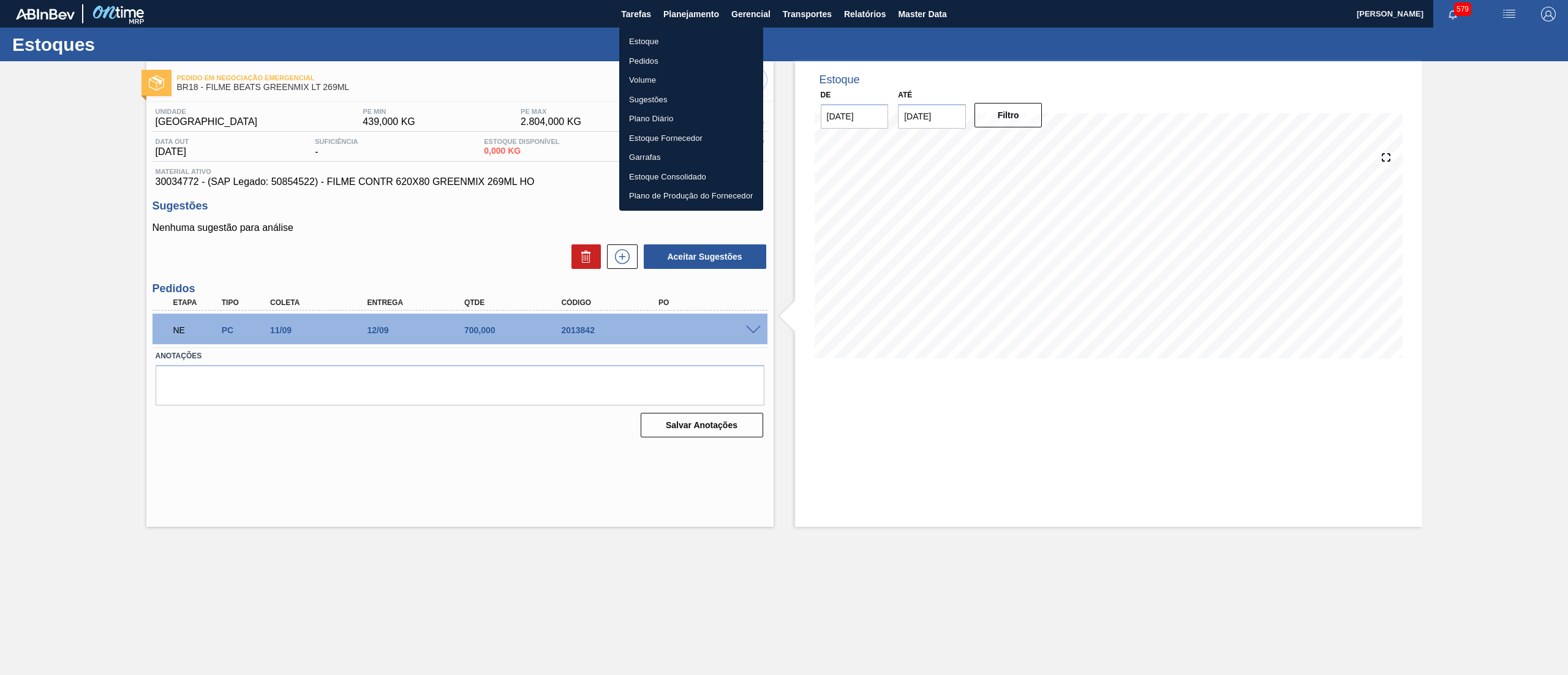
click at [623, 257] on div at bounding box center [784, 338] width 1568 height 675
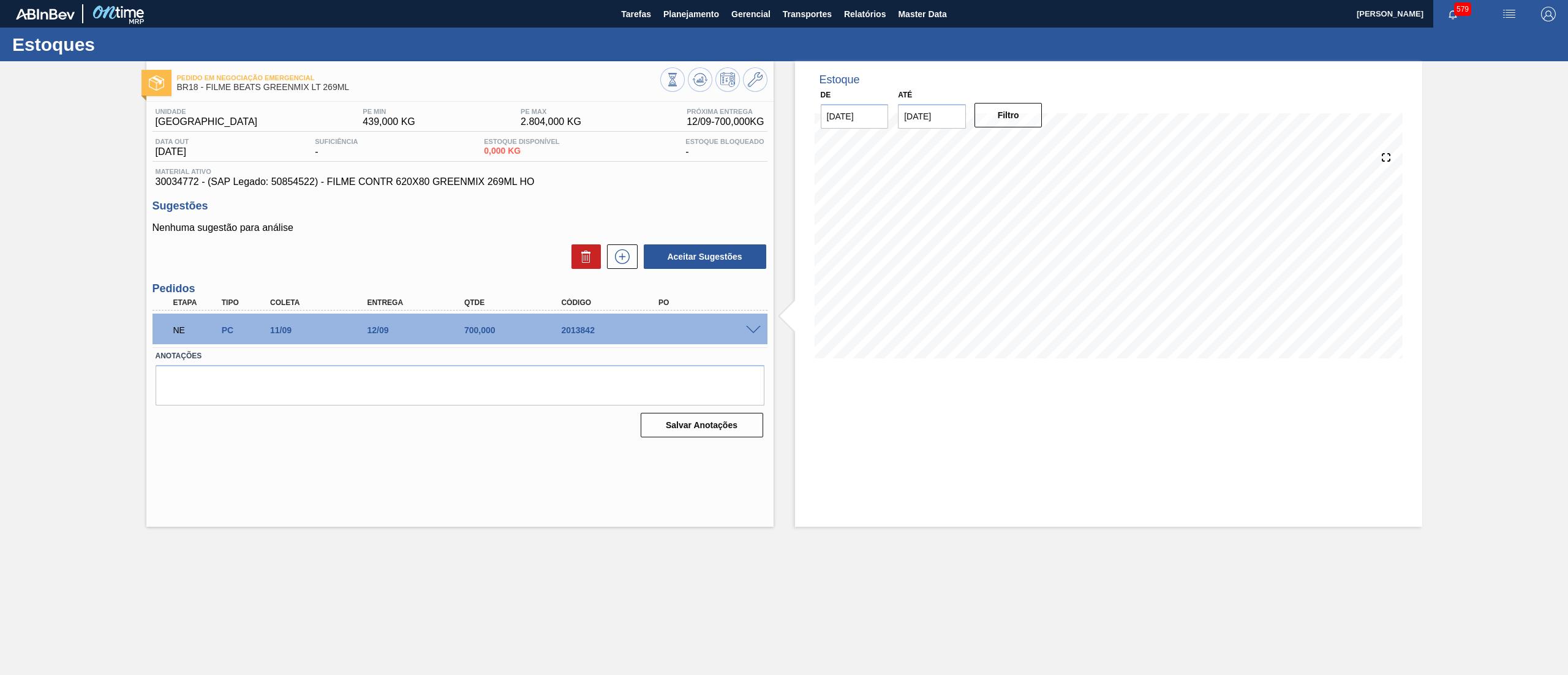
click at [623, 257] on icon at bounding box center [621, 256] width 6 height 1
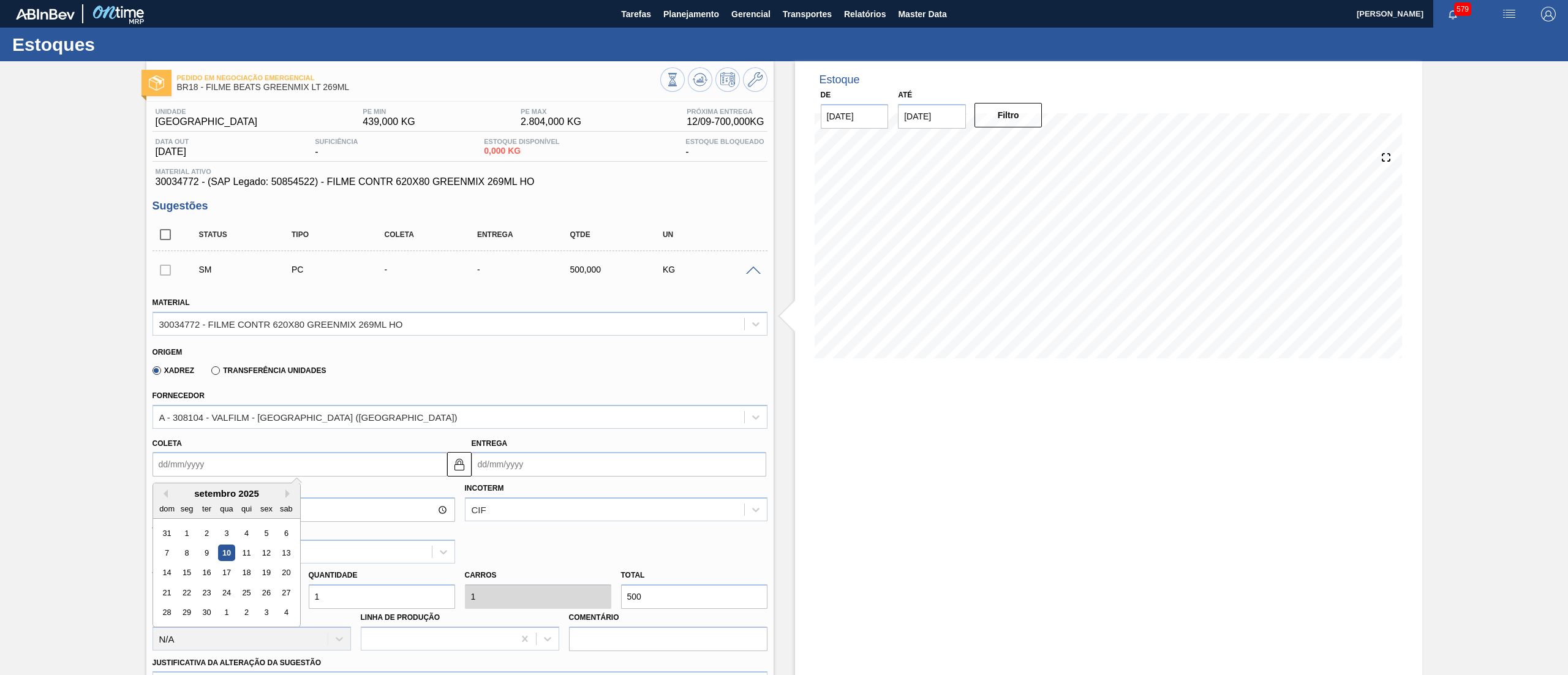
click at [362, 474] on input "Coleta" at bounding box center [300, 464] width 295 height 24
click at [218, 608] on div "1" at bounding box center [227, 613] width 17 height 17
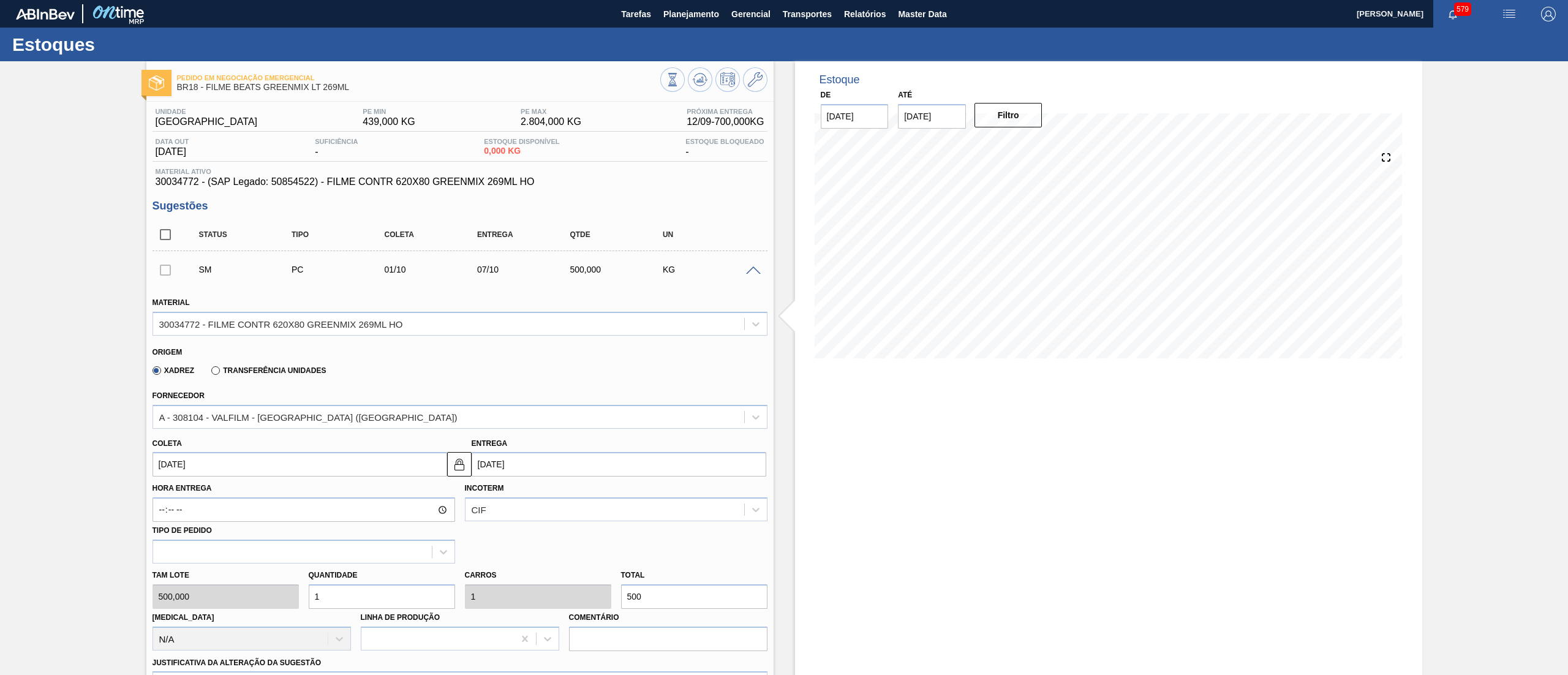
type input "01/10/2025"
type input "07/10/2025"
click at [346, 467] on input "01/10/2025" at bounding box center [300, 464] width 295 height 24
click at [201, 535] on div "30" at bounding box center [206, 534] width 17 height 17
type input "30/09/2025"
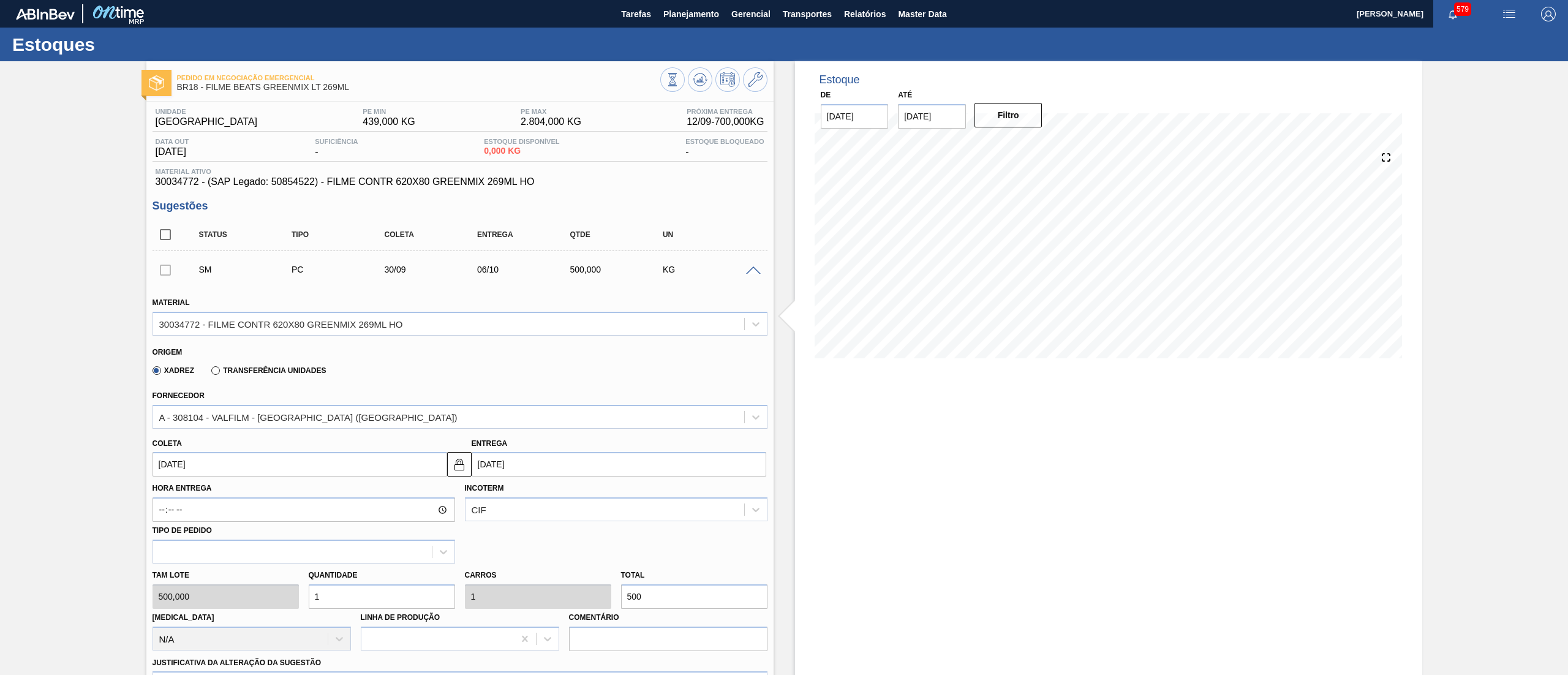
type input "06/10/2025"
click at [239, 596] on div "Tam lote 500,000 Quantidade 1 Carros 1 Total 500 Doca N/A Linha de Produção Com…" at bounding box center [460, 607] width 625 height 88
type input "12"
type input "6.000"
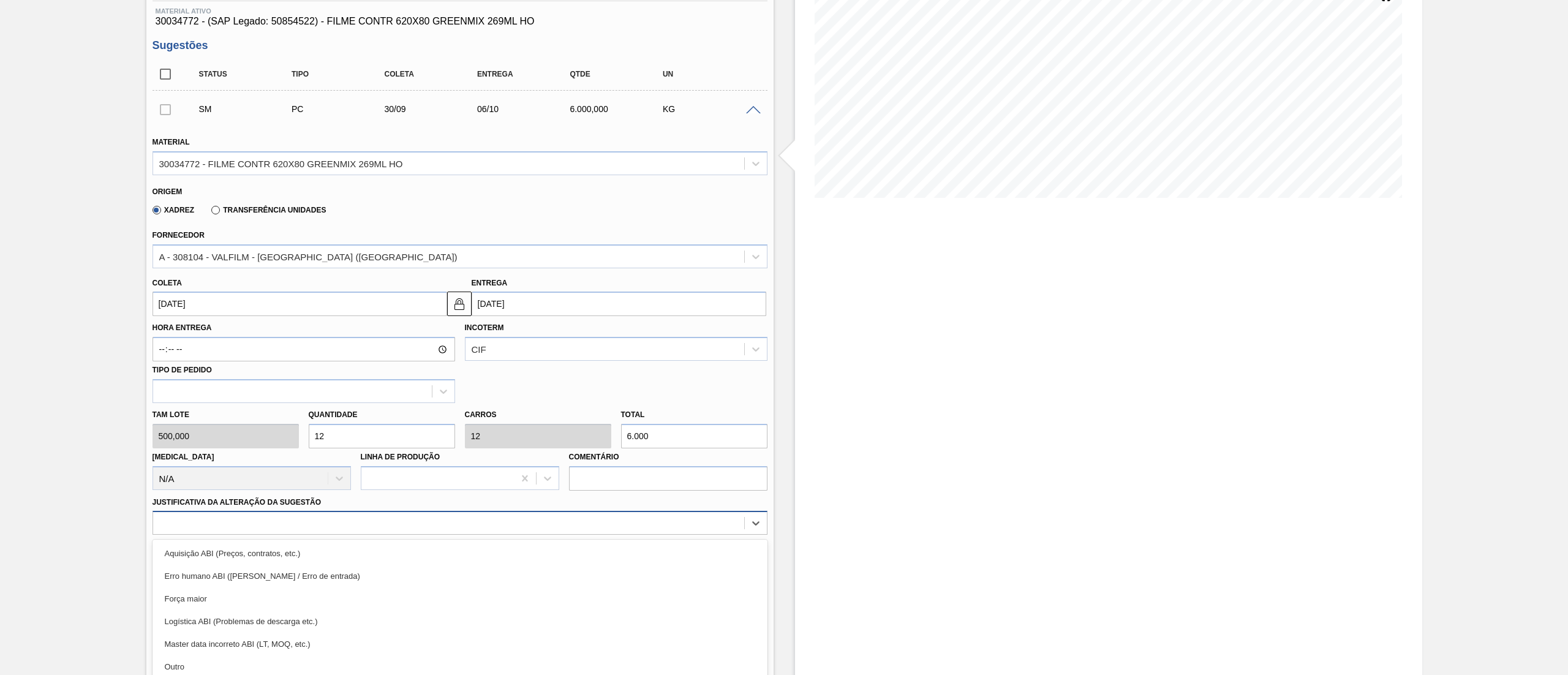
scroll to position [215, 0]
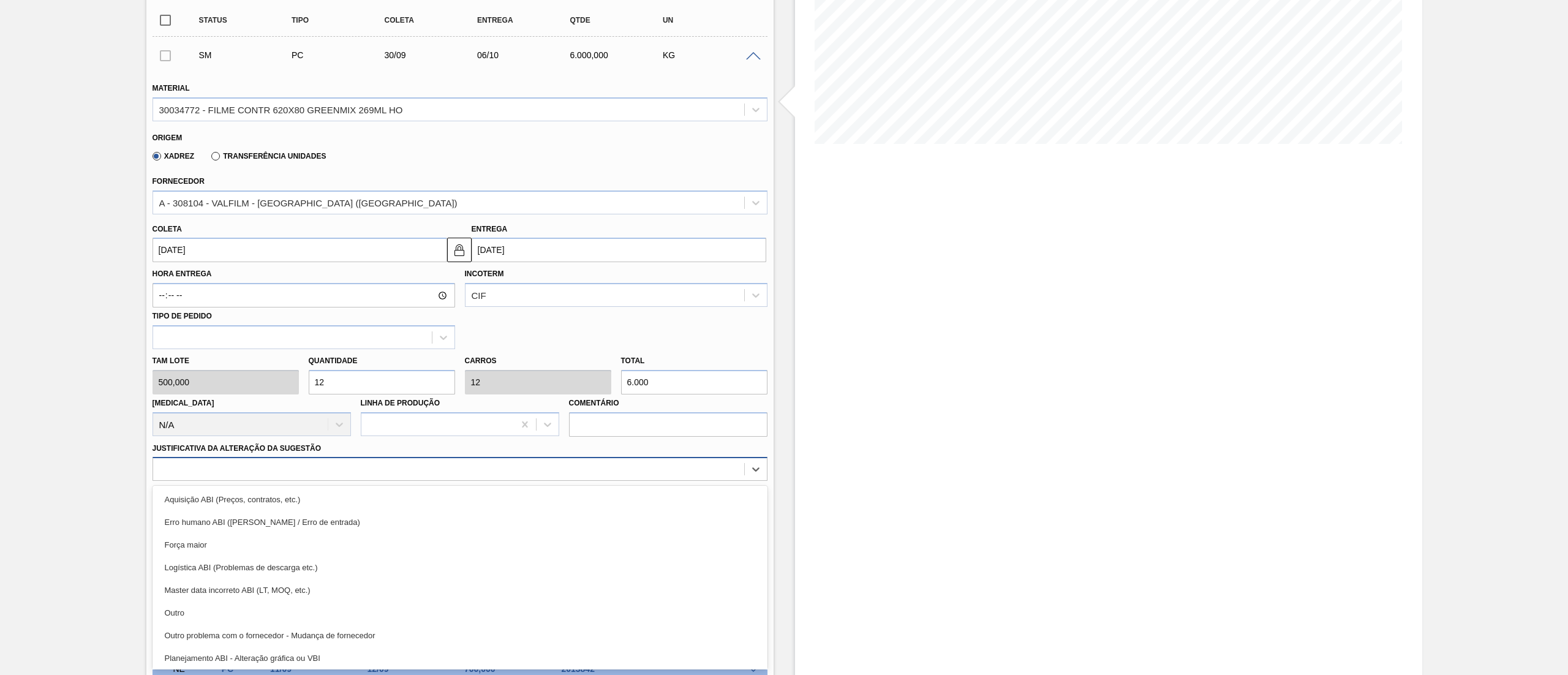
click at [190, 481] on div "option Erro humano ABI (Cálculo / Erro de entrada) focused, 2 of 18. 18 results…" at bounding box center [459, 469] width 615 height 24
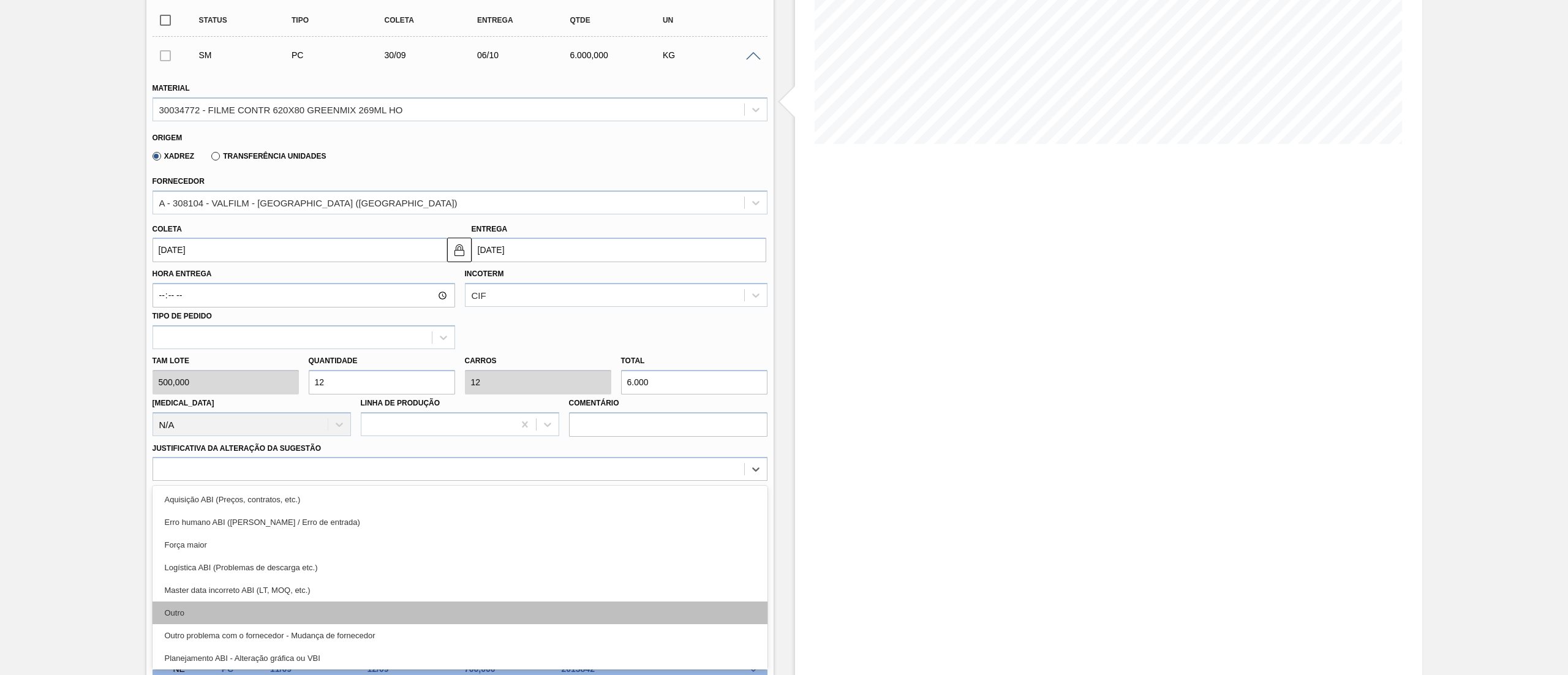
click at [227, 609] on div "Outro" at bounding box center [459, 612] width 615 height 23
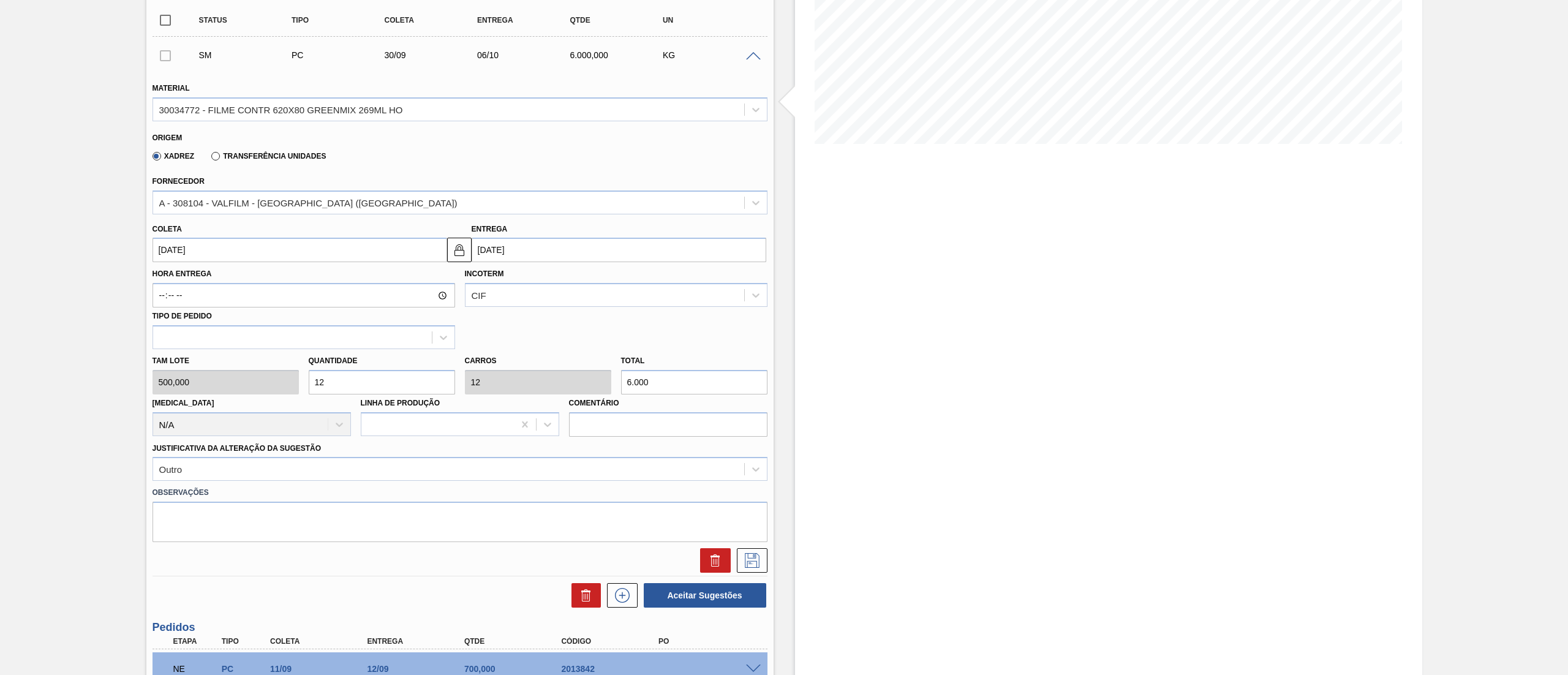
click at [251, 382] on div "Tam lote 500,000 Quantidade 12 Carros 12 Total 6.000 Doca N/A Linha de Produção…" at bounding box center [460, 393] width 625 height 88
type input "1"
type input "500"
type input "13"
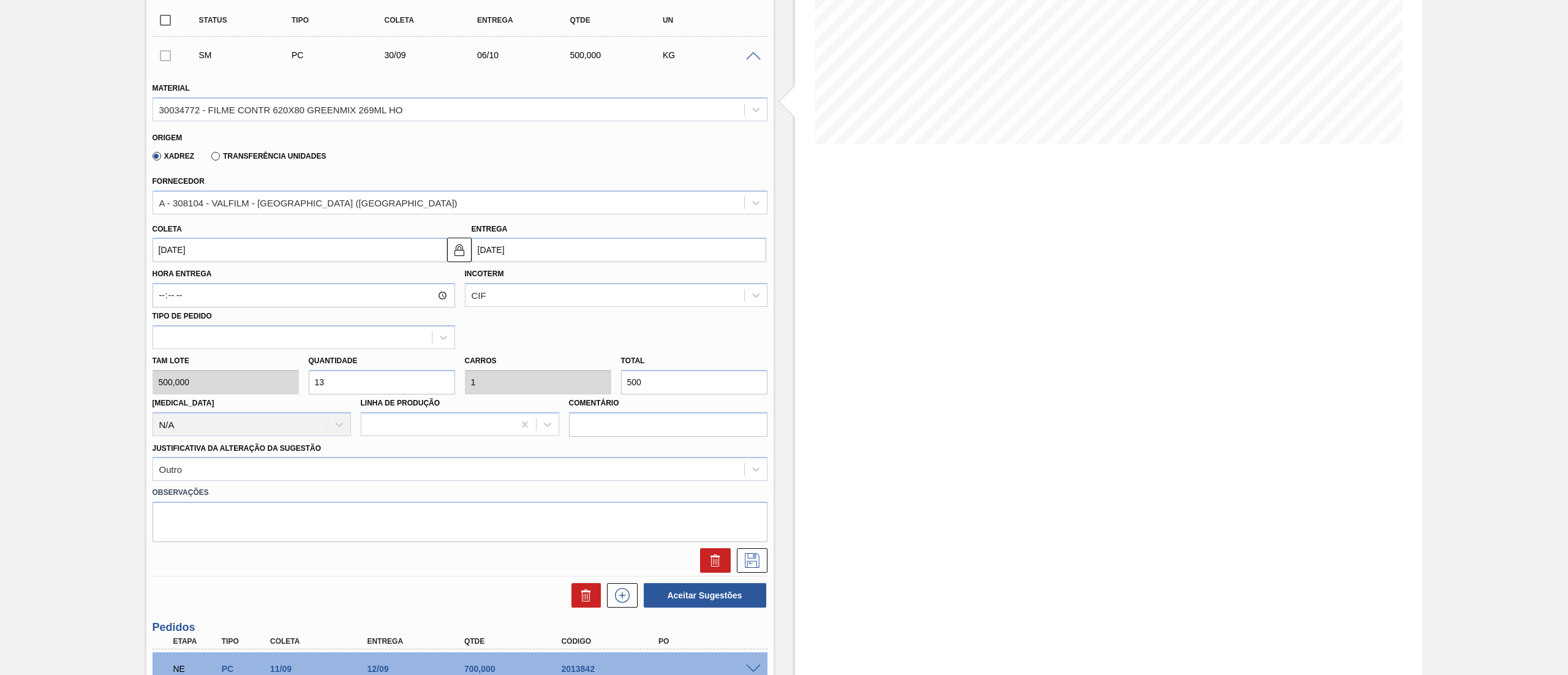
type input "13"
type input "6.500"
type input "13"
click at [744, 556] on icon at bounding box center [752, 560] width 19 height 15
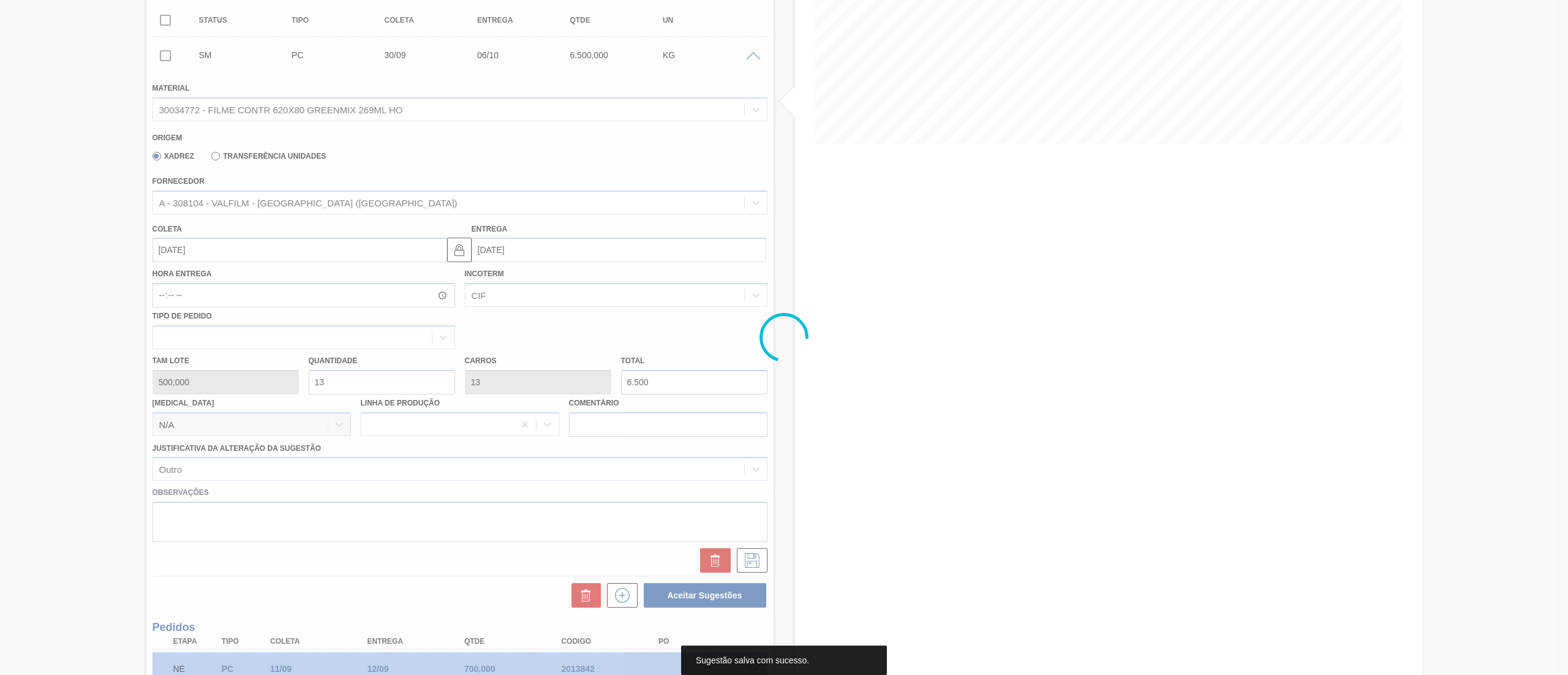
scroll to position [0, 0]
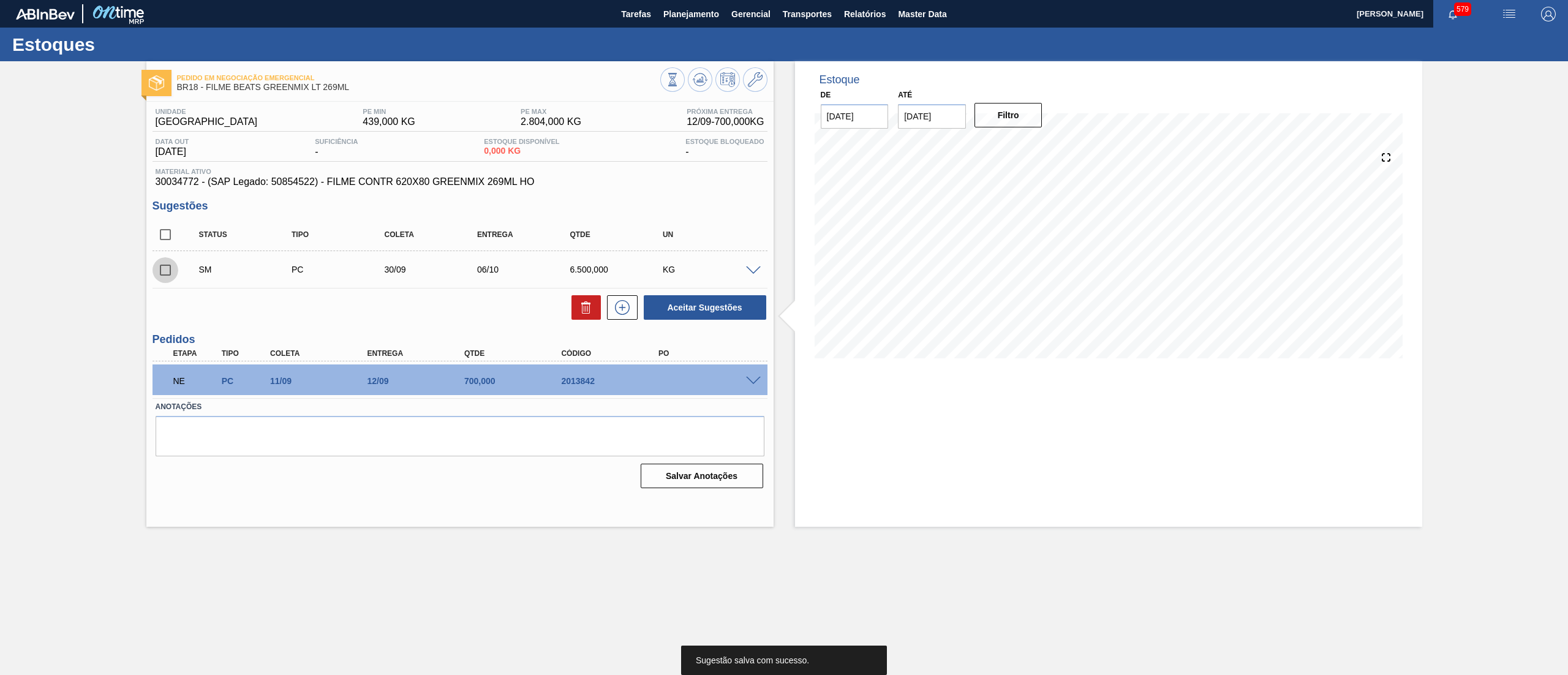
click at [170, 264] on input "checkbox" at bounding box center [165, 270] width 26 height 26
click at [684, 310] on button "Aceitar Sugestões" at bounding box center [704, 307] width 122 height 24
checkbox input "false"
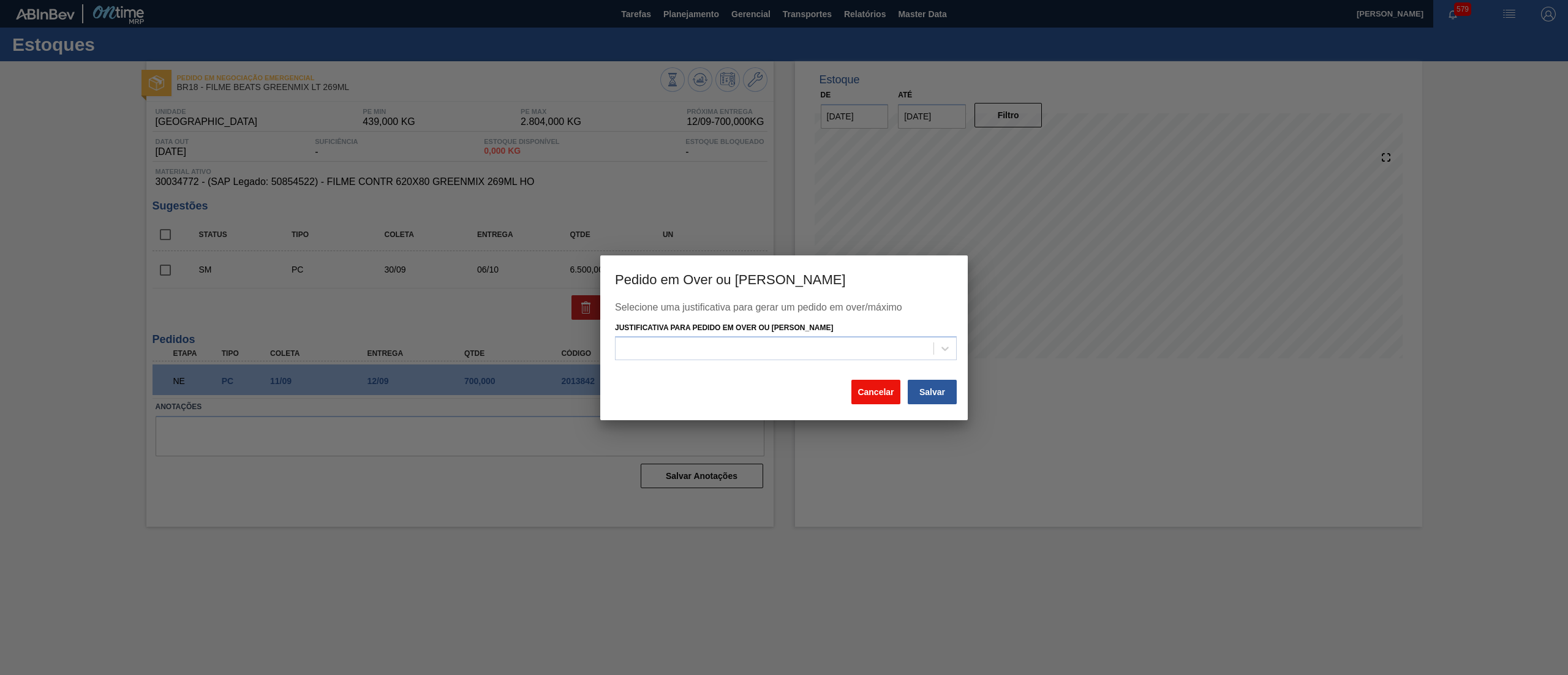
click at [888, 396] on button "Cancelar" at bounding box center [876, 392] width 49 height 24
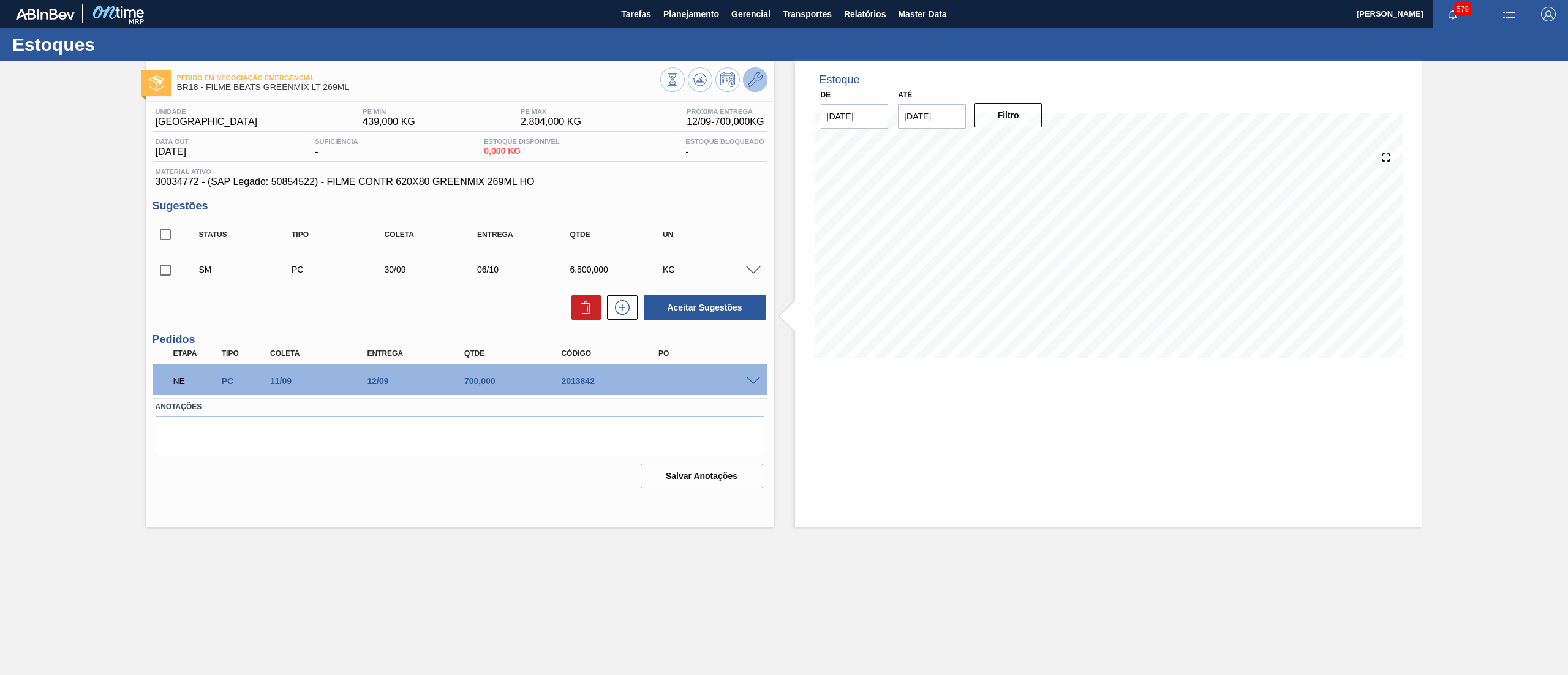
click at [753, 75] on icon at bounding box center [755, 80] width 15 height 15
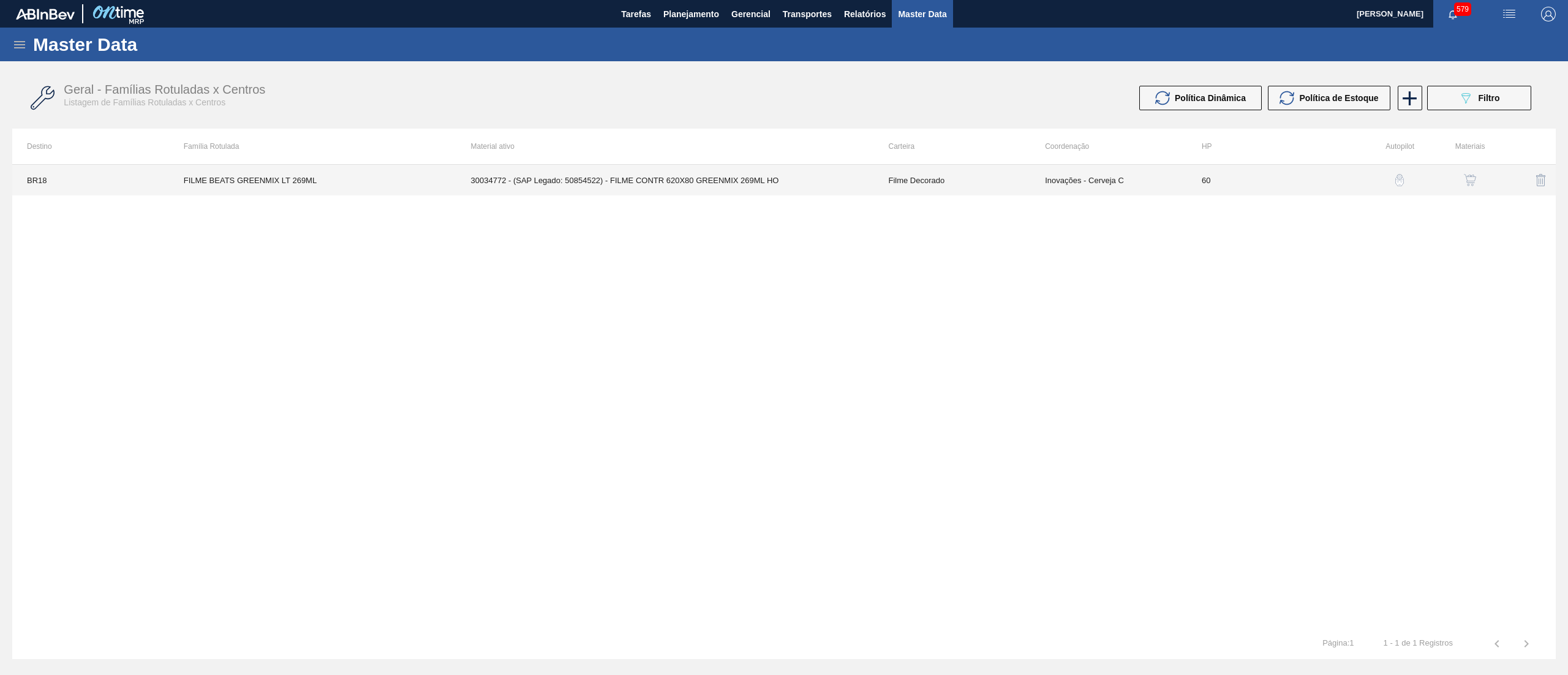
click at [795, 195] on td "30034772 - (SAP Legado: 50854522) - FILME CONTR 620X80 GREENMIX 269ML HO" at bounding box center [665, 179] width 418 height 31
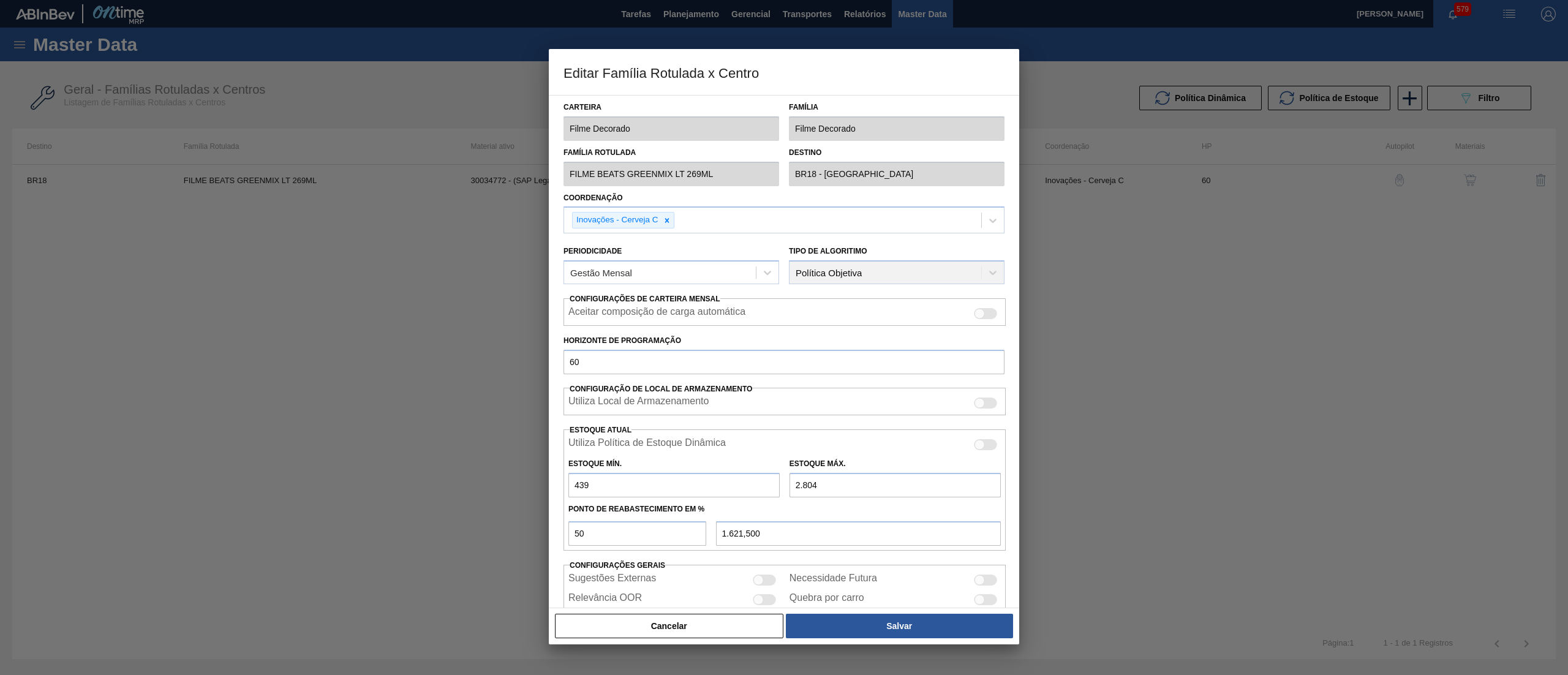
type input "Filme Decorado"
type input "FILME BEATS GREENMIX LT 269ML"
type input "BR18 - Pernambuco"
type input "60"
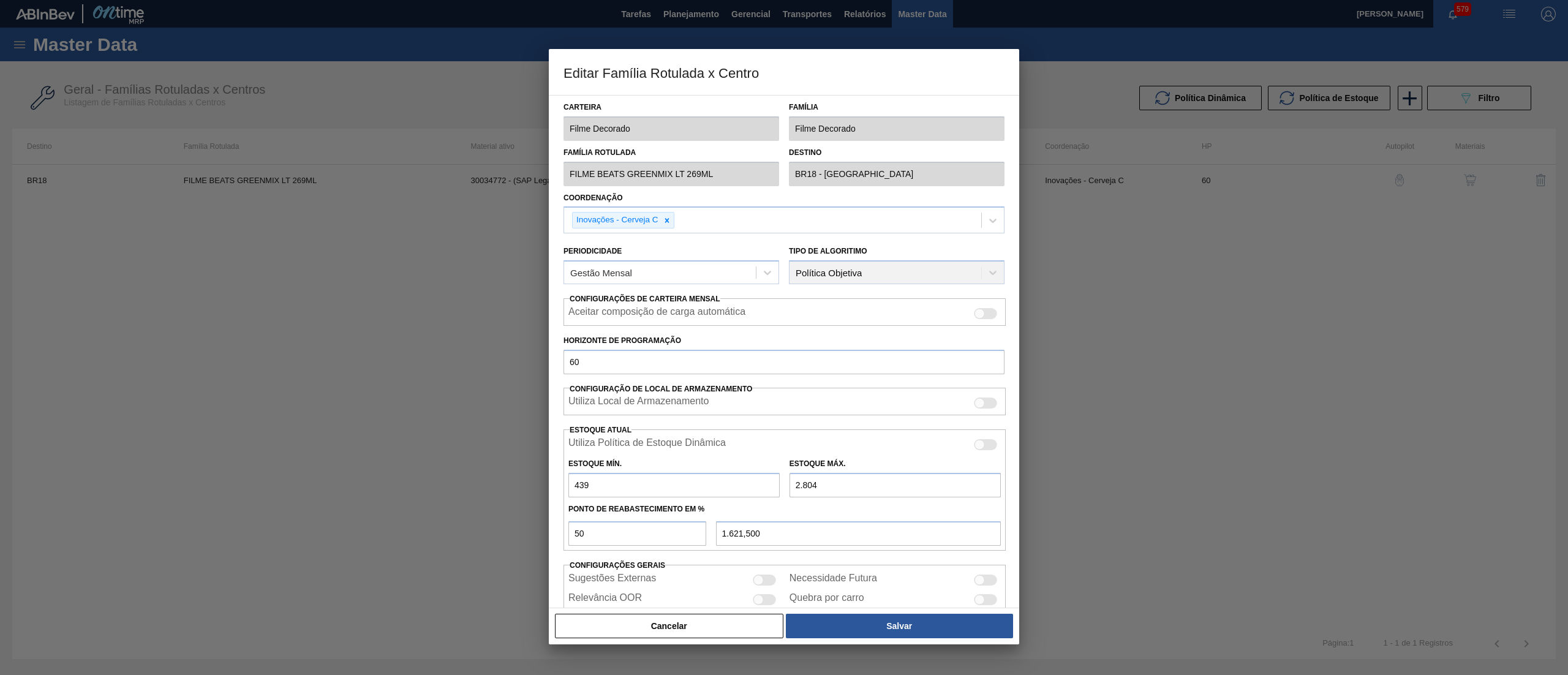
type input "439"
type input "2.804"
type input "50"
type input "1.621,500"
drag, startPoint x: 826, startPoint y: 491, endPoint x: 704, endPoint y: 485, distance: 122.1
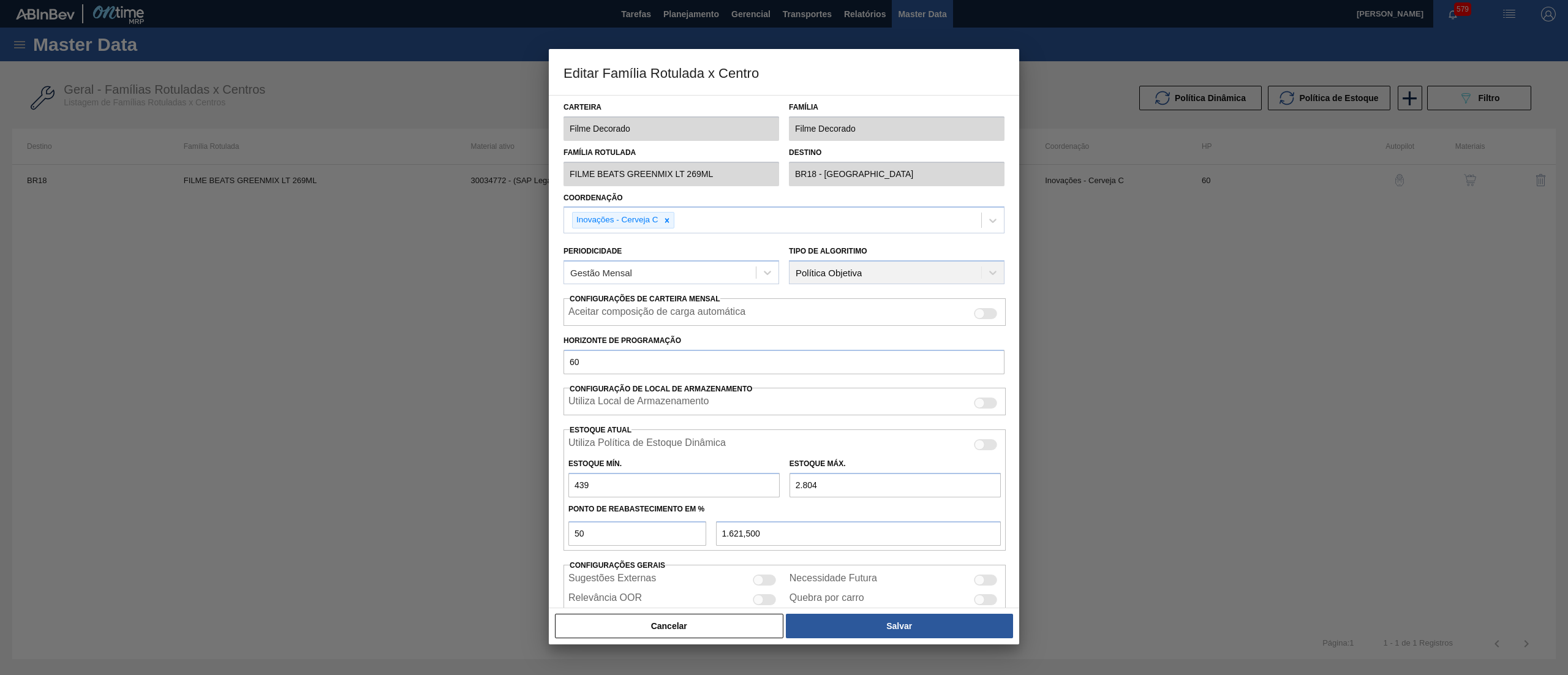
click at [704, 485] on div "Estoque Mín. 439 Estoque Máx. 2.804" at bounding box center [784, 474] width 442 height 45
type input "1"
type input "220,000"
type input "12"
type input "225,500"
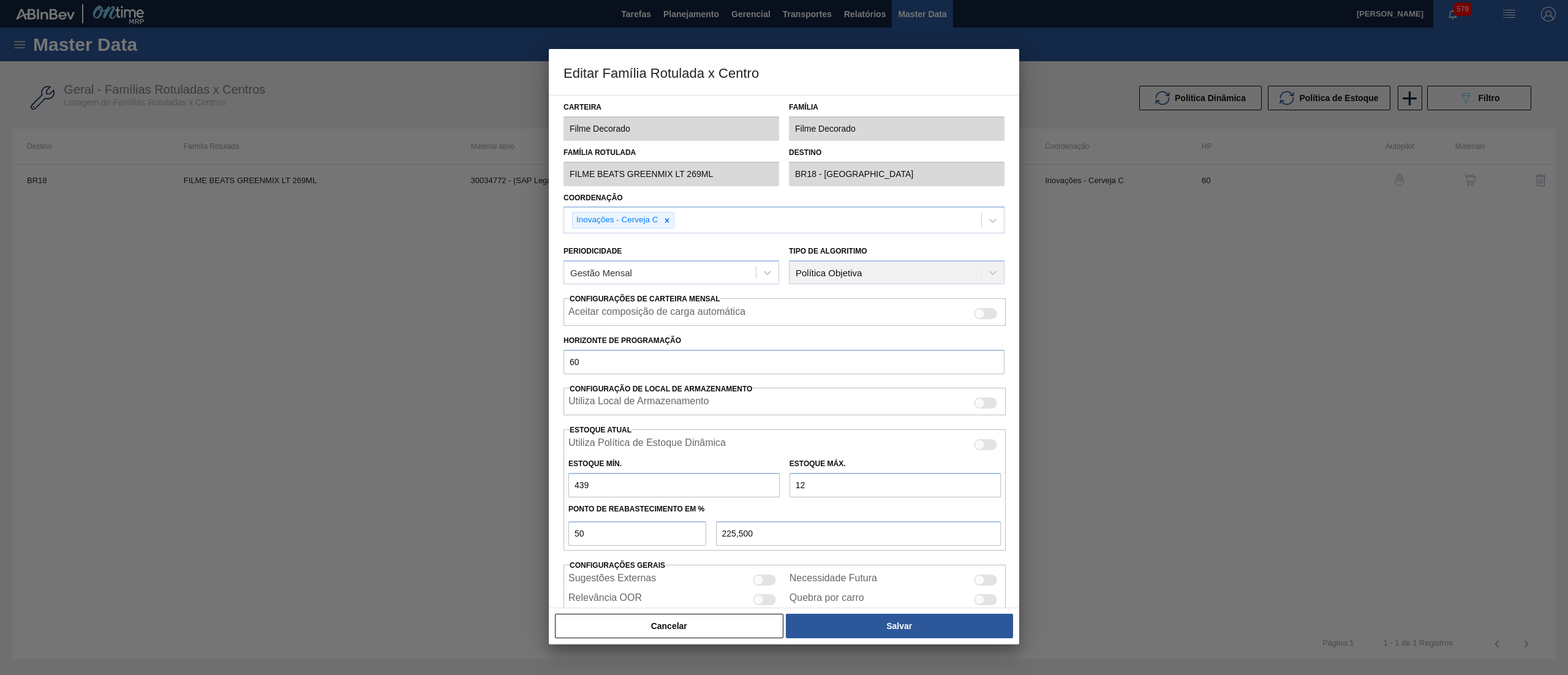
type input "128"
type input "283,500"
type input "1.280"
type input "859,500"
type input "12.800"
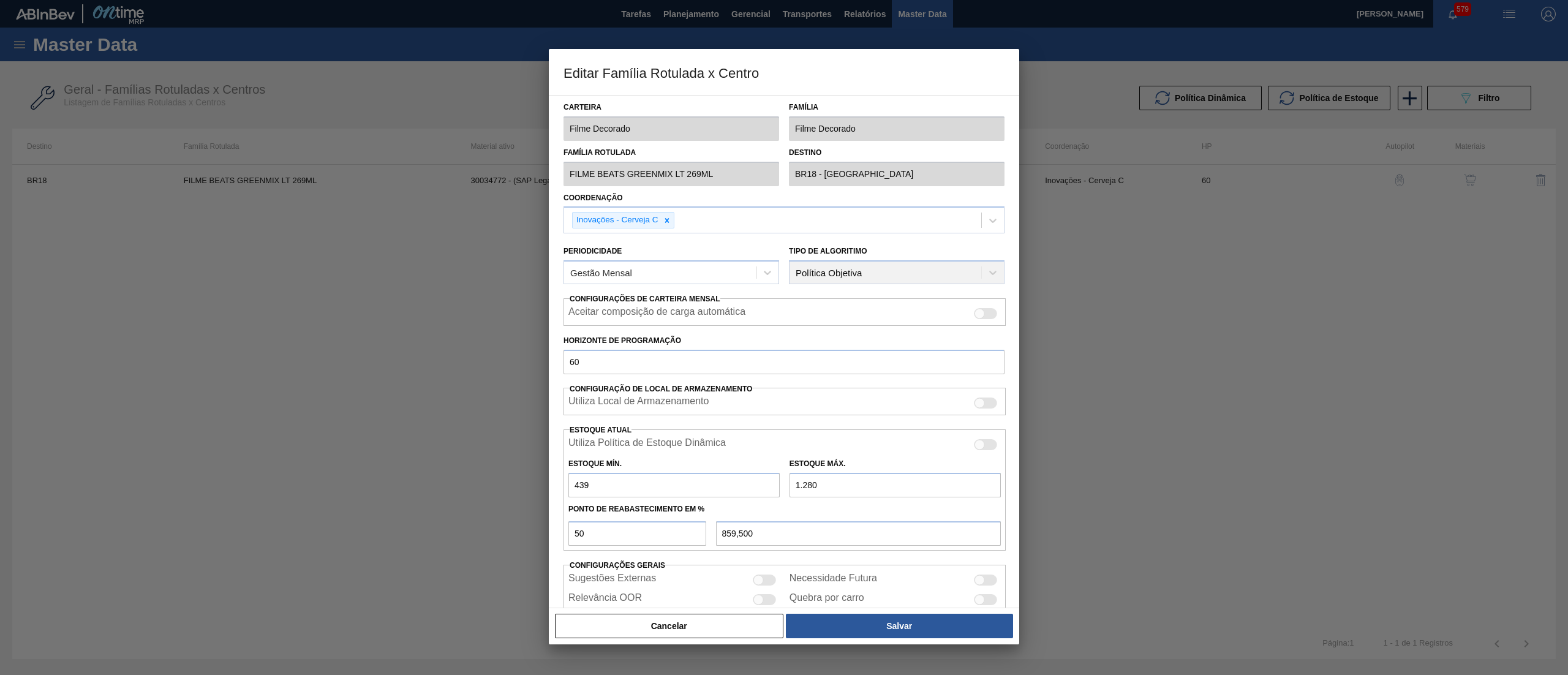
type input "6.619,500"
type input "12.800"
click at [864, 632] on button "Salvar" at bounding box center [900, 626] width 227 height 24
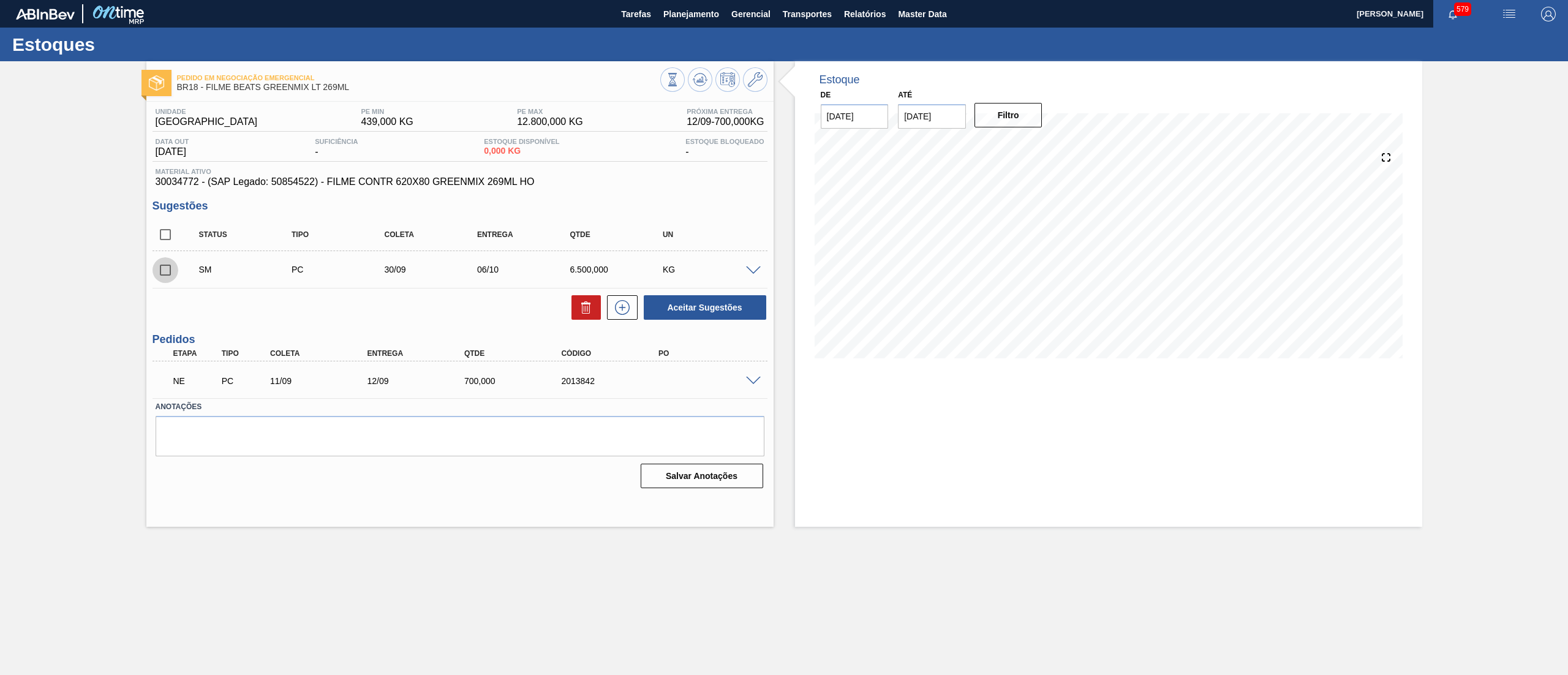
click at [167, 268] on input "checkbox" at bounding box center [165, 270] width 26 height 26
click at [702, 320] on button "Aceitar Sugestões" at bounding box center [704, 307] width 122 height 24
checkbox input "false"
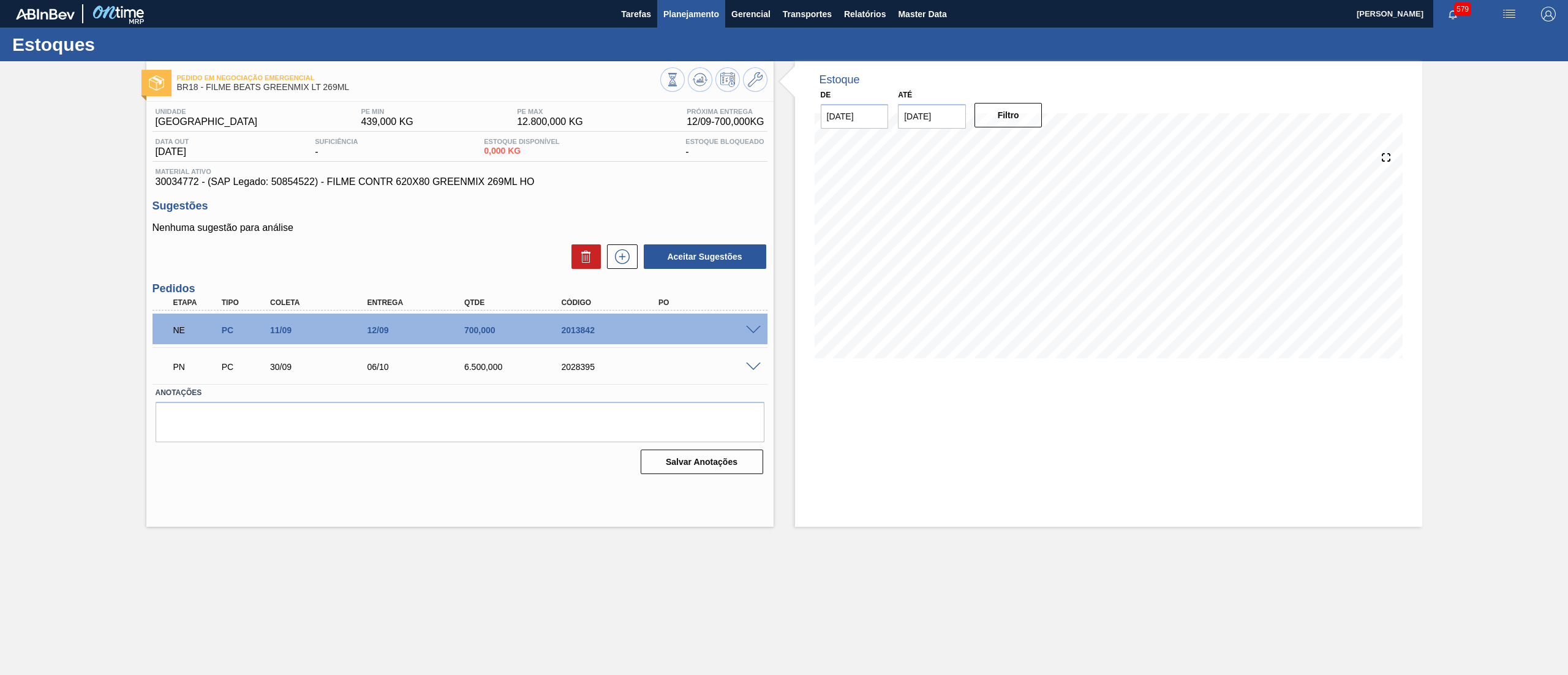
click at [695, 19] on span "Planejamento" at bounding box center [691, 14] width 55 height 15
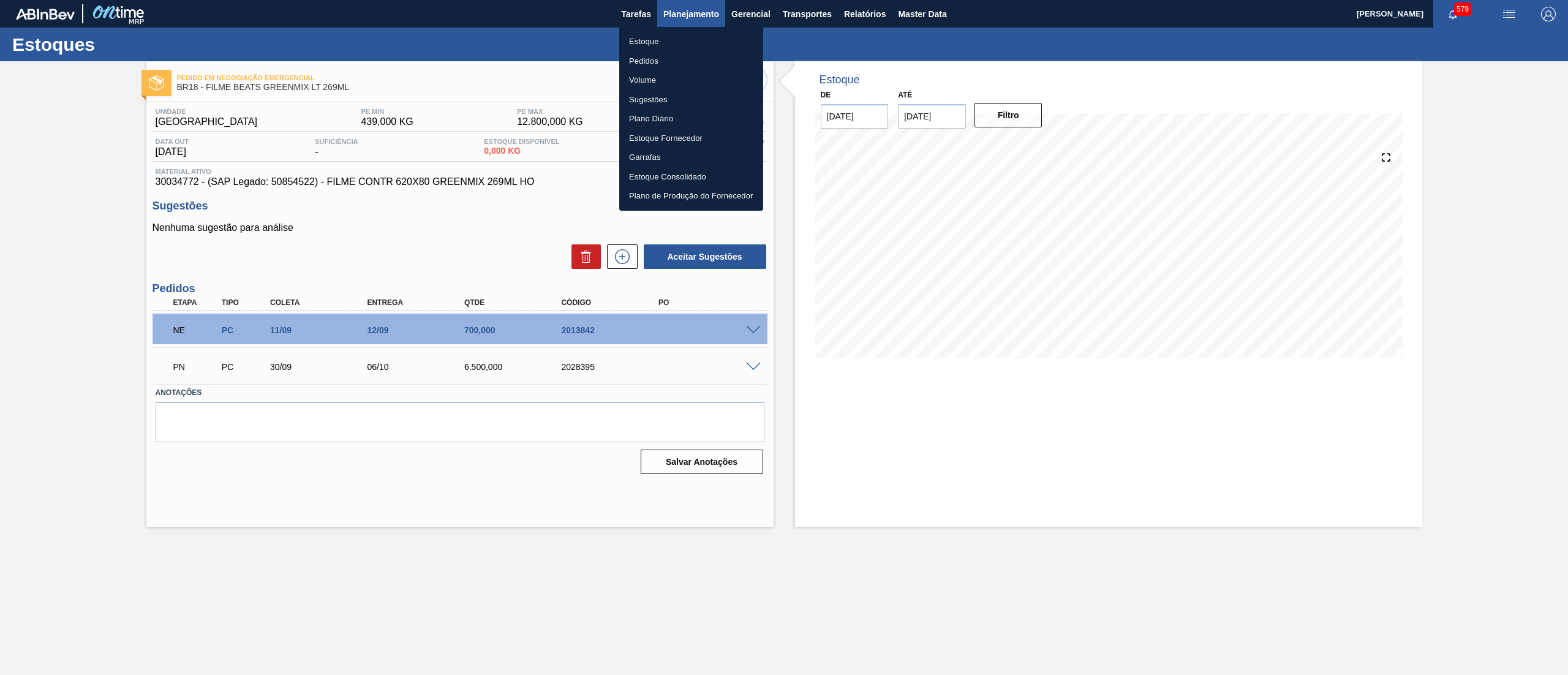
click at [695, 19] on div at bounding box center [784, 338] width 1568 height 675
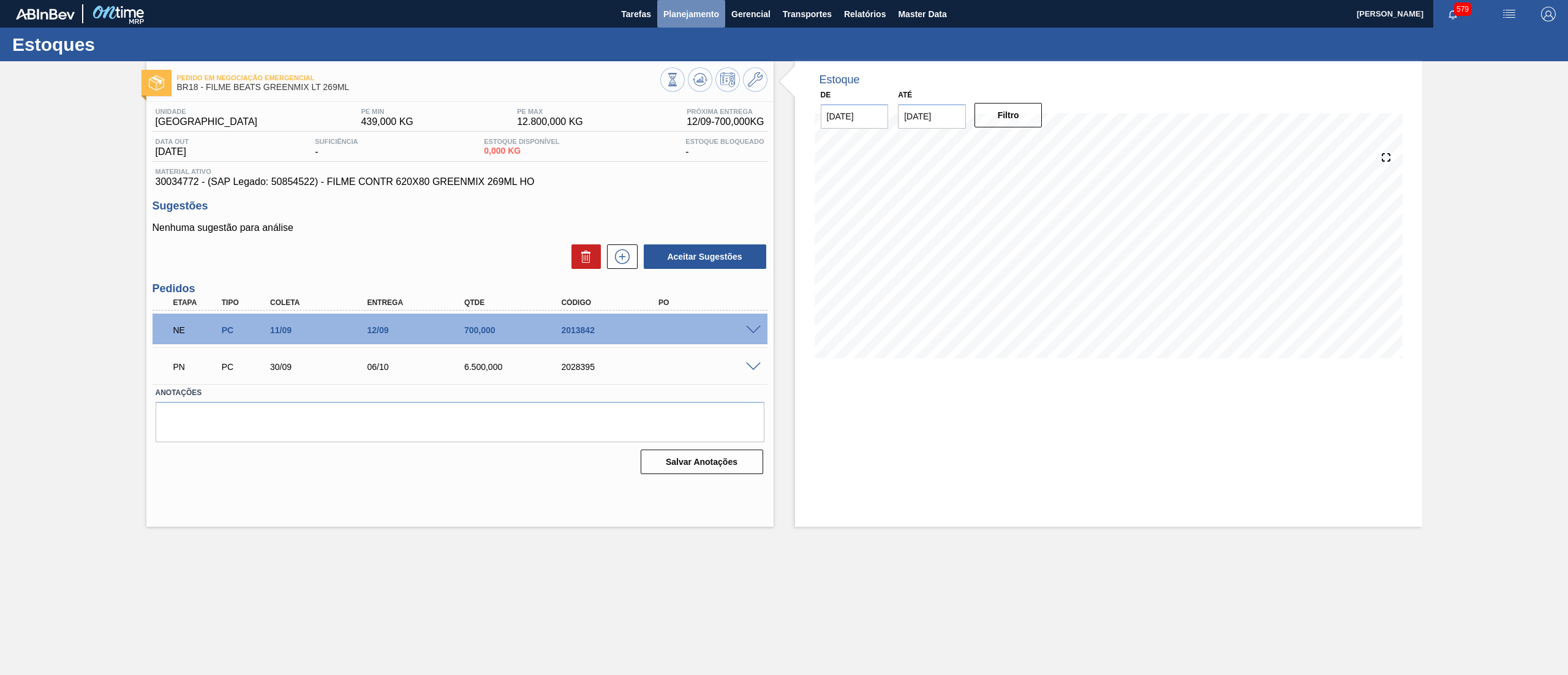
click at [687, 21] on button "Planejamento" at bounding box center [692, 14] width 68 height 28
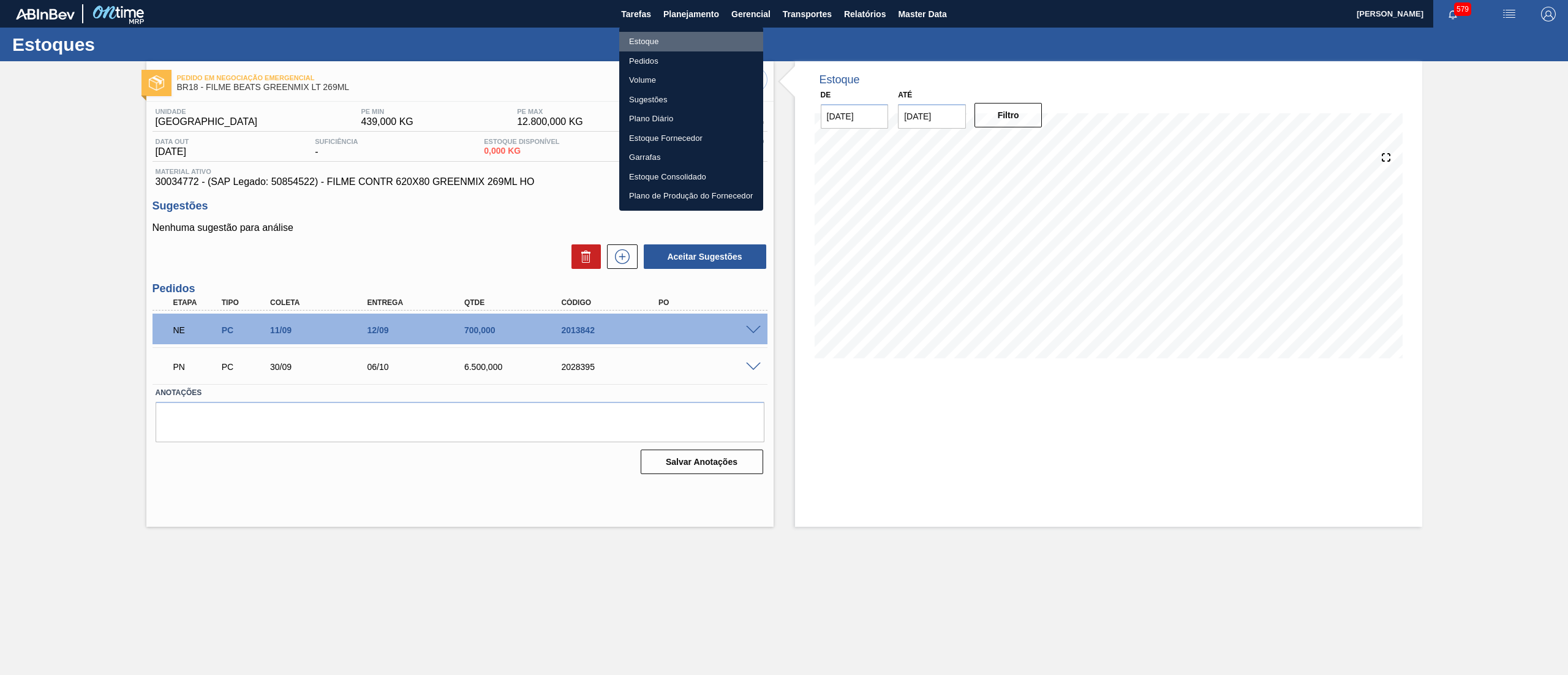
click at [691, 42] on li "Estoque" at bounding box center [692, 41] width 144 height 19
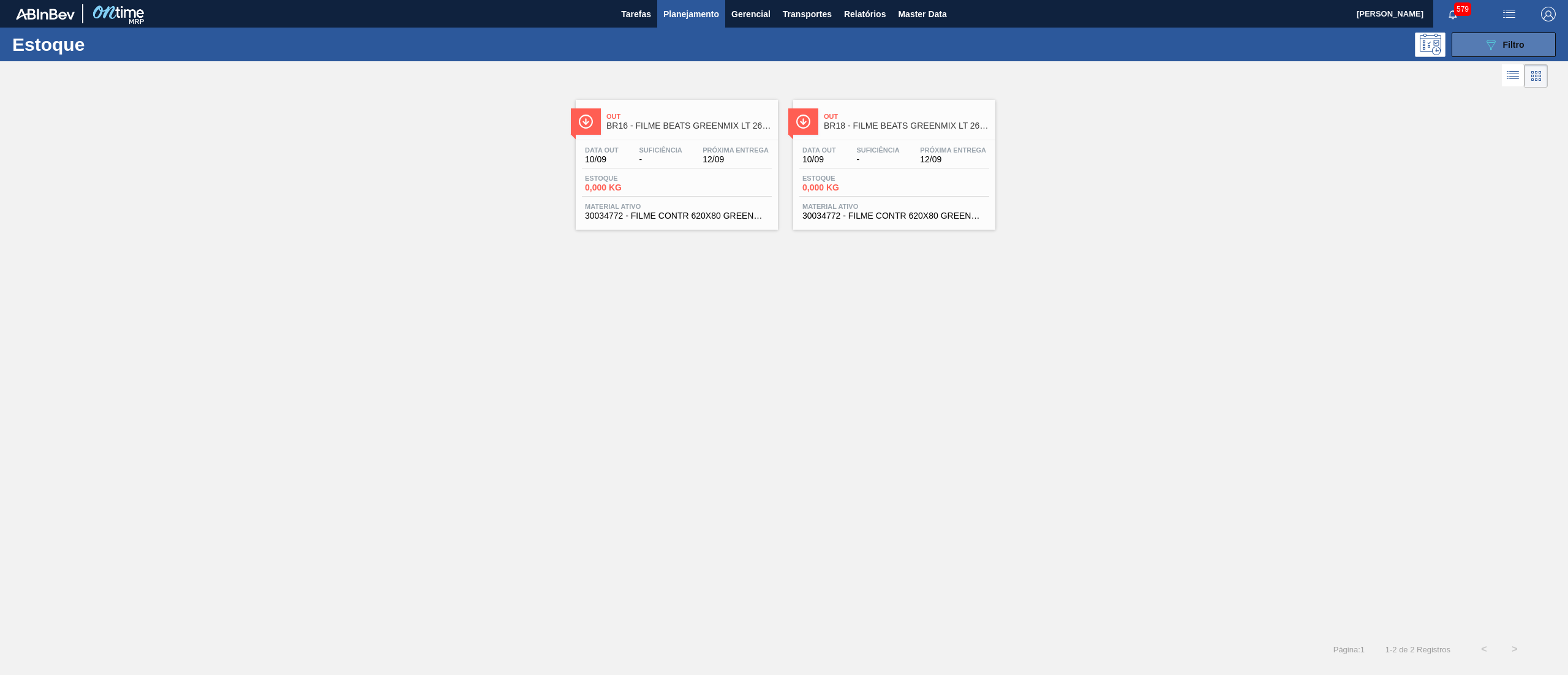
click at [1527, 42] on button "089F7B8B-B2A5-4AFE-B5C0-19BA573D28AC Filtro" at bounding box center [1503, 44] width 104 height 24
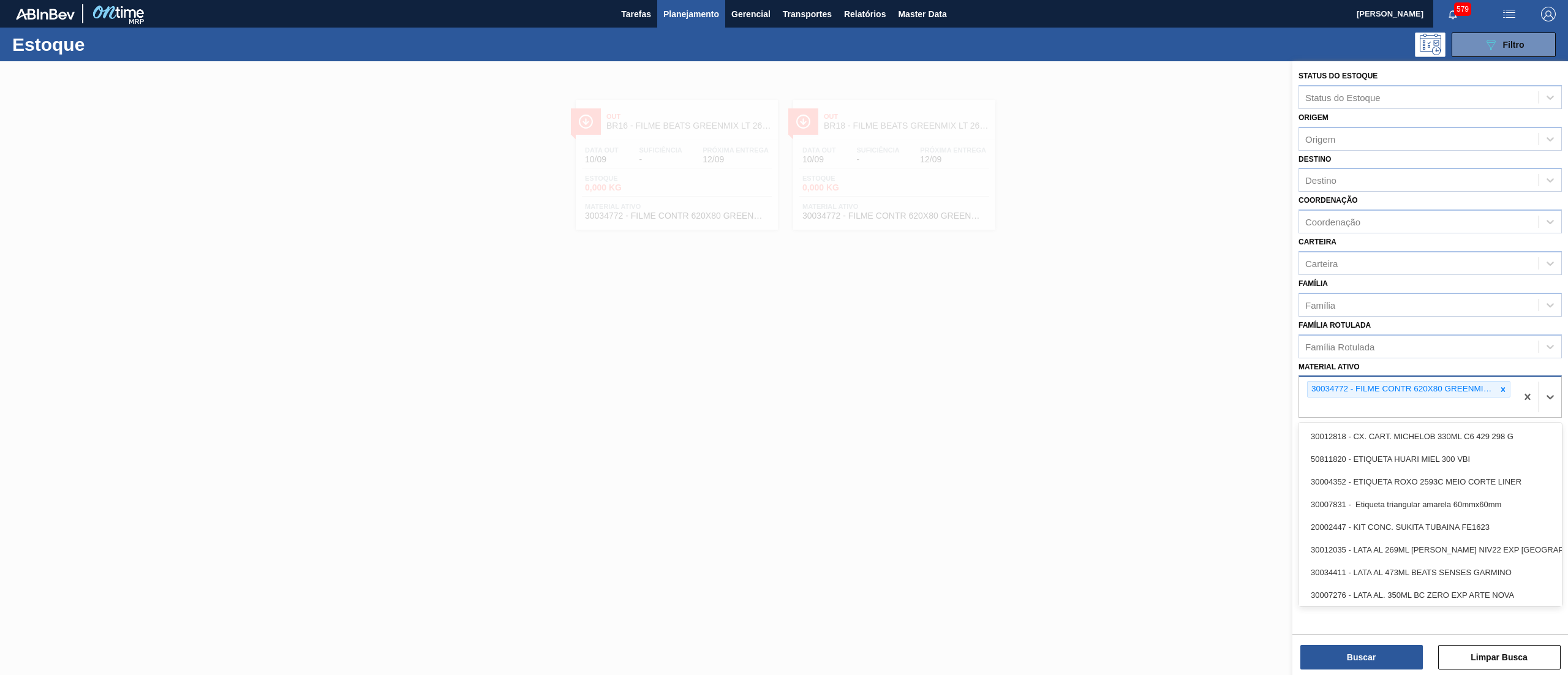
click at [1512, 386] on div "30034772 - FILME CONTR 620X80 GREENMIX 269ML HO" at bounding box center [1407, 397] width 217 height 41
click at [1508, 386] on div at bounding box center [1502, 389] width 14 height 16
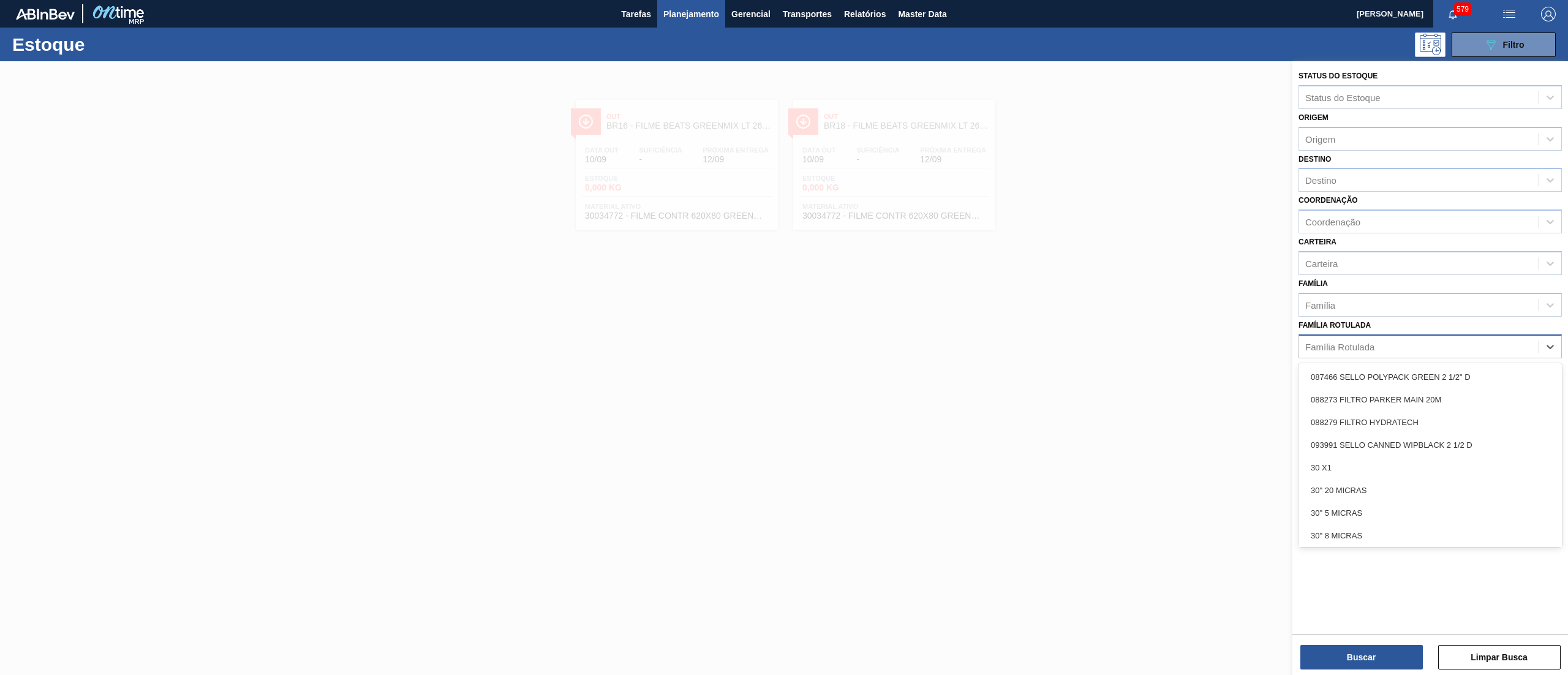
click at [1465, 339] on div "Família Rotulada" at bounding box center [1418, 346] width 239 height 18
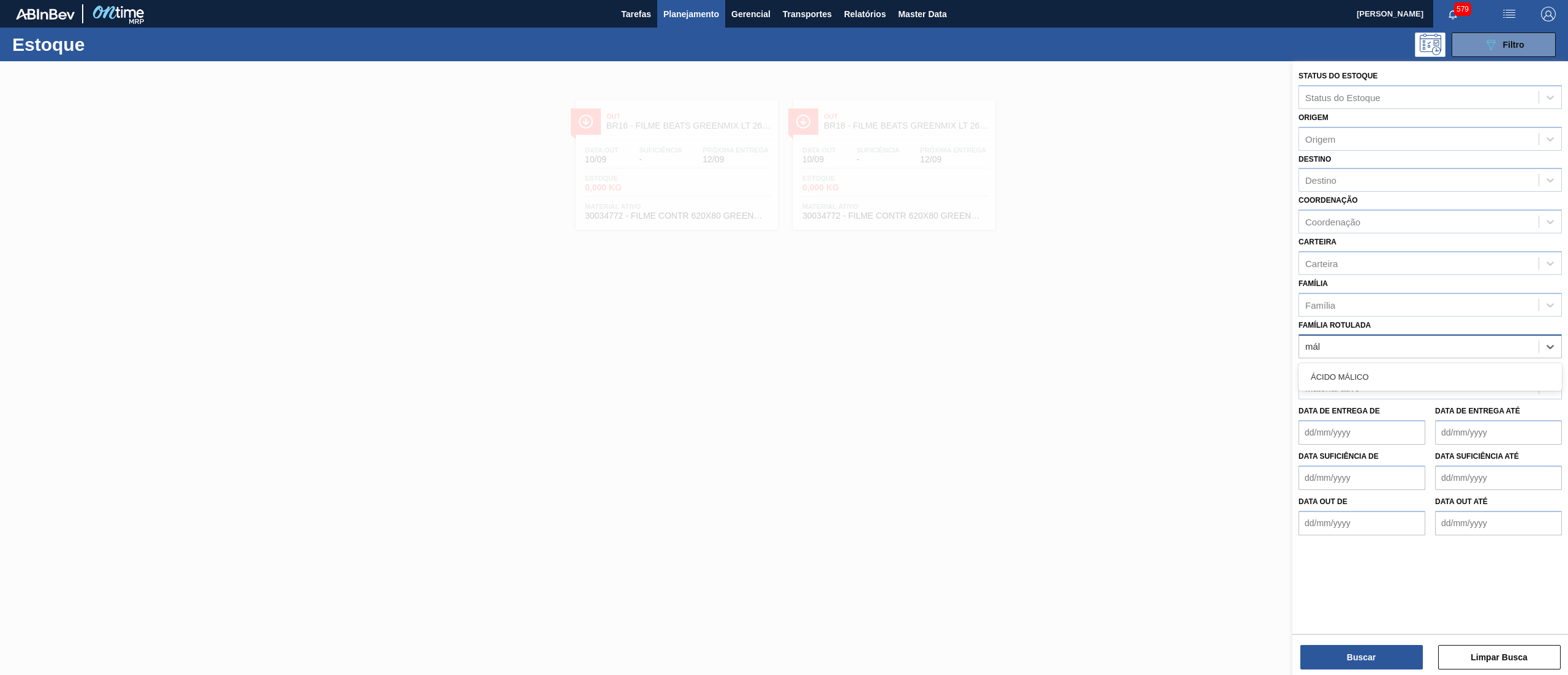
type Rotulada "máli"
click at [1368, 377] on div "ÁCIDO MÁLICO" at bounding box center [1429, 376] width 263 height 23
click at [1339, 663] on button "Buscar" at bounding box center [1361, 657] width 122 height 24
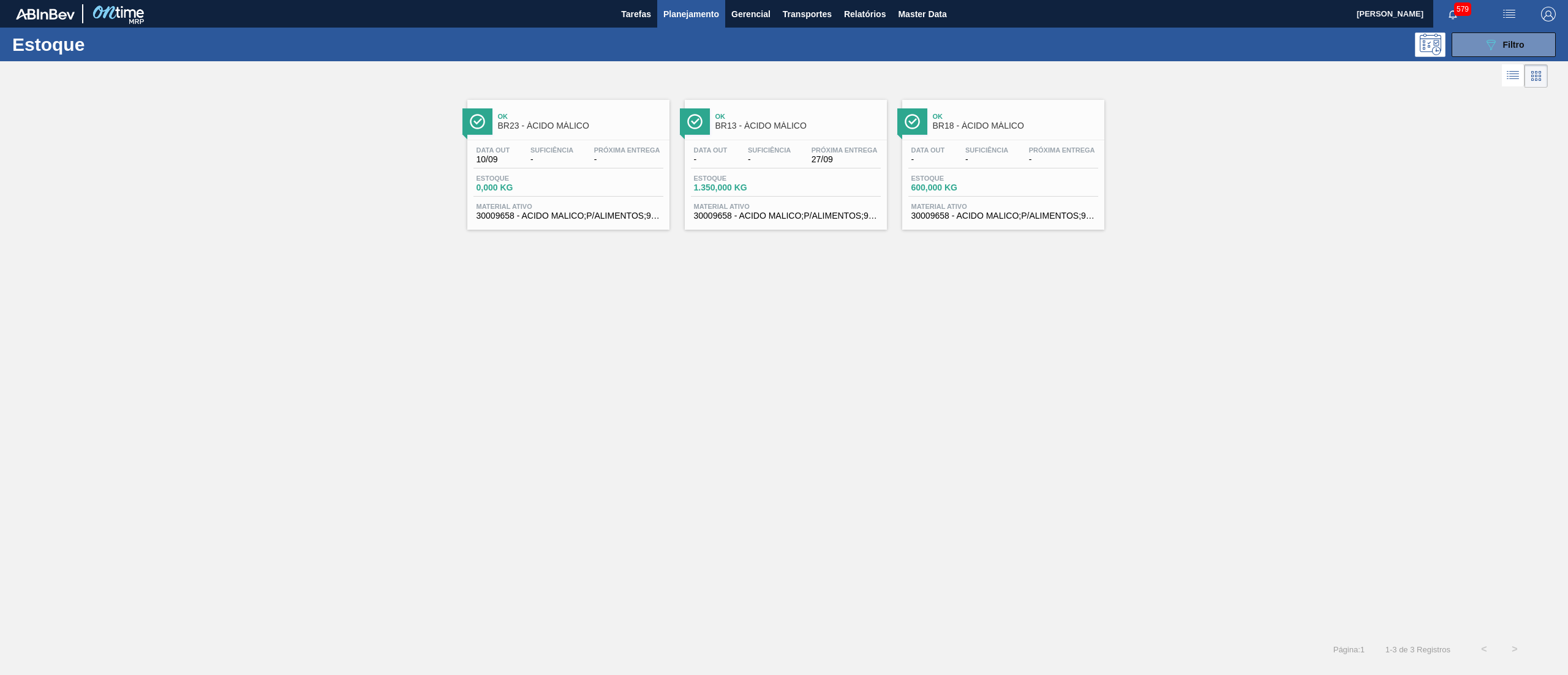
click at [757, 217] on span "30009658 - ACIDO MALICO;P/ALIMENTOS;99-100,5PCT" at bounding box center [785, 215] width 184 height 9
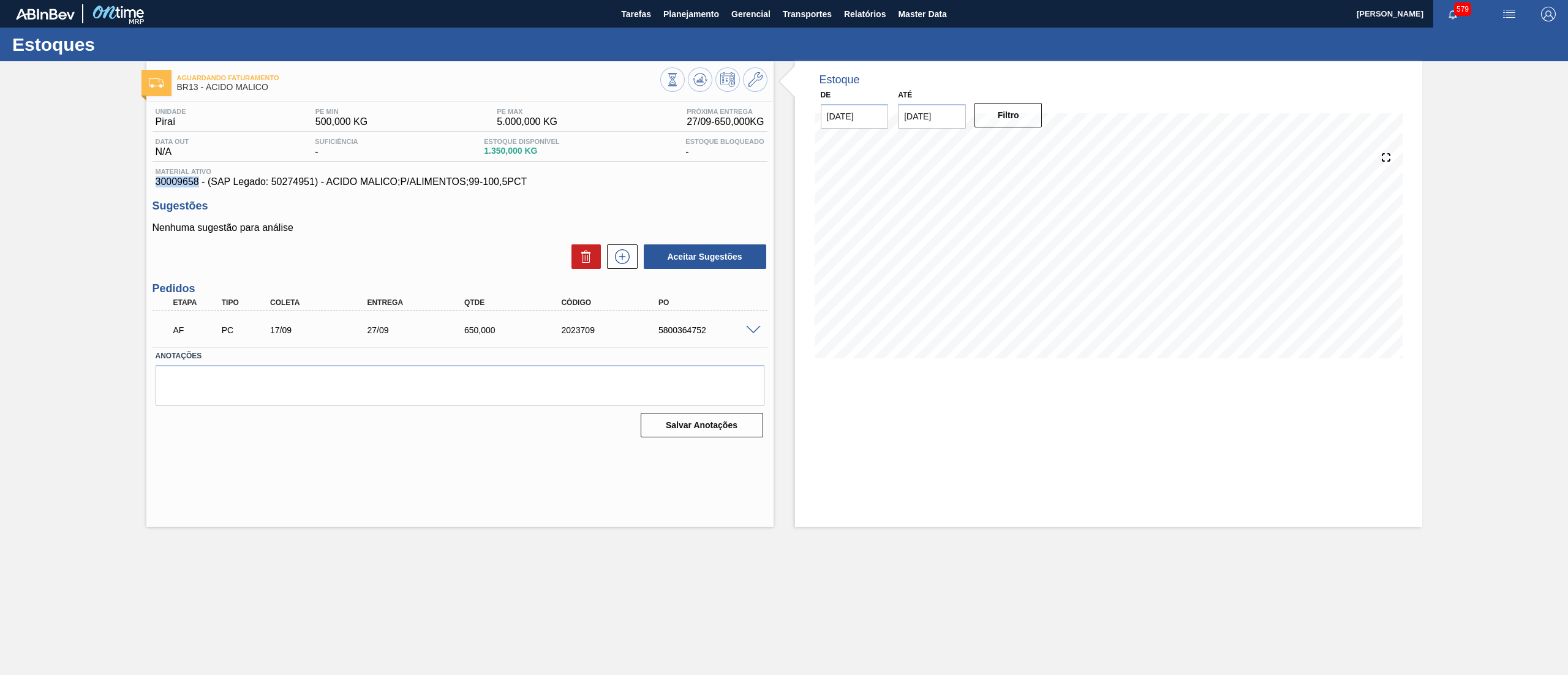
drag, startPoint x: 155, startPoint y: 178, endPoint x: 199, endPoint y: 183, distance: 44.3
click at [199, 183] on span "30009658 - (SAP Legado: 50274951) - ACIDO MALICO;P/ALIMENTOS;99-100,5PCT" at bounding box center [459, 182] width 608 height 11
copy span "30009658"
click at [674, 12] on span "Planejamento" at bounding box center [691, 14] width 55 height 15
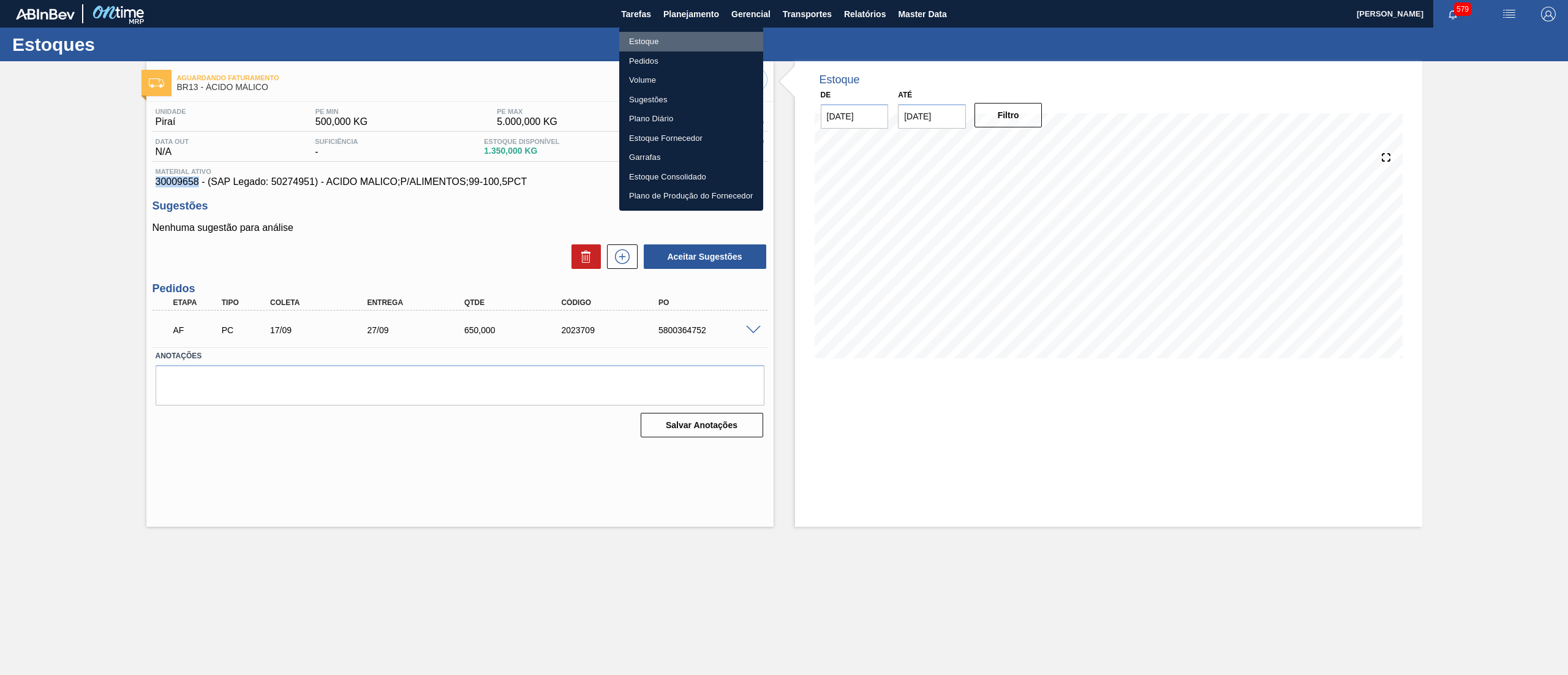
click at [690, 46] on li "Estoque" at bounding box center [692, 41] width 144 height 19
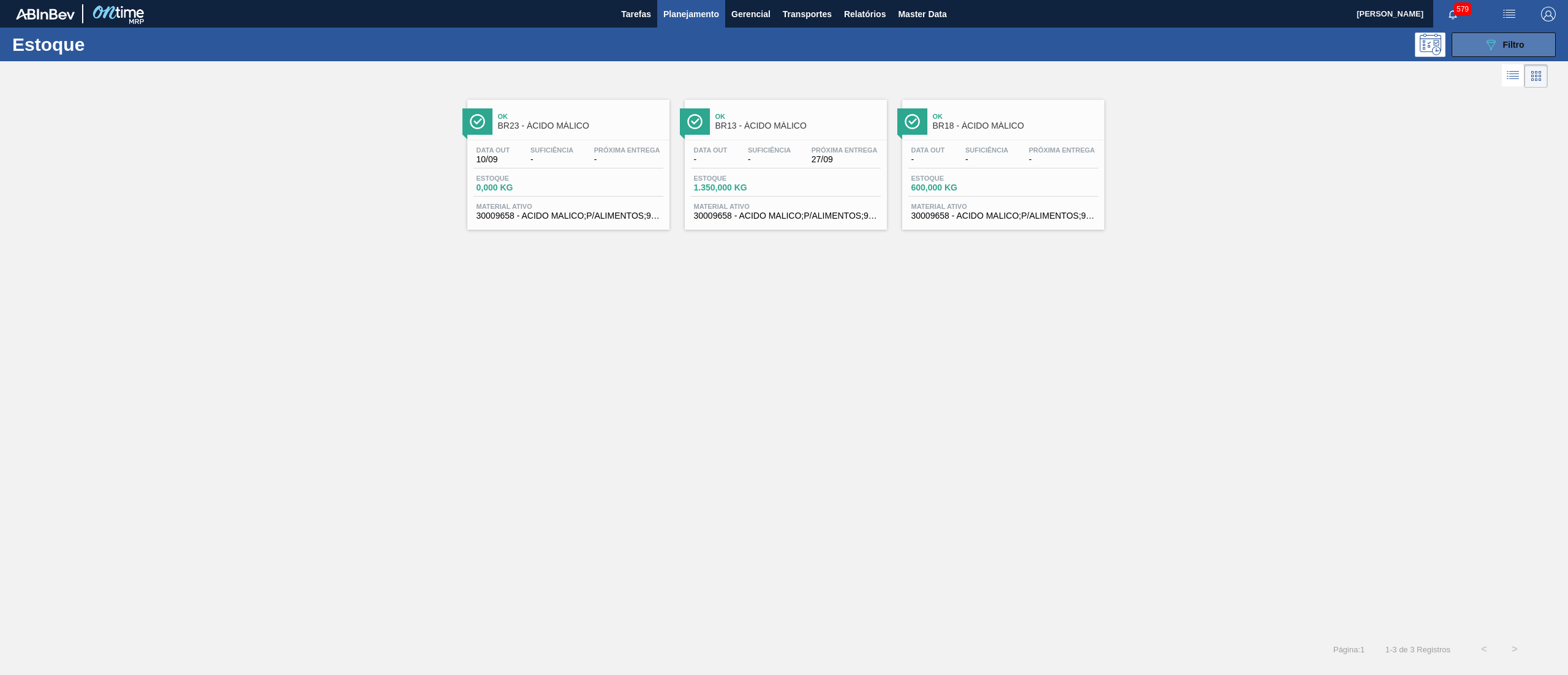
click at [1500, 49] on div "089F7B8B-B2A5-4AFE-B5C0-19BA573D28AC Filtro" at bounding box center [1503, 44] width 41 height 15
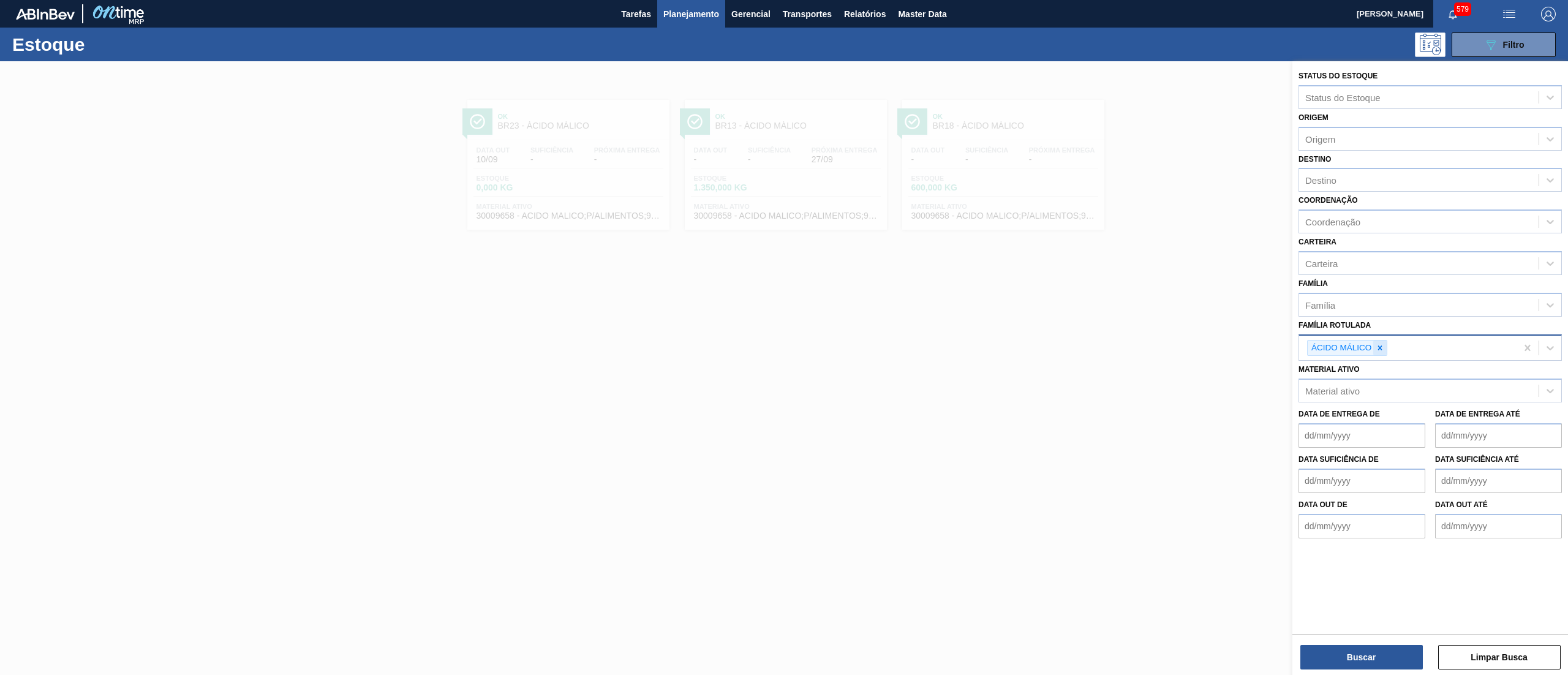
click at [1384, 352] on div at bounding box center [1379, 348] width 14 height 16
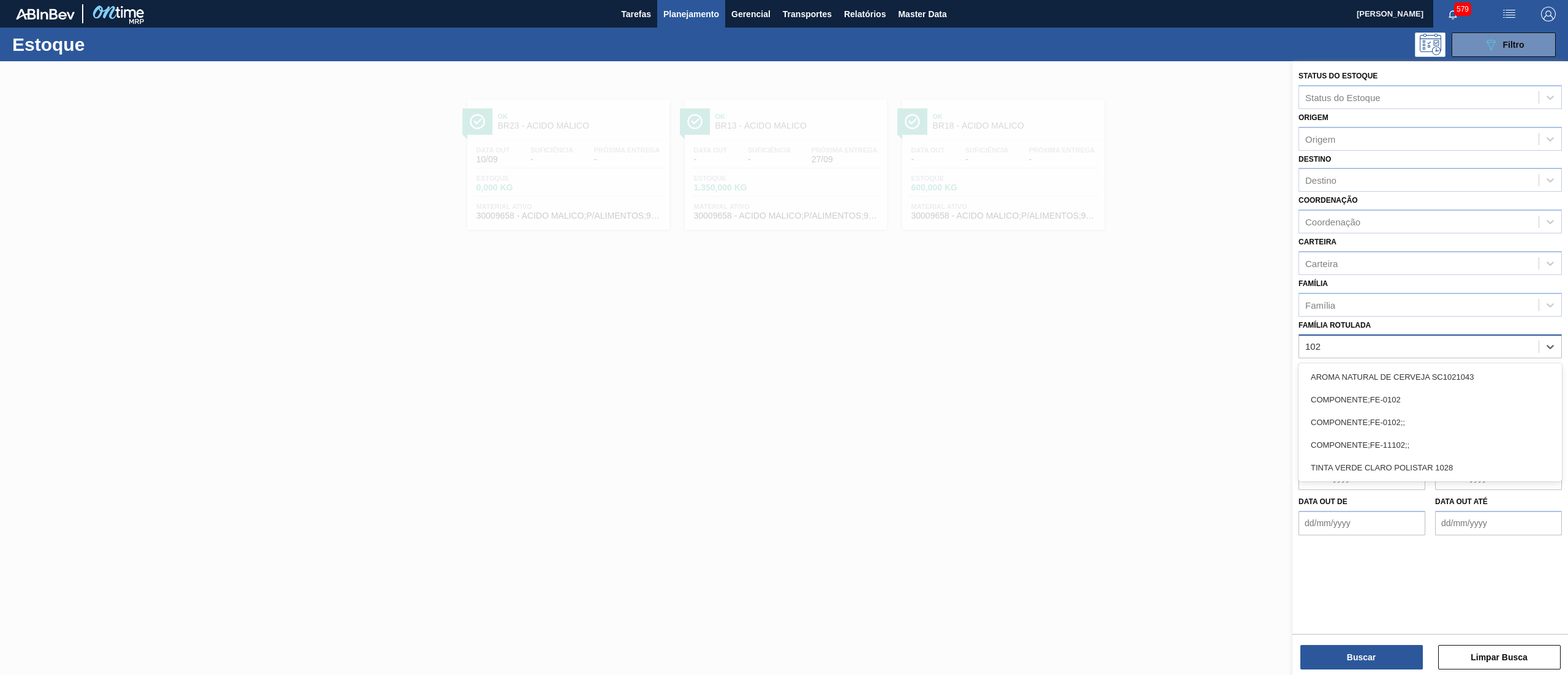
type Rotulada "102"
click at [1446, 324] on div "Família Rotulada Família Rotulada" at bounding box center [1429, 337] width 263 height 42
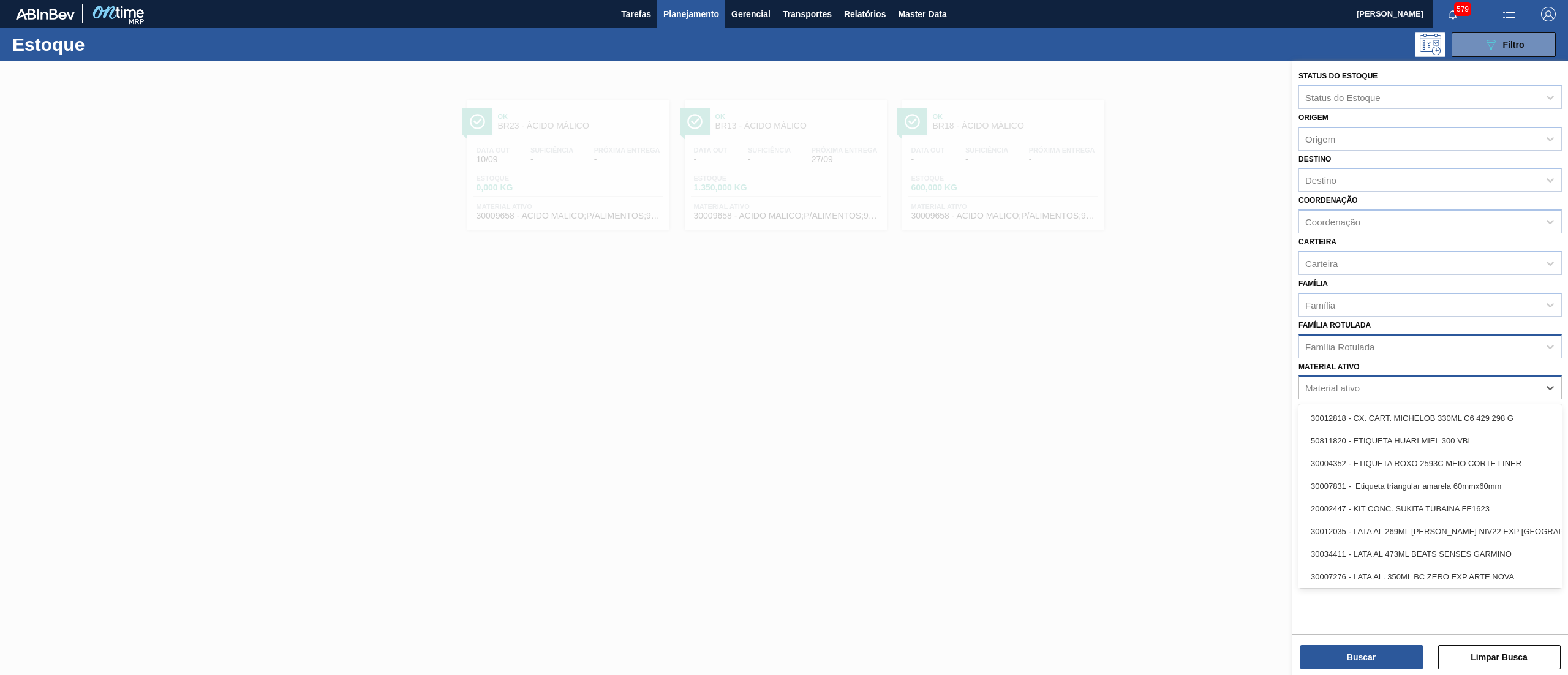
click at [1430, 391] on div "Material ativo" at bounding box center [1418, 387] width 239 height 18
type ativo "102k"
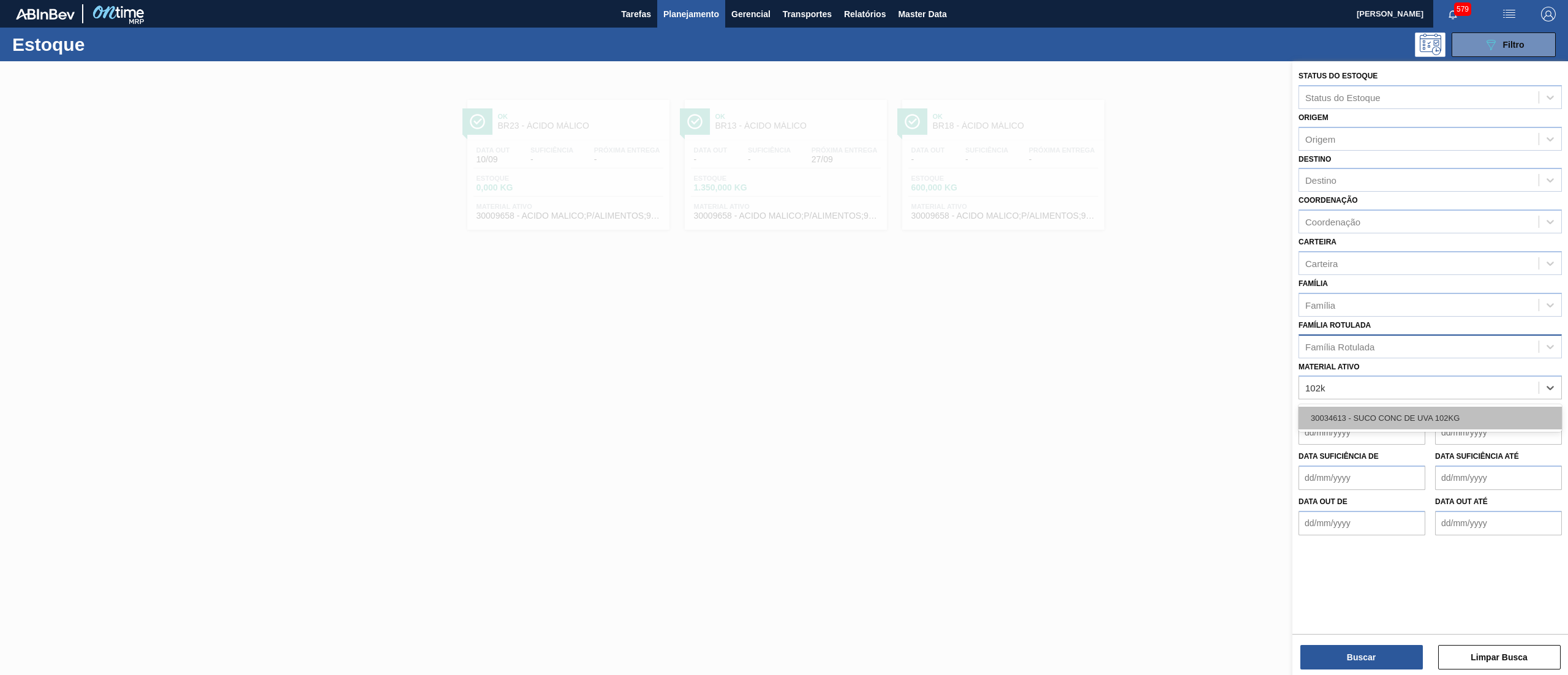
click at [1433, 414] on div "30034613 - SUCO CONC DE UVA 102KG" at bounding box center [1429, 418] width 263 height 23
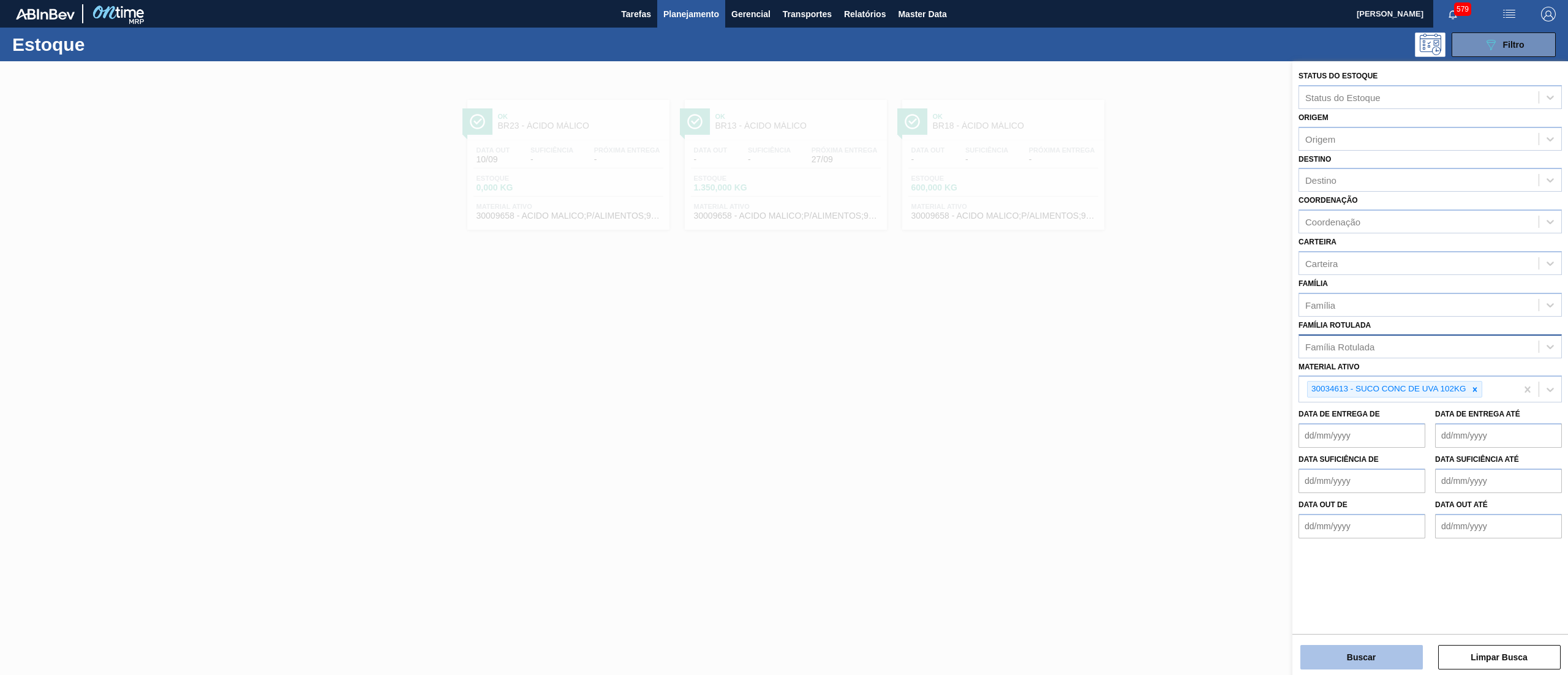
click at [1316, 658] on button "Buscar" at bounding box center [1361, 657] width 122 height 24
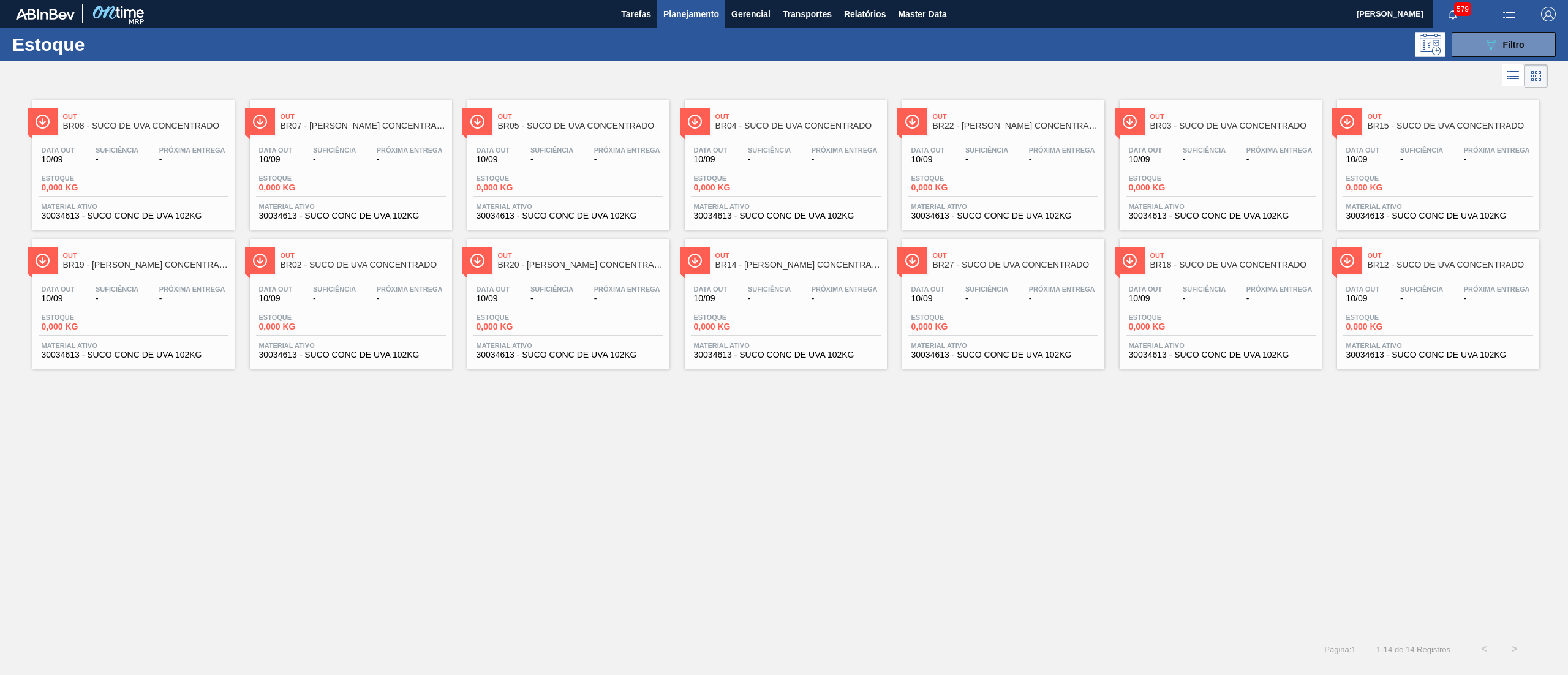
click at [766, 170] on div "Data out 10/09 Suficiência - Próxima Entrega - Estoque 0,000 KG Material ativo …" at bounding box center [785, 182] width 202 height 83
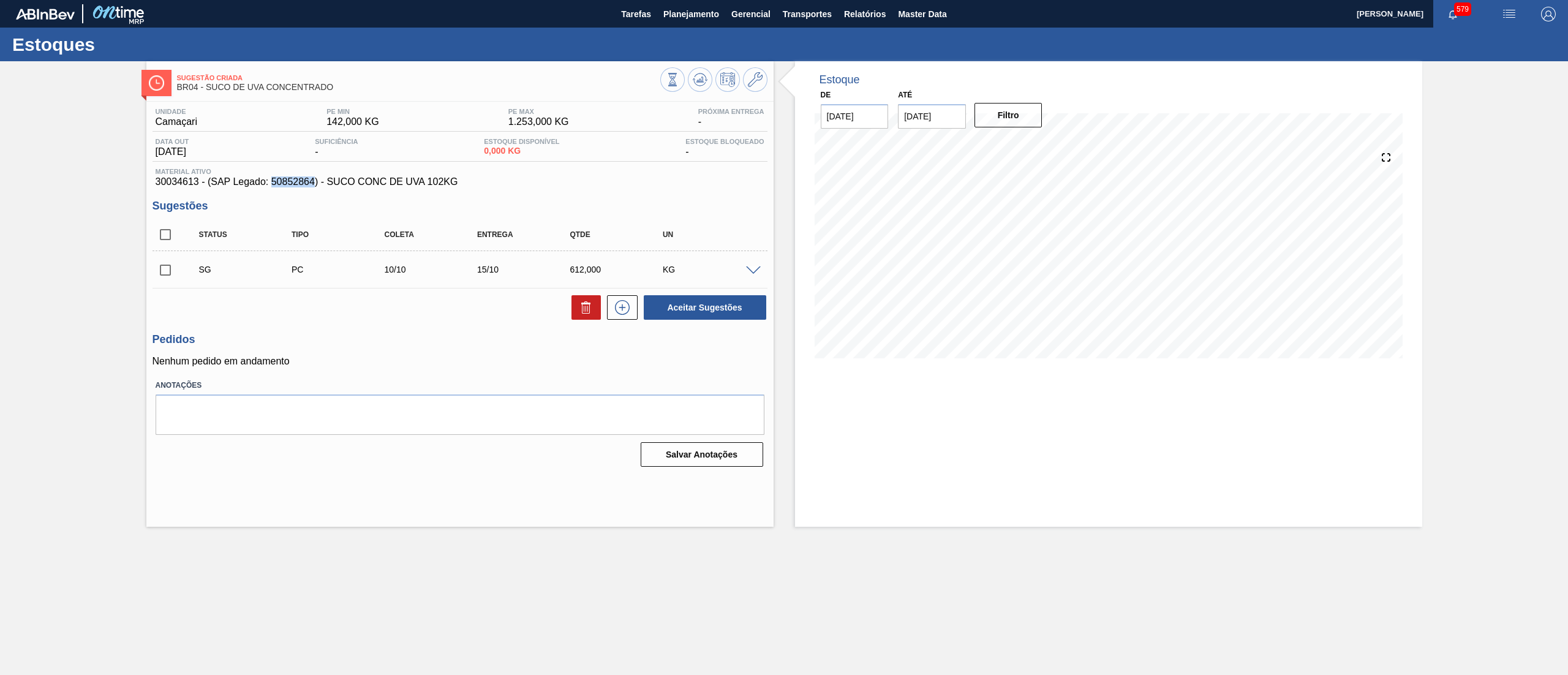
drag, startPoint x: 273, startPoint y: 188, endPoint x: 314, endPoint y: 186, distance: 41.0
click at [314, 186] on span "30034613 - (SAP Legado: 50852864) - SUCO CONC DE UVA 102KG" at bounding box center [459, 182] width 608 height 11
copy span "50852864"
click at [517, 82] on span "BR04 - SUCO DE UVA CONCENTRADO" at bounding box center [418, 87] width 484 height 9
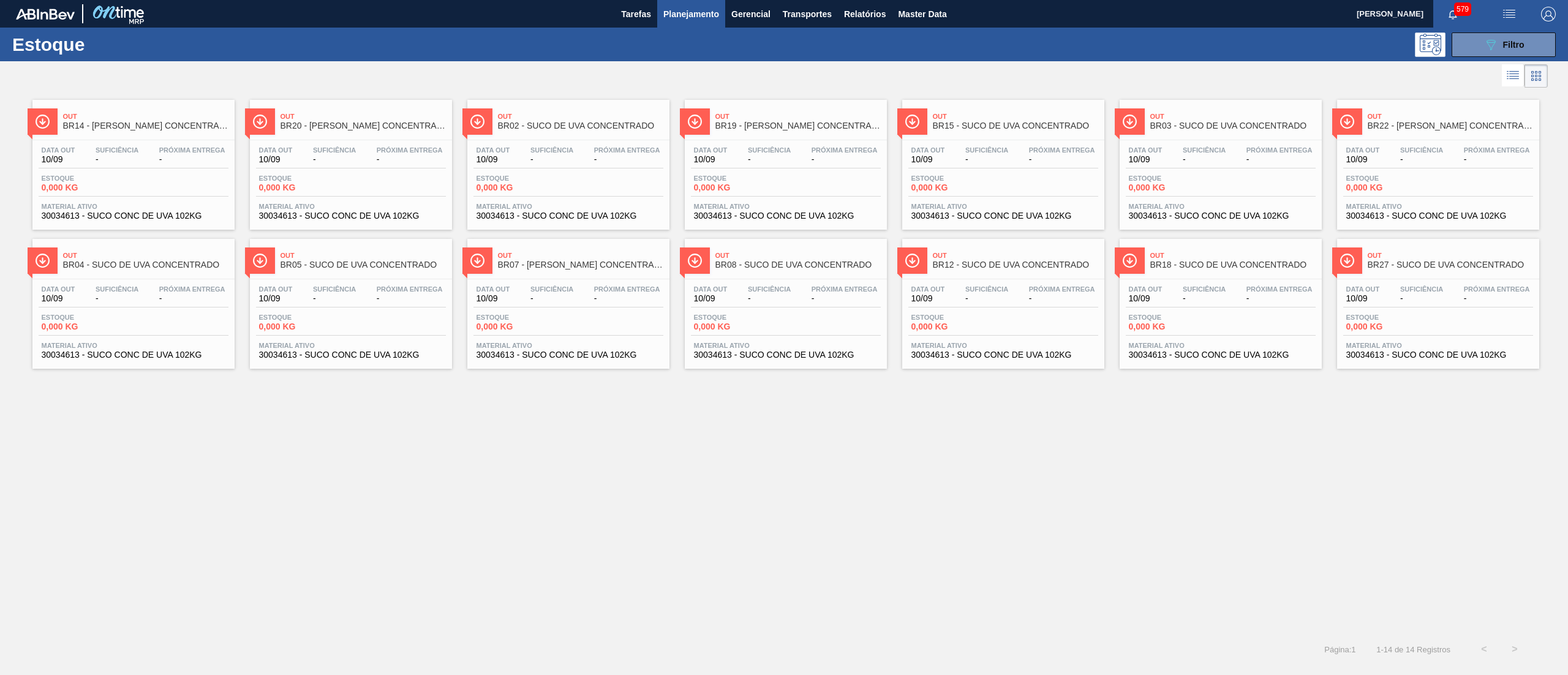
click at [1544, 82] on li at bounding box center [1535, 76] width 23 height 23
click at [1515, 73] on icon at bounding box center [1513, 76] width 15 height 15
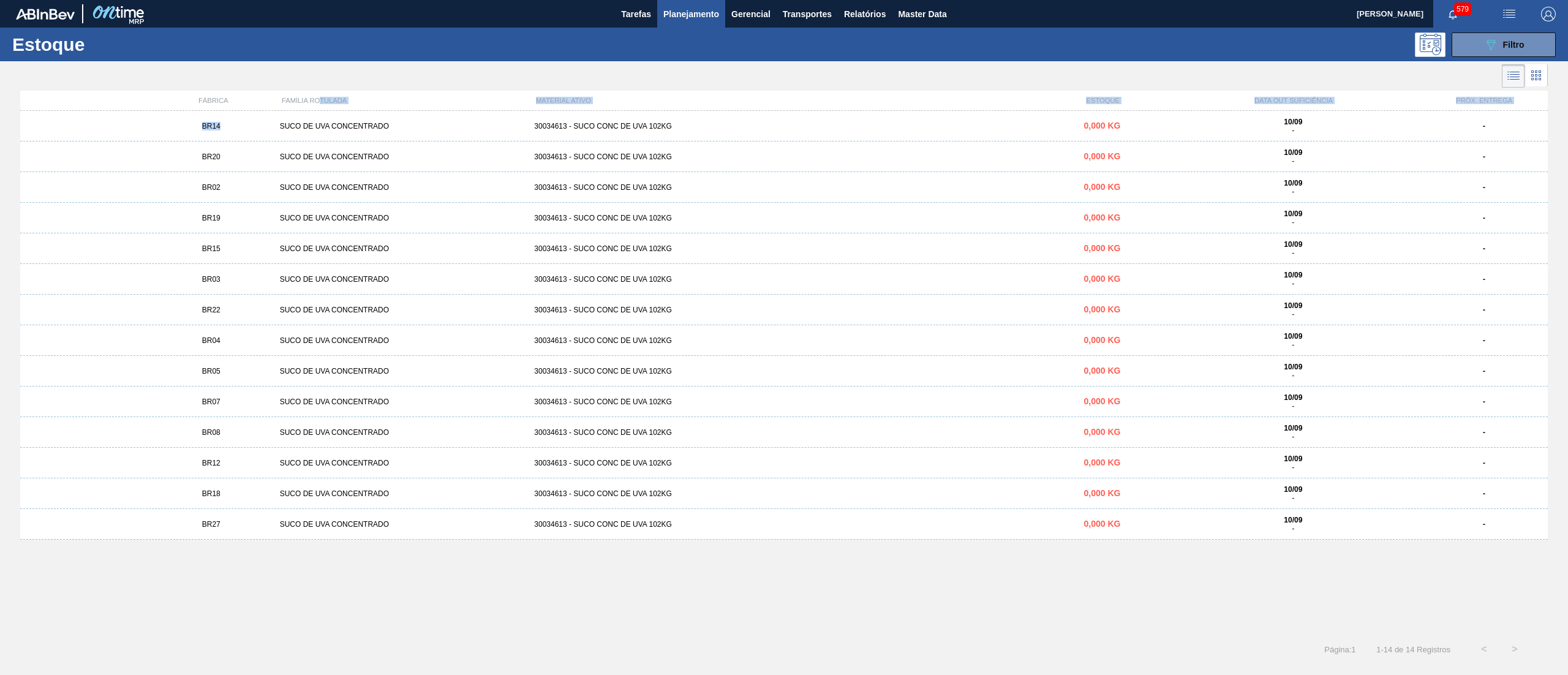
drag, startPoint x: 226, startPoint y: 119, endPoint x: 319, endPoint y: 100, distance: 94.9
click at [319, 100] on div "FÁBRICA FAMÍLIA ROTULADA MATERIAL ATIVO ESTOQUE DATA OUT SUFICIÊNCIA PRÓX. ENTR…" at bounding box center [784, 359] width 1527 height 536
click at [689, 137] on div "BR14 SUCO DE UVA CONCENTRADO 30034613 - SUCO CONC DE UVA 102KG 0,000 KG 10/09 -…" at bounding box center [784, 126] width 1527 height 31
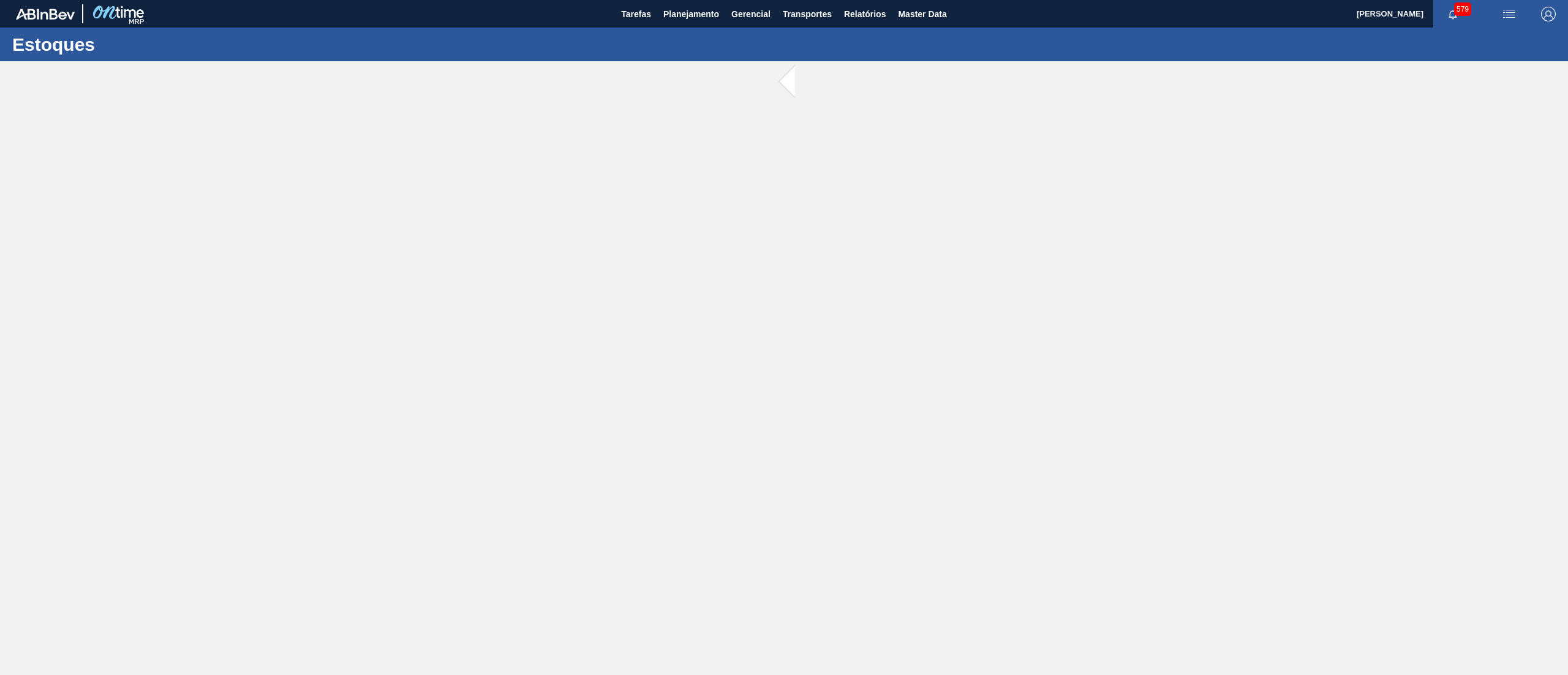
click at [689, 137] on main "Tarefas Planejamento Gerencial Transportes Relatórios Master Data Leticia Marqu…" at bounding box center [784, 338] width 1568 height 675
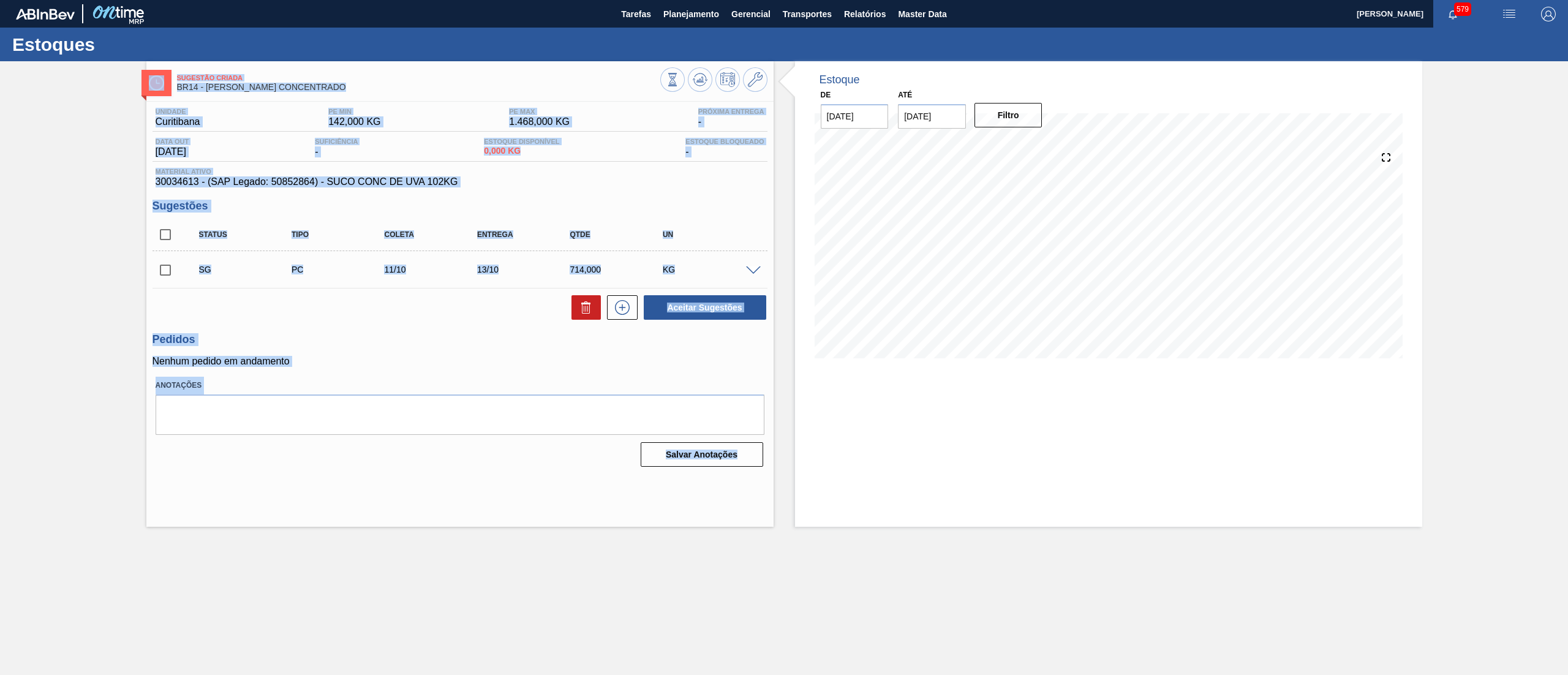
click at [569, 215] on div "Sugestões Status Tipo Coleta Entrega Qtde UN SG PC 11/10 13/10 714,000 KG Mater…" at bounding box center [459, 260] width 615 height 121
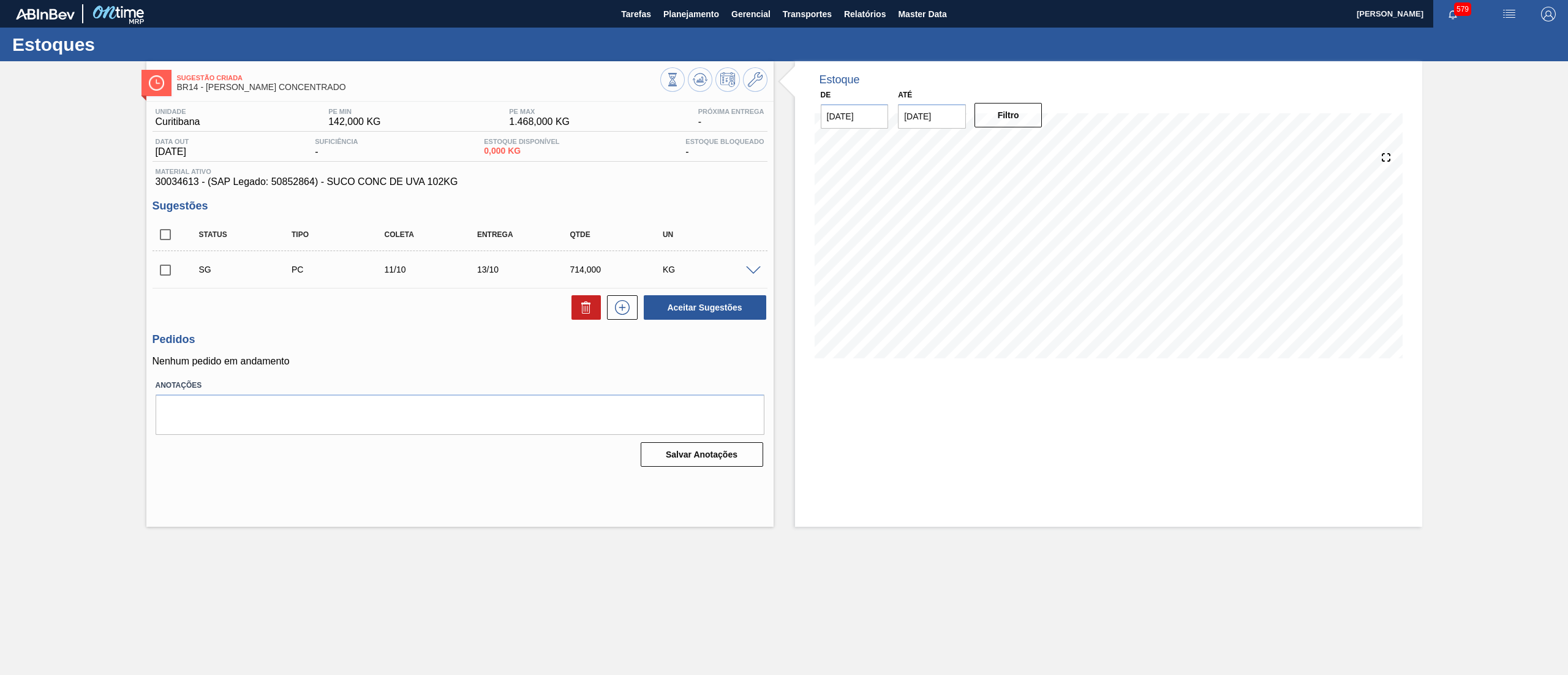
drag, startPoint x: 479, startPoint y: 192, endPoint x: 325, endPoint y: 191, distance: 154.0
click at [325, 191] on div "Unidade Curitibana PE MIN 142,000 KG PE MAX 1.468,000 KG Próxima Entrega - Data…" at bounding box center [459, 286] width 627 height 369
drag, startPoint x: 328, startPoint y: 186, endPoint x: 512, endPoint y: 181, distance: 184.1
click at [512, 181] on span "30034613 - (SAP Legado: 50852864) - SUCO CONC DE UVA 102KG" at bounding box center [459, 182] width 608 height 11
copy span "SUCO CONC DE UVA 102KG"
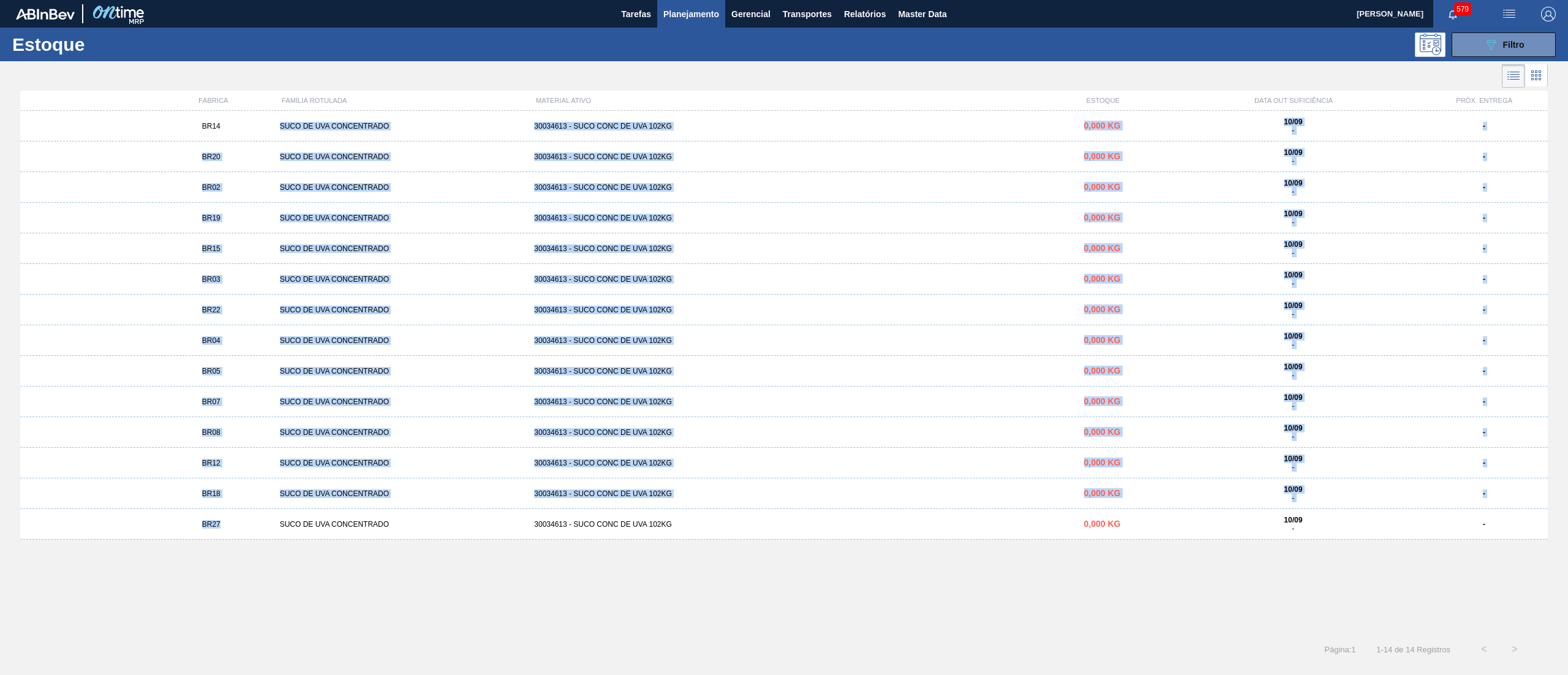
drag, startPoint x: 221, startPoint y: 122, endPoint x: 218, endPoint y: 551, distance: 429.0
click at [218, 551] on div "BR14 SUCO DE UVA CONCENTRADO 30034613 - SUCO CONC DE UVA 102KG 0,000 KG 10/09 -…" at bounding box center [784, 369] width 1527 height 516
copy div "SUCO DE UVA CONCENTRADO 30034613 - SUCO CONC DE UVA 102KG 0,000 KG 10/09 - - BR…"
